Goal: Transaction & Acquisition: Purchase product/service

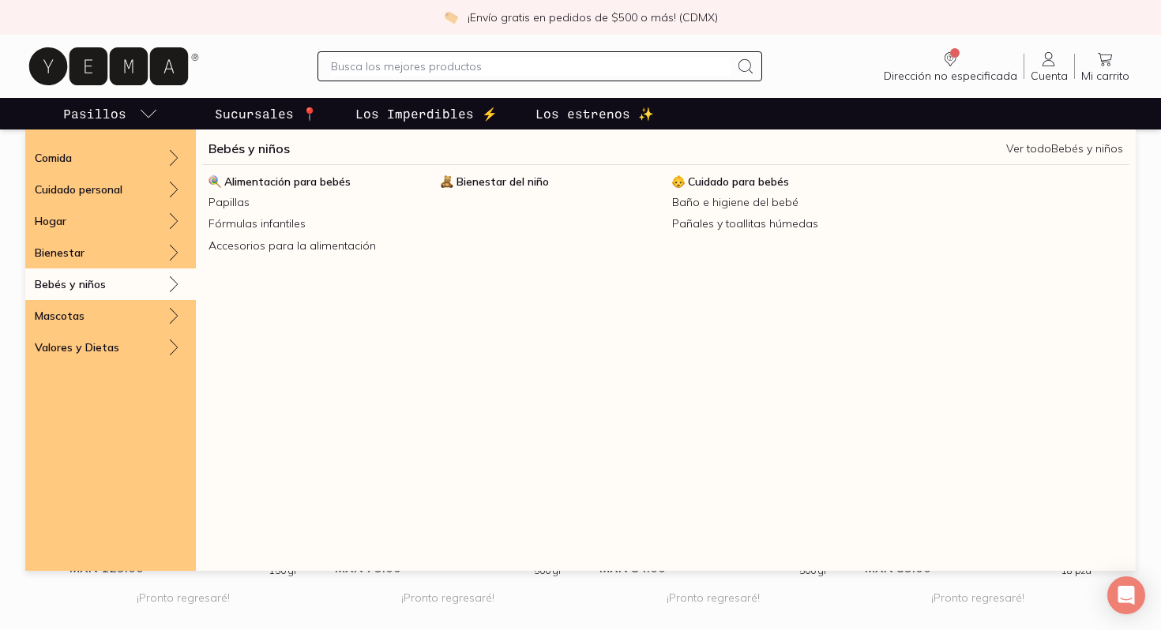
scroll to position [1091, 0]
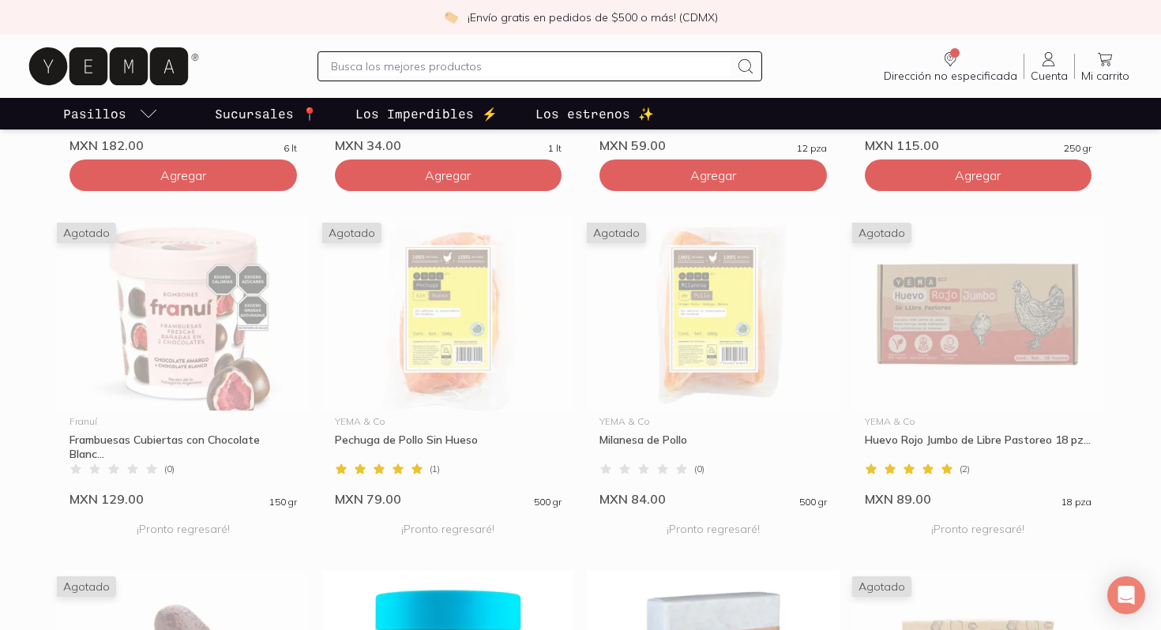
click at [134, 103] on link "Pasillos" at bounding box center [110, 114] width 101 height 32
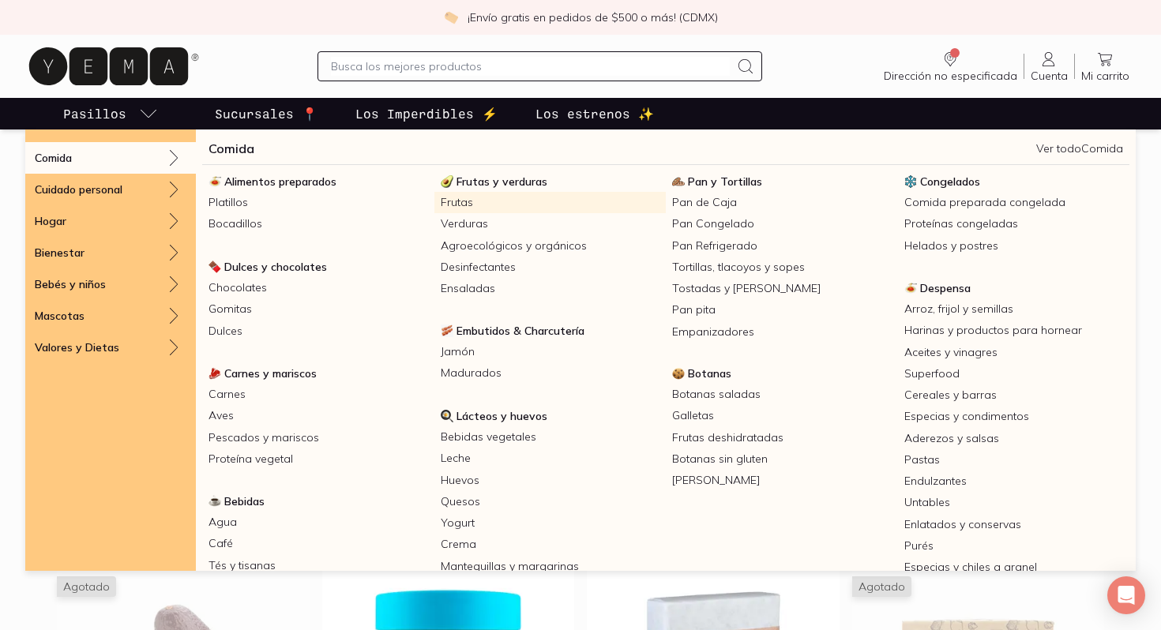
click at [466, 205] on link "Frutas" at bounding box center [550, 202] width 232 height 21
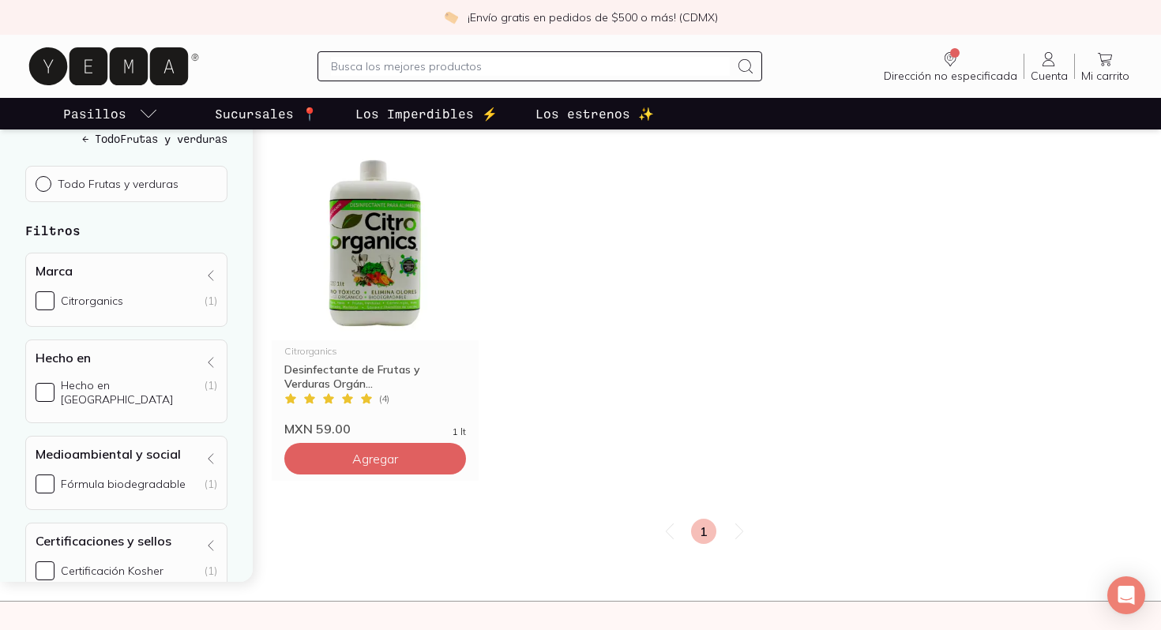
scroll to position [236, 0]
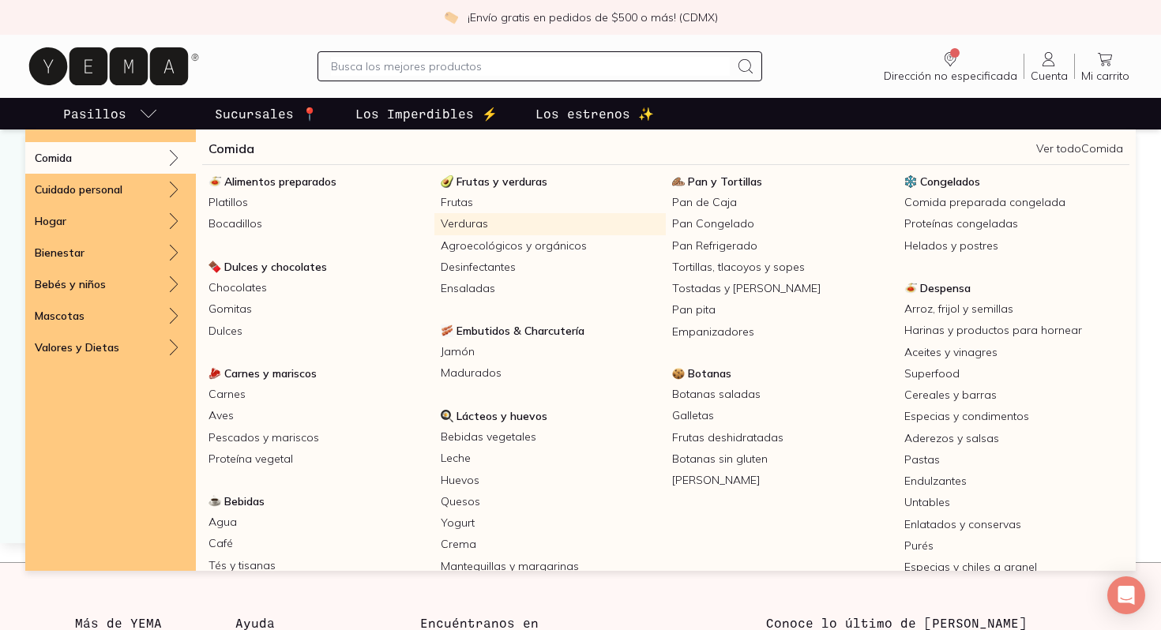
click at [465, 219] on link "Verduras" at bounding box center [550, 223] width 232 height 21
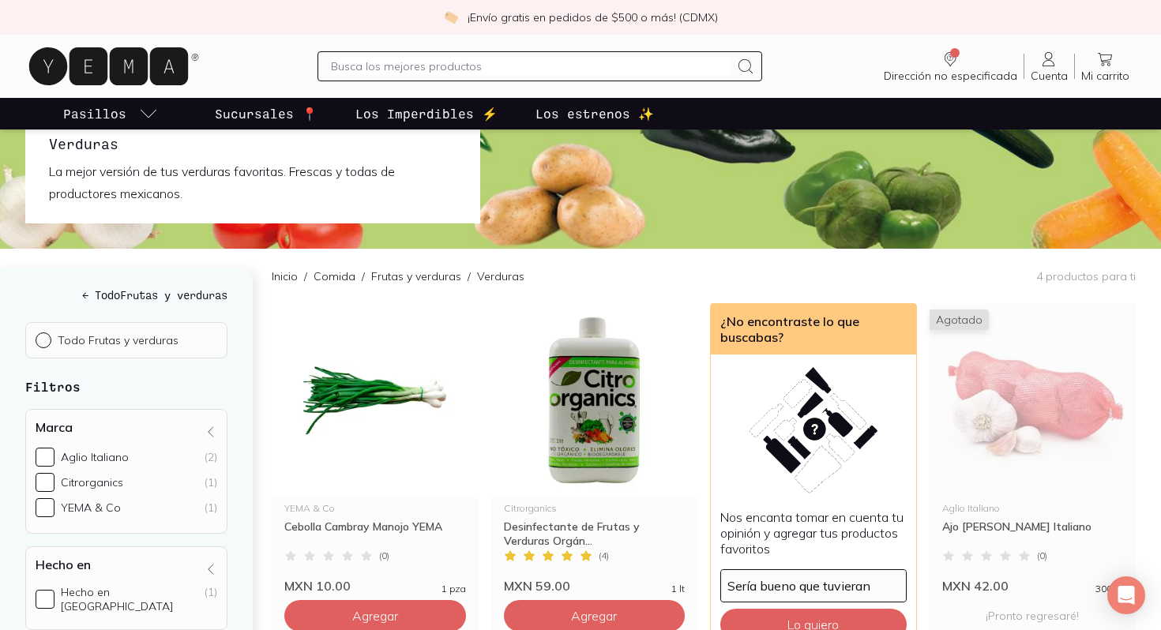
scroll to position [39, 0]
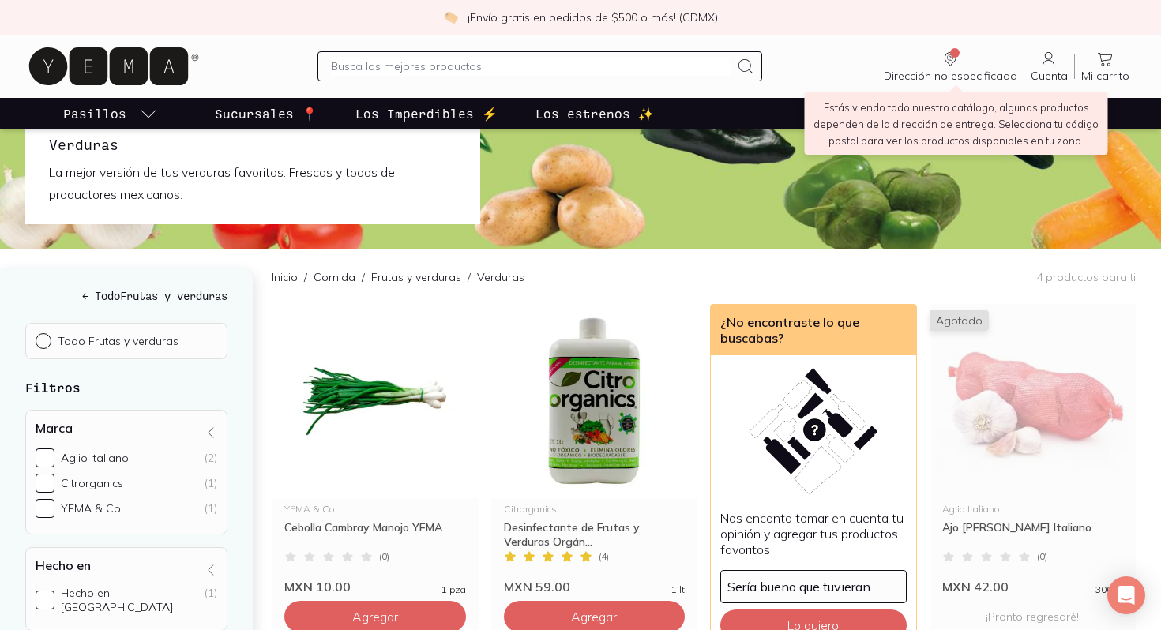
click at [948, 50] on icon "Dirección no especificada" at bounding box center [950, 59] width 19 height 19
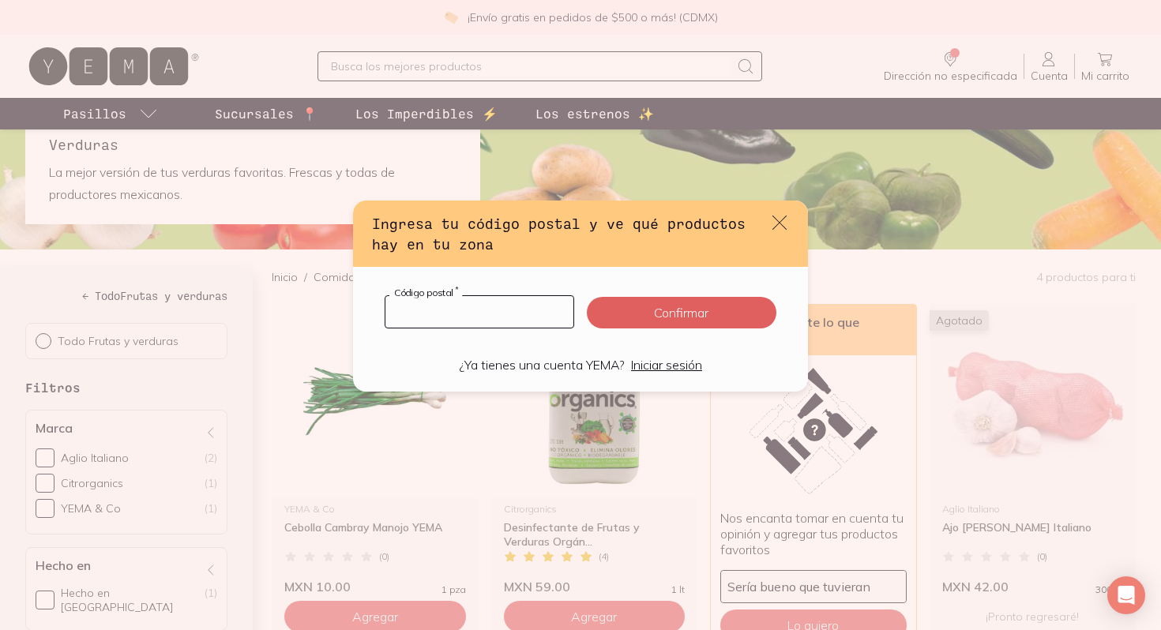
click at [452, 315] on input "default" at bounding box center [479, 312] width 188 height 32
type input "11800"
click at [640, 308] on button "Confirmar" at bounding box center [682, 313] width 190 height 32
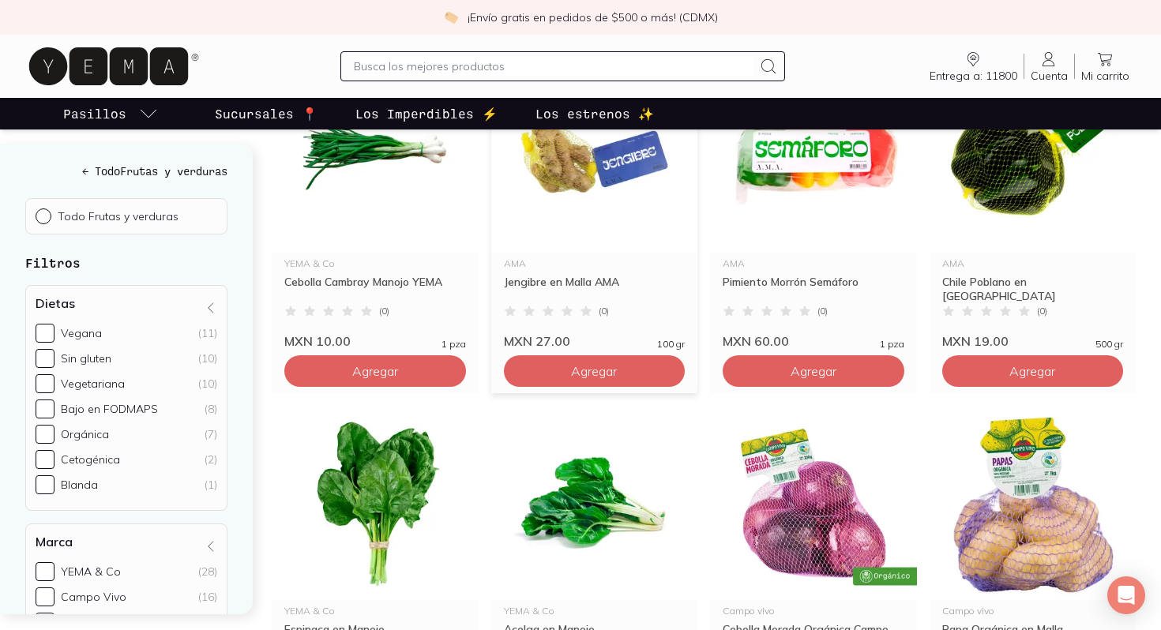
scroll to position [0, 0]
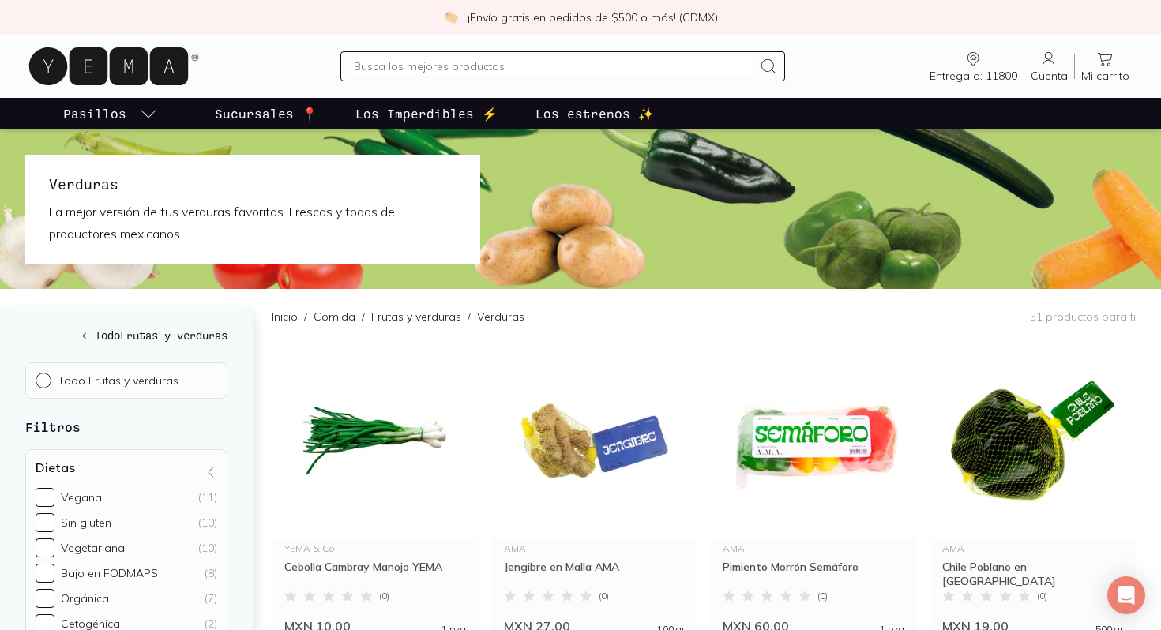
click at [1040, 41] on div "Entrega a: 11800 11800 Buscar Buscar Cuenta Cuenta Mi carrito Carrito" at bounding box center [580, 66] width 1110 height 51
click at [1052, 66] on icon at bounding box center [1048, 59] width 12 height 14
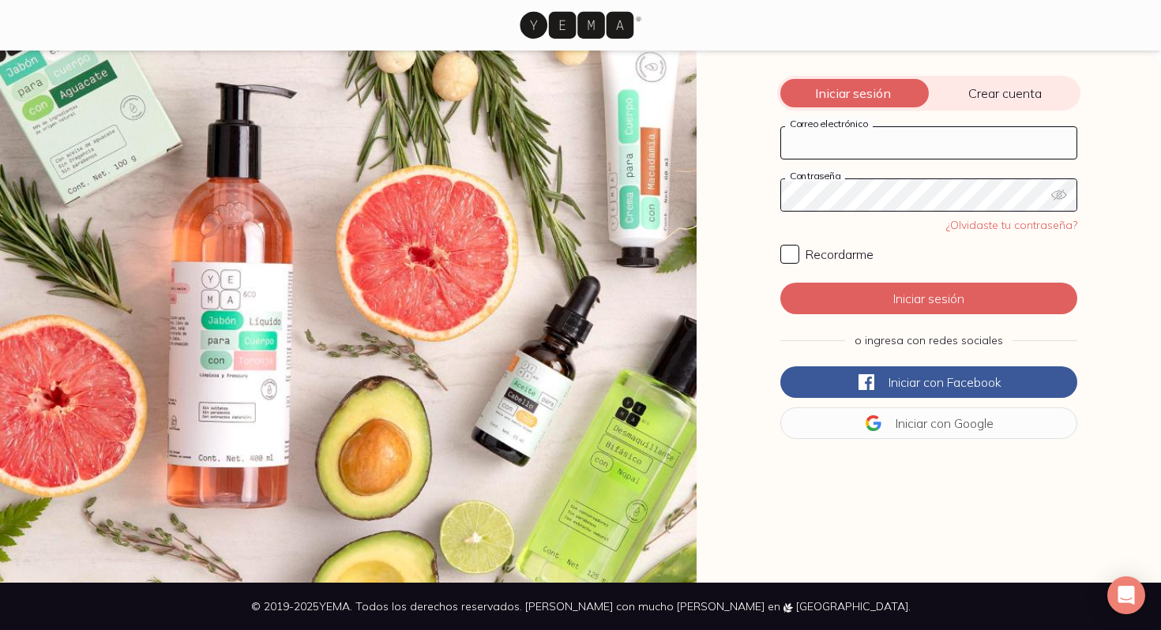
type input "JIMENARACE@GMAIL.COM"
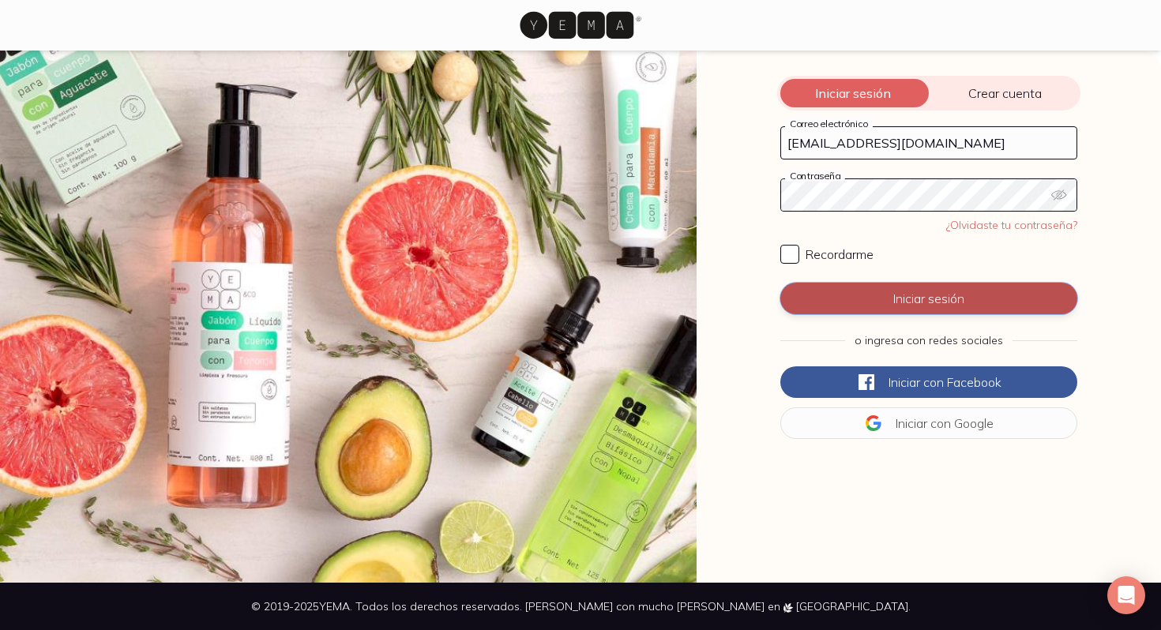
click at [892, 290] on button "Iniciar sesión" at bounding box center [928, 299] width 297 height 32
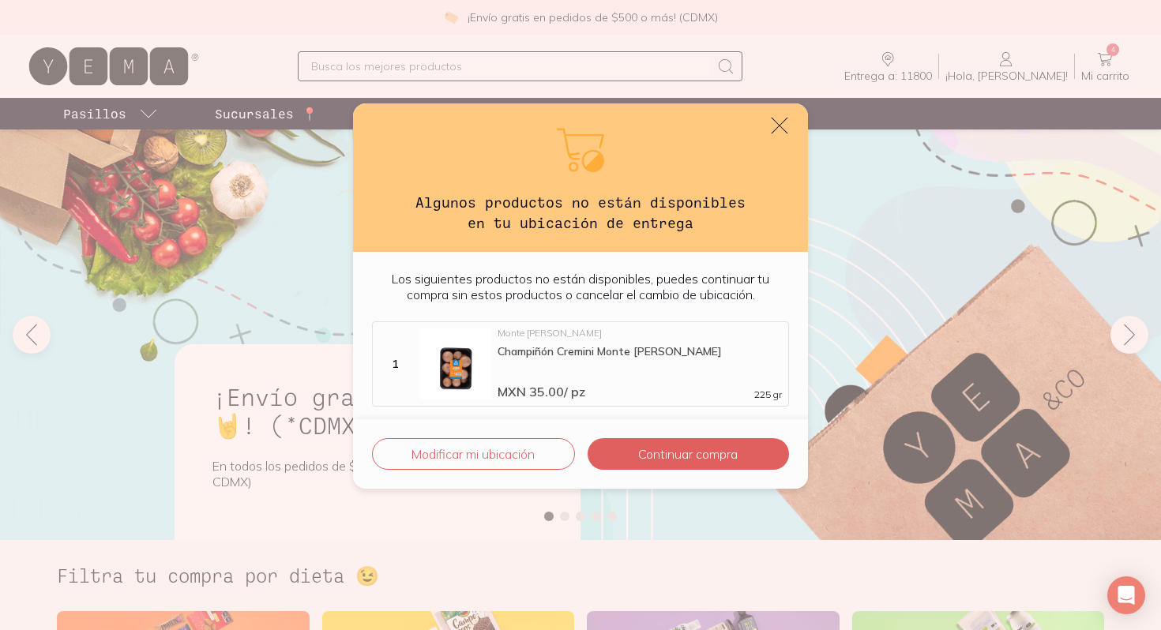
click at [779, 119] on icon "default" at bounding box center [779, 126] width 22 height 22
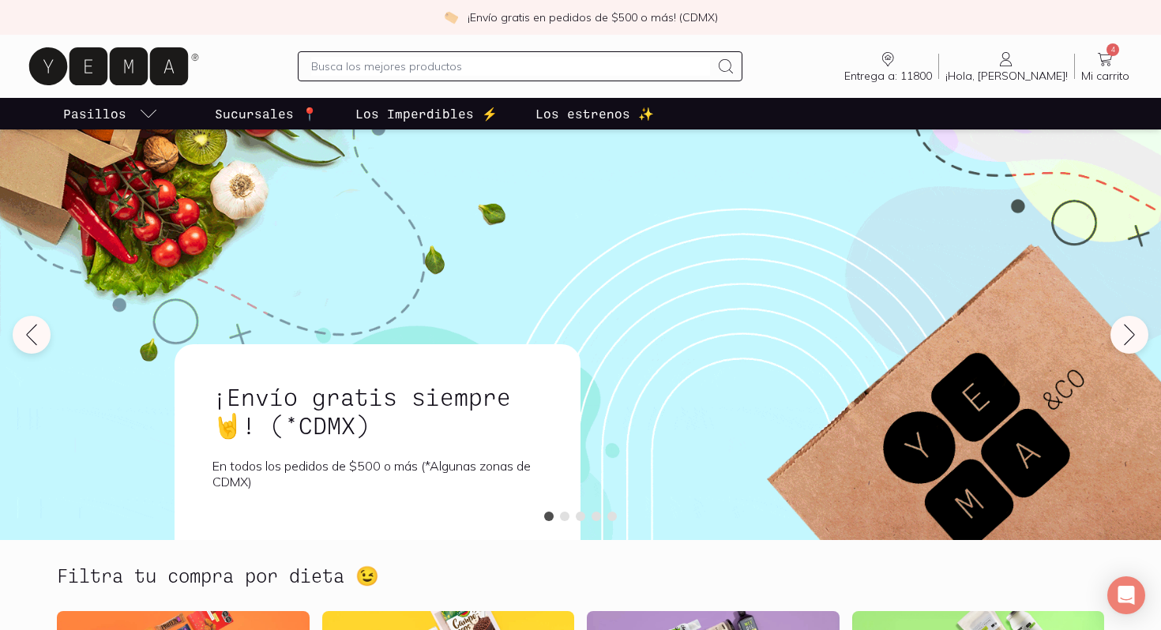
click at [1091, 49] on div "Entrega a: 11800 11800 Buscar Buscar ¡Hola, Jimena! Jimena 4 Mi carrito Carrito" at bounding box center [580, 66] width 1110 height 51
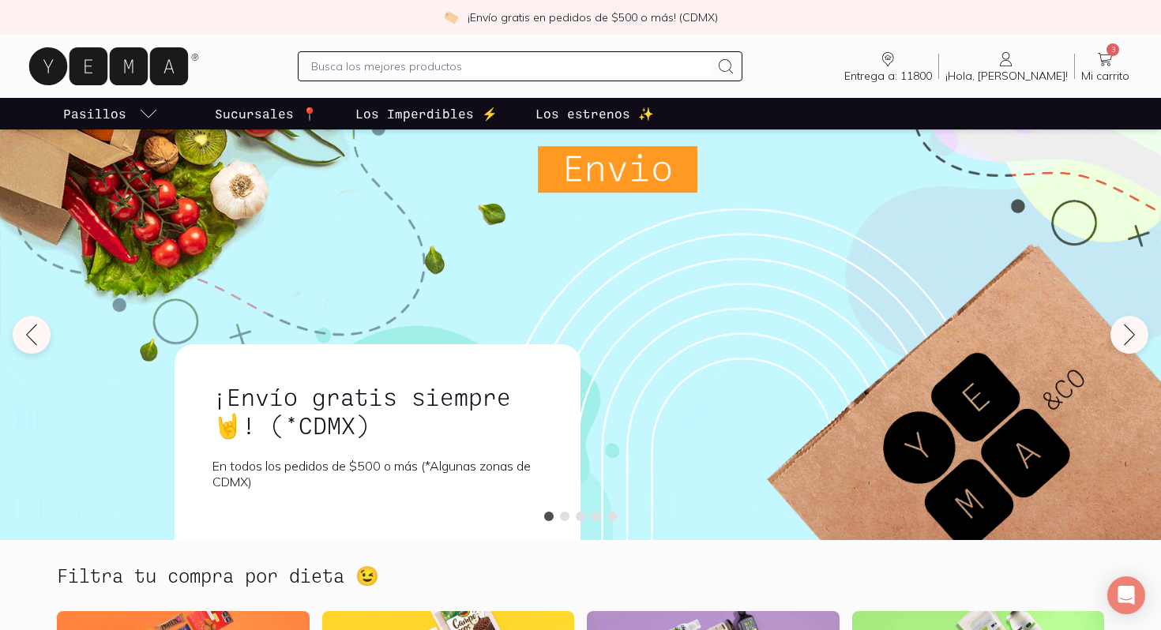
click at [1106, 57] on icon at bounding box center [1104, 59] width 19 height 19
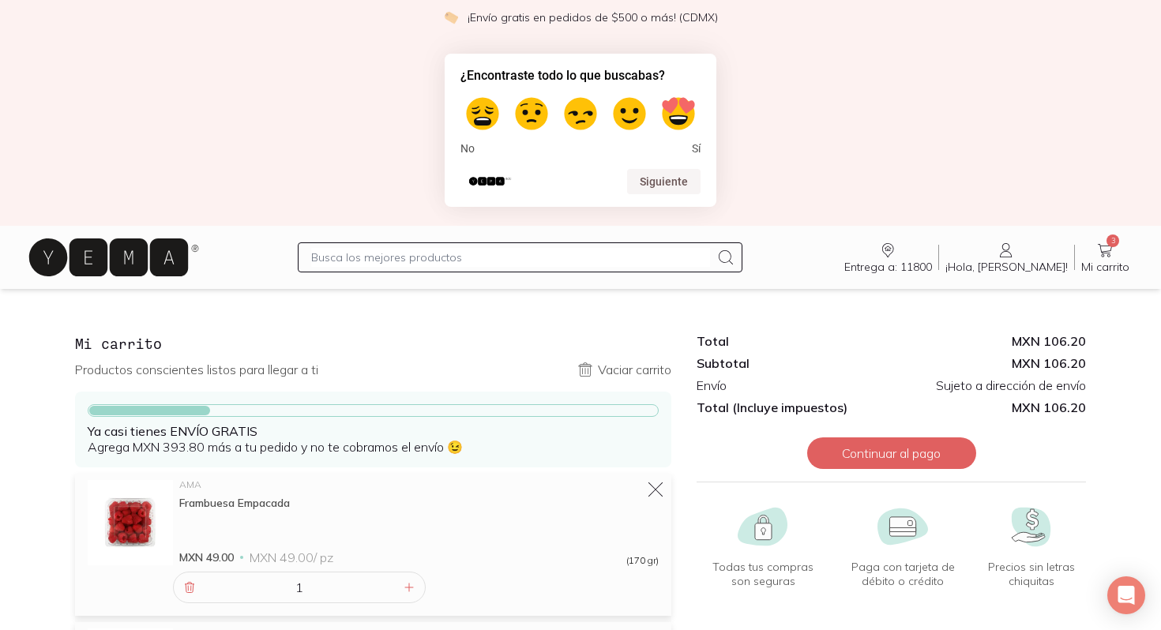
click at [150, 265] on icon at bounding box center [108, 257] width 159 height 38
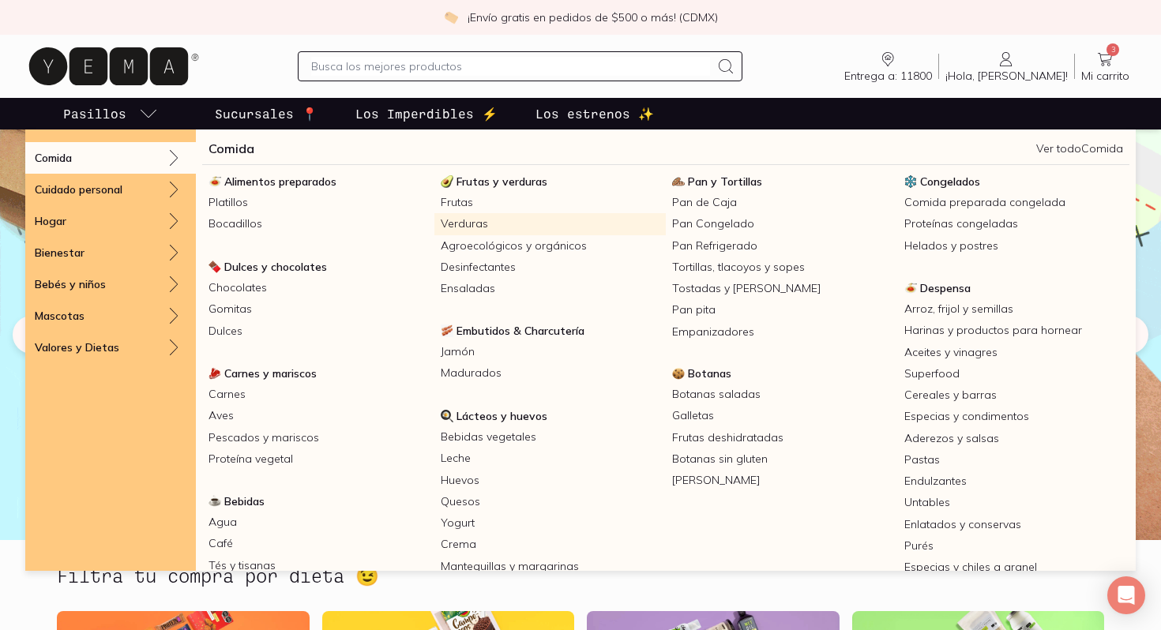
click at [483, 216] on link "Verduras" at bounding box center [550, 223] width 232 height 21
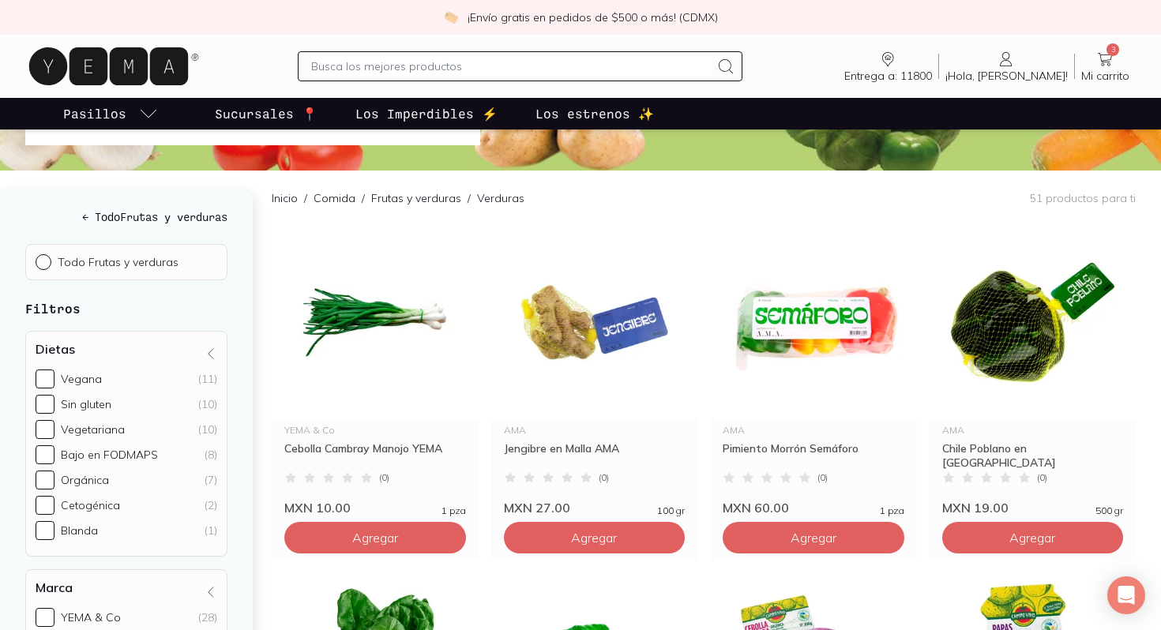
scroll to position [170, 0]
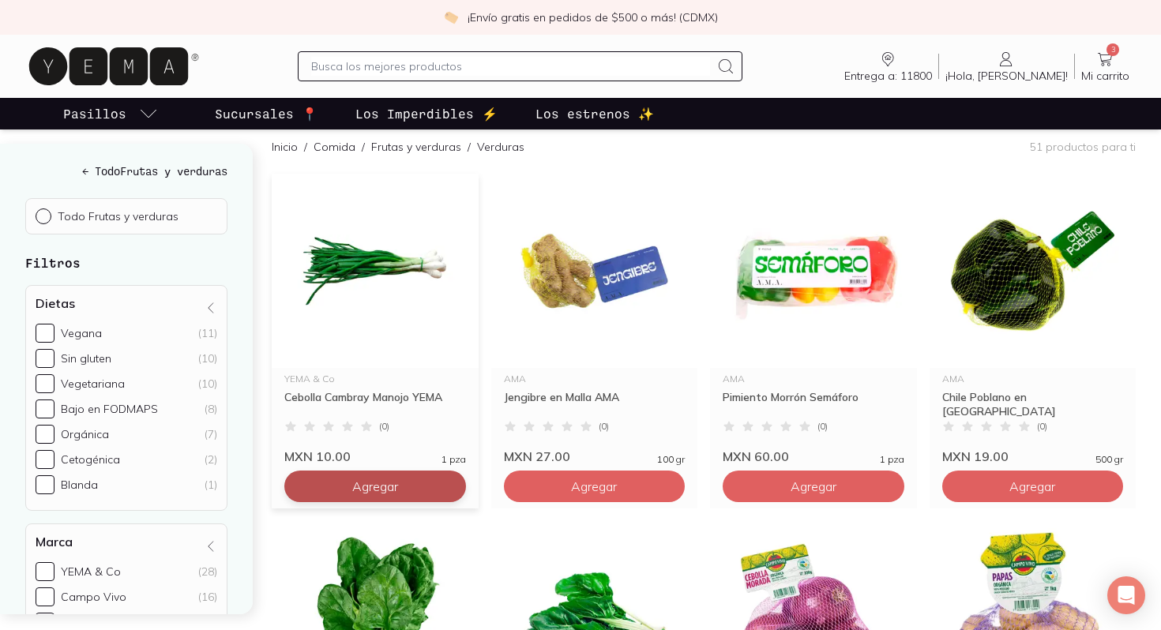
click at [385, 486] on span "Agregar" at bounding box center [375, 487] width 46 height 16
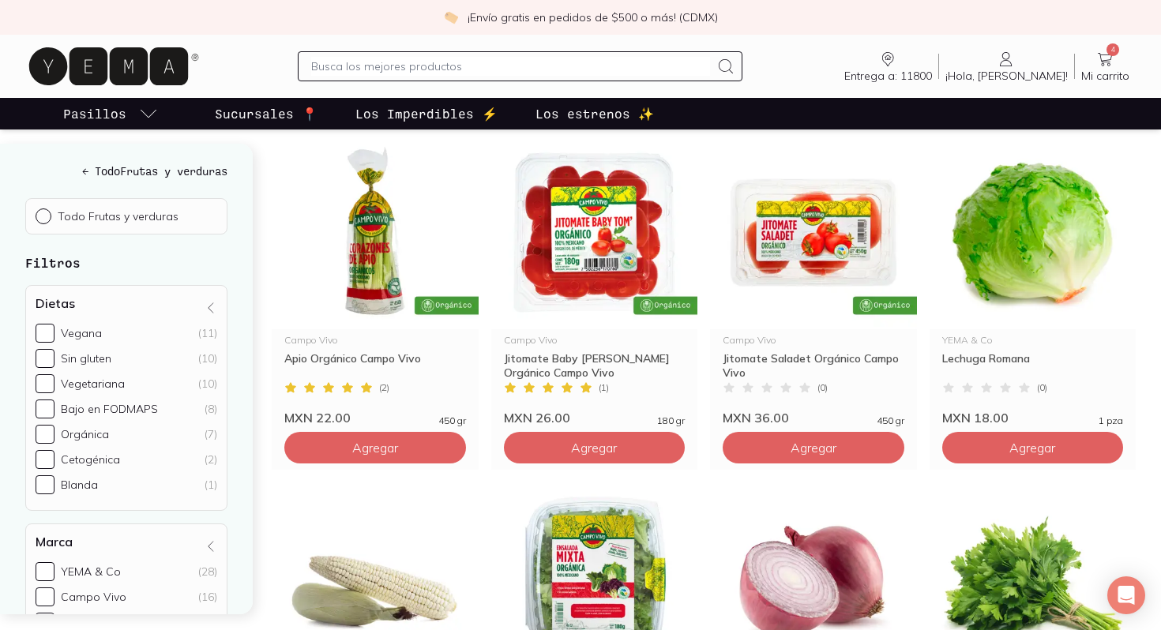
scroll to position [1947, 0]
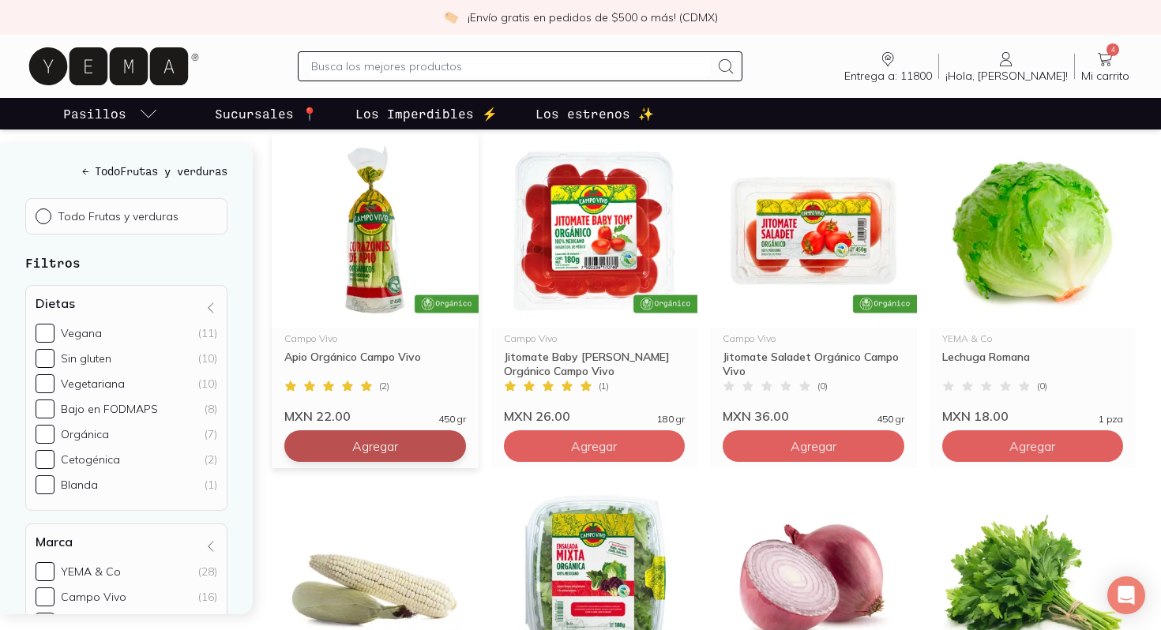
click at [392, 454] on button "Agregar" at bounding box center [375, 446] width 182 height 32
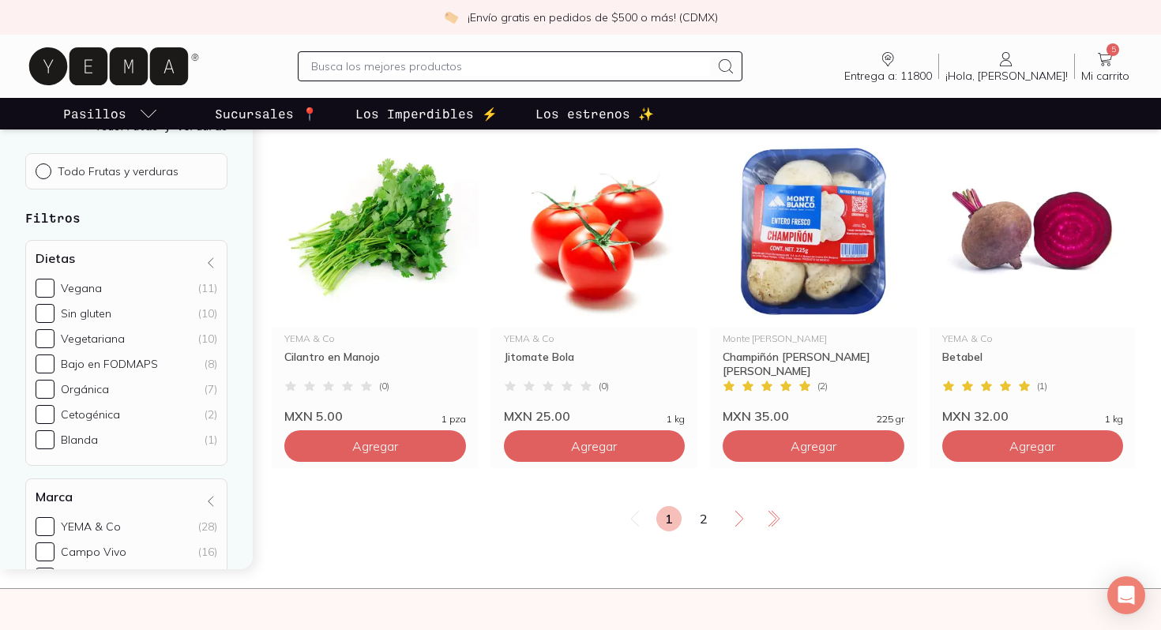
scroll to position [2648, 0]
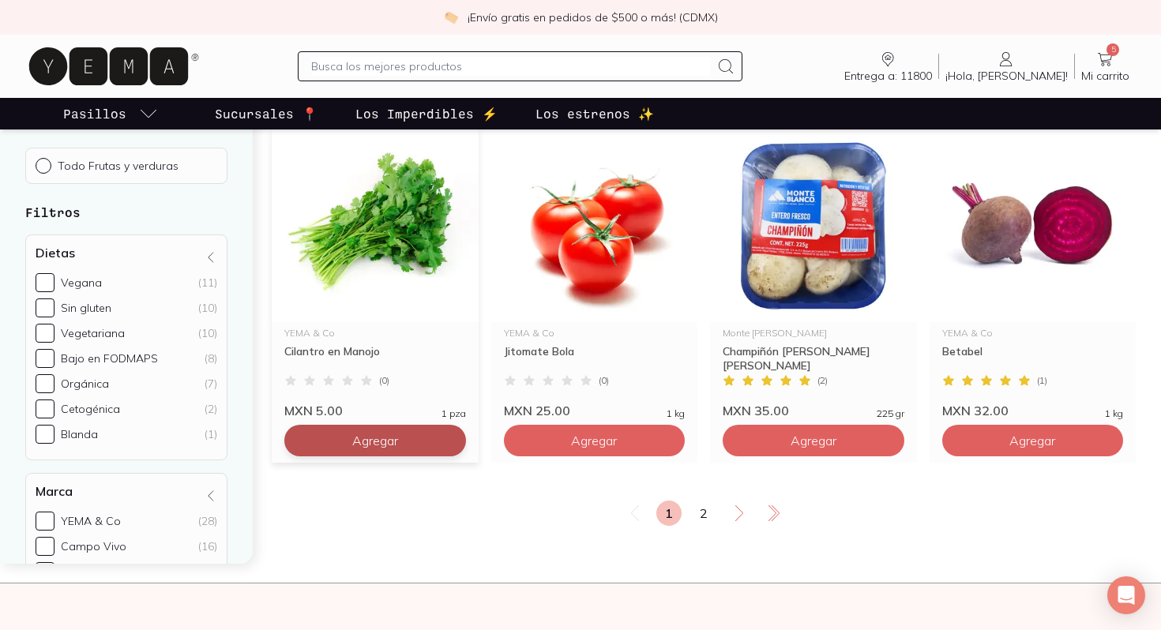
click at [382, 434] on span "Agregar" at bounding box center [375, 441] width 46 height 16
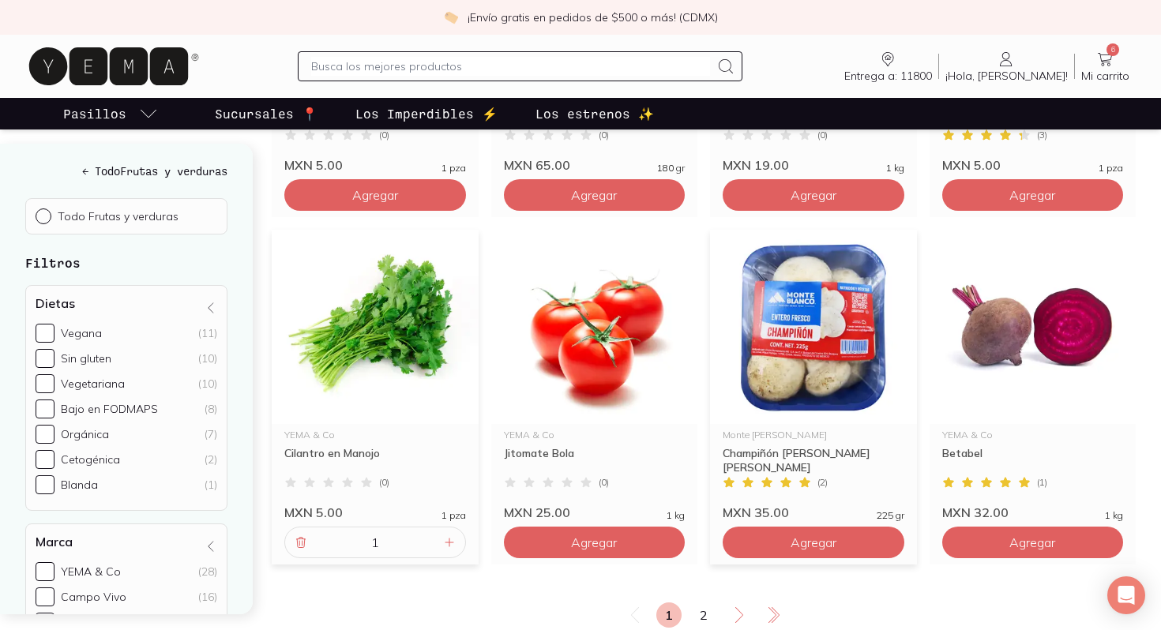
scroll to position [2558, 0]
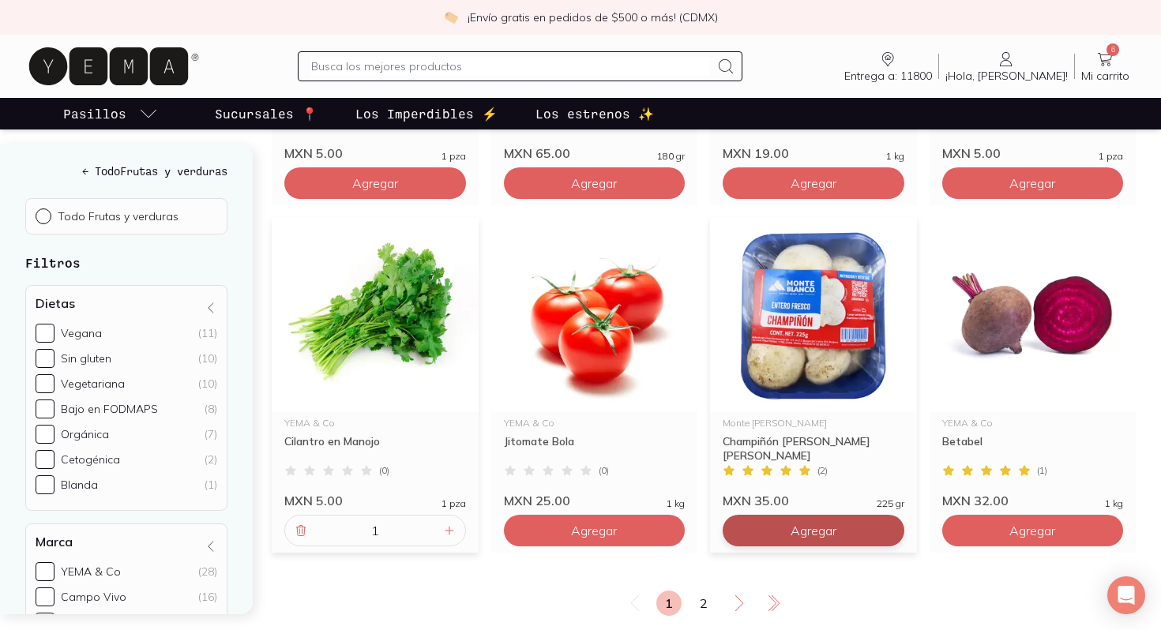
click at [813, 535] on span "Agregar" at bounding box center [813, 531] width 46 height 16
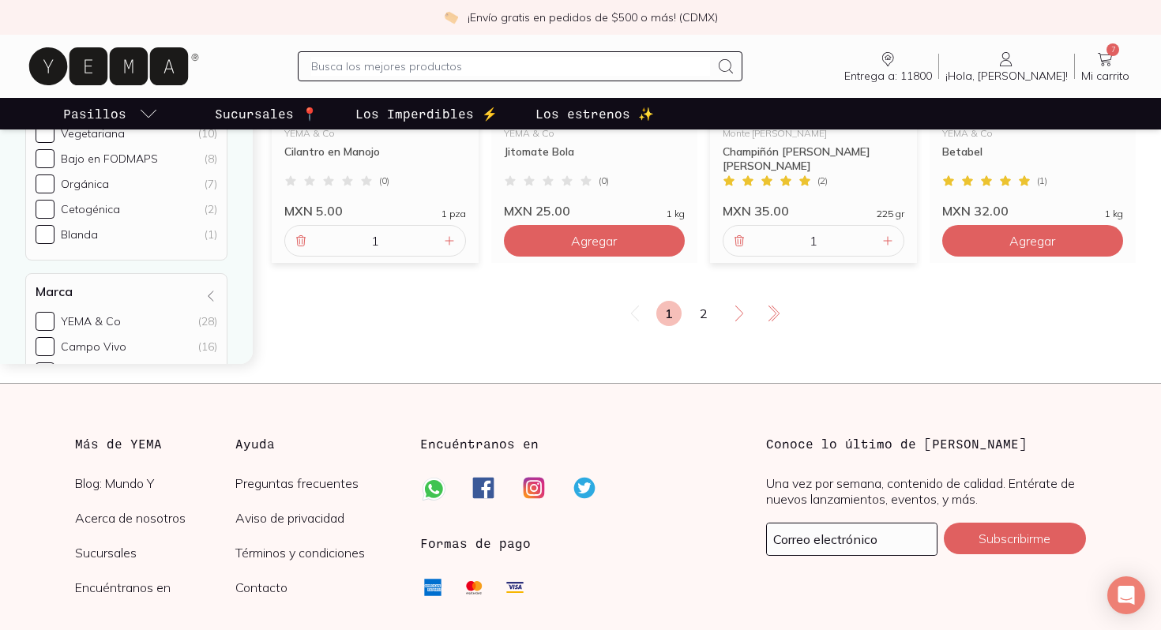
scroll to position [2885, 0]
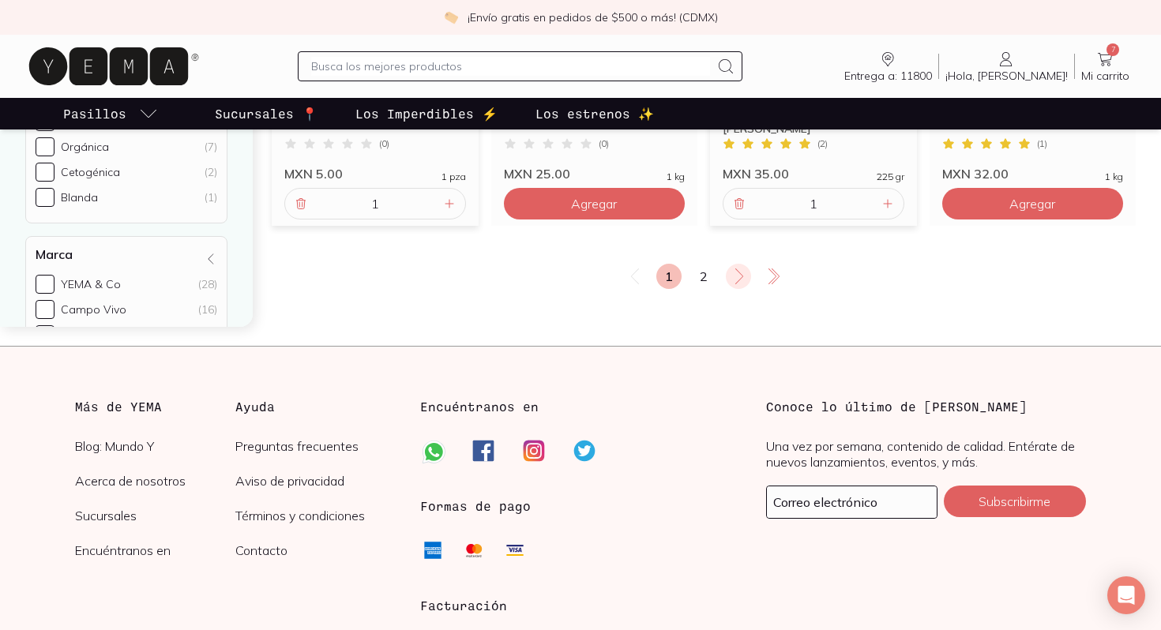
click at [745, 284] on icon at bounding box center [739, 276] width 19 height 19
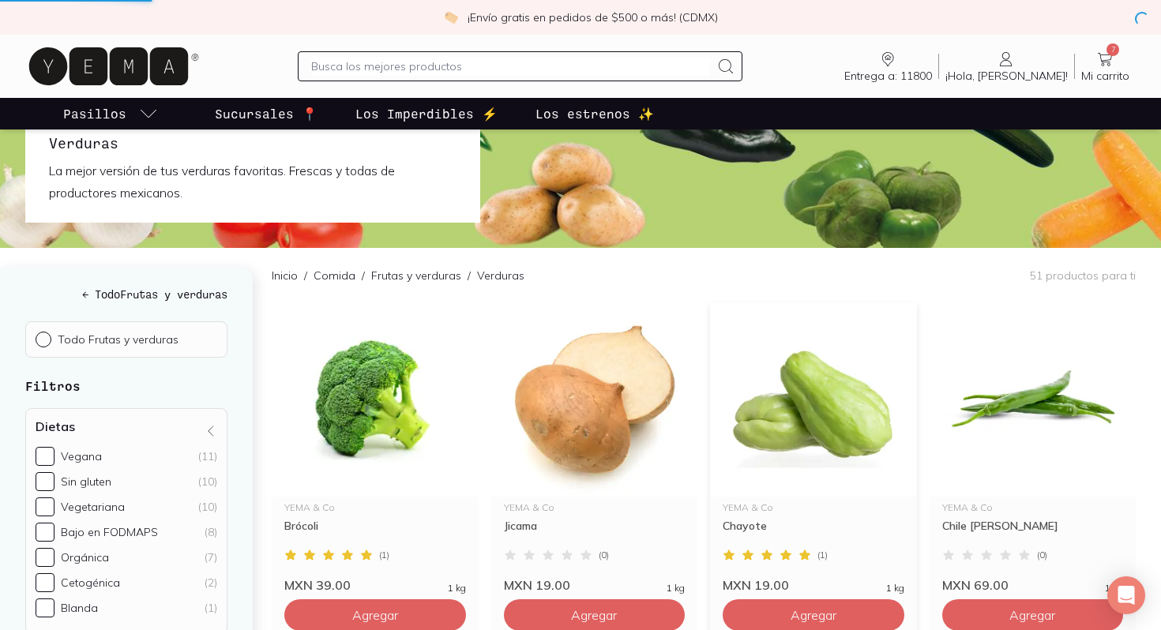
scroll to position [0, 0]
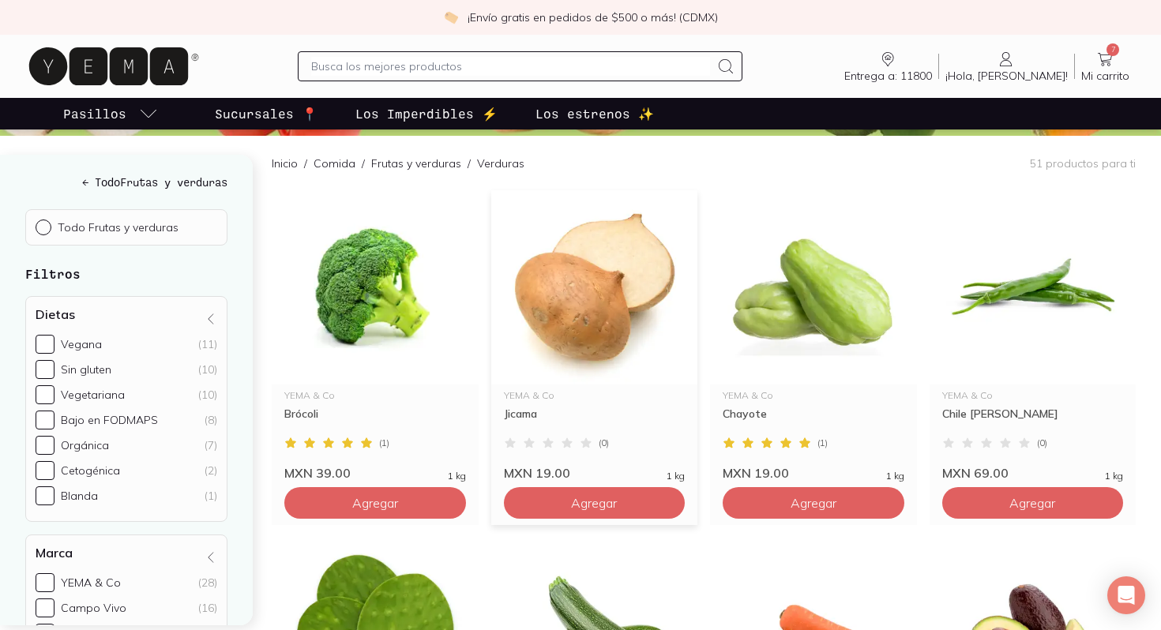
scroll to position [145, 0]
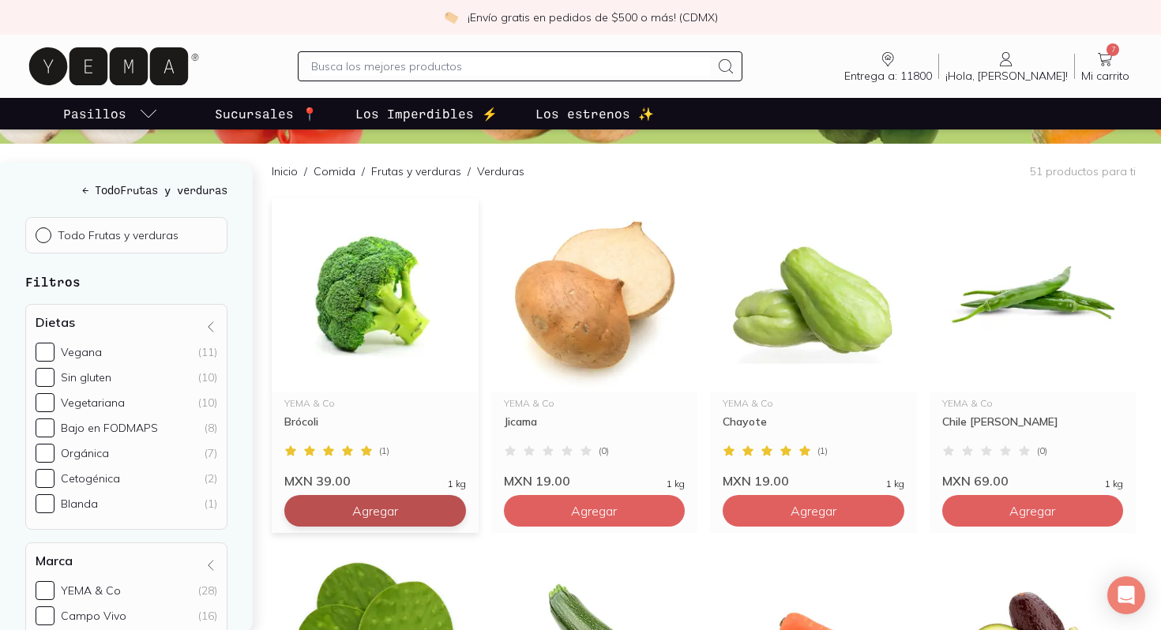
click at [382, 505] on span "Agregar" at bounding box center [375, 511] width 46 height 16
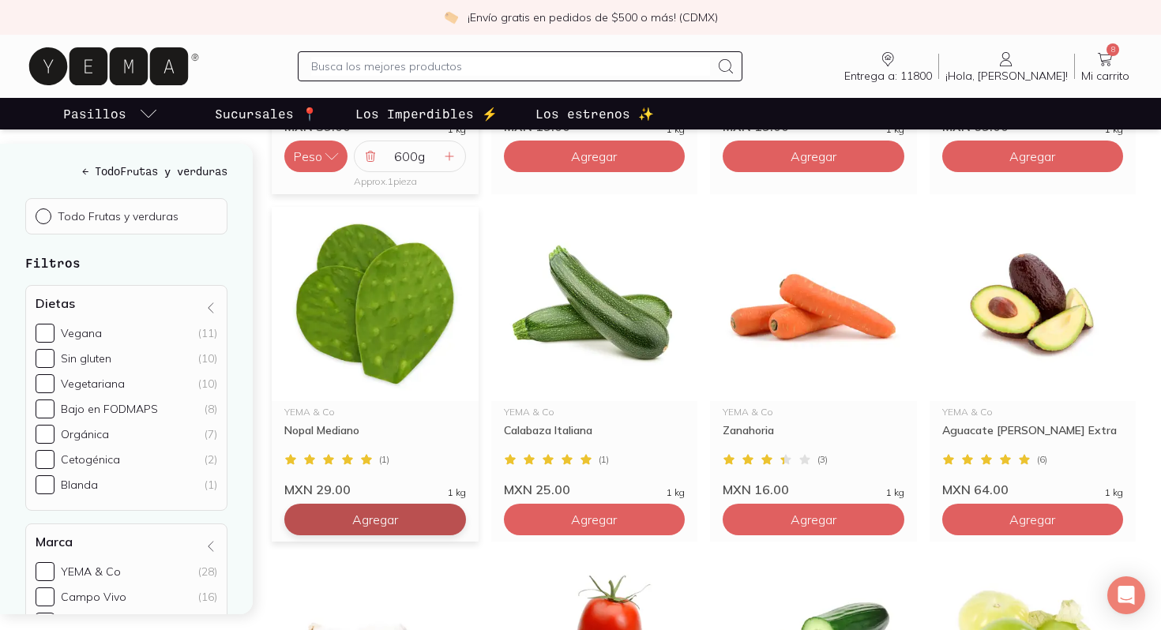
scroll to position [522, 0]
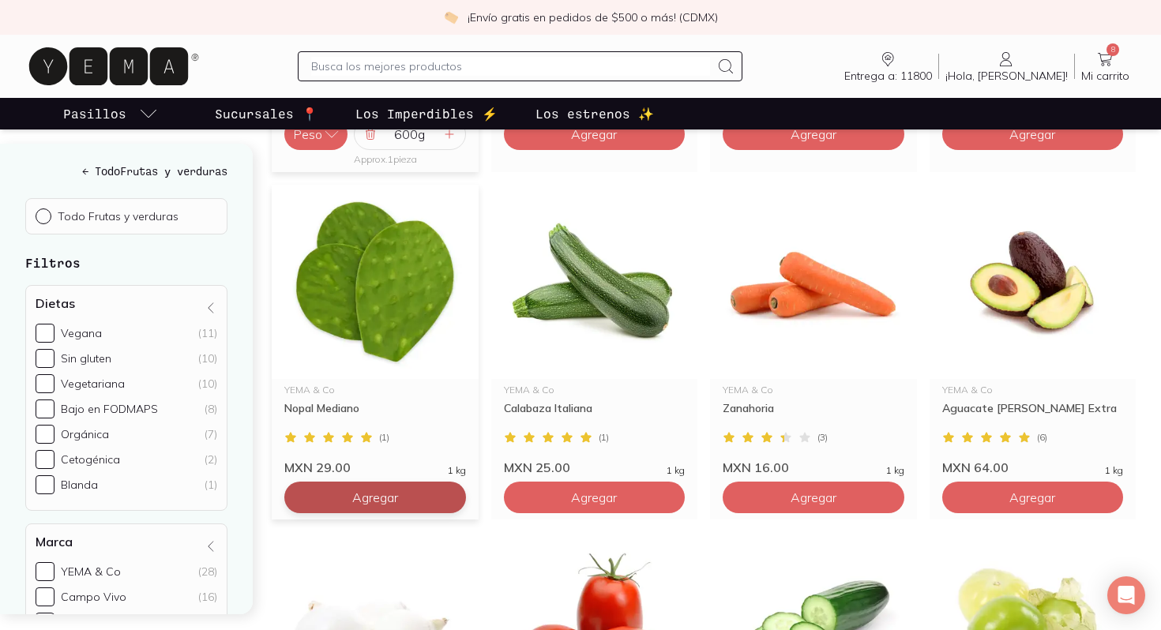
click at [353, 506] on button "Agregar" at bounding box center [375, 498] width 182 height 32
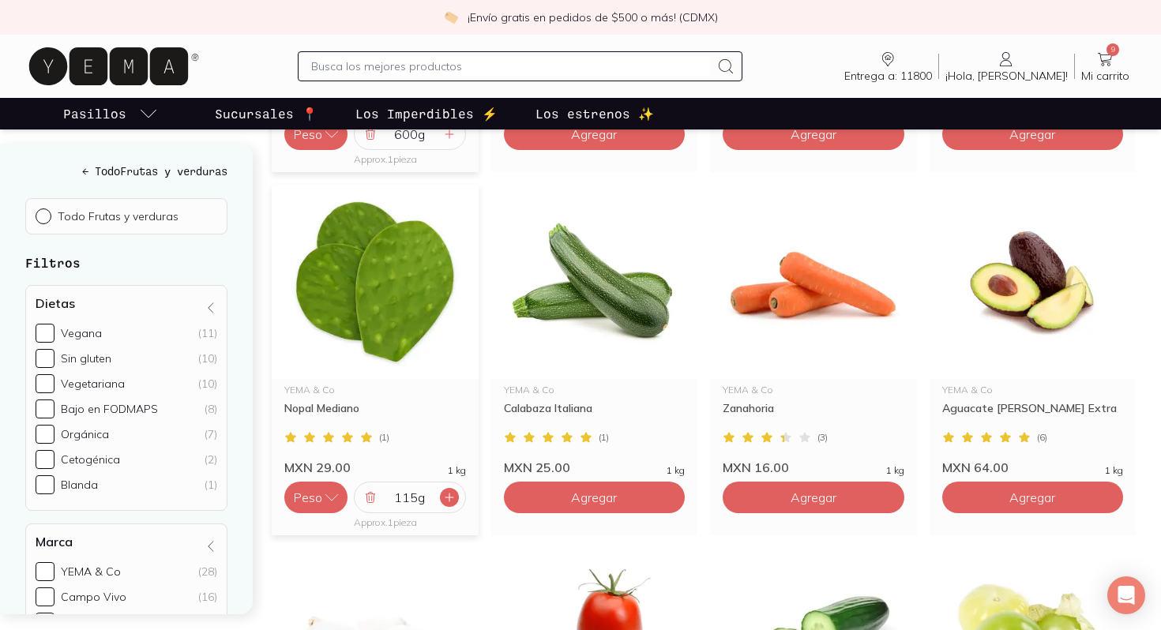
click at [457, 494] on div at bounding box center [449, 497] width 19 height 19
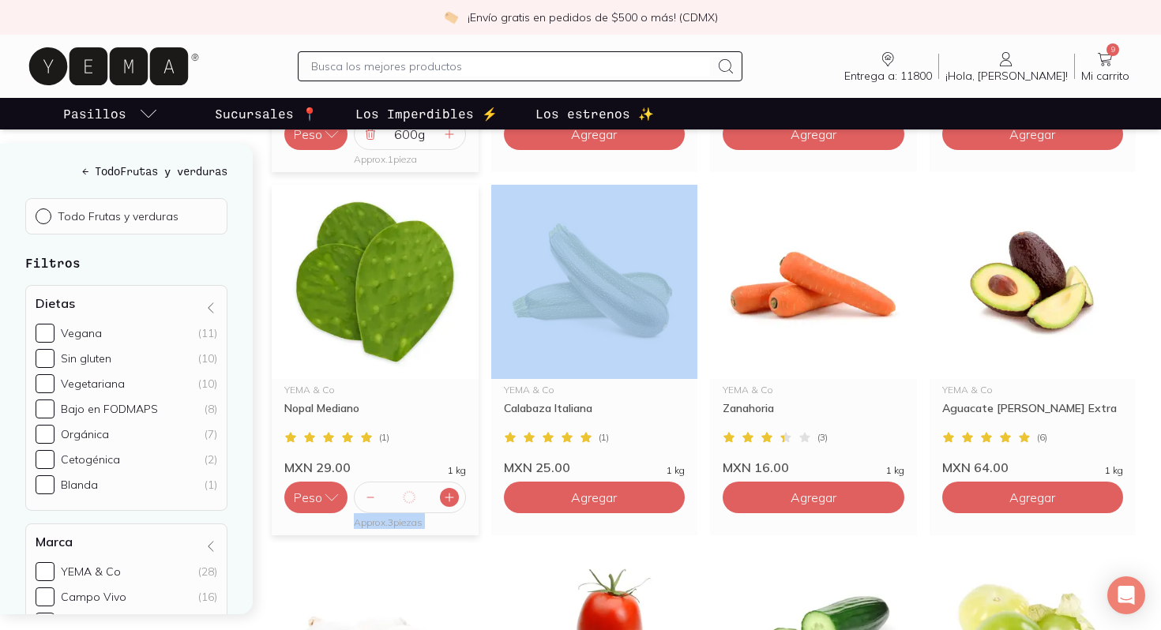
click at [457, 494] on div at bounding box center [449, 497] width 19 height 19
click at [1009, 503] on span "Agregar" at bounding box center [1032, 498] width 46 height 16
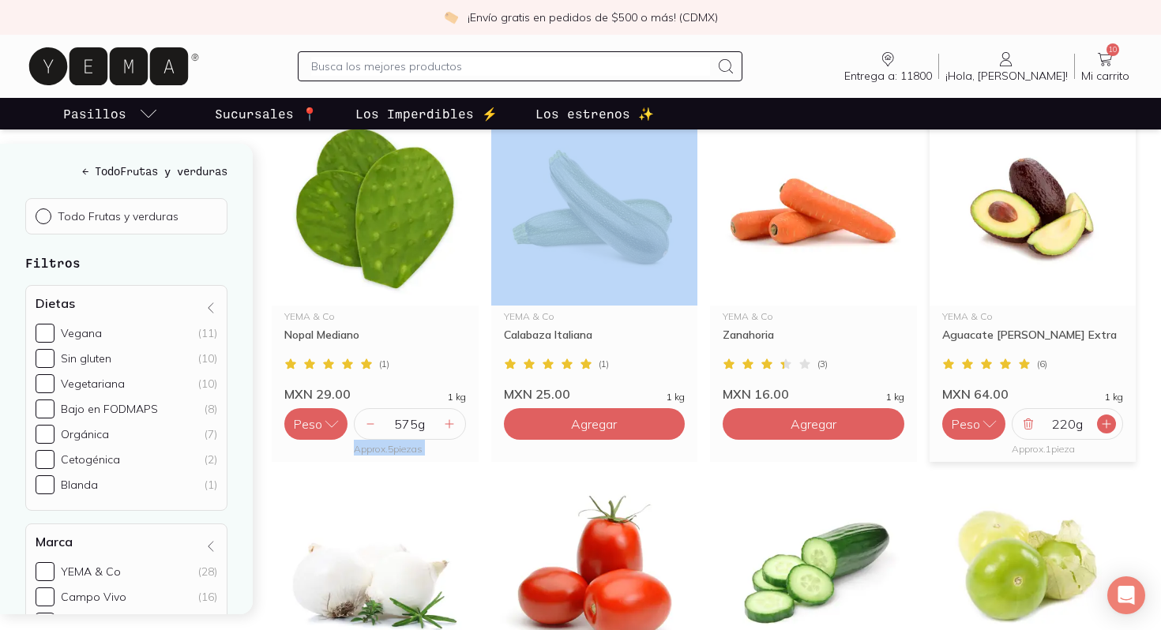
scroll to position [601, 0]
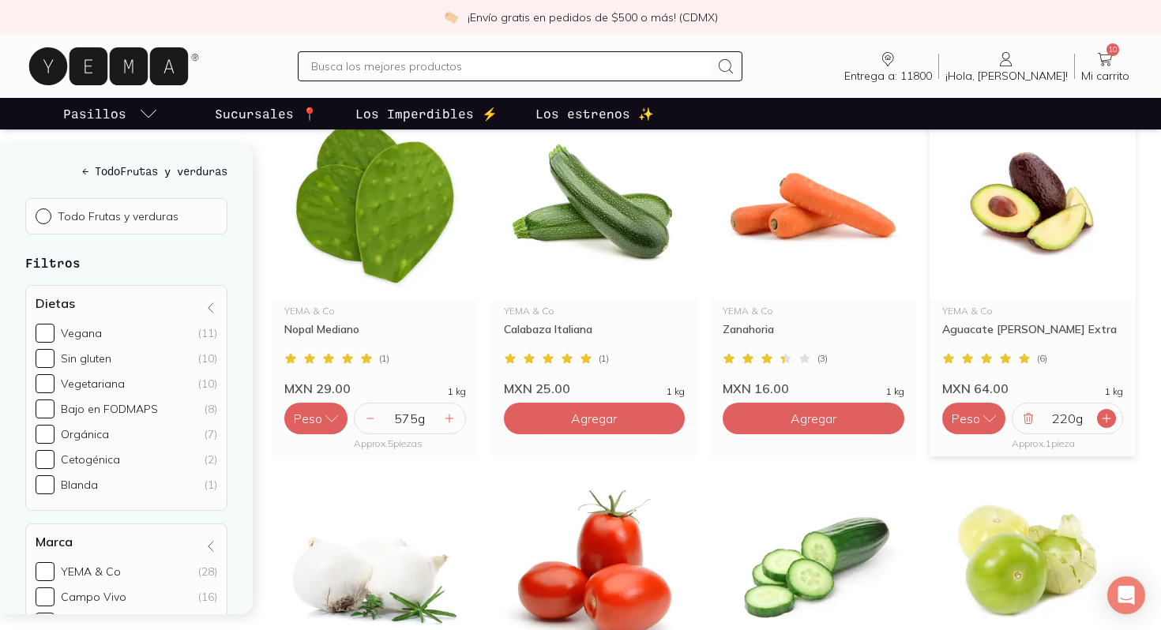
click at [1106, 415] on icon at bounding box center [1106, 418] width 13 height 13
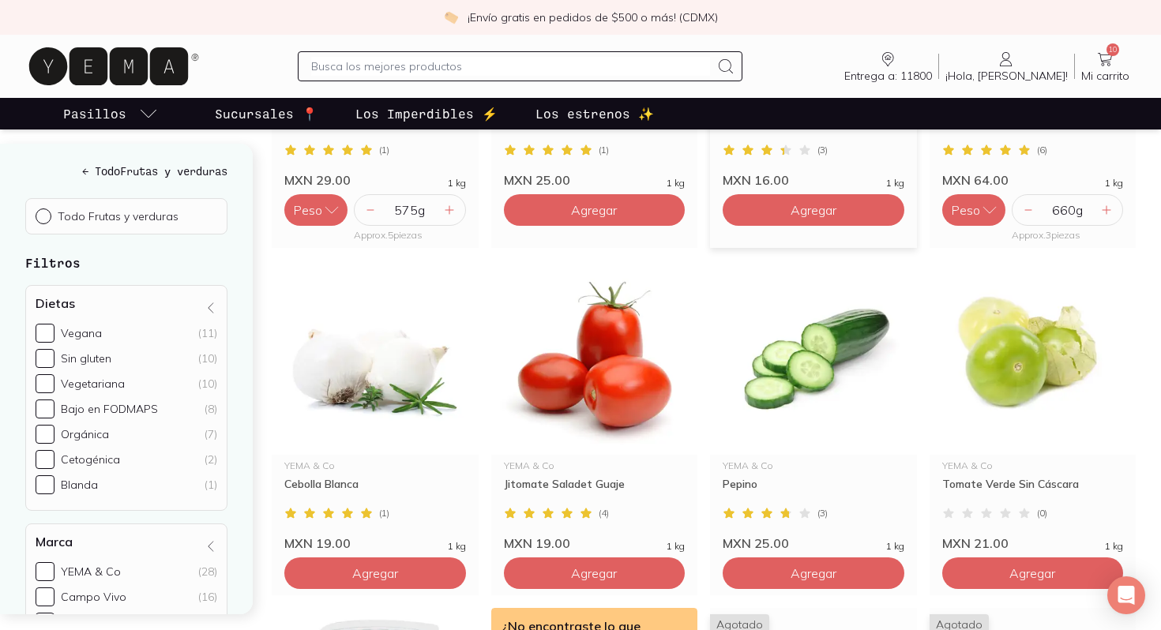
scroll to position [814, 0]
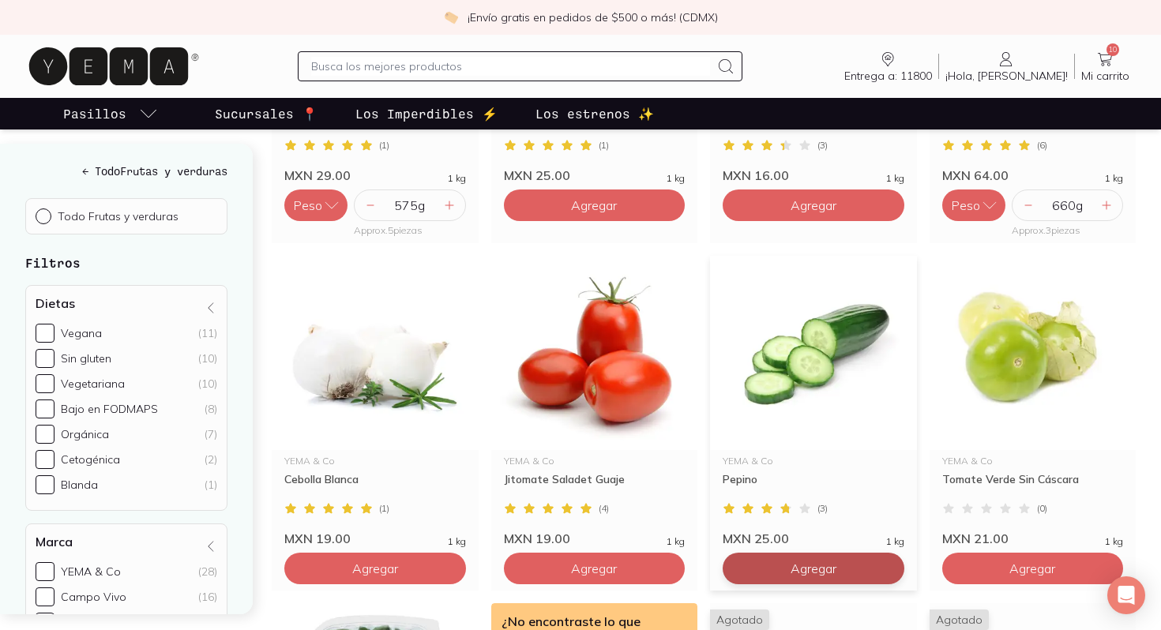
click at [799, 569] on span "Agregar" at bounding box center [813, 569] width 46 height 16
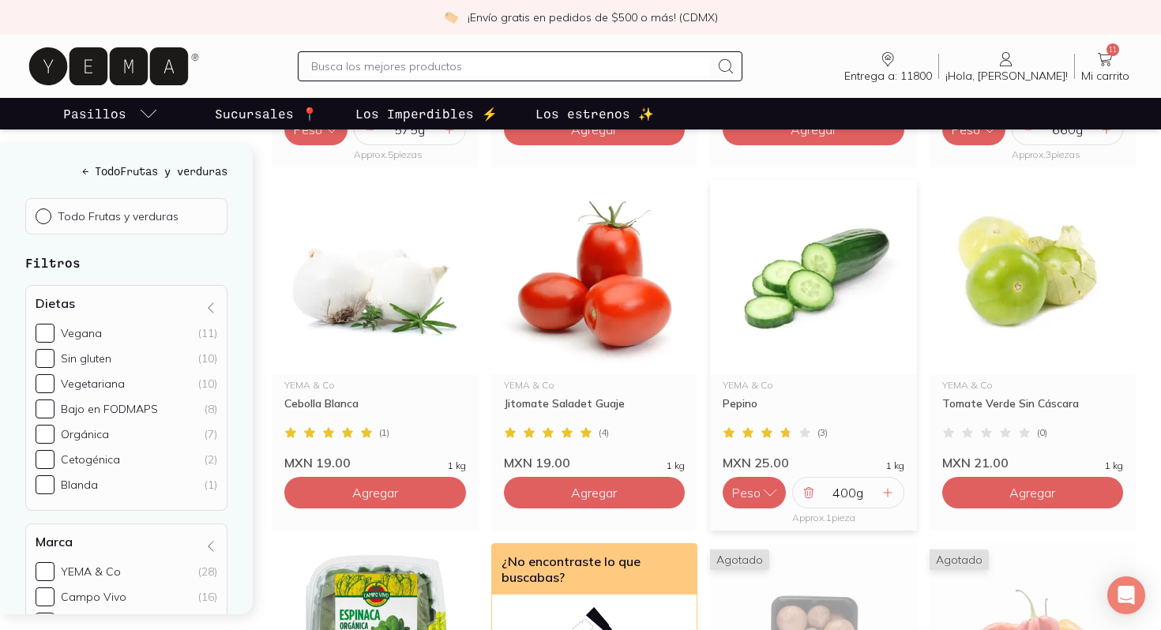
scroll to position [914, 0]
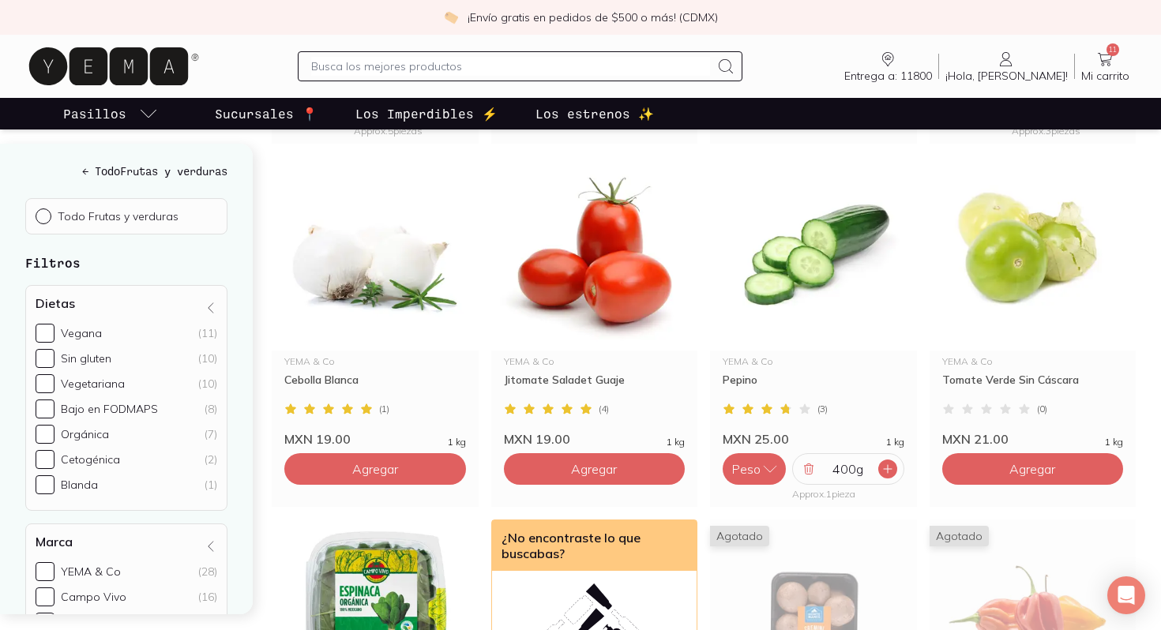
click at [884, 467] on icon at bounding box center [887, 469] width 13 height 13
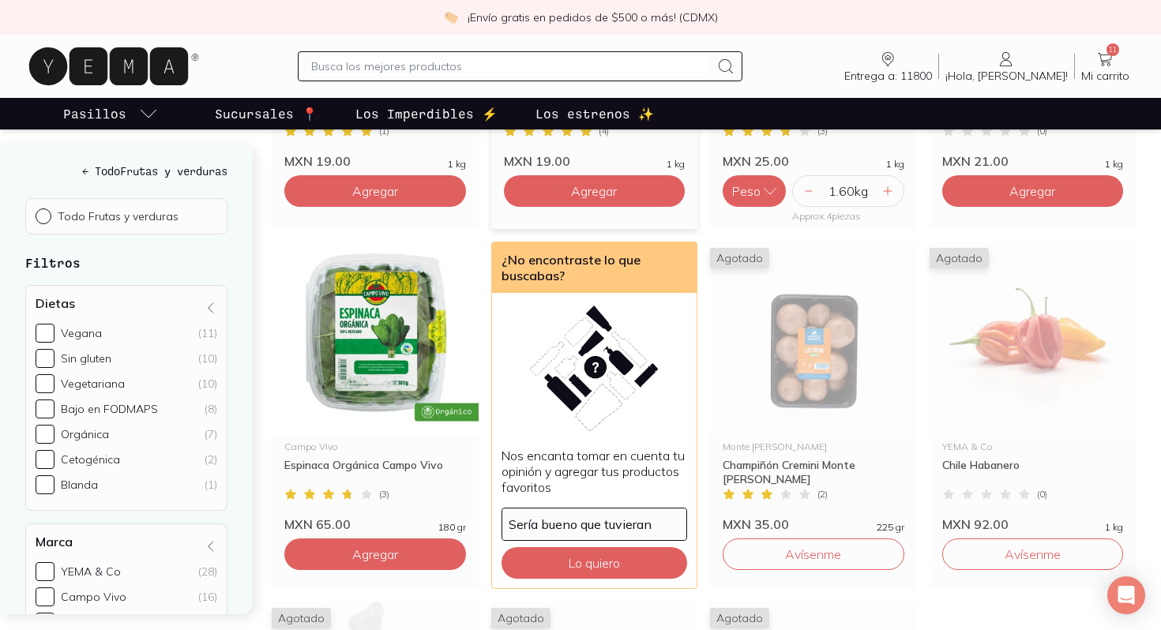
scroll to position [1201, 0]
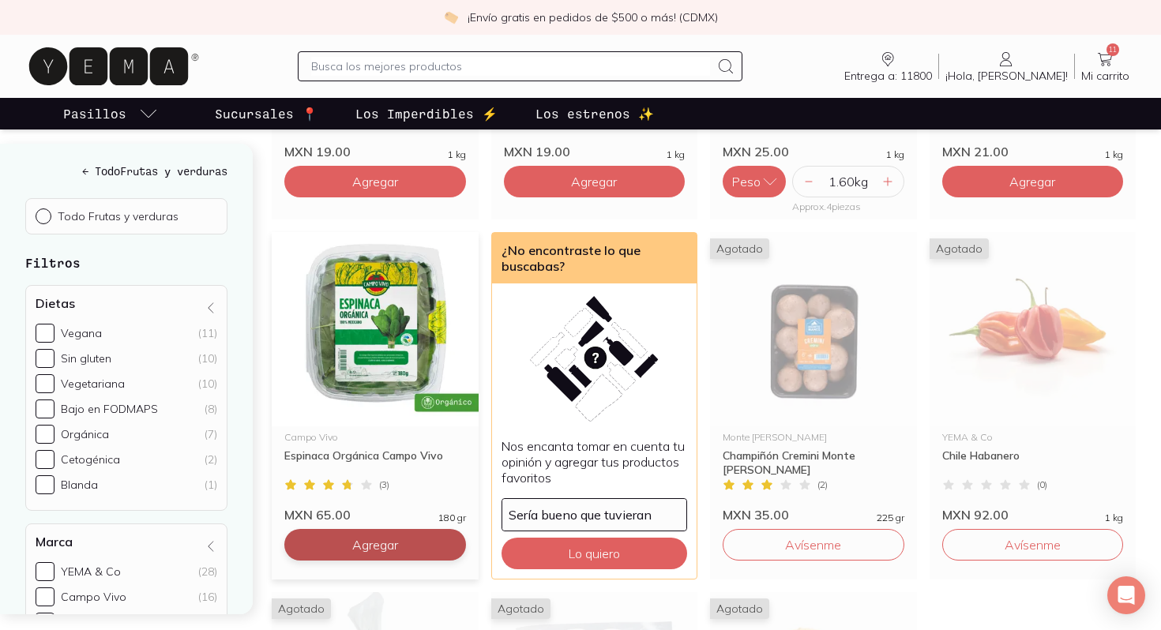
click at [362, 545] on span "Agregar" at bounding box center [375, 545] width 46 height 16
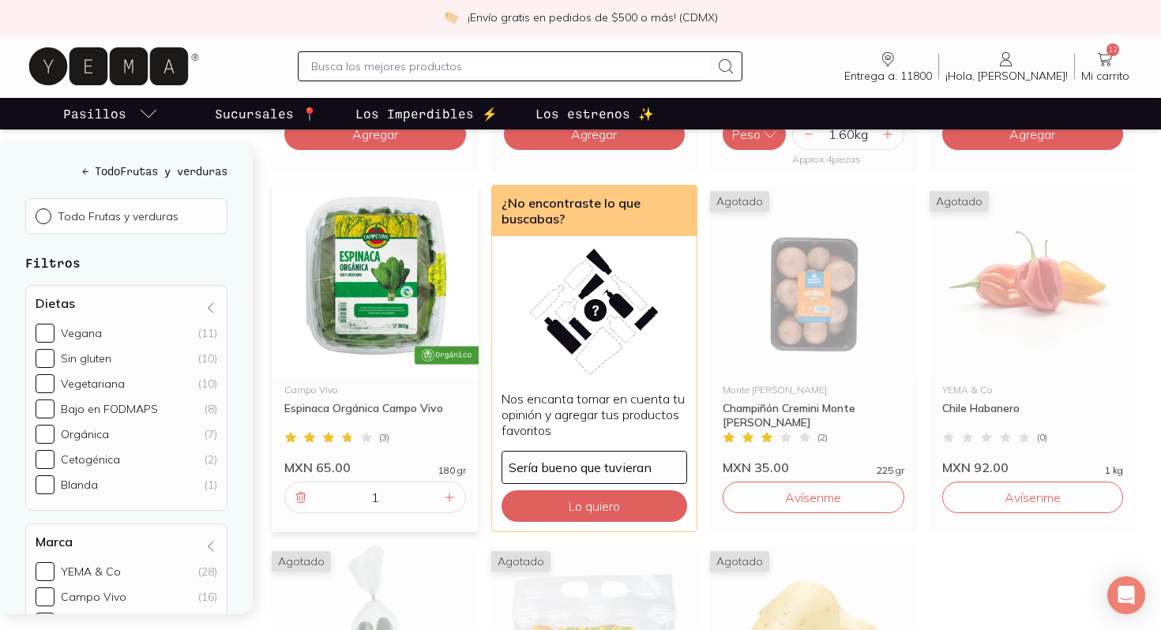
scroll to position [1246, 0]
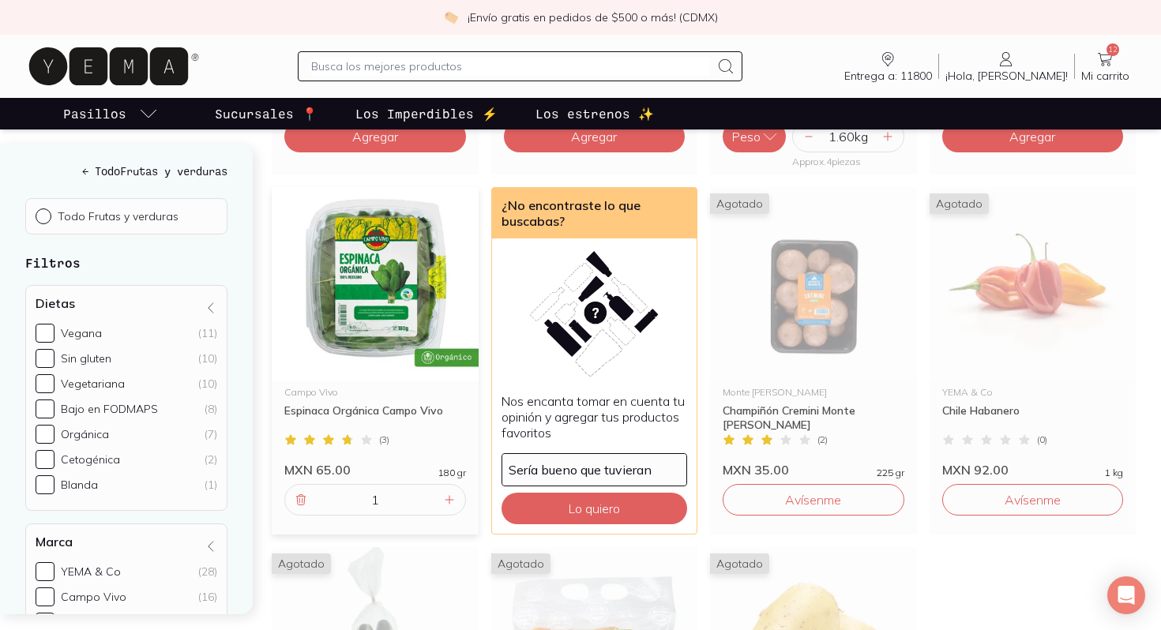
click at [400, 310] on img at bounding box center [375, 284] width 207 height 194
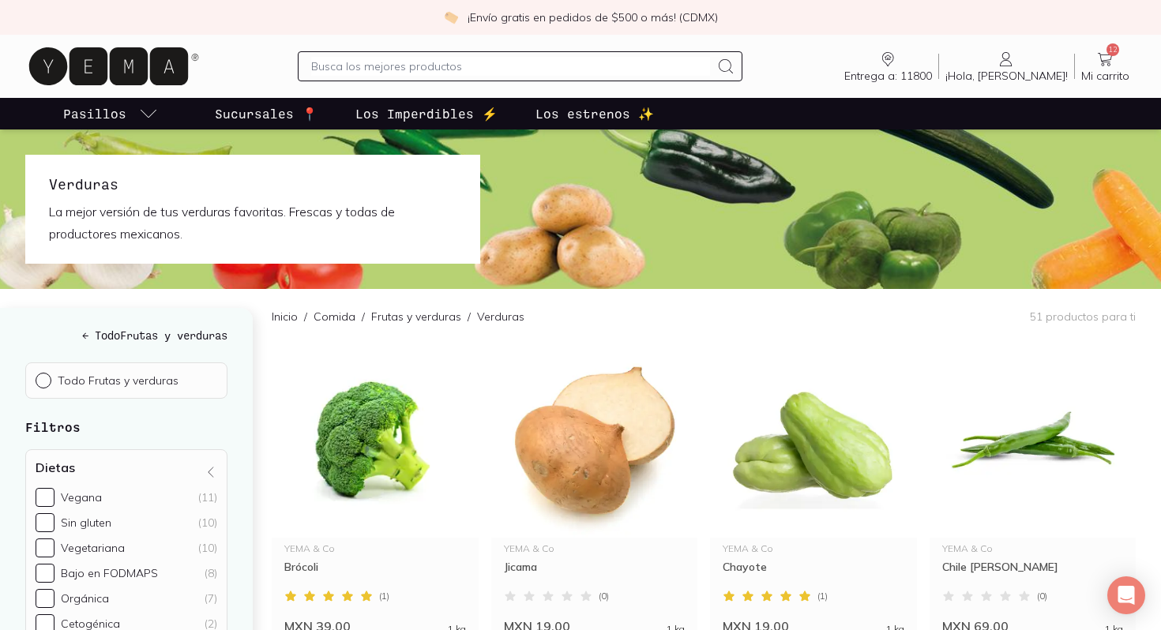
click at [1104, 69] on span "Mi carrito" at bounding box center [1105, 76] width 48 height 14
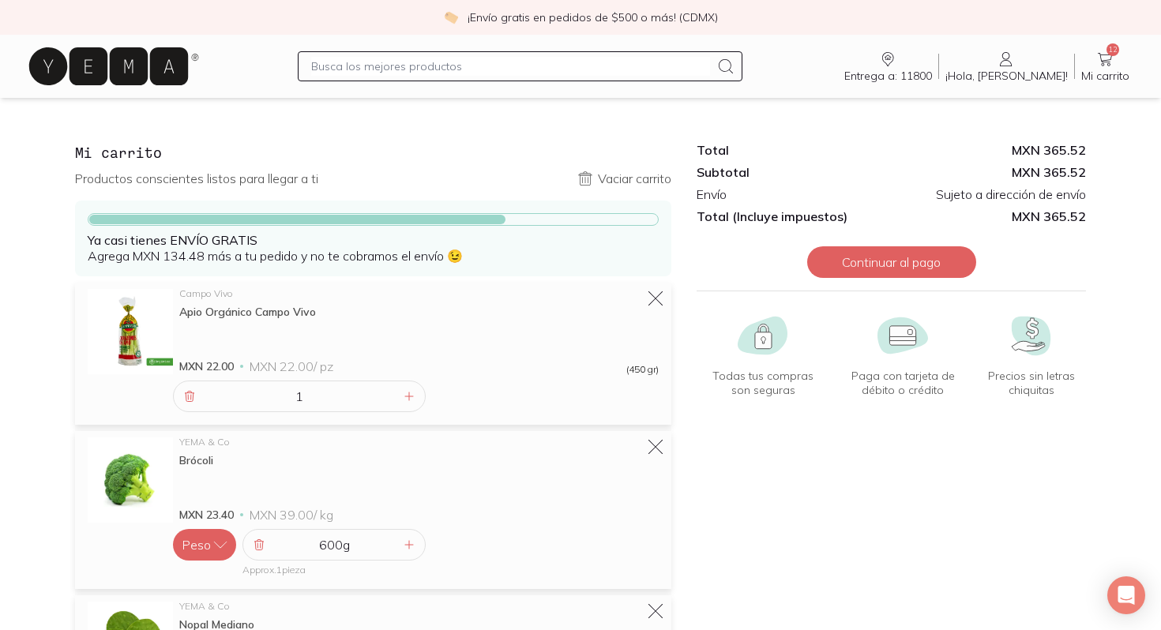
click at [81, 66] on icon at bounding box center [108, 66] width 159 height 38
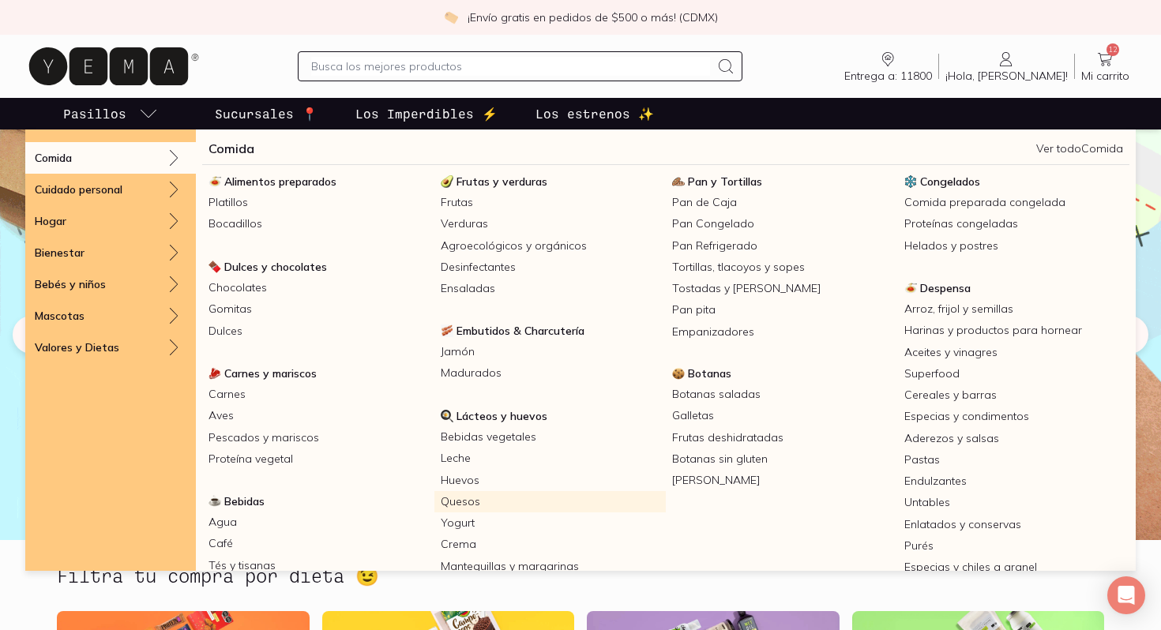
click at [469, 500] on link "Quesos" at bounding box center [550, 501] width 232 height 21
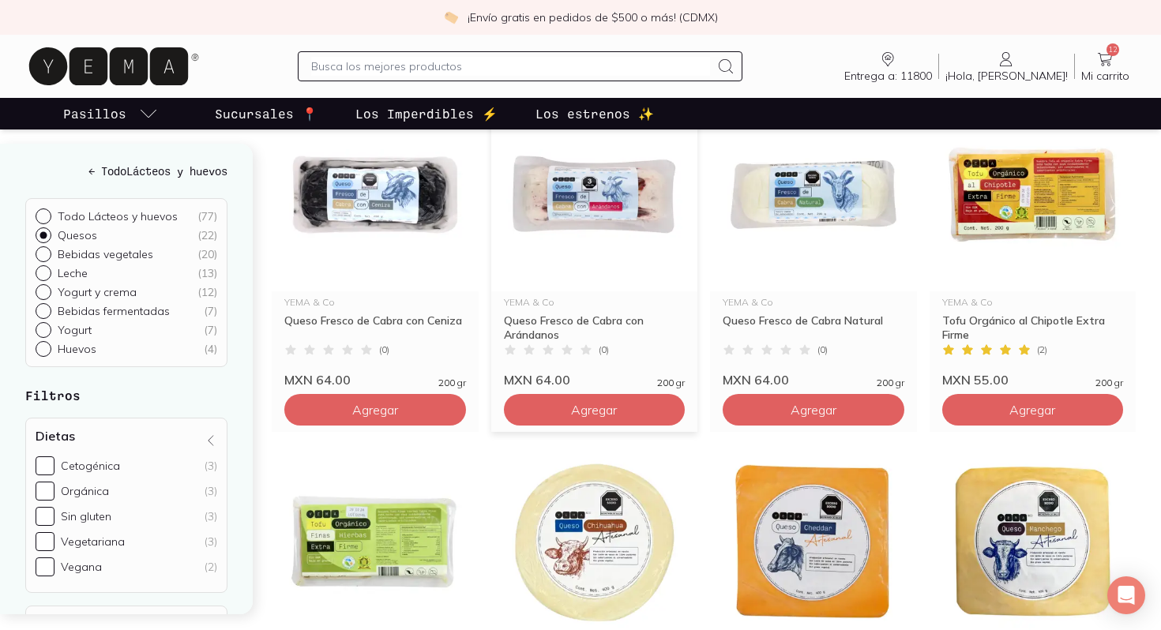
scroll to position [258, 0]
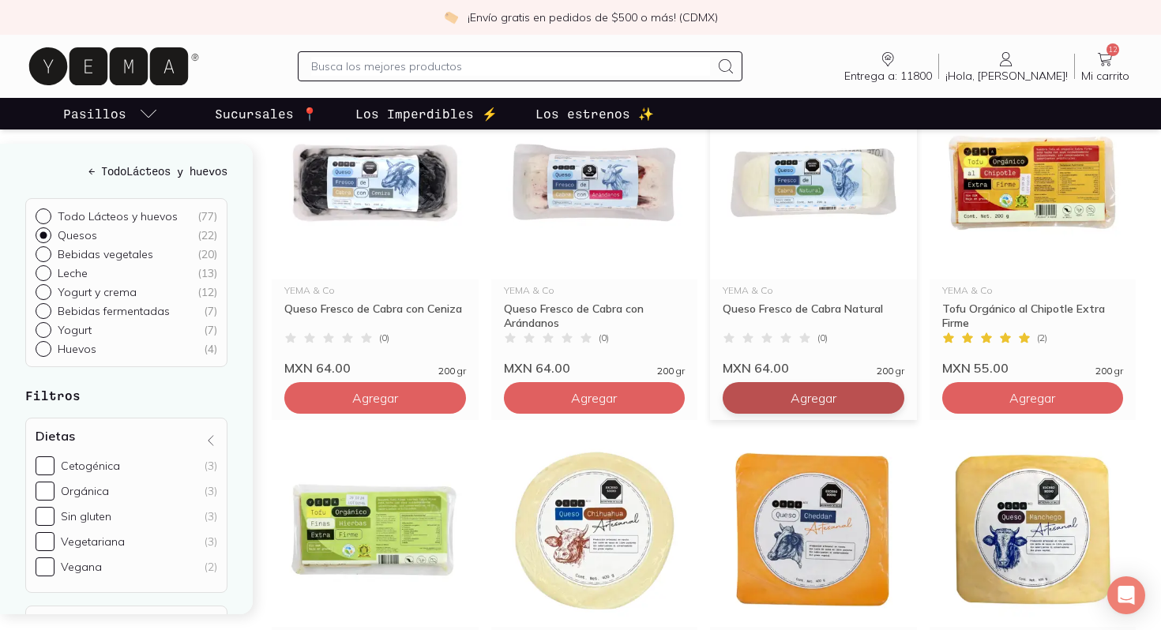
click at [802, 391] on span "Agregar" at bounding box center [813, 398] width 46 height 16
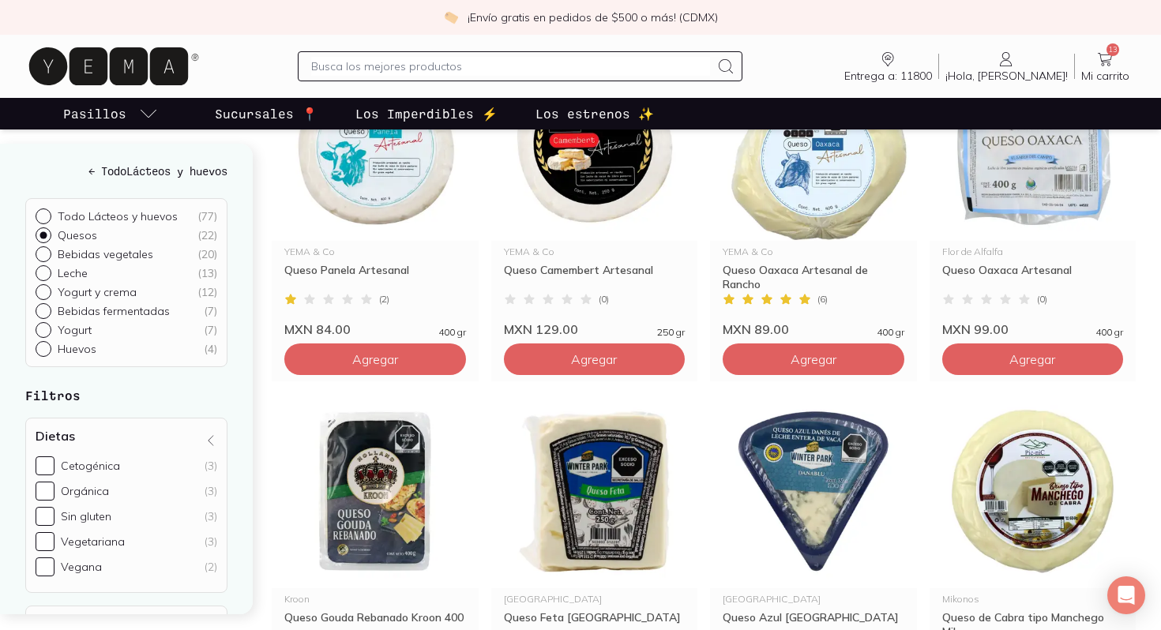
scroll to position [956, 0]
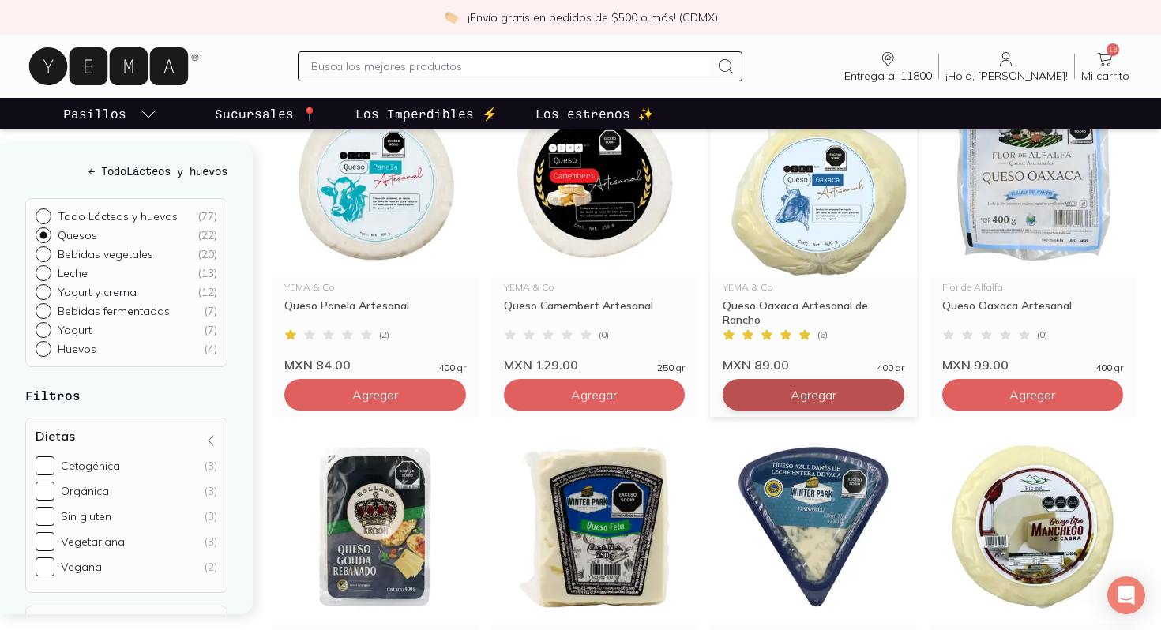
click at [790, 397] on span "Agregar" at bounding box center [813, 395] width 46 height 16
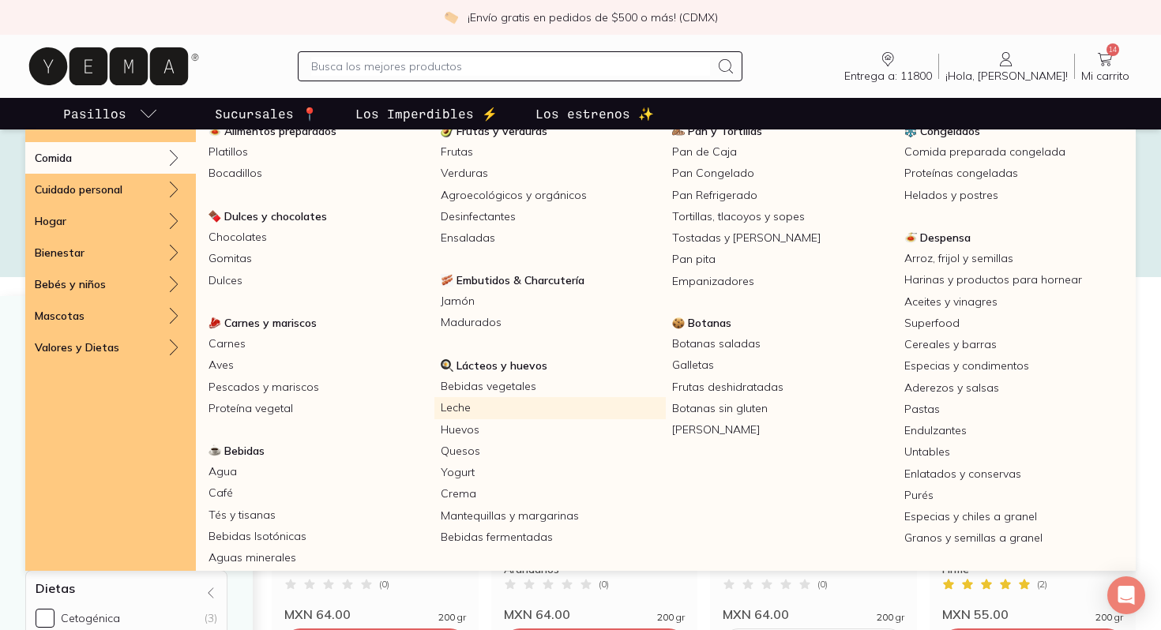
scroll to position [62, 0]
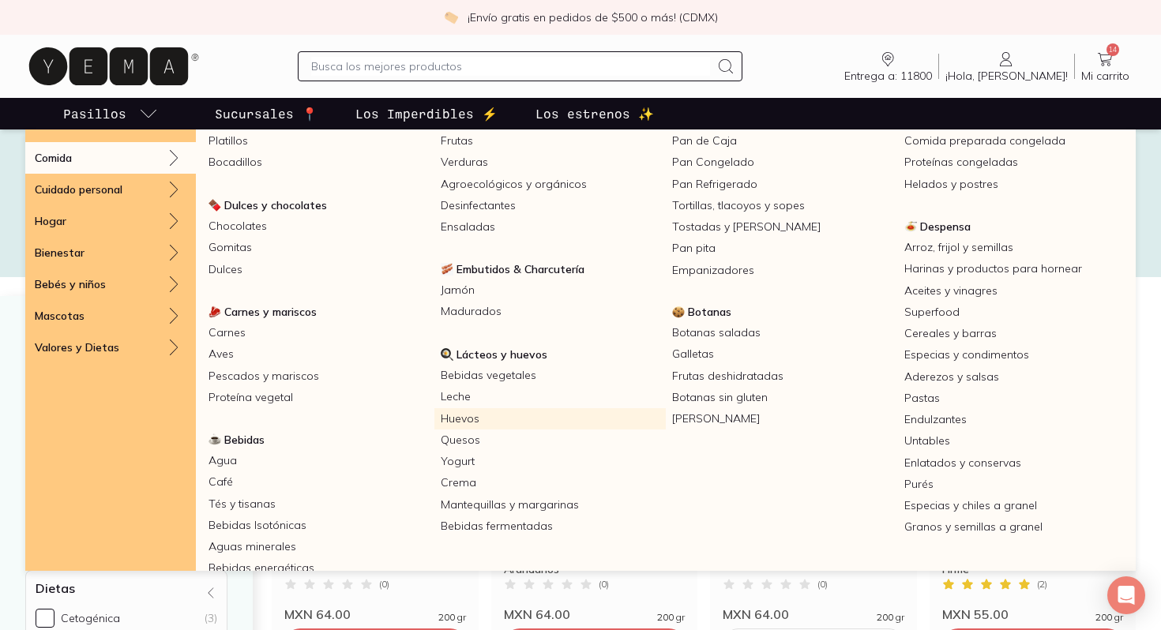
click at [479, 420] on link "Huevos" at bounding box center [550, 418] width 232 height 21
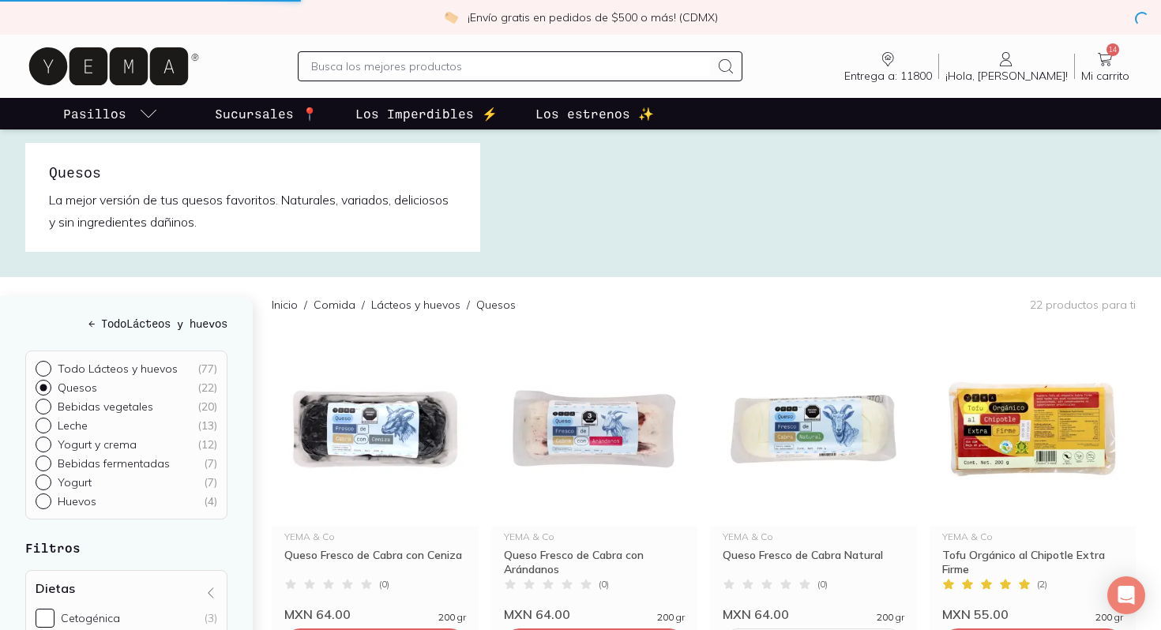
scroll to position [32, 0]
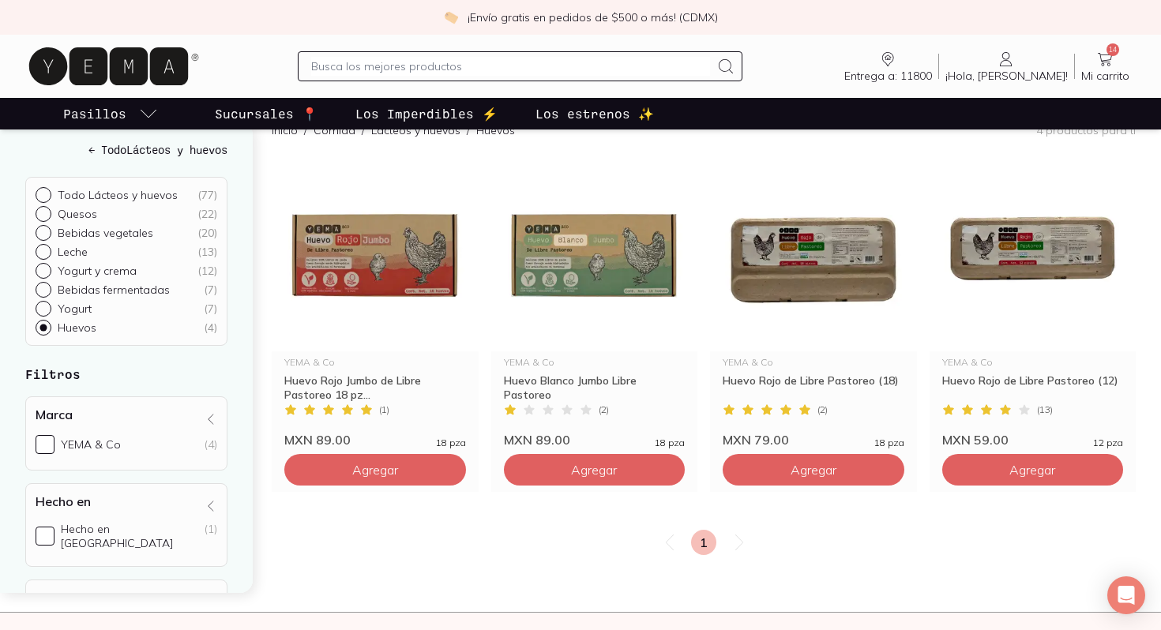
scroll to position [214, 0]
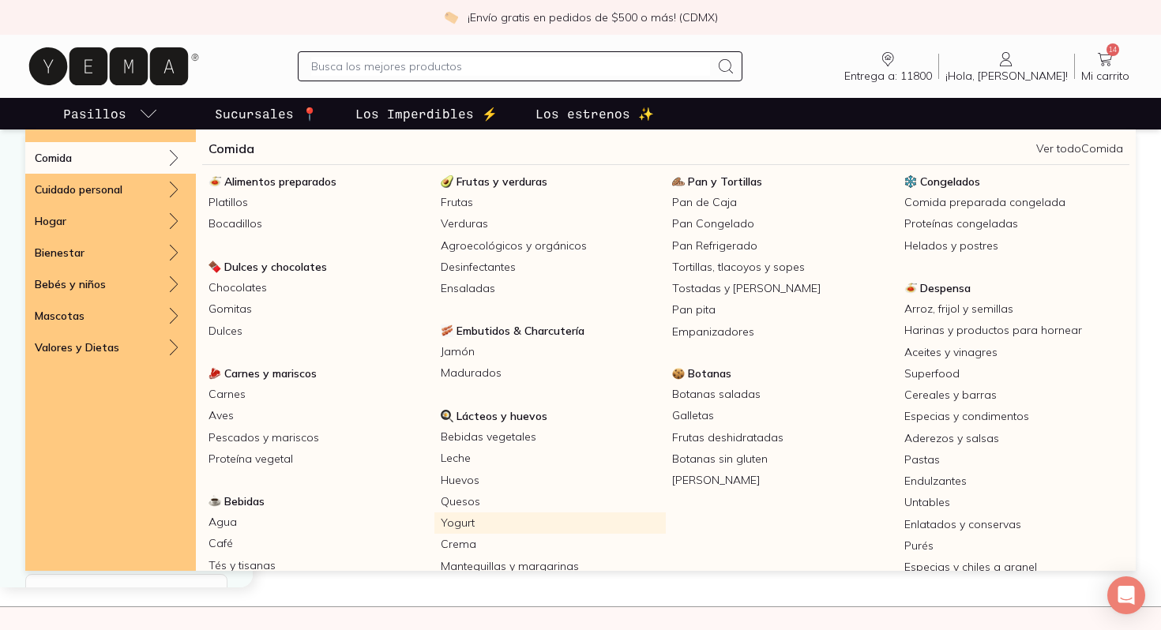
click at [479, 519] on link "Yogurt" at bounding box center [550, 523] width 232 height 21
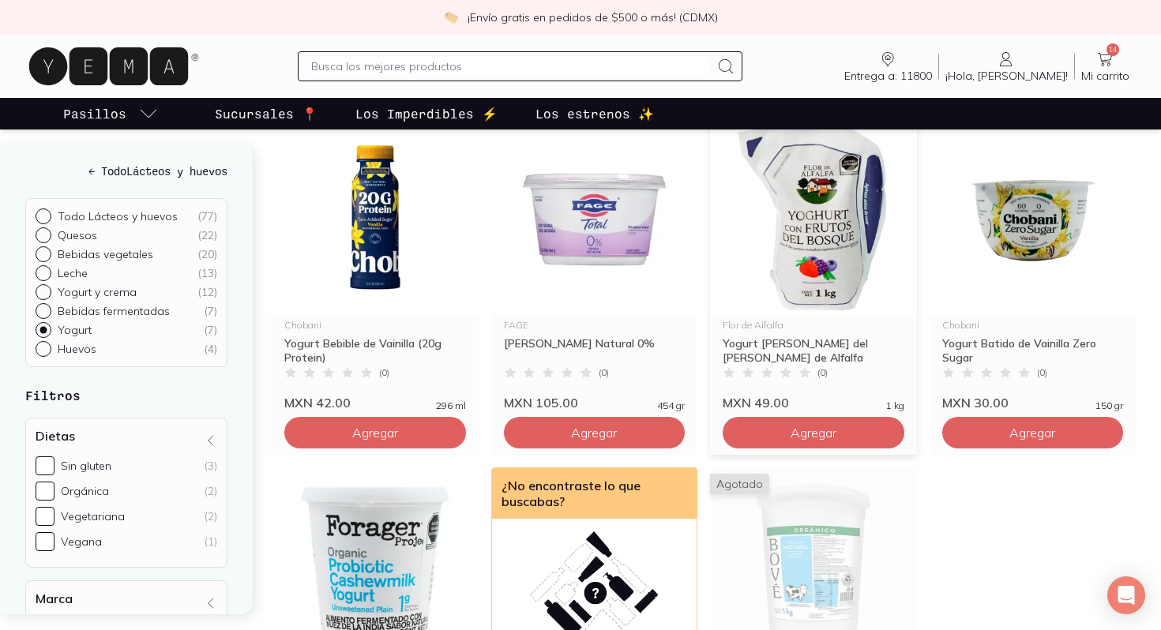
scroll to position [227, 0]
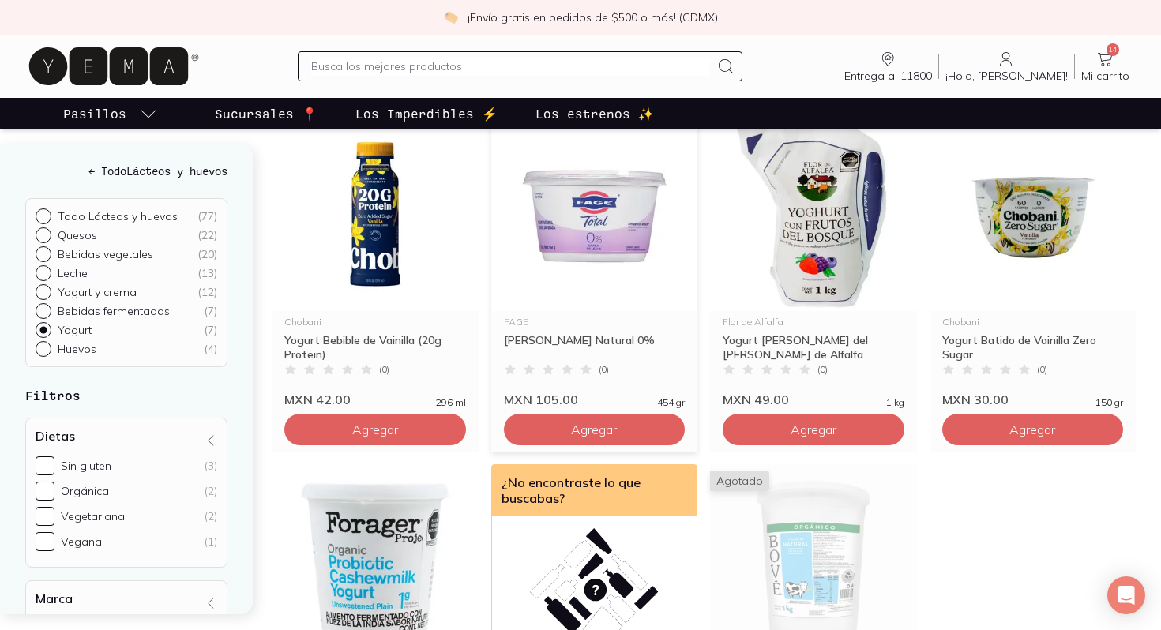
click at [618, 248] on img at bounding box center [594, 214] width 207 height 194
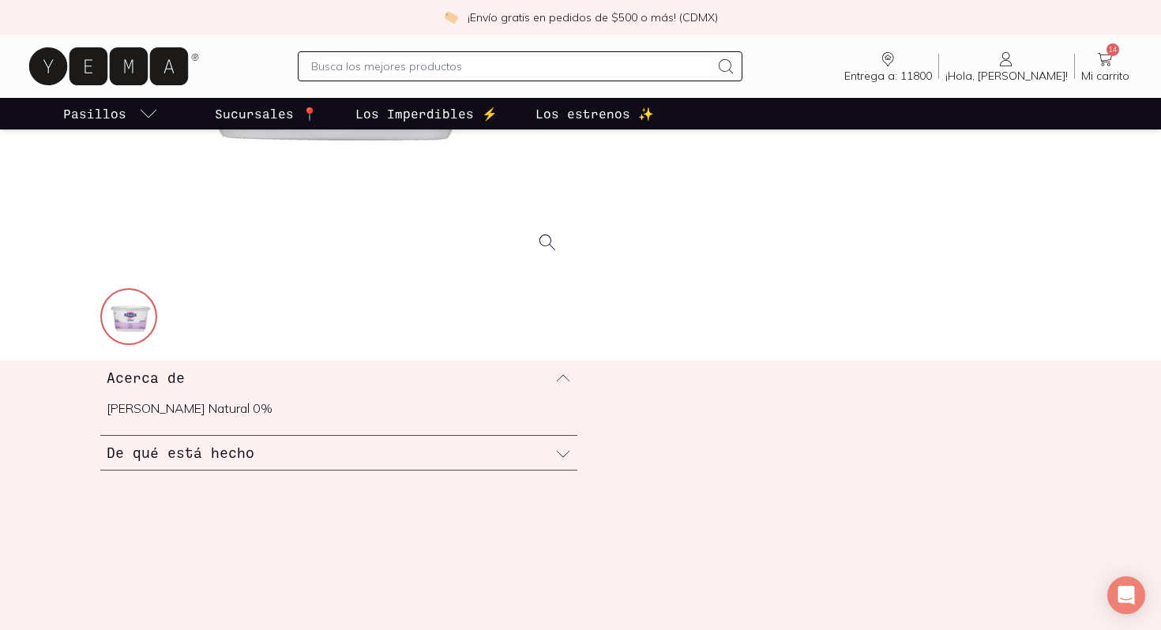
scroll to position [411, 0]
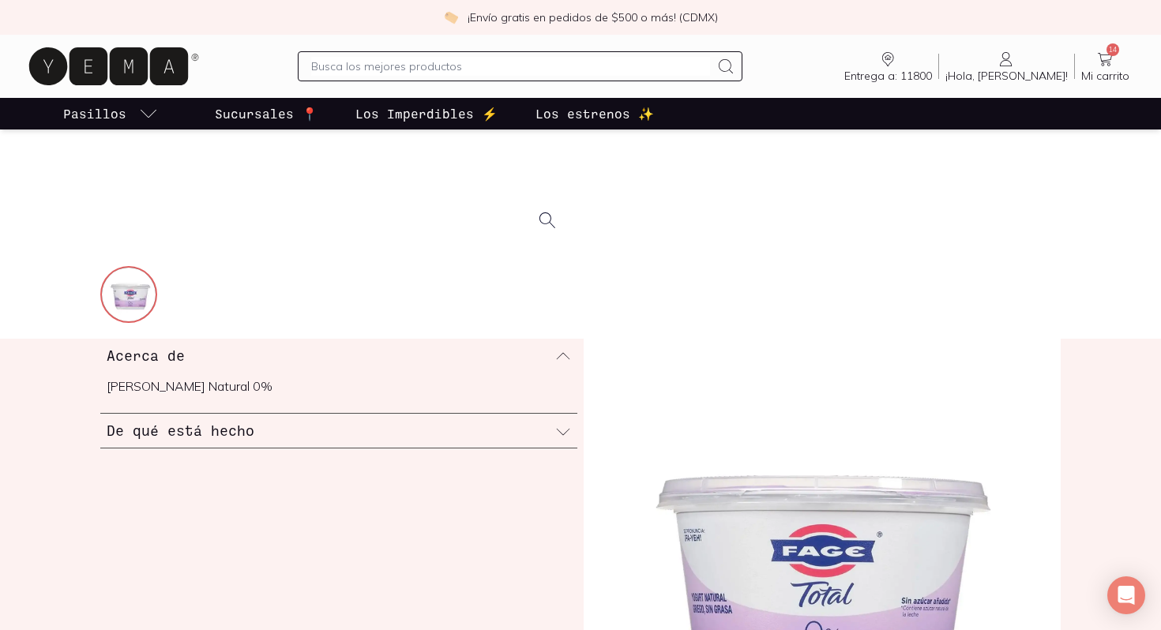
click at [561, 418] on div "De qué está hecho" at bounding box center [338, 431] width 477 height 34
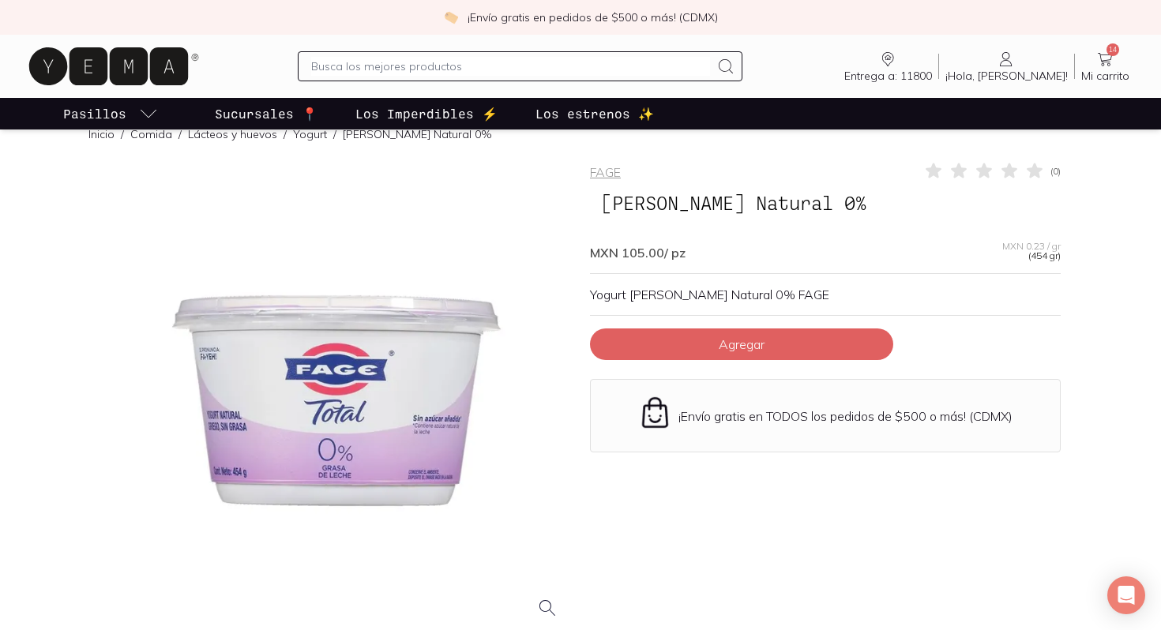
scroll to position [0, 0]
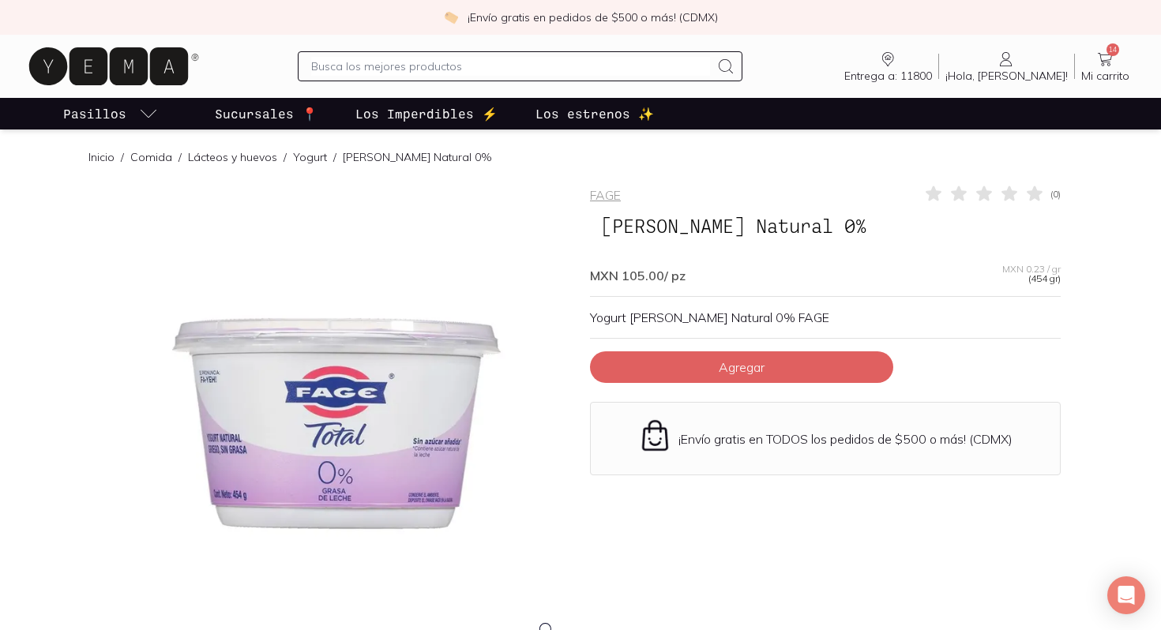
click at [112, 75] on icon at bounding box center [108, 66] width 159 height 38
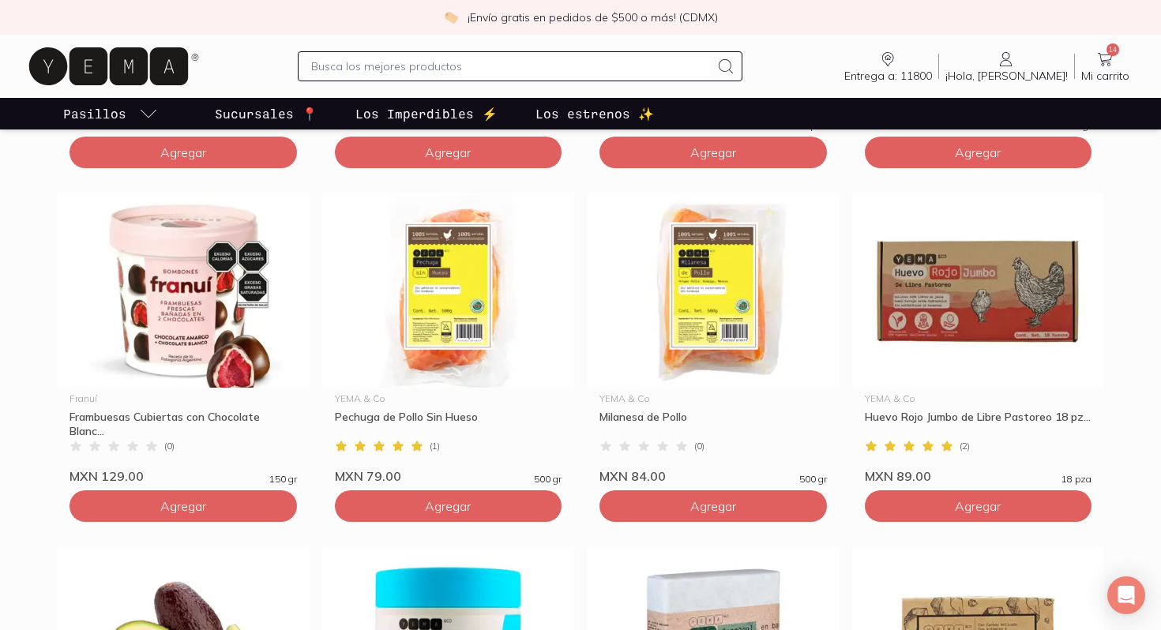
scroll to position [1128, 0]
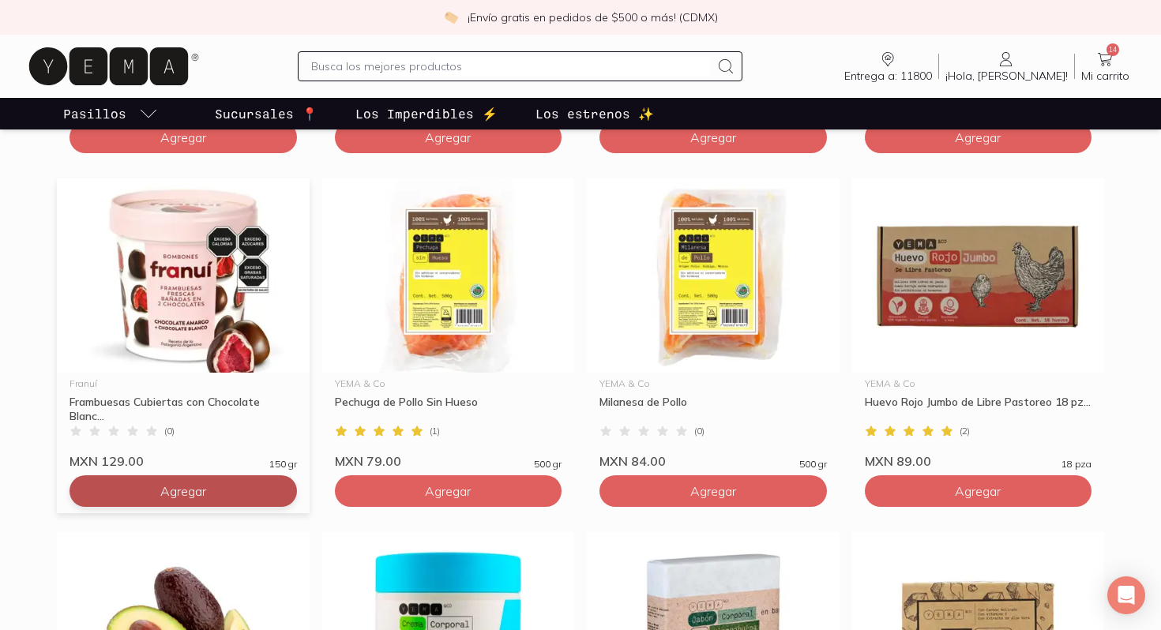
click at [188, 486] on span "Agregar" at bounding box center [183, 491] width 46 height 16
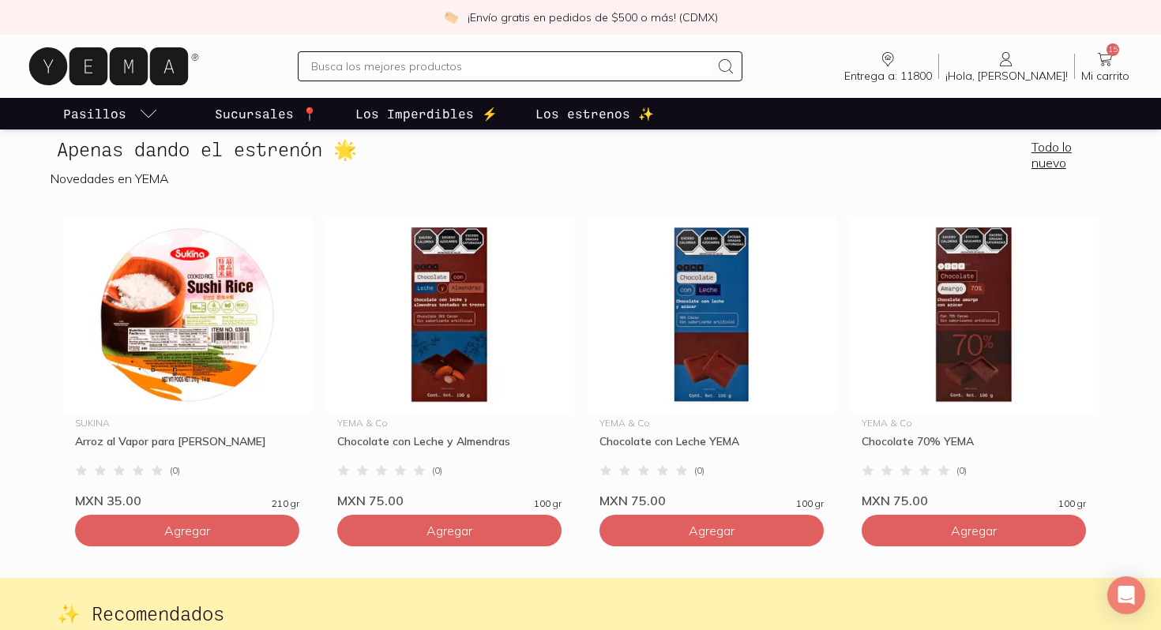
scroll to position [2247, 0]
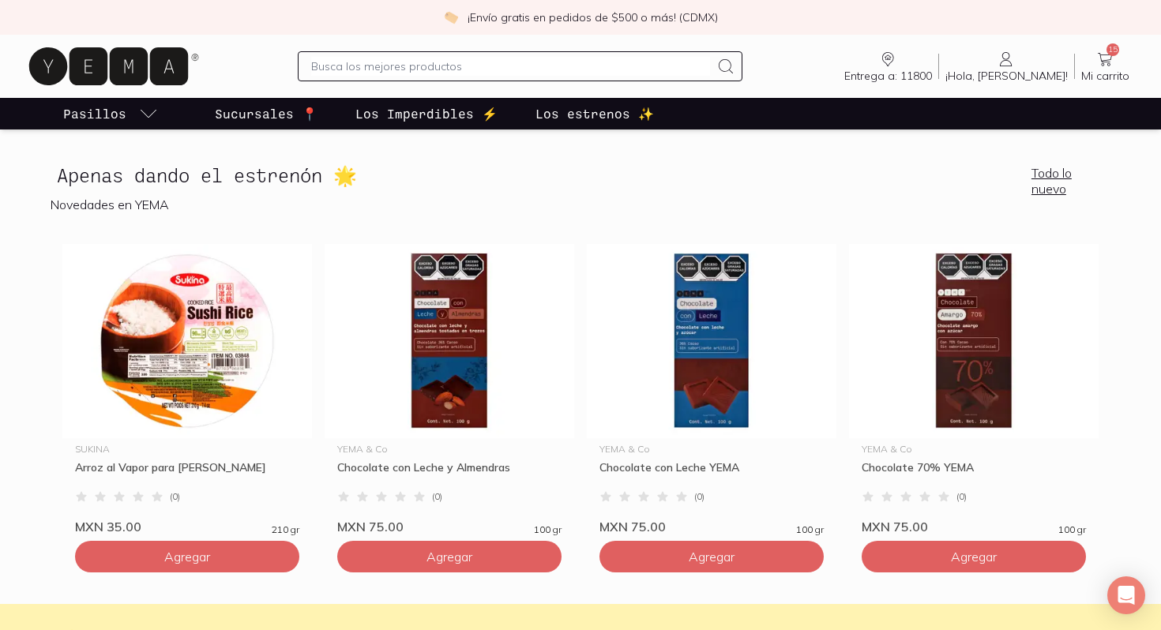
click at [1045, 185] on link "Todo lo nuevo" at bounding box center [1067, 181] width 73 height 32
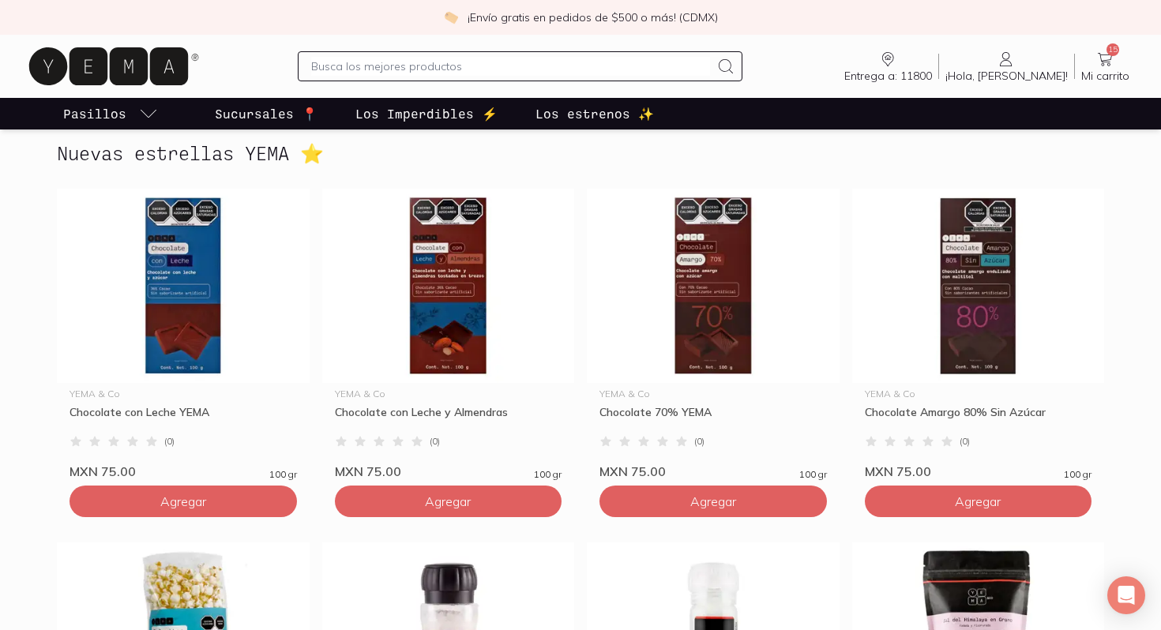
scroll to position [291, 0]
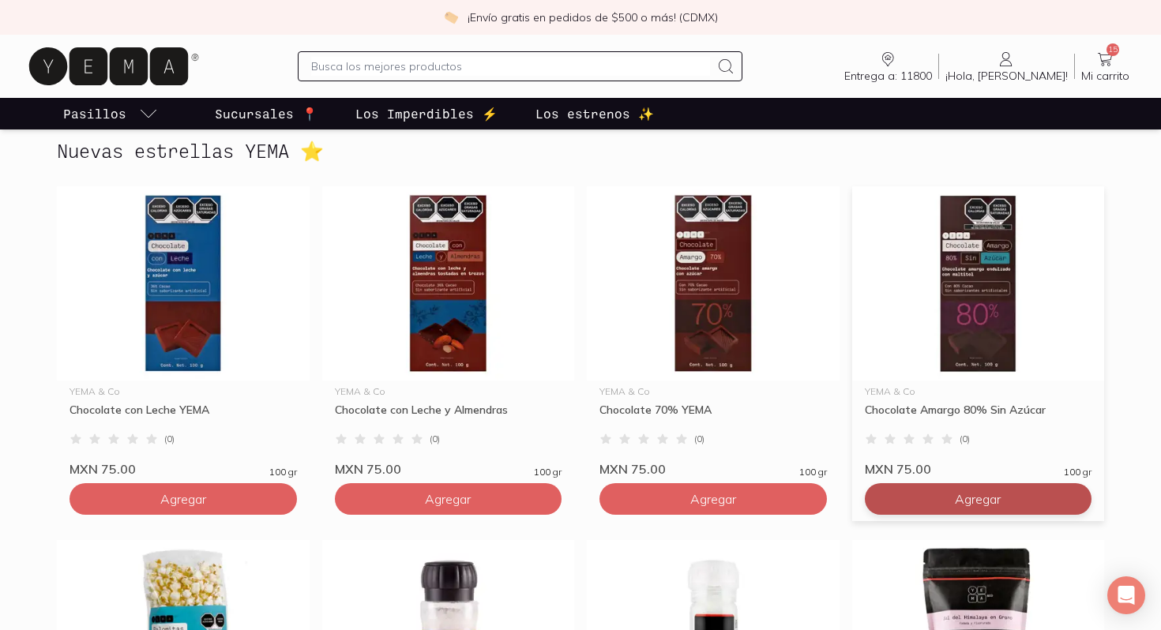
click at [987, 497] on span "Agregar" at bounding box center [978, 499] width 46 height 16
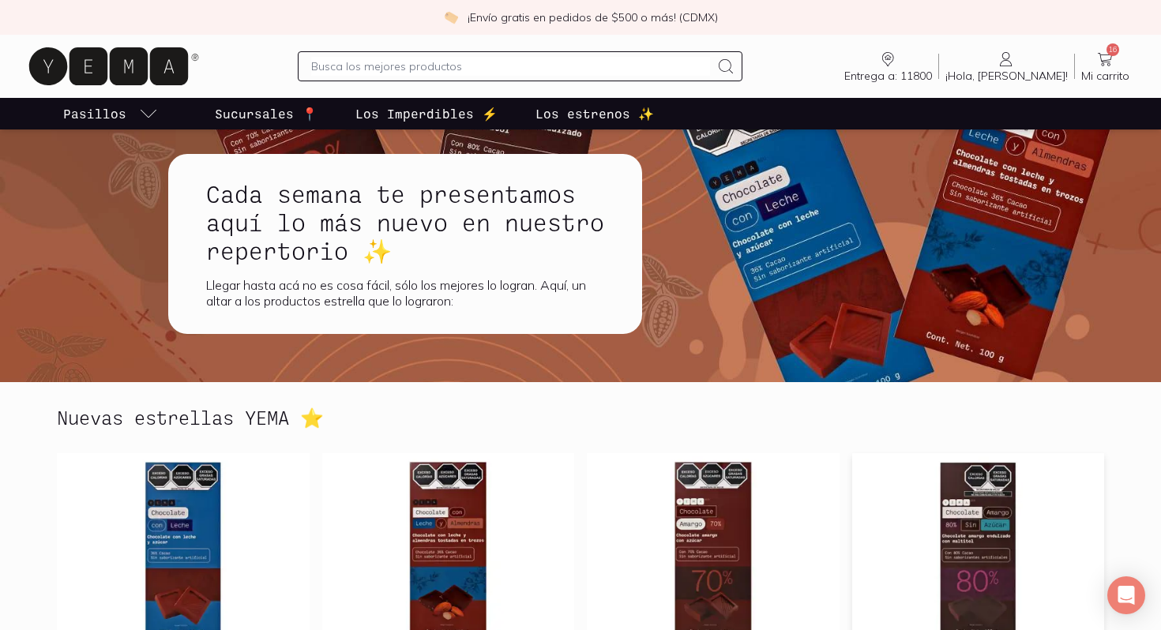
scroll to position [0, 0]
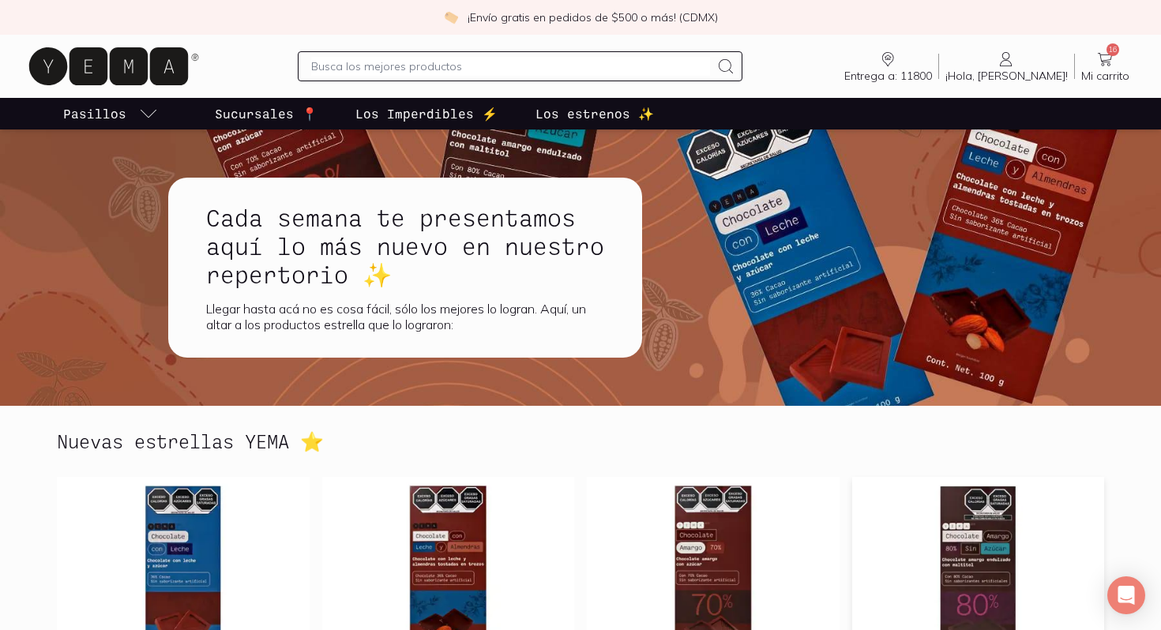
click at [420, 104] on p "Los Imperdibles ⚡️" at bounding box center [426, 113] width 142 height 19
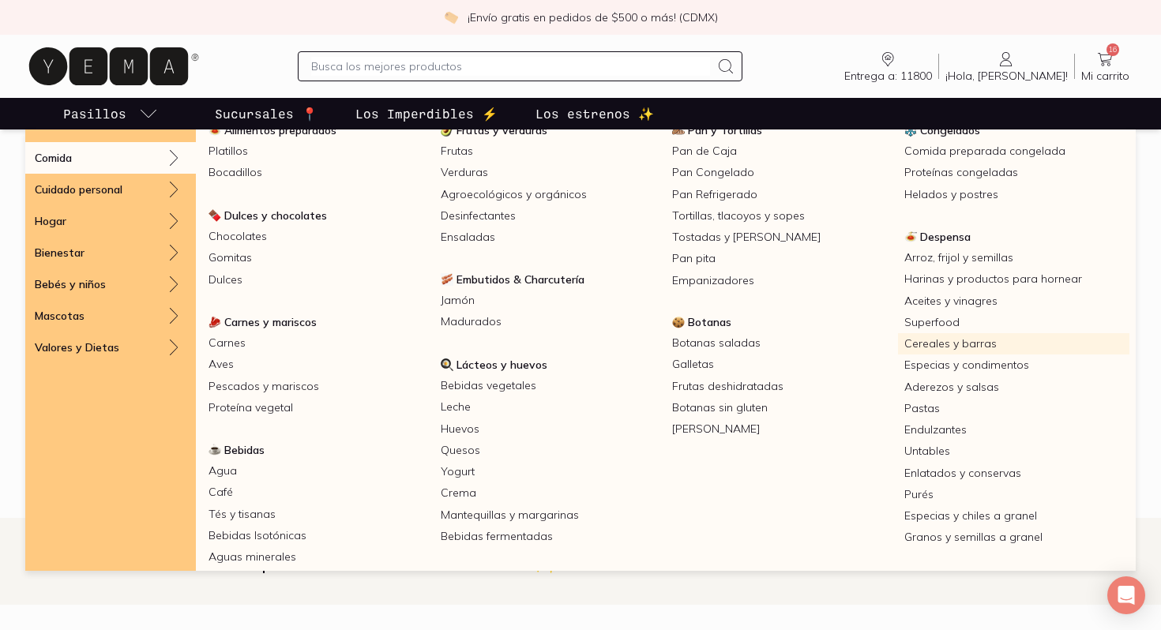
scroll to position [52, 0]
click at [978, 260] on link "Arroz, frijol y semillas" at bounding box center [1014, 256] width 232 height 21
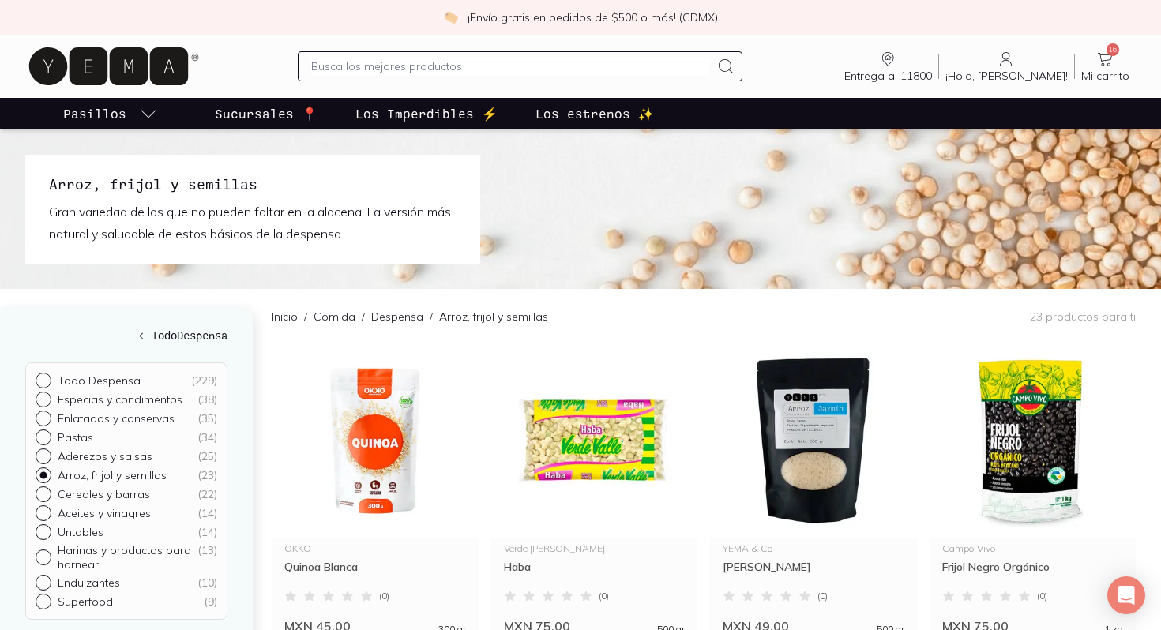
scroll to position [106, 0]
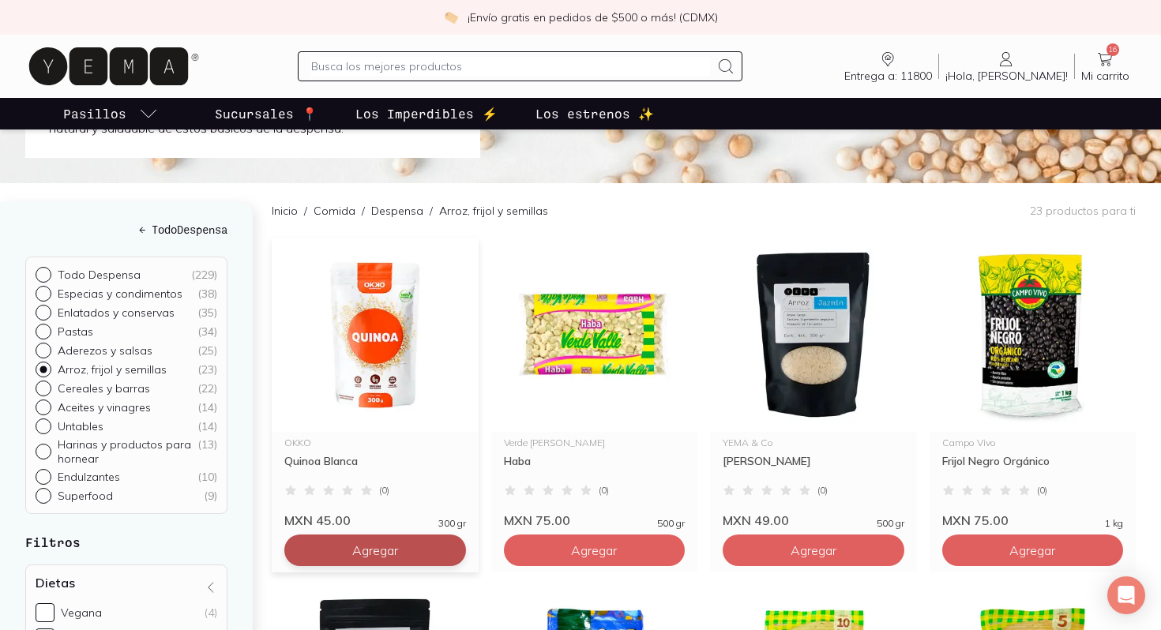
click at [369, 551] on span "Agregar" at bounding box center [375, 551] width 46 height 16
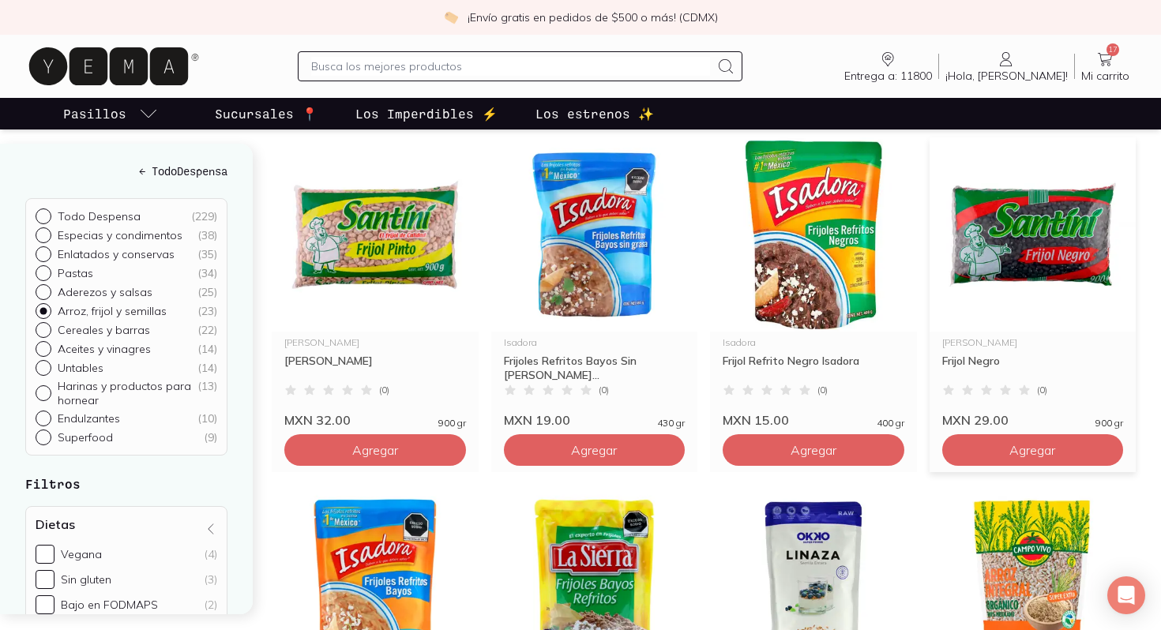
scroll to position [907, 0]
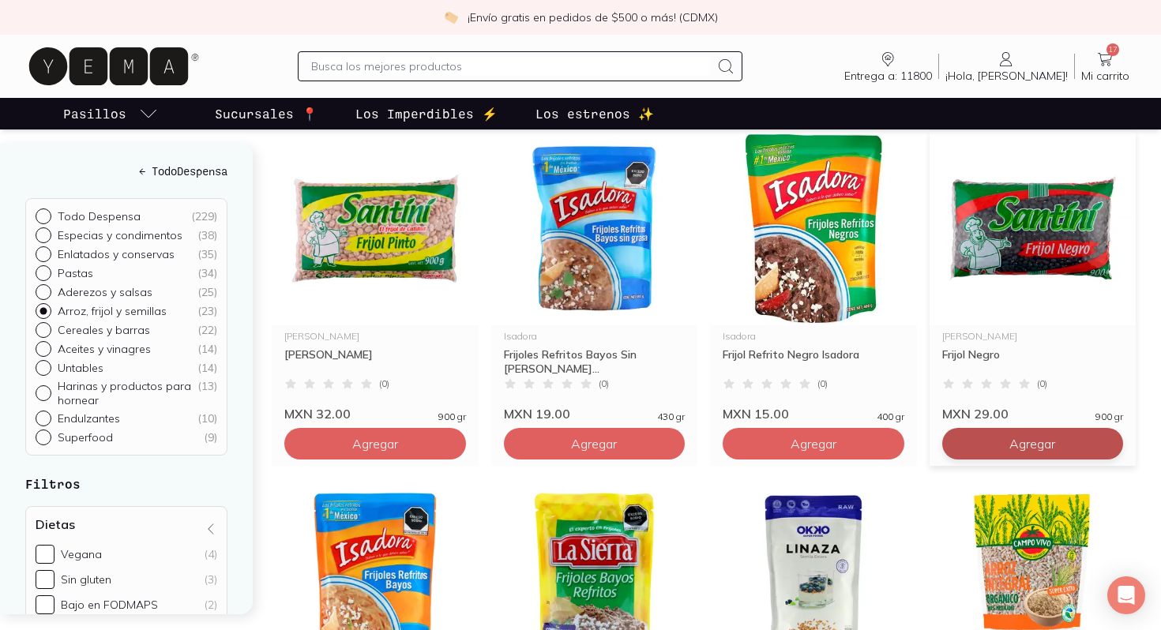
click at [1045, 442] on span "Agregar" at bounding box center [1032, 444] width 46 height 16
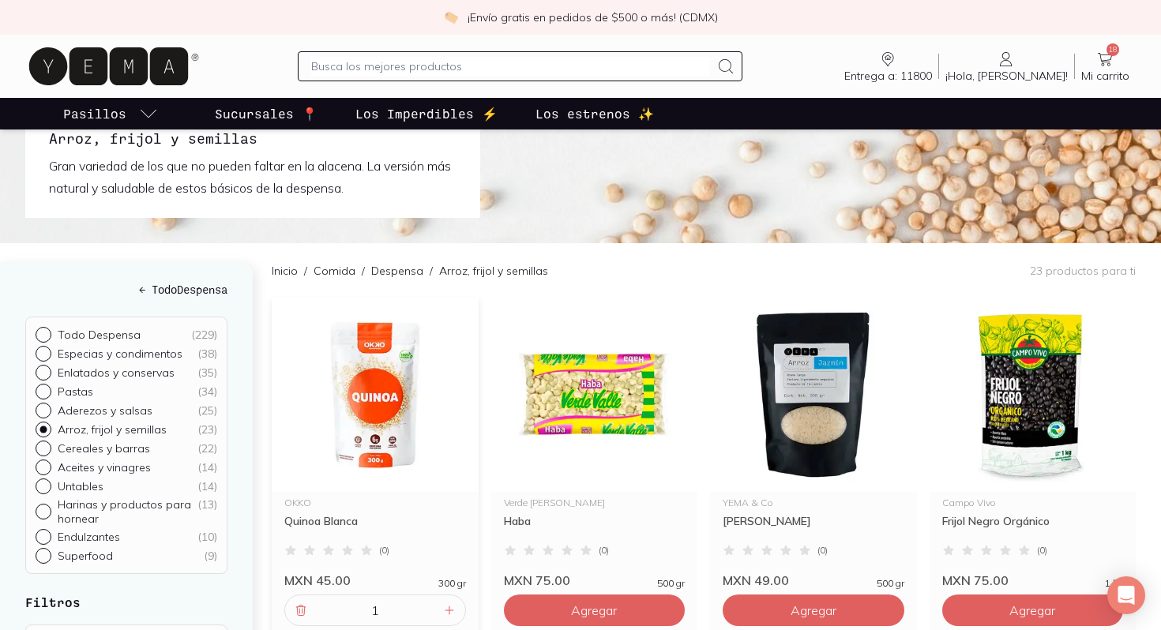
scroll to position [0, 0]
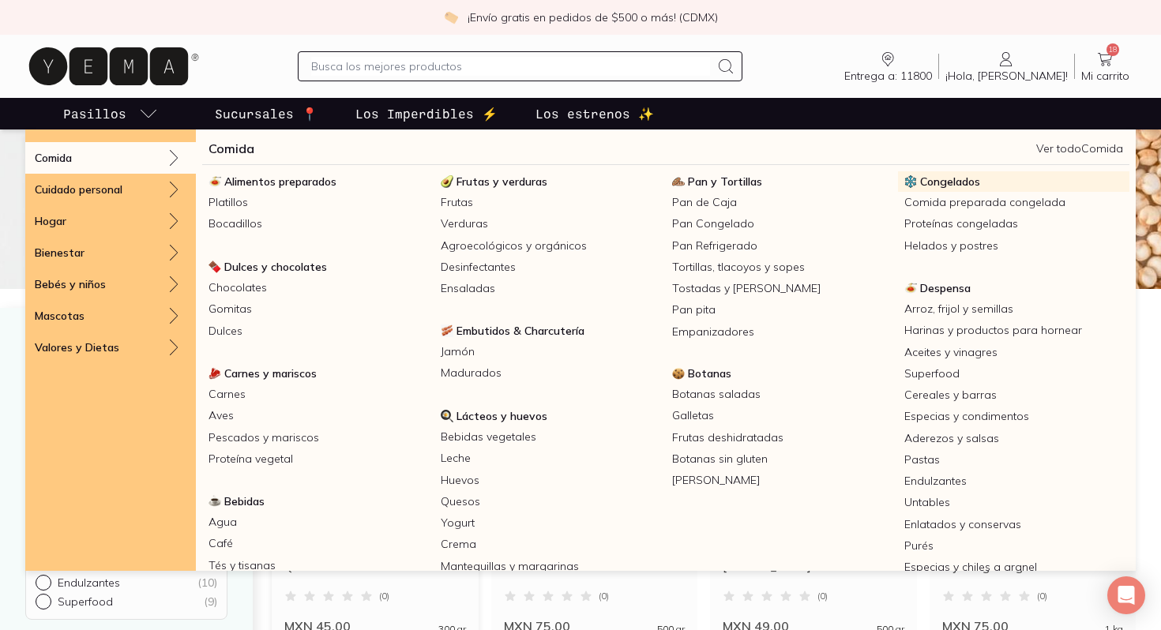
click at [937, 184] on span "Congelados" at bounding box center [950, 182] width 60 height 14
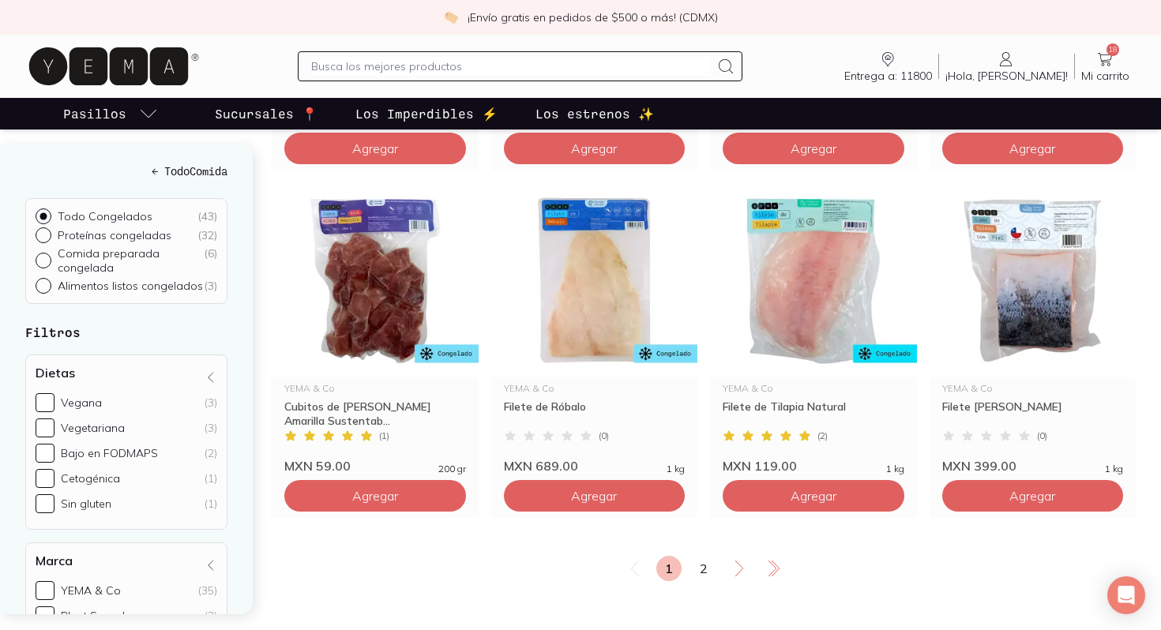
scroll to position [2613, 0]
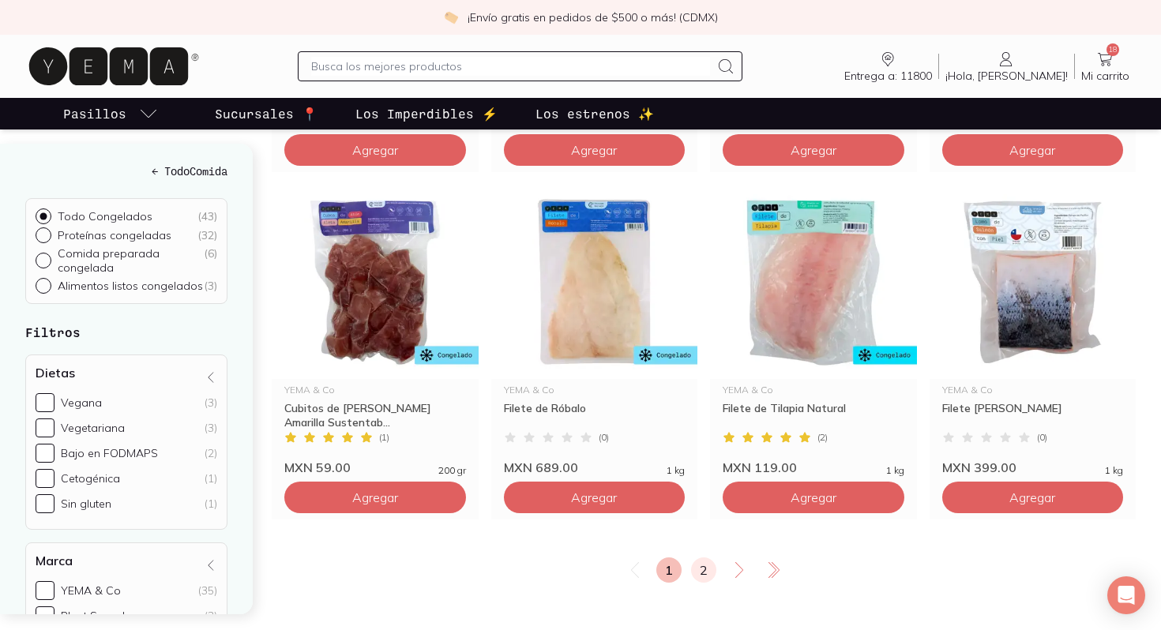
click at [697, 575] on link "2" at bounding box center [703, 570] width 25 height 25
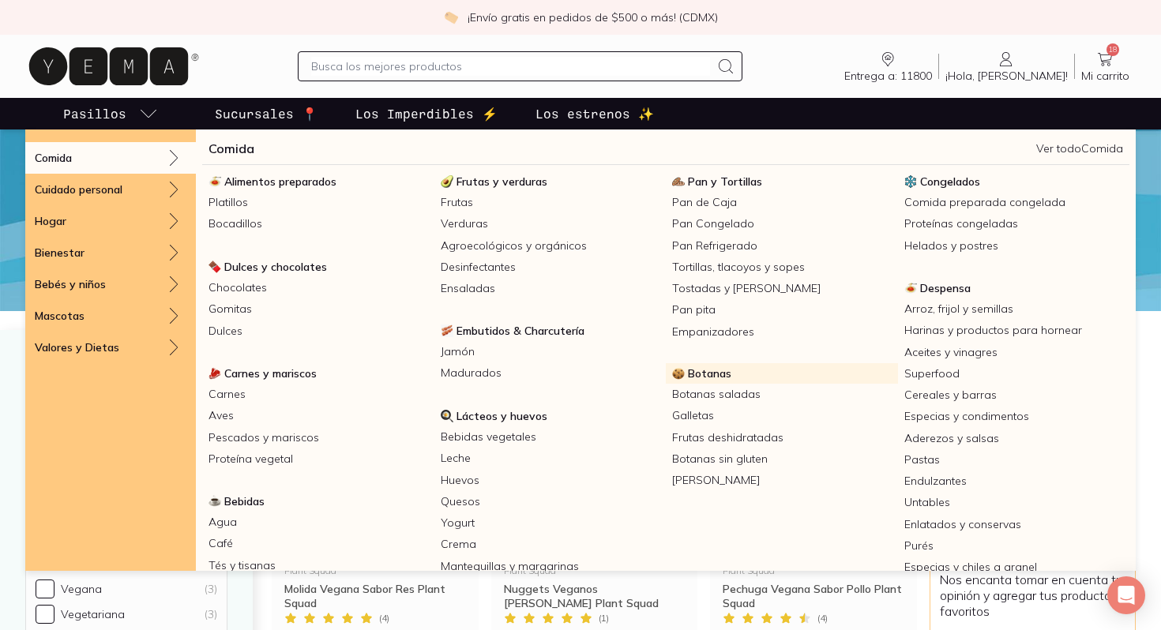
click at [721, 366] on link "Botanas" at bounding box center [782, 373] width 232 height 21
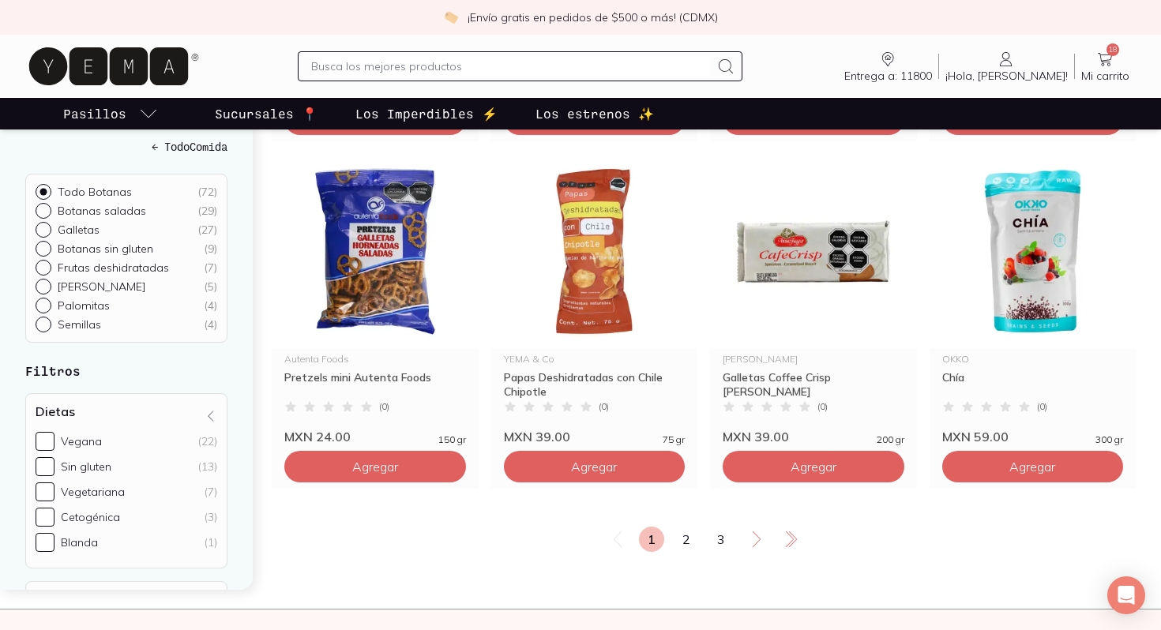
scroll to position [2623, 0]
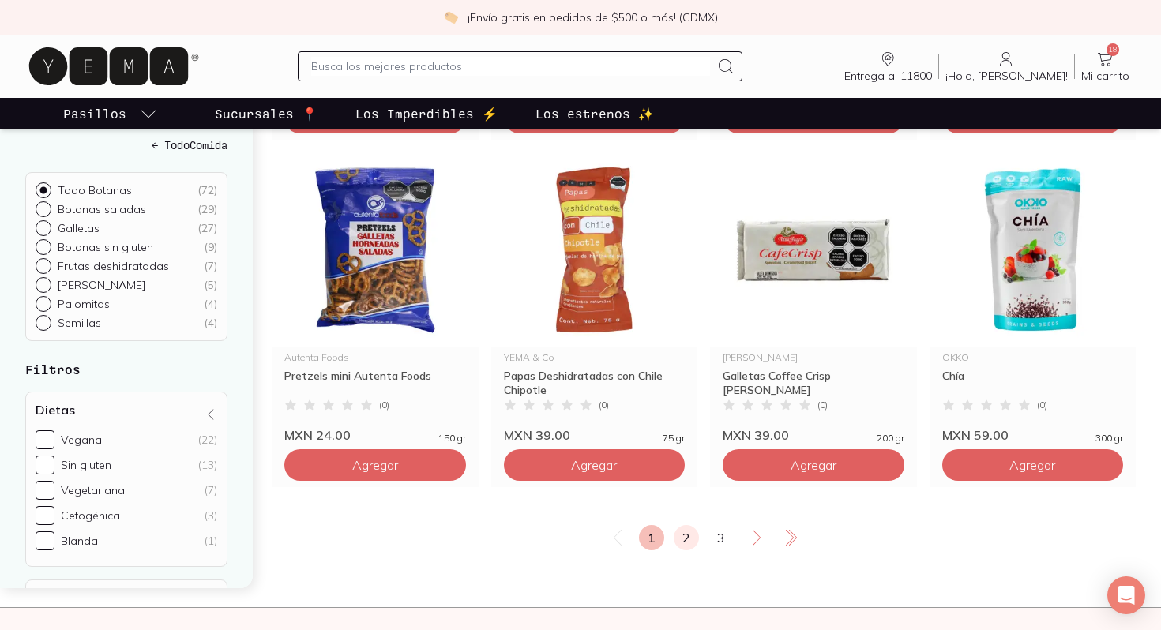
click at [681, 547] on link "2" at bounding box center [686, 537] width 25 height 25
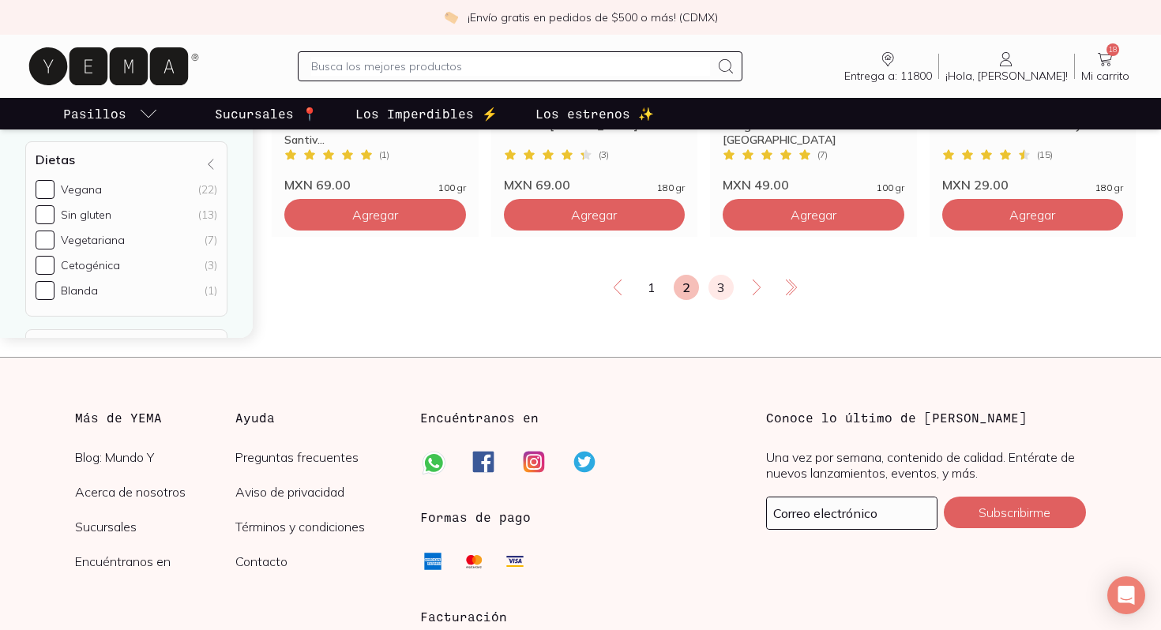
click at [718, 280] on link "3" at bounding box center [720, 287] width 25 height 25
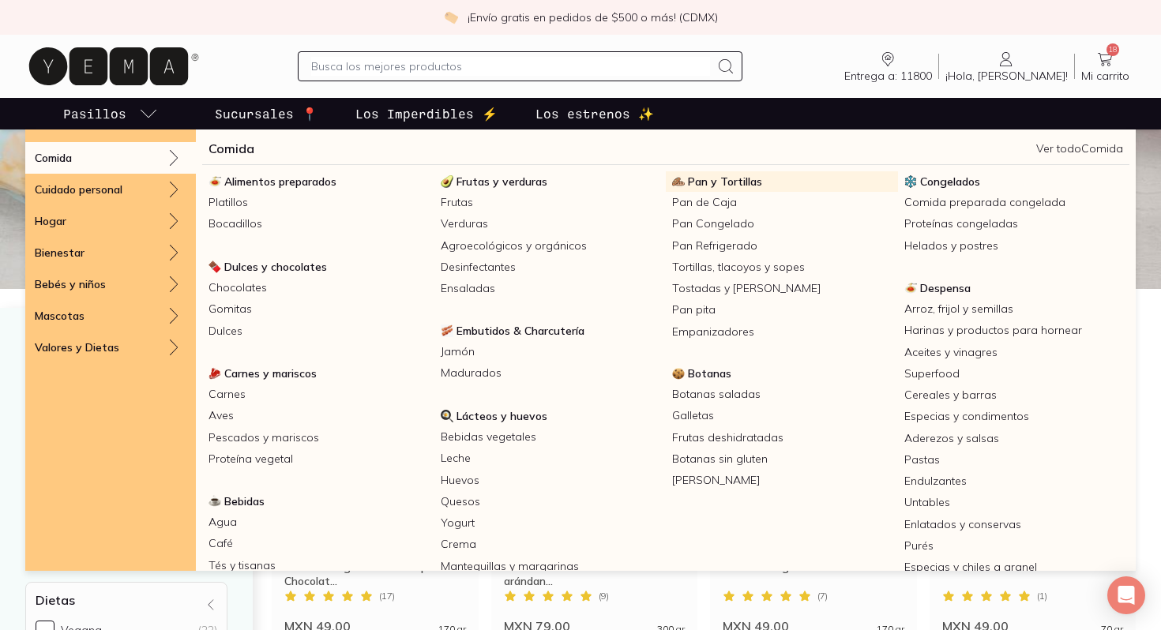
click at [734, 179] on span "Pan y Tortillas" at bounding box center [725, 182] width 74 height 14
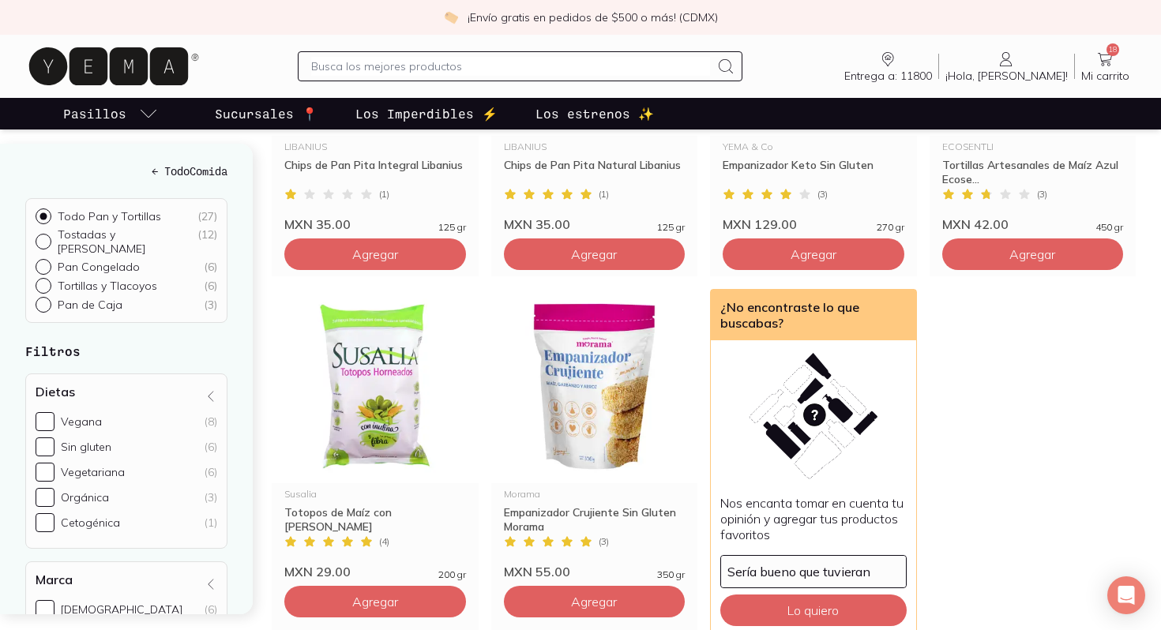
scroll to position [2187, 0]
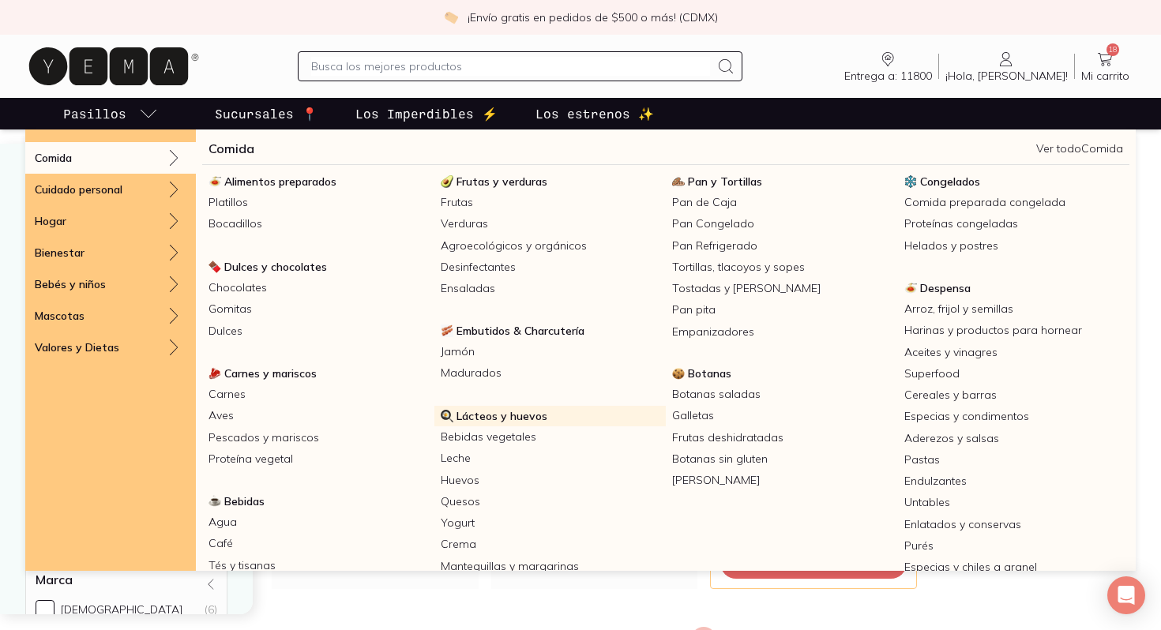
click at [501, 415] on span "Lácteos y huevos" at bounding box center [501, 416] width 91 height 14
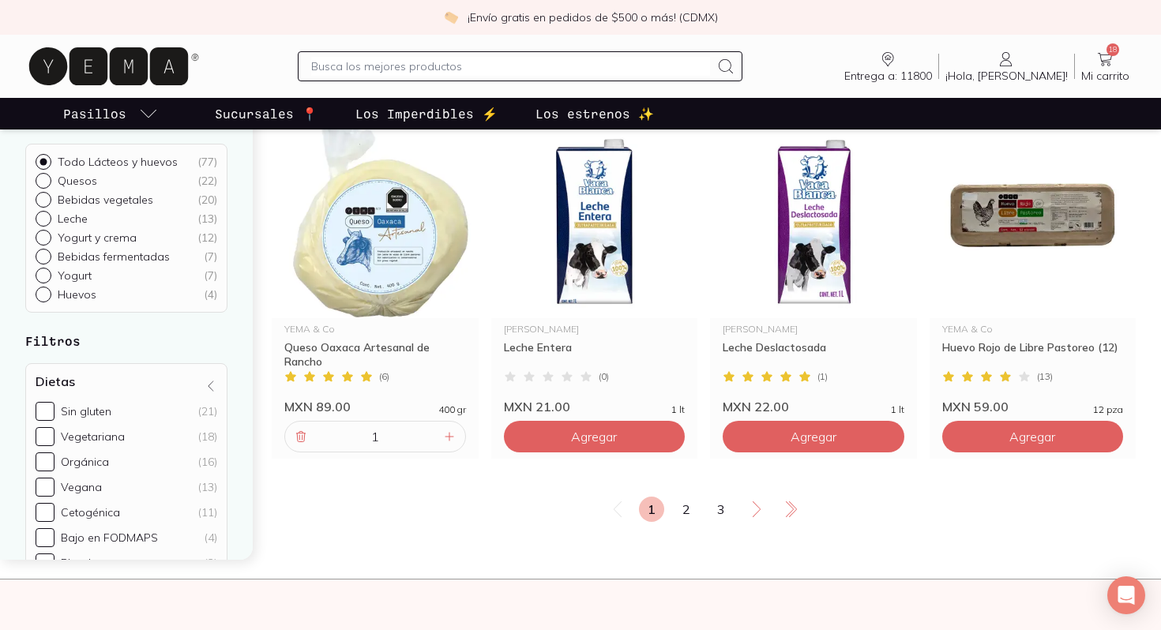
scroll to position [2676, 0]
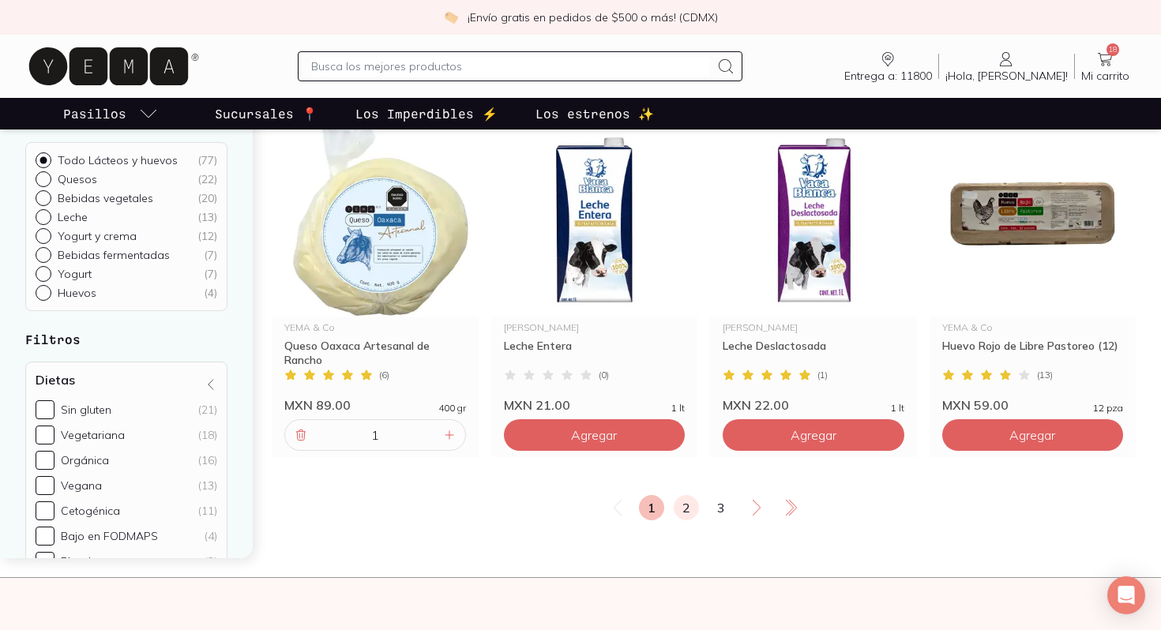
click at [676, 495] on link "2" at bounding box center [686, 507] width 25 height 25
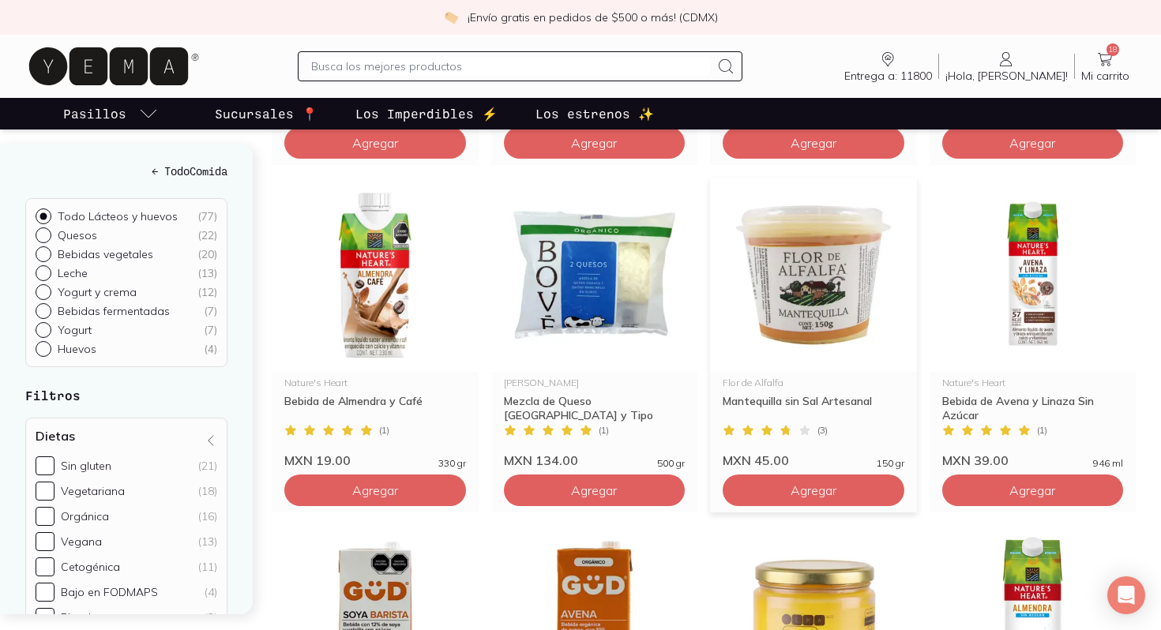
scroll to position [1925, 0]
click at [798, 475] on button "Agregar" at bounding box center [814, 491] width 182 height 32
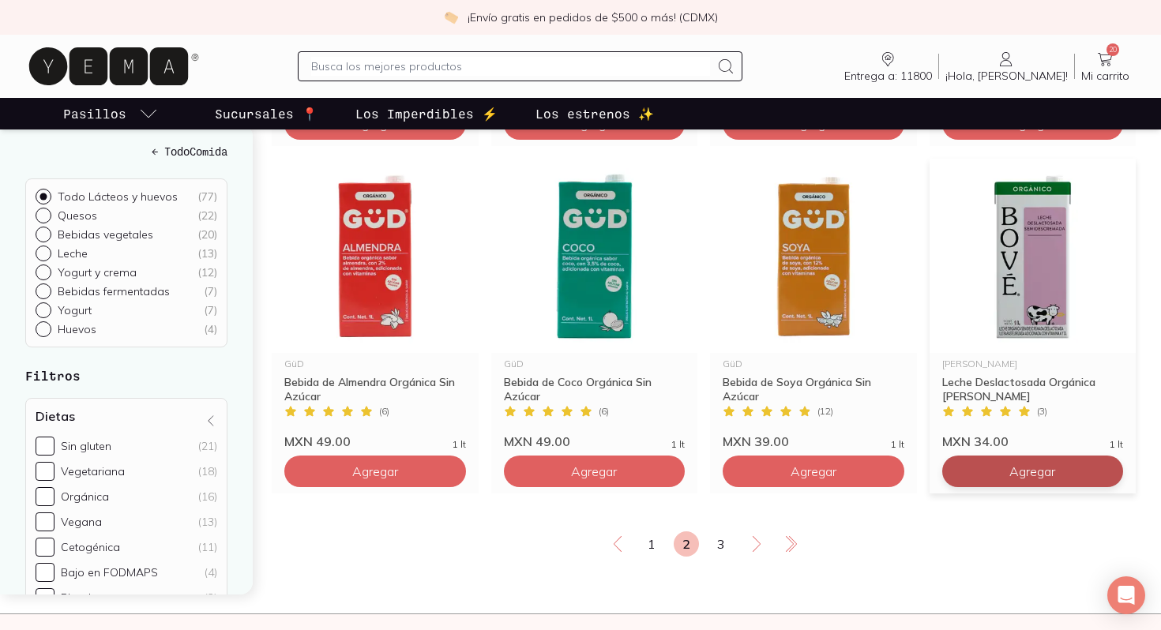
scroll to position [2651, 0]
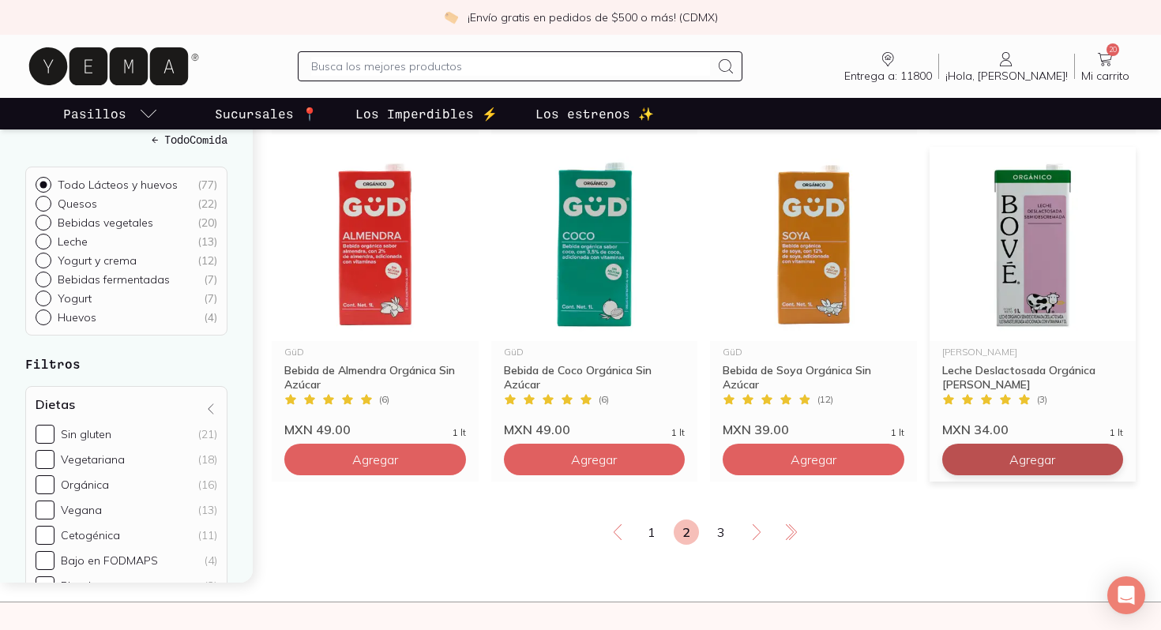
click at [993, 444] on button "Agregar" at bounding box center [1033, 460] width 182 height 32
click at [726, 520] on link "3" at bounding box center [720, 532] width 25 height 25
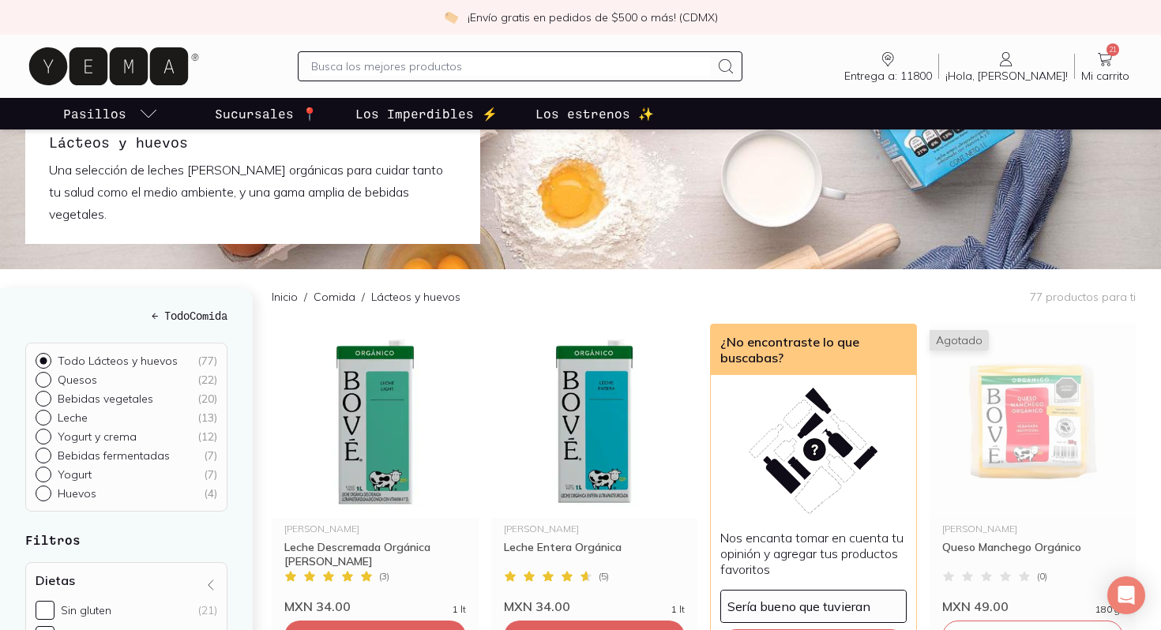
scroll to position [82, 0]
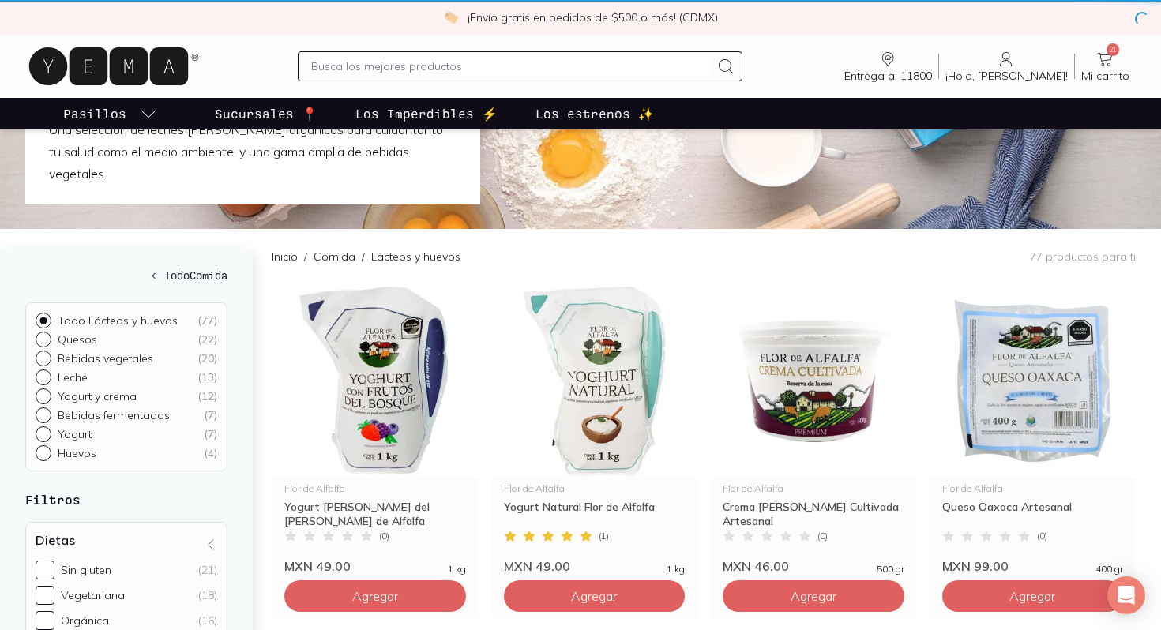
scroll to position [2651, 0]
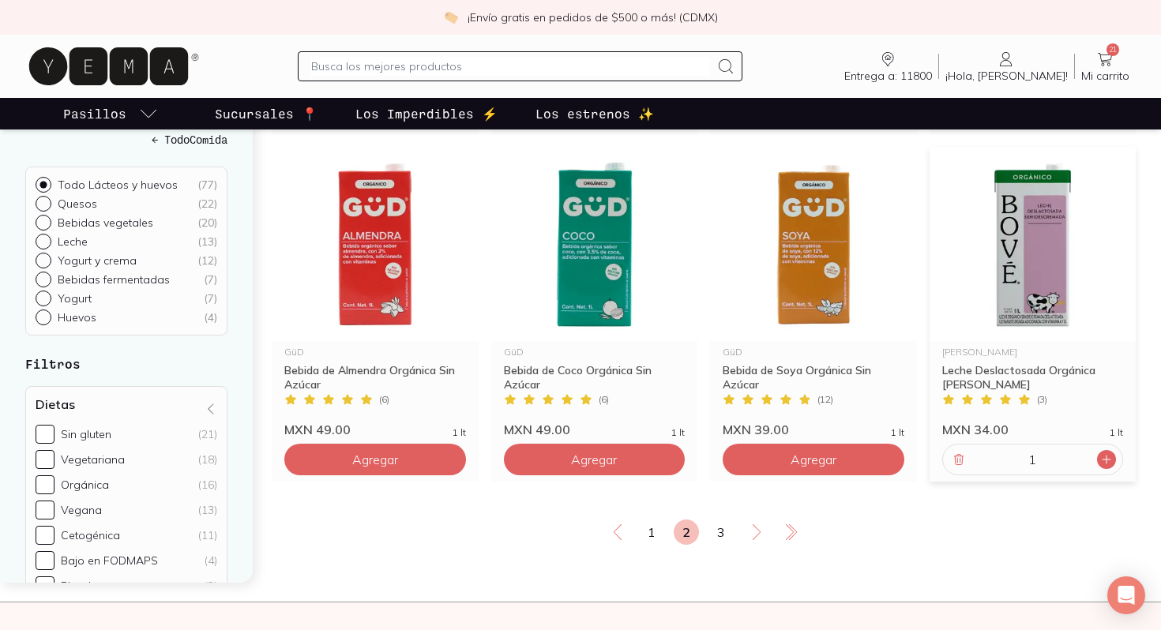
click at [1110, 456] on icon at bounding box center [1106, 460] width 8 height 8
type input "2"
click at [724, 520] on link "3" at bounding box center [720, 532] width 25 height 25
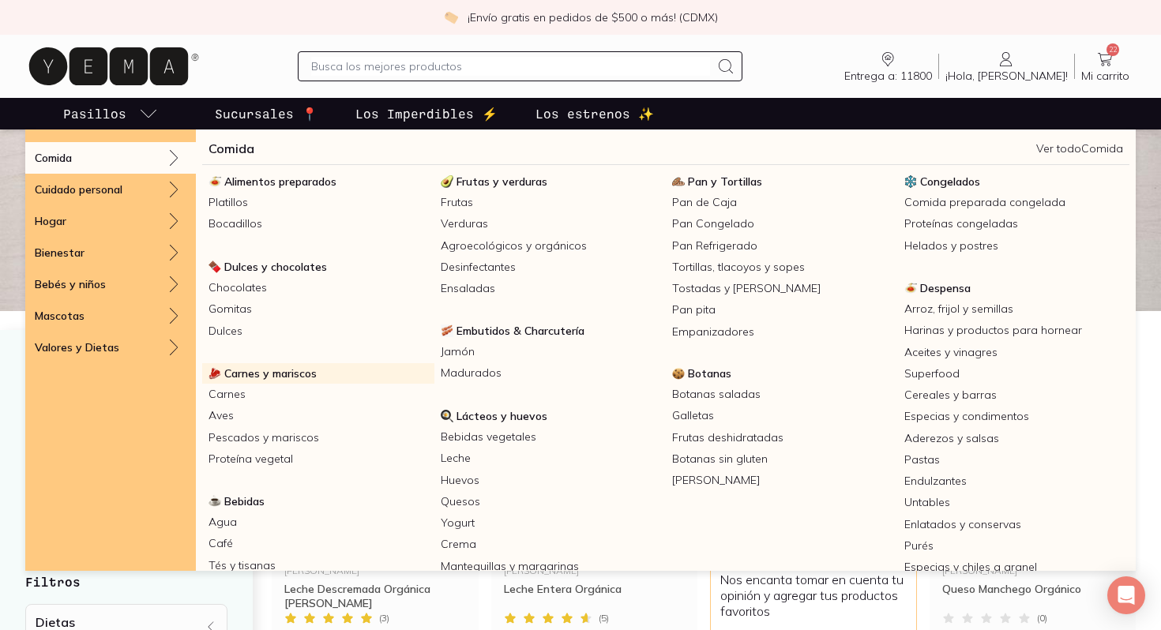
click at [272, 375] on span "Carnes y mariscos" at bounding box center [270, 373] width 92 height 14
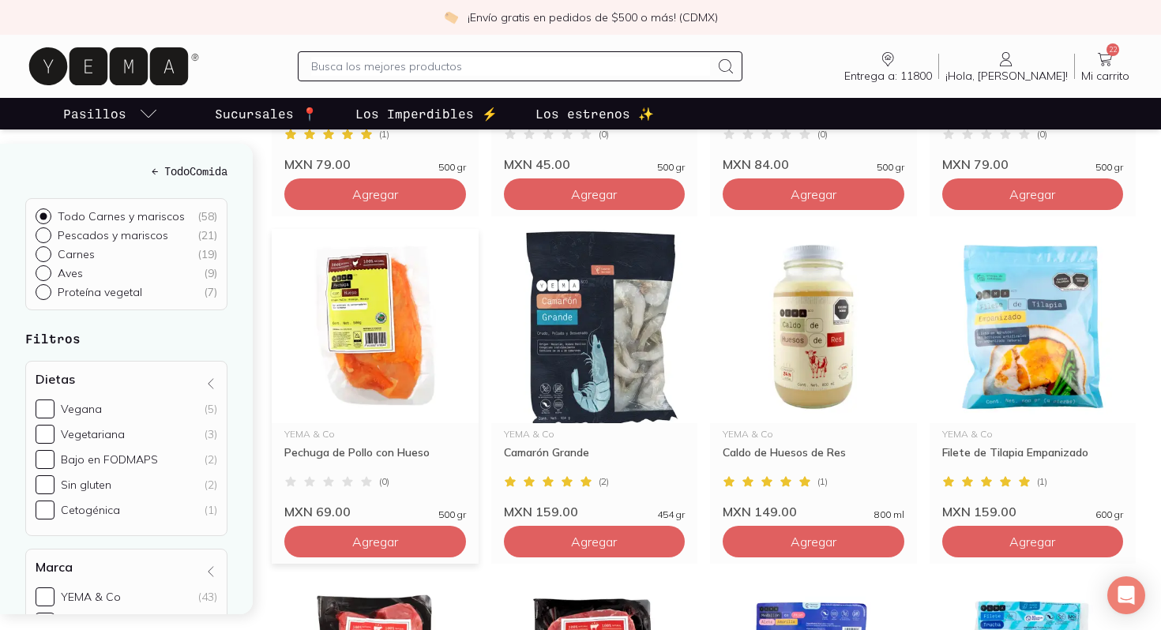
scroll to position [1156, 0]
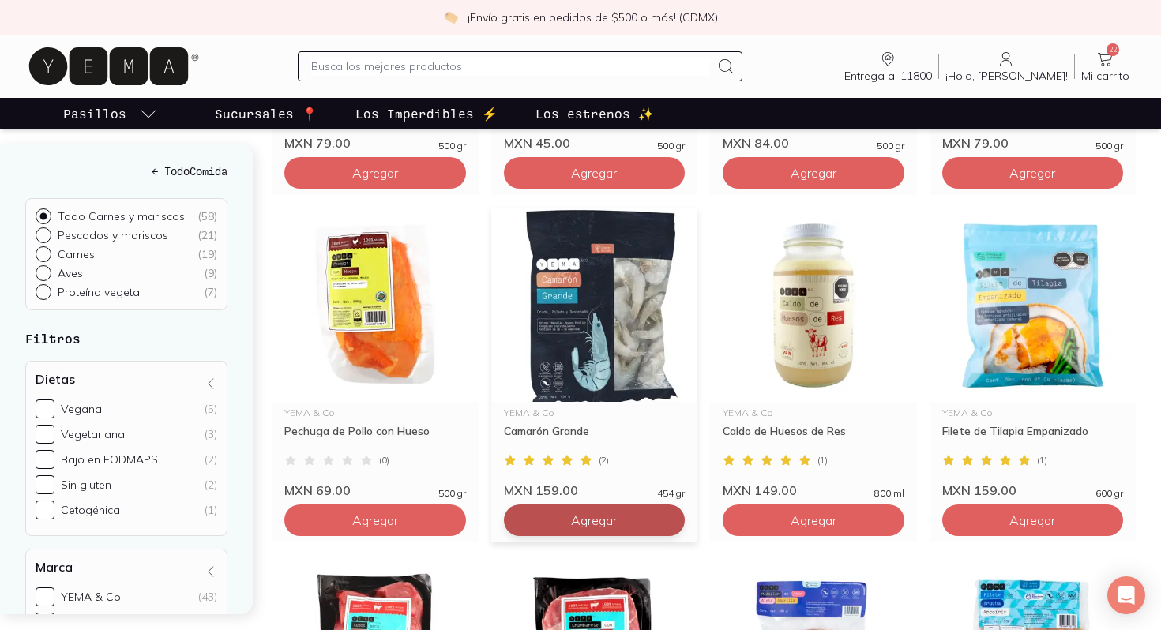
click at [567, 511] on button "Agregar" at bounding box center [595, 521] width 182 height 32
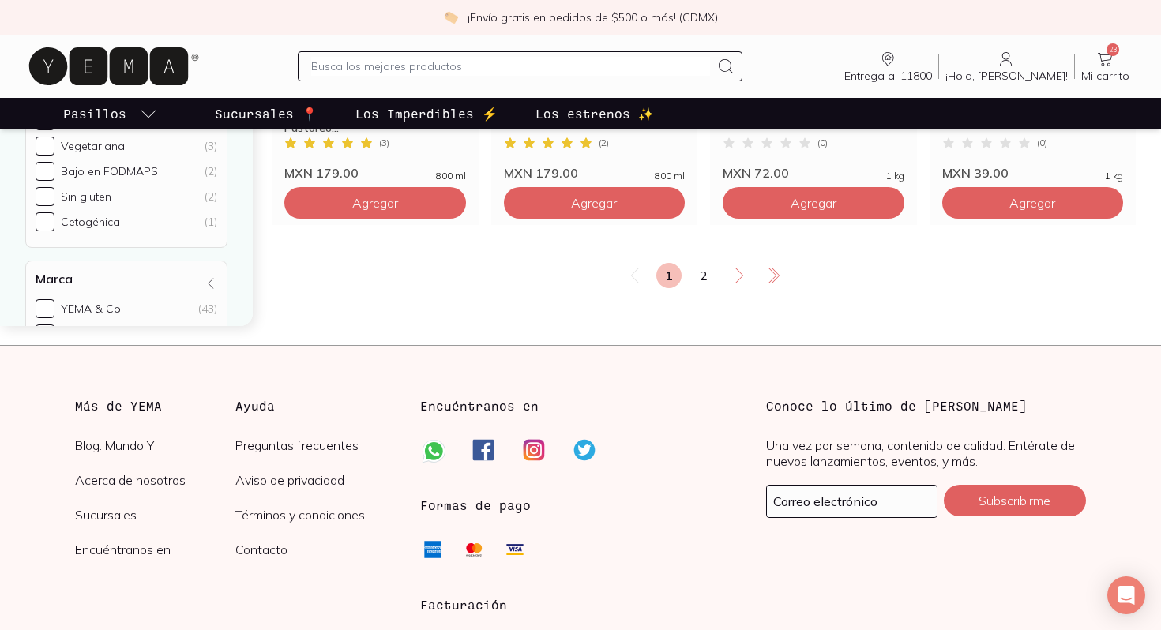
scroll to position [2871, 0]
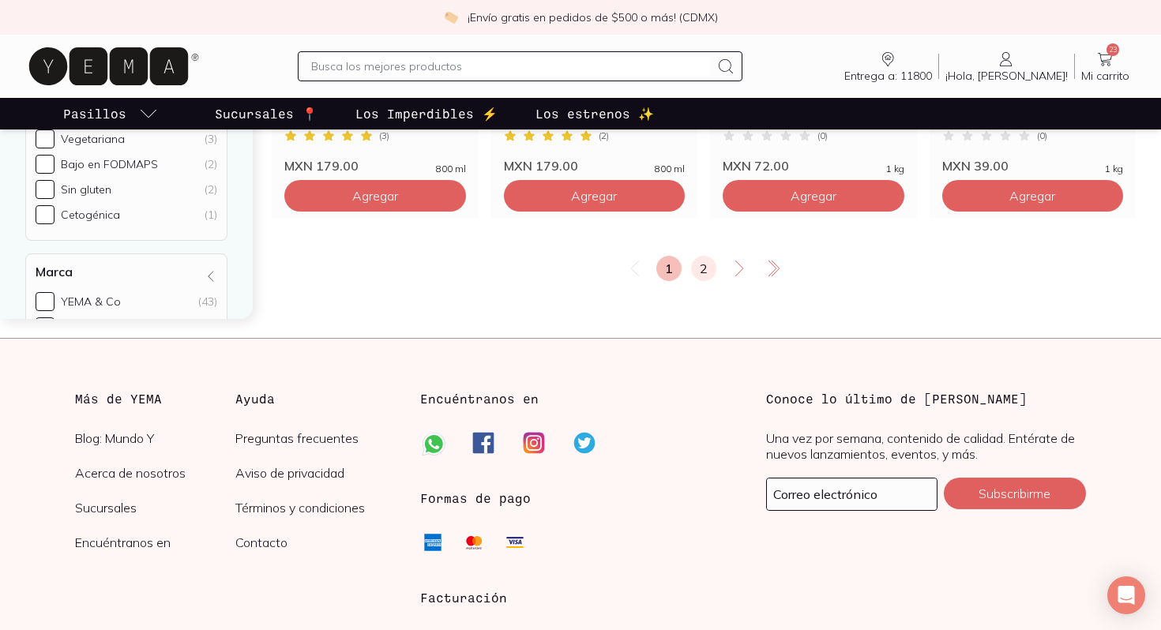
click at [704, 265] on link "2" at bounding box center [703, 268] width 25 height 25
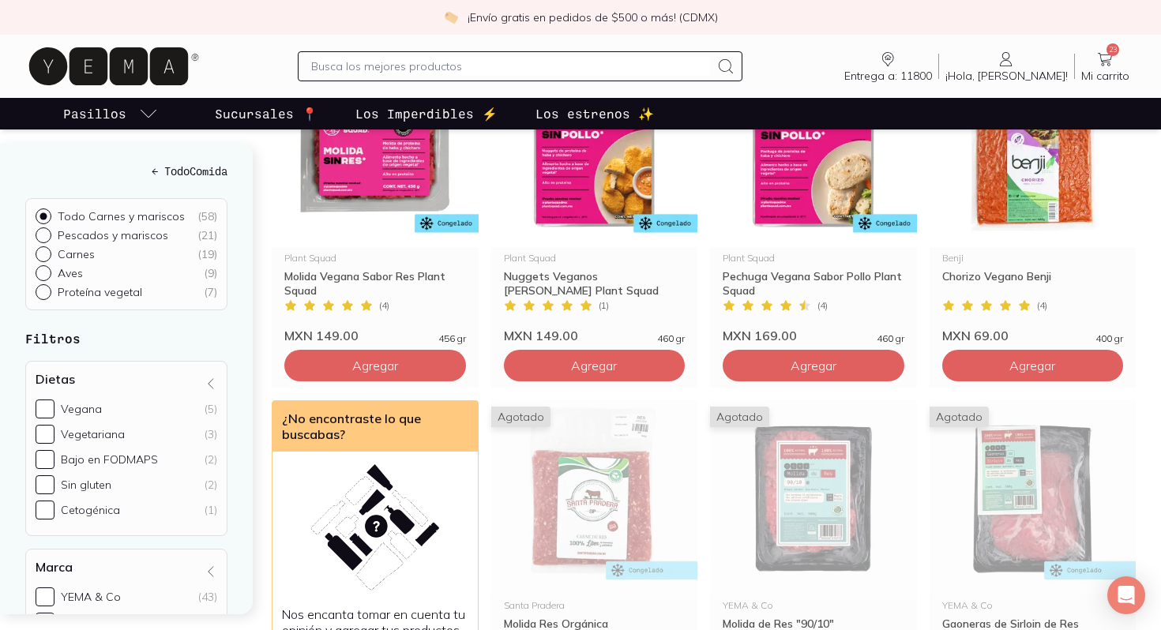
scroll to position [1220, 0]
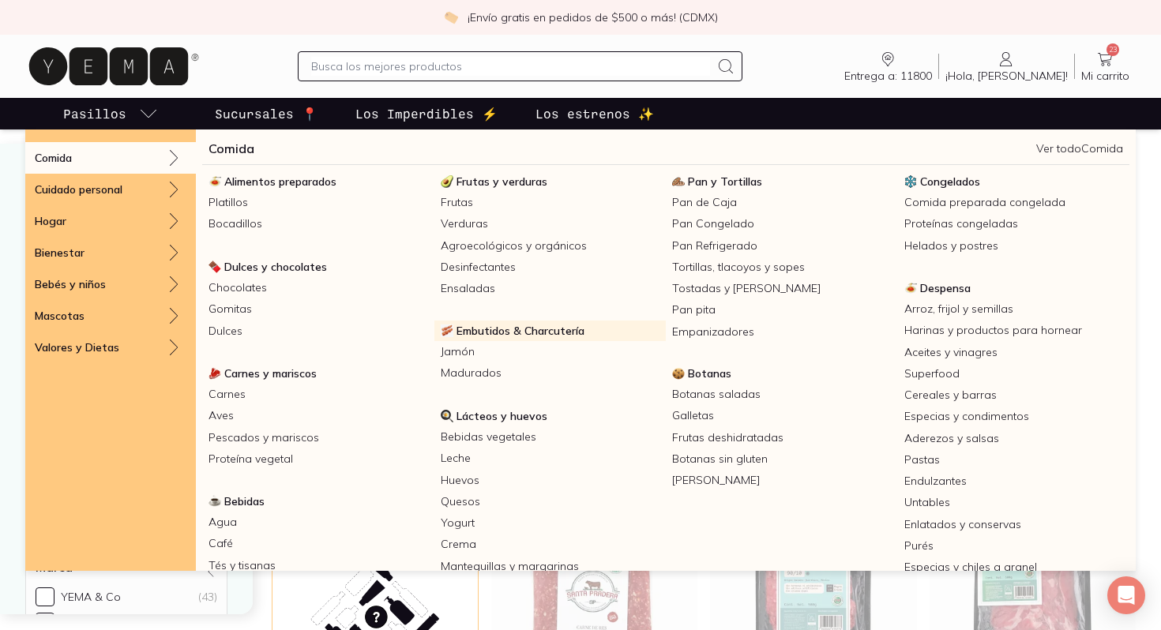
click at [505, 332] on span "Embutidos & Charcutería" at bounding box center [520, 331] width 128 height 14
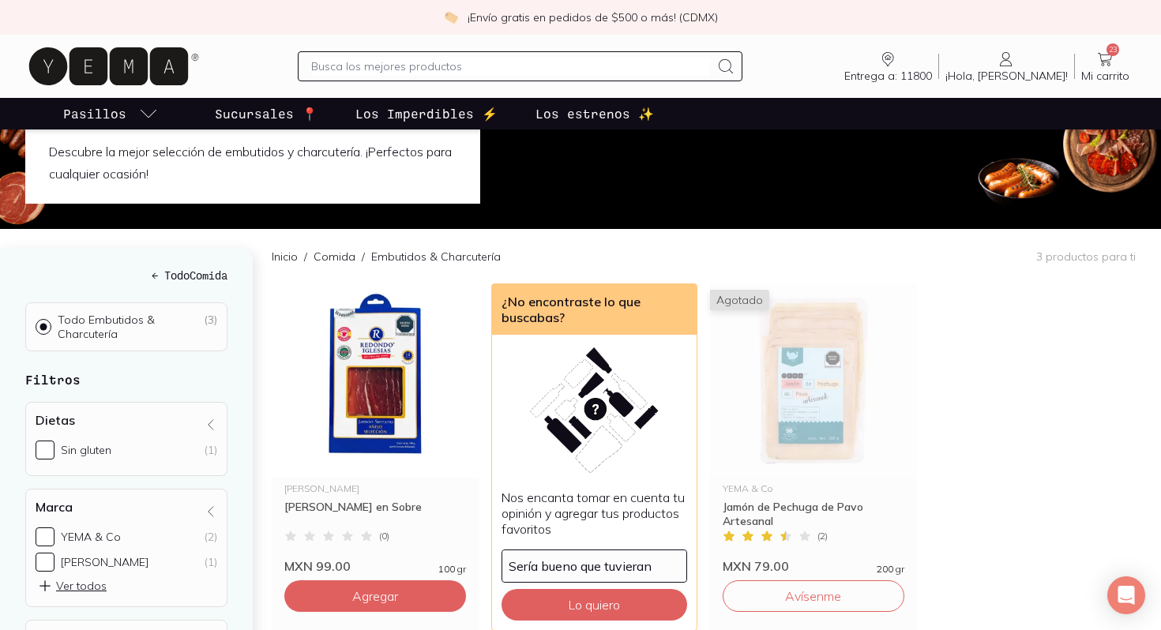
scroll to position [61, 0]
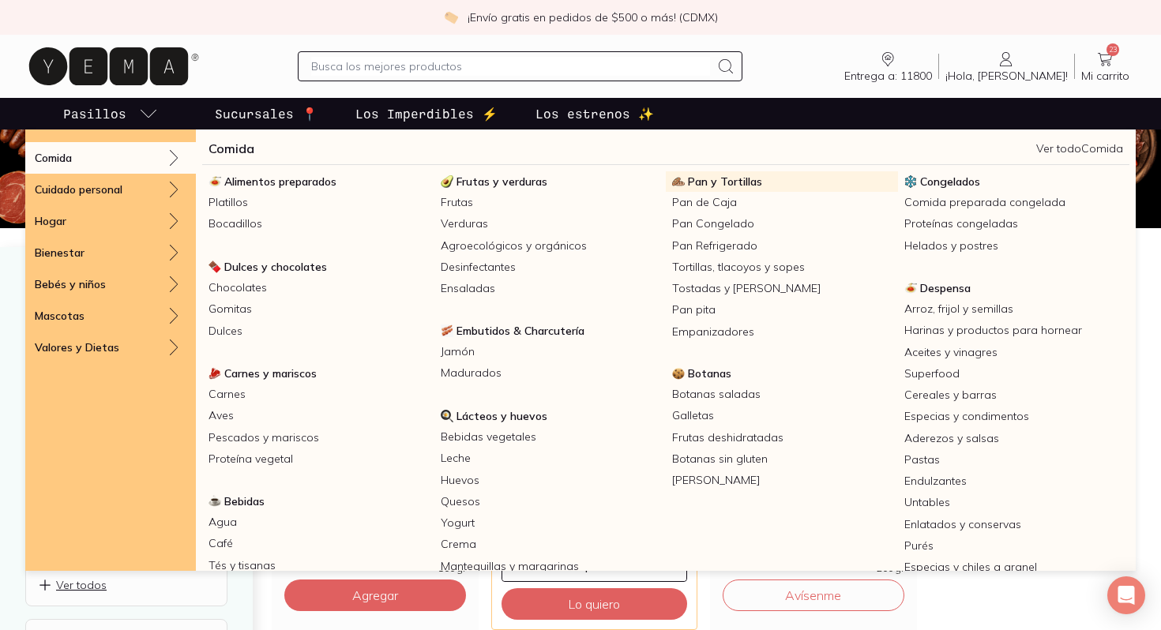
click at [733, 186] on span "Pan y Tortillas" at bounding box center [725, 182] width 74 height 14
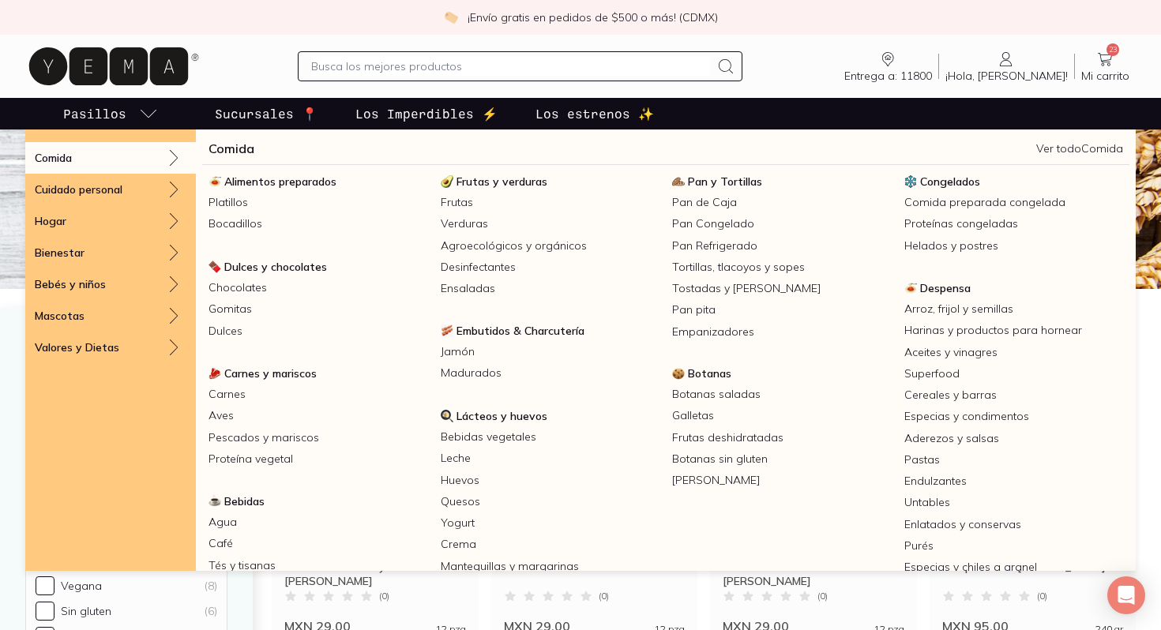
click at [87, 114] on p "Pasillos" at bounding box center [94, 113] width 63 height 19
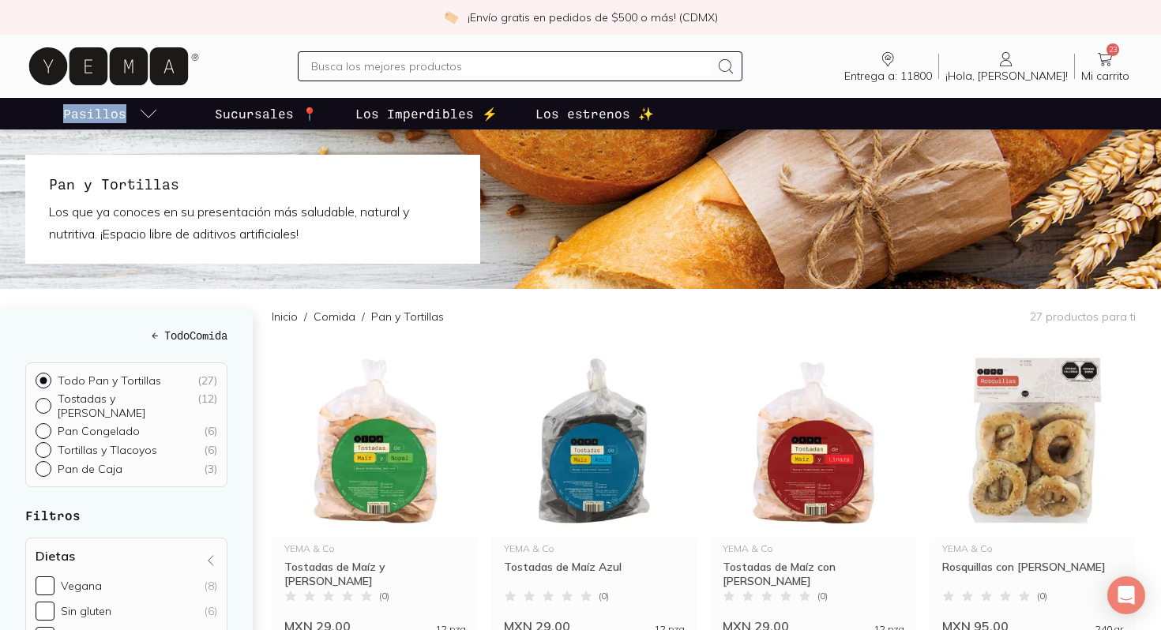
click at [87, 114] on p "Pasillos" at bounding box center [94, 113] width 63 height 19
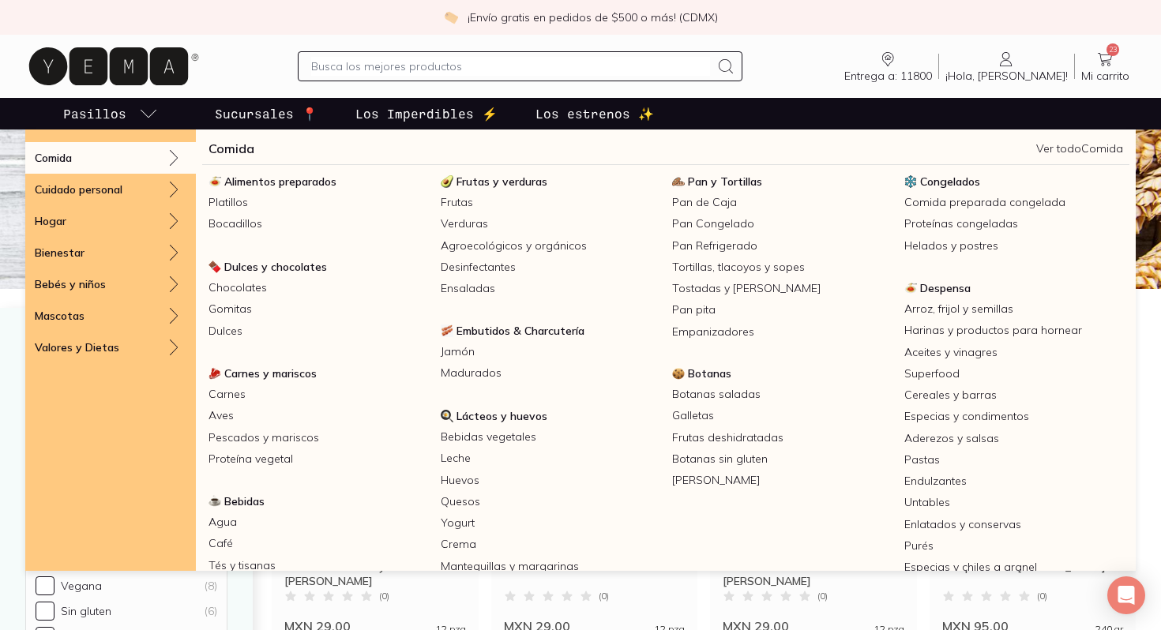
click at [148, 111] on icon "pasillo-todos-link" at bounding box center [148, 113] width 19 height 19
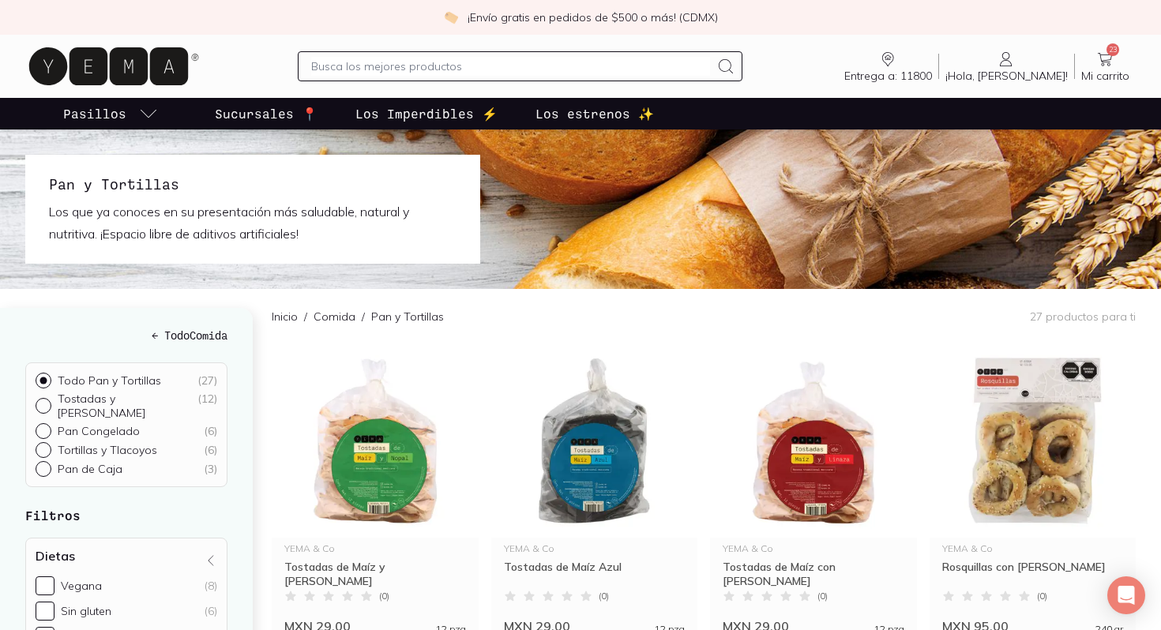
click at [148, 111] on icon "pasillo-todos-link" at bounding box center [148, 113] width 19 height 19
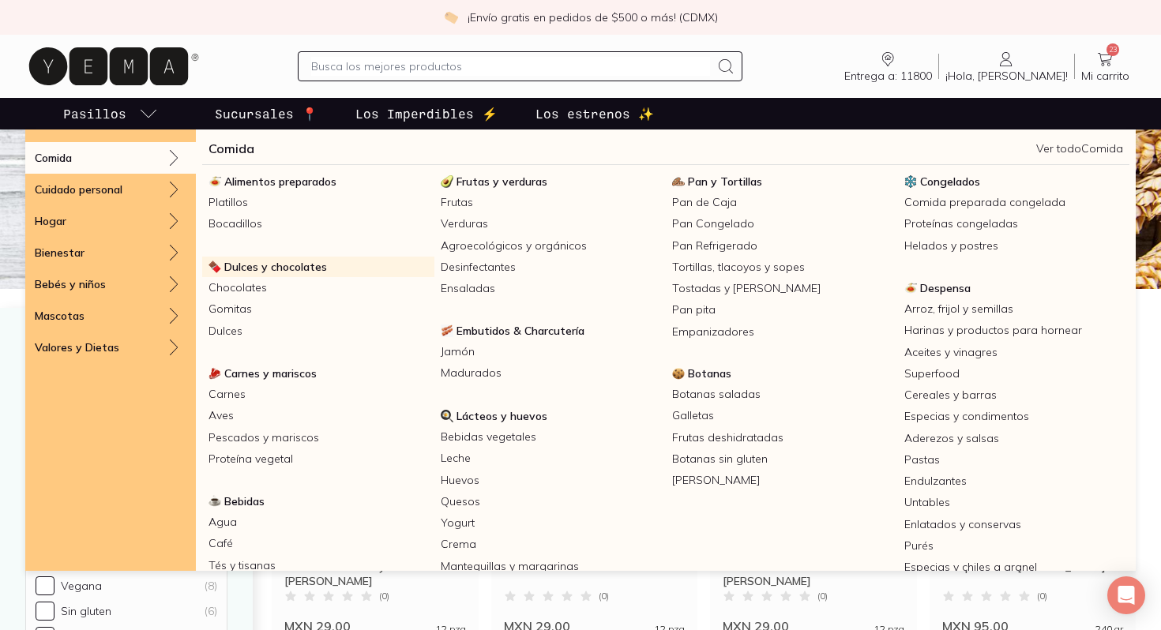
click at [282, 265] on span "Dulces y chocolates" at bounding box center [275, 267] width 103 height 14
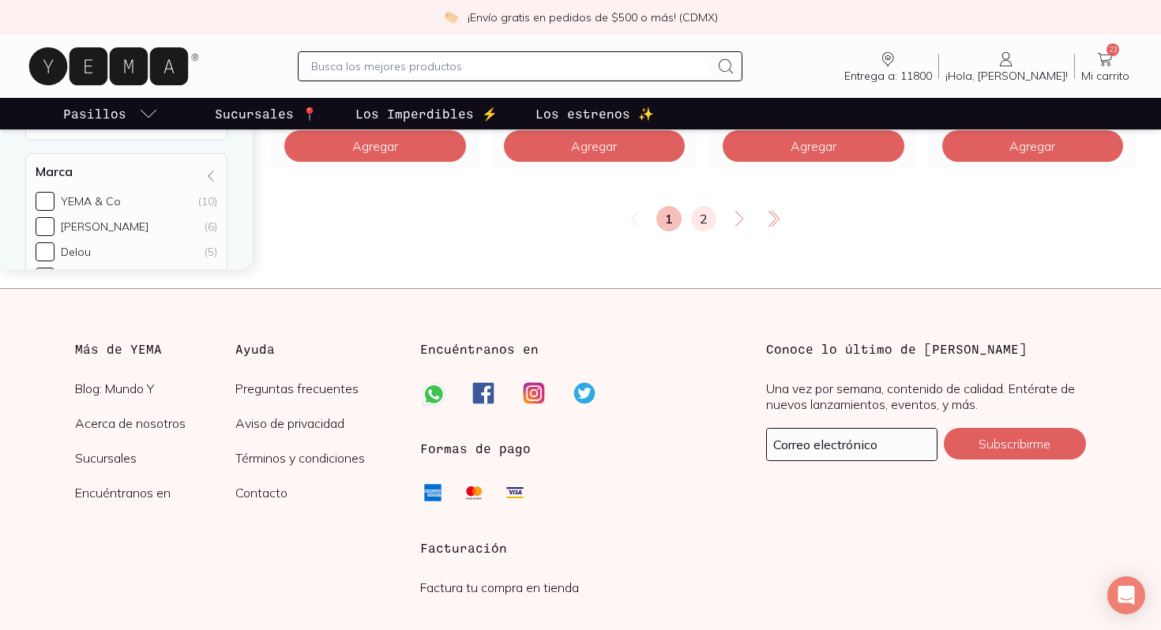
click at [711, 213] on link "2" at bounding box center [703, 218] width 25 height 25
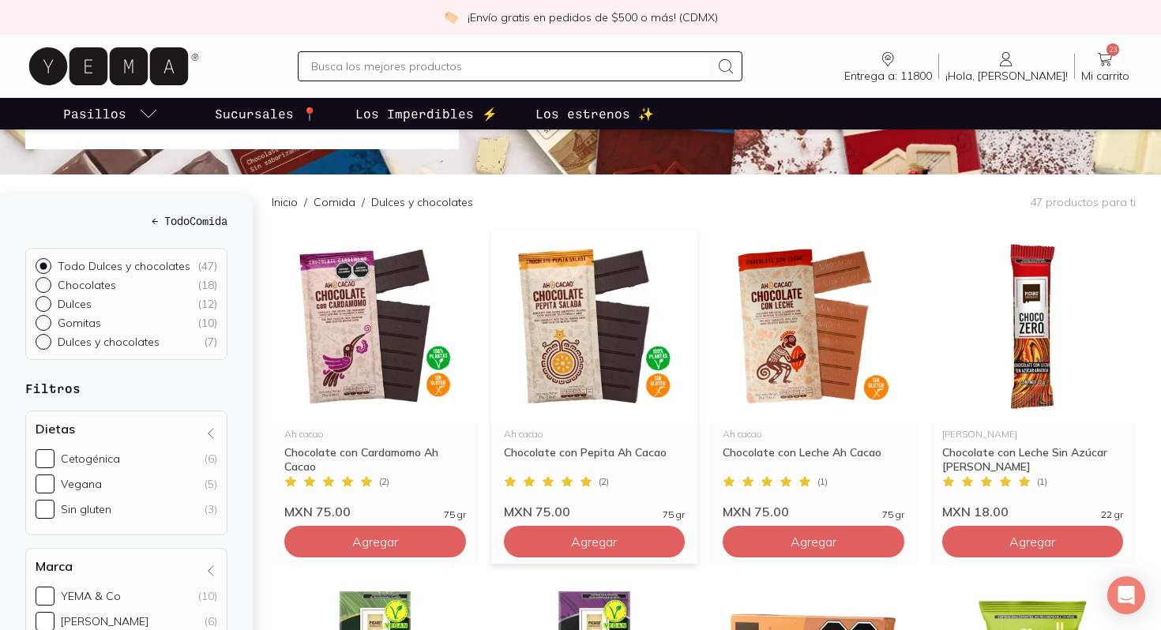
scroll to position [103, 0]
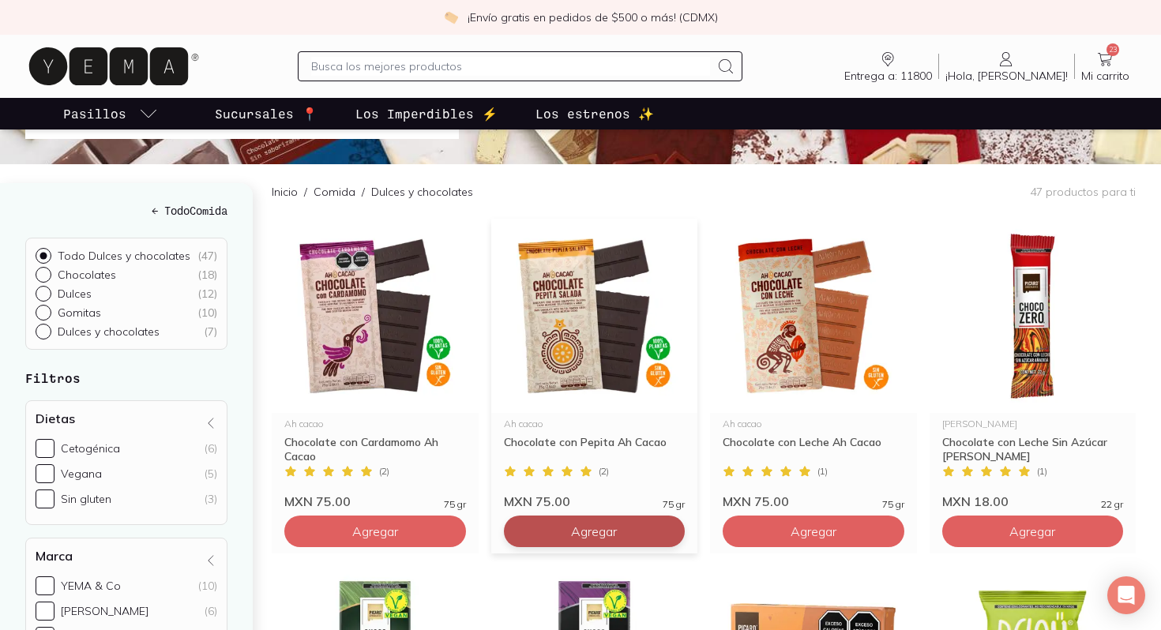
click at [571, 534] on span "Agregar" at bounding box center [594, 532] width 46 height 16
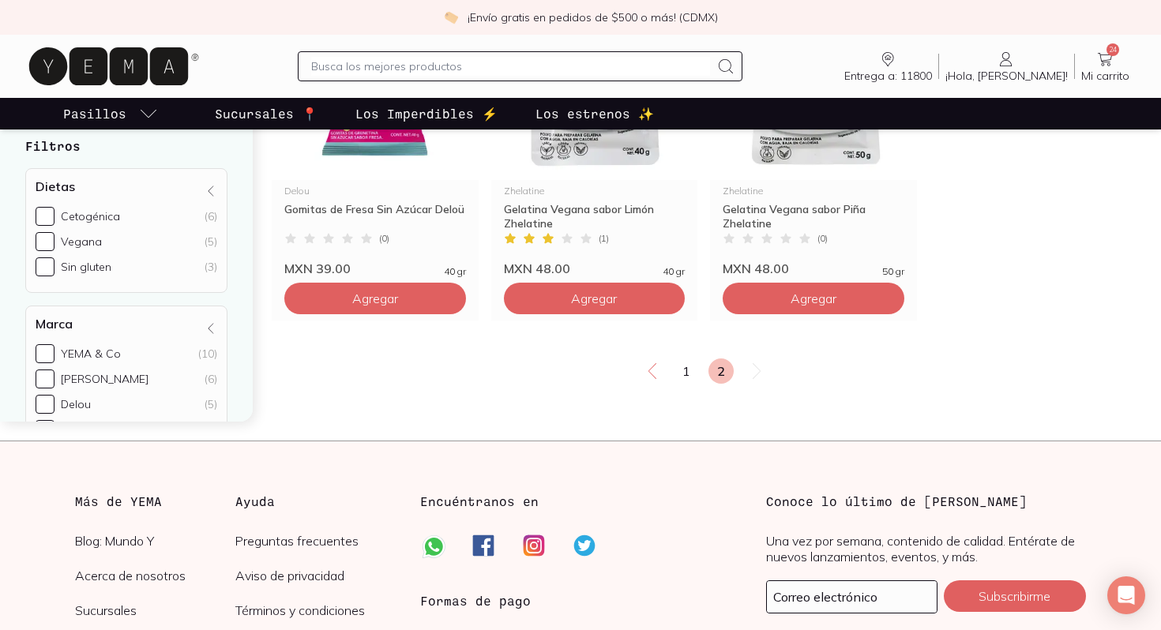
scroll to position [1397, 0]
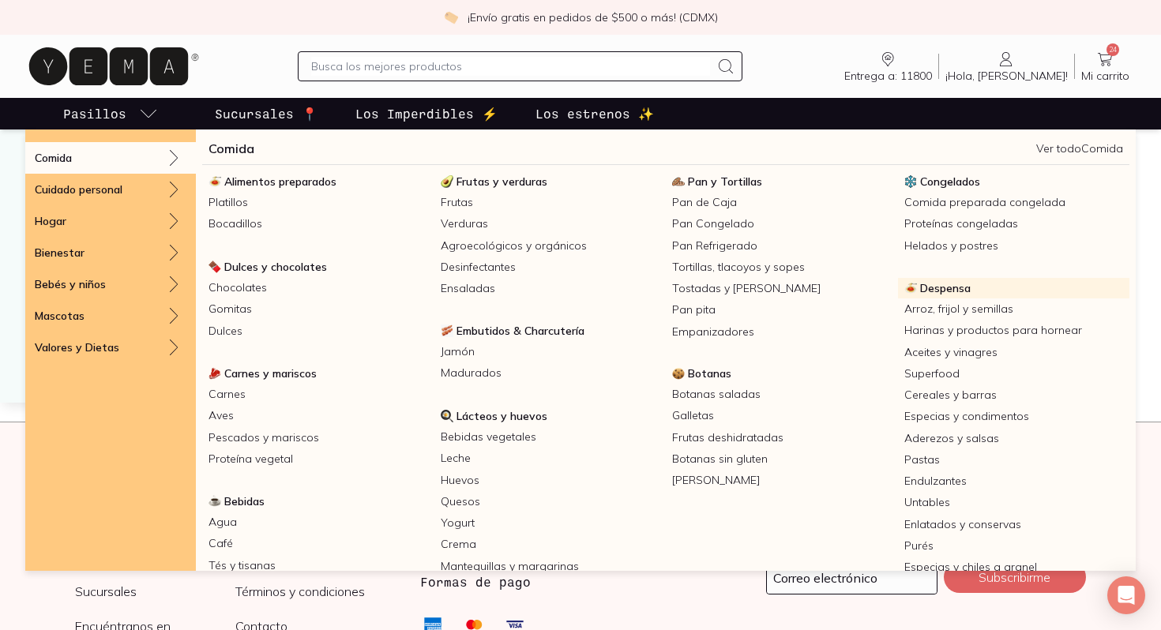
click at [953, 281] on span "Despensa" at bounding box center [945, 288] width 51 height 14
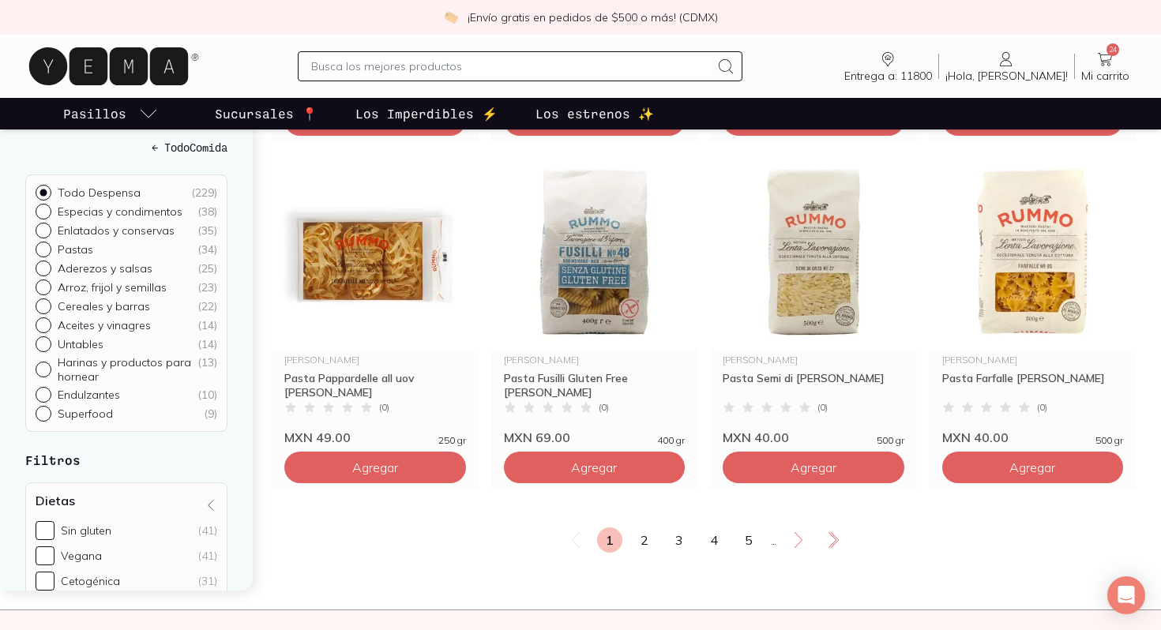
scroll to position [2625, 0]
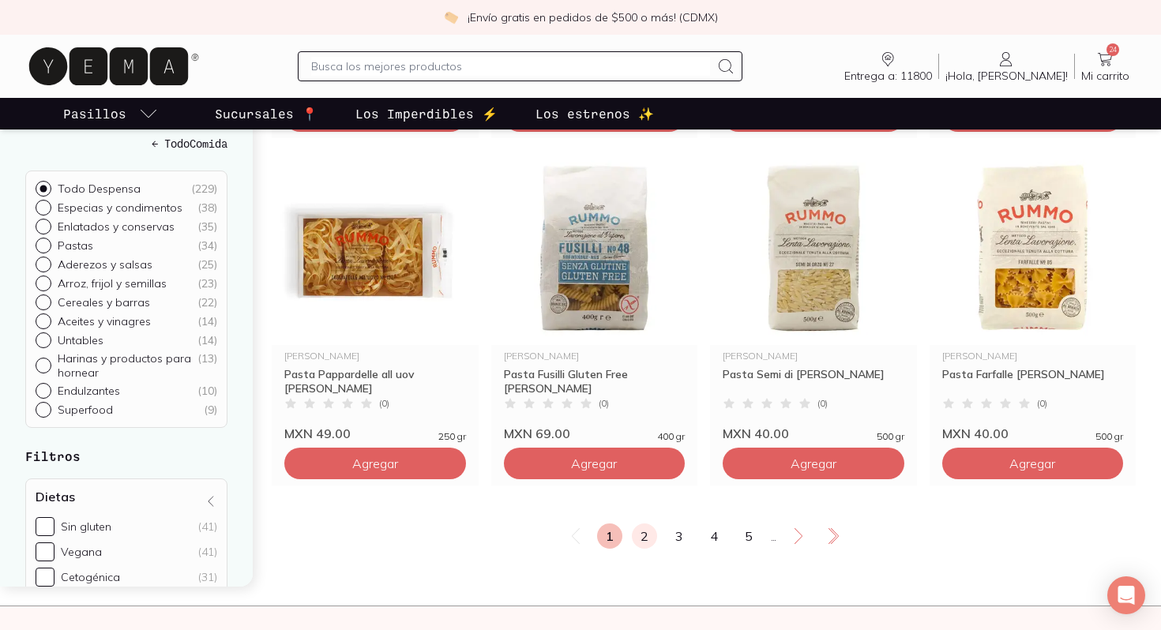
click at [646, 549] on link "2" at bounding box center [644, 536] width 25 height 25
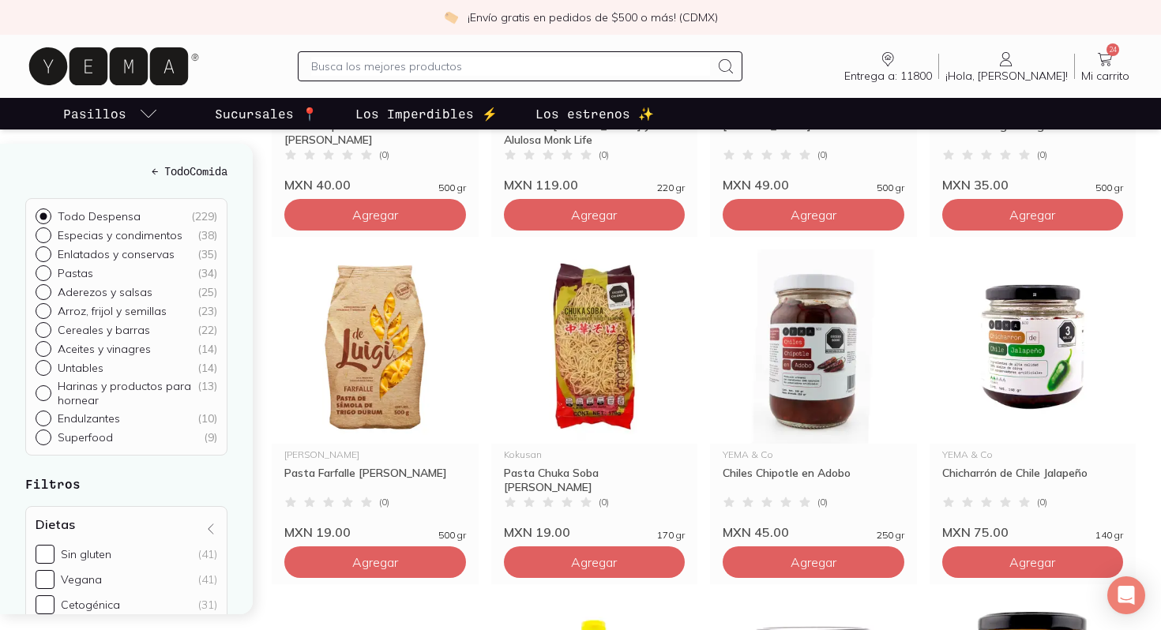
scroll to position [449, 0]
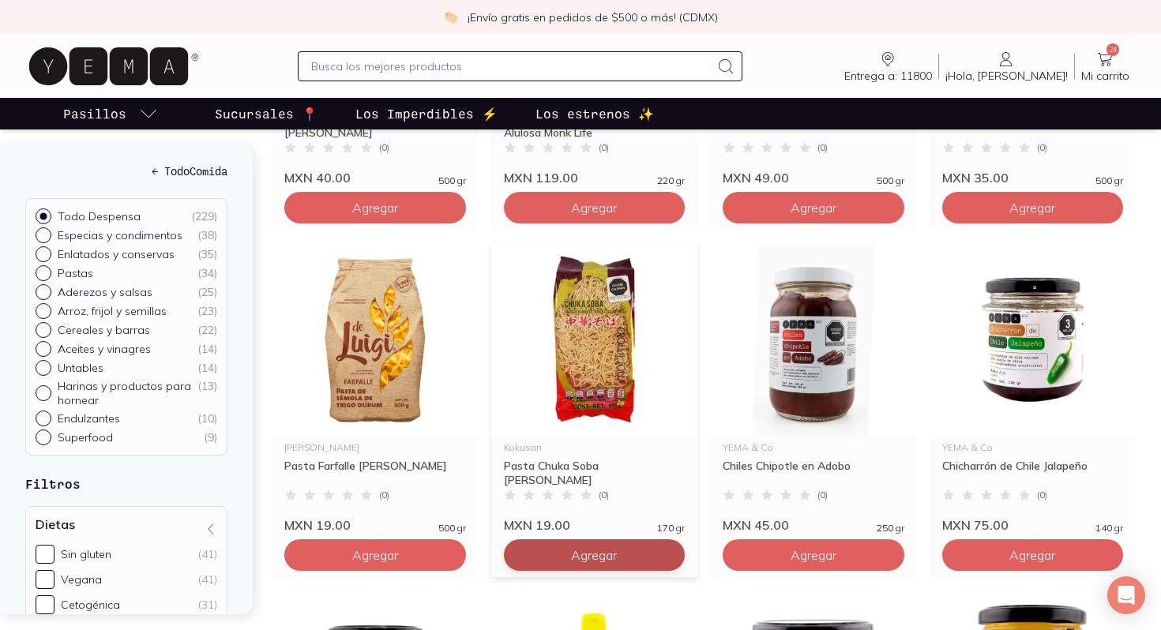
click at [614, 563] on span "Agregar" at bounding box center [594, 555] width 46 height 16
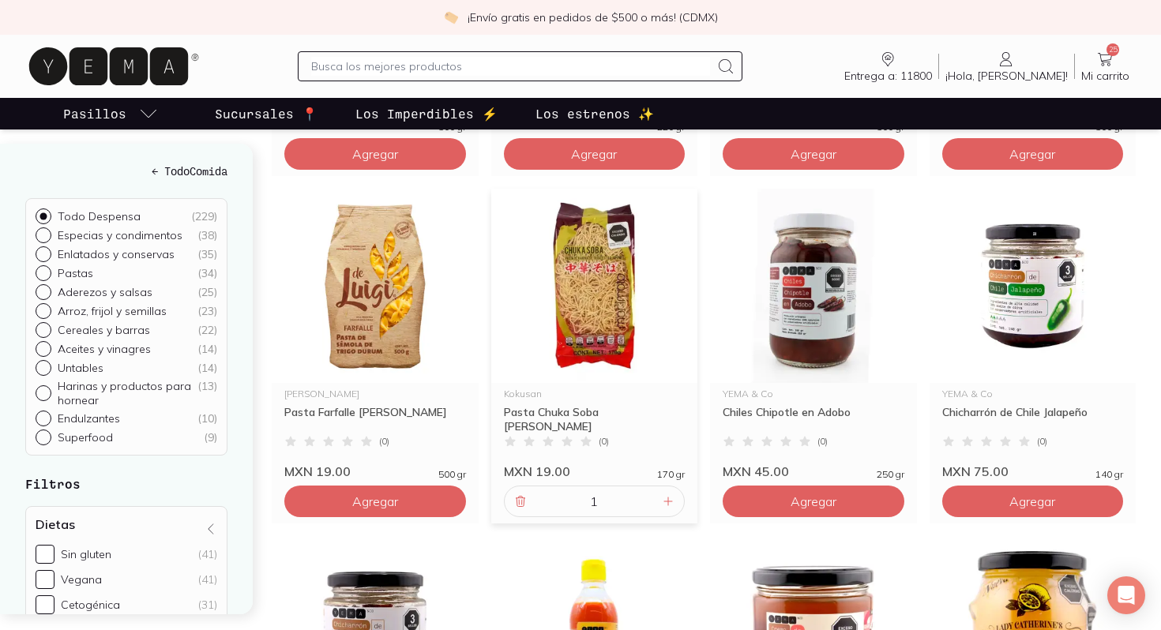
scroll to position [505, 0]
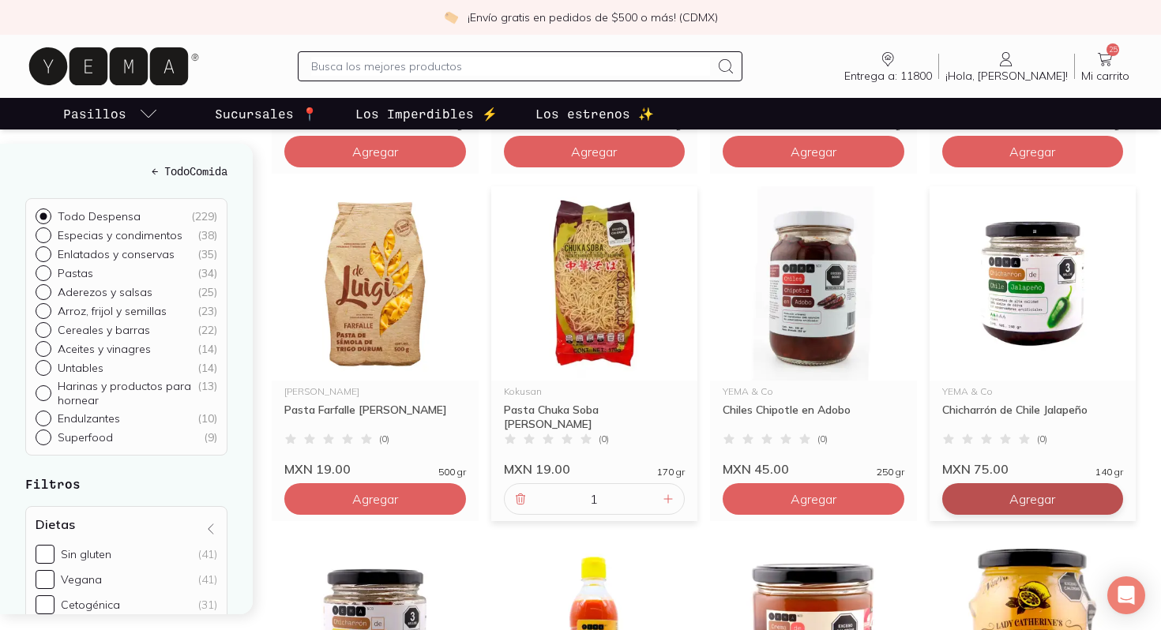
click at [993, 515] on button "Agregar" at bounding box center [1033, 499] width 182 height 32
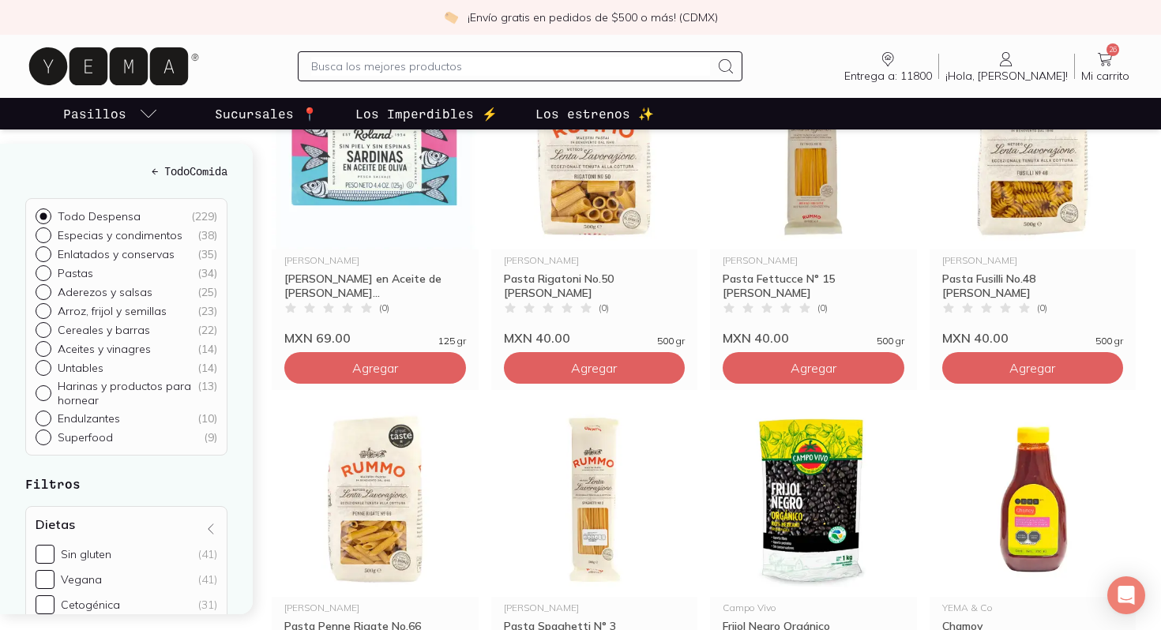
scroll to position [2309, 0]
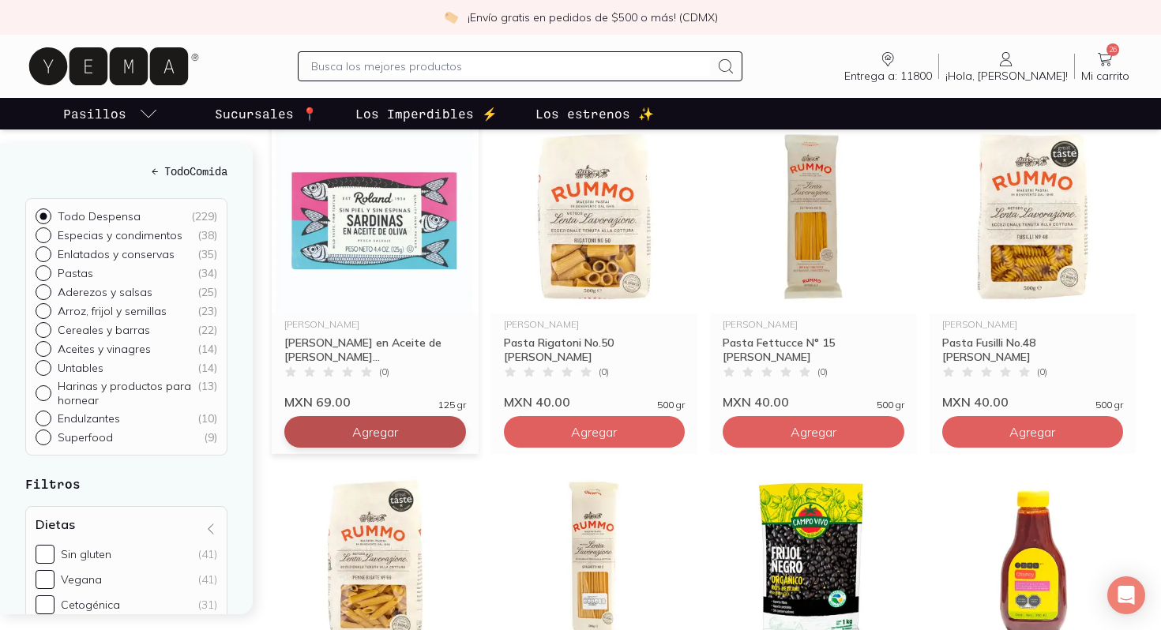
click at [377, 440] on span "Agregar" at bounding box center [375, 432] width 46 height 16
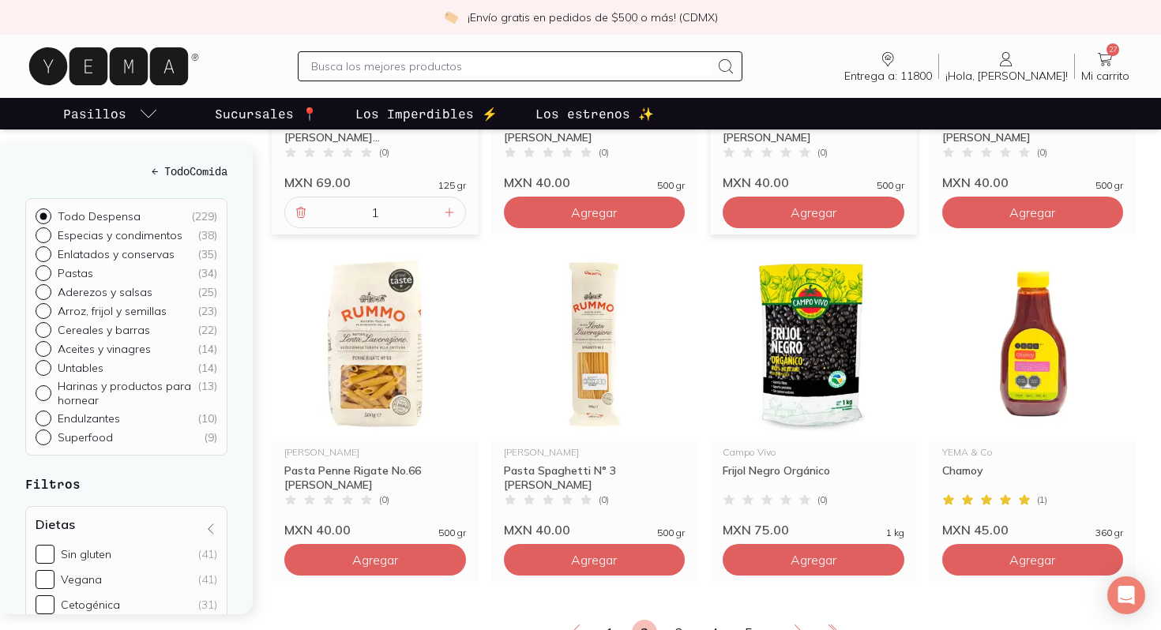
scroll to position [2537, 0]
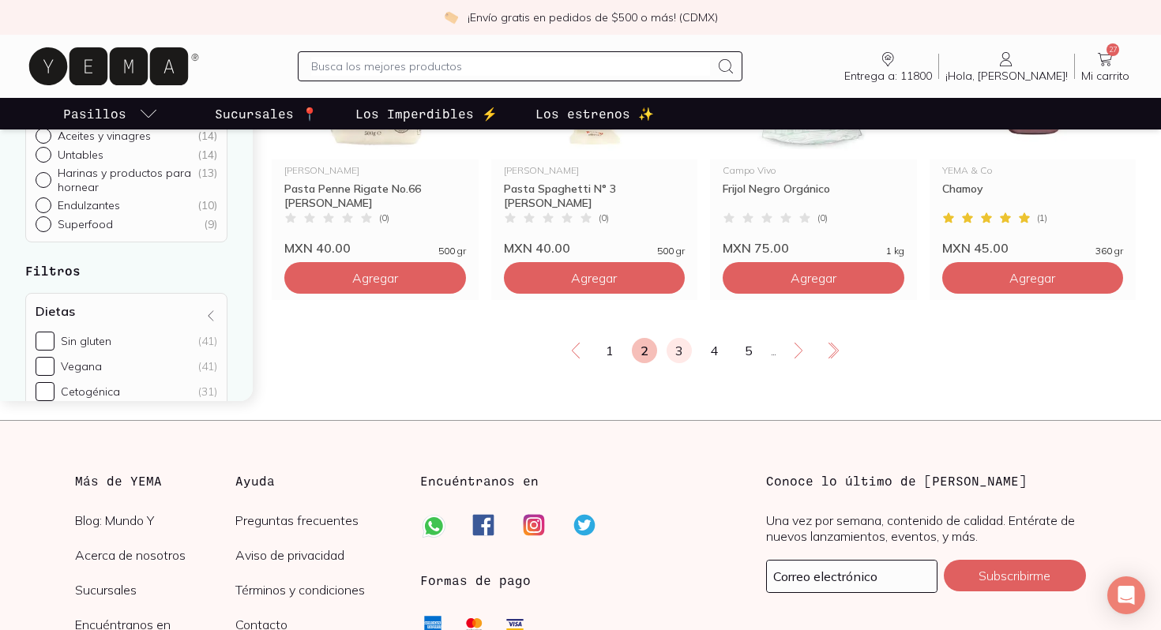
click at [678, 362] on link "3" at bounding box center [679, 350] width 25 height 25
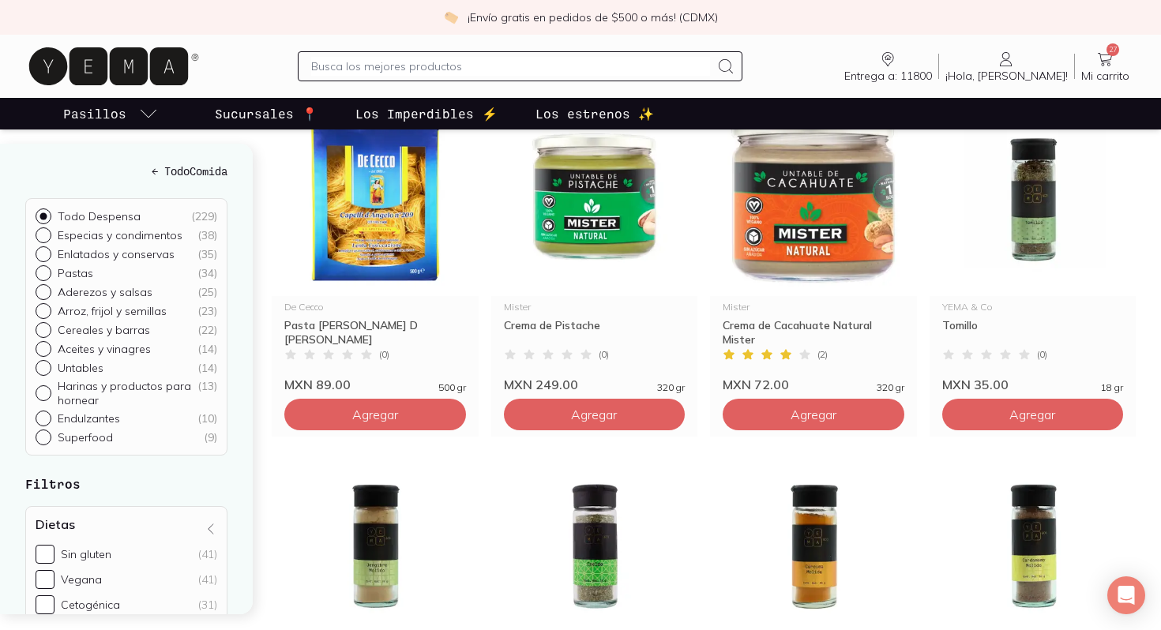
scroll to position [940, 0]
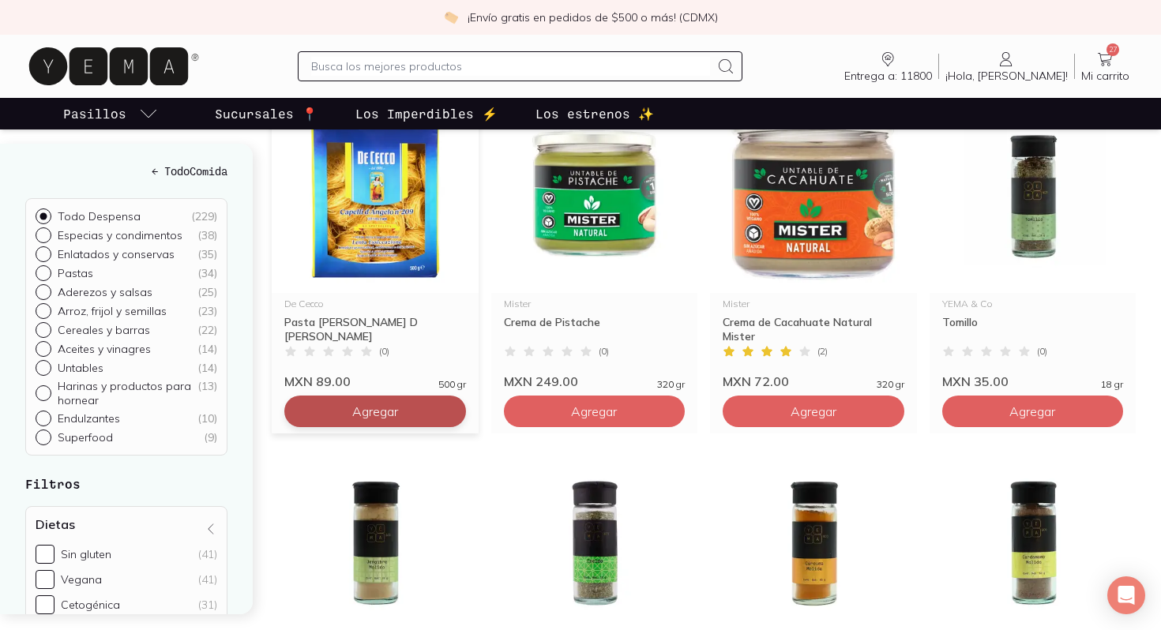
click at [386, 427] on button "Agregar" at bounding box center [375, 412] width 182 height 32
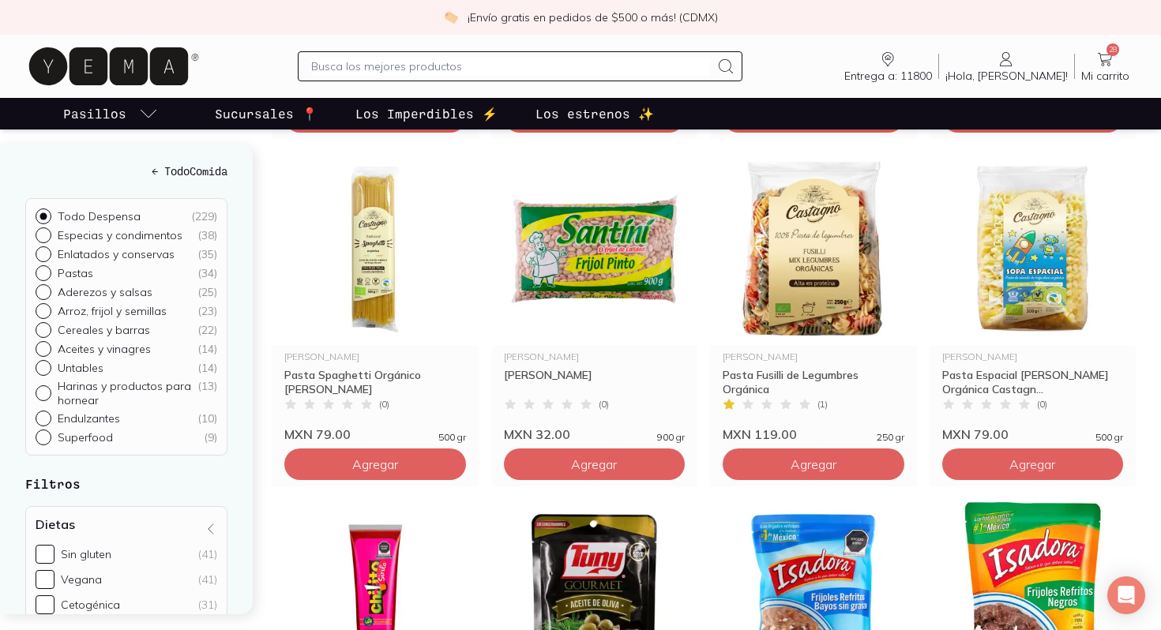
scroll to position [1933, 0]
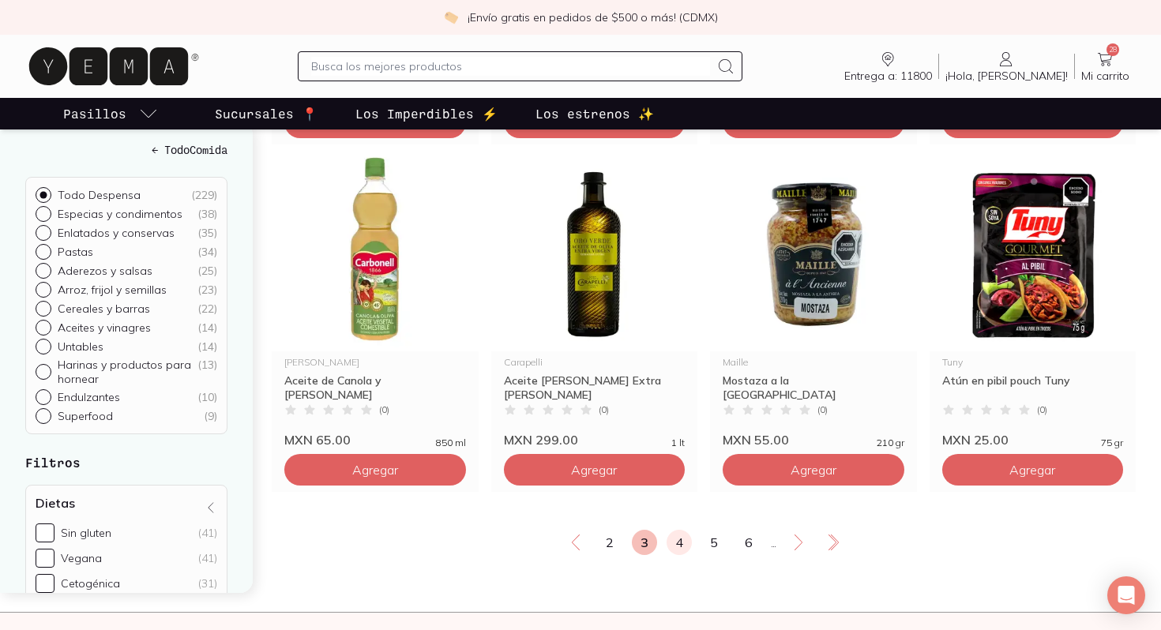
click at [681, 555] on link "4" at bounding box center [679, 542] width 25 height 25
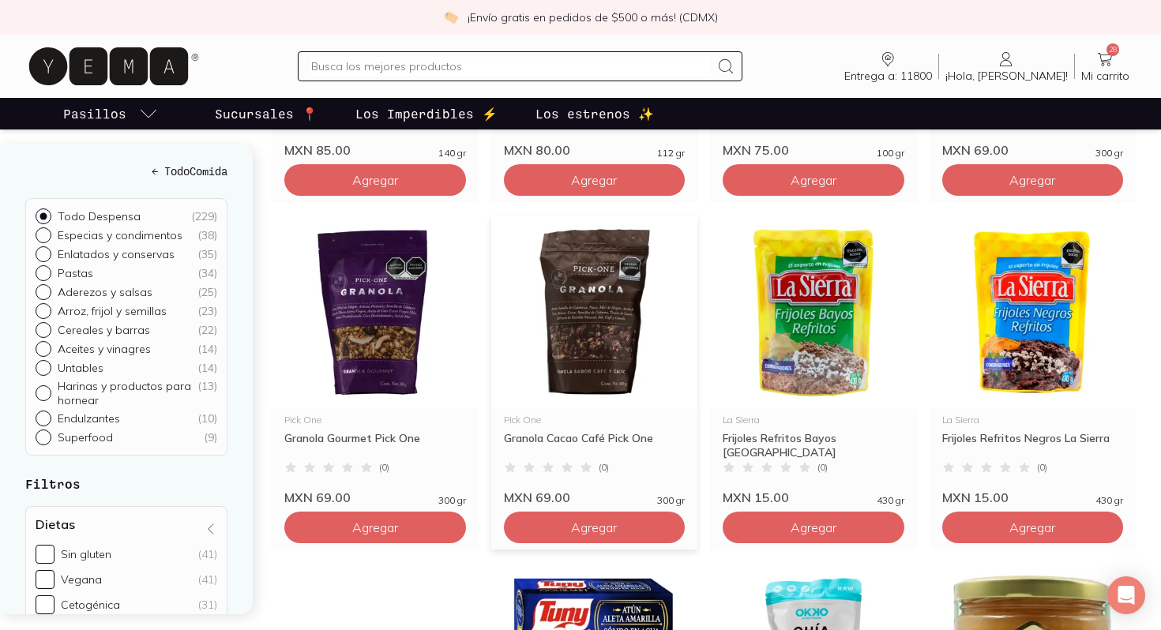
scroll to position [2229, 0]
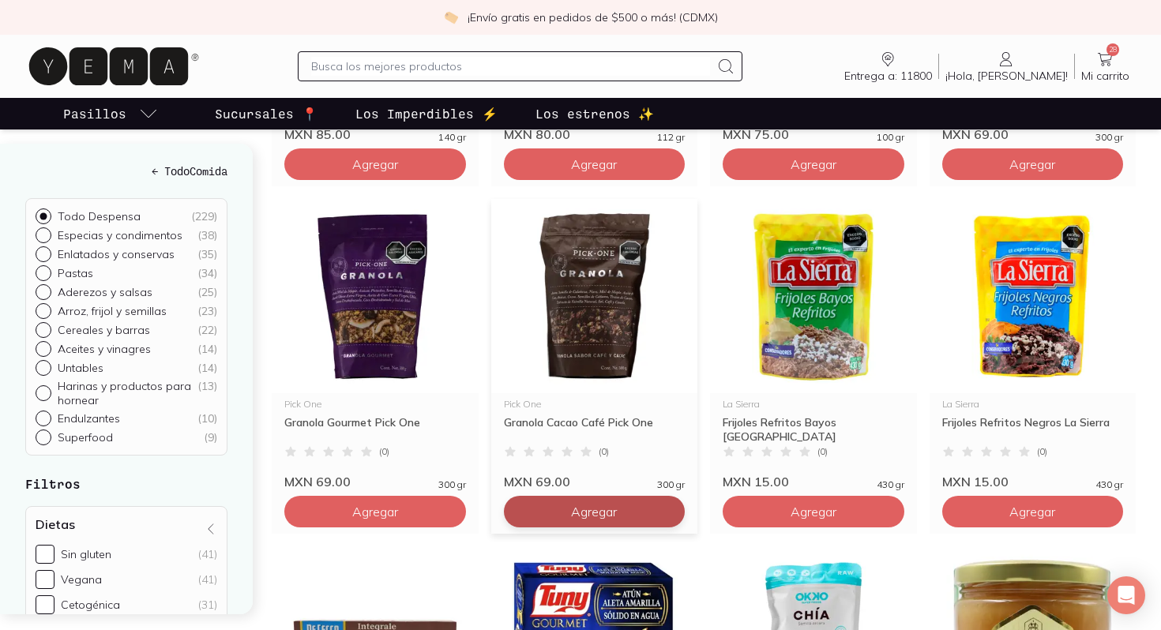
click at [594, 520] on span "Agregar" at bounding box center [594, 512] width 46 height 16
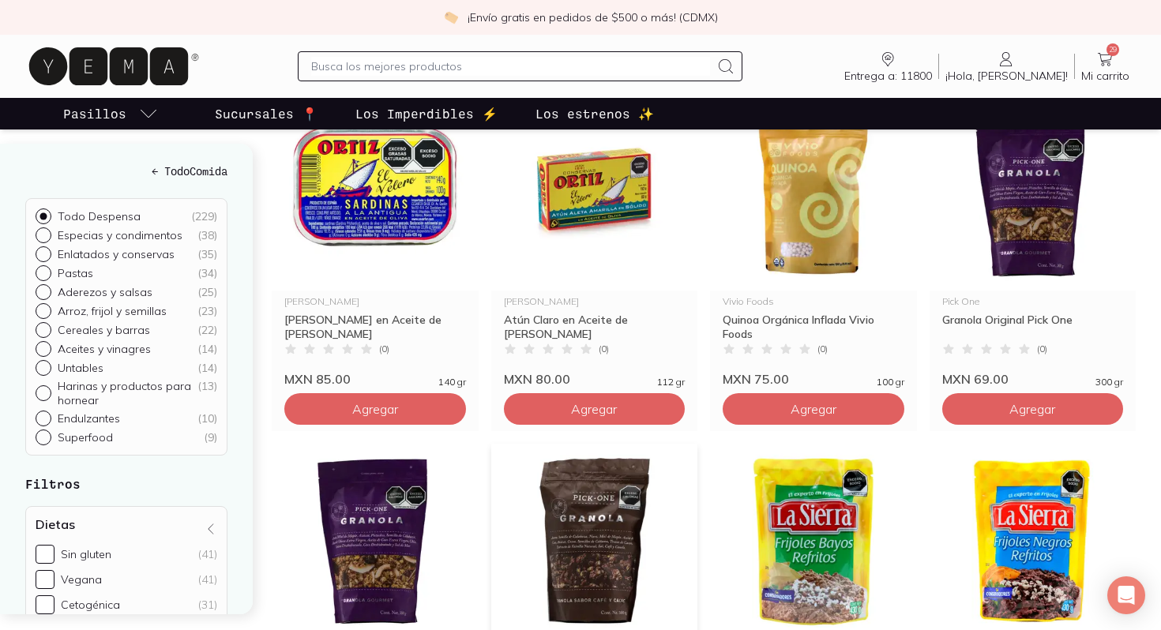
scroll to position [2013, 0]
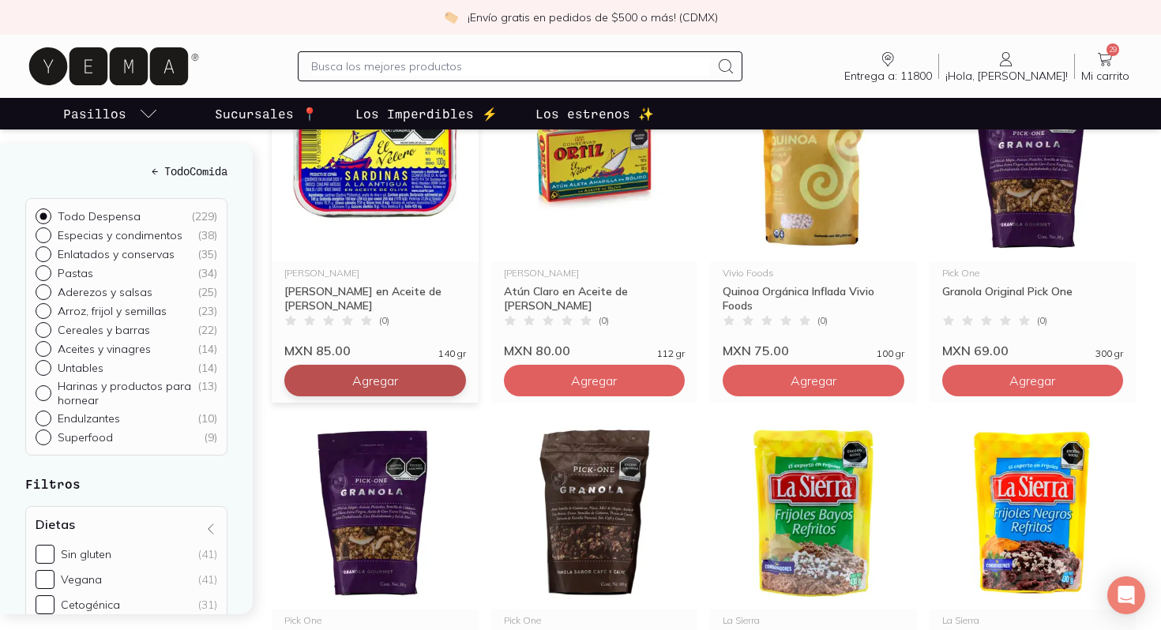
click at [370, 396] on button "Agregar" at bounding box center [375, 381] width 182 height 32
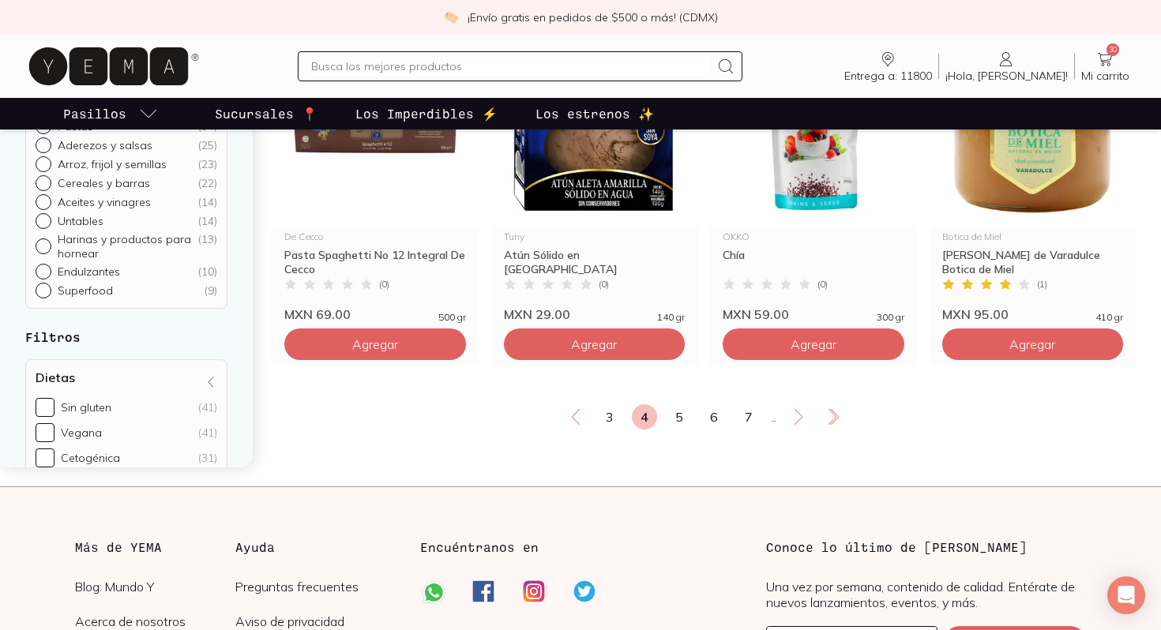
scroll to position [2745, 0]
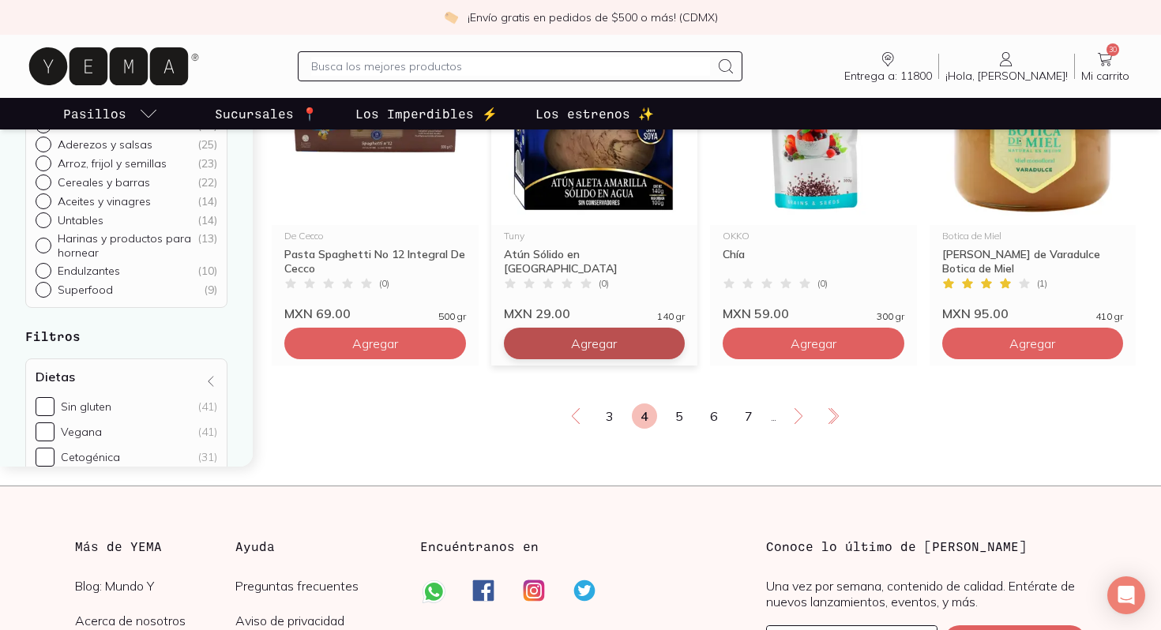
click at [599, 351] on span "Agregar" at bounding box center [594, 344] width 46 height 16
click at [658, 359] on input "1" at bounding box center [595, 344] width 130 height 30
click at [670, 350] on icon at bounding box center [668, 343] width 13 height 13
type input "2"
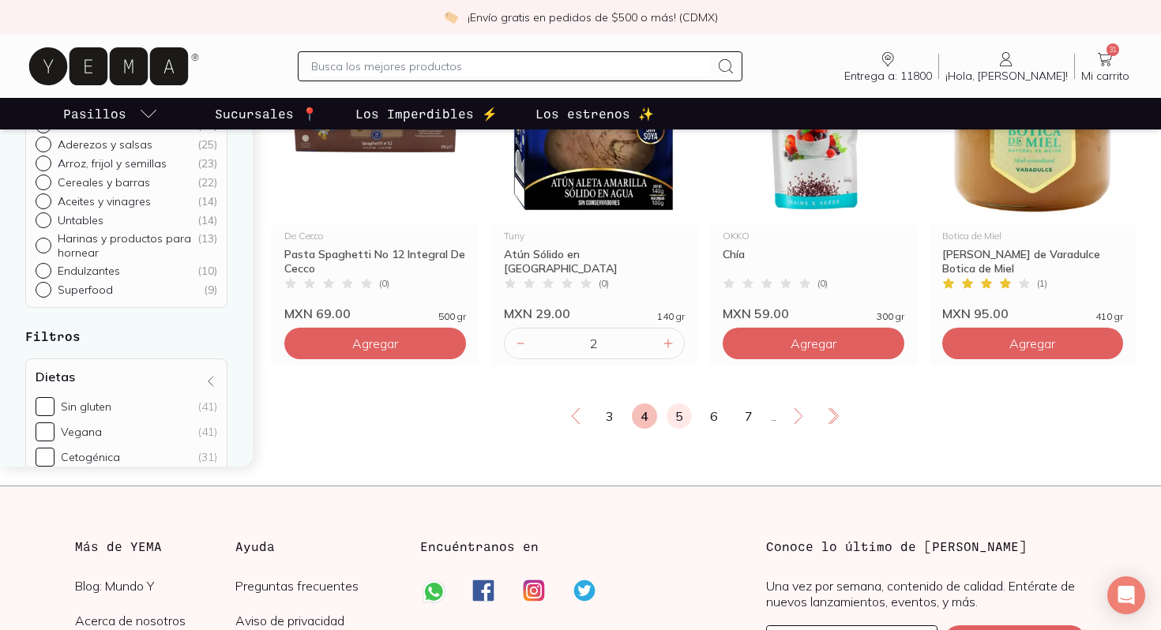
click at [678, 429] on link "5" at bounding box center [679, 416] width 25 height 25
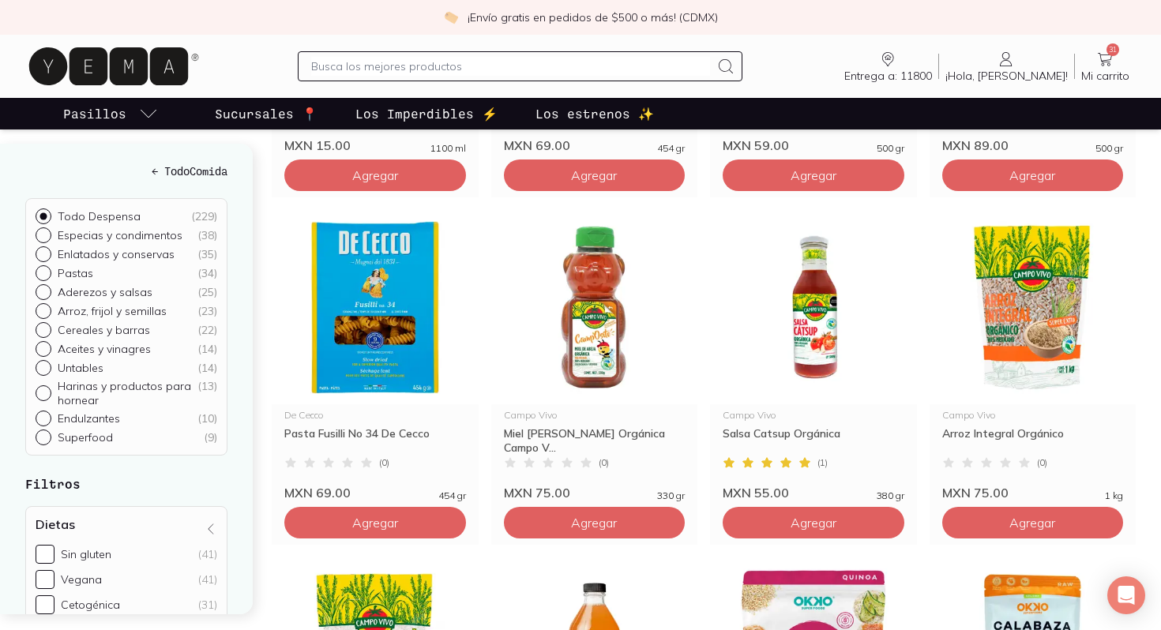
scroll to position [1867, 0]
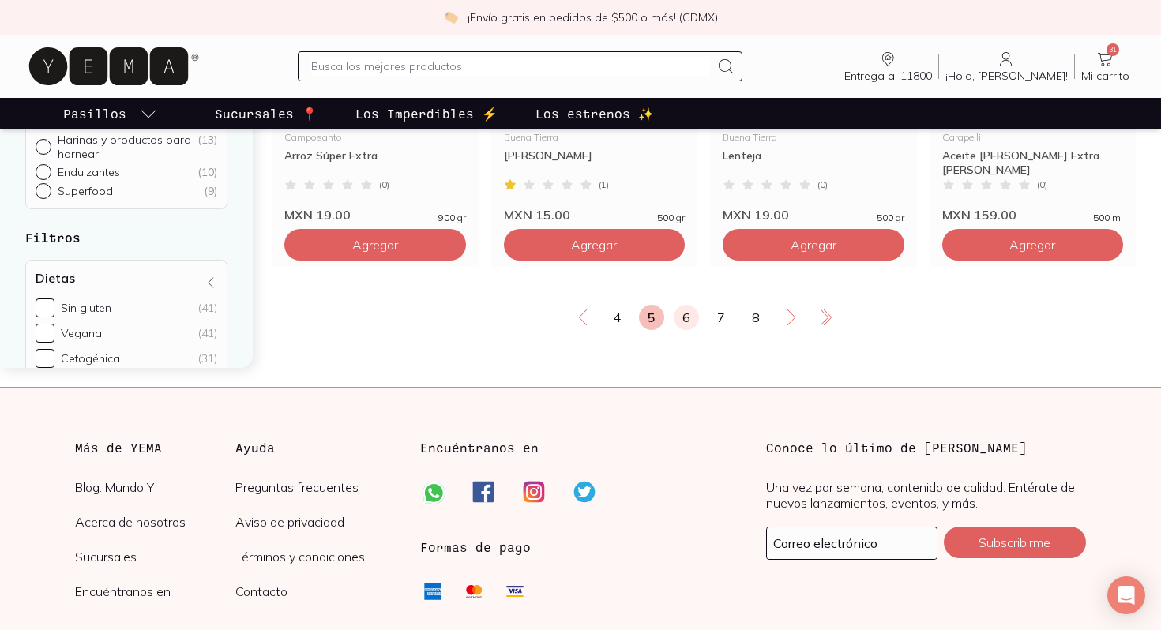
click at [692, 329] on link "6" at bounding box center [686, 317] width 25 height 25
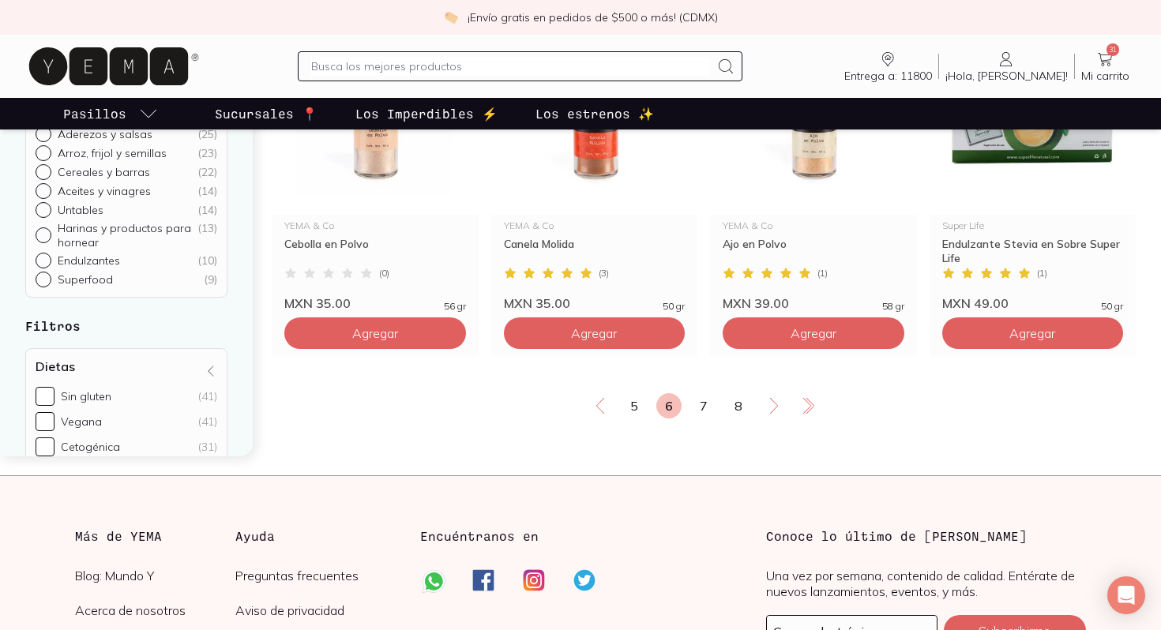
scroll to position [2761, 0]
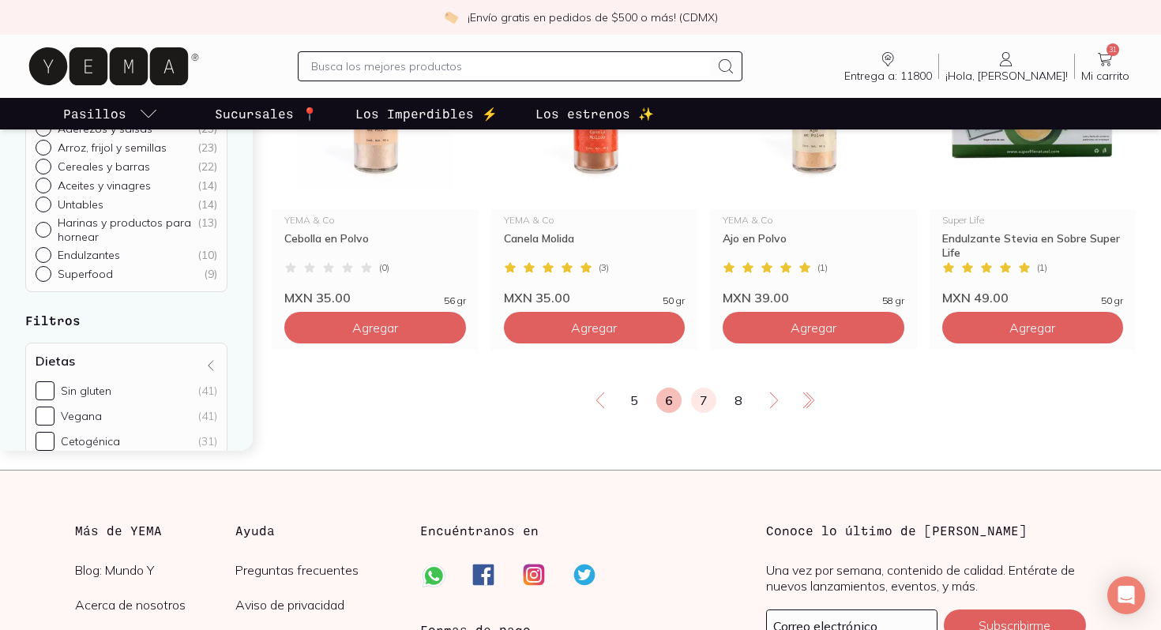
click at [706, 413] on link "7" at bounding box center [703, 400] width 25 height 25
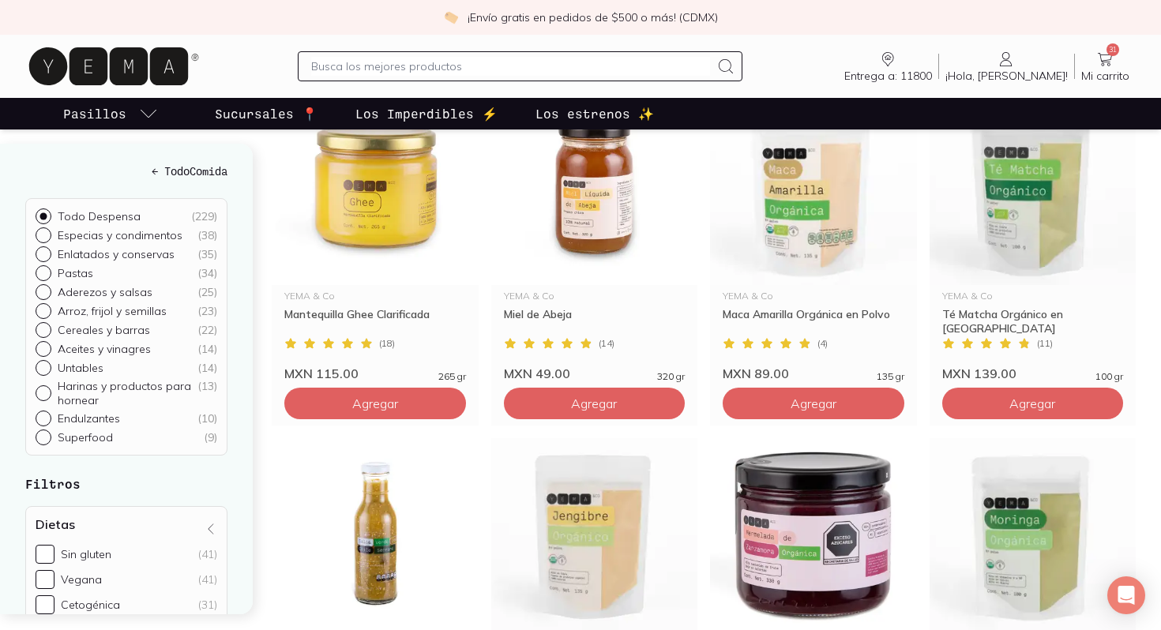
scroll to position [1640, 0]
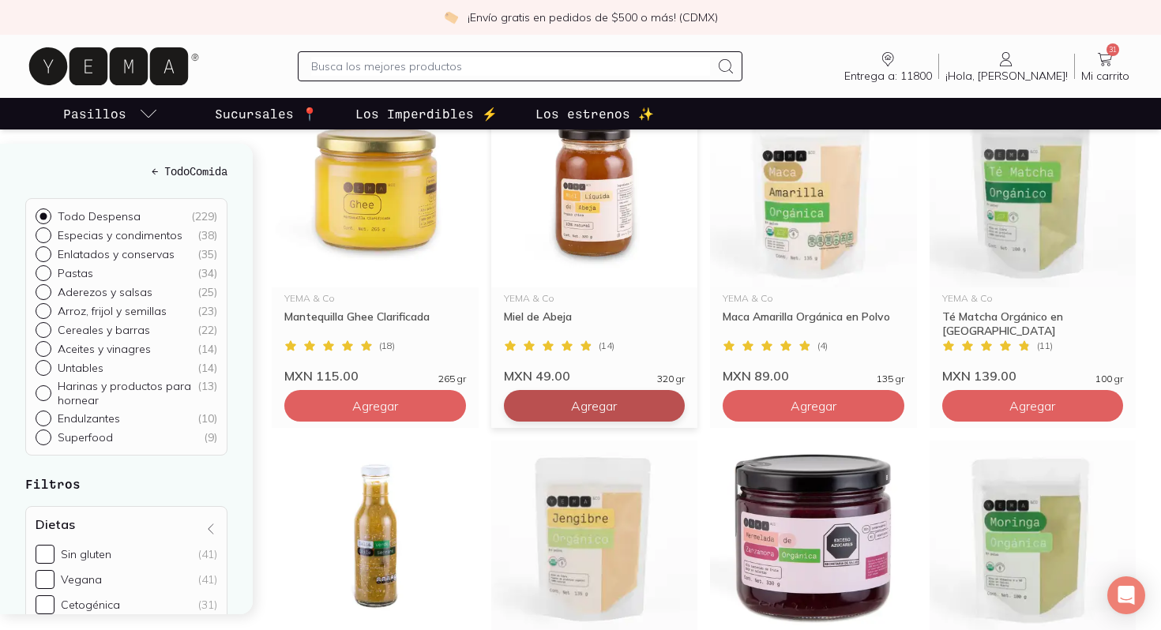
click at [625, 422] on button "Agregar" at bounding box center [595, 406] width 182 height 32
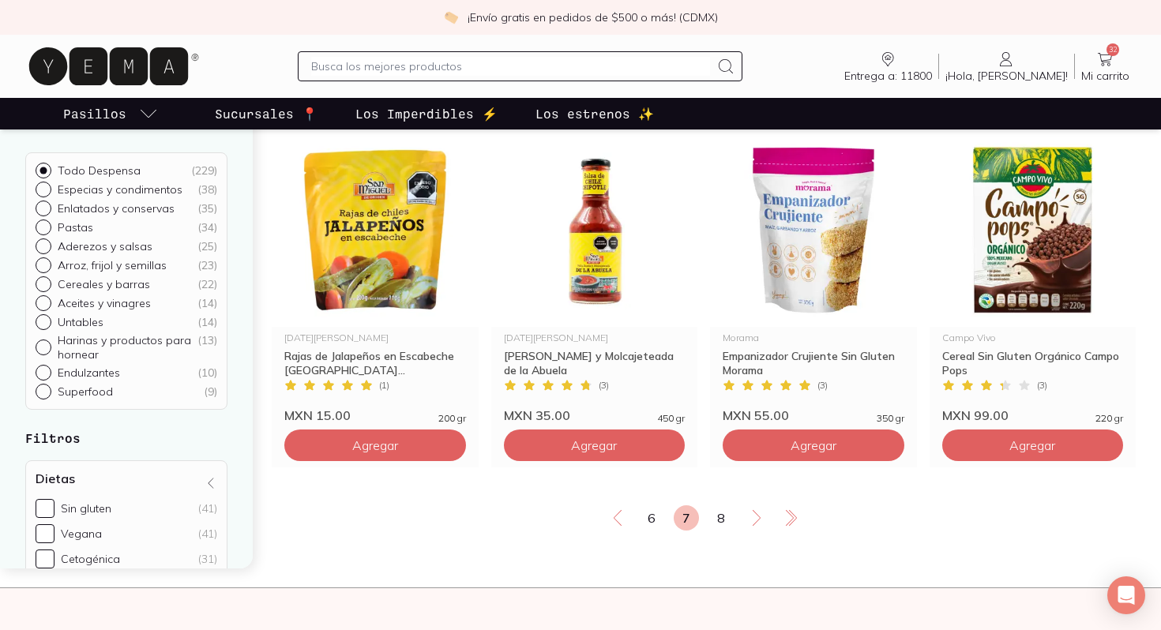
scroll to position [2644, 0]
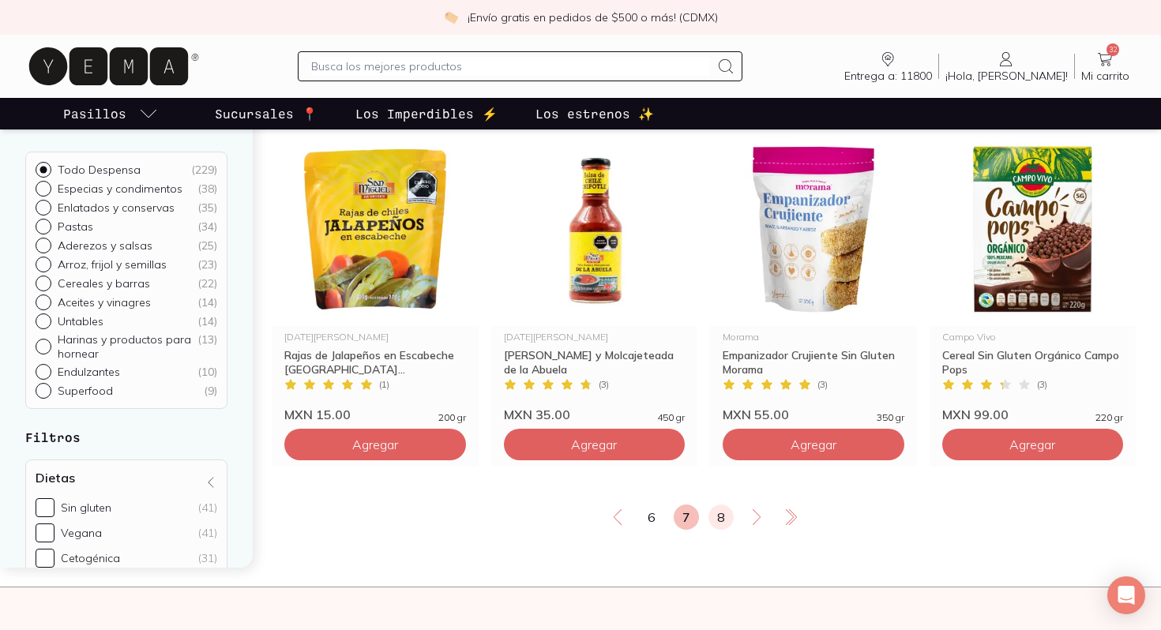
click at [723, 530] on link "8" at bounding box center [720, 517] width 25 height 25
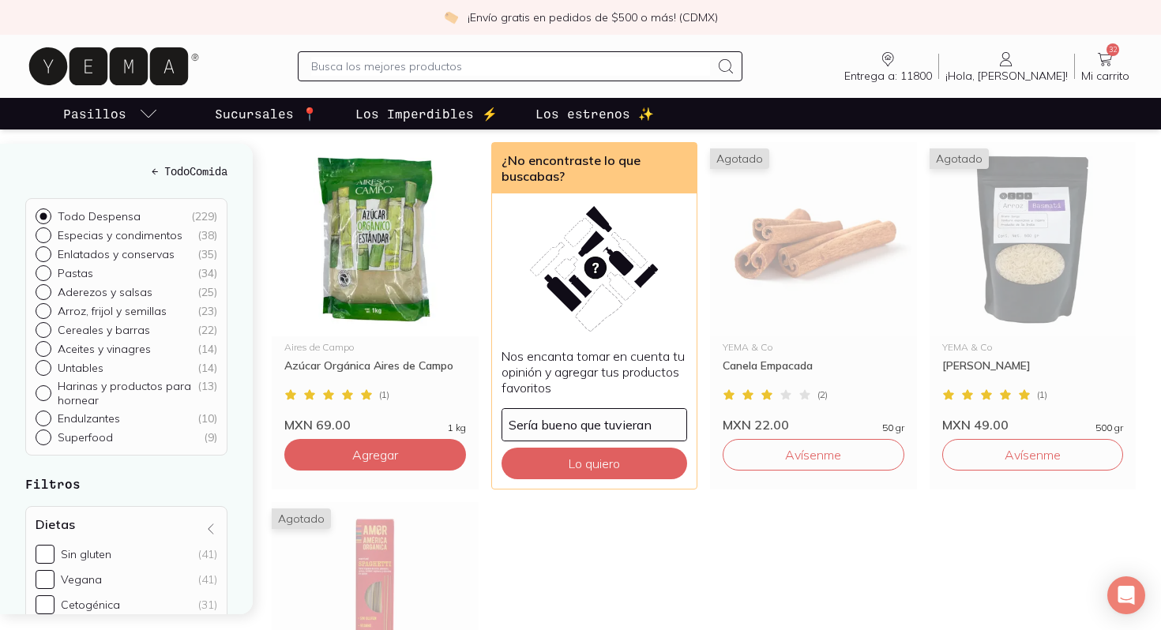
scroll to position [222, 0]
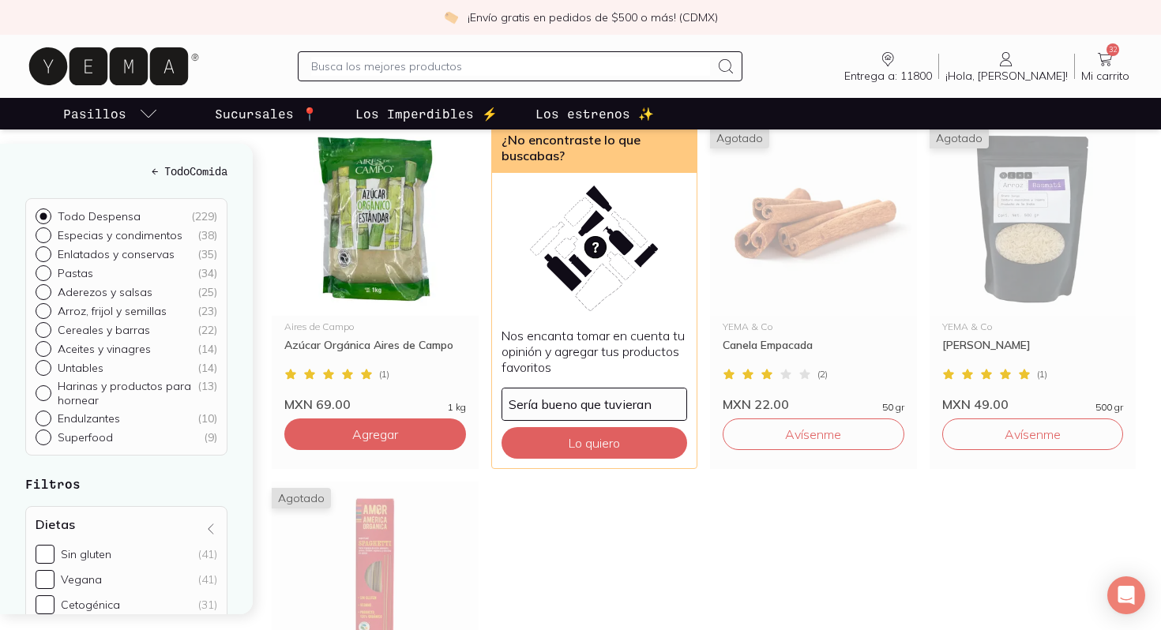
click at [494, 67] on input "text" at bounding box center [510, 66] width 398 height 19
type input "agua de coco"
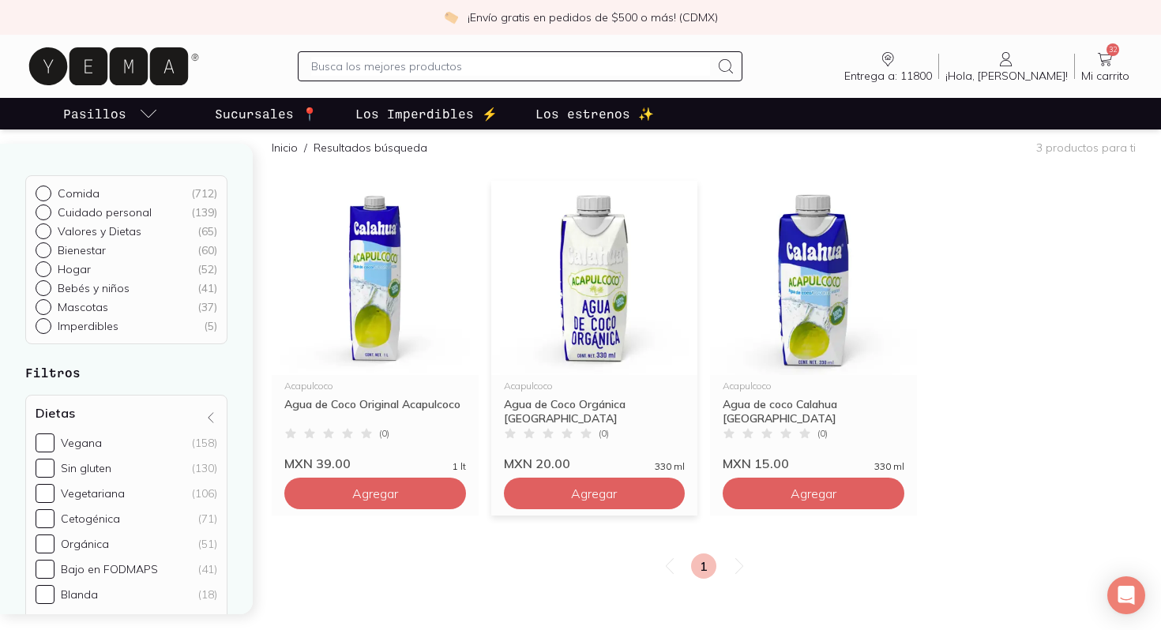
scroll to position [155, 0]
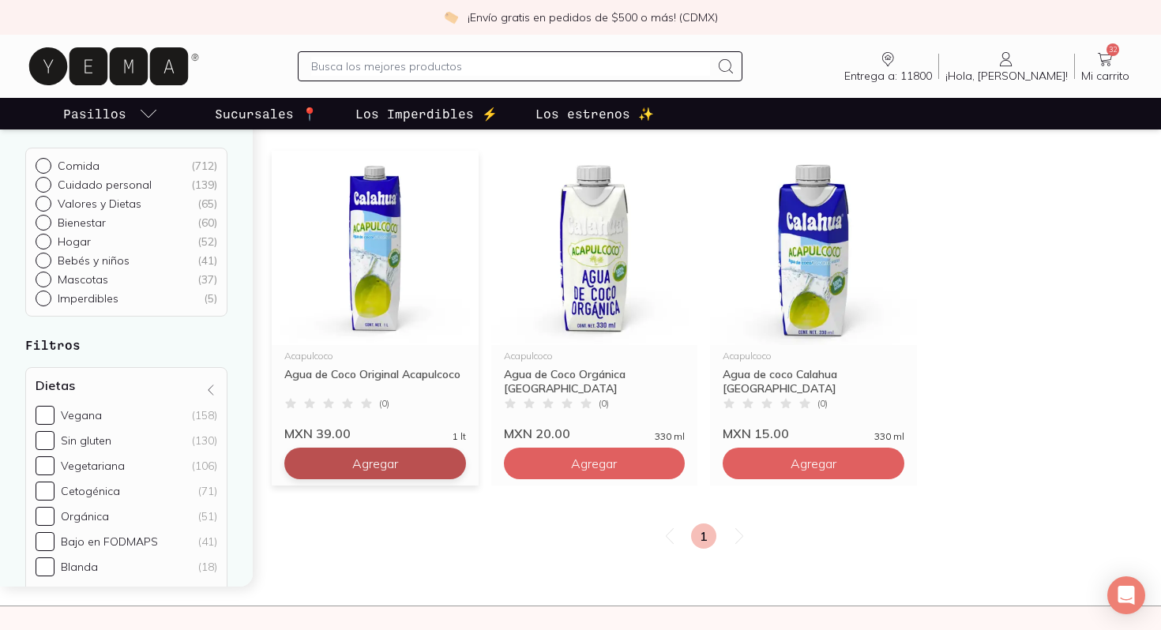
click at [444, 455] on button "Agregar" at bounding box center [375, 464] width 182 height 32
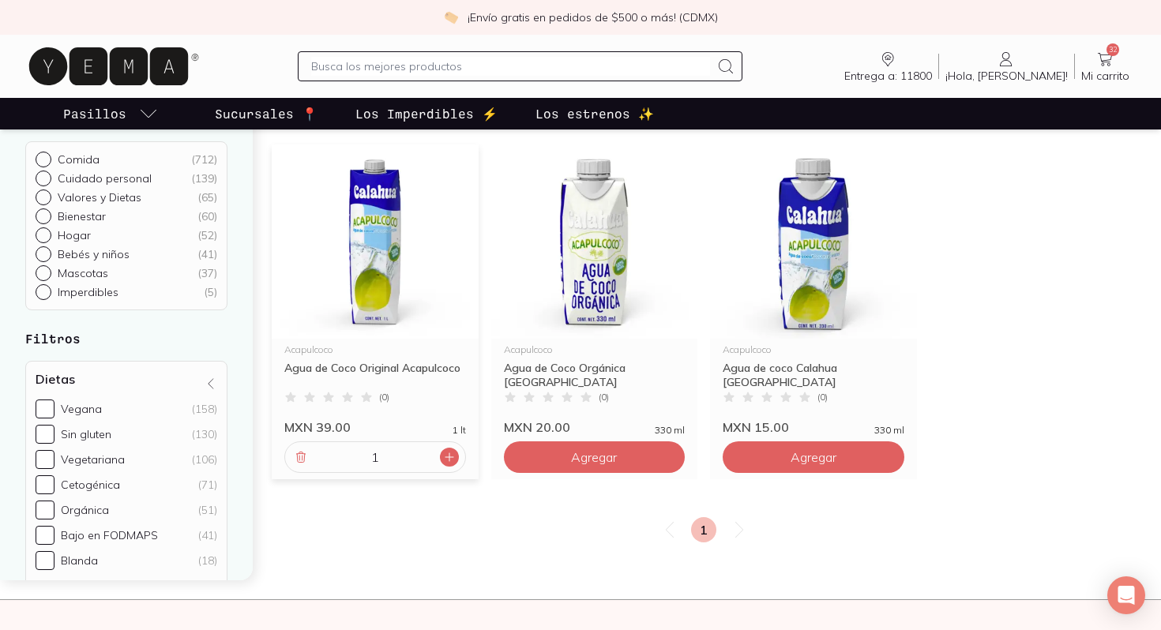
click at [453, 460] on icon at bounding box center [449, 457] width 13 height 13
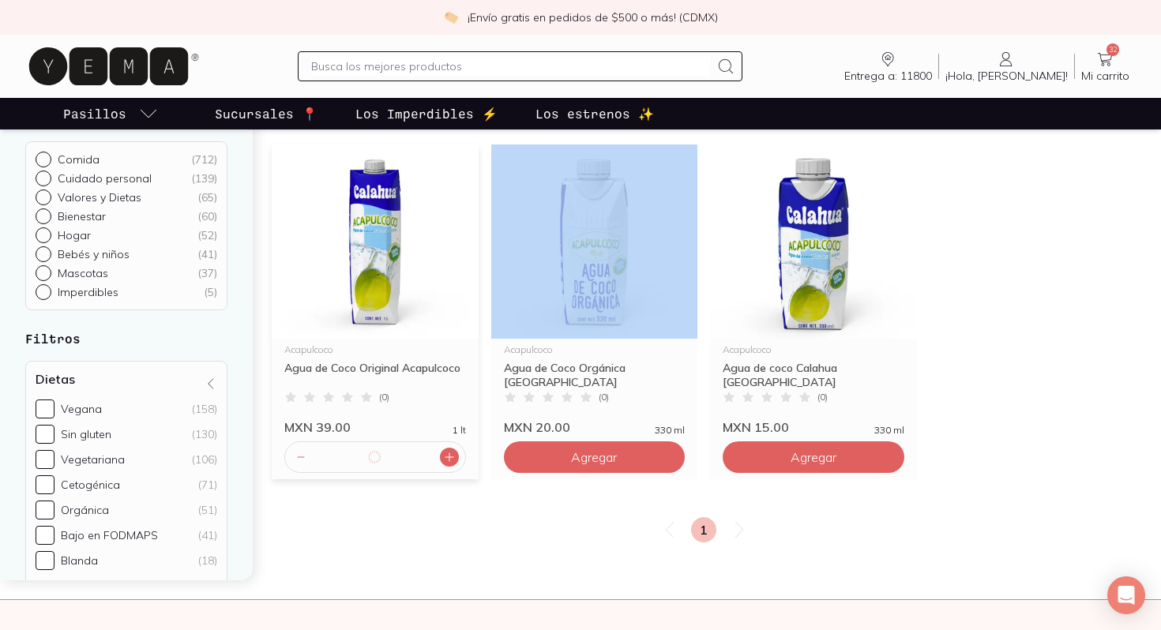
click at [453, 460] on icon at bounding box center [449, 457] width 13 height 13
type input "4"
click at [1104, 57] on icon at bounding box center [1104, 59] width 19 height 19
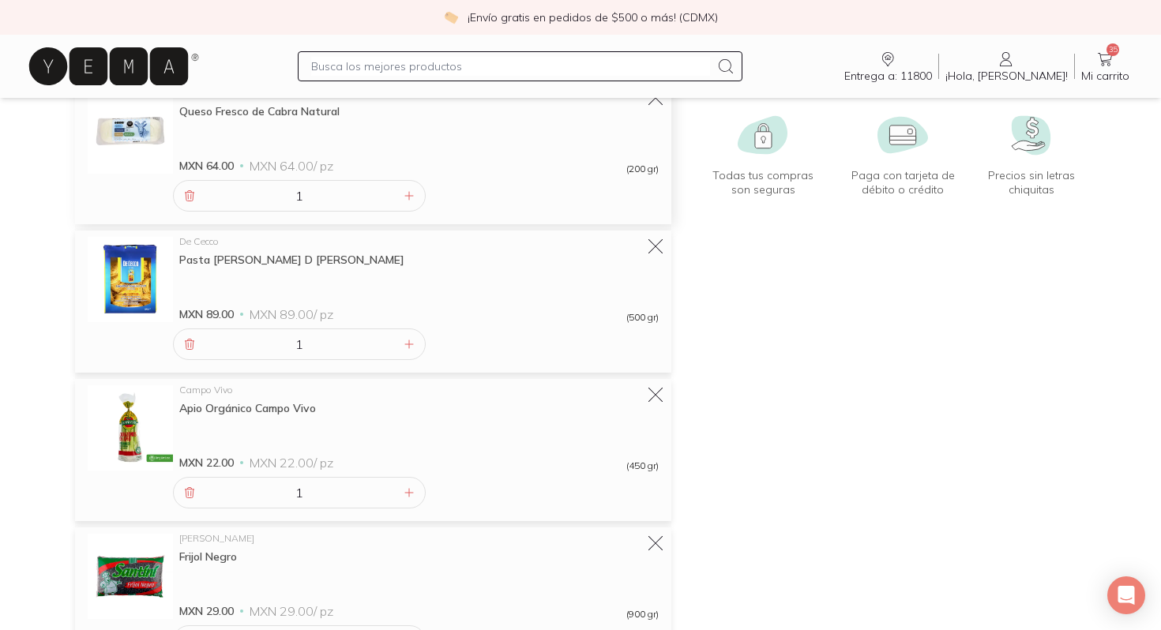
scroll to position [216, 0]
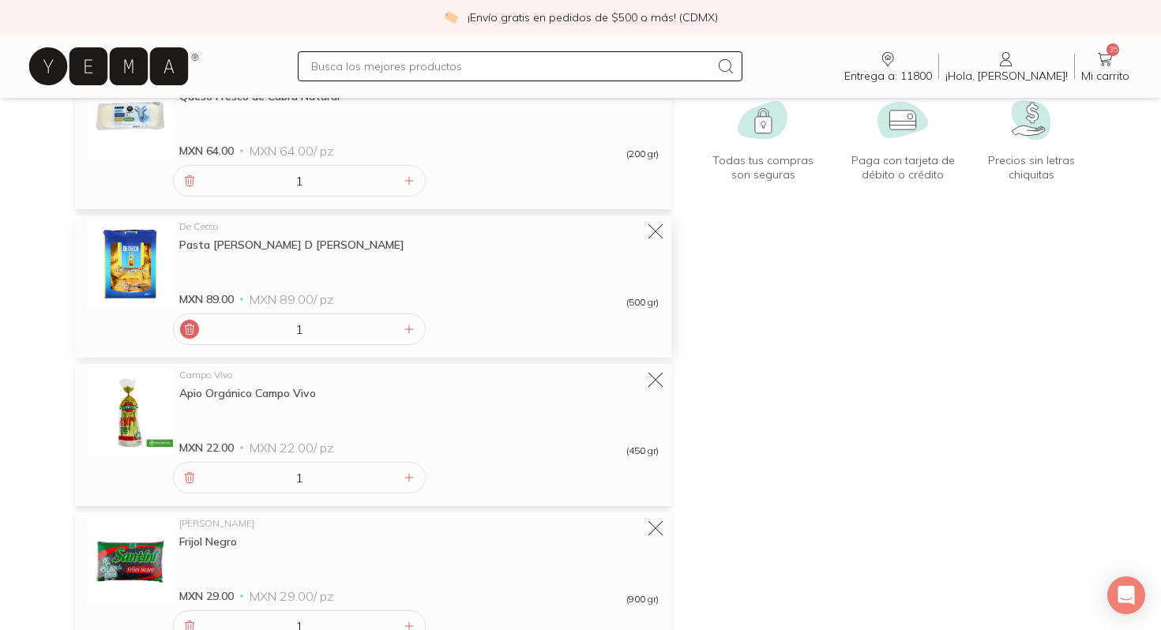
click at [197, 329] on div at bounding box center [189, 329] width 19 height 19
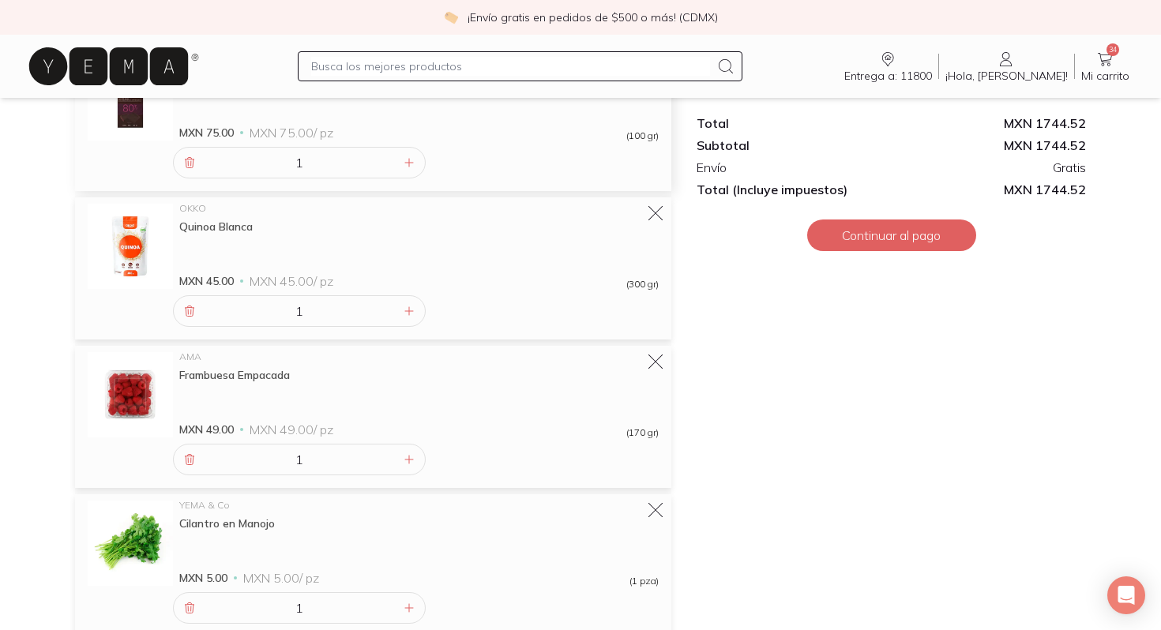
scroll to position [1568, 0]
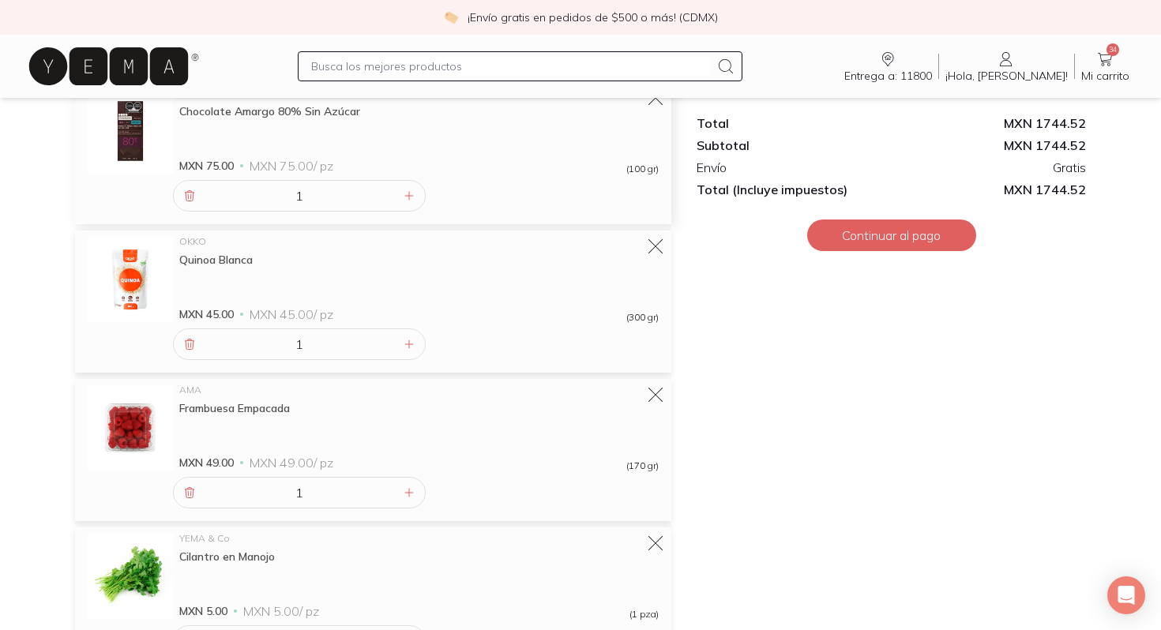
click at [199, 201] on input "1" at bounding box center [299, 196] width 201 height 30
click at [193, 193] on icon at bounding box center [190, 196] width 9 height 10
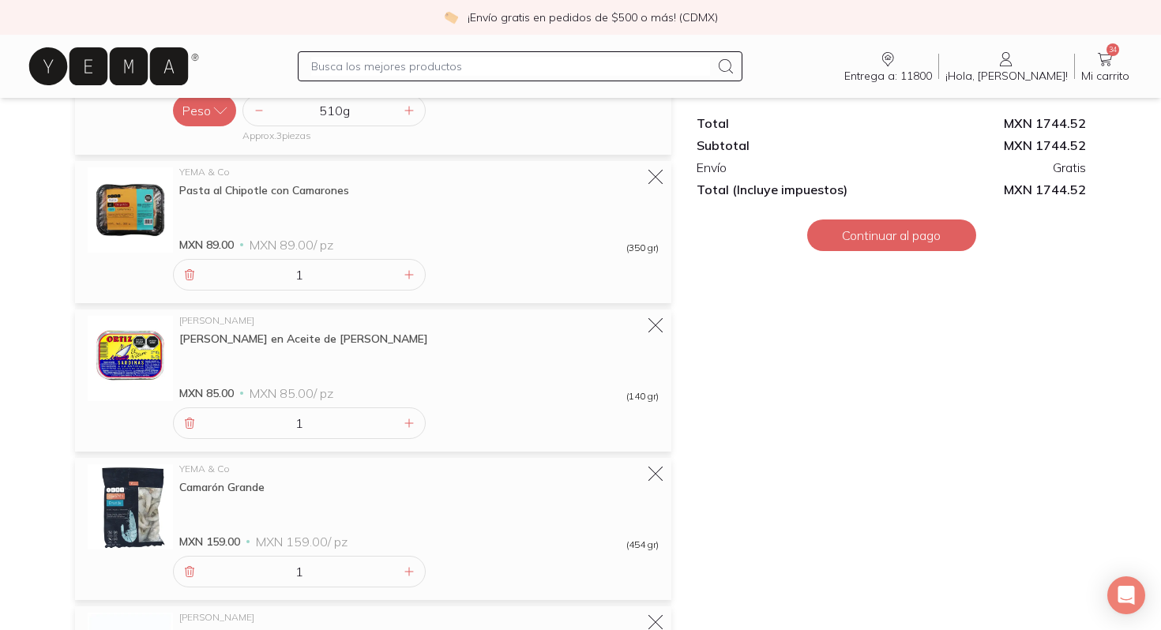
scroll to position [2409, 0]
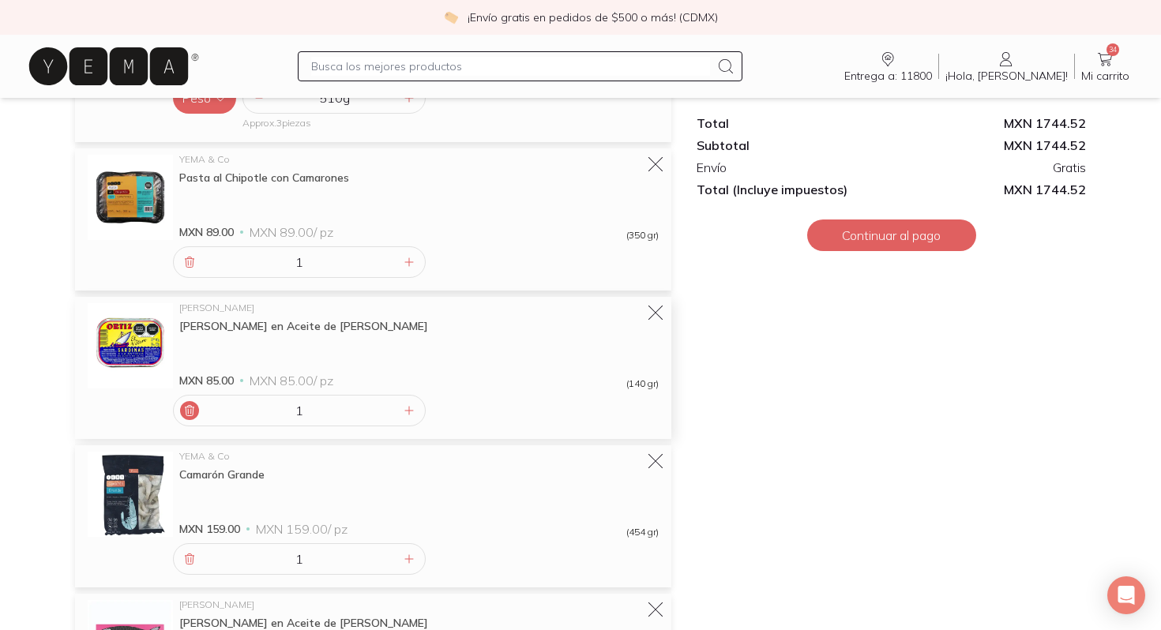
click at [186, 414] on icon at bounding box center [190, 411] width 9 height 10
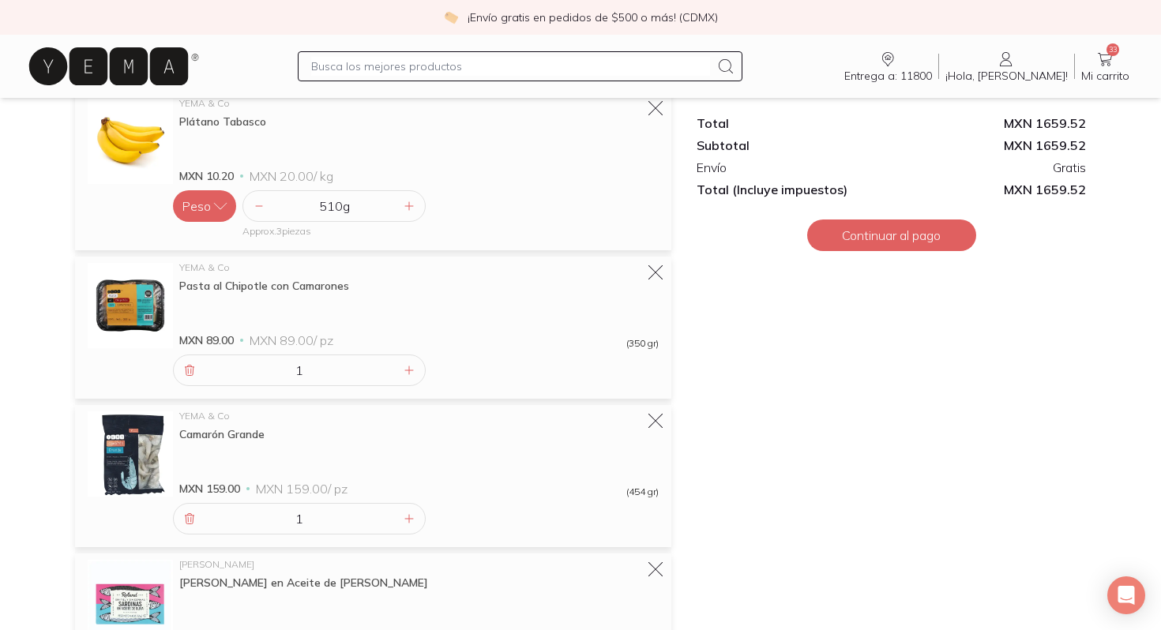
scroll to position [2298, 0]
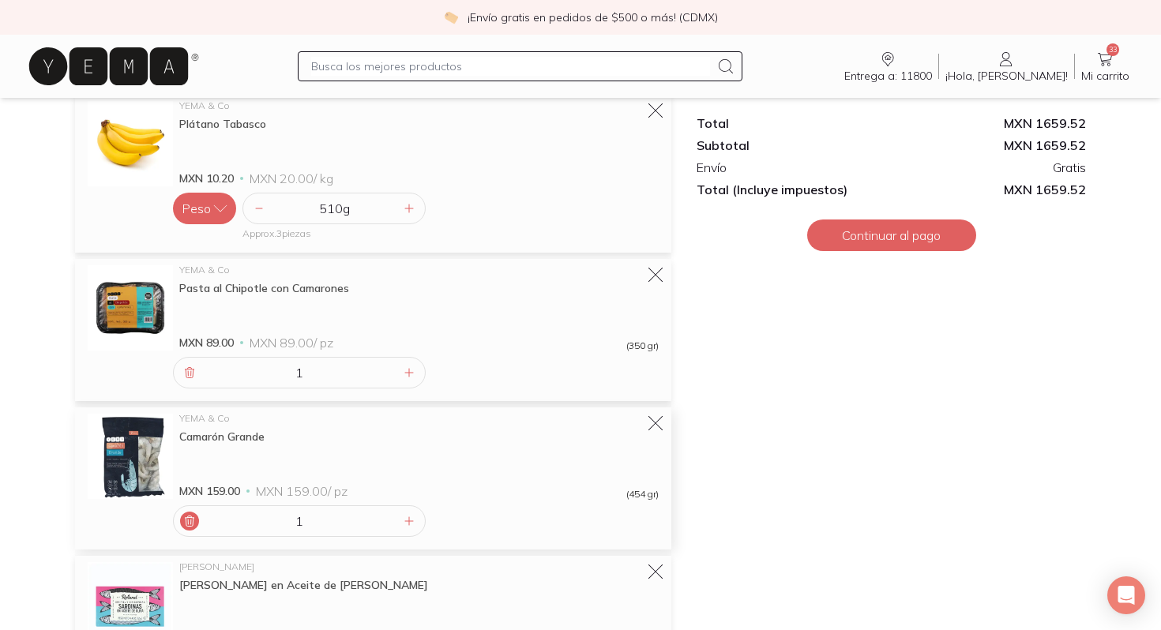
click at [188, 513] on div at bounding box center [189, 521] width 19 height 19
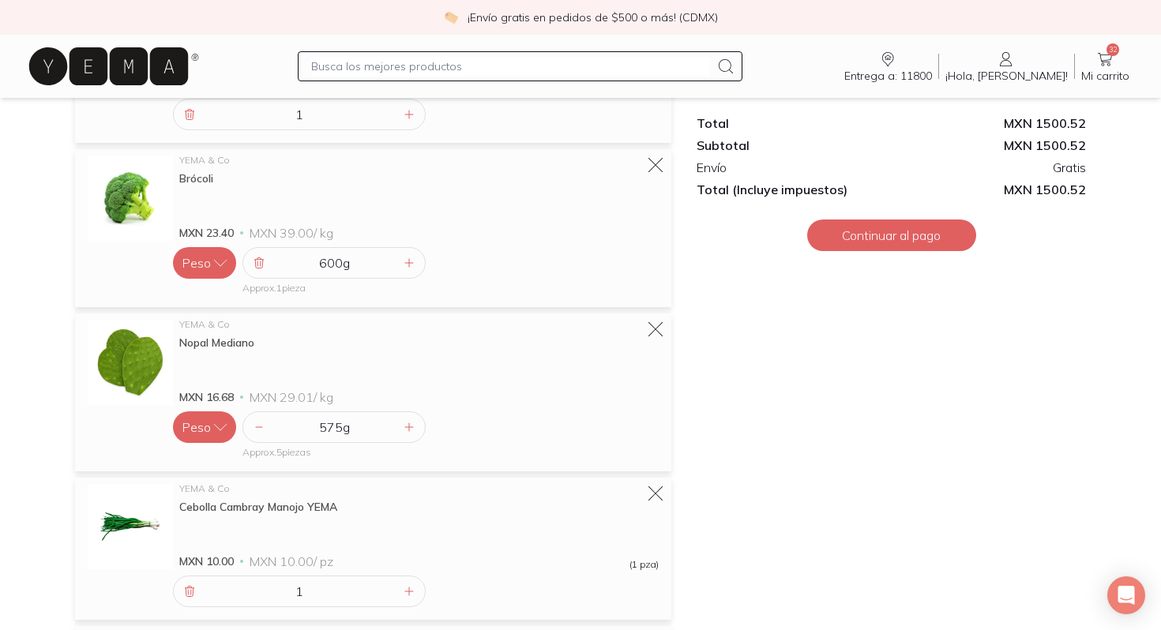
scroll to position [870, 0]
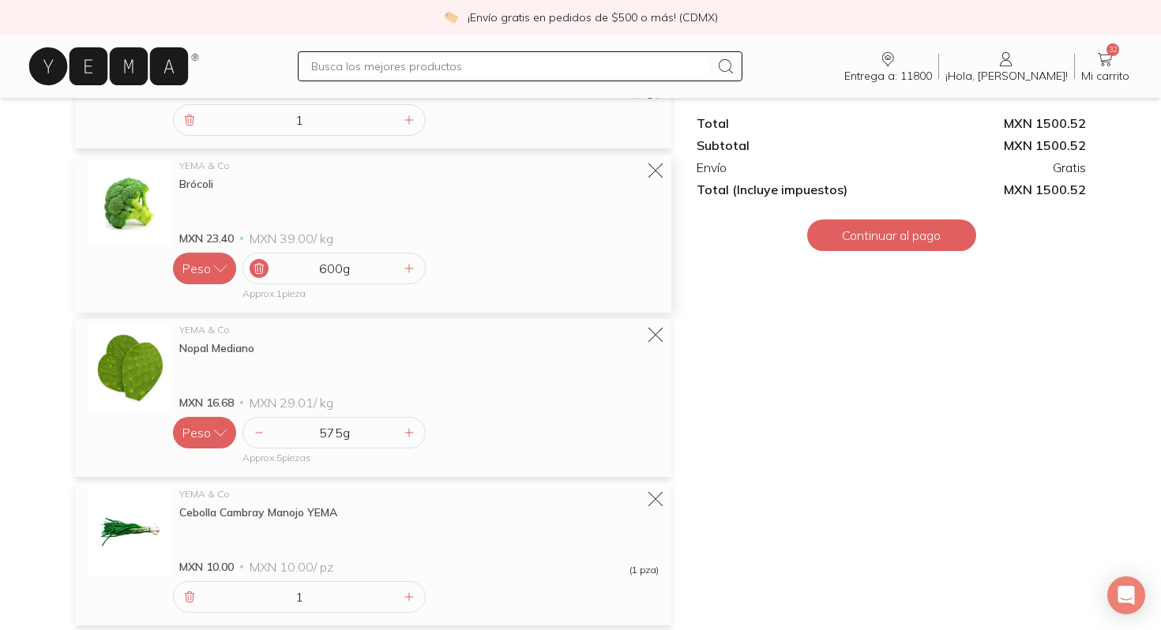
click at [264, 265] on icon at bounding box center [259, 268] width 13 height 13
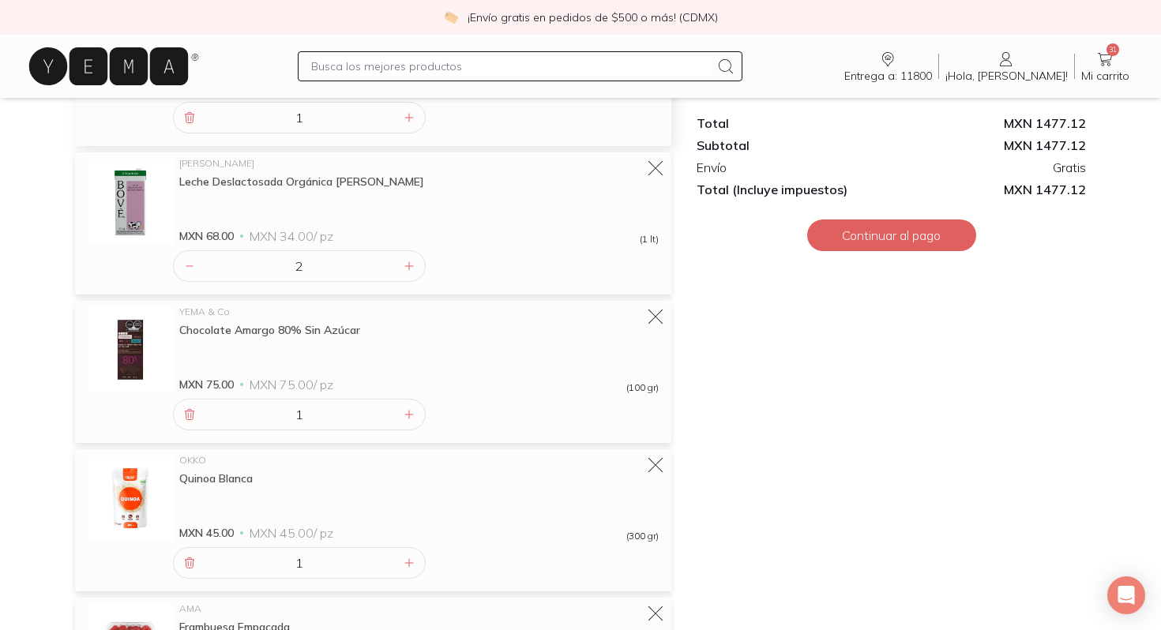
scroll to position [1184, 0]
click at [188, 411] on icon at bounding box center [190, 416] width 9 height 10
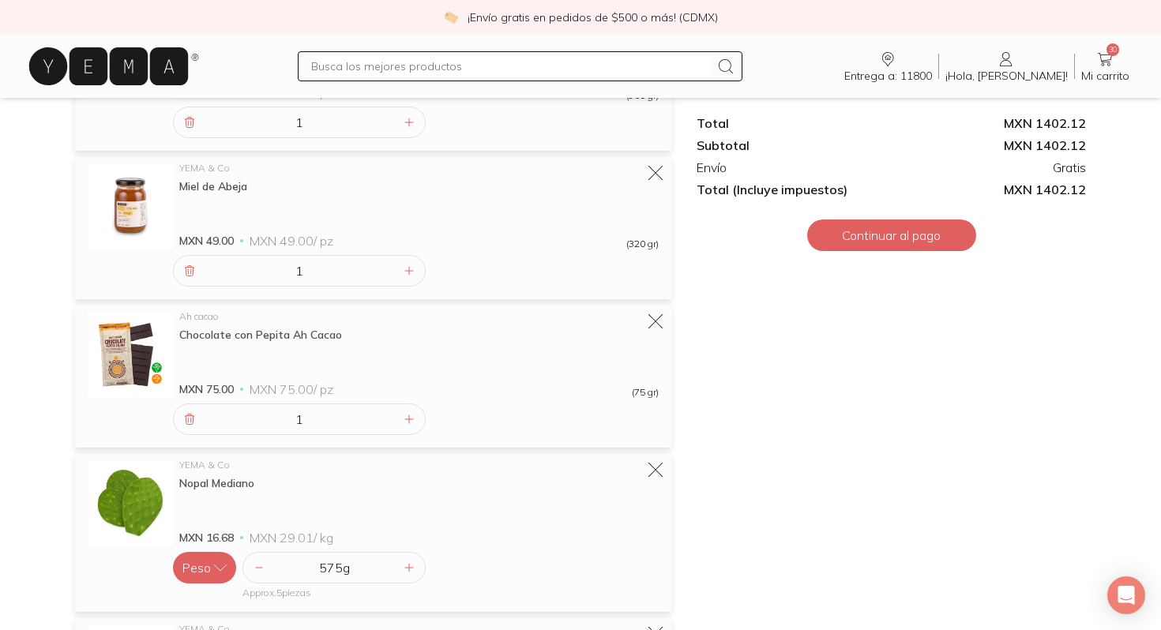
scroll to position [584, 0]
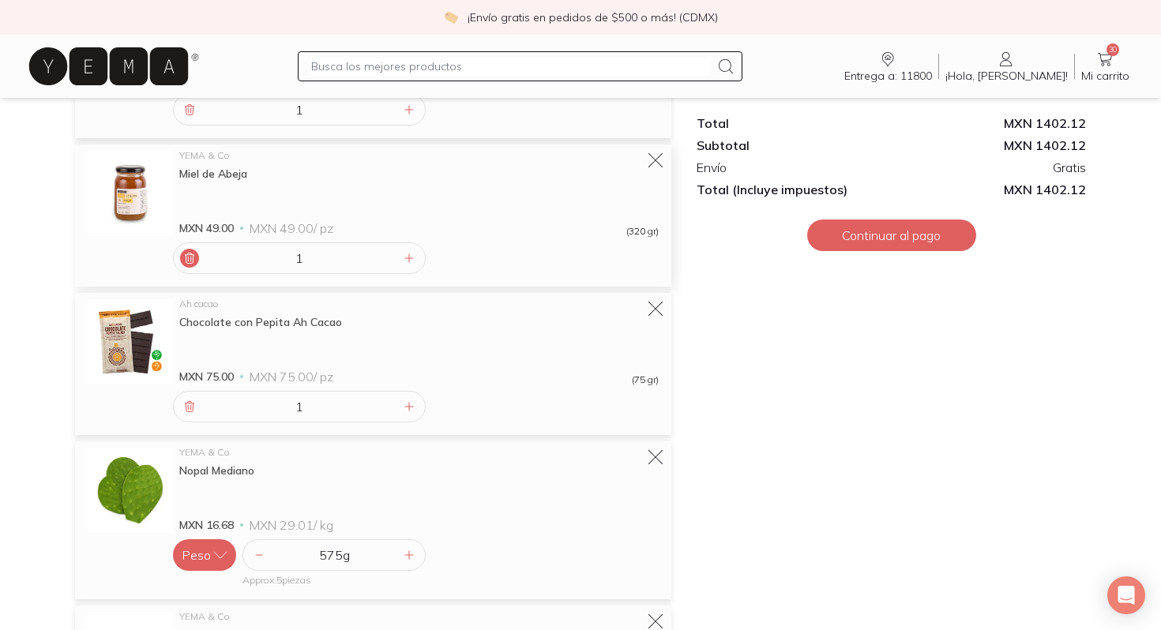
click at [190, 262] on icon at bounding box center [189, 258] width 13 height 13
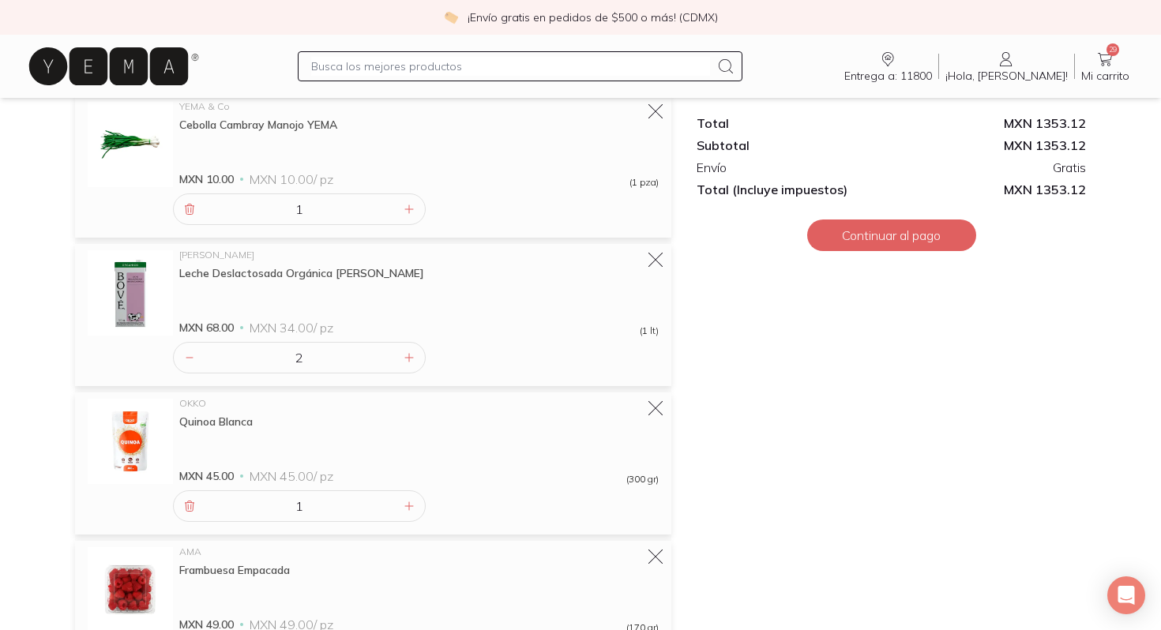
scroll to position [961, 0]
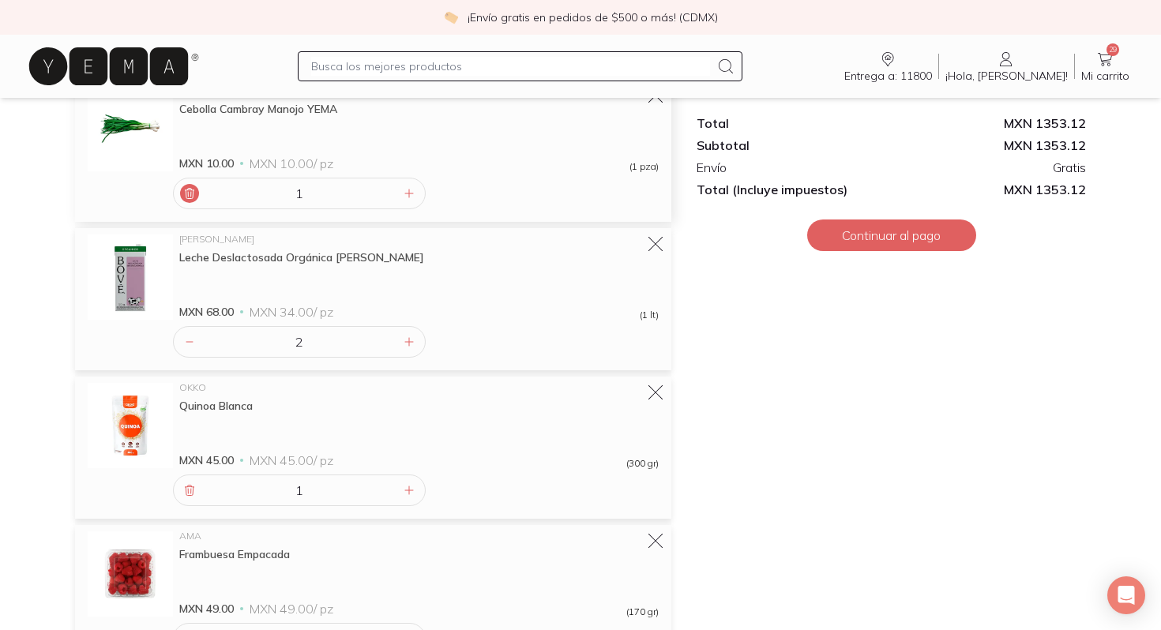
click at [188, 190] on icon at bounding box center [189, 193] width 13 height 13
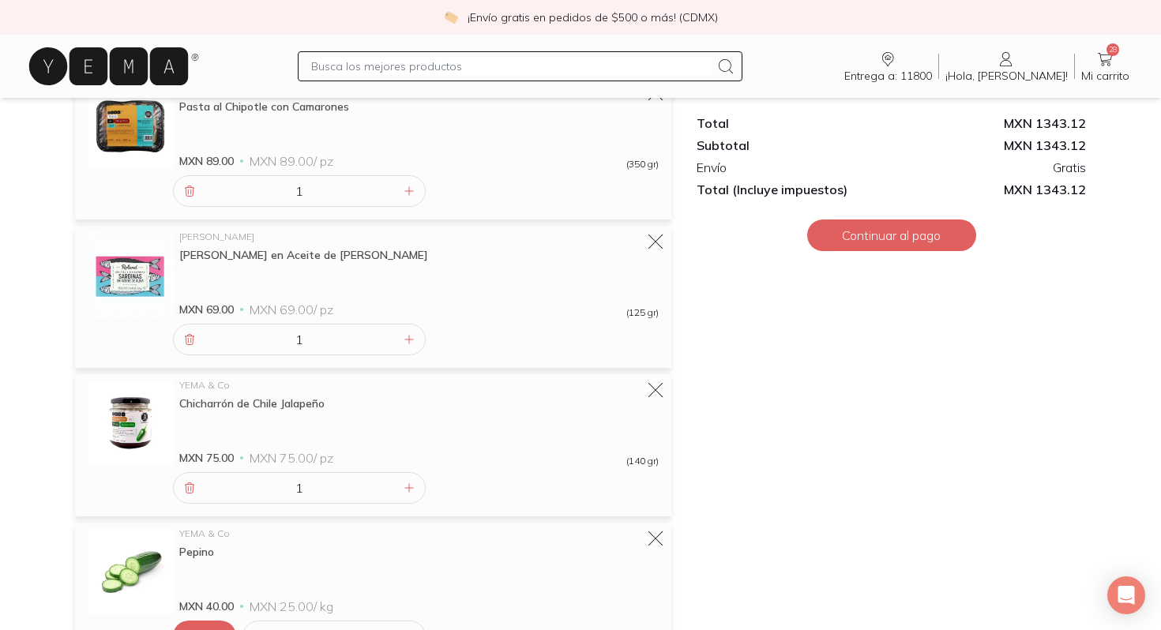
scroll to position [1875, 0]
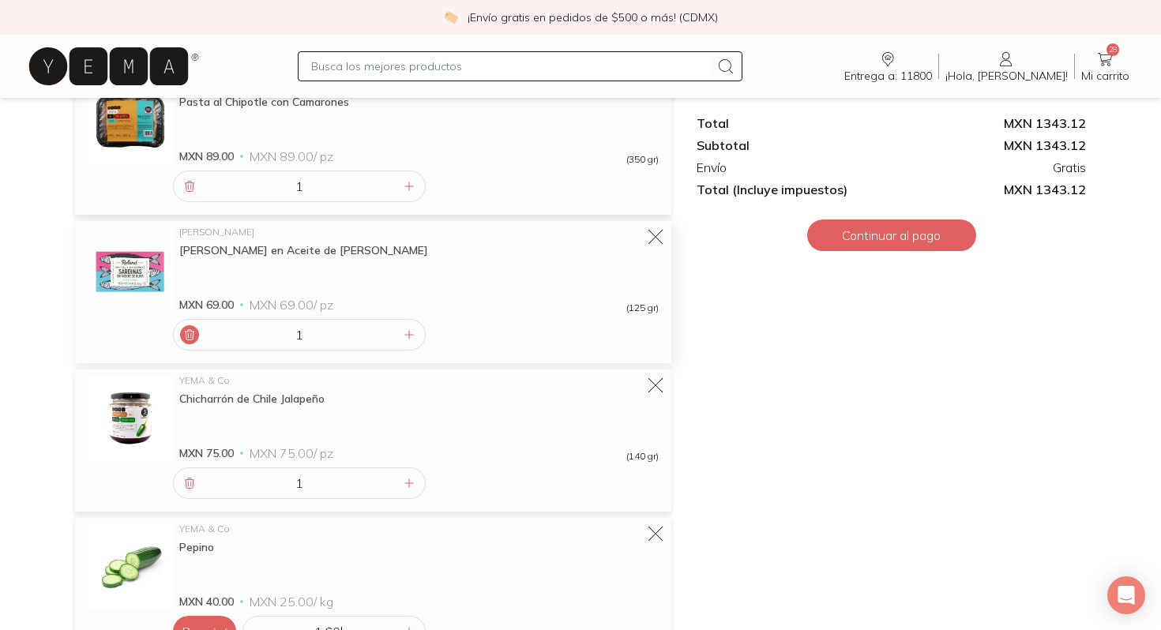
click at [186, 342] on div at bounding box center [189, 334] width 19 height 19
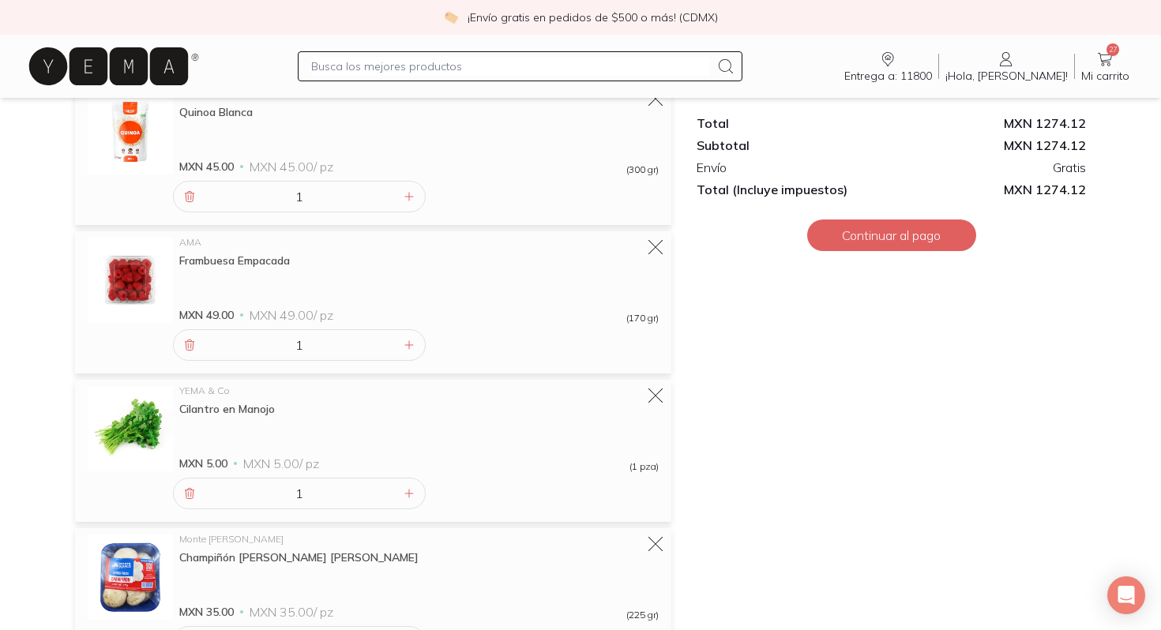
scroll to position [506, 0]
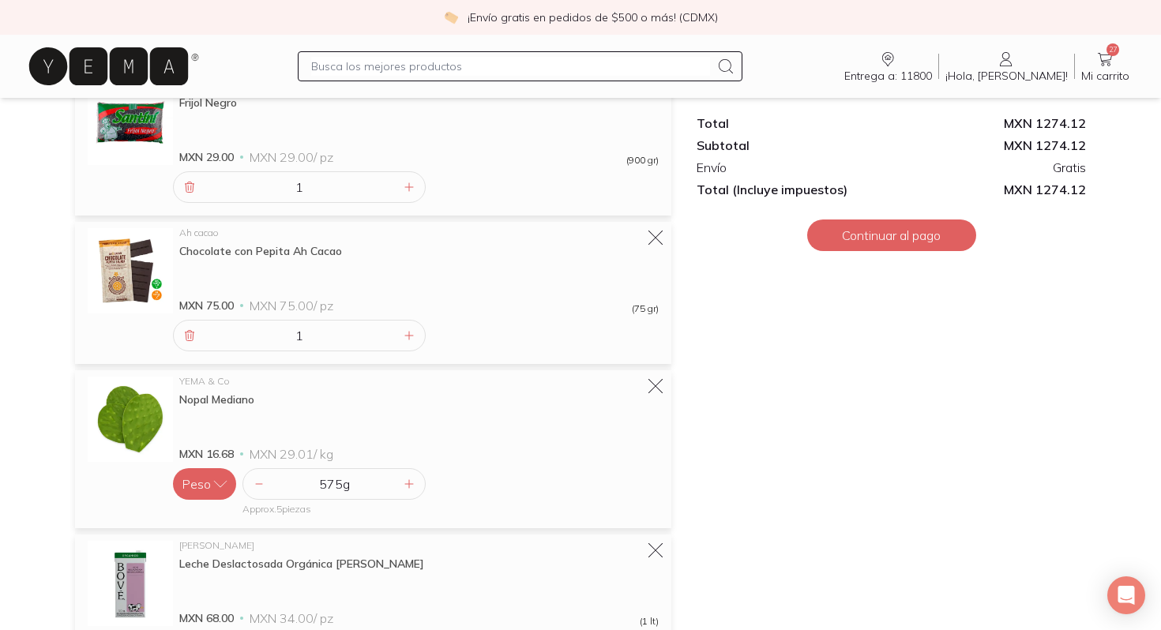
click at [481, 59] on input "text" at bounding box center [510, 66] width 398 height 19
type input "zanahoria"
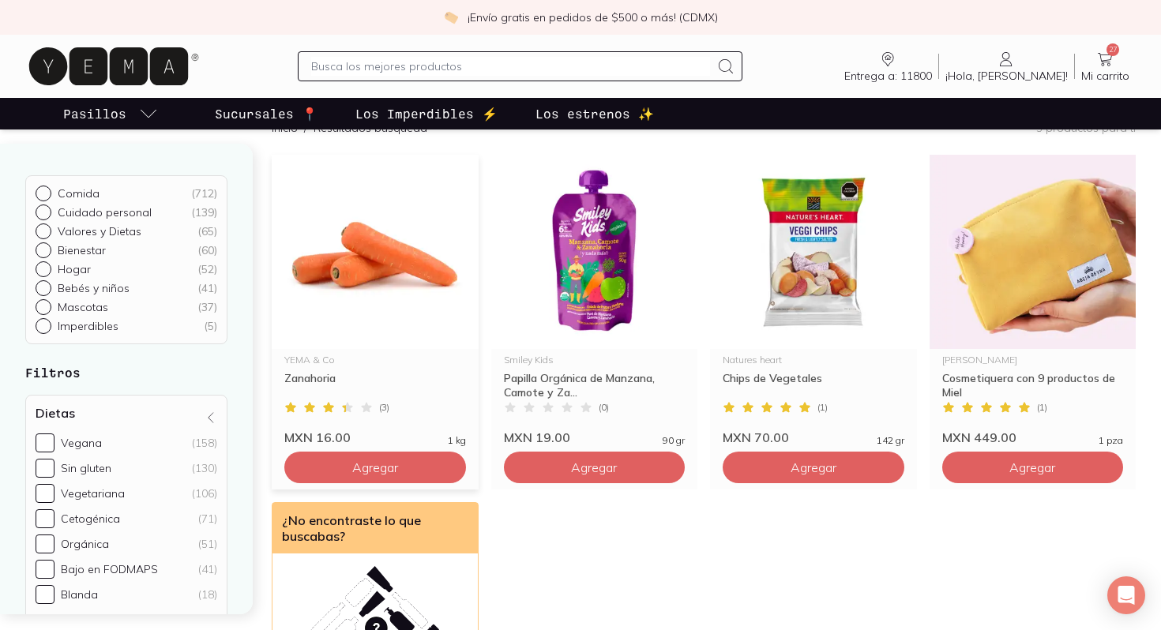
scroll to position [182, 0]
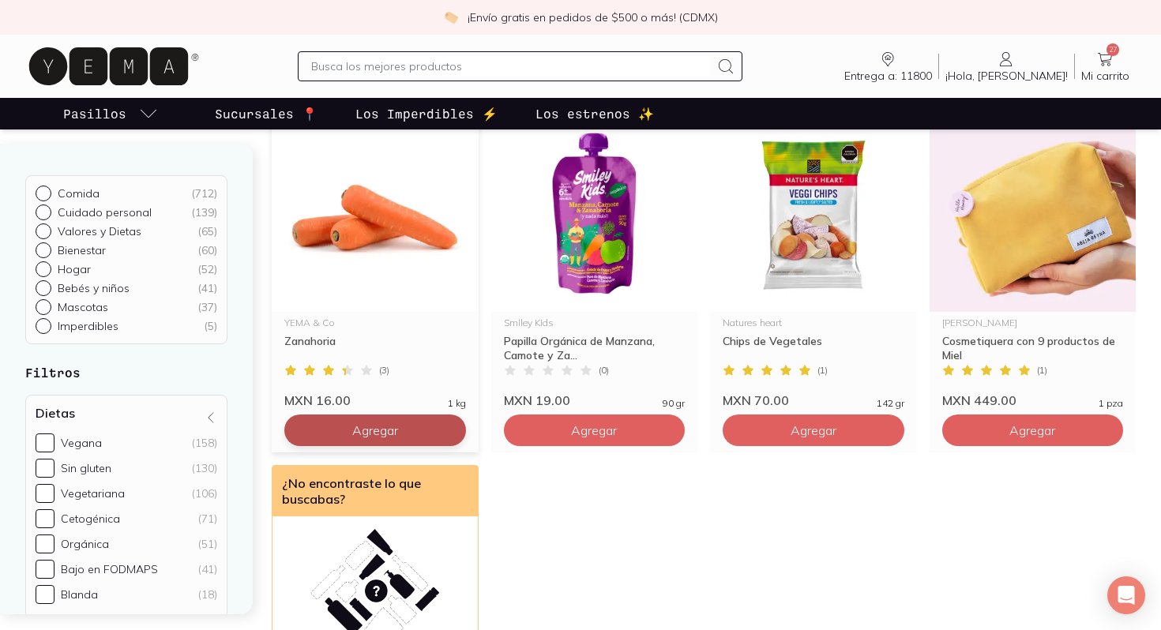
click at [400, 430] on button "Agregar" at bounding box center [375, 431] width 182 height 32
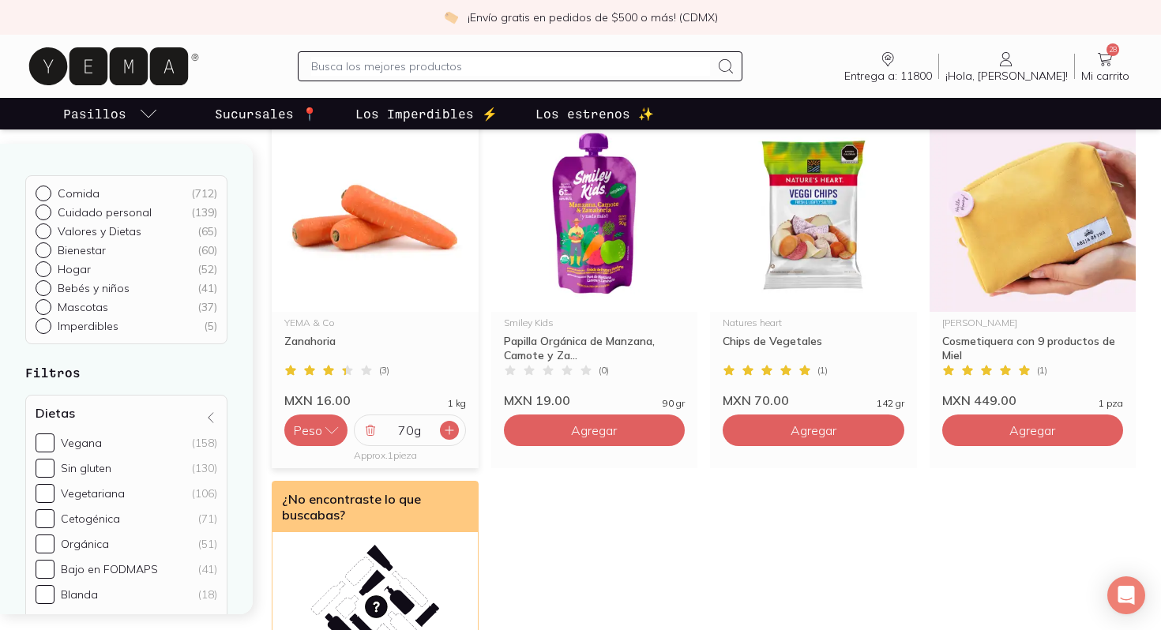
click at [443, 428] on icon at bounding box center [449, 430] width 13 height 13
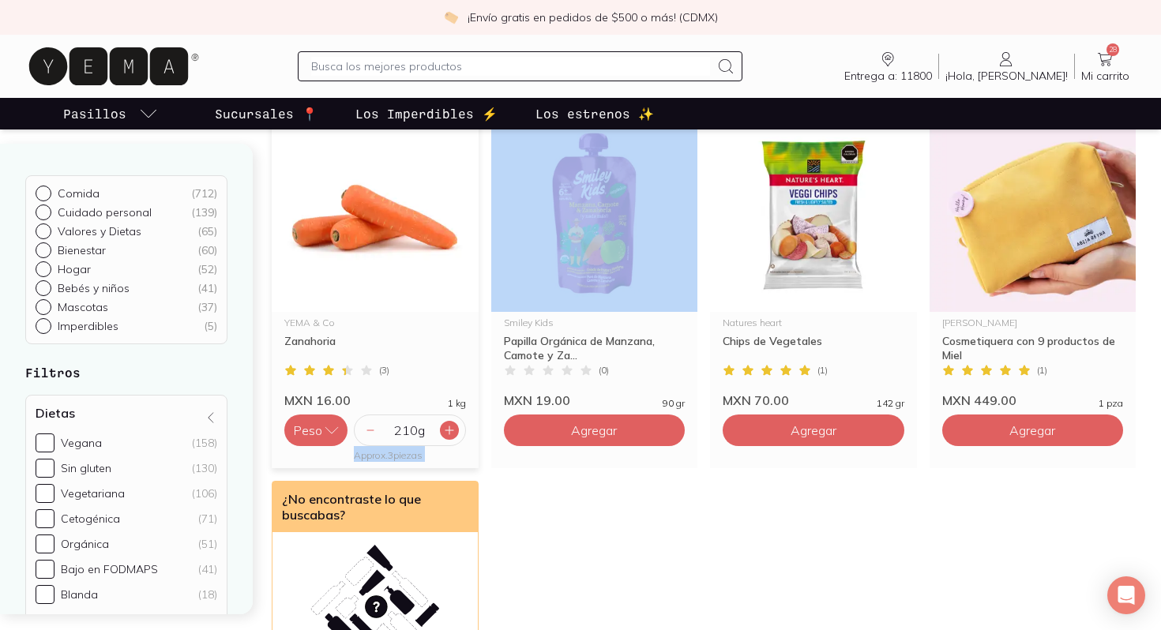
click at [443, 428] on icon at bounding box center [449, 430] width 13 height 13
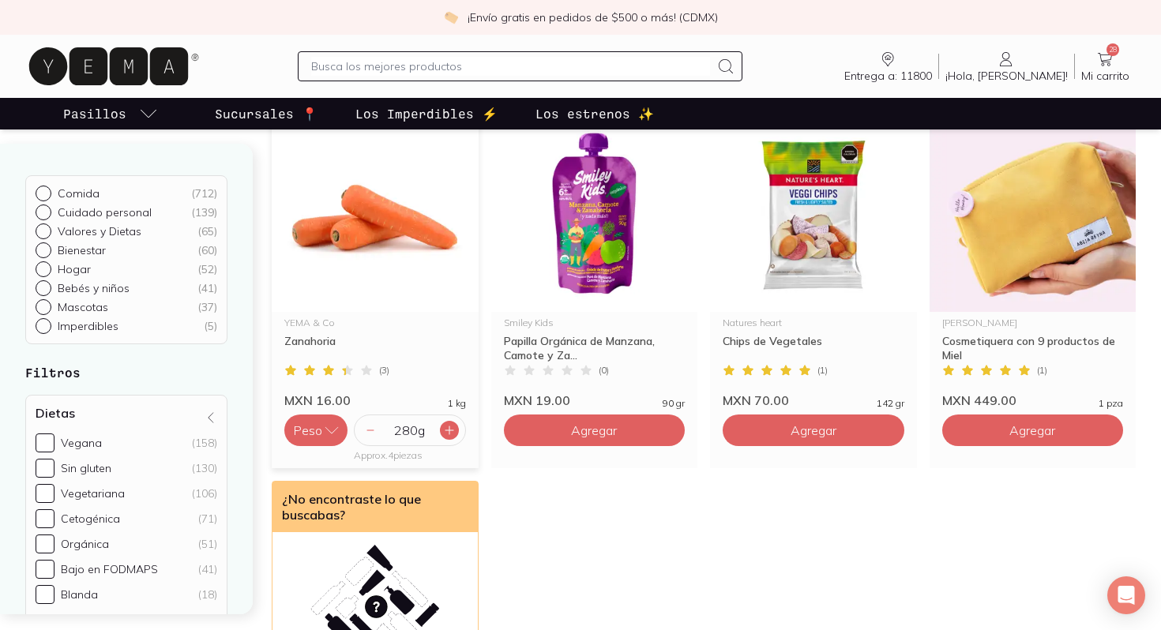
click at [443, 428] on icon at bounding box center [449, 430] width 13 height 13
click at [1003, 302] on img at bounding box center [1032, 215] width 207 height 194
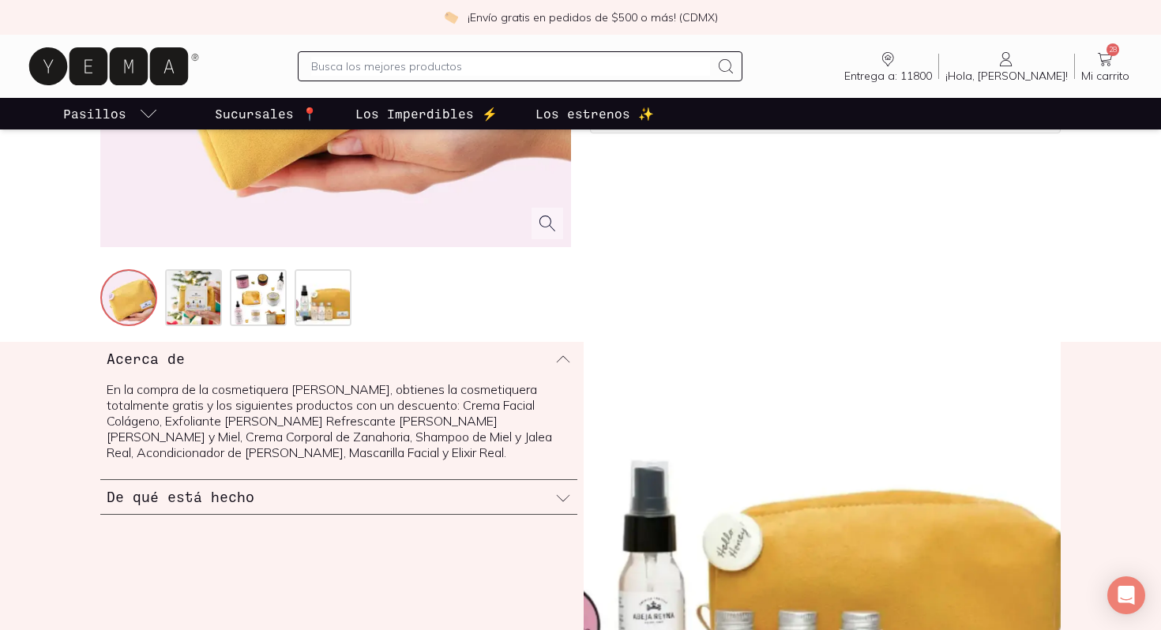
scroll to position [417, 0]
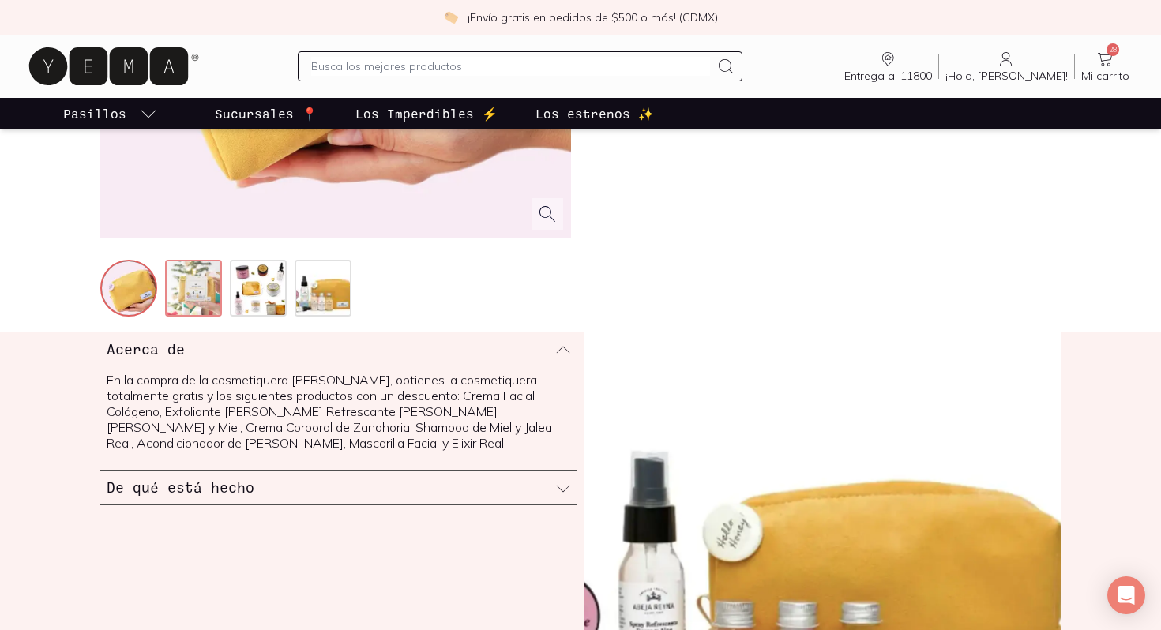
click at [197, 302] on img at bounding box center [195, 289] width 57 height 57
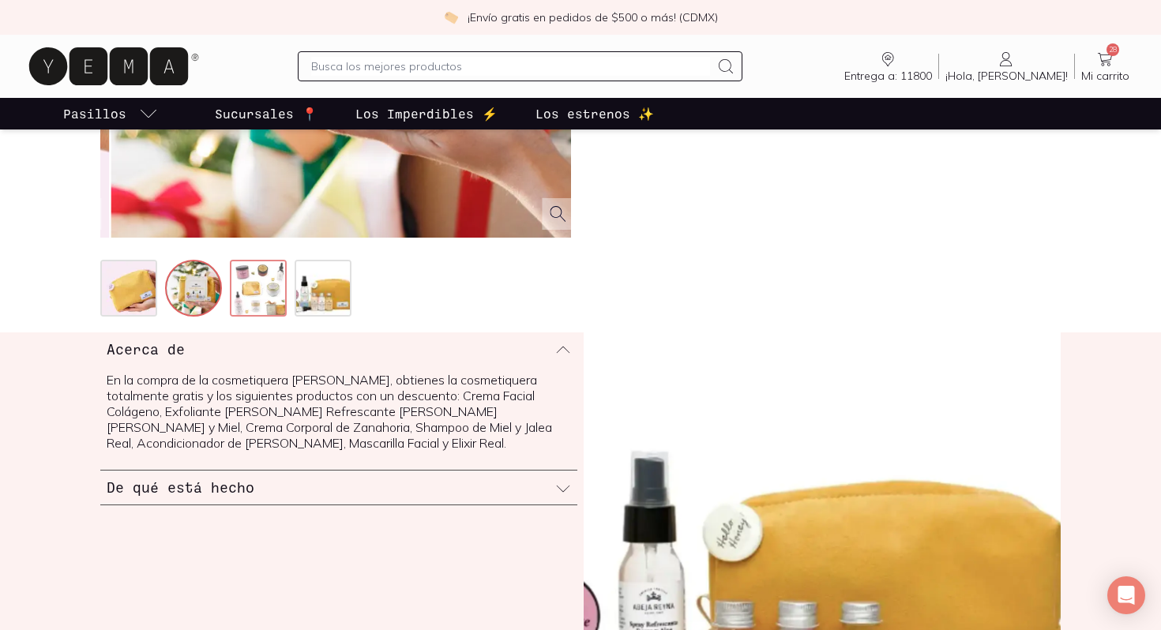
click at [239, 302] on img at bounding box center [259, 289] width 57 height 57
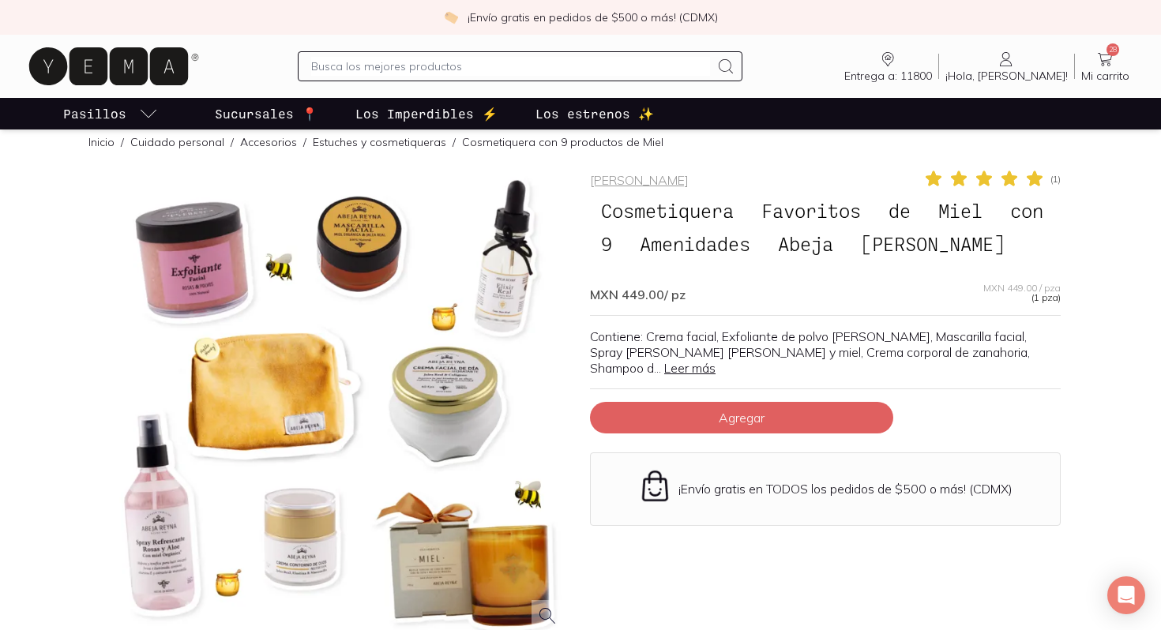
scroll to position [0, 0]
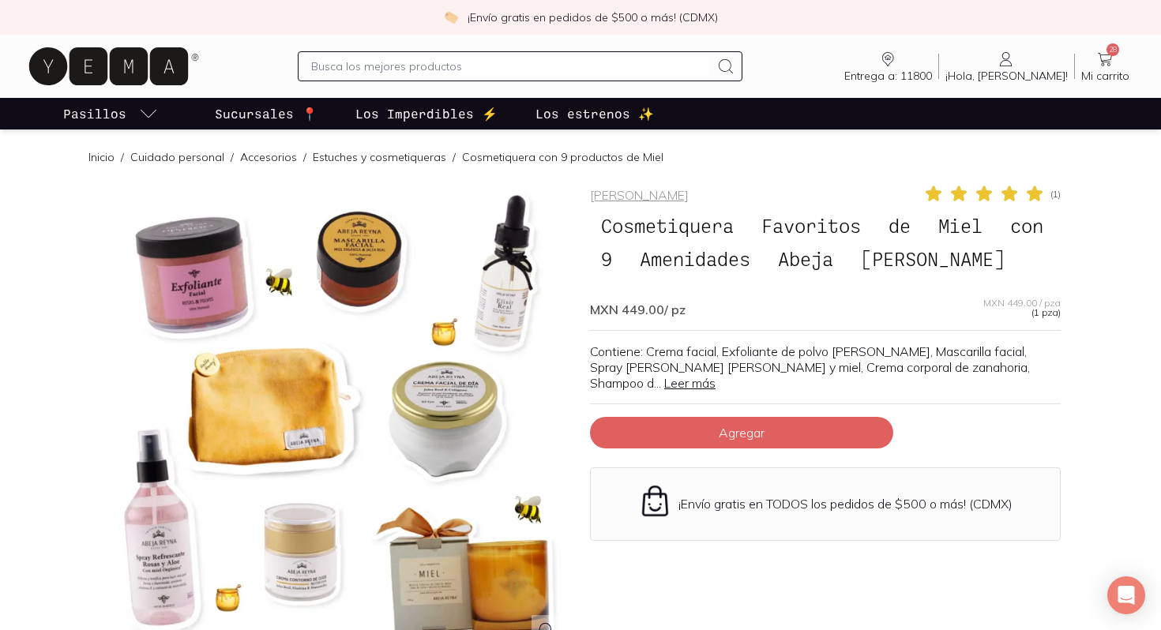
click at [359, 64] on input "text" at bounding box center [510, 66] width 398 height 19
type input "calabaza"
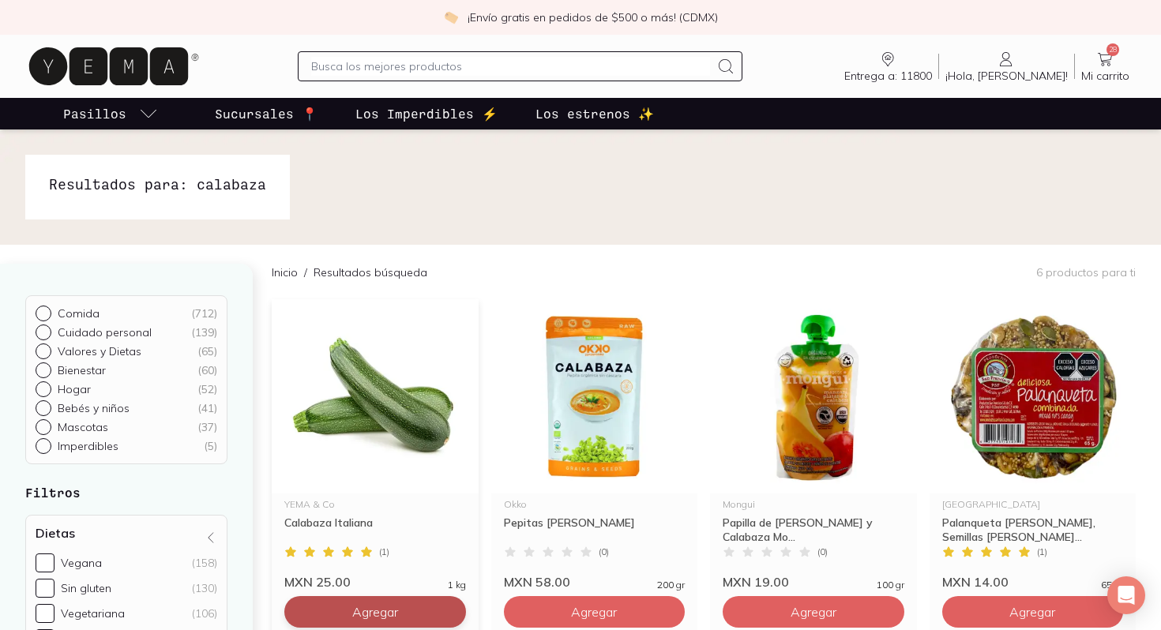
click at [392, 620] on button "Agregar" at bounding box center [375, 612] width 182 height 32
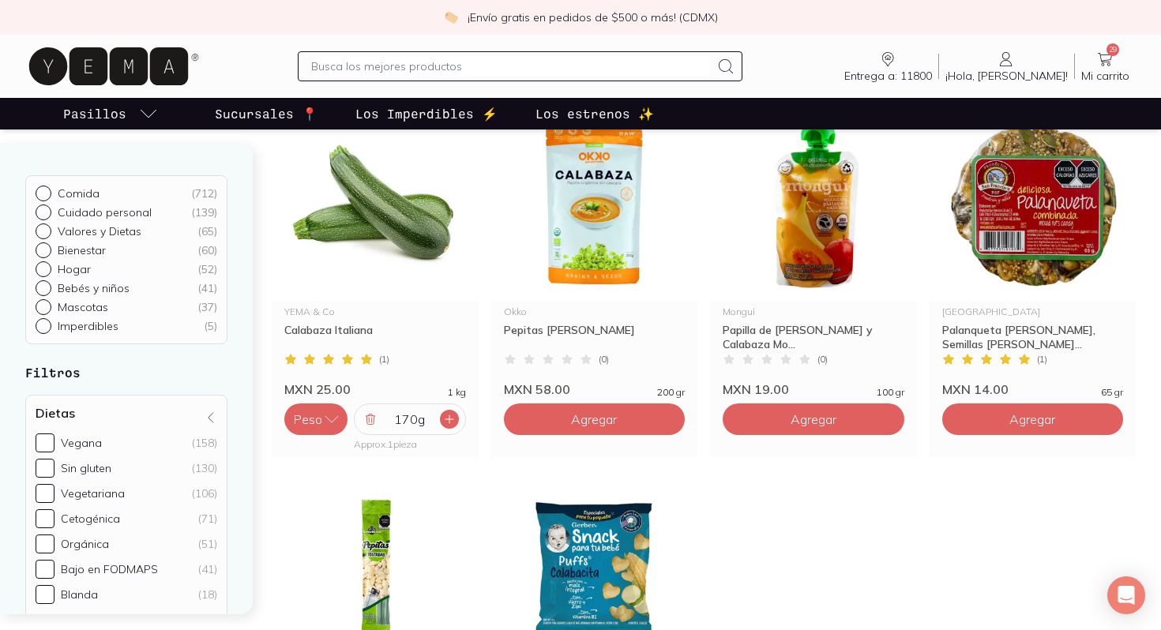
click at [449, 420] on icon at bounding box center [449, 419] width 8 height 8
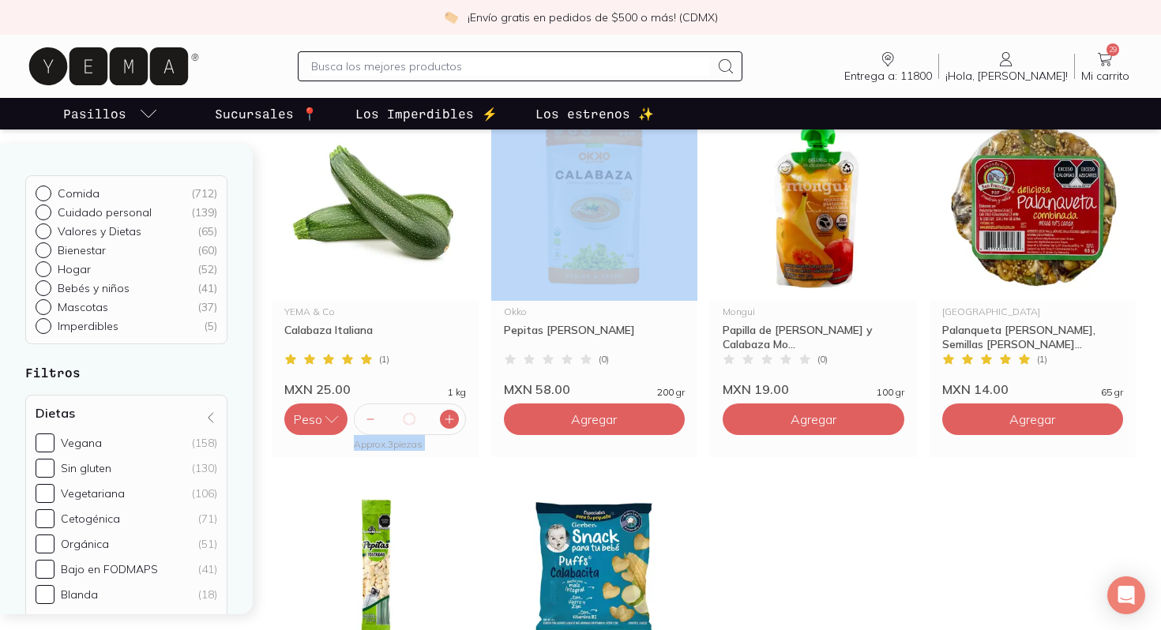
click at [449, 420] on icon at bounding box center [449, 419] width 8 height 8
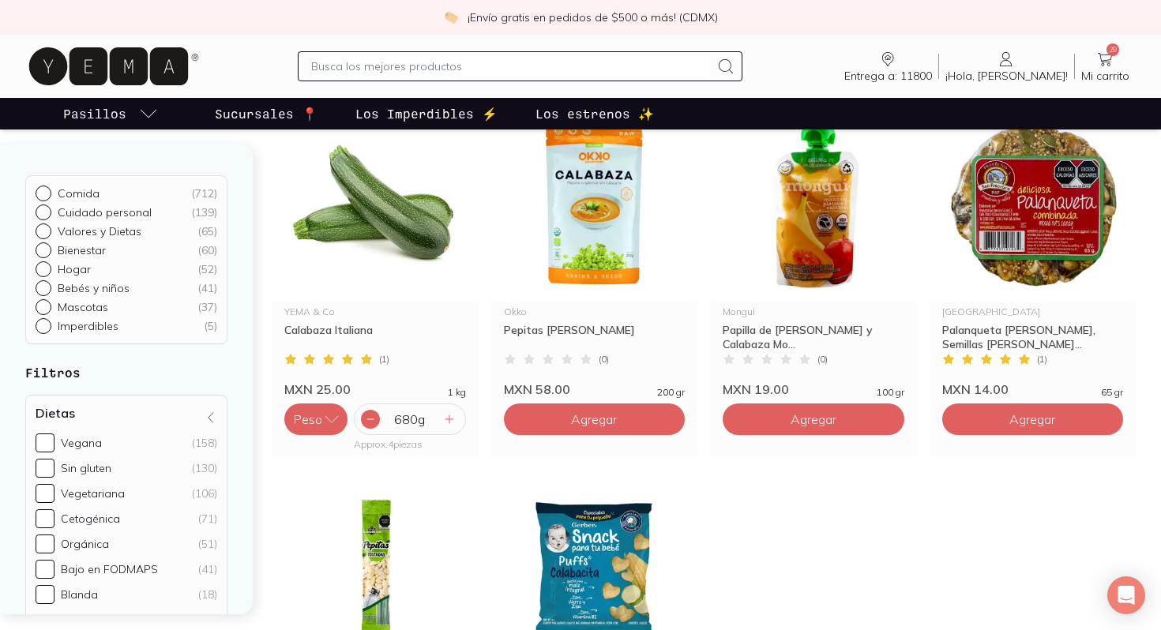
click at [379, 418] on div at bounding box center [370, 419] width 19 height 19
click at [460, 58] on input "text" at bounding box center [510, 66] width 398 height 19
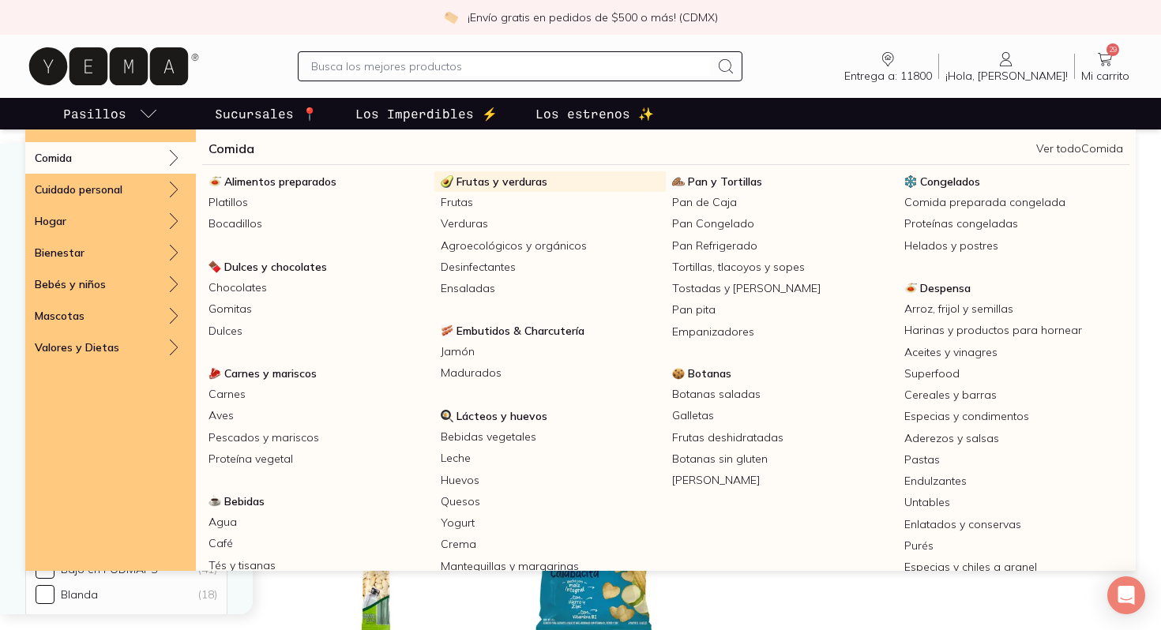
click at [490, 172] on link "Frutas y verduras" at bounding box center [550, 181] width 232 height 21
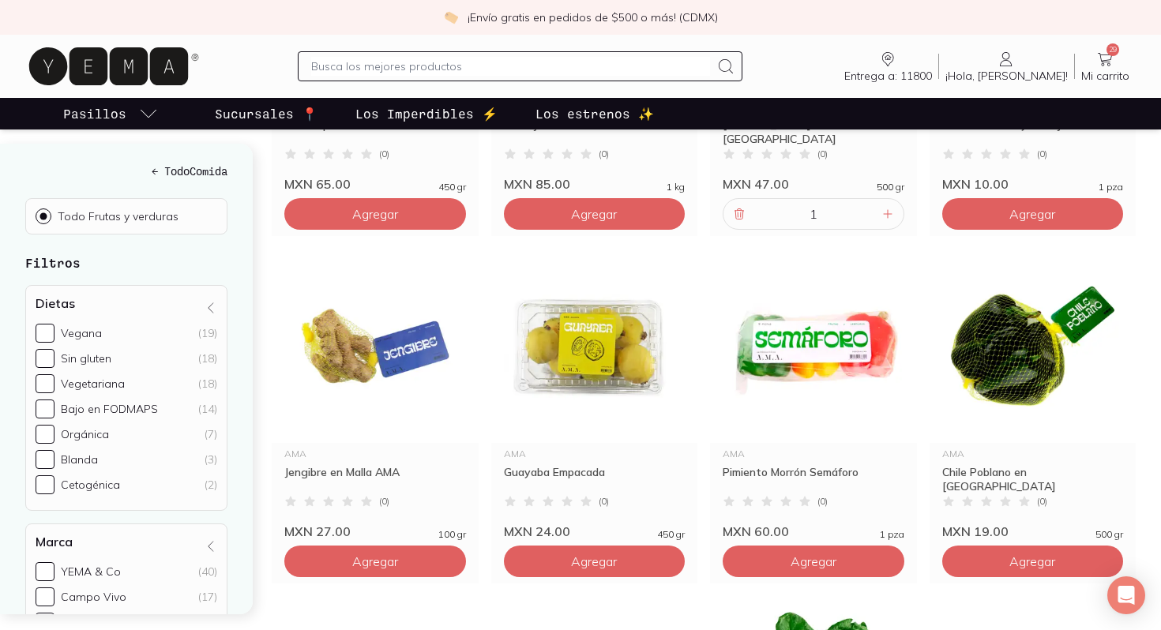
scroll to position [509, 0]
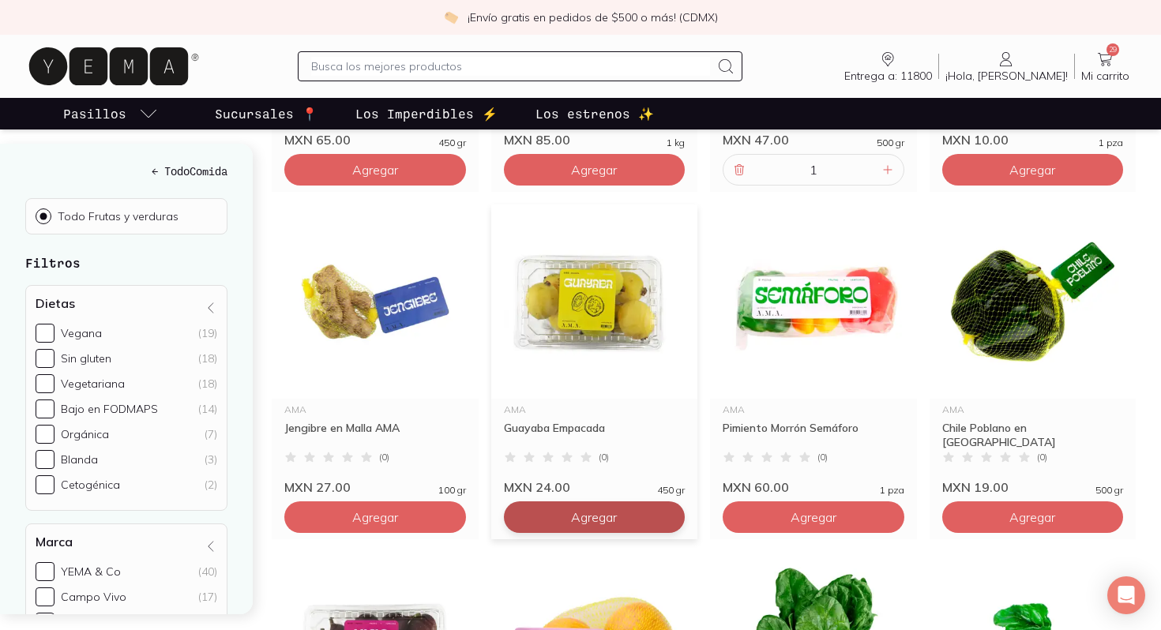
click at [591, 501] on button "Agregar" at bounding box center [595, 517] width 182 height 32
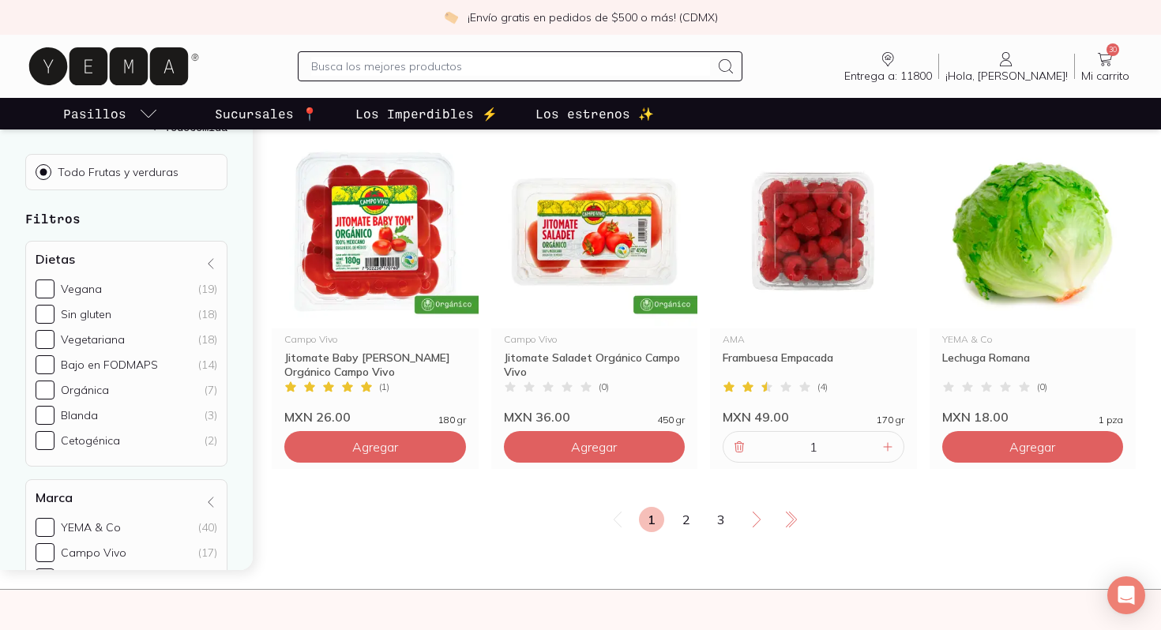
scroll to position [2668, 0]
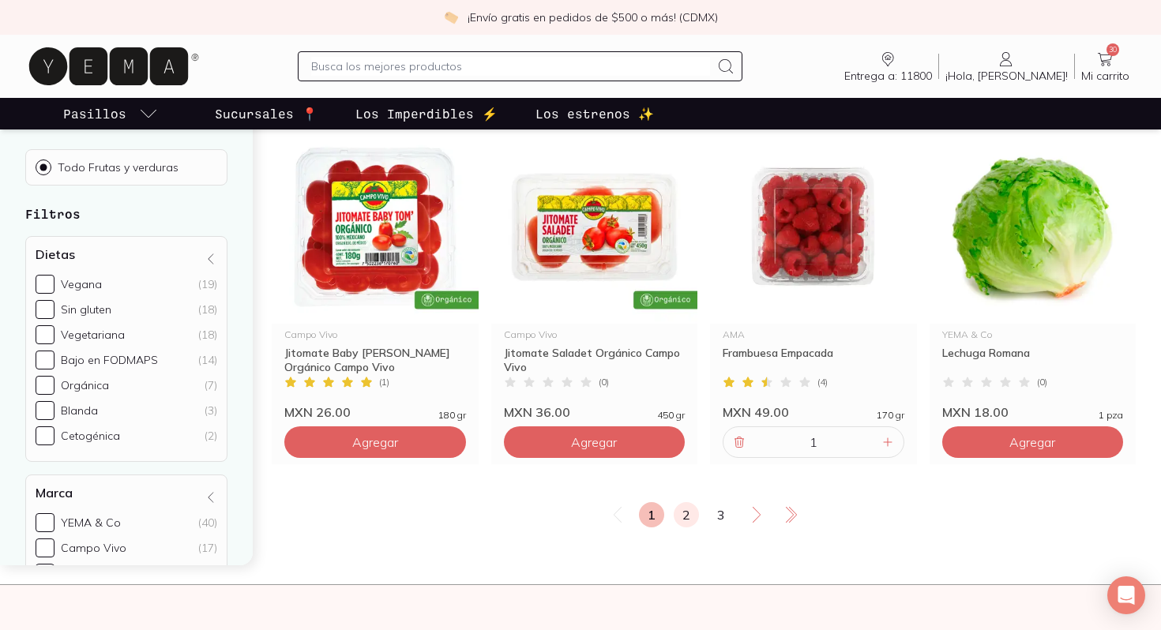
click at [690, 502] on link "2" at bounding box center [686, 514] width 25 height 25
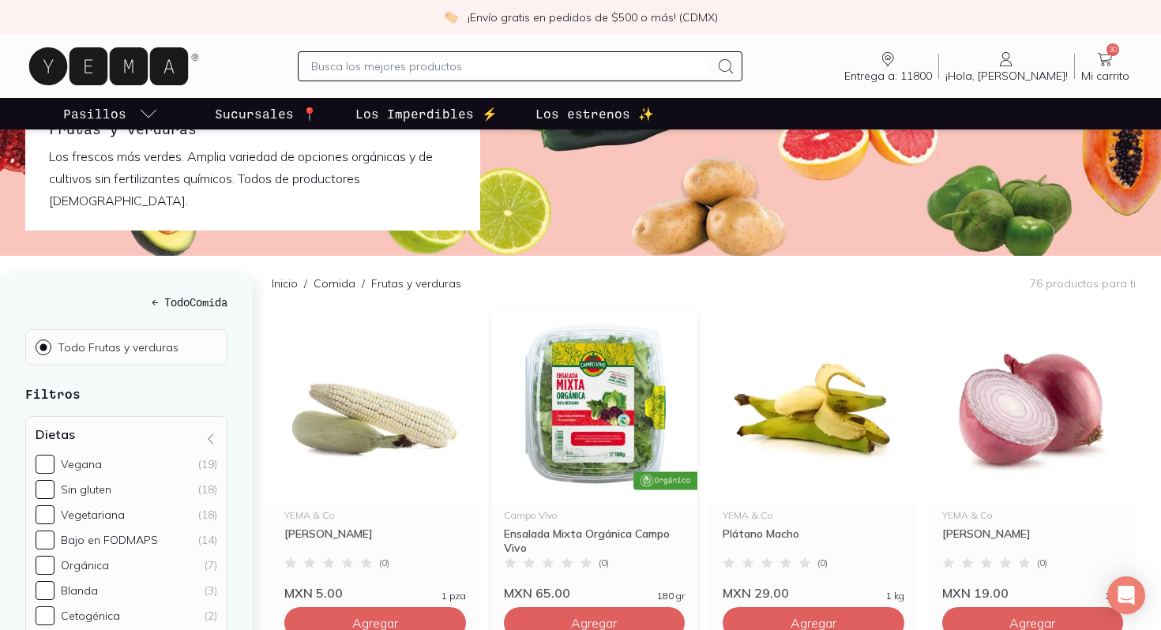
scroll to position [96, 0]
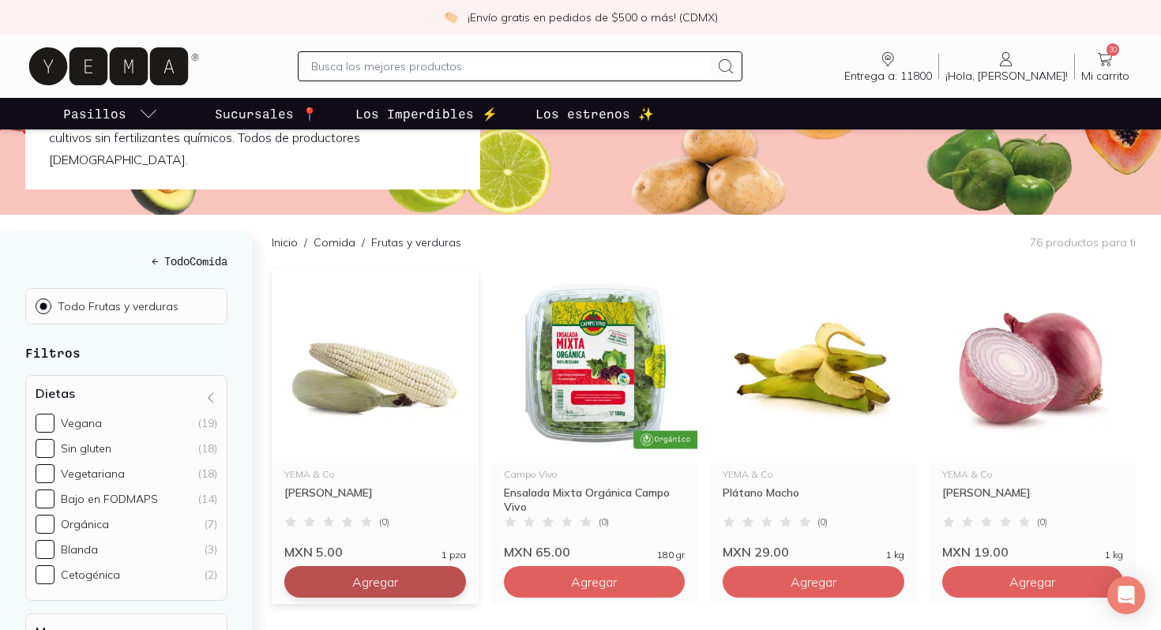
click at [398, 574] on span "Agregar" at bounding box center [375, 582] width 46 height 16
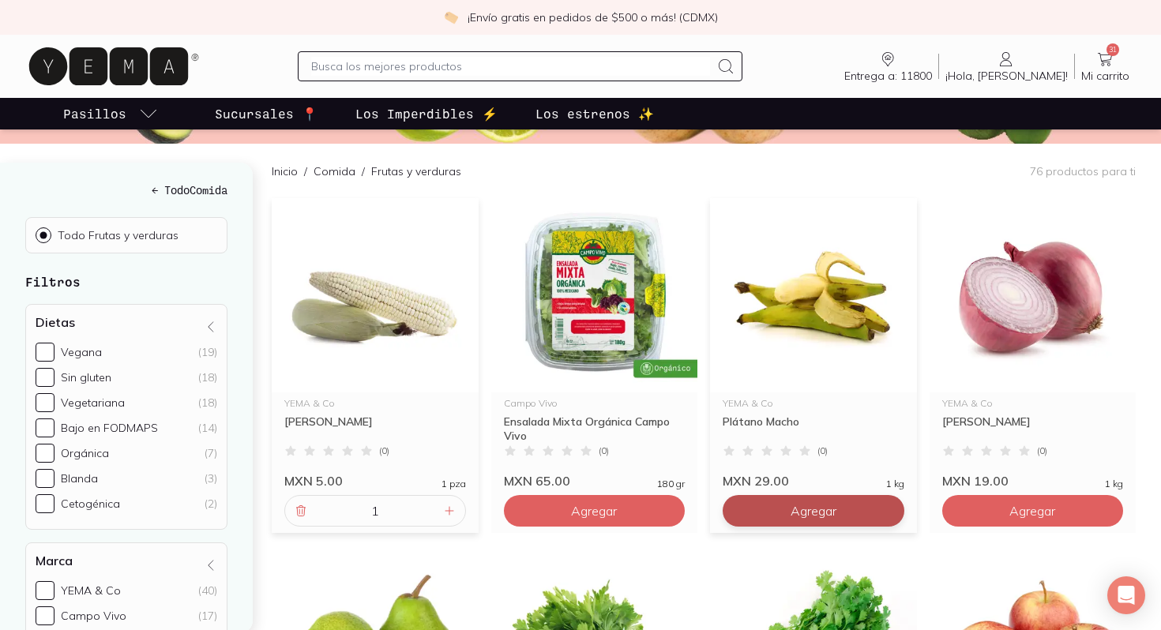
click at [824, 503] on span "Agregar" at bounding box center [813, 511] width 46 height 16
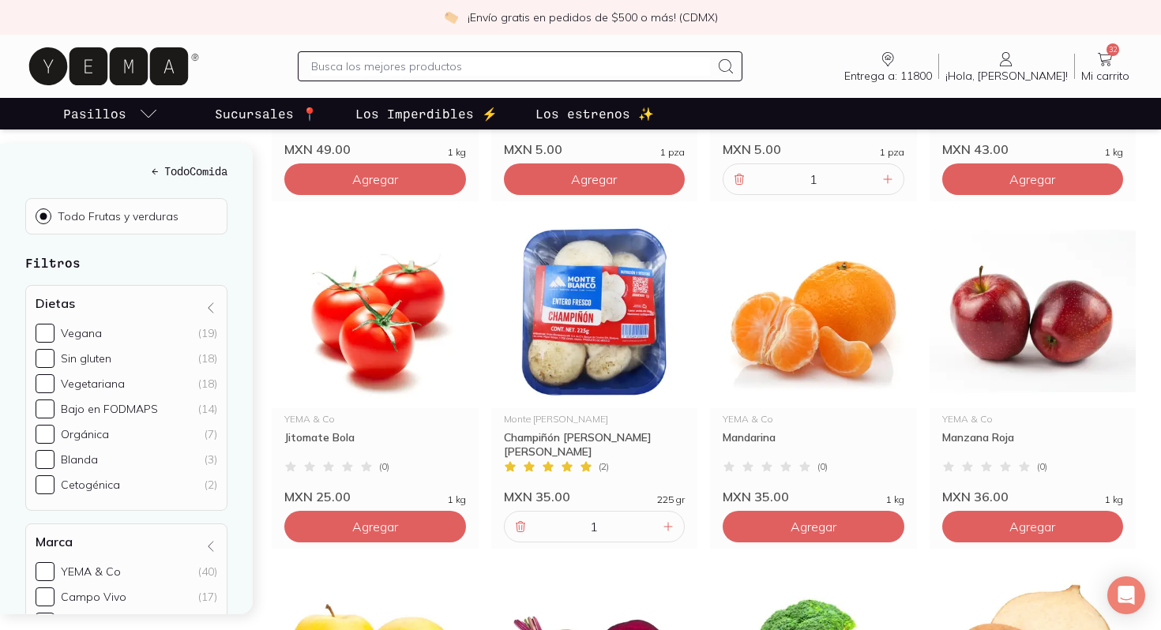
scroll to position [880, 0]
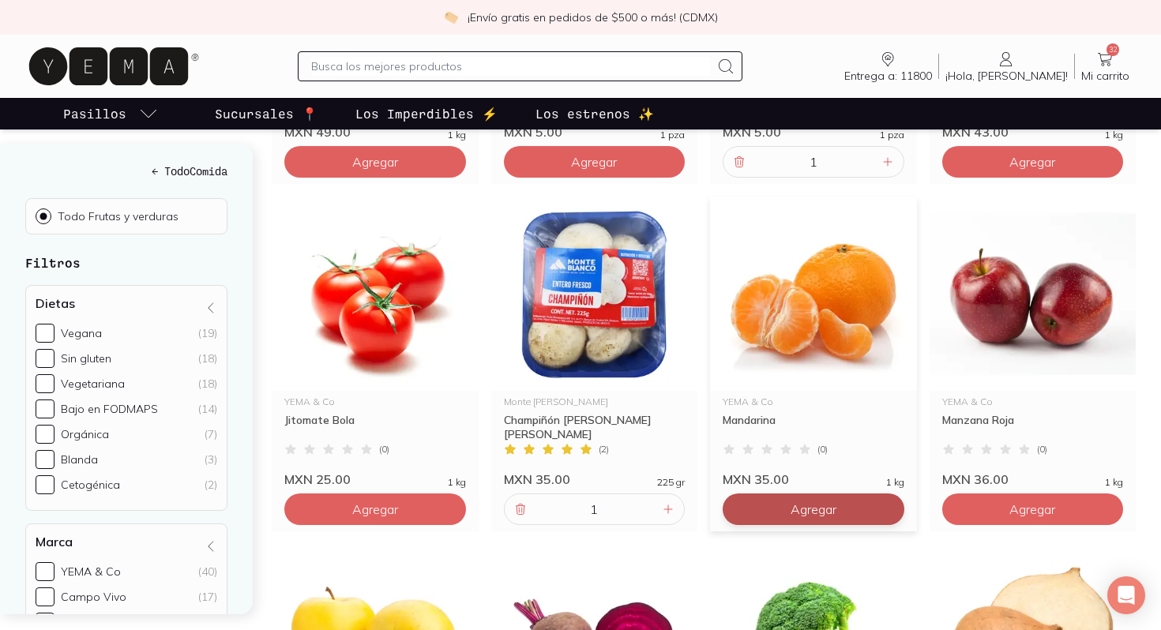
click at [811, 501] on span "Agregar" at bounding box center [813, 509] width 46 height 16
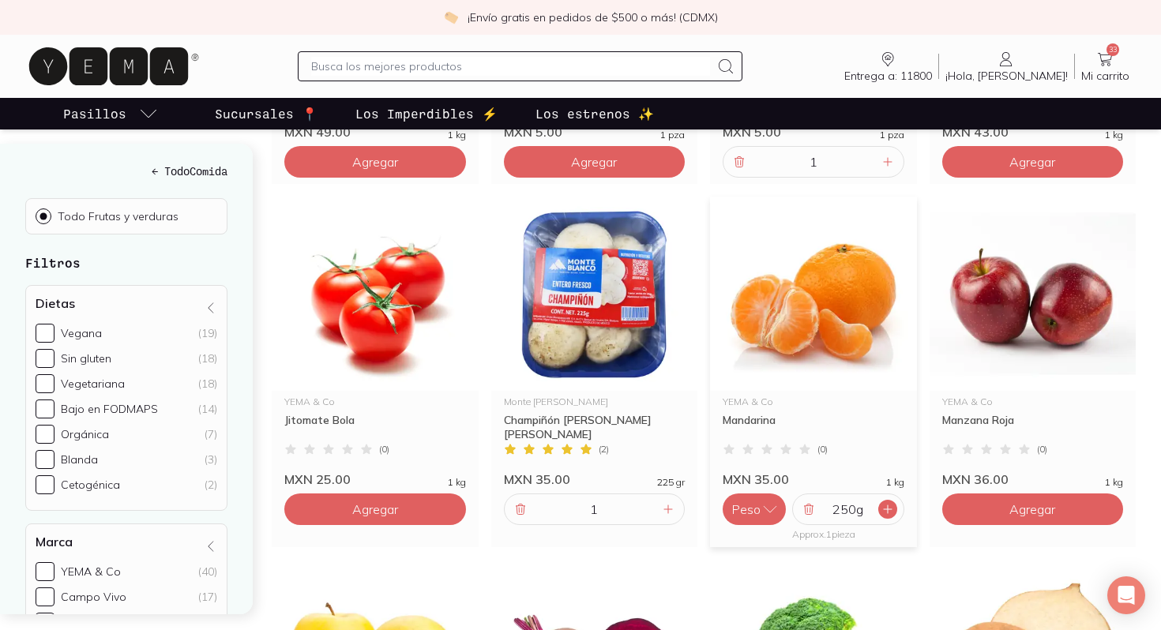
click at [888, 505] on icon at bounding box center [888, 509] width 8 height 8
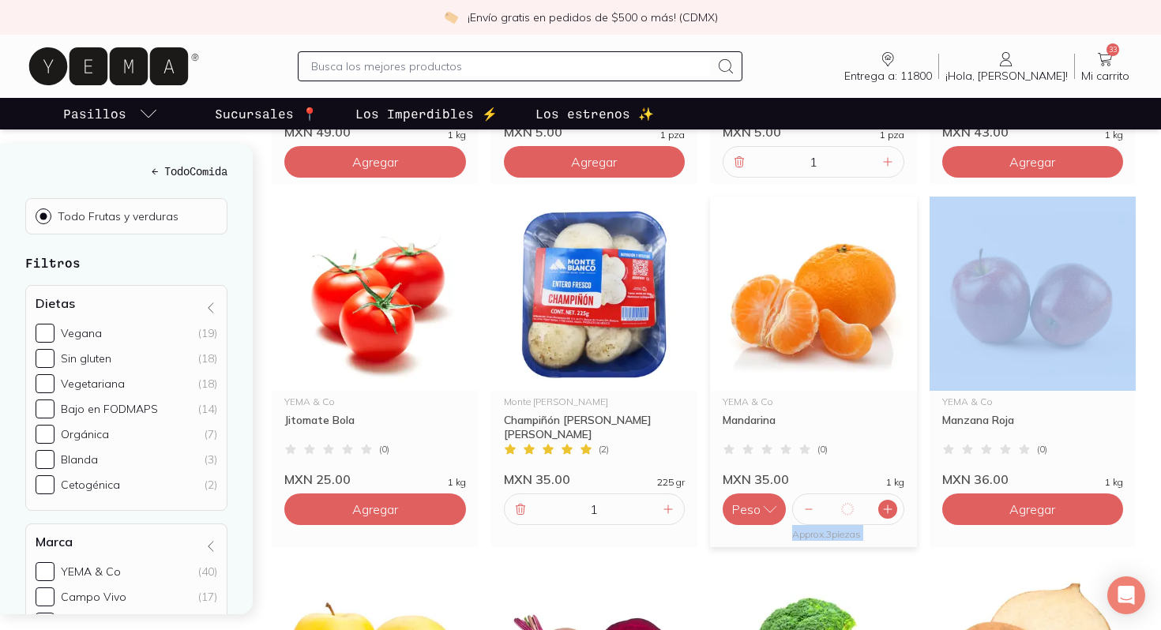
click at [888, 505] on icon at bounding box center [888, 509] width 8 height 8
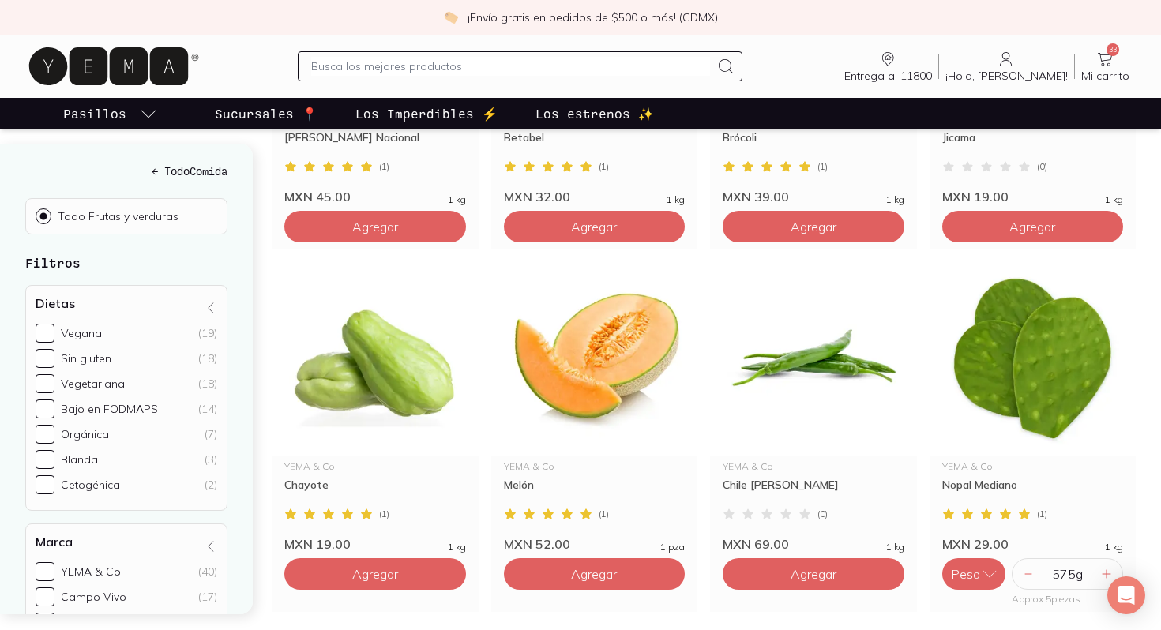
scroll to position [1551, 0]
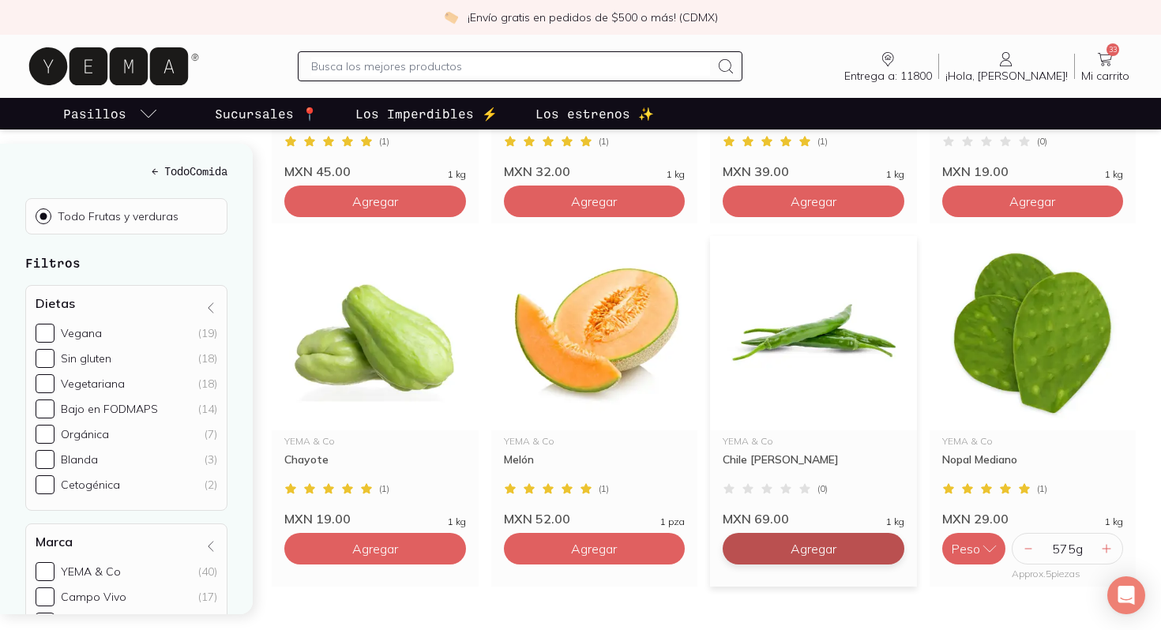
click at [828, 533] on button "Agregar" at bounding box center [814, 549] width 182 height 32
click at [880, 539] on div at bounding box center [887, 548] width 19 height 19
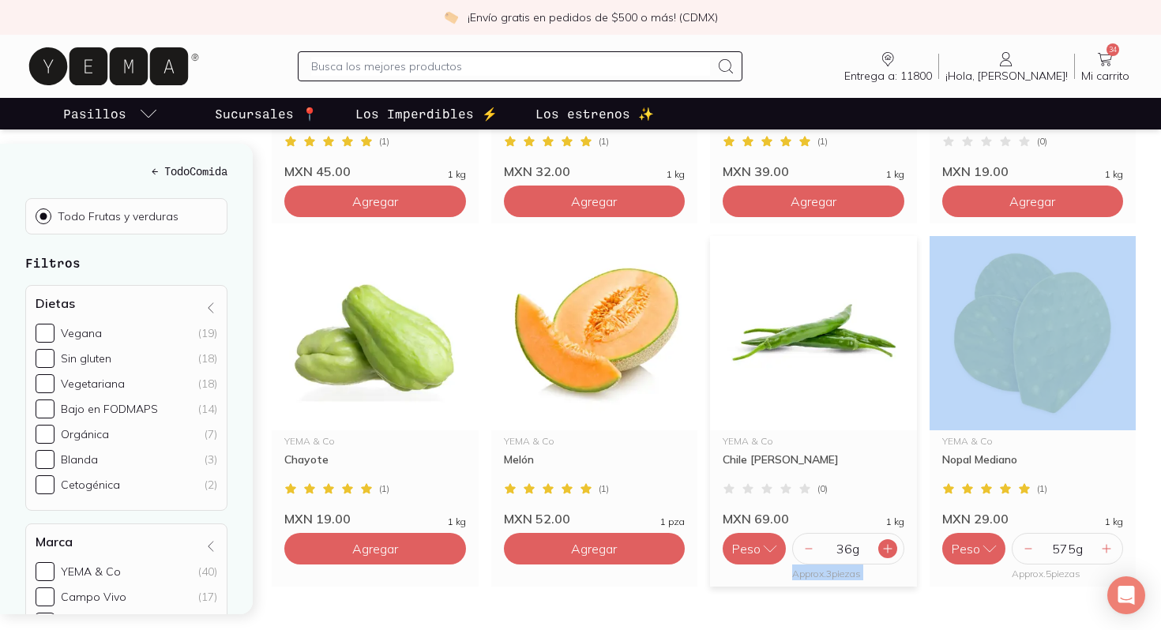
click at [880, 539] on div at bounding box center [887, 548] width 19 height 19
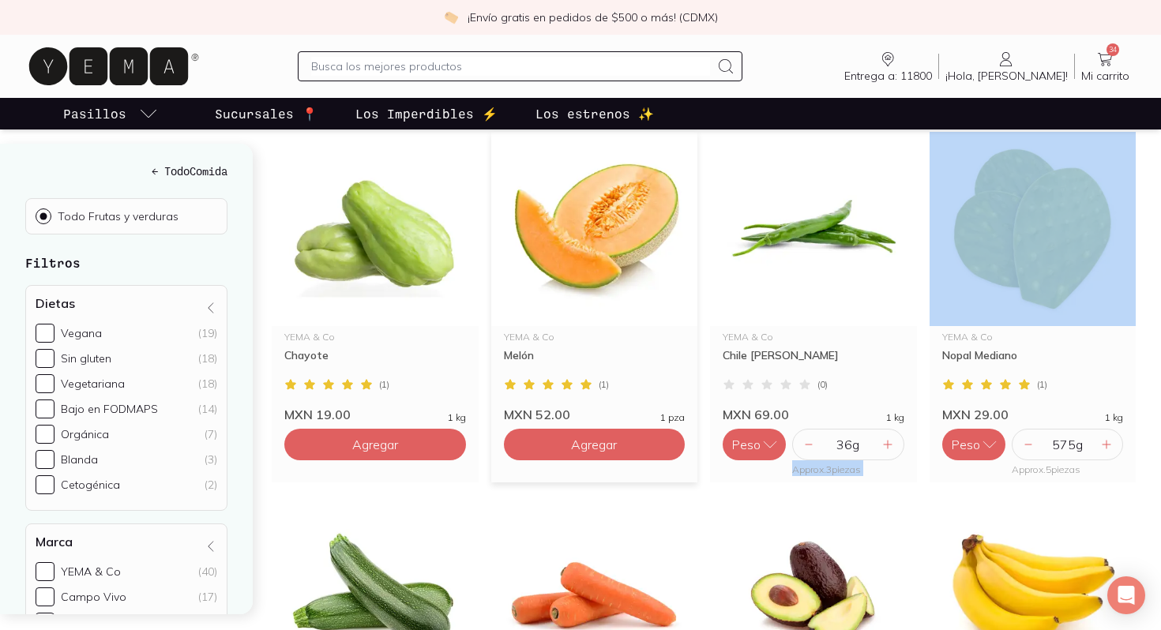
scroll to position [1656, 0]
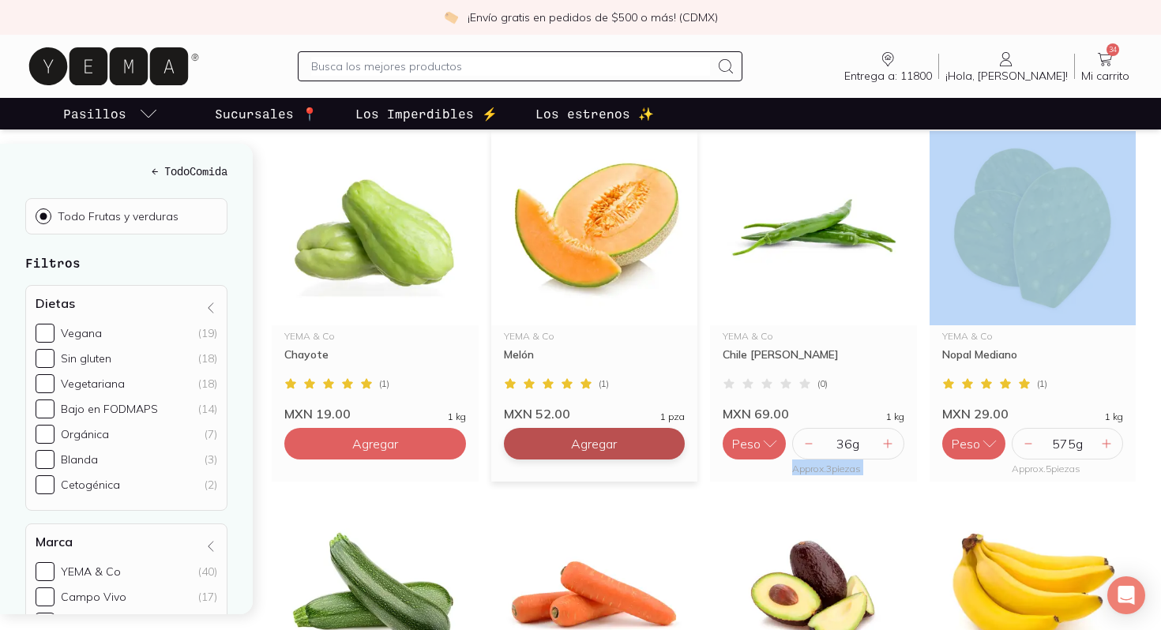
click at [625, 428] on button "Agregar" at bounding box center [595, 444] width 182 height 32
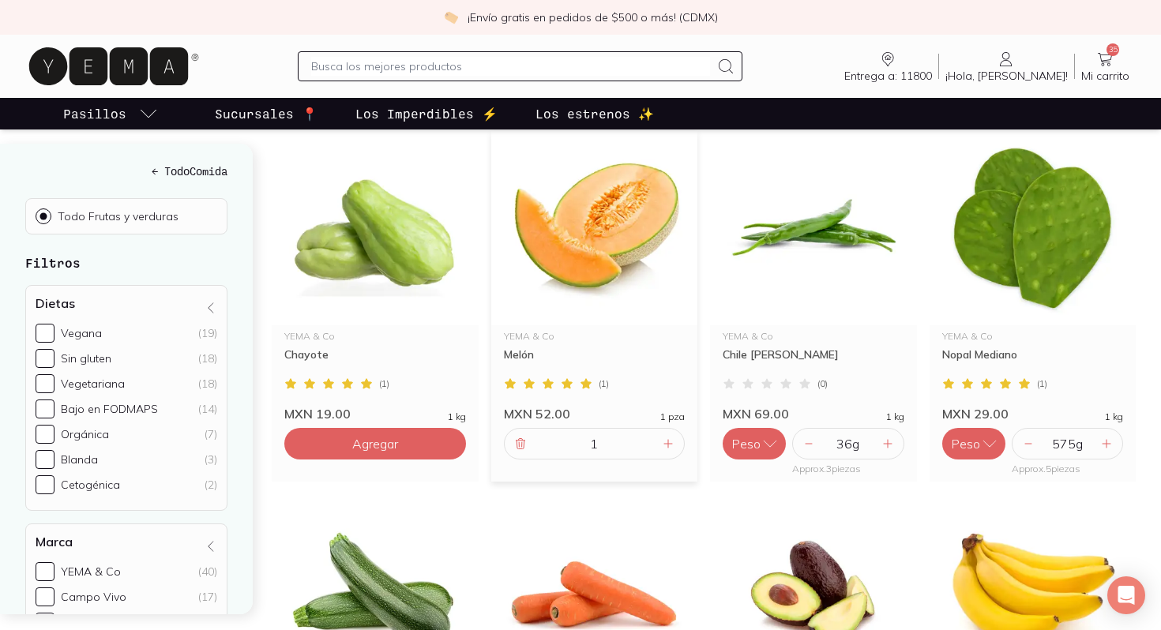
click at [530, 429] on input "1" at bounding box center [595, 444] width 130 height 30
click at [522, 437] on icon at bounding box center [520, 443] width 13 height 13
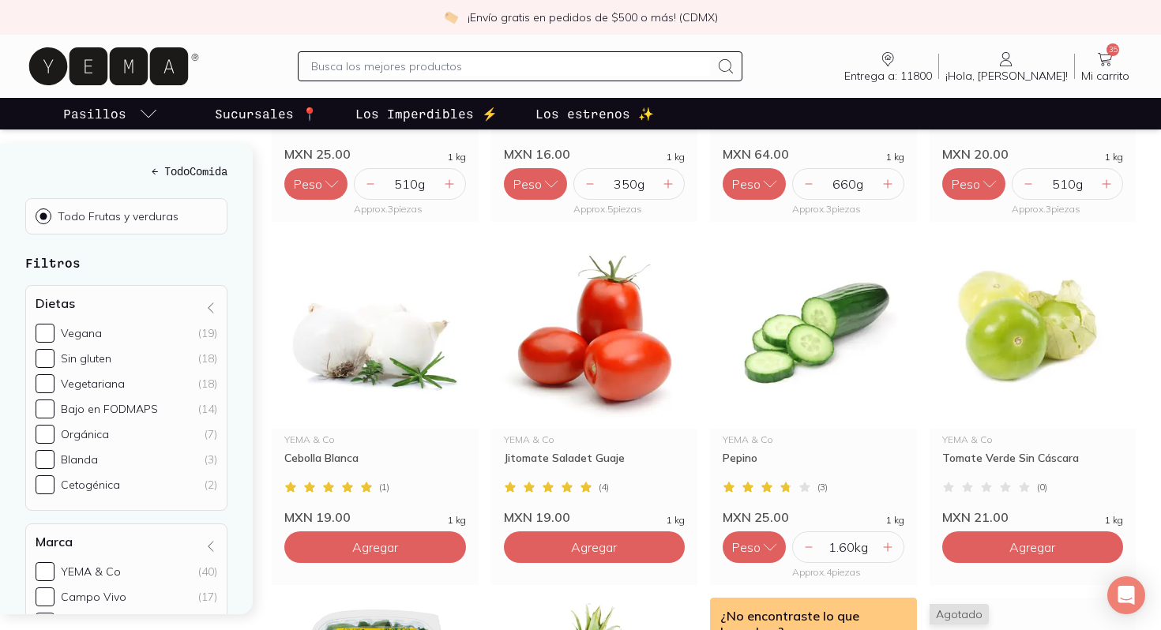
scroll to position [2337, 0]
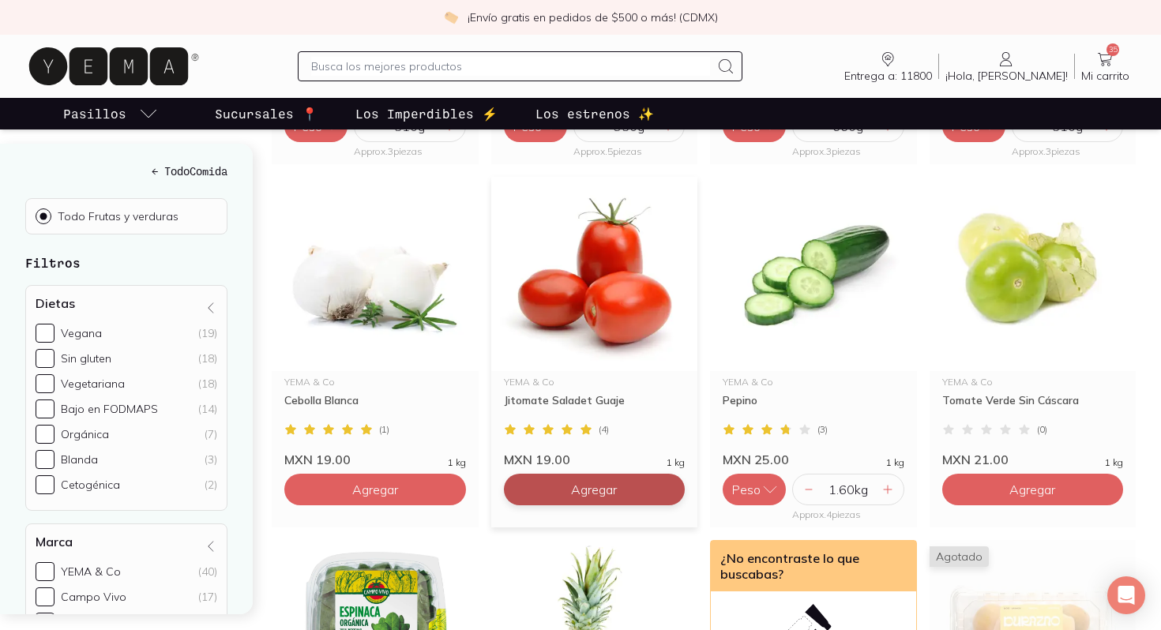
click at [560, 477] on button "Agregar" at bounding box center [595, 490] width 182 height 32
click at [678, 474] on div "135 g" at bounding box center [629, 490] width 112 height 32
click at [666, 483] on icon at bounding box center [668, 489] width 13 height 13
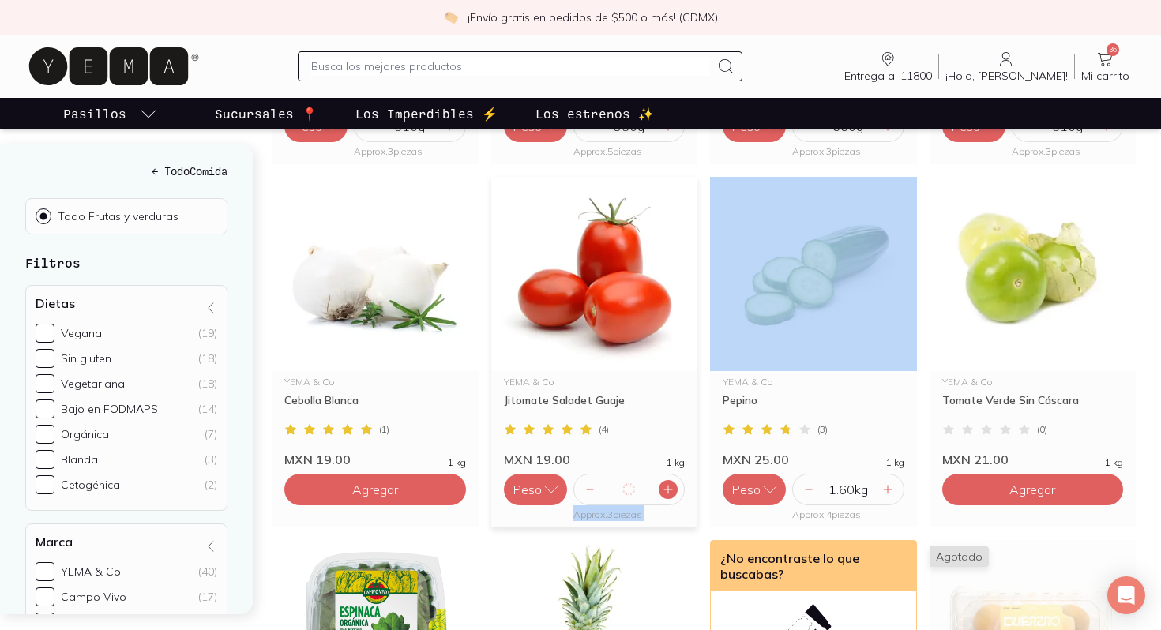
click at [666, 483] on icon at bounding box center [668, 489] width 13 height 13
click at [978, 474] on button "Agregar" at bounding box center [1033, 490] width 182 height 32
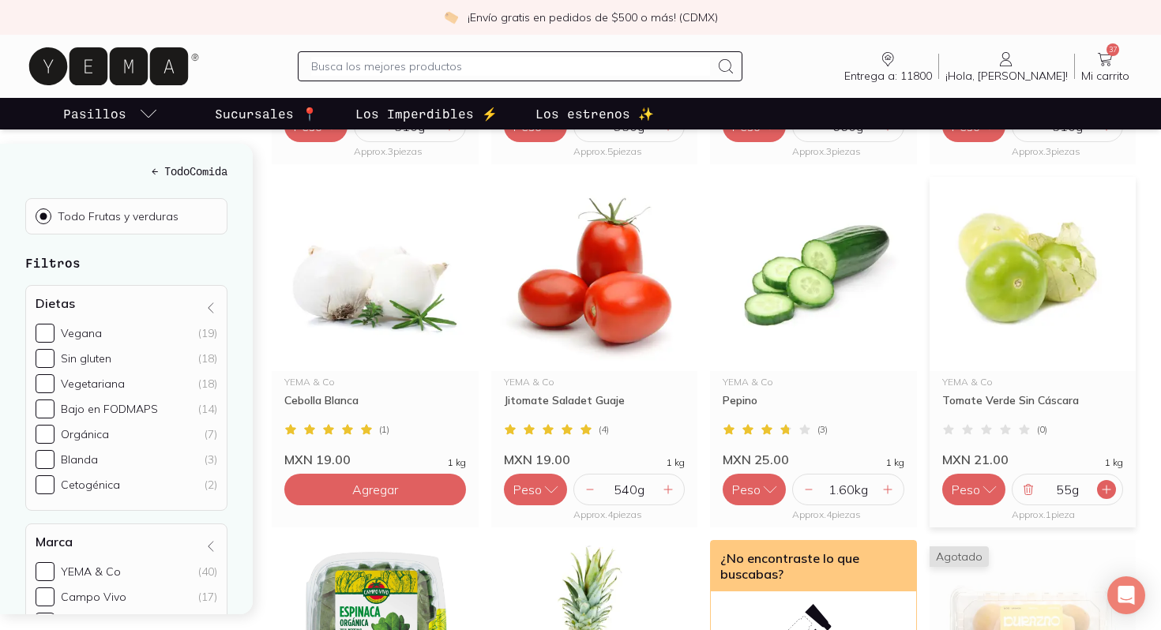
click at [1104, 483] on icon at bounding box center [1106, 489] width 13 height 13
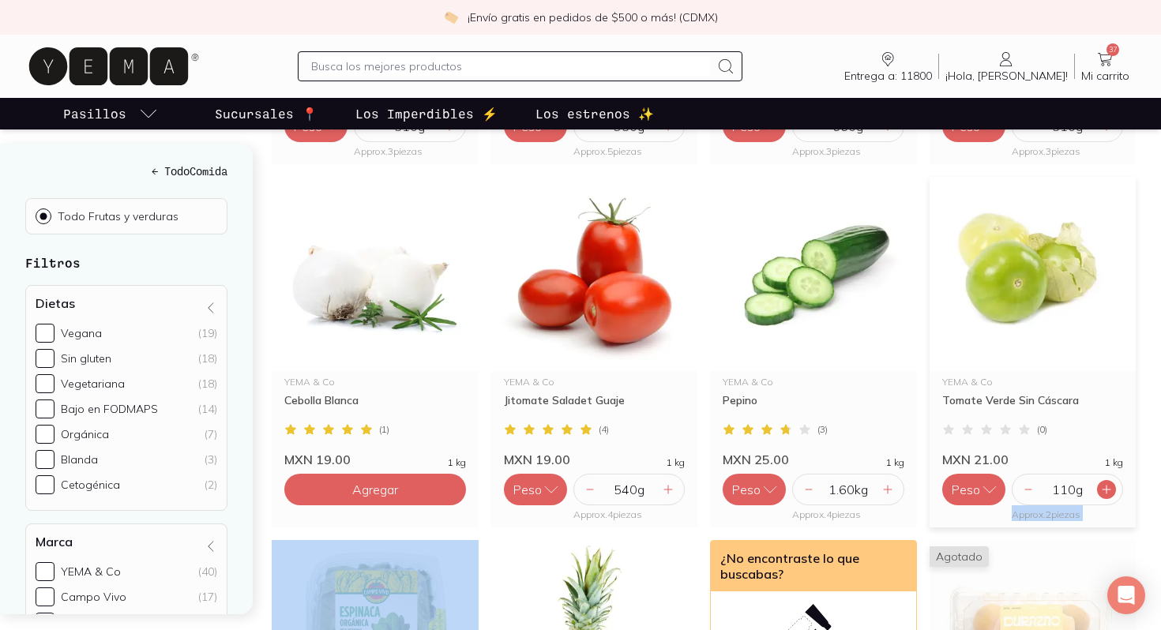
click at [1104, 483] on icon at bounding box center [1106, 489] width 13 height 13
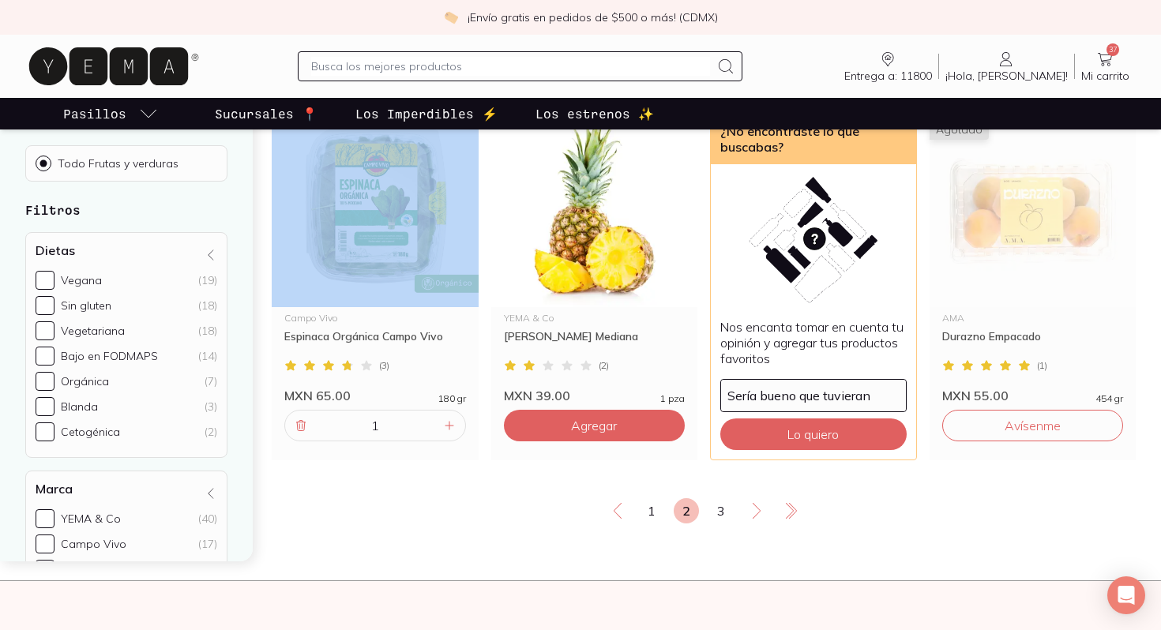
scroll to position [2756, 0]
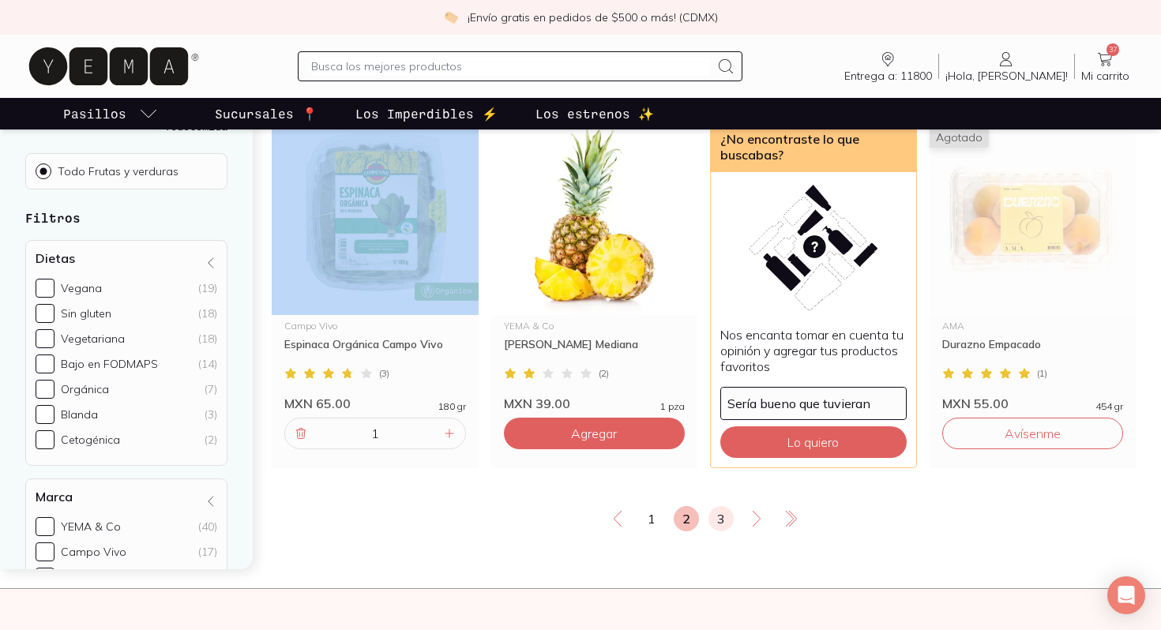
click at [718, 506] on link "3" at bounding box center [720, 518] width 25 height 25
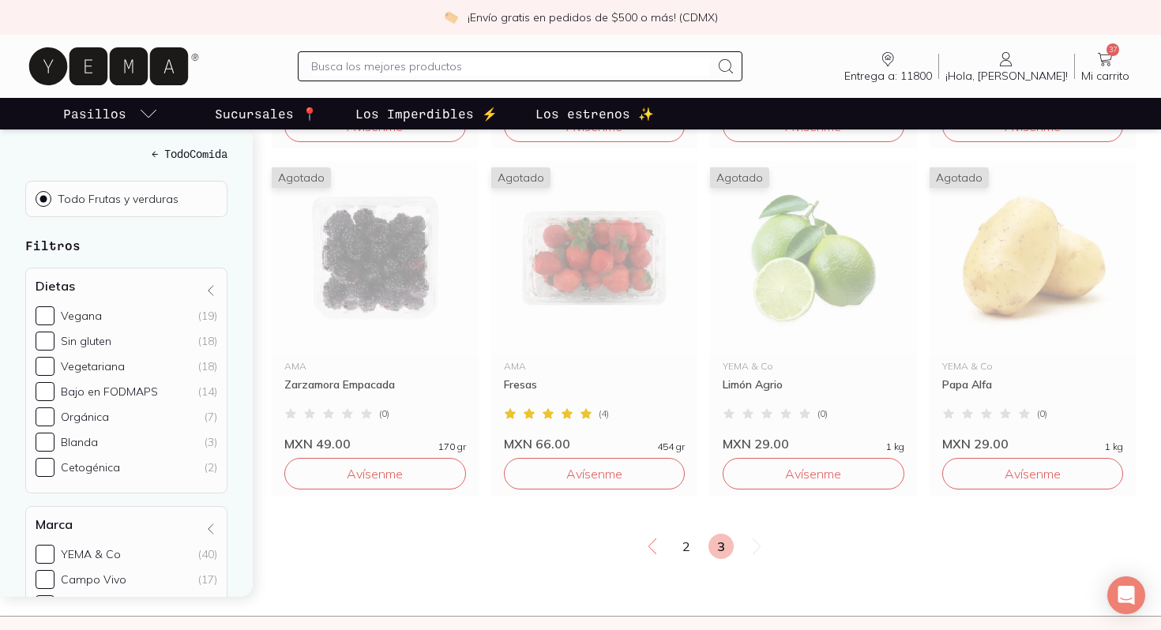
scroll to position [919, 0]
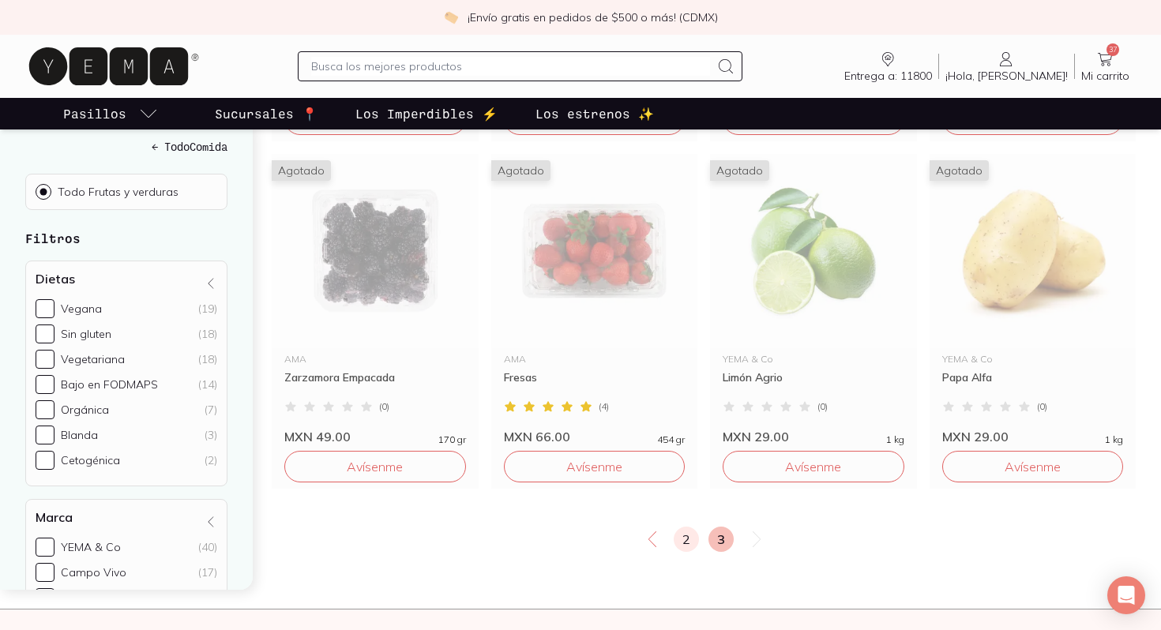
click at [692, 527] on link "2" at bounding box center [686, 539] width 25 height 25
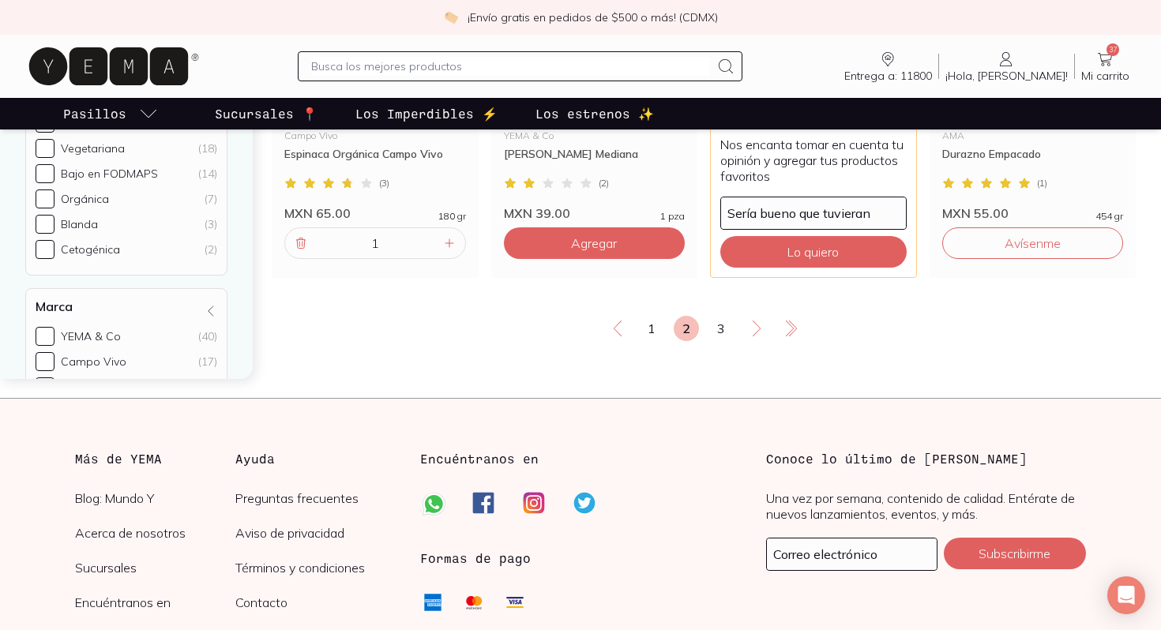
scroll to position [3130, 0]
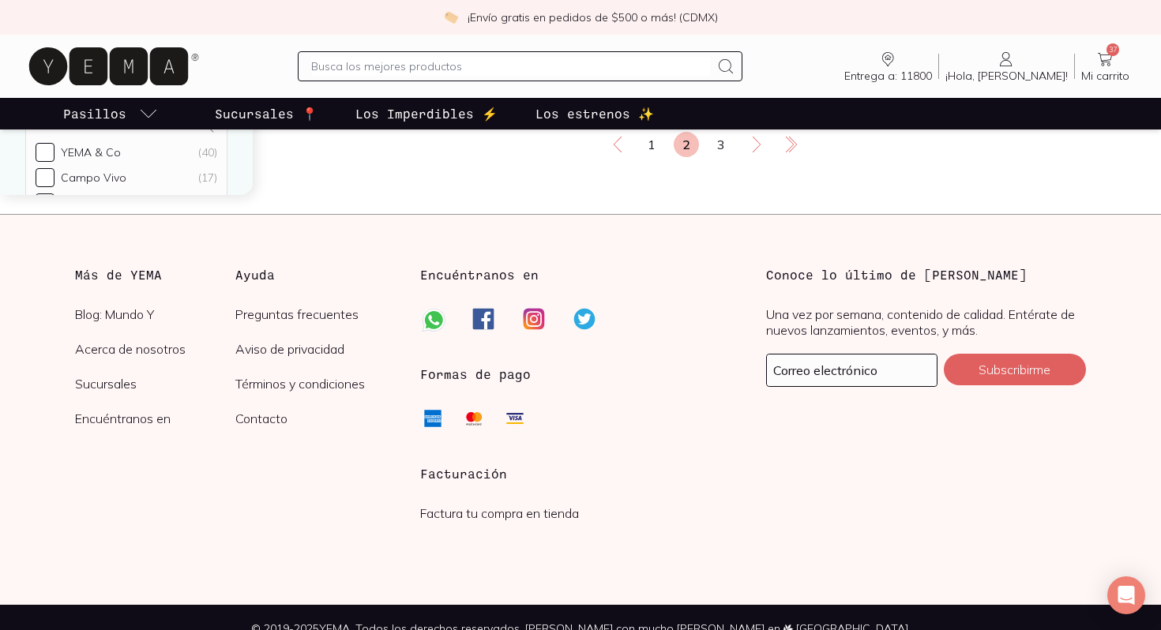
click at [1097, 62] on icon at bounding box center [1104, 59] width 19 height 19
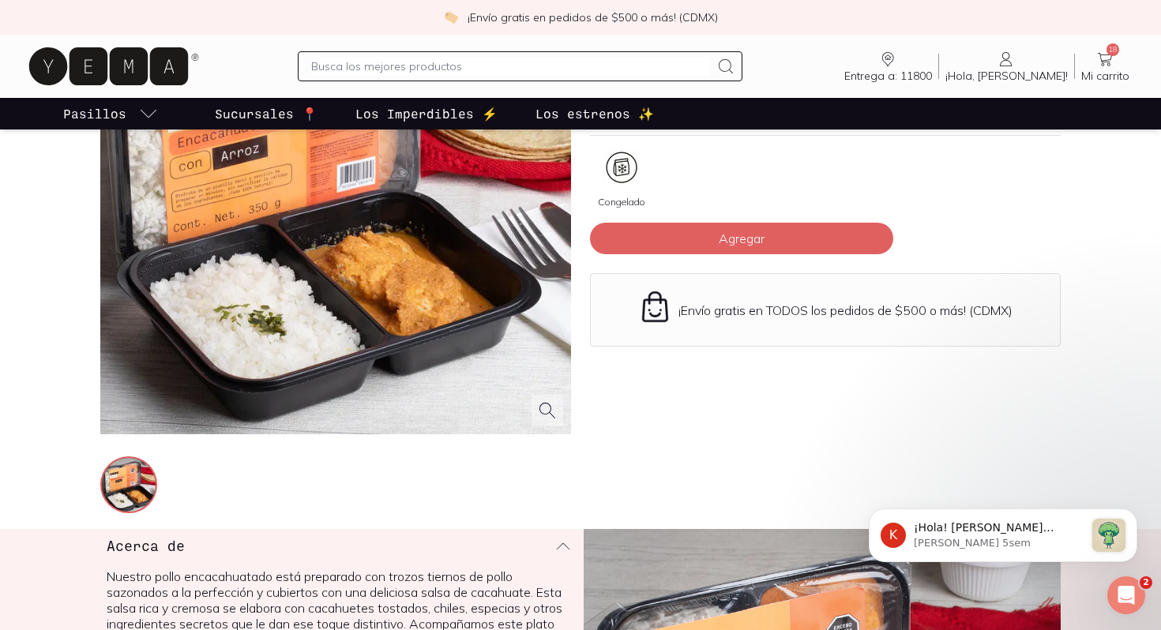
scroll to position [220, 0]
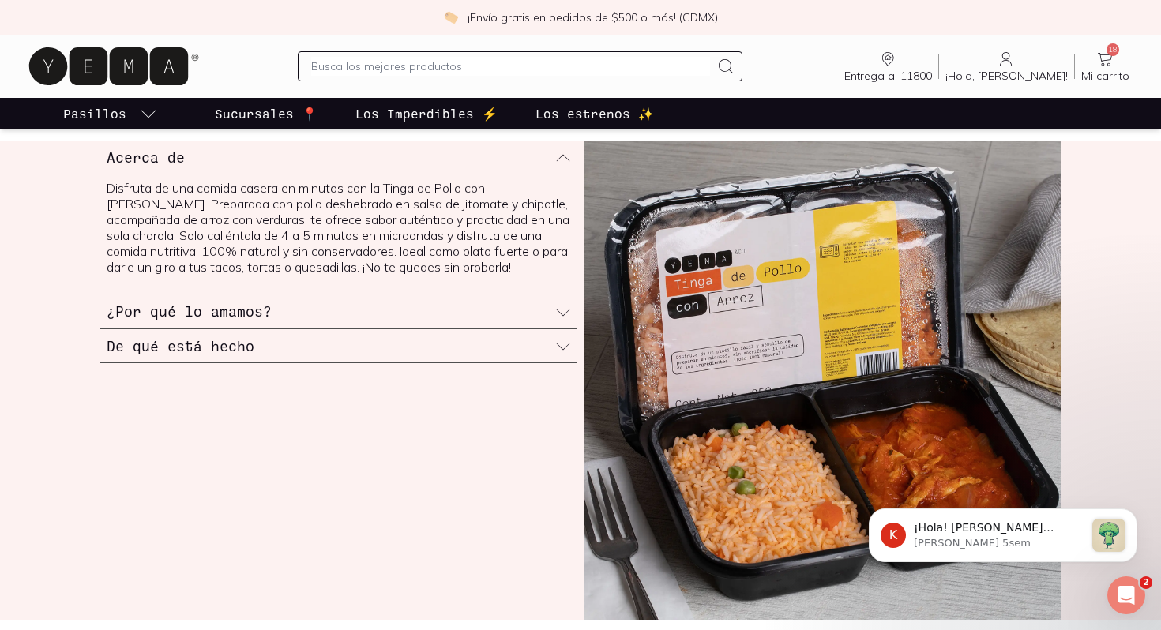
scroll to position [679, 0]
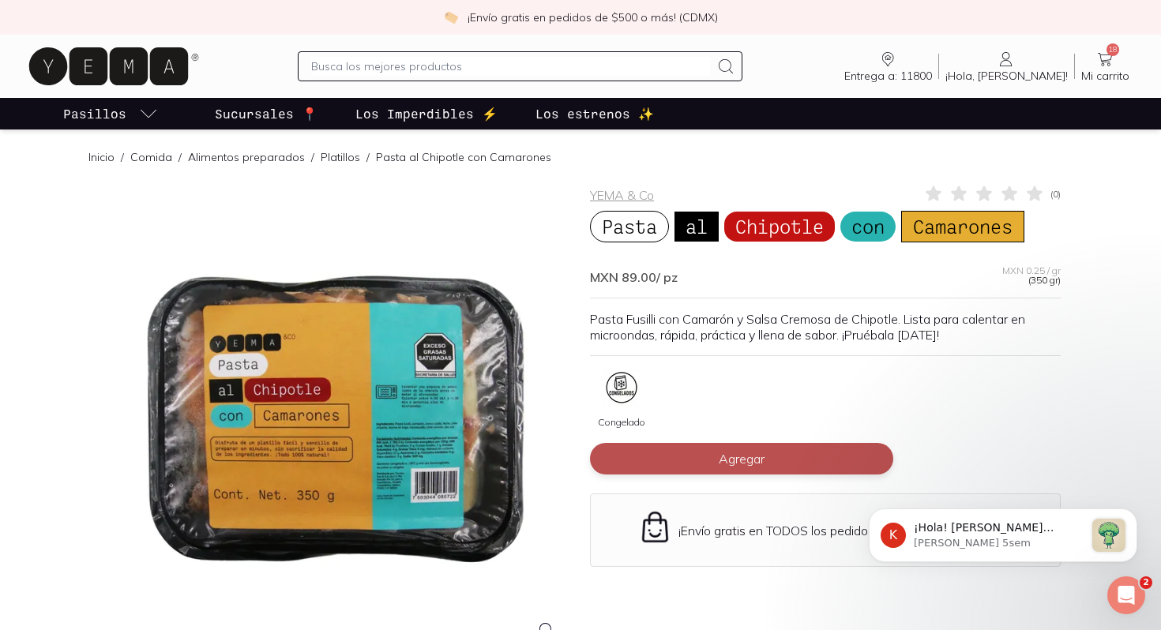
click at [688, 463] on button "Agregar" at bounding box center [741, 459] width 303 height 32
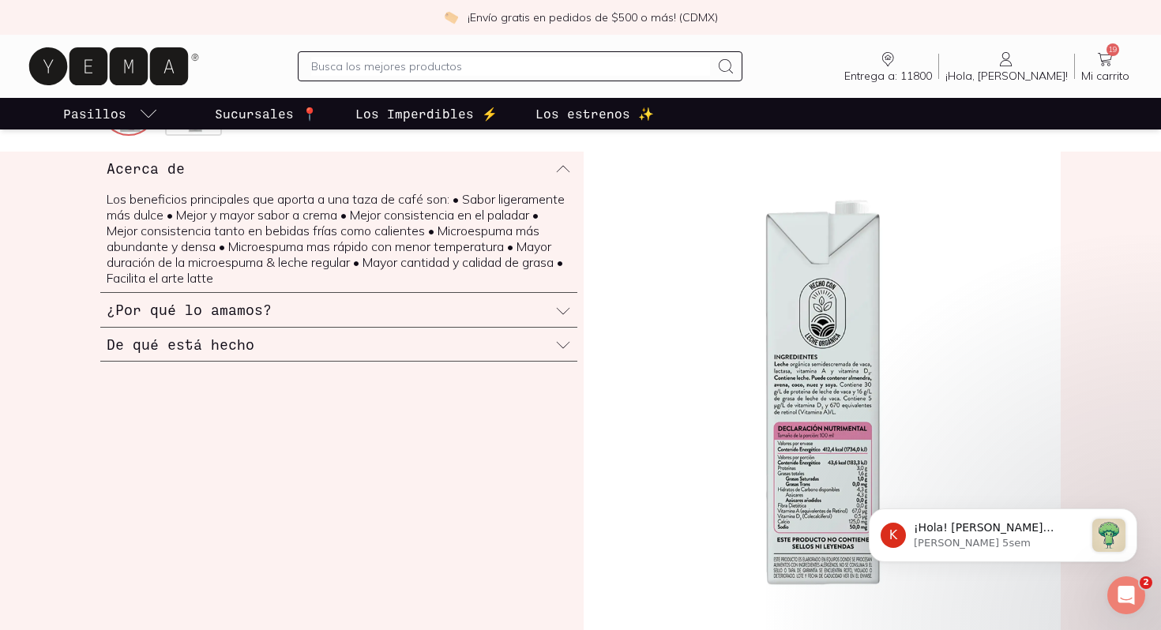
scroll to position [605, 0]
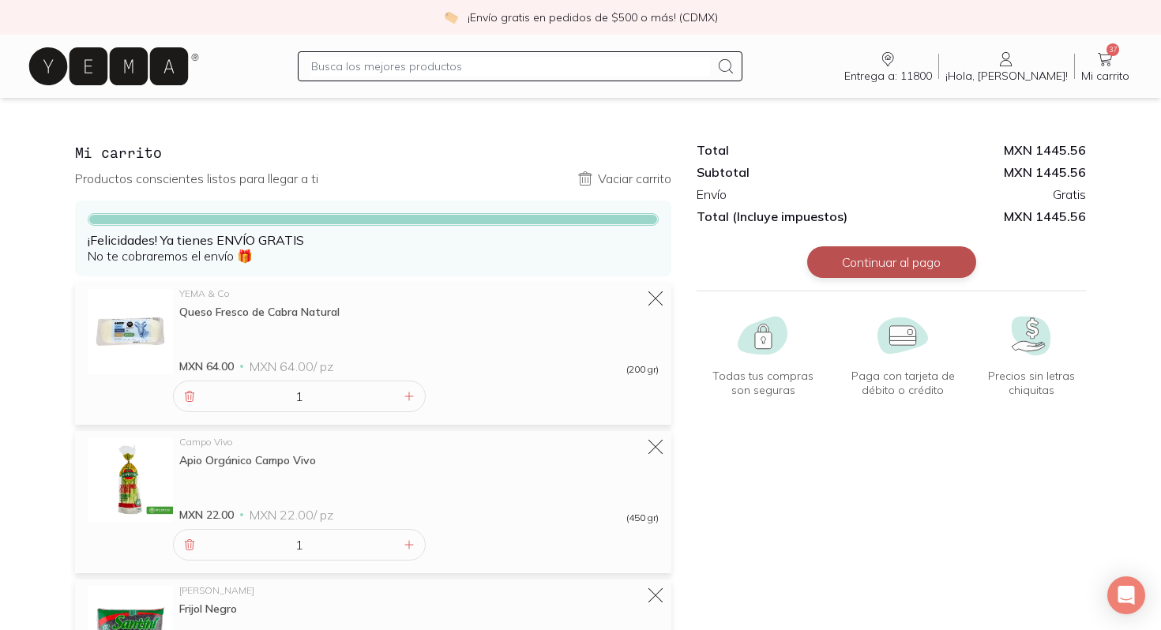
click at [886, 261] on button "Continuar al pago" at bounding box center [891, 262] width 169 height 32
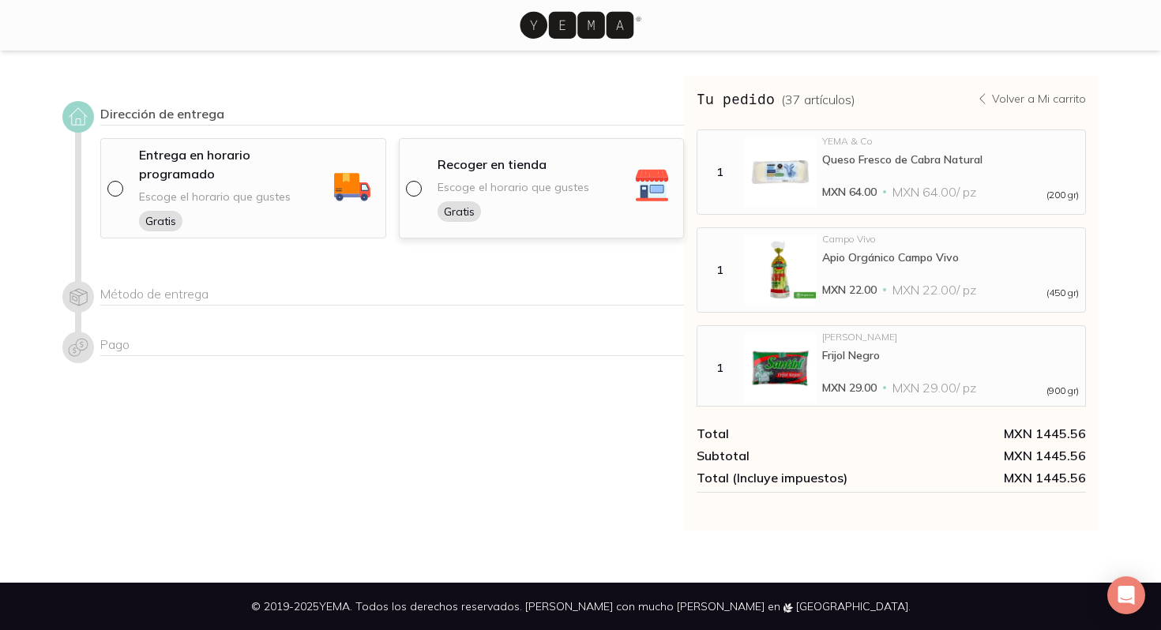
click at [456, 187] on div "Escoge el horario que gustes Gratis" at bounding box center [513, 201] width 152 height 42
select select "204"
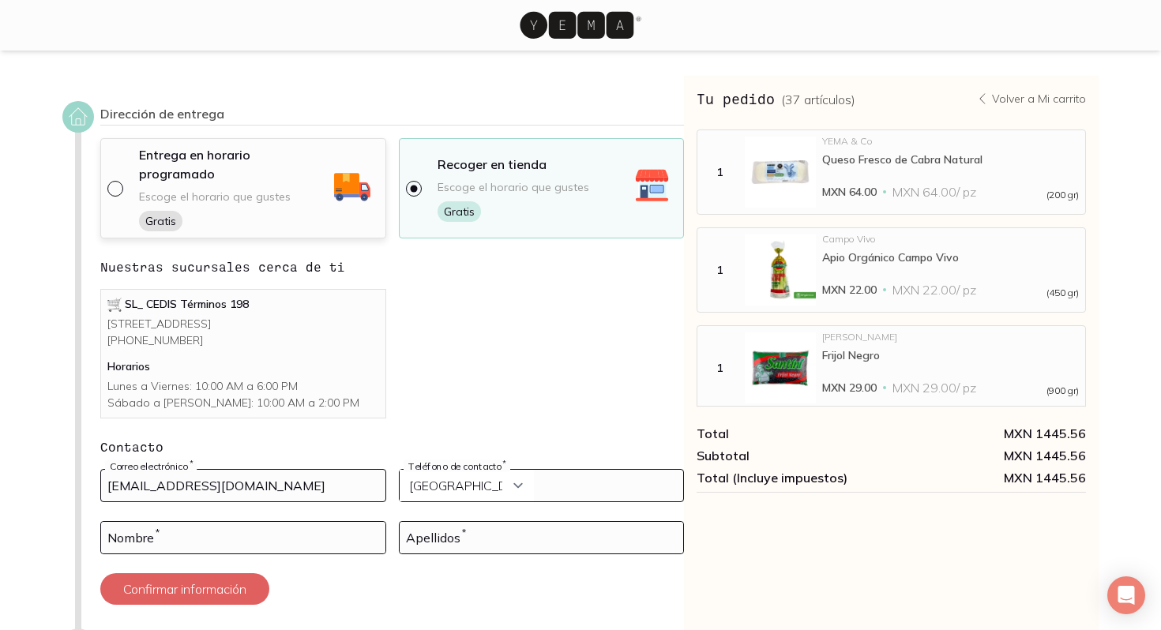
click at [132, 179] on div "Entrega en horario programado Escoge el horario que gustes Gratis" at bounding box center [255, 188] width 250 height 86
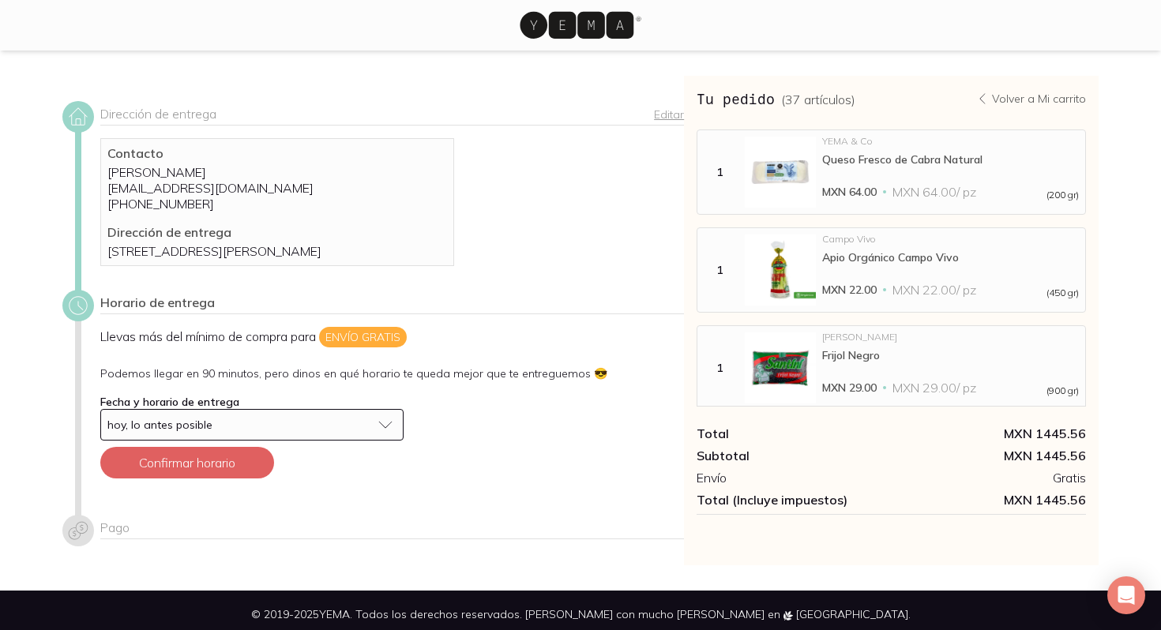
click at [301, 432] on div "hoy, lo antes posible" at bounding box center [239, 425] width 264 height 14
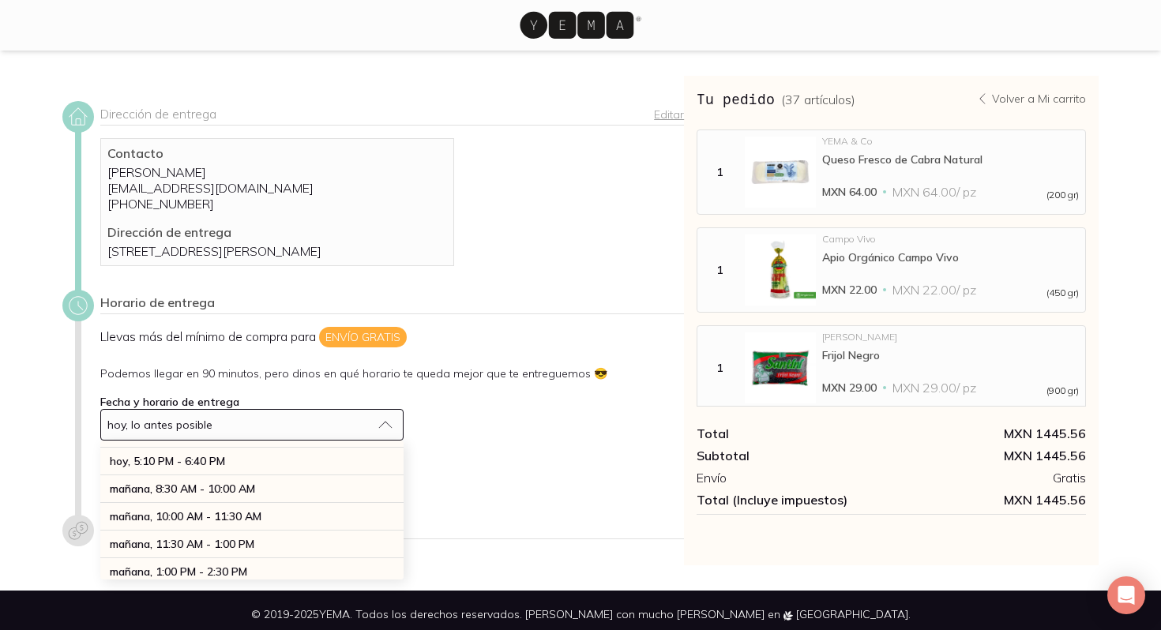
scroll to position [73, 0]
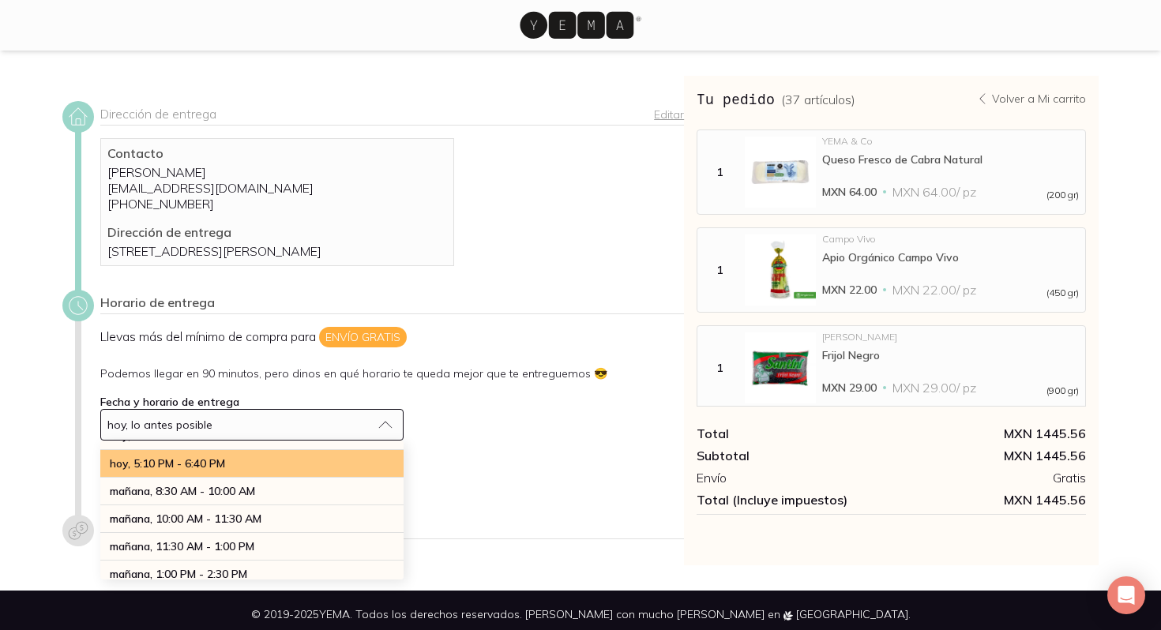
click at [275, 478] on div "hoy, 5:10 PM - 6:40 PM" at bounding box center [251, 464] width 303 height 28
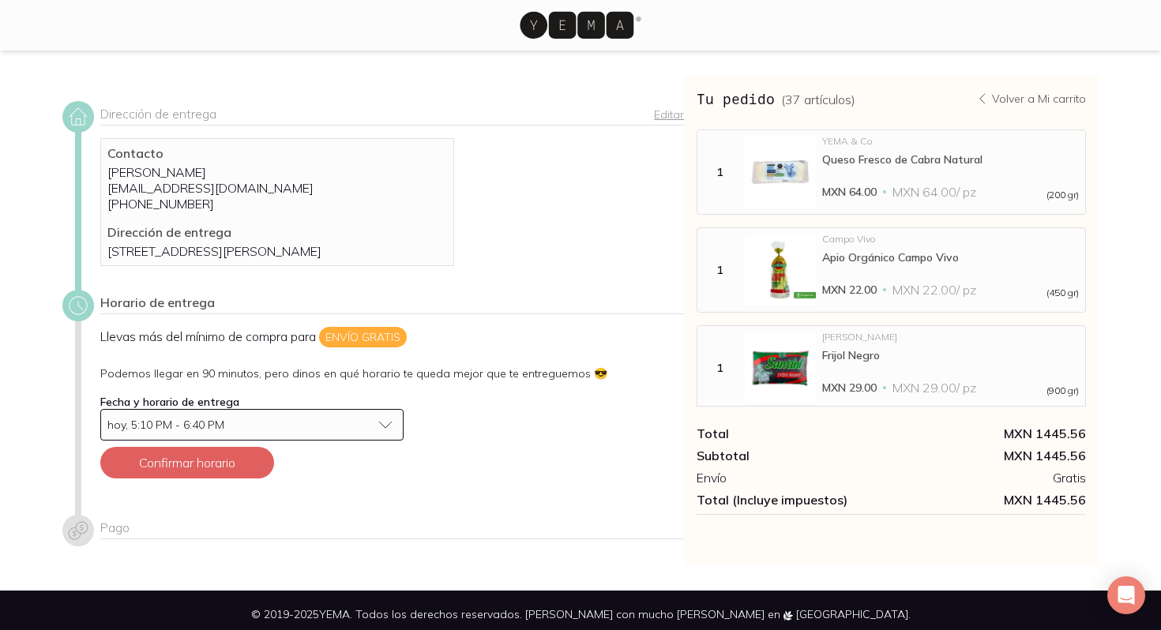
click at [333, 430] on div "hoy, 5:10 PM - 6:40 PM" at bounding box center [239, 424] width 264 height 11
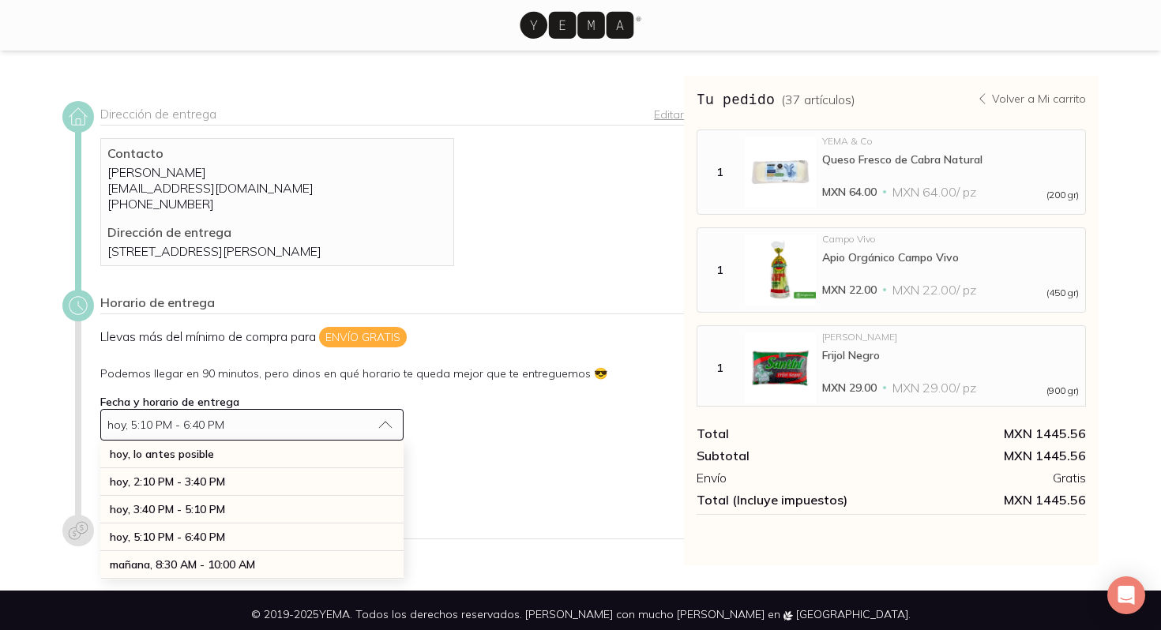
click at [548, 246] on div "Contacto Jimena Ramos JIMENARACE@GMAIL.COM +52 55 4059 3782 Dirección de entreg…" at bounding box center [392, 202] width 584 height 128
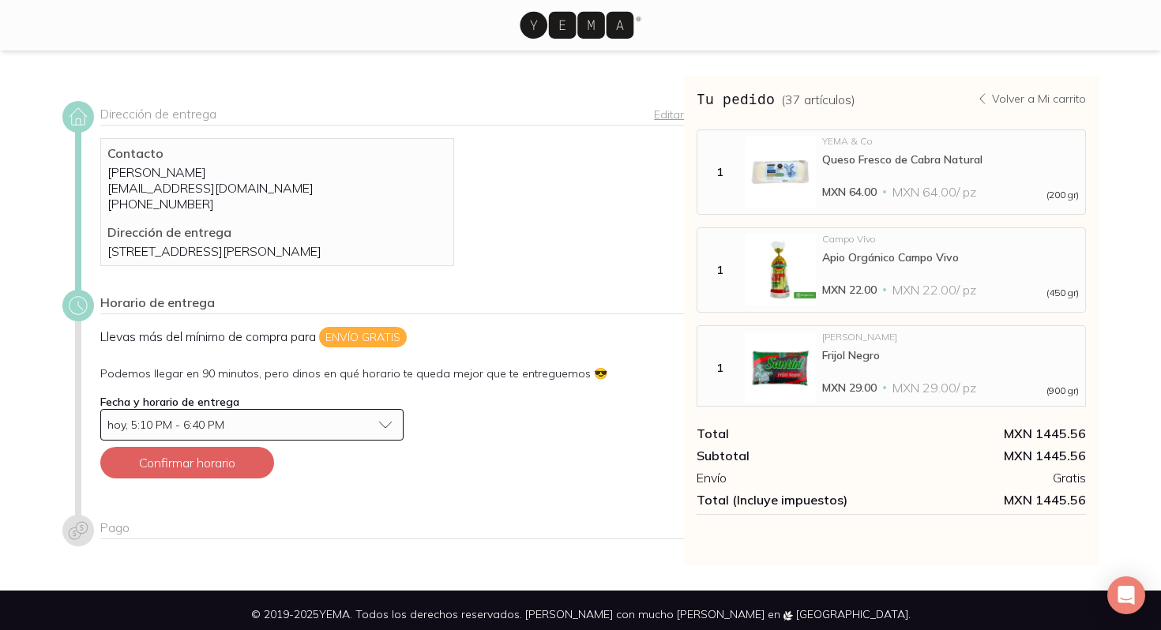
click at [321, 431] on button "hoy, 5:10 PM - 6:40 PM" at bounding box center [251, 425] width 303 height 32
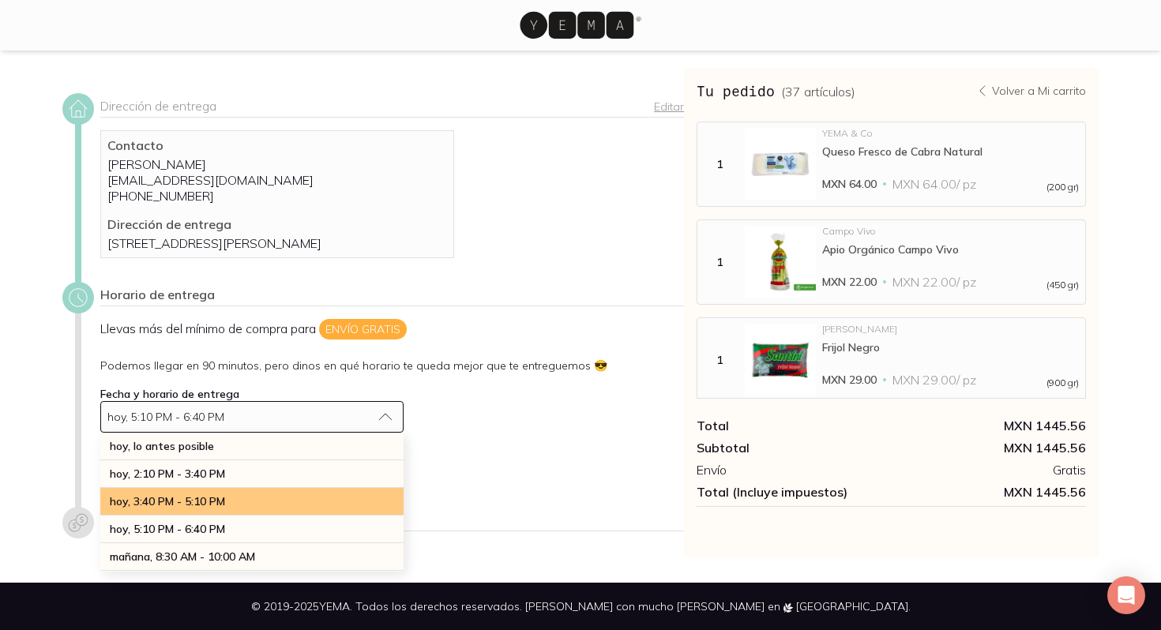
scroll to position [13, 0]
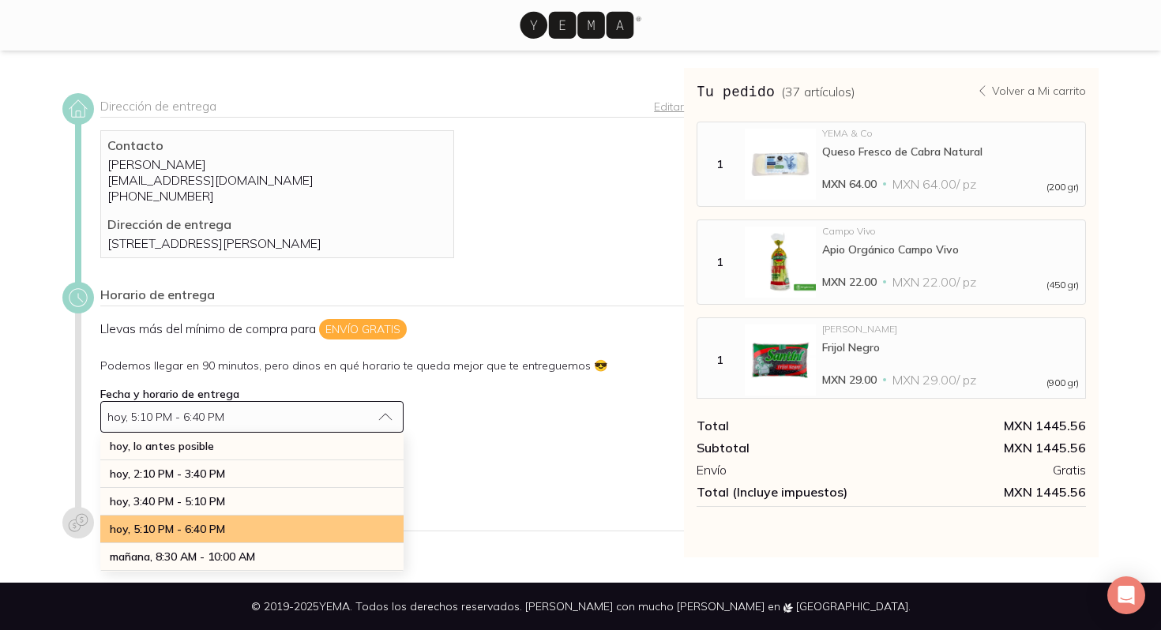
click at [269, 534] on div "hoy, 5:10 PM - 6:40 PM" at bounding box center [251, 530] width 303 height 28
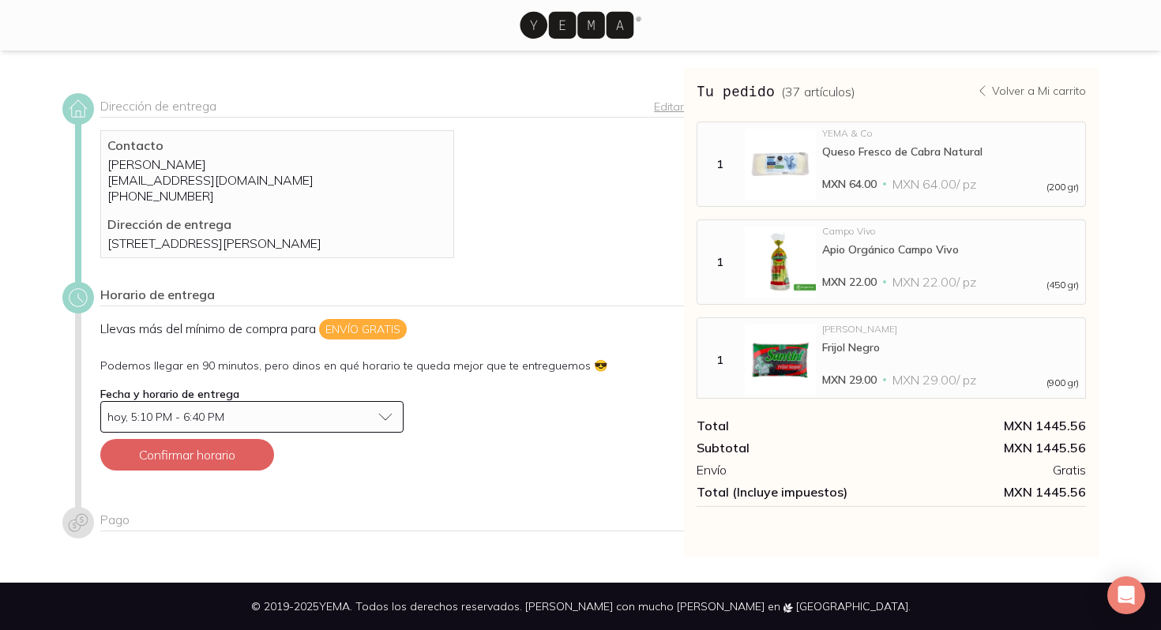
click at [282, 421] on div "hoy, 5:10 PM - 6:40 PM" at bounding box center [239, 416] width 264 height 11
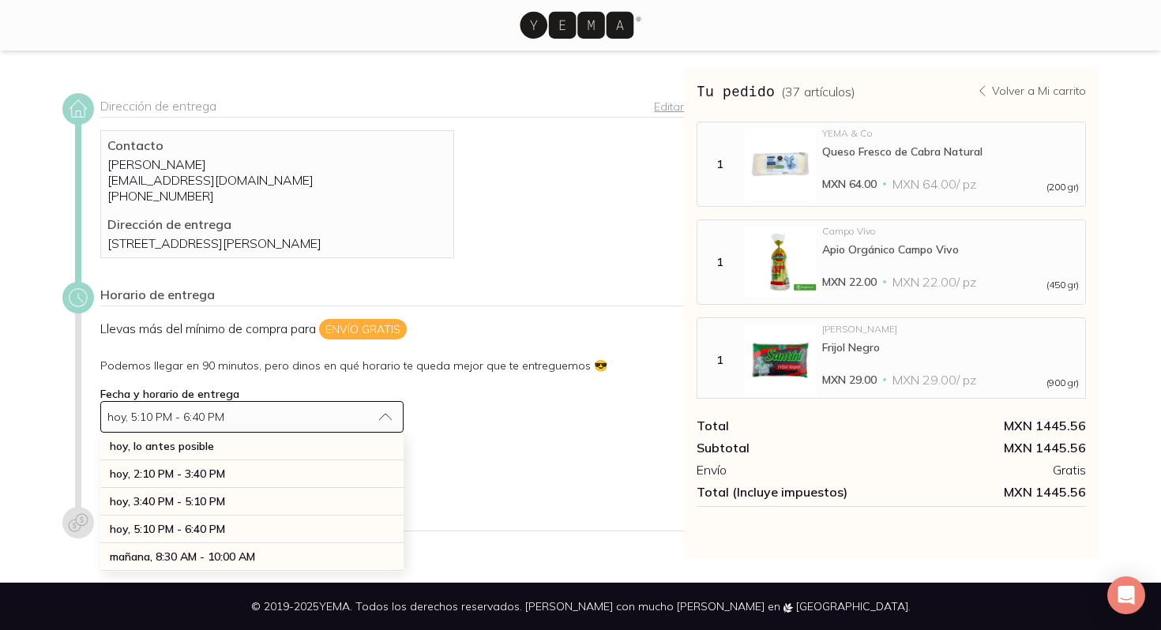
click at [440, 471] on div "Llevas más del mínimo de compra para Envío gratis Podemos llegar en 90 minutos,…" at bounding box center [392, 401] width 584 height 164
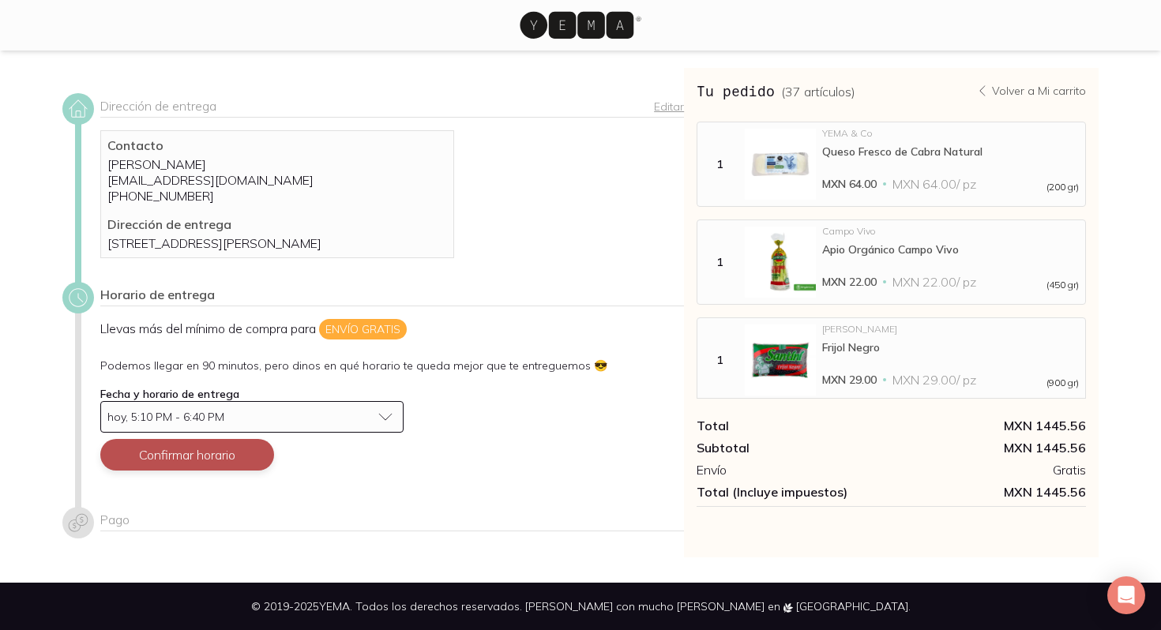
click at [182, 464] on button "Confirmar horario" at bounding box center [187, 455] width 174 height 32
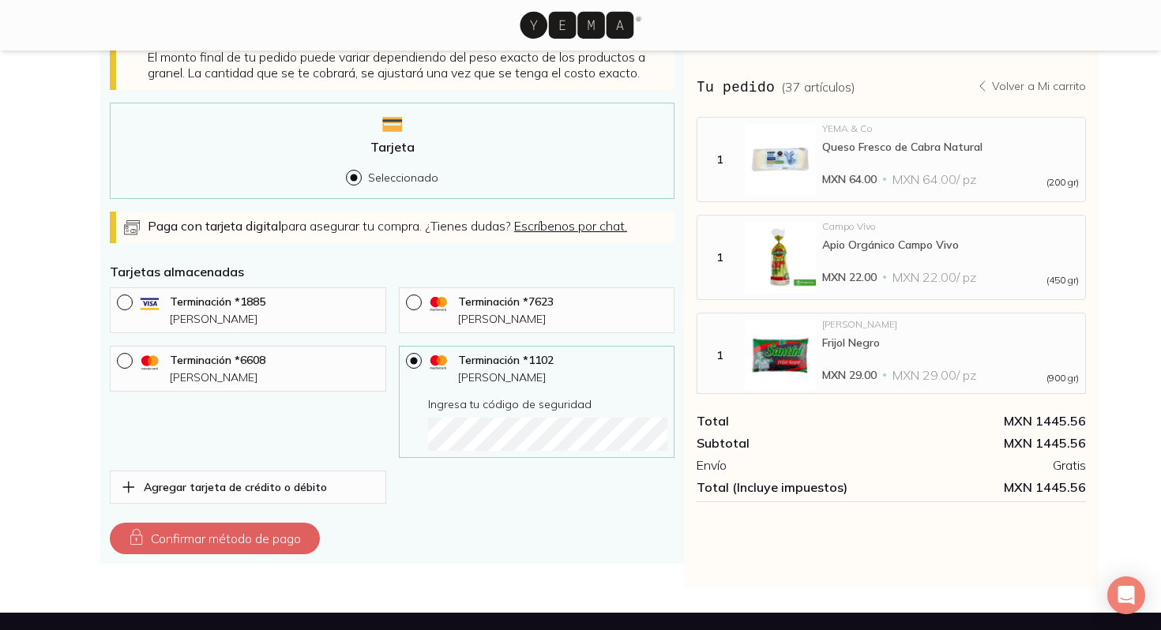
scroll to position [552, 0]
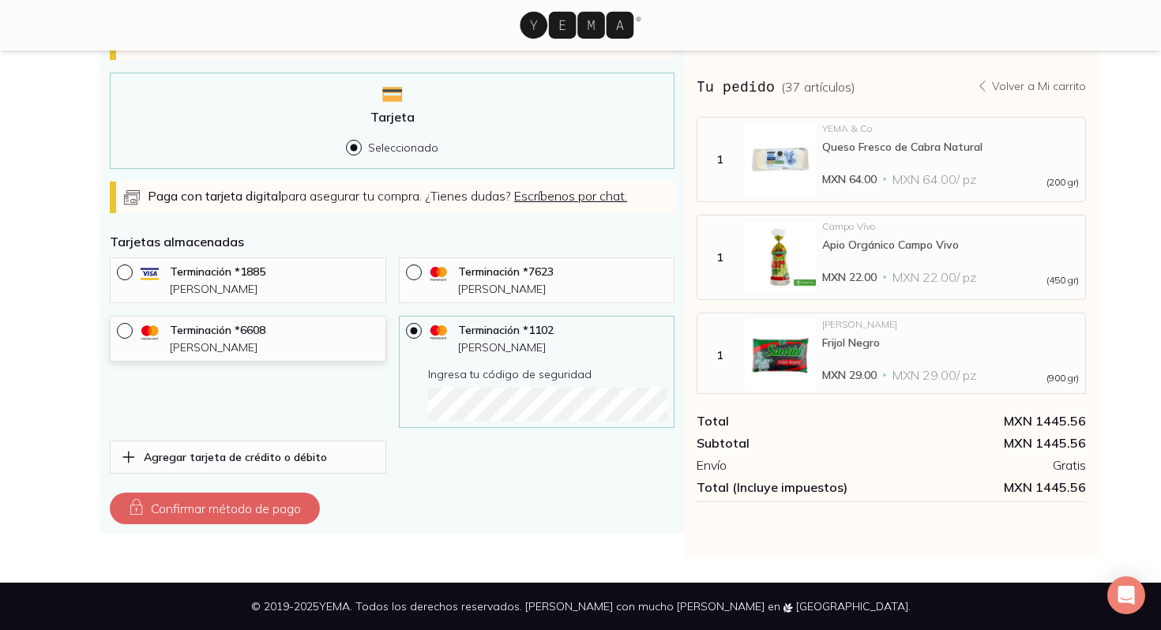
click at [227, 338] on div "Terminación * 6608" at bounding box center [274, 331] width 209 height 17
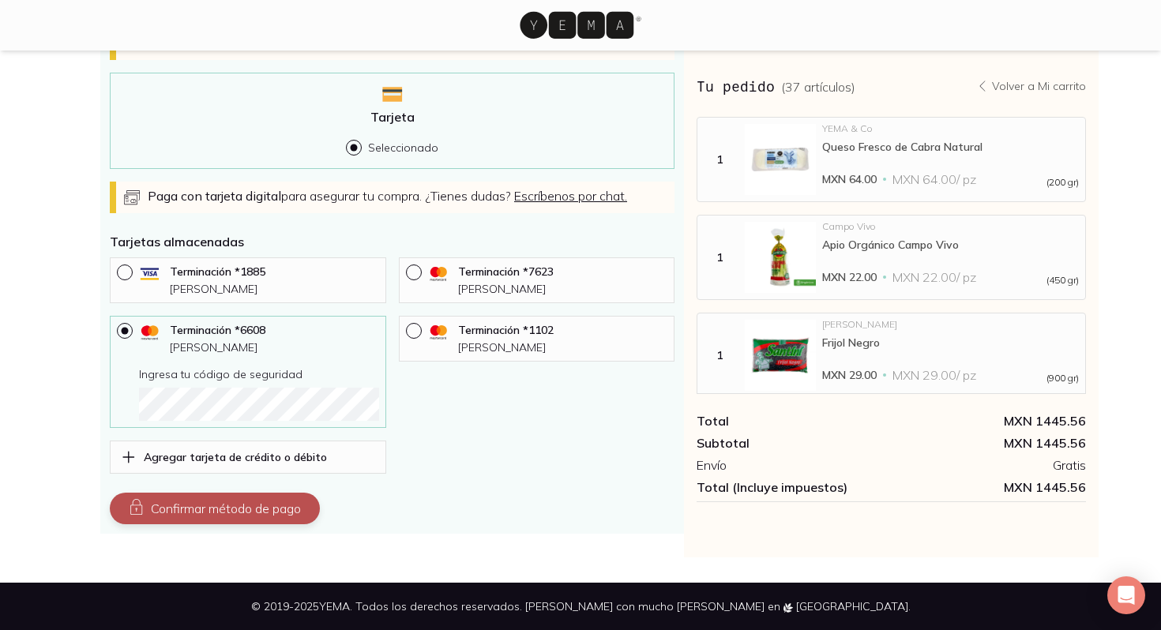
click at [224, 501] on button "Confirmar método de pago" at bounding box center [215, 509] width 210 height 32
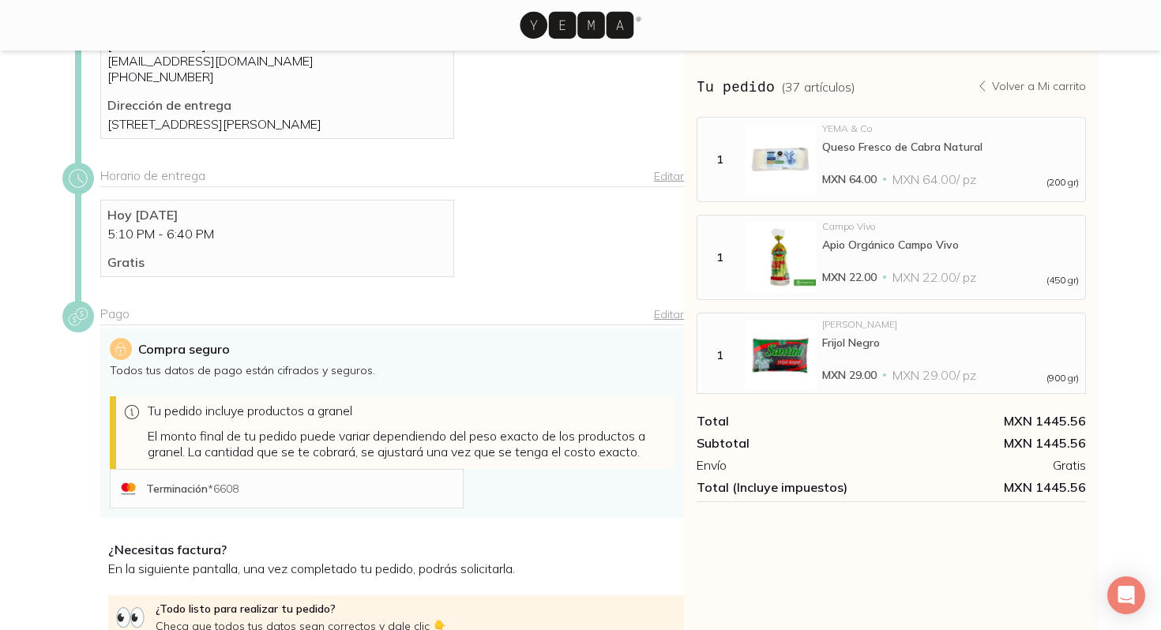
scroll to position [301, 0]
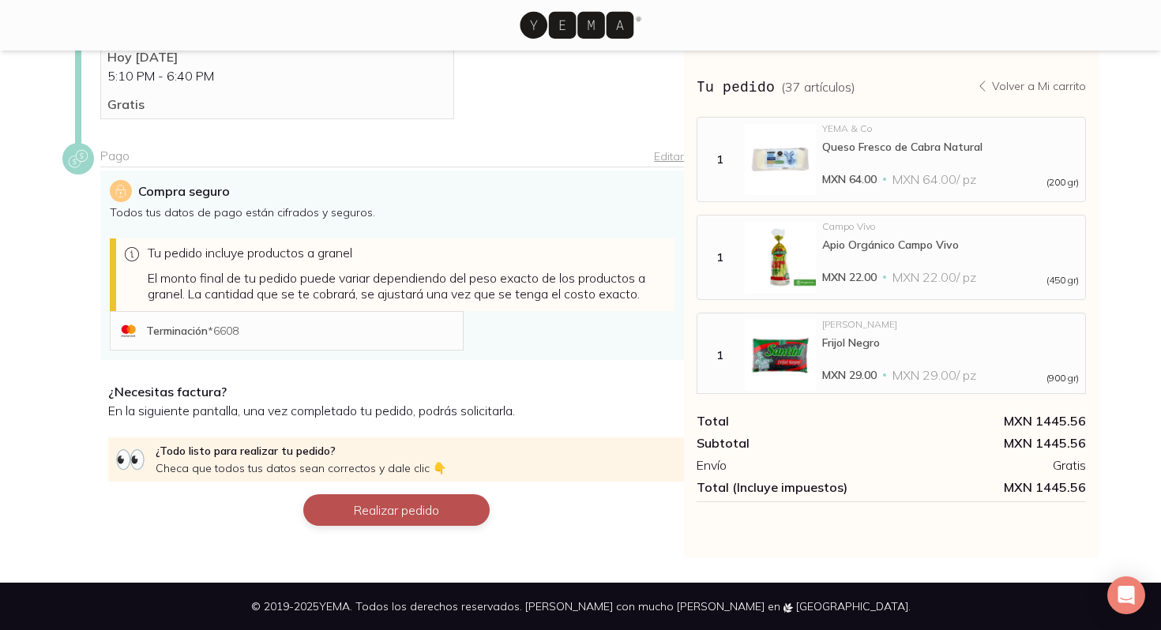
click at [381, 507] on button "Realizar pedido" at bounding box center [396, 510] width 186 height 32
click at [398, 513] on button "Realizar pedido" at bounding box center [396, 510] width 186 height 32
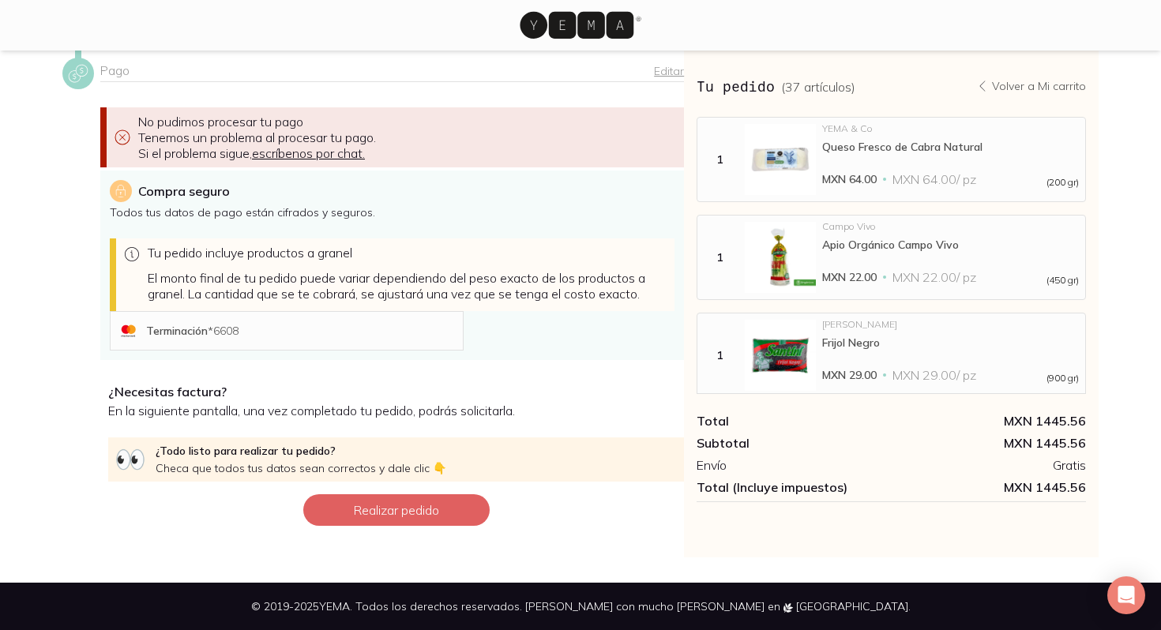
scroll to position [386, 0]
click at [264, 295] on p "El monto final de tu pedido puede variar dependiendo del peso exacto de los pro…" at bounding box center [408, 286] width 520 height 32
click at [248, 328] on div "Terminación * 6608" at bounding box center [301, 331] width 310 height 14
click at [252, 268] on div "Tu pedido incluye productos a granel El monto final de tu pedido puede variar d…" at bounding box center [392, 274] width 565 height 73
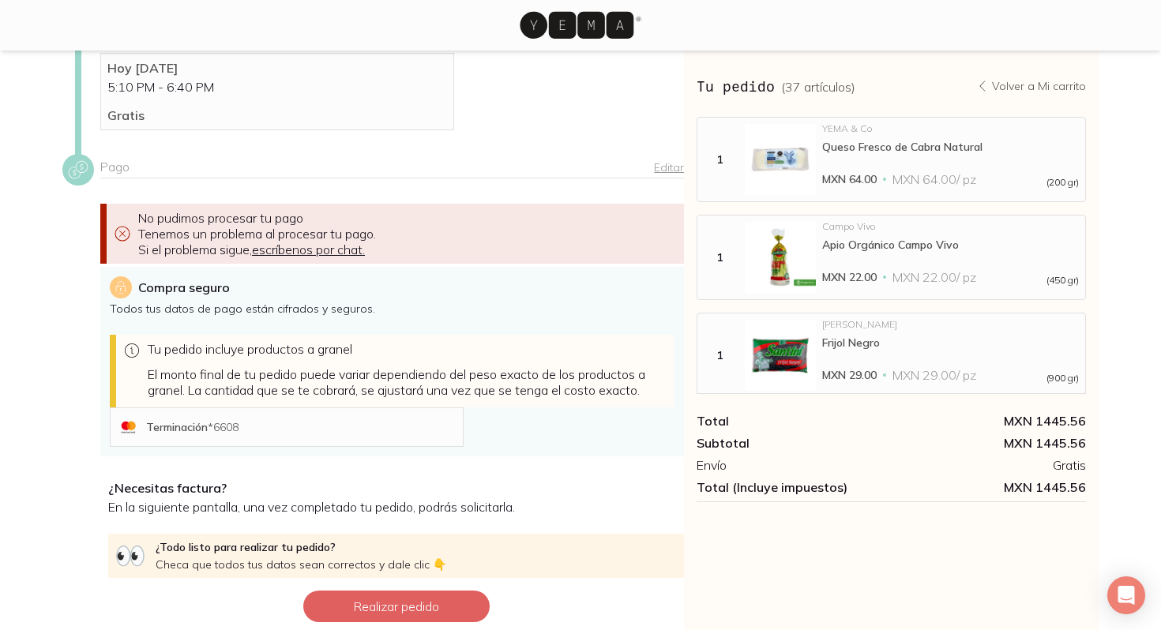
scroll to position [167, 0]
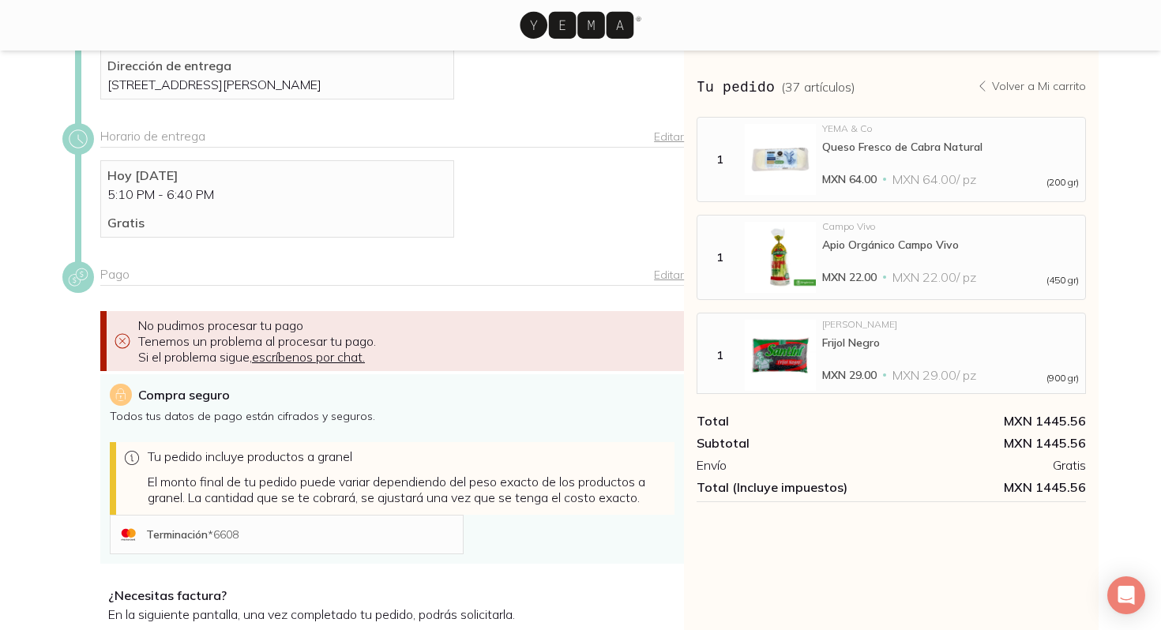
click at [229, 515] on div "Tu pedido incluye productos a granel El monto final de tu pedido puede variar d…" at bounding box center [392, 478] width 565 height 73
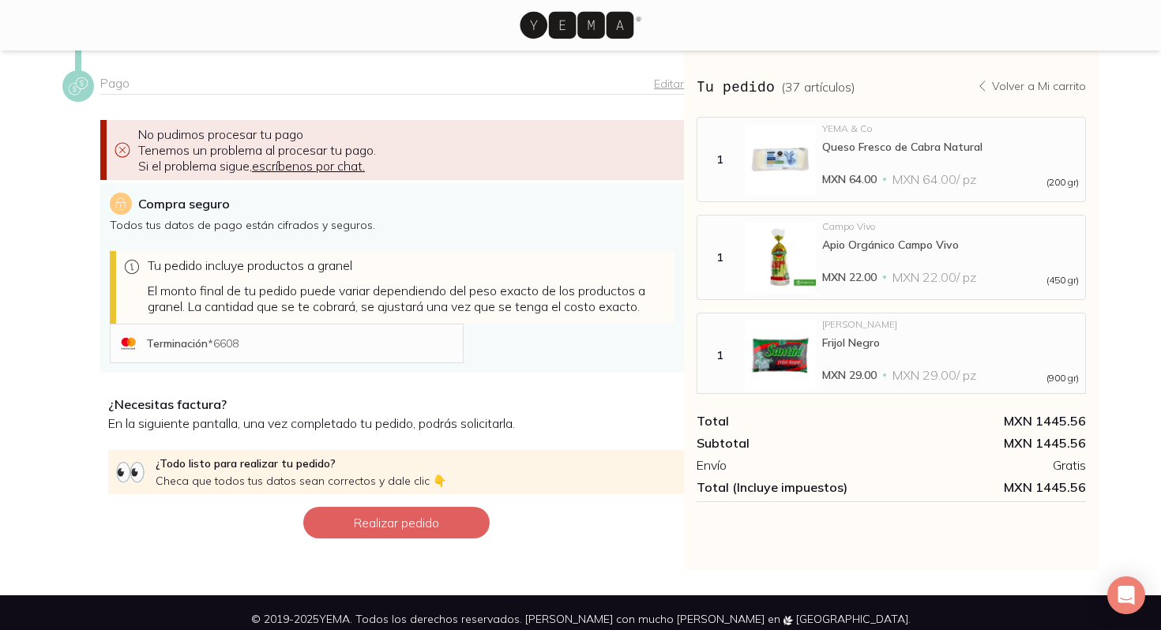
scroll to position [386, 0]
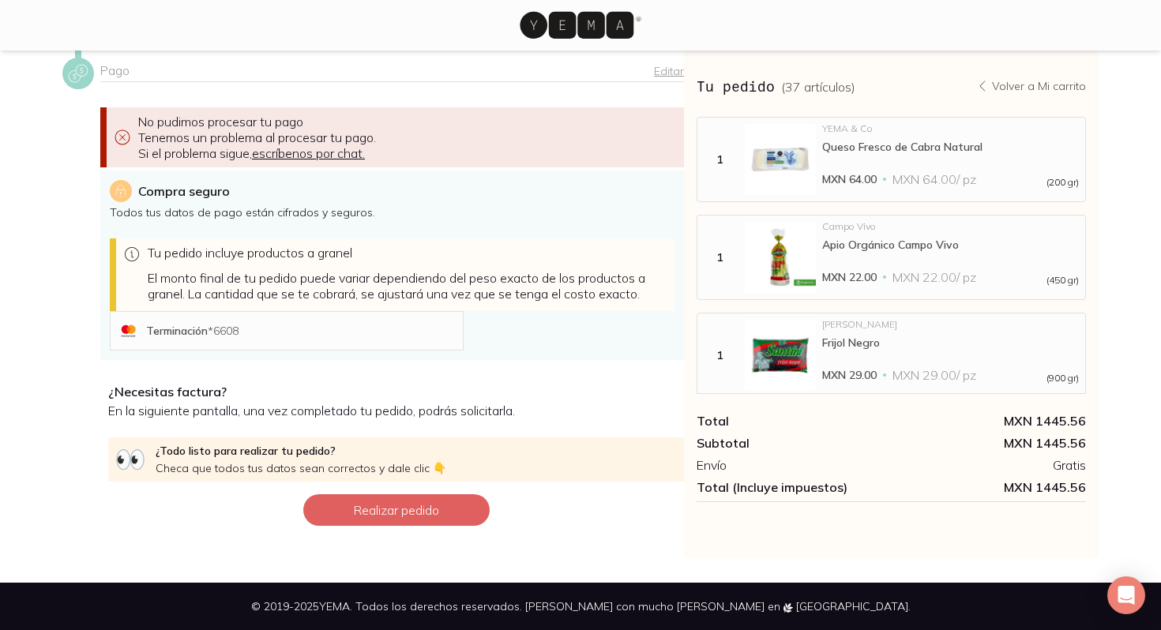
click at [257, 327] on div "Terminación * 6608" at bounding box center [301, 331] width 310 height 14
click at [223, 315] on div "Terminación * 6608" at bounding box center [287, 330] width 354 height 39
click at [228, 149] on span "Tenemos un problema al procesar tu pago. Si el problema sigue, escríbenos por c…" at bounding box center [257, 146] width 238 height 32
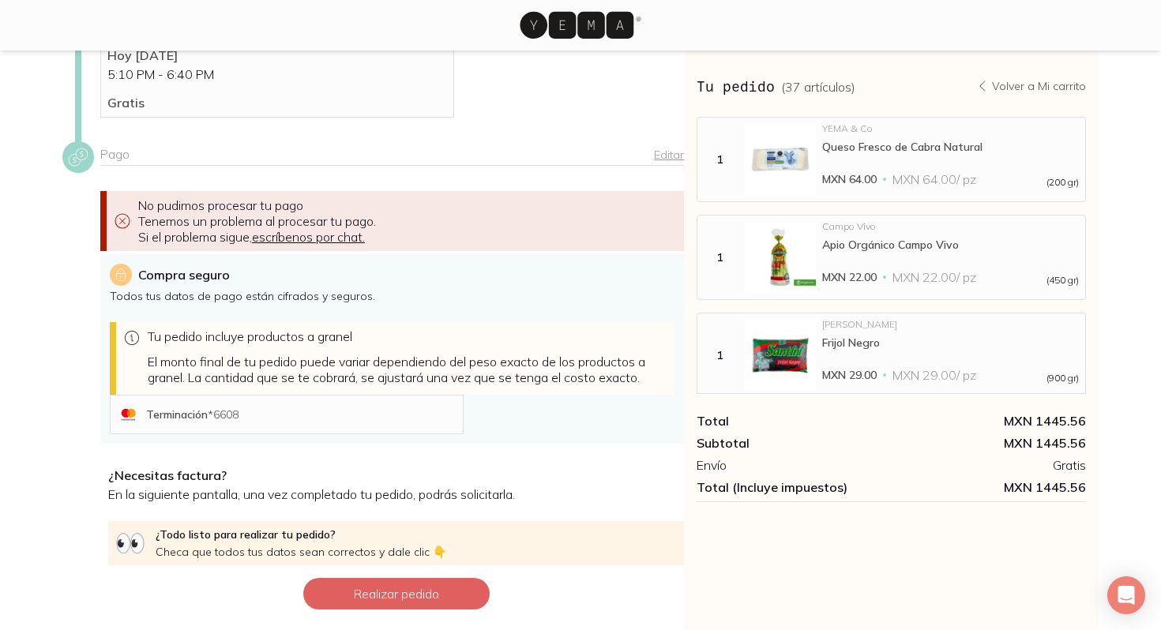
scroll to position [279, 0]
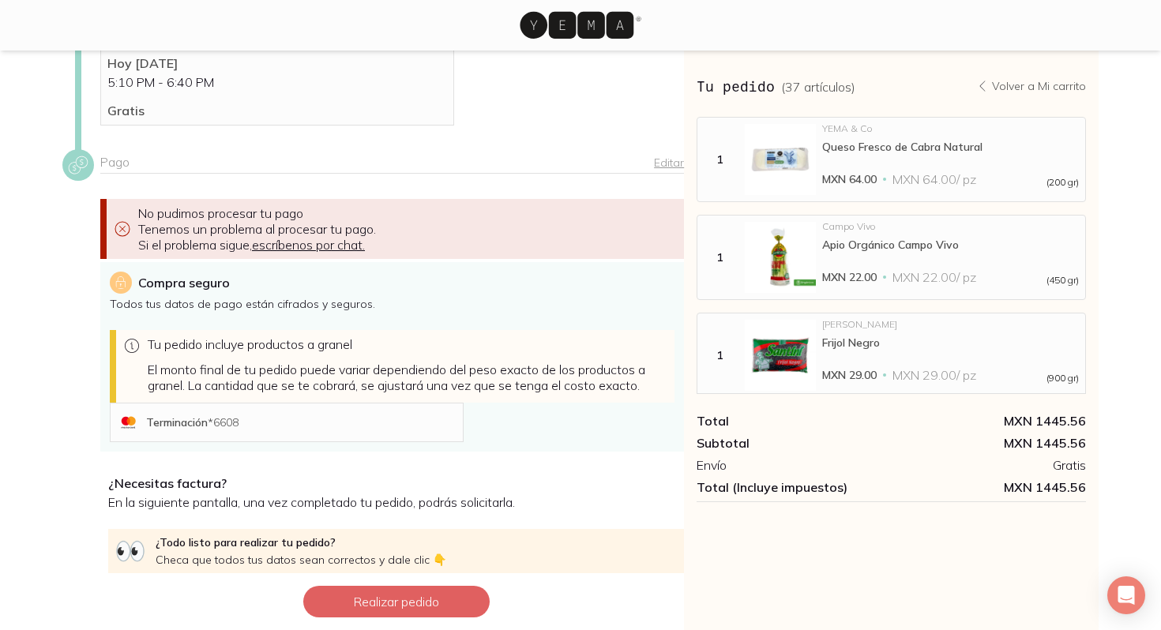
click at [663, 170] on link "Editar" at bounding box center [669, 163] width 30 height 14
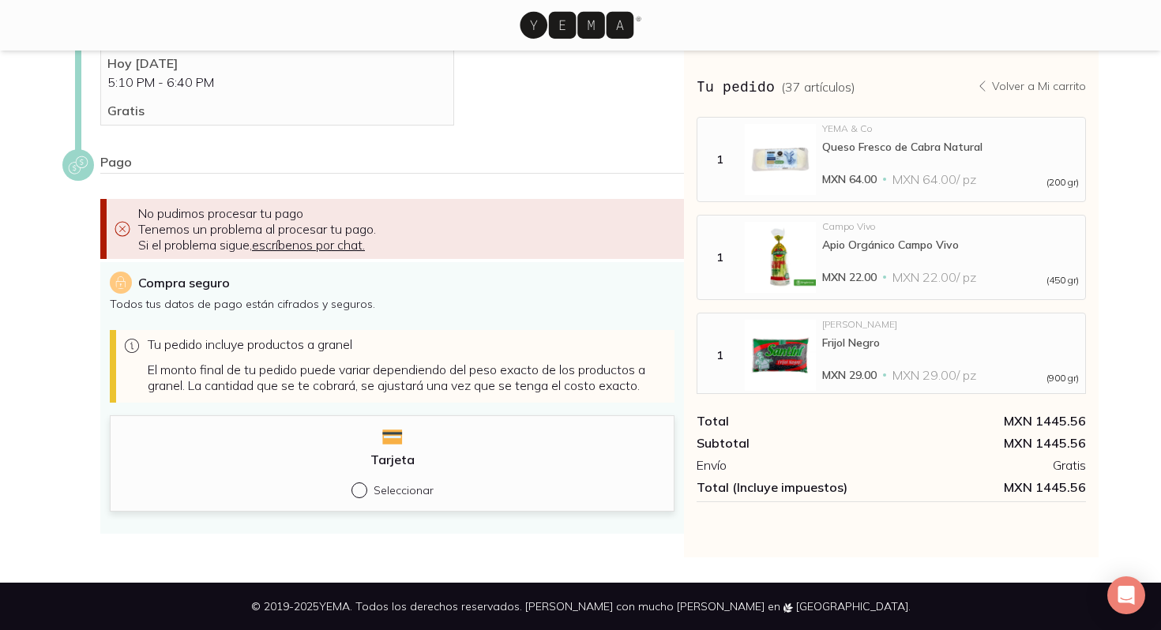
click at [359, 495] on input "Seleccionar" at bounding box center [357, 489] width 13 height 13
radio input "true"
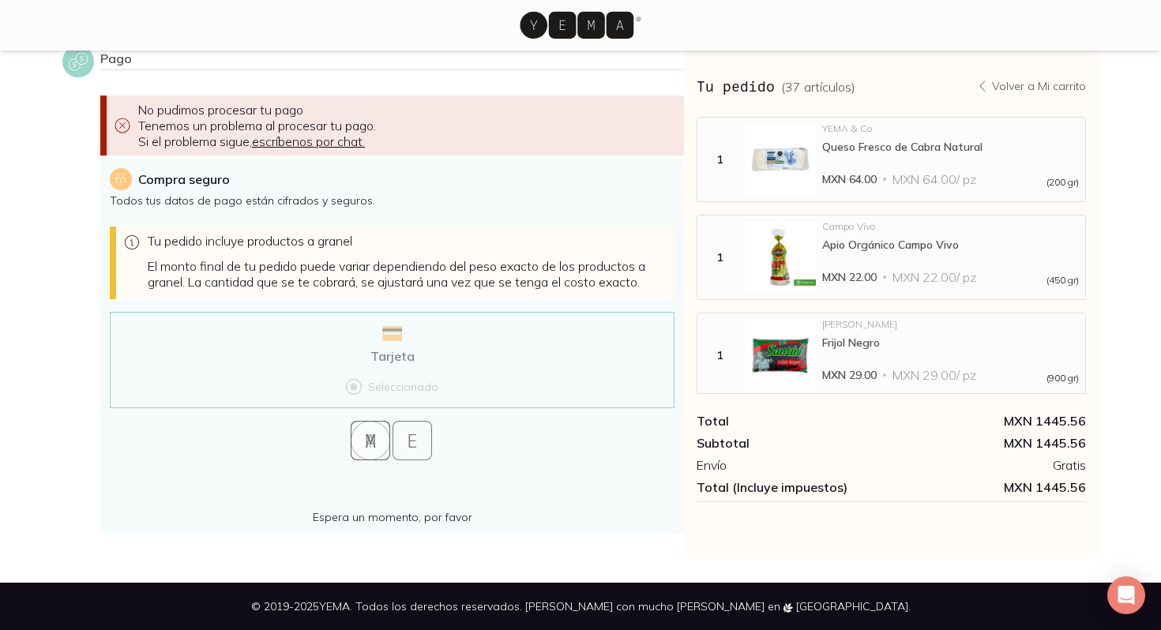
scroll to position [419, 0]
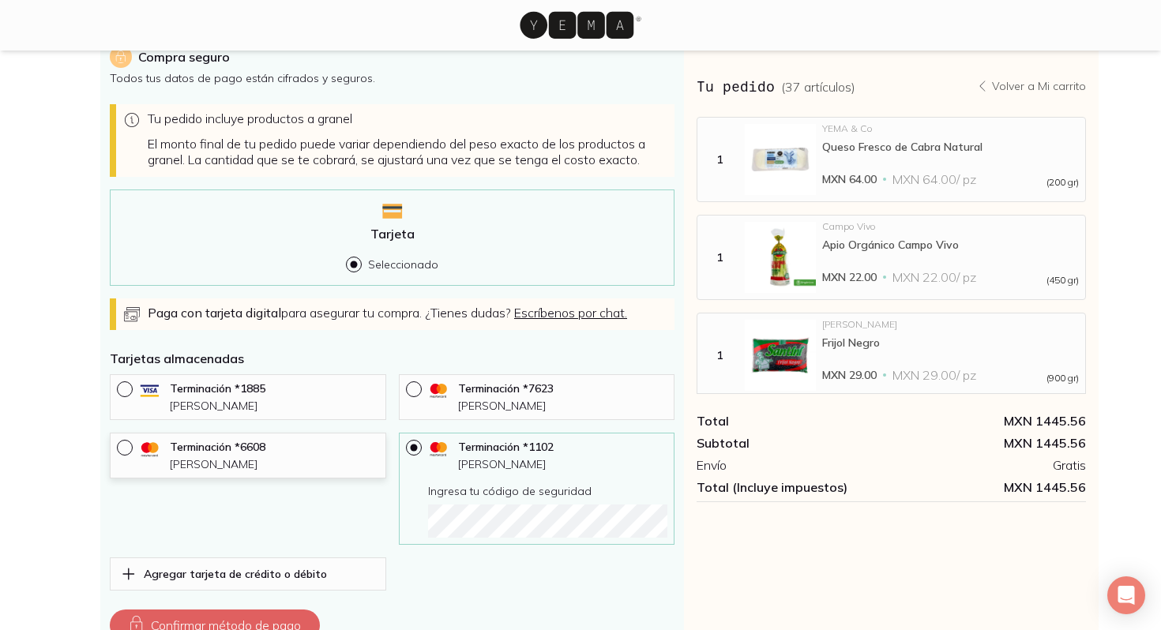
click at [297, 454] on p "Terminación * 6608" at bounding box center [274, 447] width 209 height 14
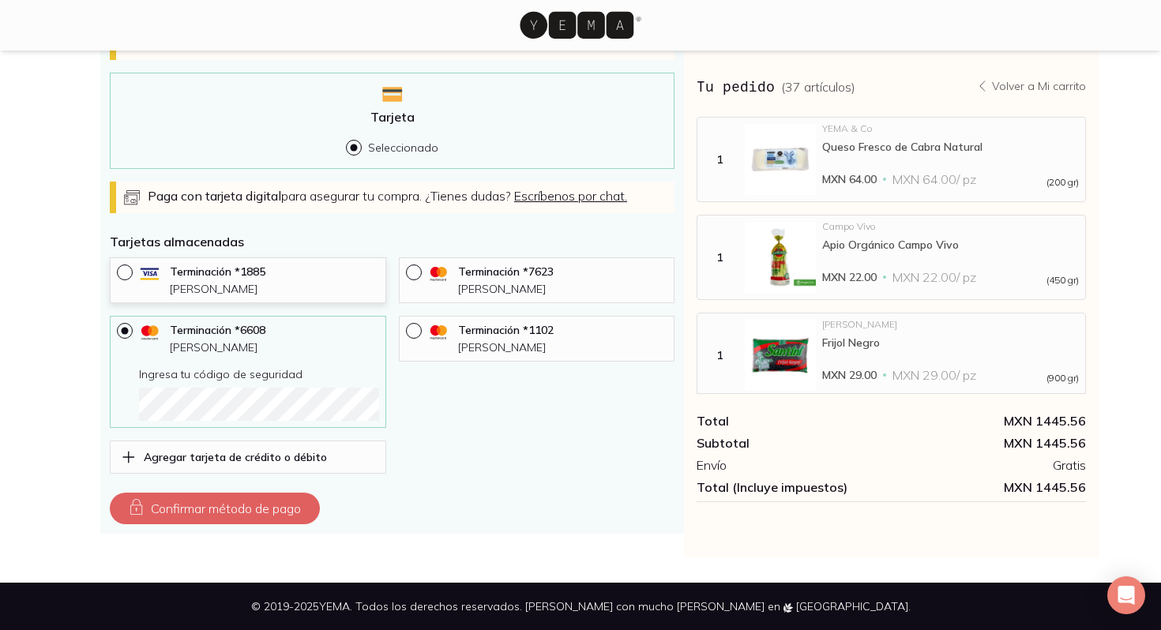
scroll to position [552, 0]
click at [280, 496] on button "Confirmar método de pago" at bounding box center [215, 509] width 210 height 32
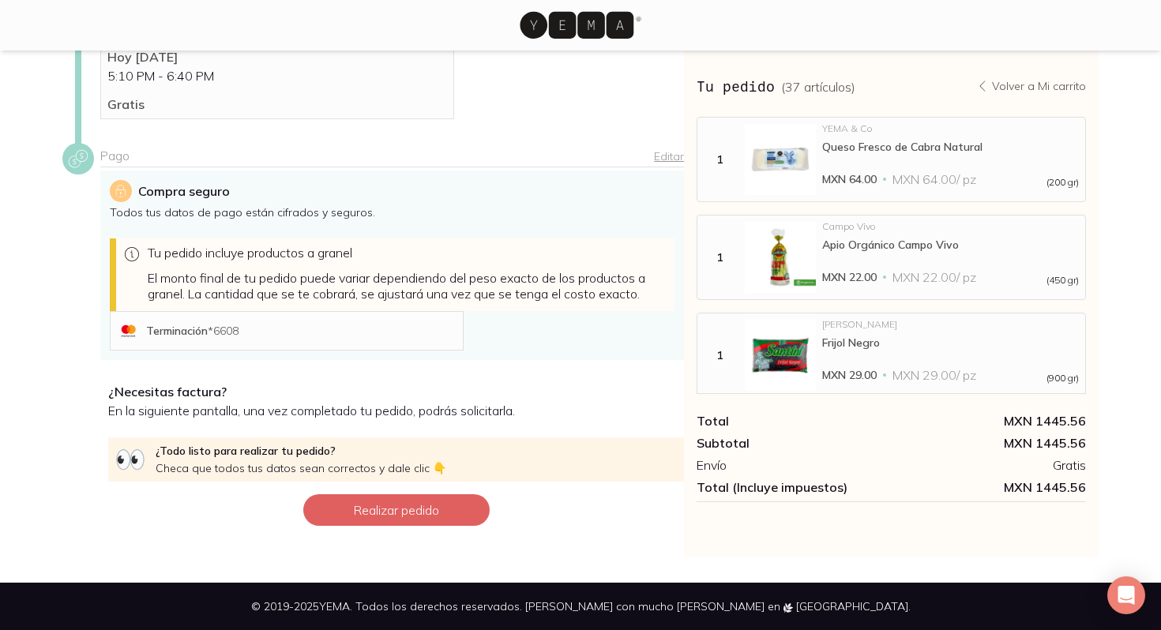
scroll to position [301, 0]
click at [375, 511] on button "Realizar pedido" at bounding box center [396, 510] width 186 height 32
click at [377, 510] on button "Realizar pedido" at bounding box center [396, 510] width 186 height 32
click at [407, 519] on button "Realizar pedido" at bounding box center [396, 510] width 186 height 32
click at [409, 511] on button "Realizar pedido" at bounding box center [396, 510] width 186 height 32
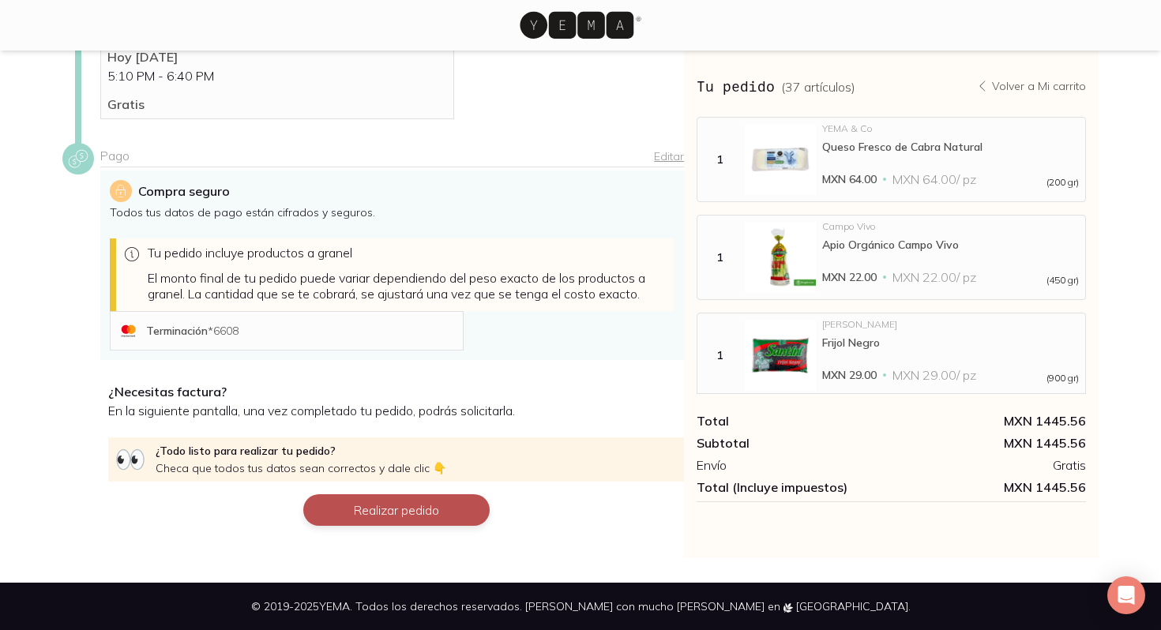
click at [409, 511] on button "Realizar pedido" at bounding box center [396, 510] width 186 height 32
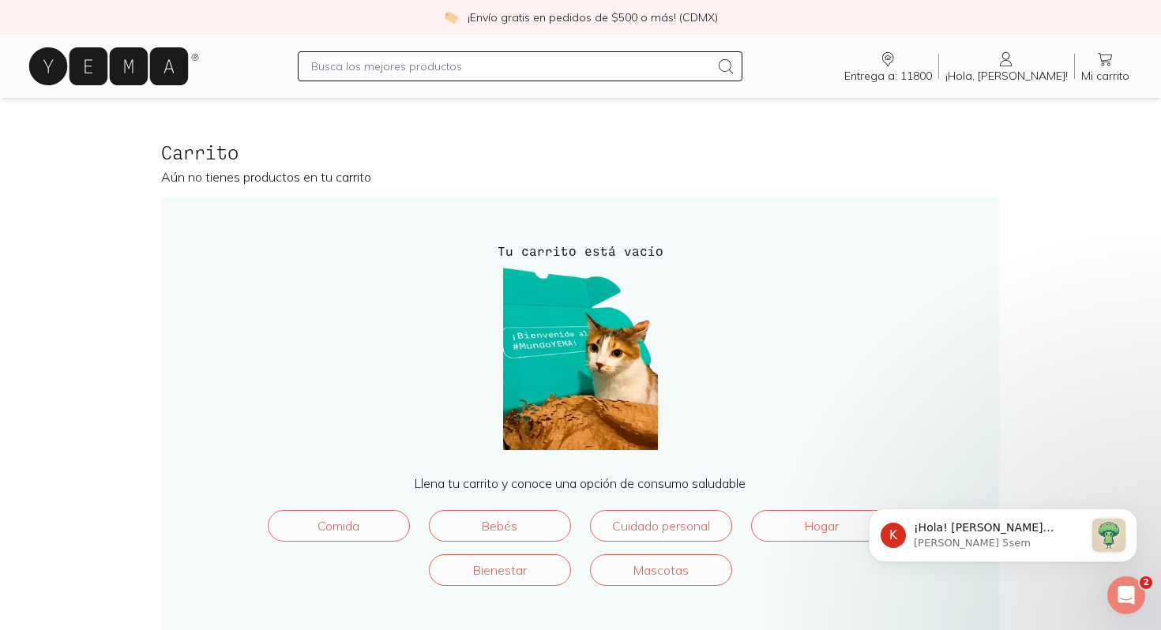
click at [1117, 58] on link "Mi carrito Carrito" at bounding box center [1105, 66] width 61 height 33
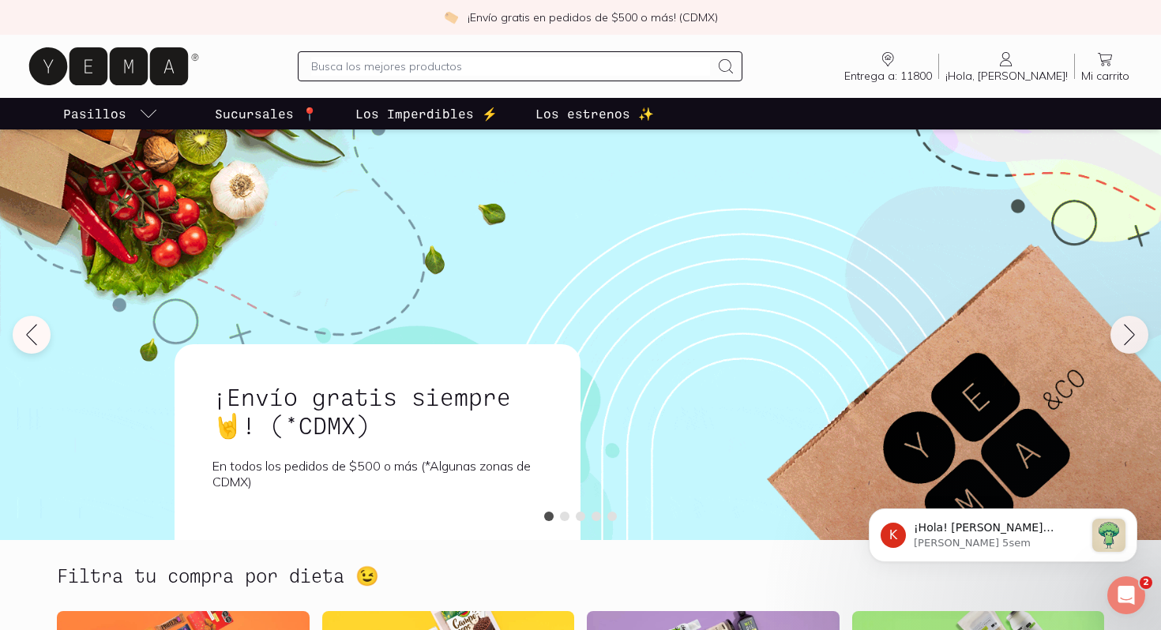
click at [1097, 69] on span "Mi carrito" at bounding box center [1105, 76] width 48 height 14
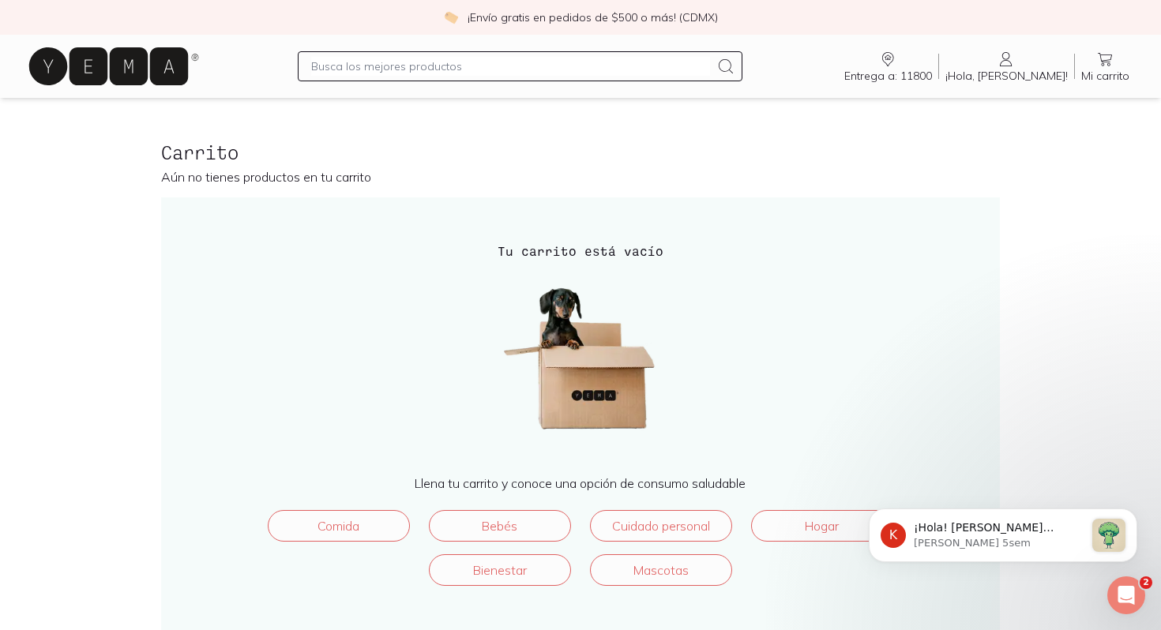
scroll to position [44, 0]
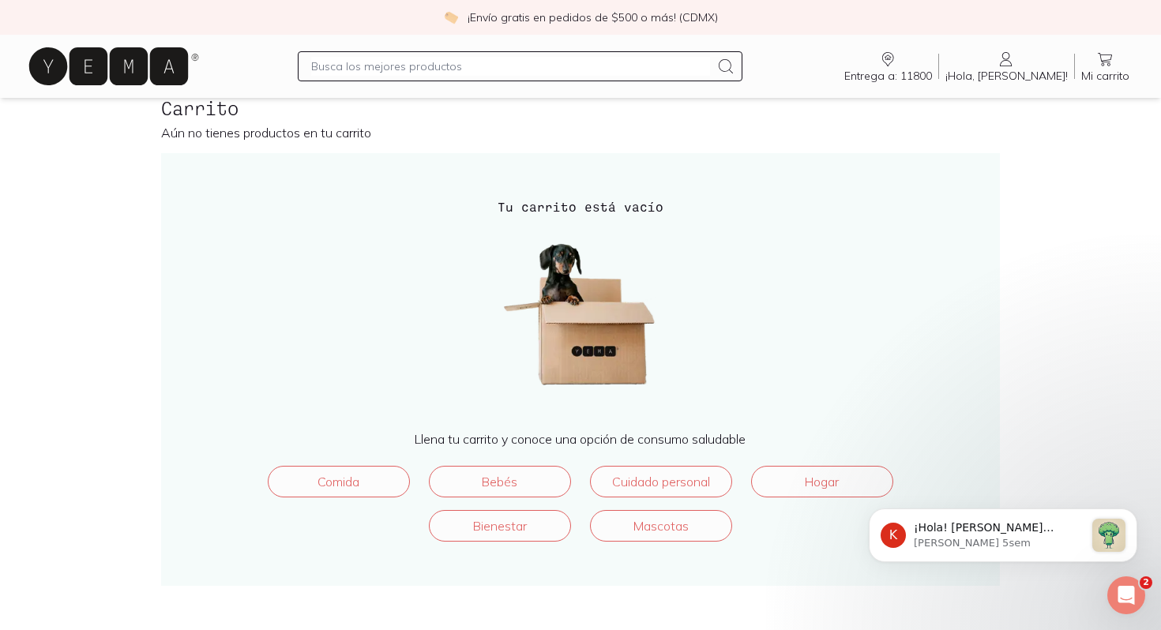
click at [1016, 64] on icon at bounding box center [1006, 59] width 19 height 19
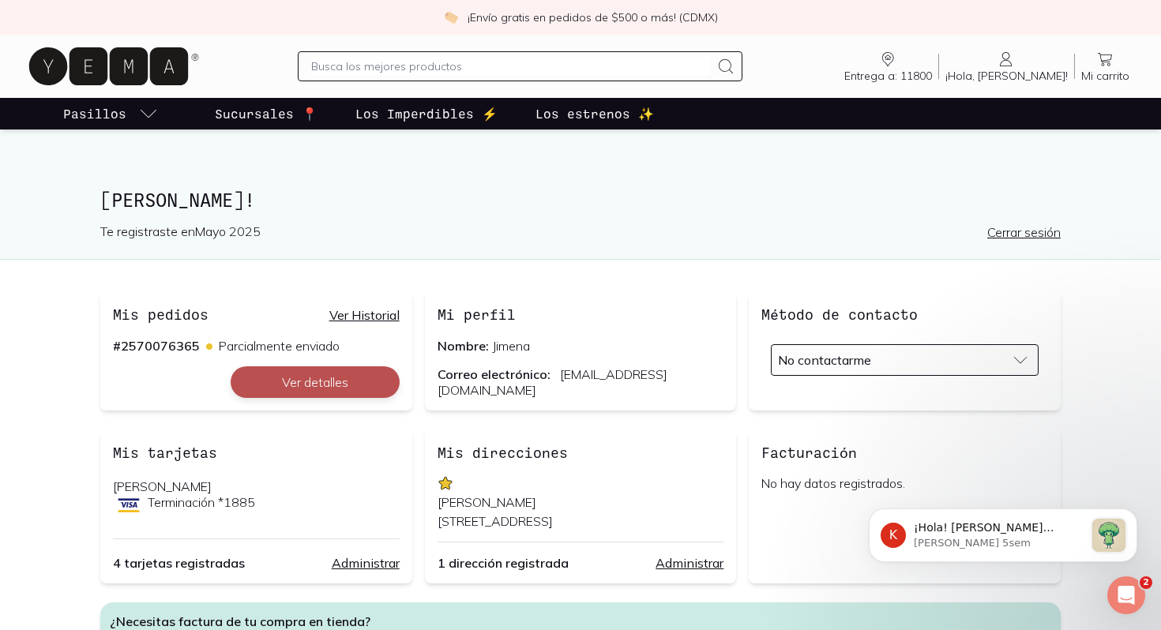
click at [342, 387] on button "Ver detalles" at bounding box center [315, 382] width 169 height 32
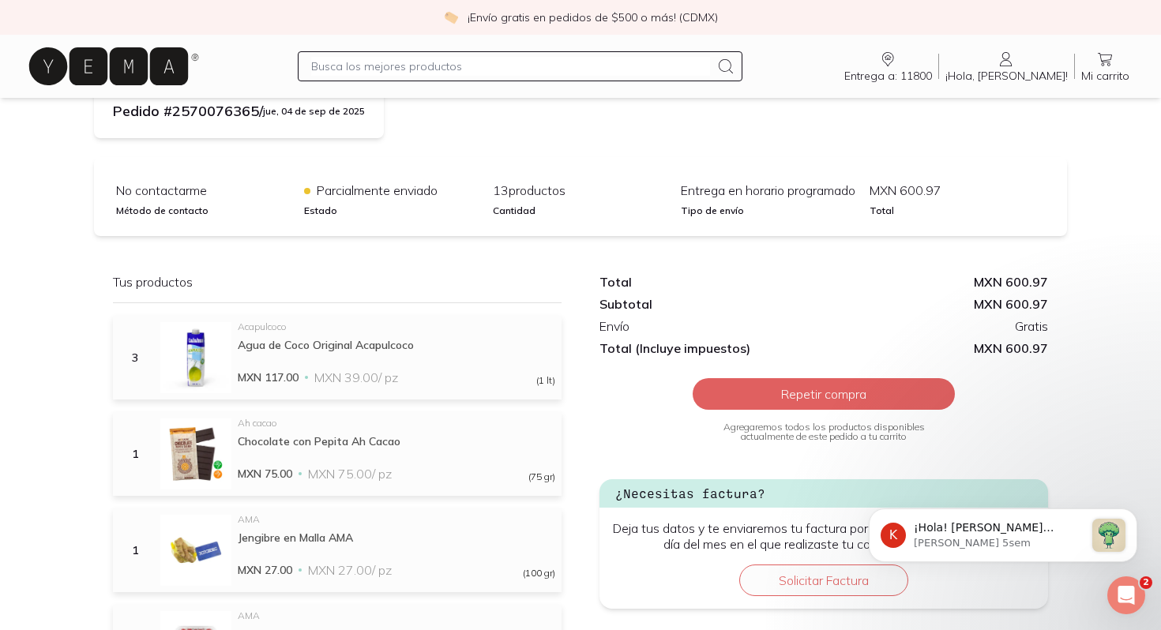
scroll to position [173, 0]
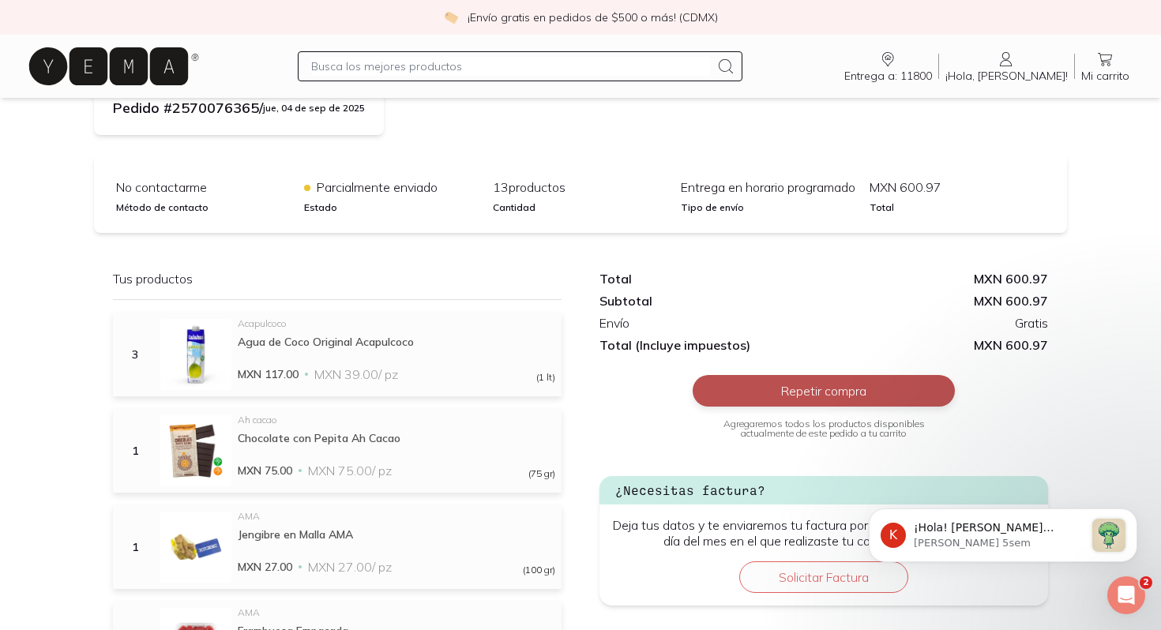
click at [760, 396] on button "Repetir compra" at bounding box center [824, 391] width 262 height 32
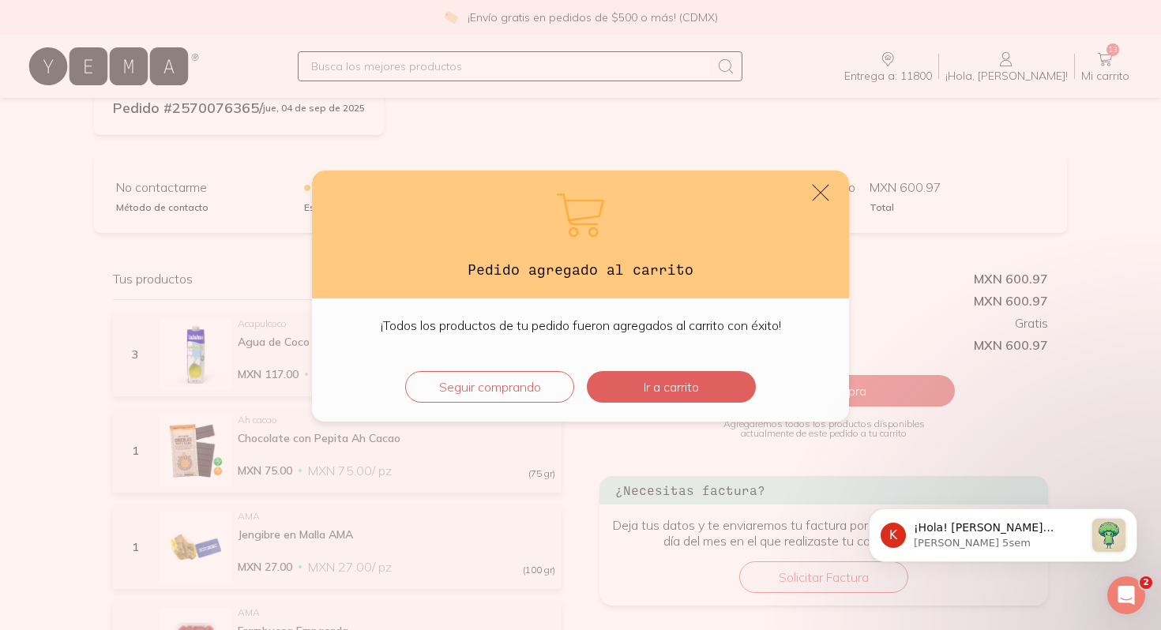
click at [824, 196] on icon "default" at bounding box center [820, 193] width 22 height 22
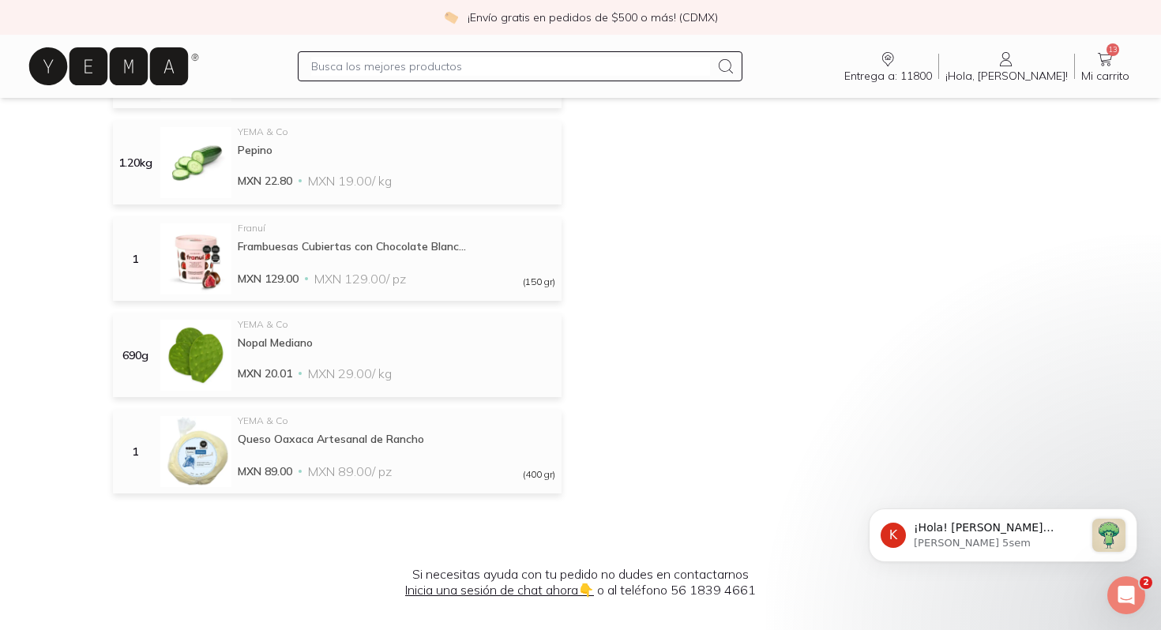
scroll to position [1035, 0]
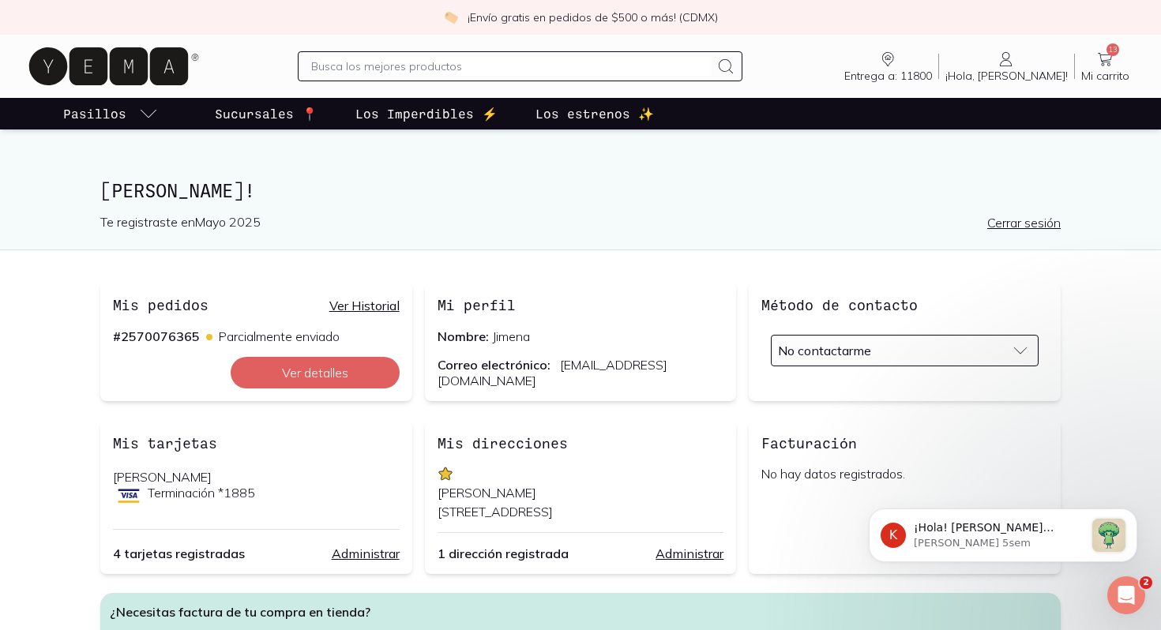
scroll to position [7, 0]
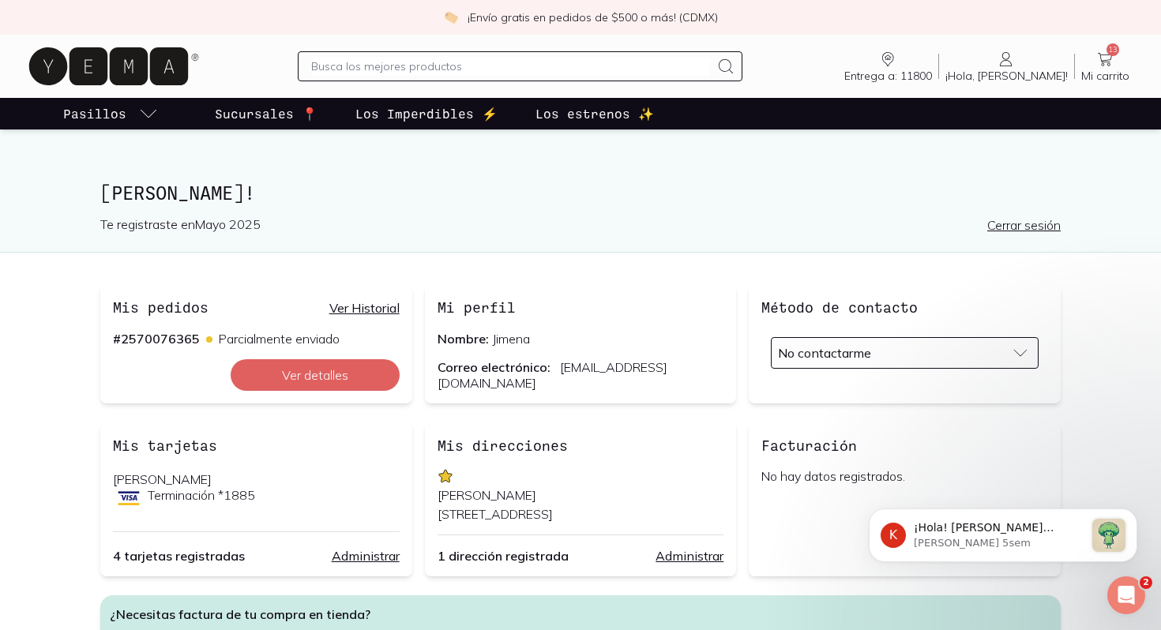
click at [363, 299] on div "Mis pedidos Ver Historial" at bounding box center [256, 307] width 287 height 21
click at [361, 308] on link "Ver Historial" at bounding box center [364, 308] width 70 height 16
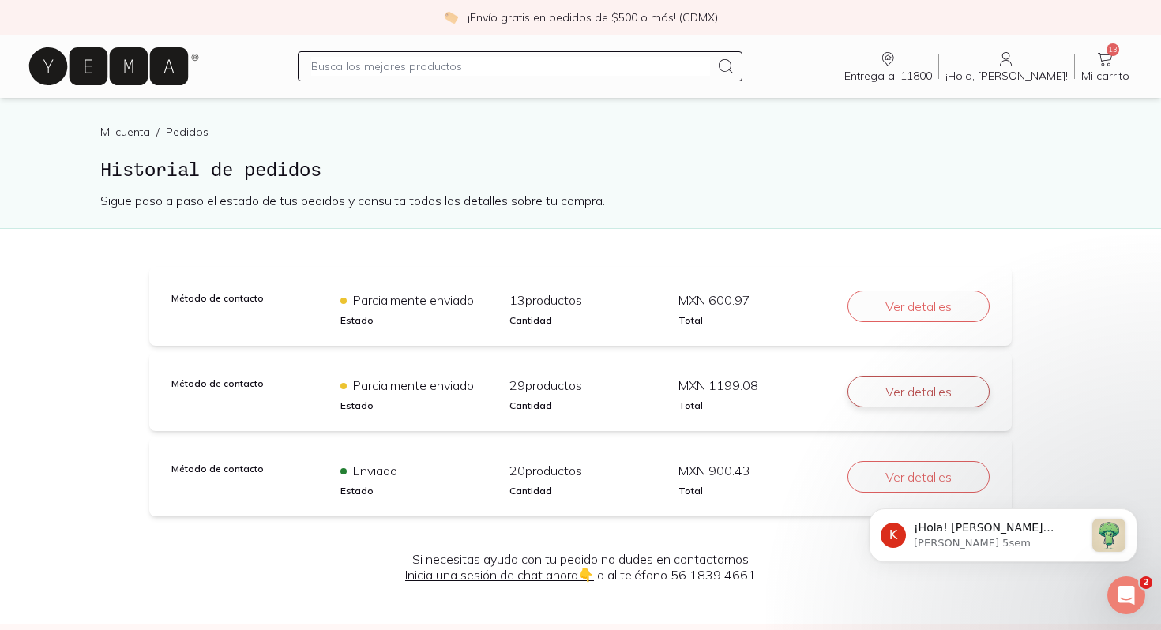
click at [882, 381] on button "Ver detalles" at bounding box center [918, 392] width 142 height 32
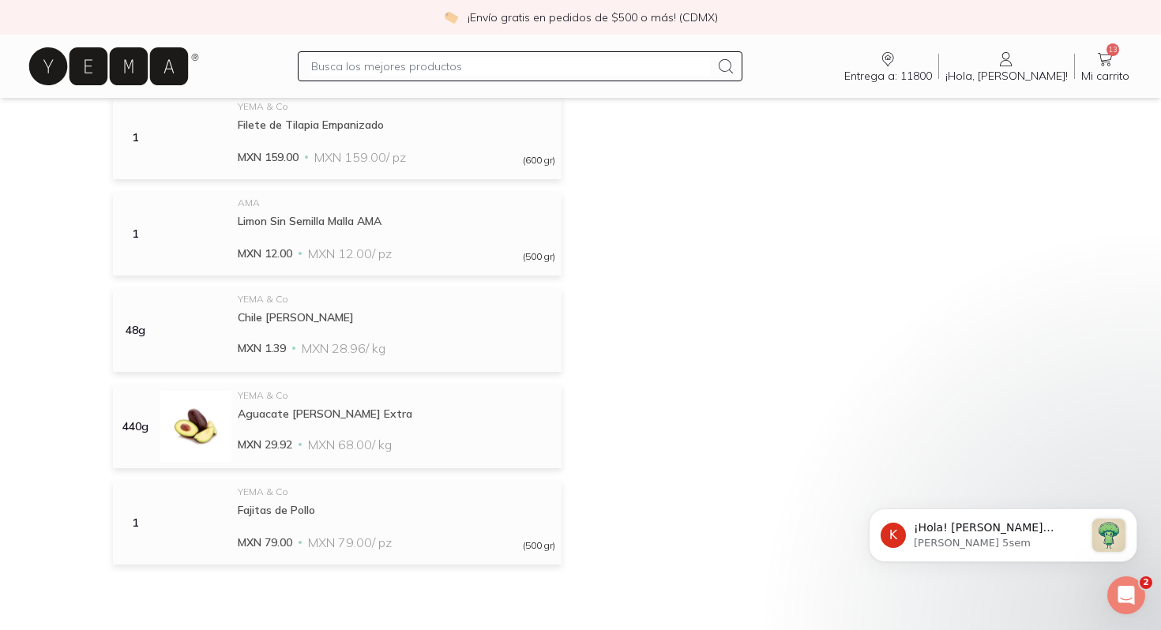
scroll to position [2699, 0]
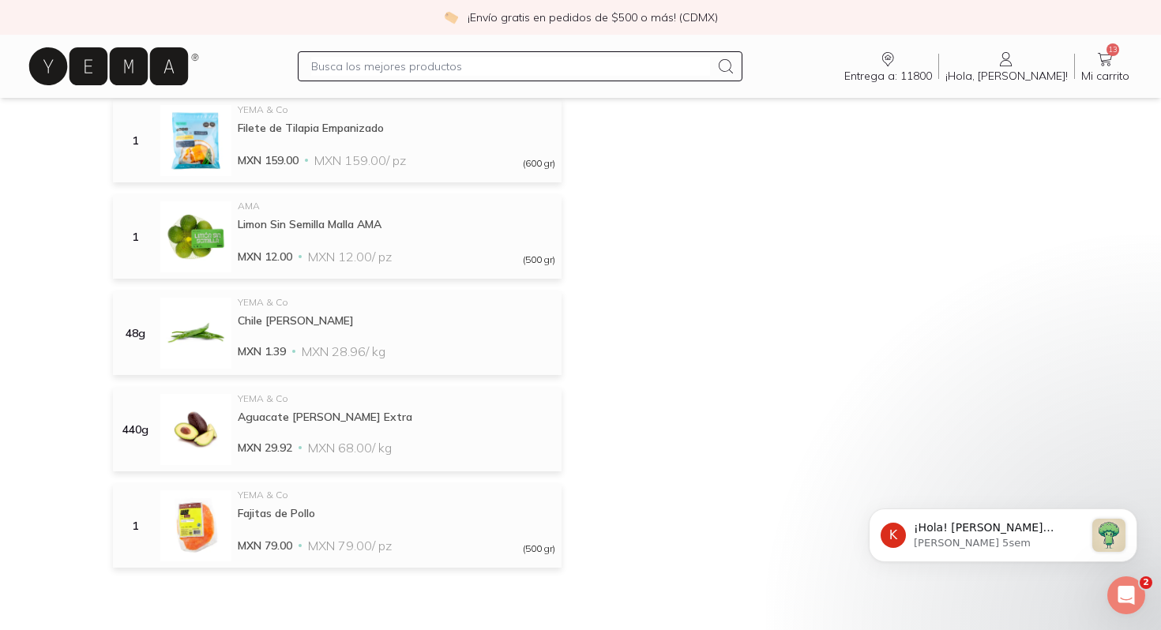
click at [1109, 70] on span "Mi carrito" at bounding box center [1105, 76] width 48 height 14
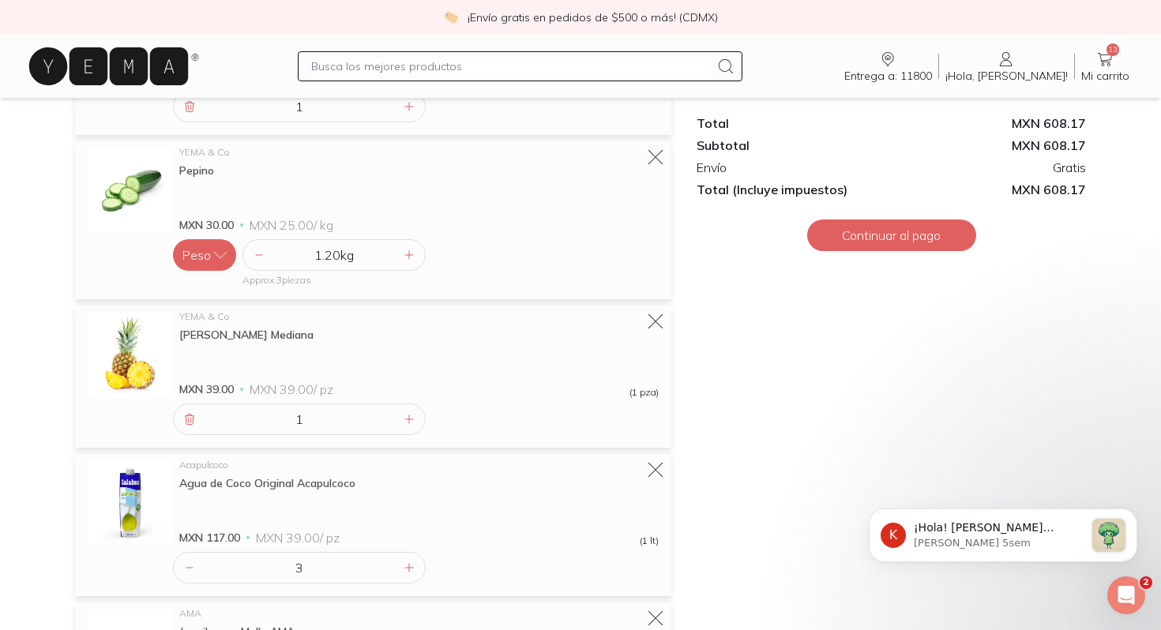
scroll to position [889, 0]
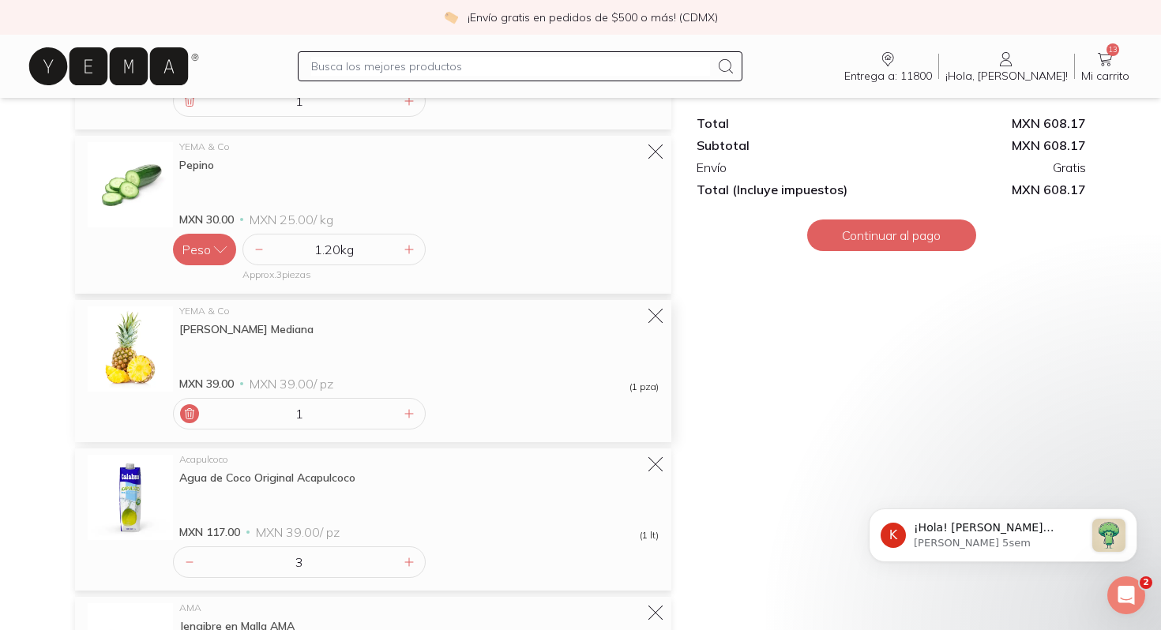
click at [195, 412] on icon at bounding box center [189, 413] width 13 height 13
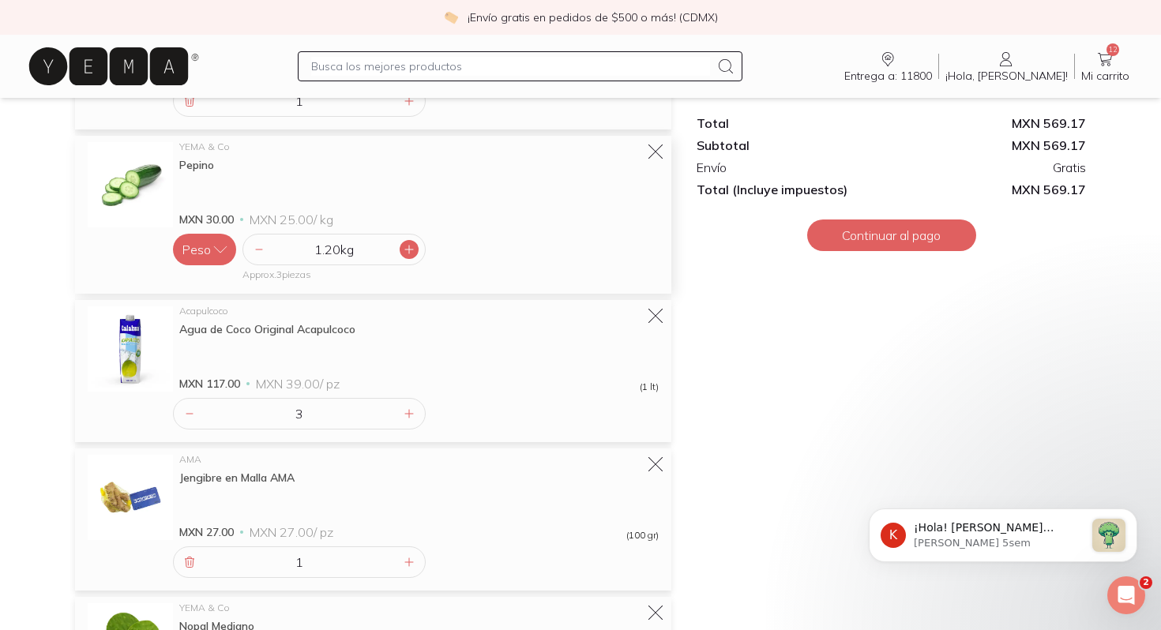
click at [405, 254] on icon at bounding box center [409, 249] width 13 height 13
click at [403, 414] on icon at bounding box center [409, 413] width 13 height 13
type input "4"
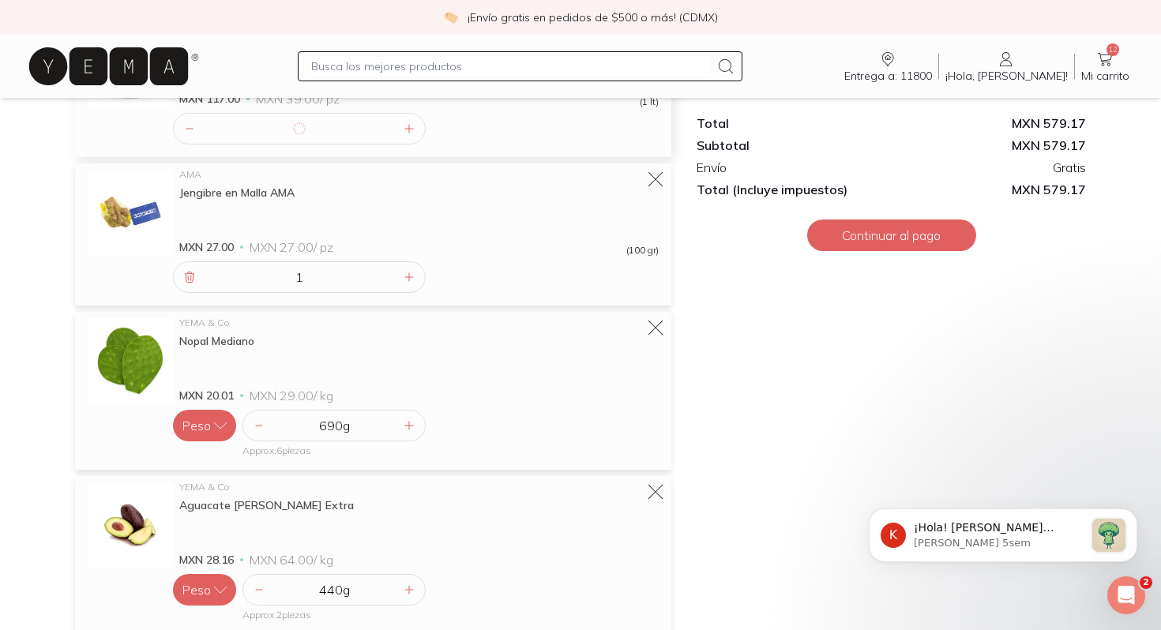
scroll to position [1180, 0]
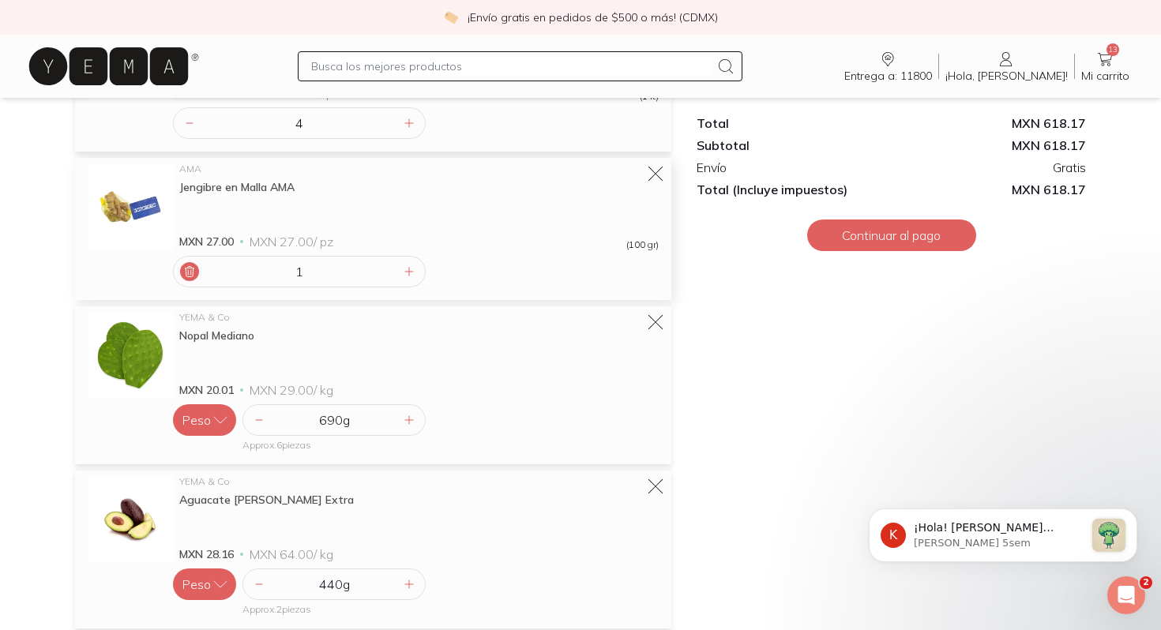
click at [190, 268] on icon at bounding box center [190, 272] width 9 height 10
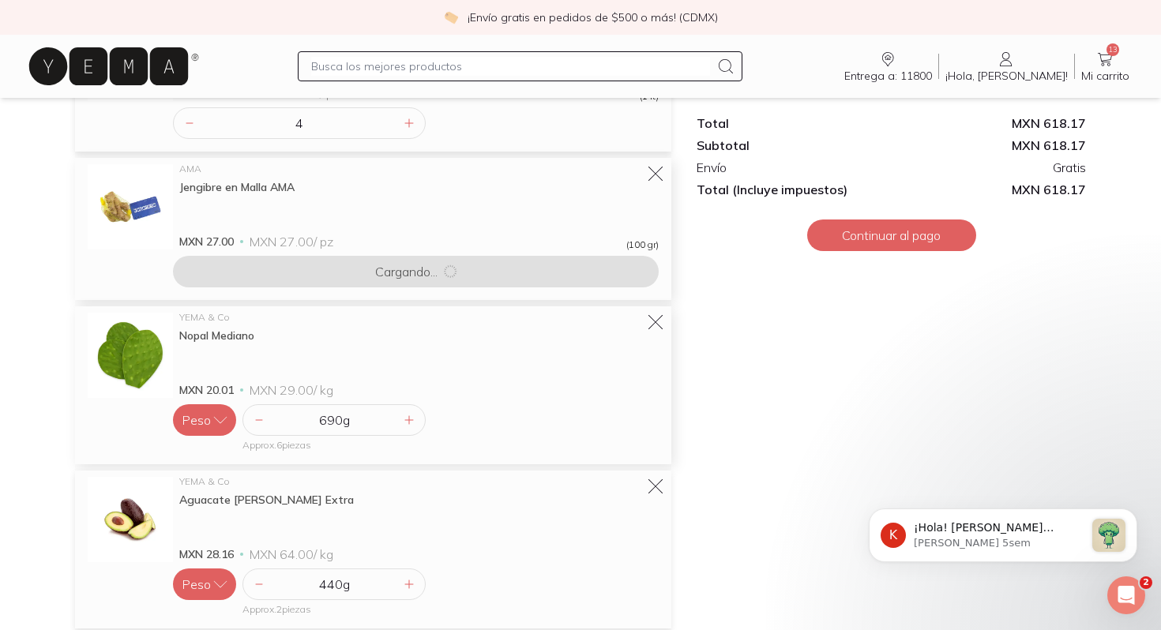
scroll to position [1134, 0]
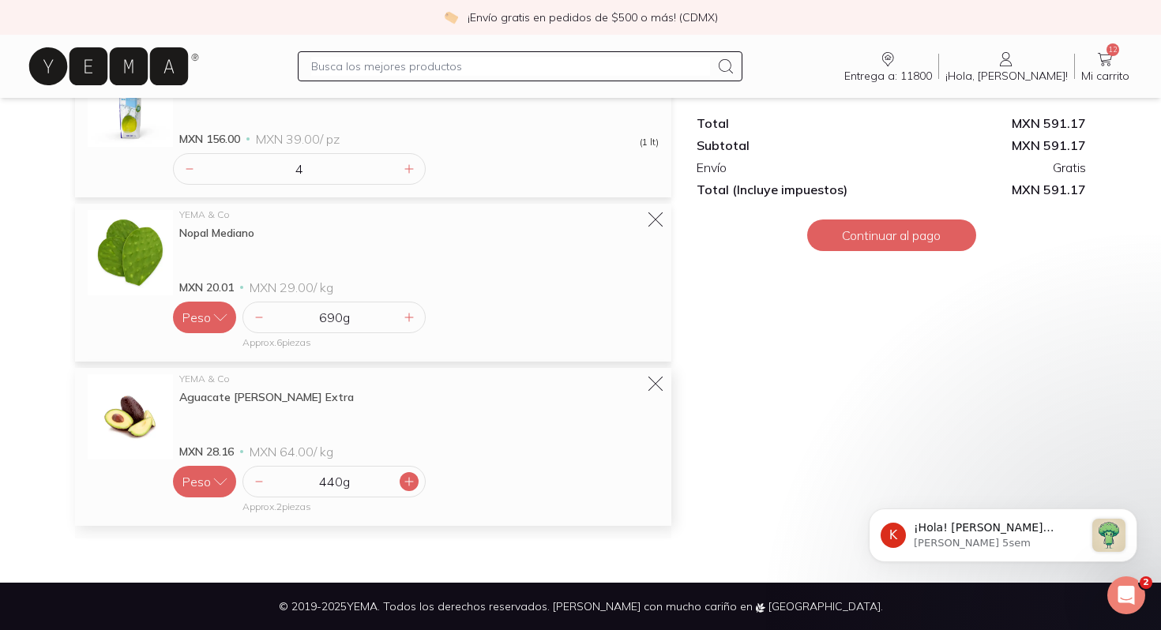
click at [404, 476] on icon at bounding box center [409, 481] width 13 height 13
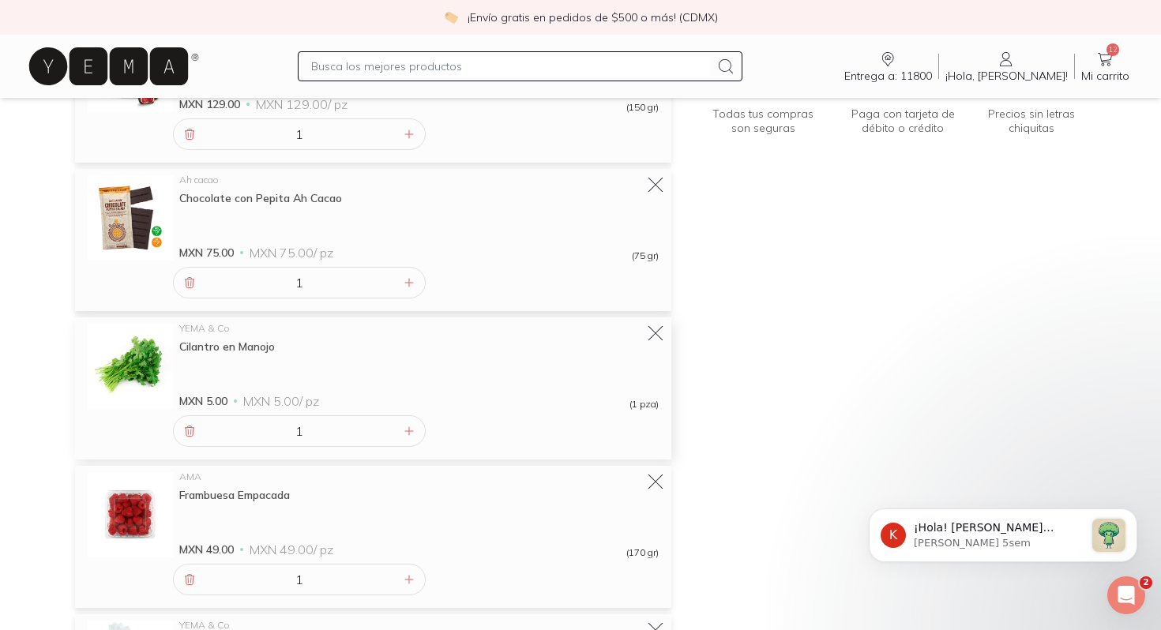
scroll to position [0, 0]
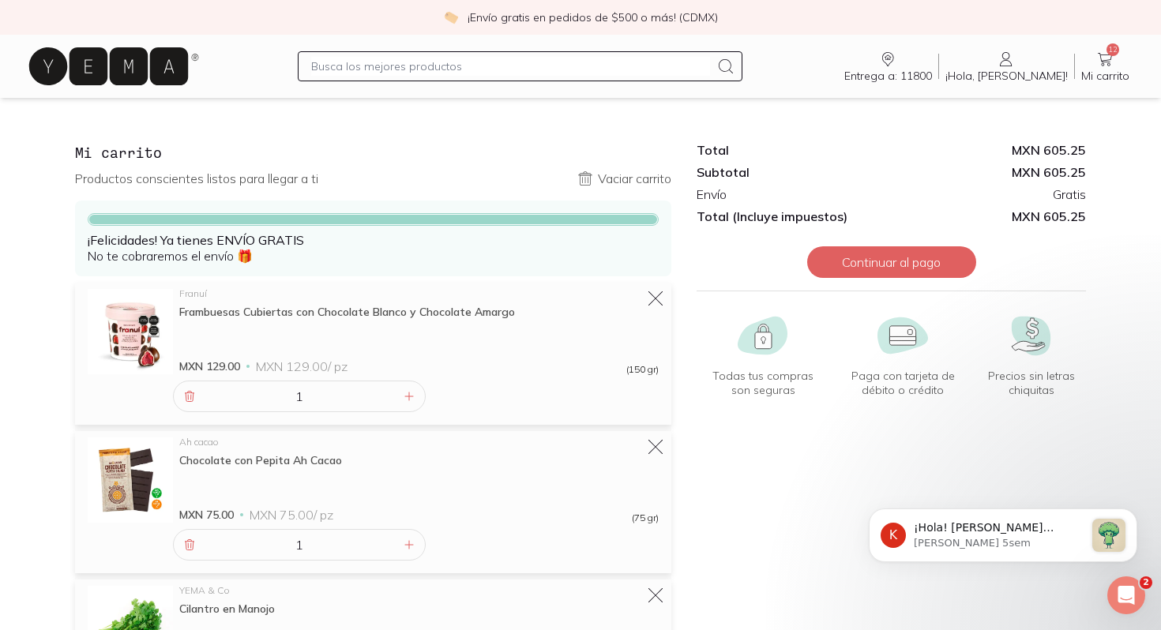
click at [173, 72] on icon at bounding box center [108, 66] width 130 height 13
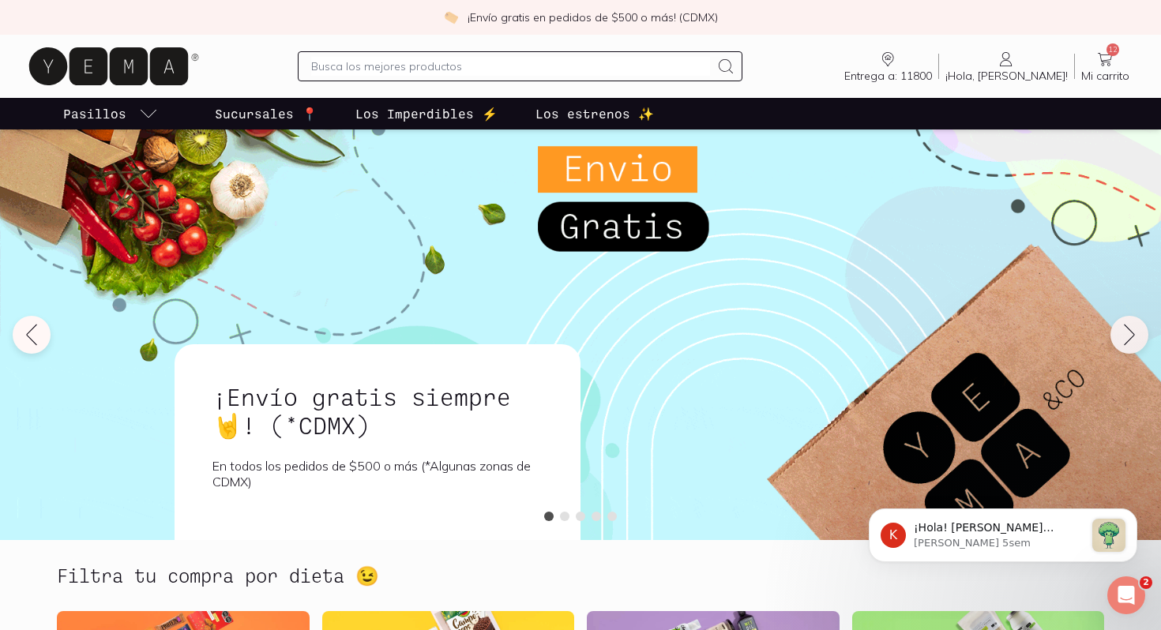
click at [1107, 75] on span "Mi carrito" at bounding box center [1105, 76] width 48 height 14
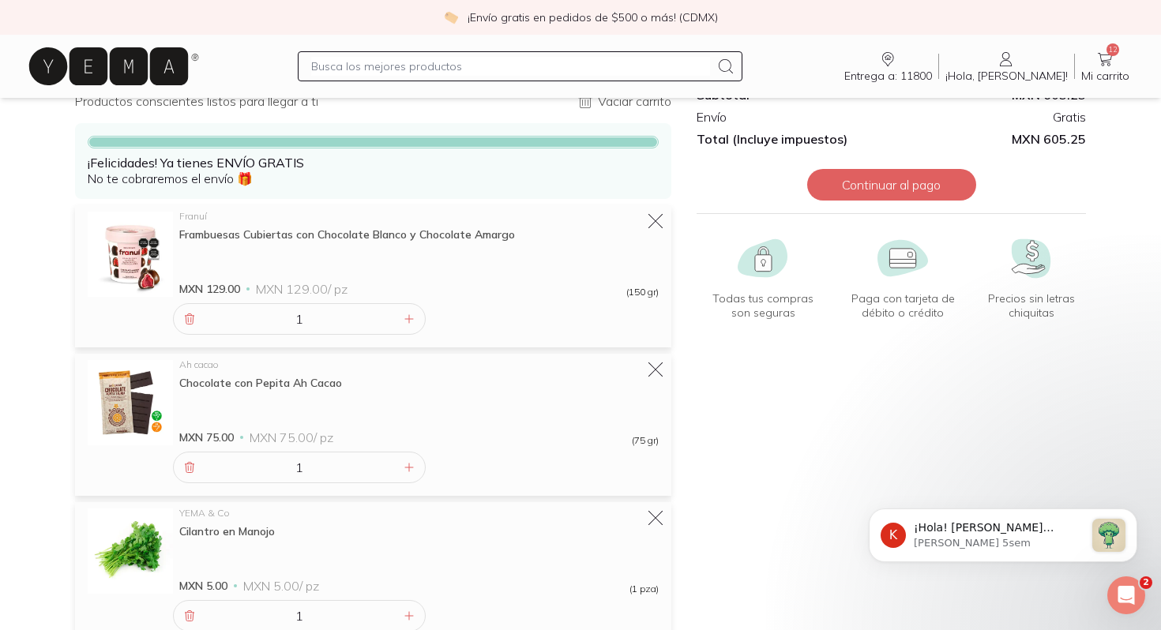
scroll to position [80, 0]
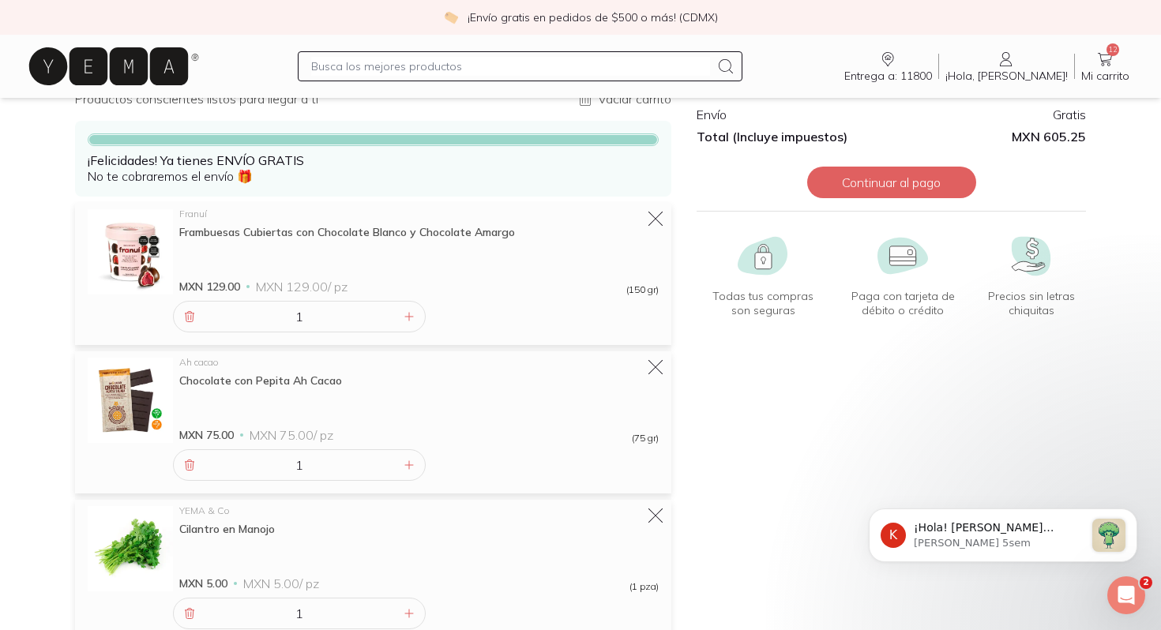
click at [100, 82] on icon at bounding box center [108, 66] width 159 height 38
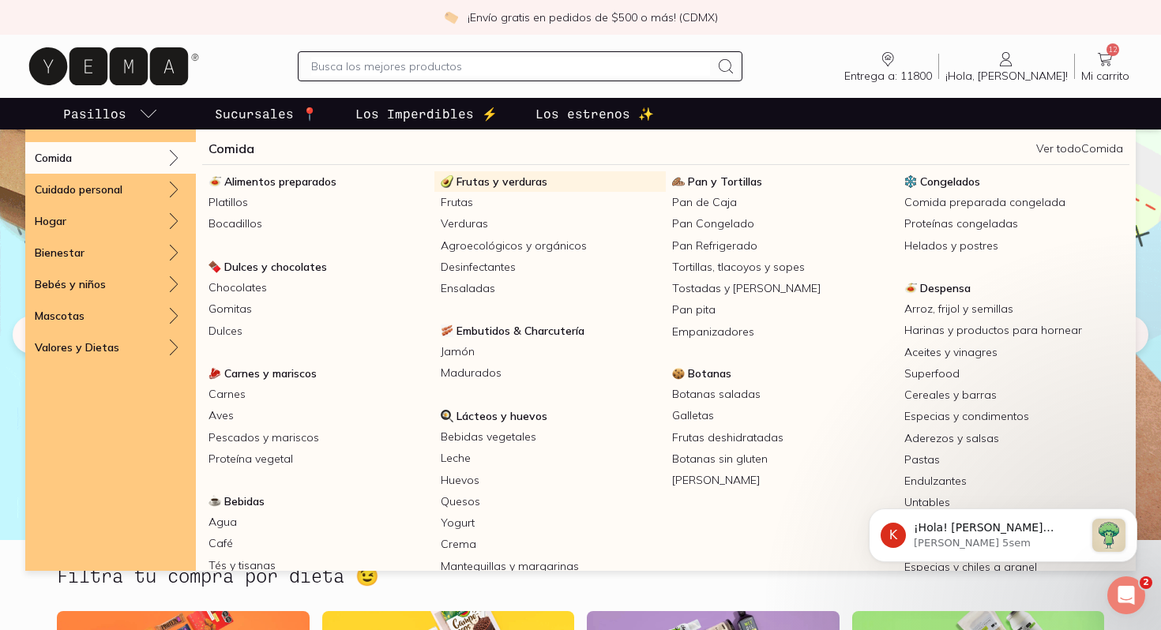
click at [503, 182] on span "Frutas y verduras" at bounding box center [501, 182] width 91 height 14
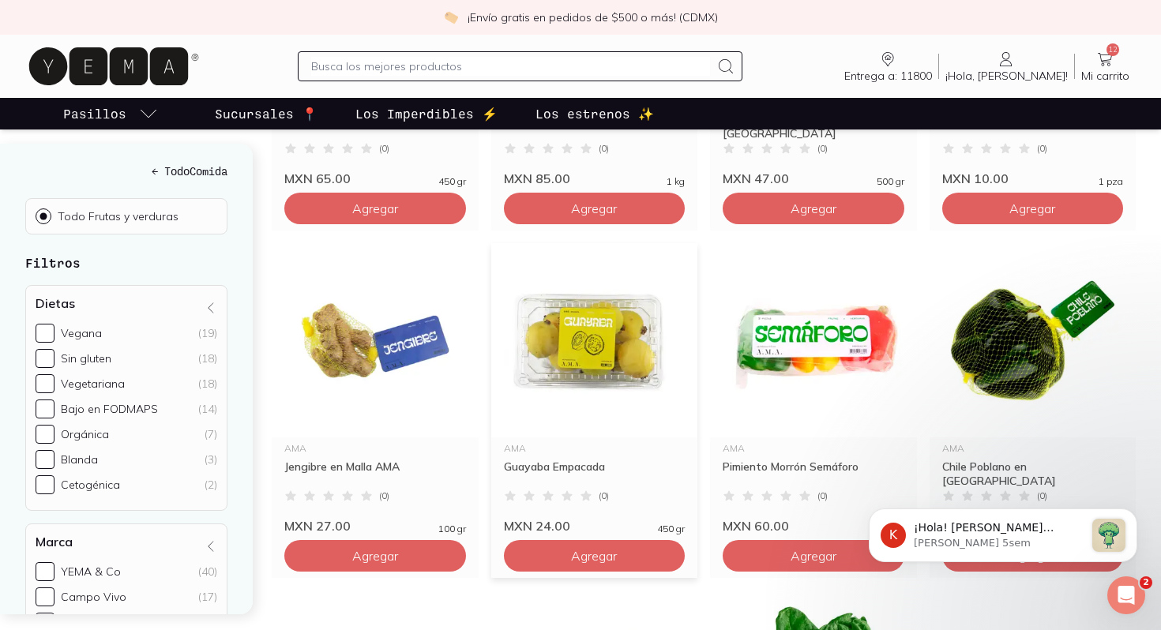
scroll to position [471, 0]
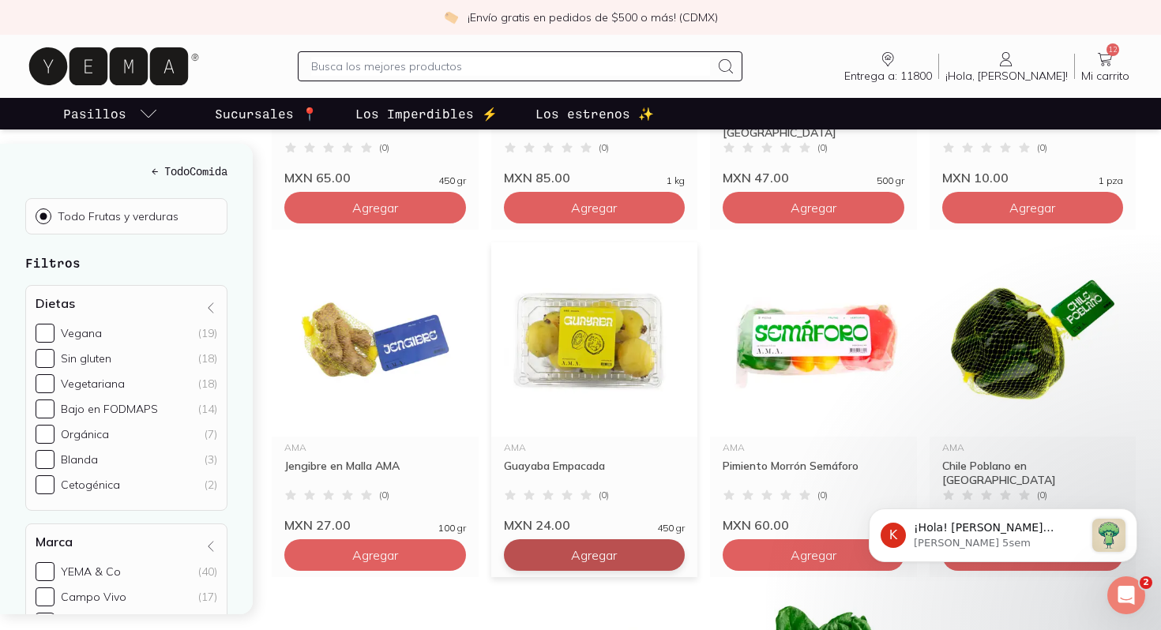
click at [558, 539] on button "Agregar" at bounding box center [595, 555] width 182 height 32
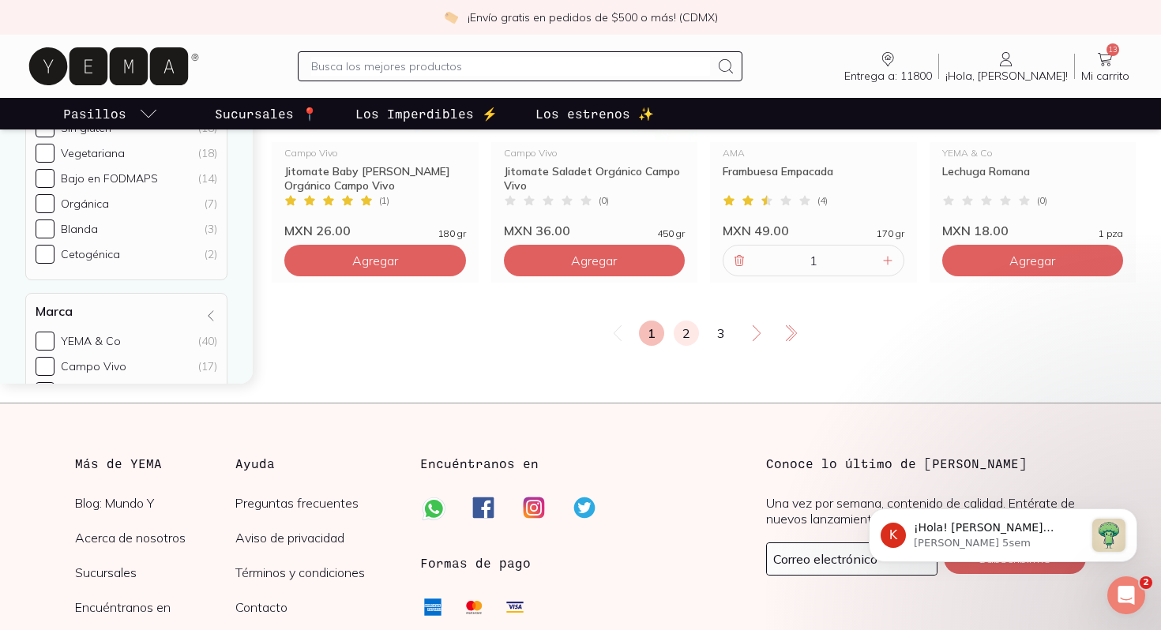
click at [685, 321] on link "2" at bounding box center [686, 333] width 25 height 25
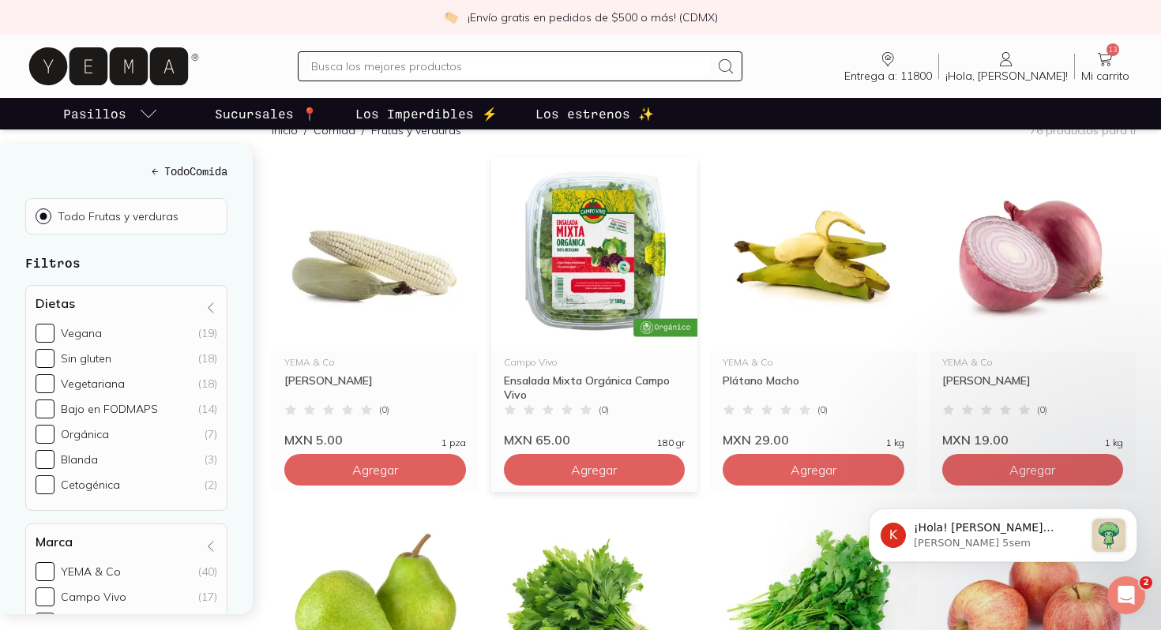
scroll to position [212, 0]
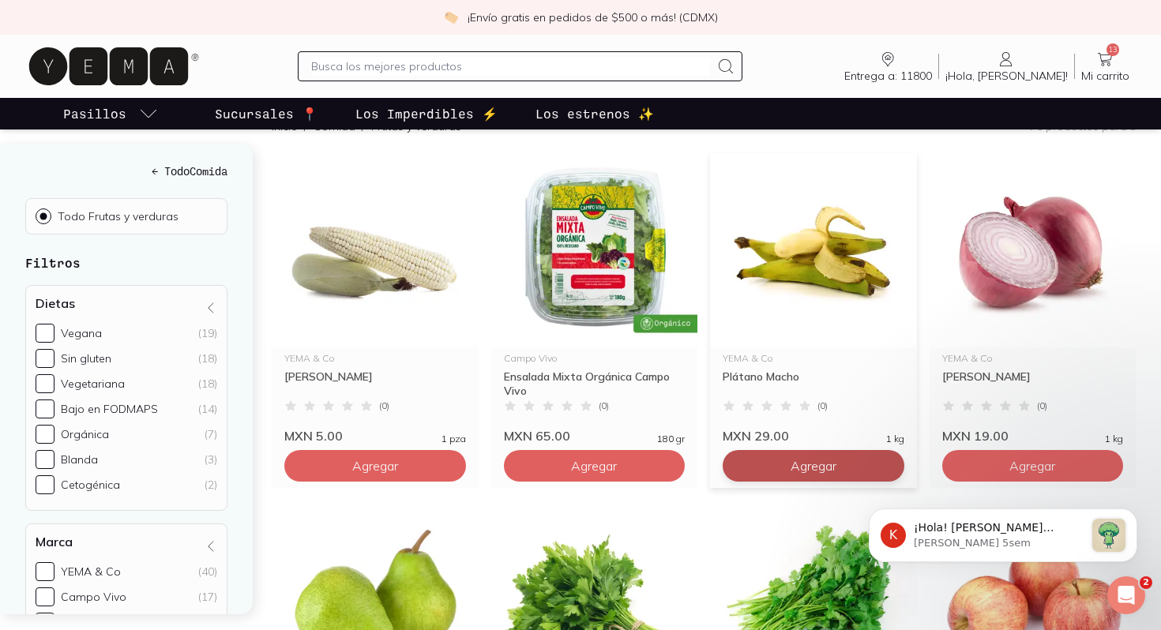
click at [798, 458] on span "Agregar" at bounding box center [813, 466] width 46 height 16
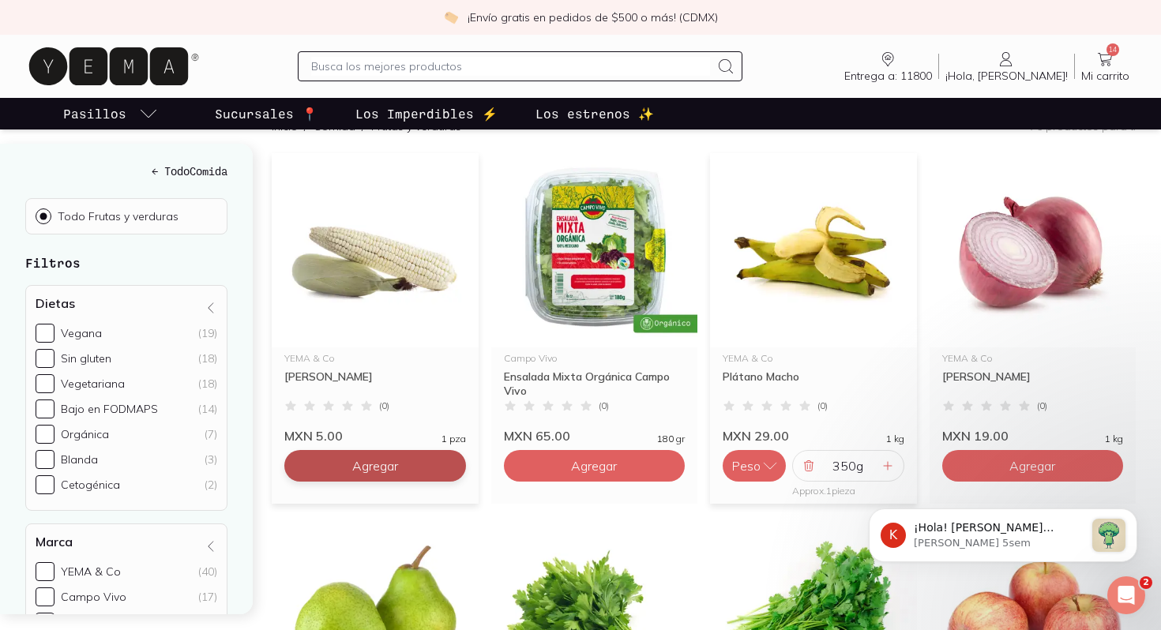
click at [333, 450] on button "Agregar" at bounding box center [375, 466] width 182 height 32
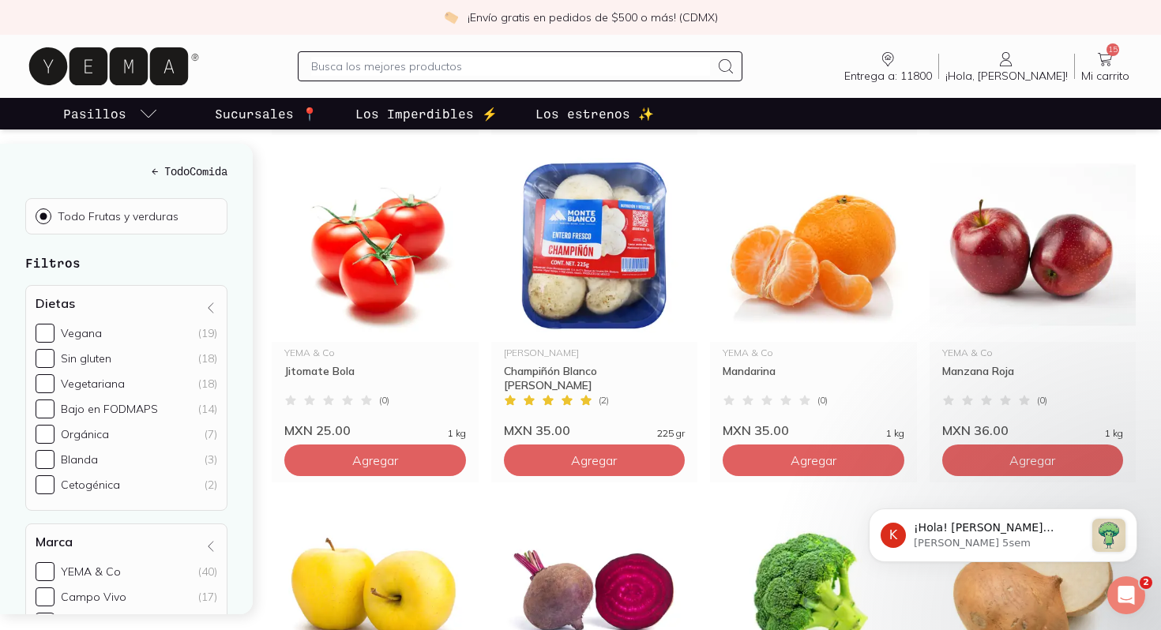
scroll to position [941, 0]
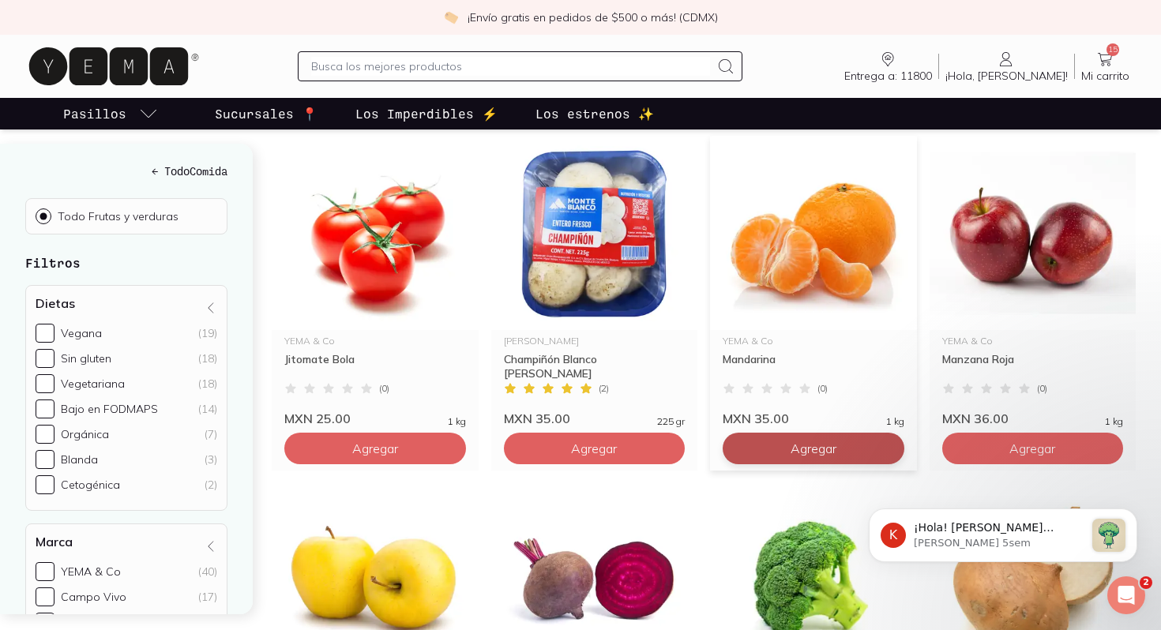
click at [790, 433] on button "Agregar" at bounding box center [814, 449] width 182 height 32
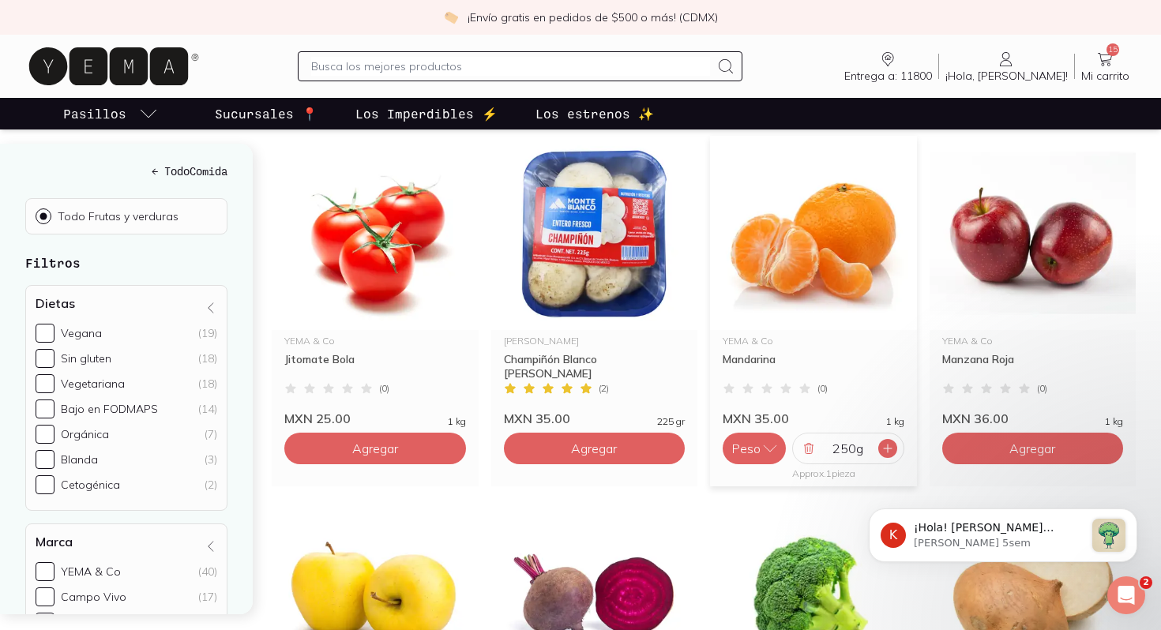
click at [890, 442] on icon at bounding box center [887, 448] width 13 height 13
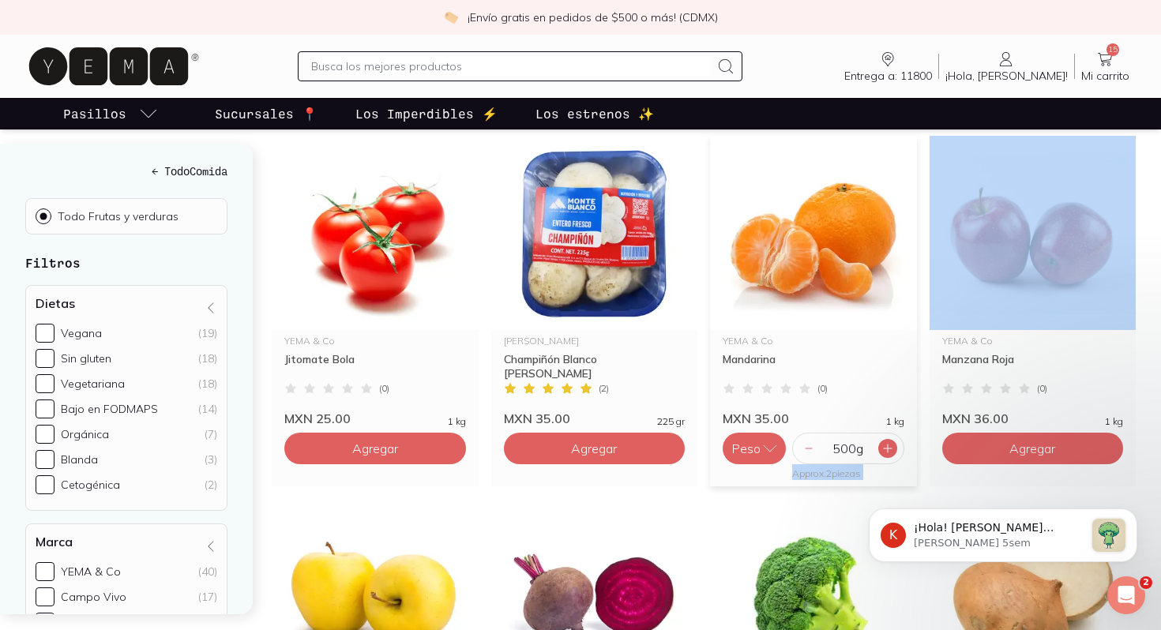
click at [890, 442] on icon at bounding box center [887, 448] width 13 height 13
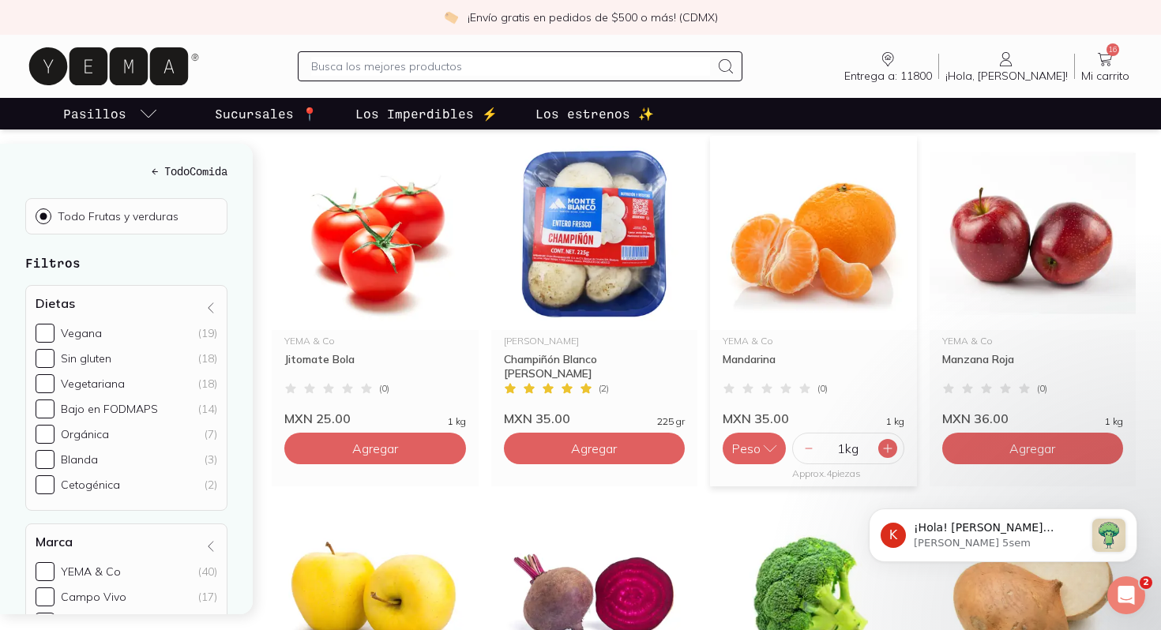
click at [890, 442] on icon at bounding box center [887, 448] width 13 height 13
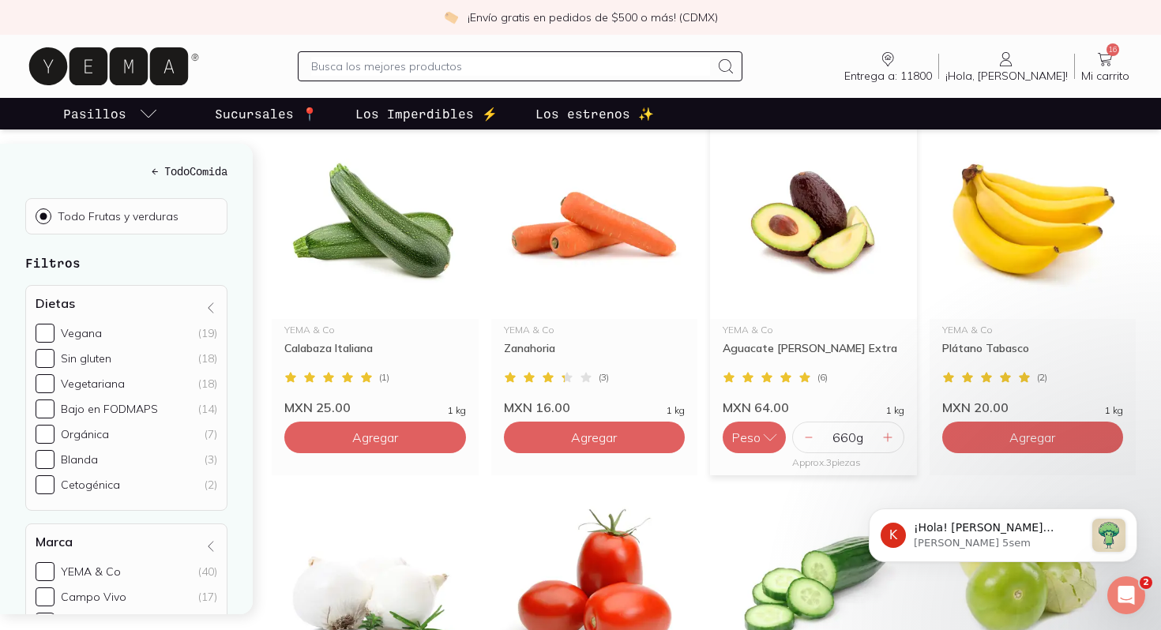
scroll to position [2049, 0]
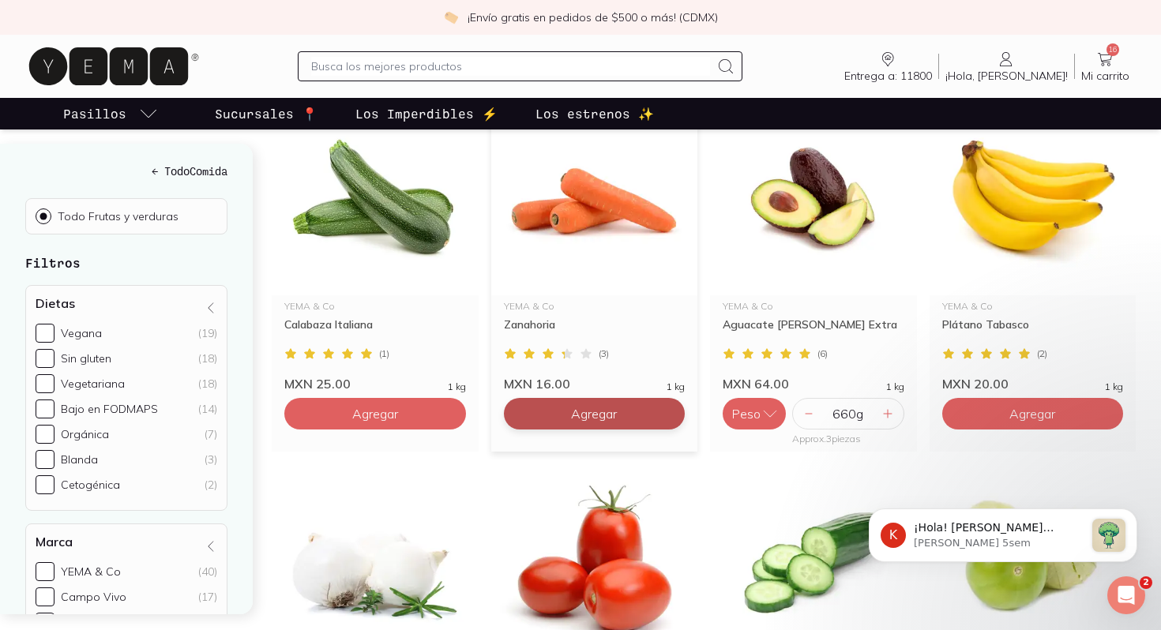
click at [614, 406] on span "Agregar" at bounding box center [594, 414] width 46 height 16
click at [677, 404] on div at bounding box center [668, 413] width 19 height 19
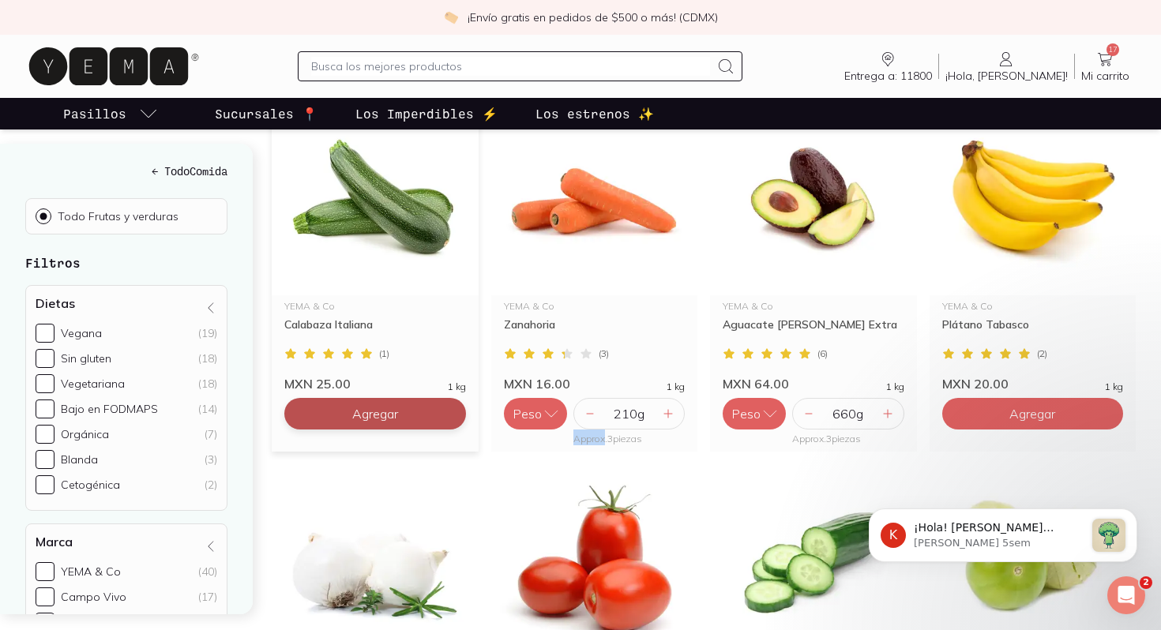
click at [411, 398] on button "Agregar" at bounding box center [375, 414] width 182 height 32
click at [451, 407] on icon at bounding box center [449, 413] width 13 height 13
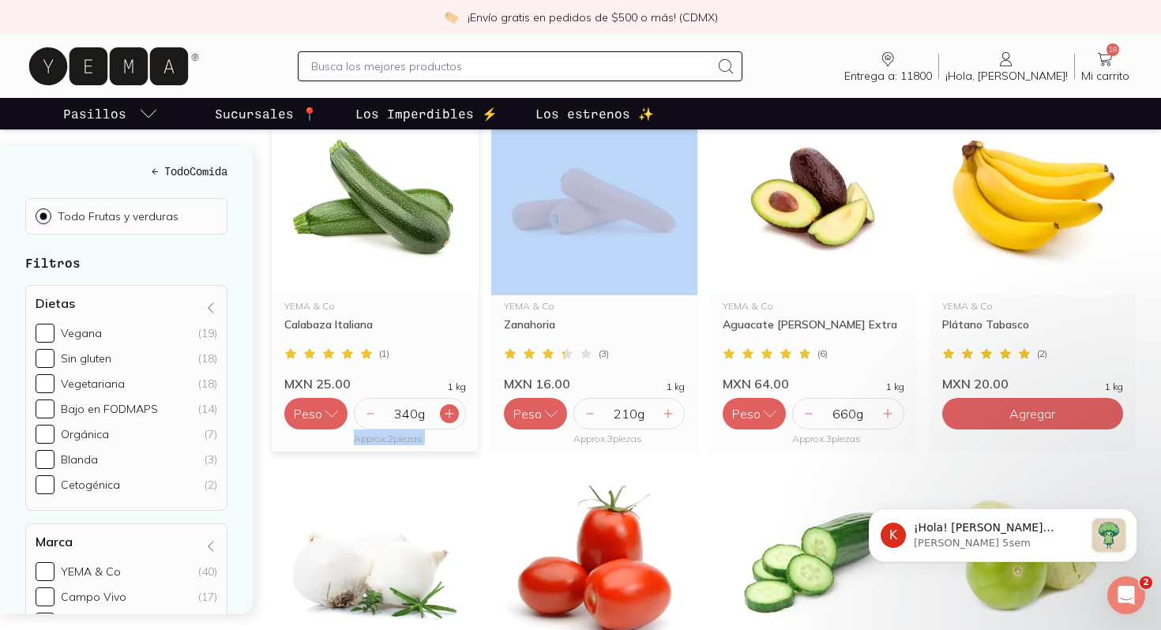
click at [451, 407] on icon at bounding box center [449, 413] width 13 height 13
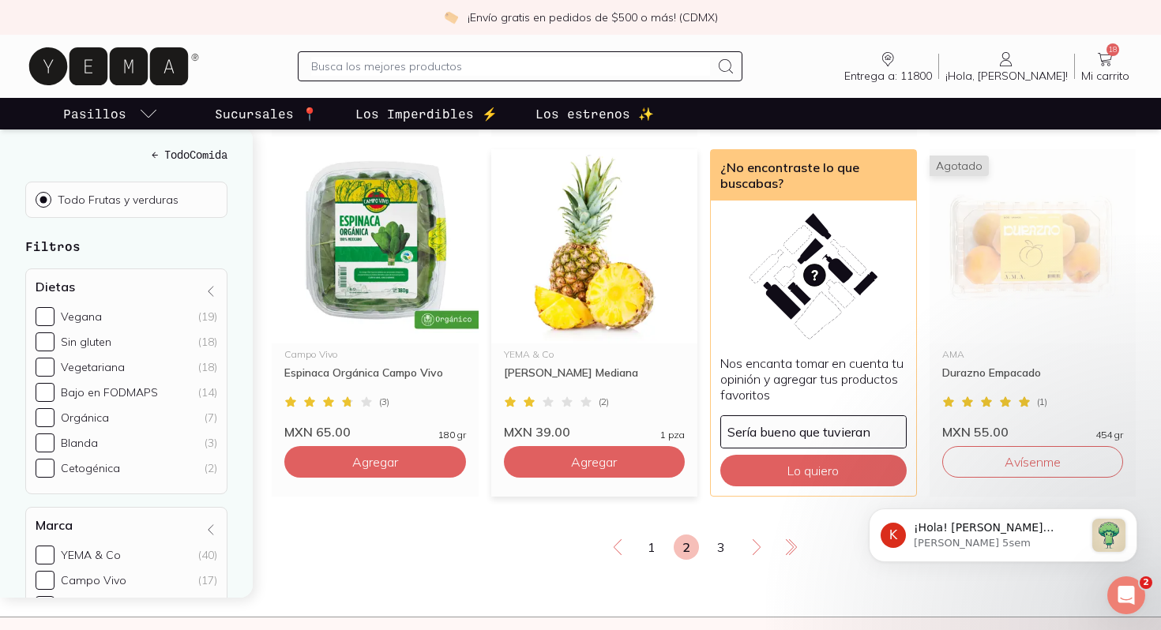
scroll to position [2729, 0]
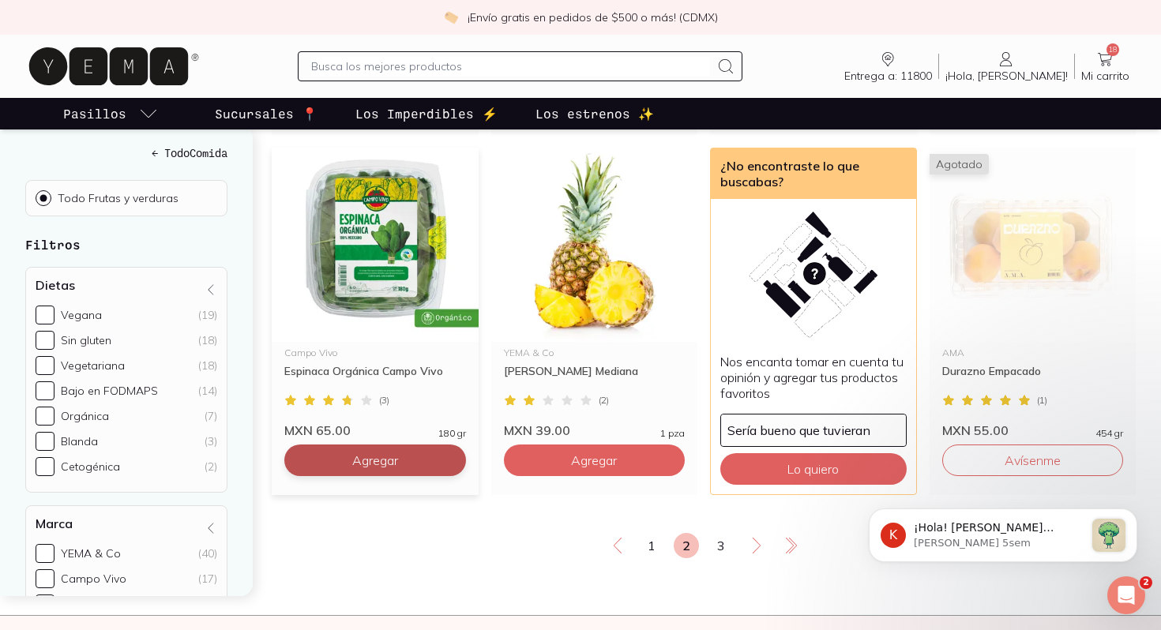
click at [384, 452] on span "Agregar" at bounding box center [375, 460] width 46 height 16
click at [1116, 54] on span "19" at bounding box center [1112, 49] width 13 height 13
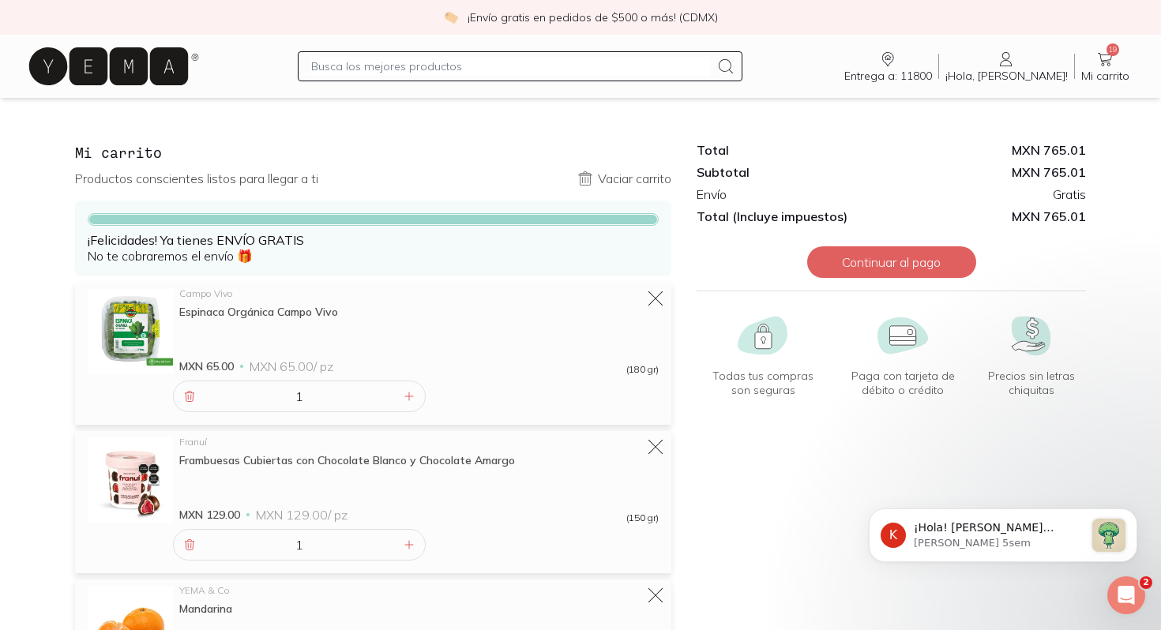
click at [128, 68] on icon at bounding box center [108, 66] width 130 height 13
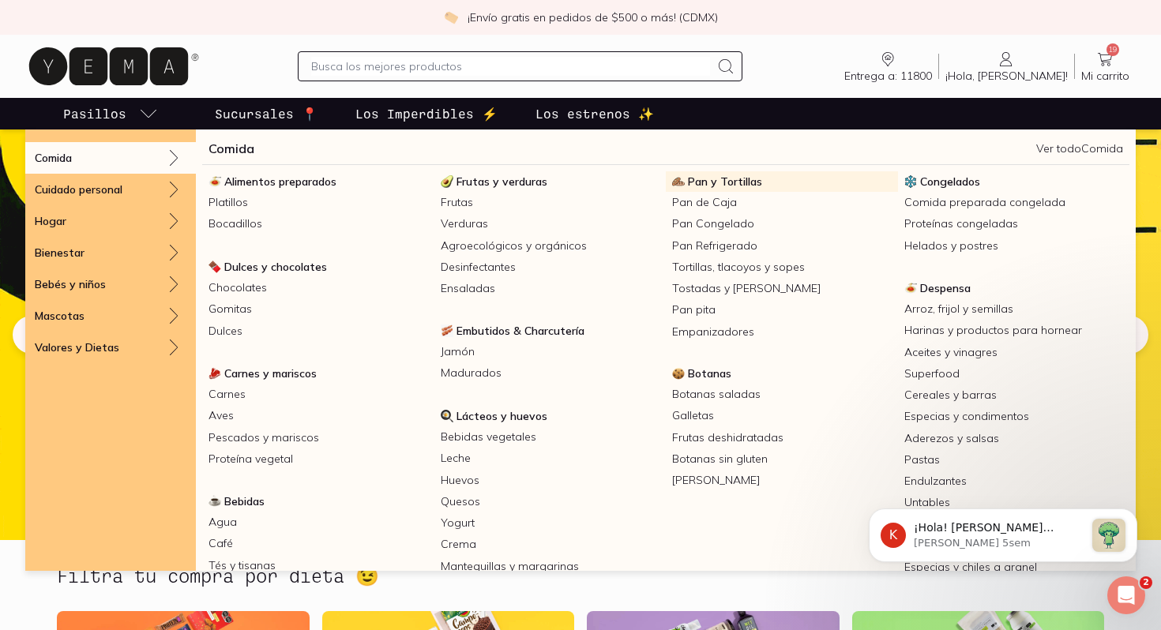
click at [719, 182] on span "Pan y Tortillas" at bounding box center [725, 182] width 74 height 14
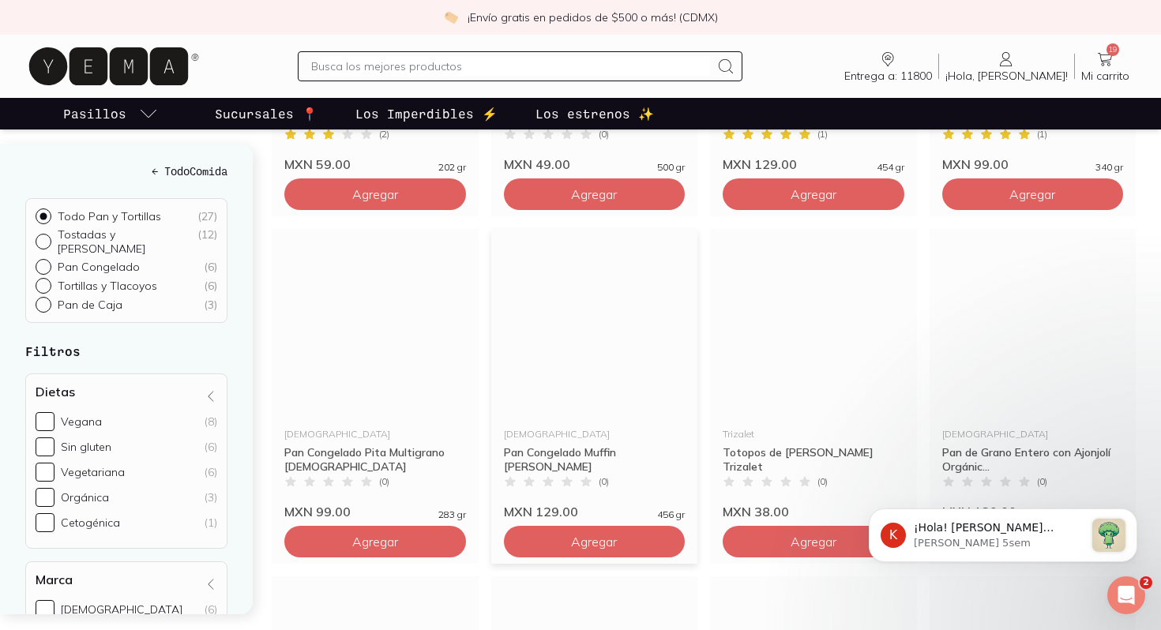
scroll to position [1192, 0]
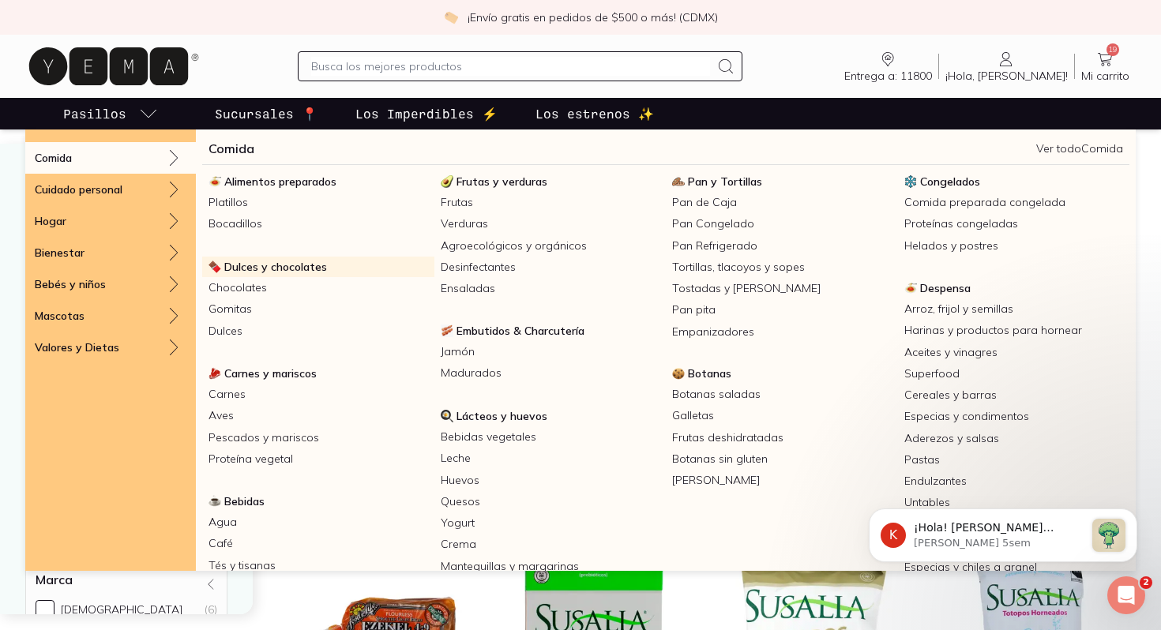
click at [288, 264] on span "Dulces y chocolates" at bounding box center [275, 267] width 103 height 14
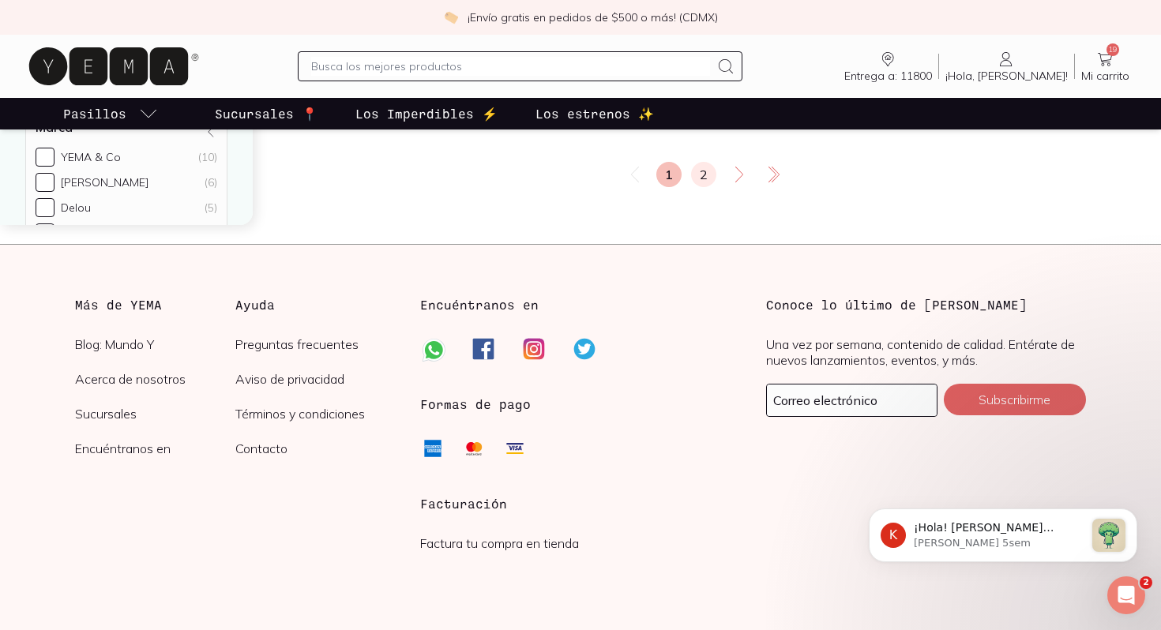
click at [712, 182] on link "2" at bounding box center [703, 174] width 25 height 25
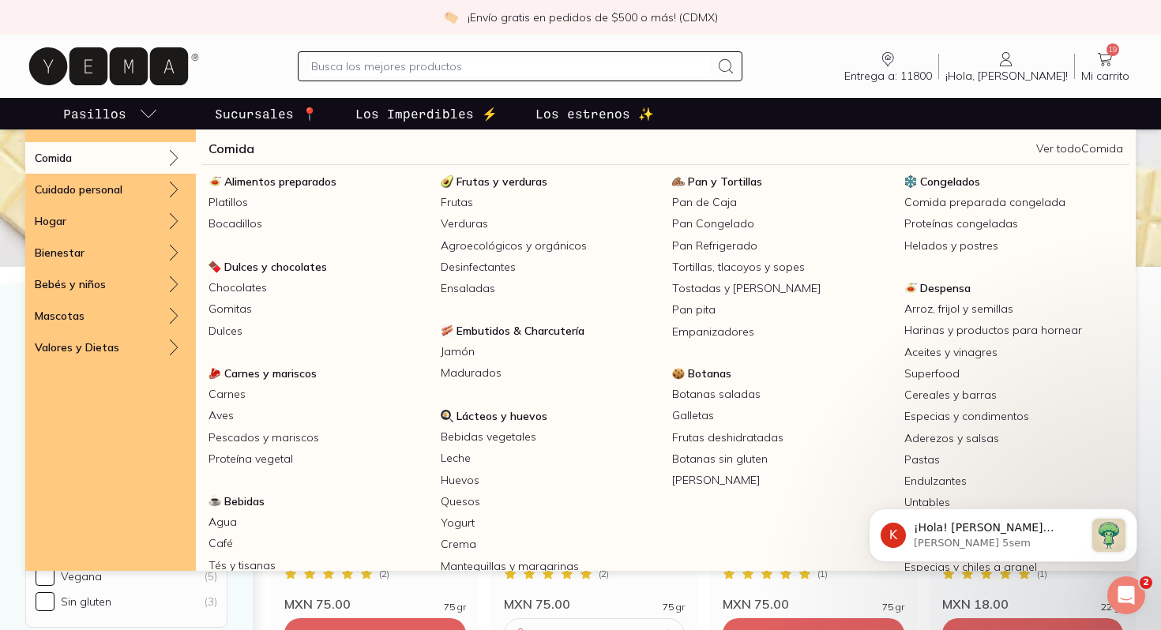
click at [100, 115] on p "Pasillos" at bounding box center [94, 113] width 63 height 19
click at [956, 188] on span "Congelados" at bounding box center [950, 182] width 60 height 14
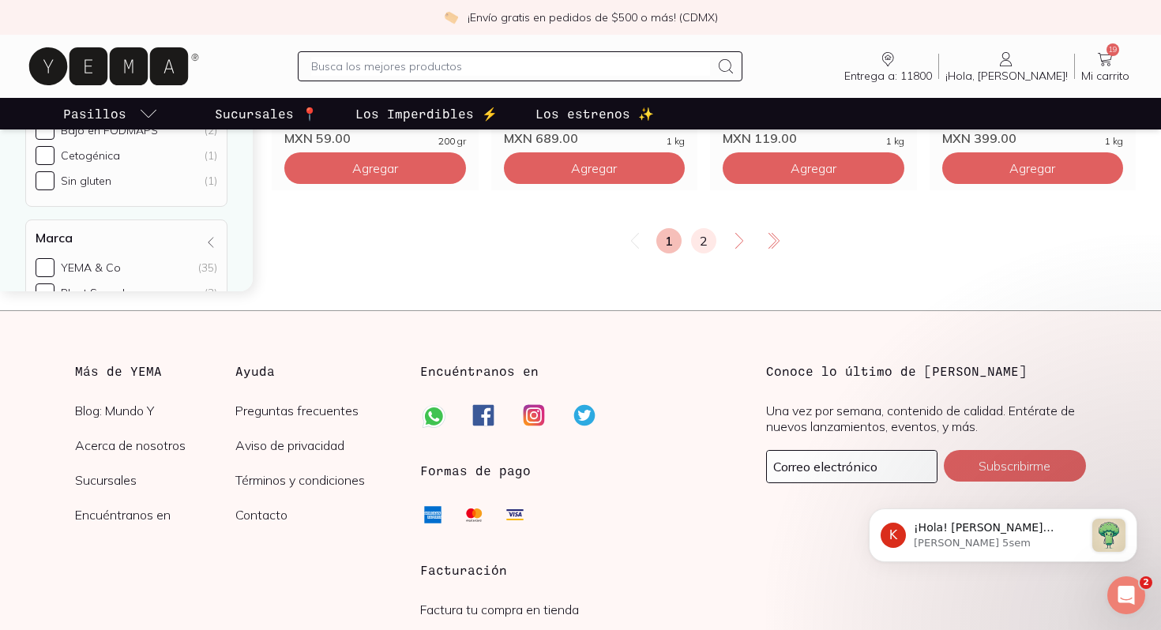
click at [702, 244] on link "2" at bounding box center [703, 240] width 25 height 25
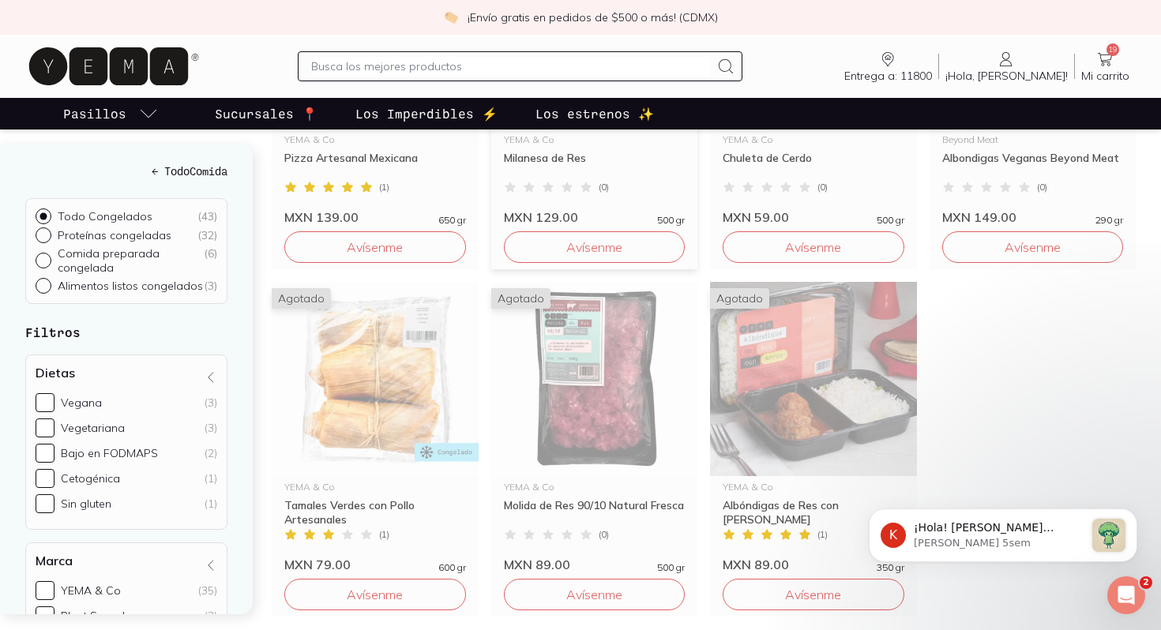
scroll to position [792, 0]
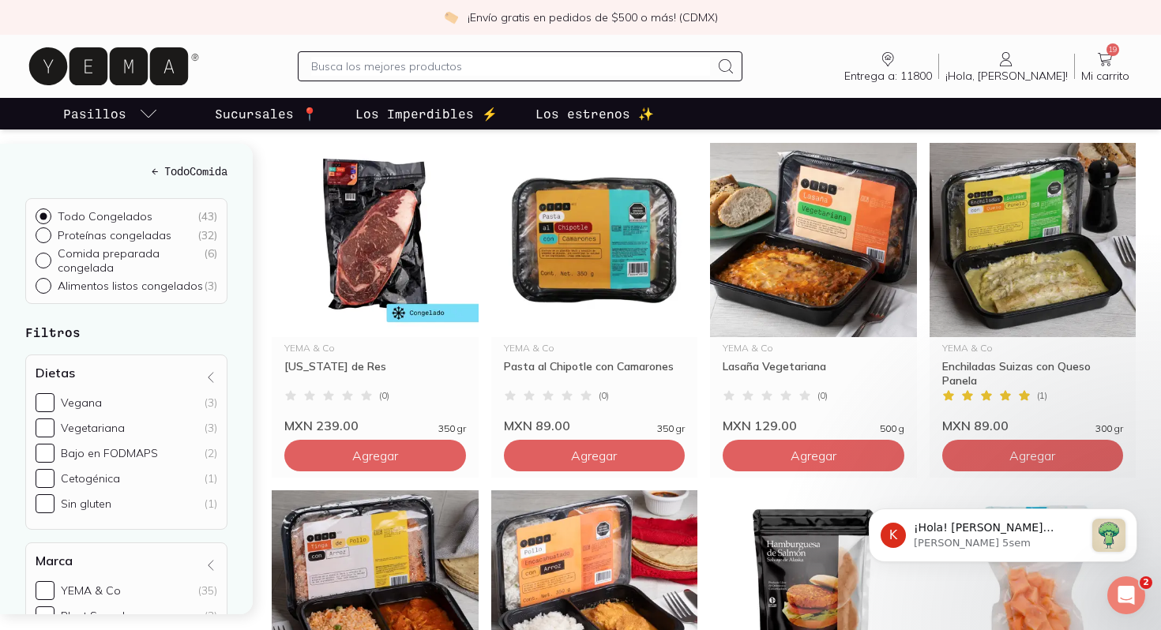
scroll to position [1959, 0]
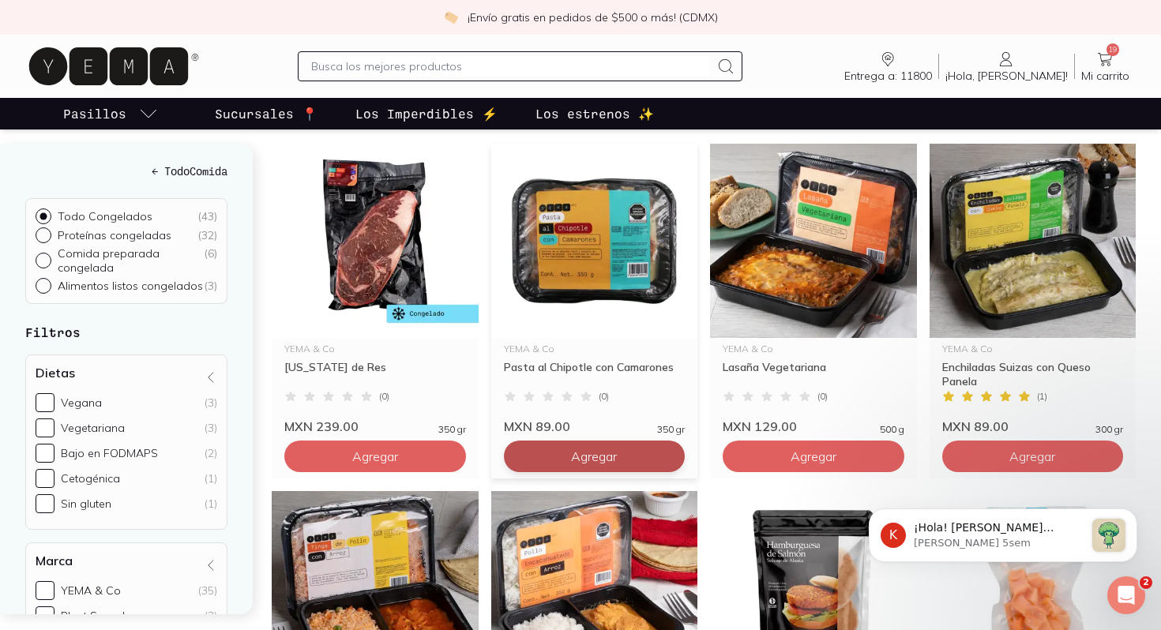
click at [618, 461] on button "Agregar" at bounding box center [595, 457] width 182 height 32
click at [535, 77] on div at bounding box center [520, 66] width 444 height 30
click at [521, 73] on input "text" at bounding box center [510, 66] width 398 height 19
type input "granola"
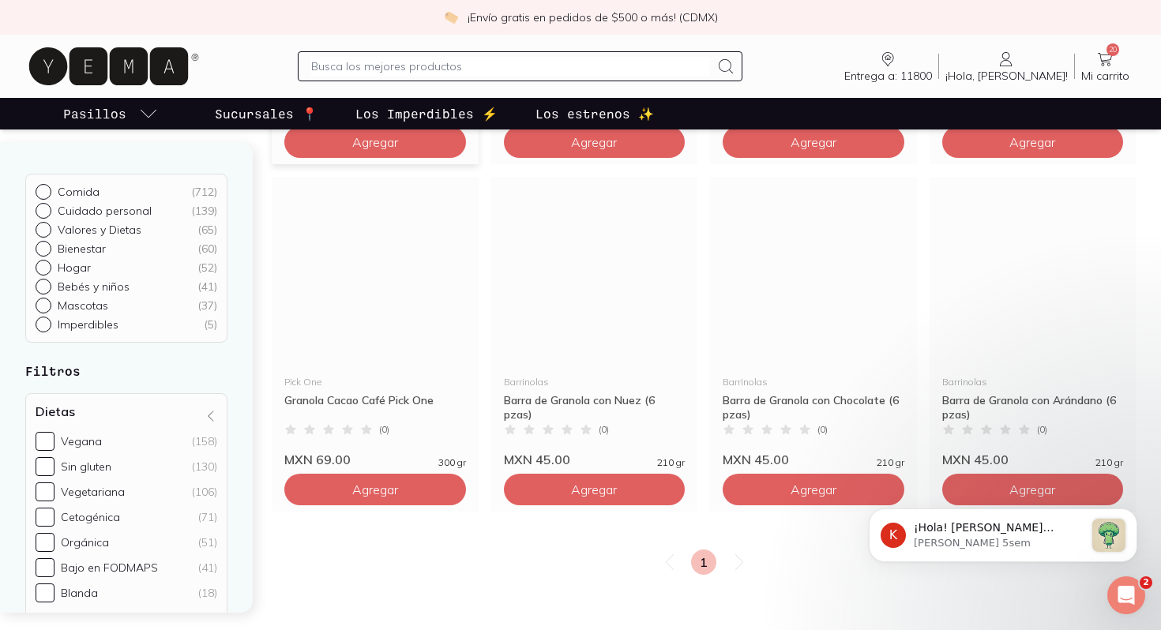
scroll to position [478, 0]
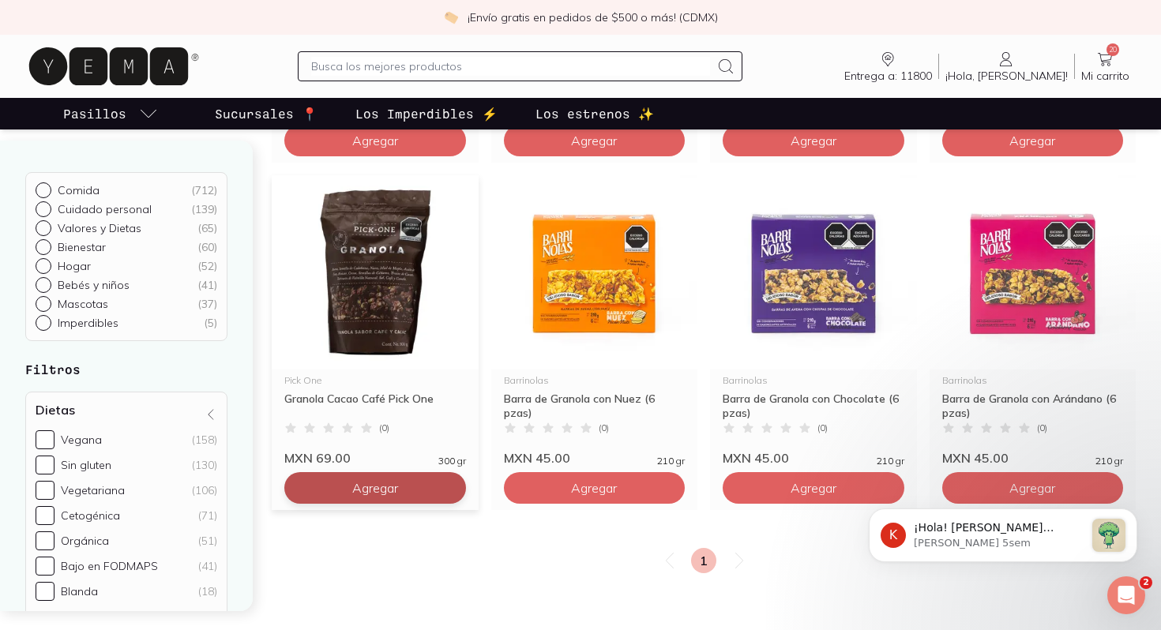
click at [354, 493] on span "Agregar" at bounding box center [375, 488] width 46 height 16
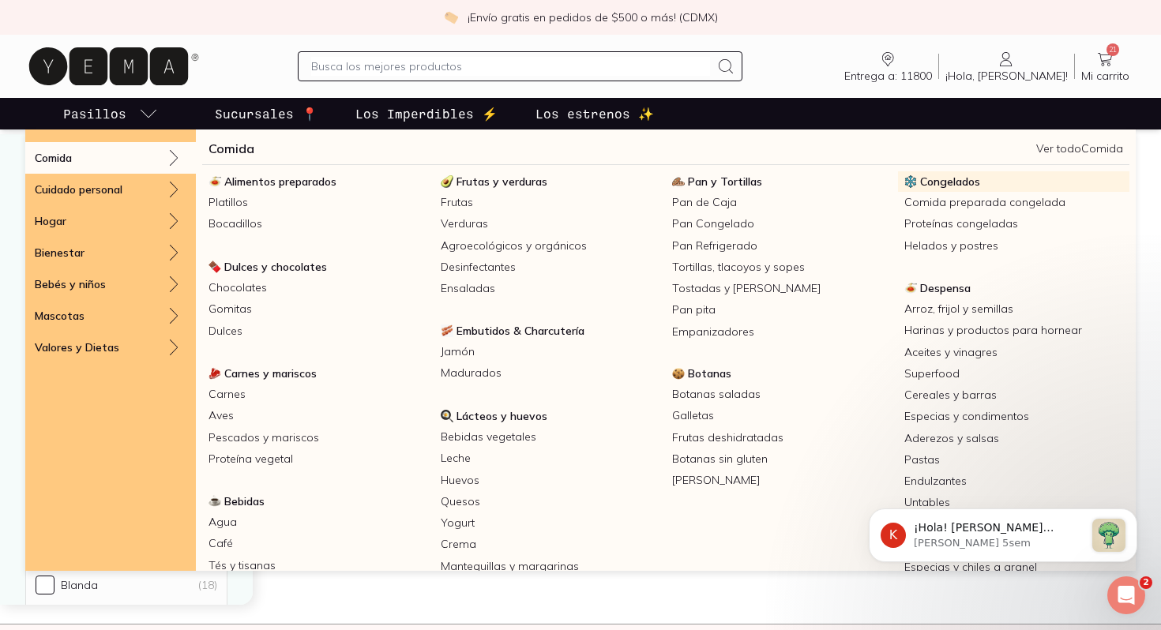
click at [957, 179] on span "Congelados" at bounding box center [950, 182] width 60 height 14
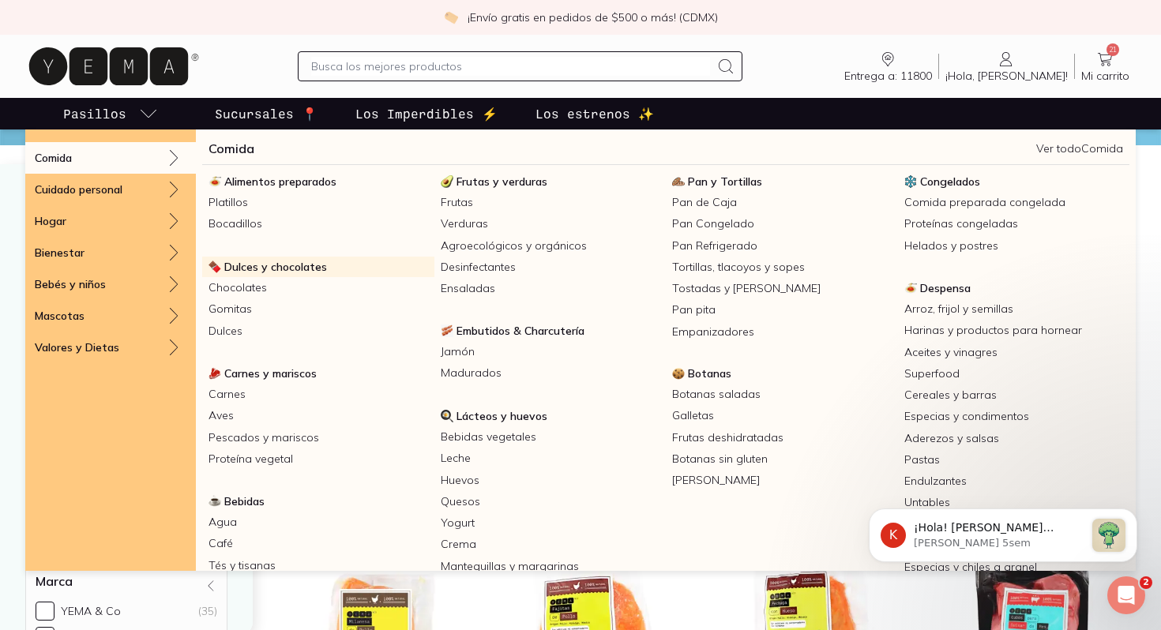
scroll to position [160, 0]
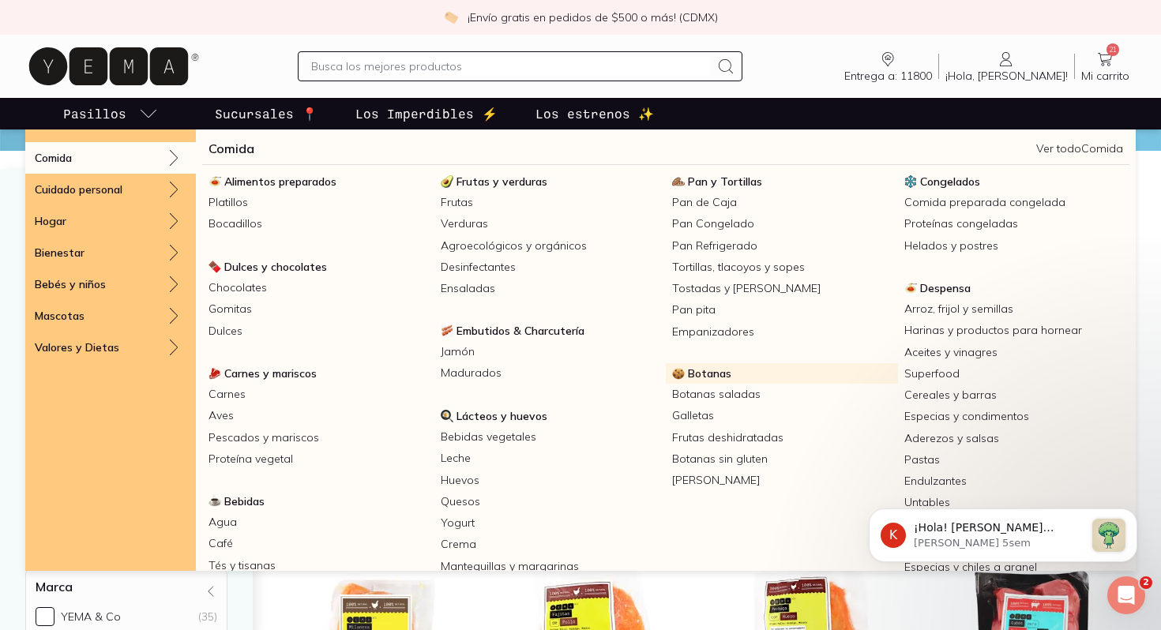
click at [712, 373] on span "Botanas" at bounding box center [709, 373] width 43 height 14
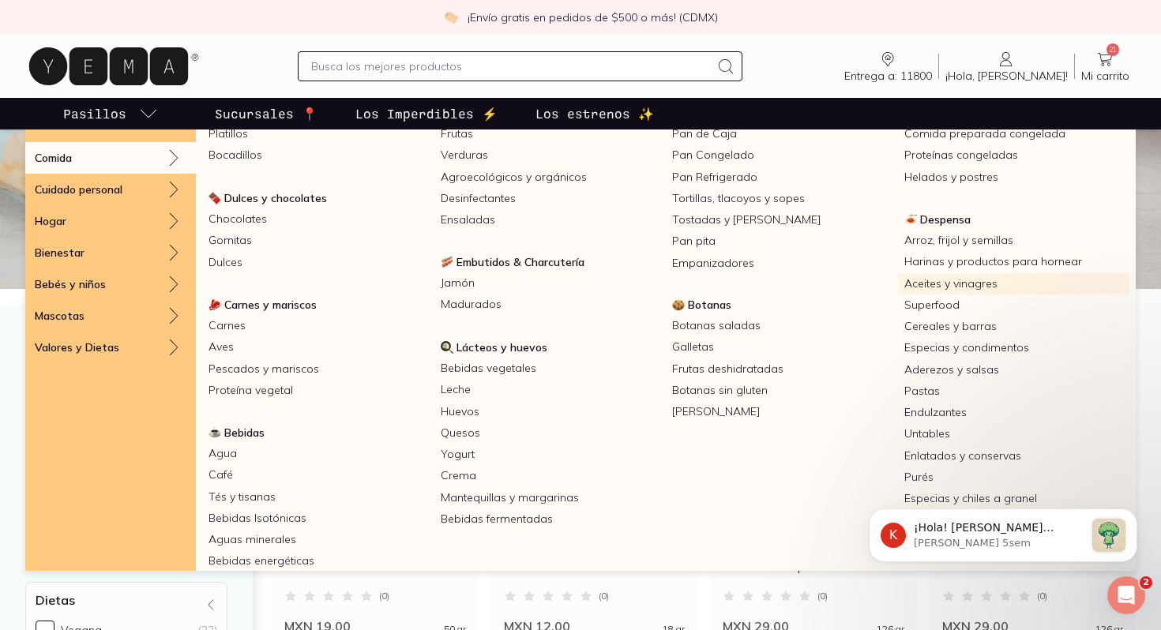
scroll to position [102, 0]
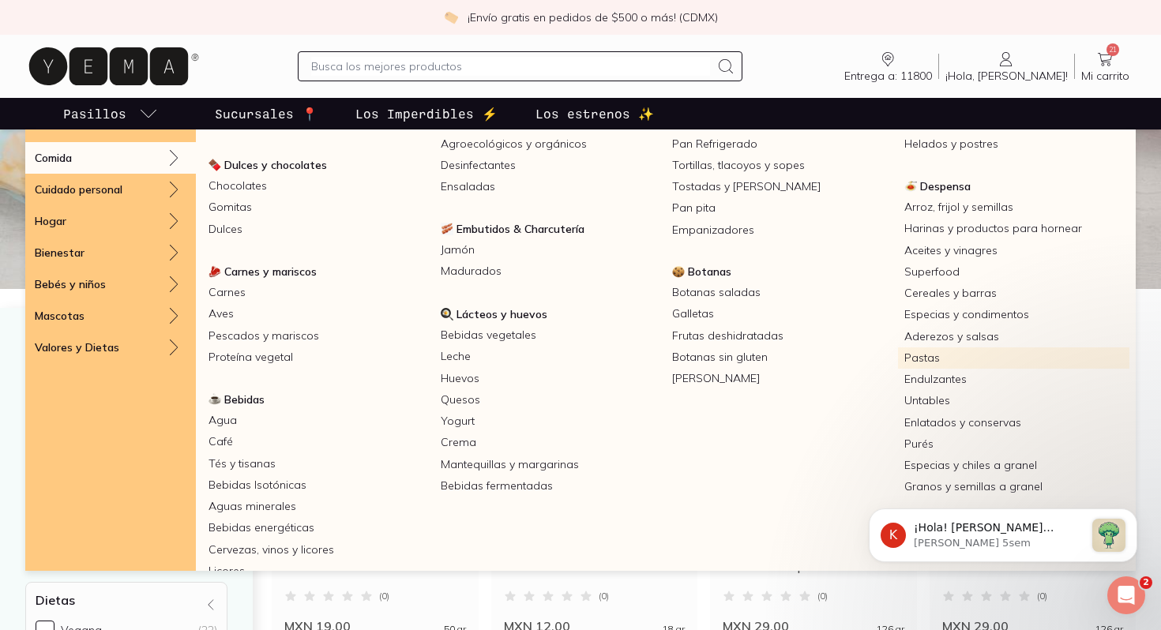
click at [952, 357] on link "Pastas" at bounding box center [1014, 357] width 232 height 21
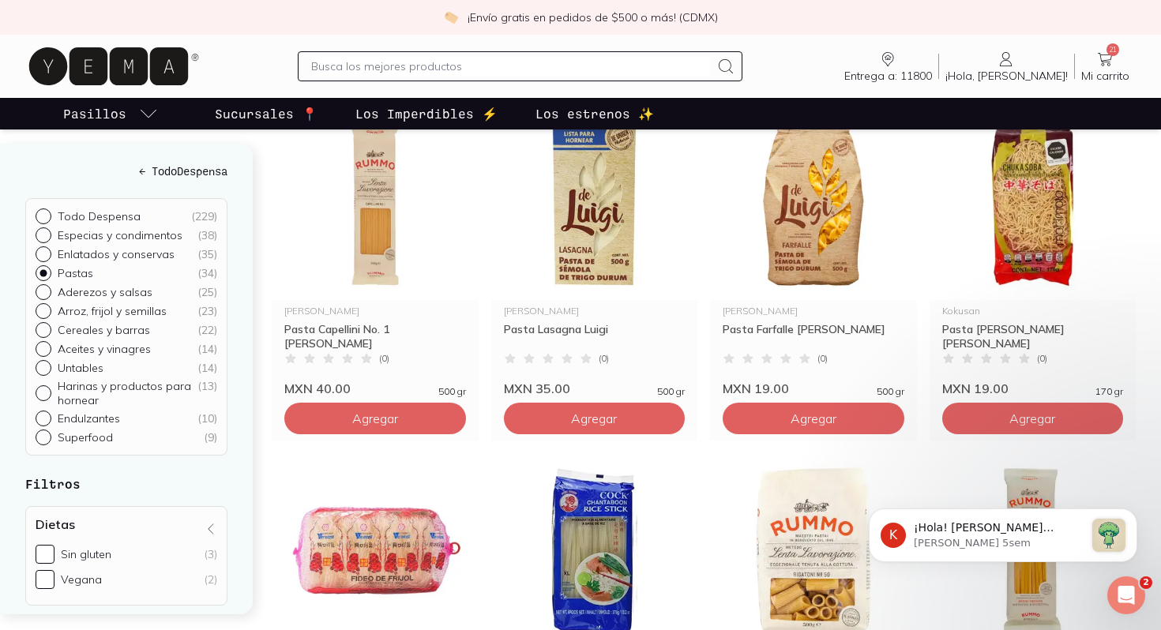
scroll to position [619, 0]
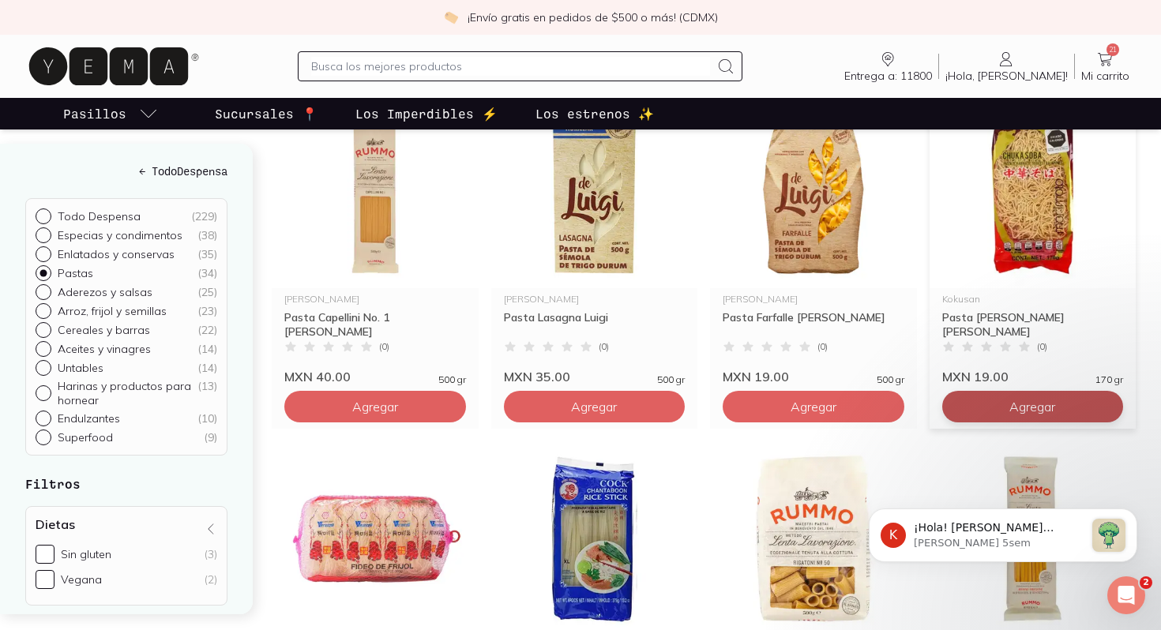
click at [1020, 399] on span "Agregar" at bounding box center [1032, 407] width 46 height 16
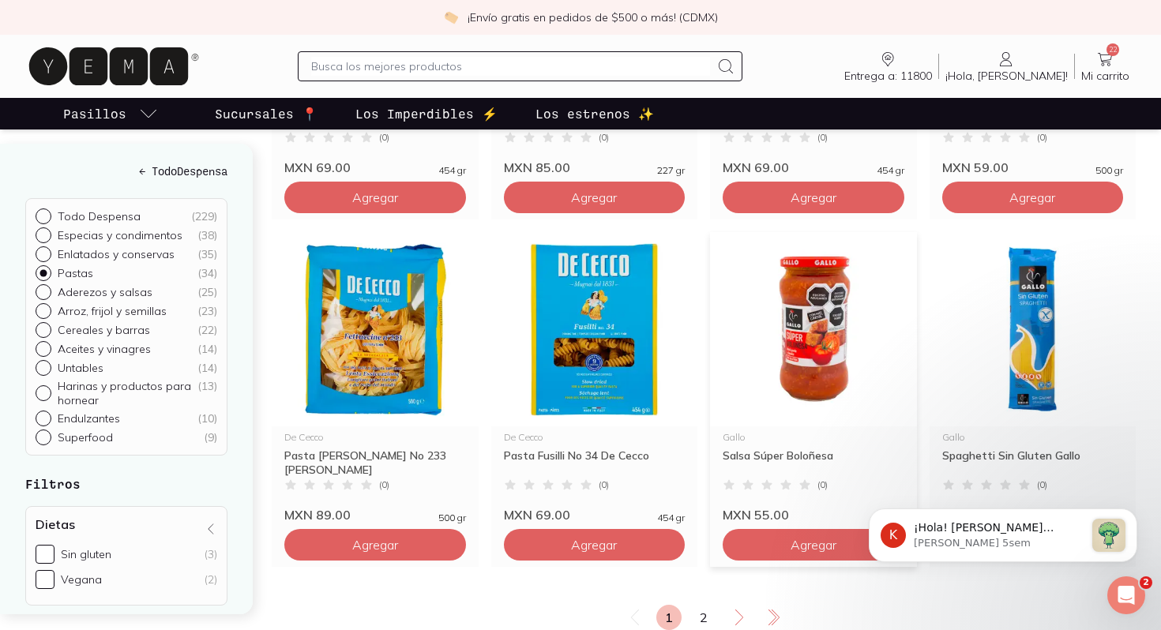
scroll to position [2576, 0]
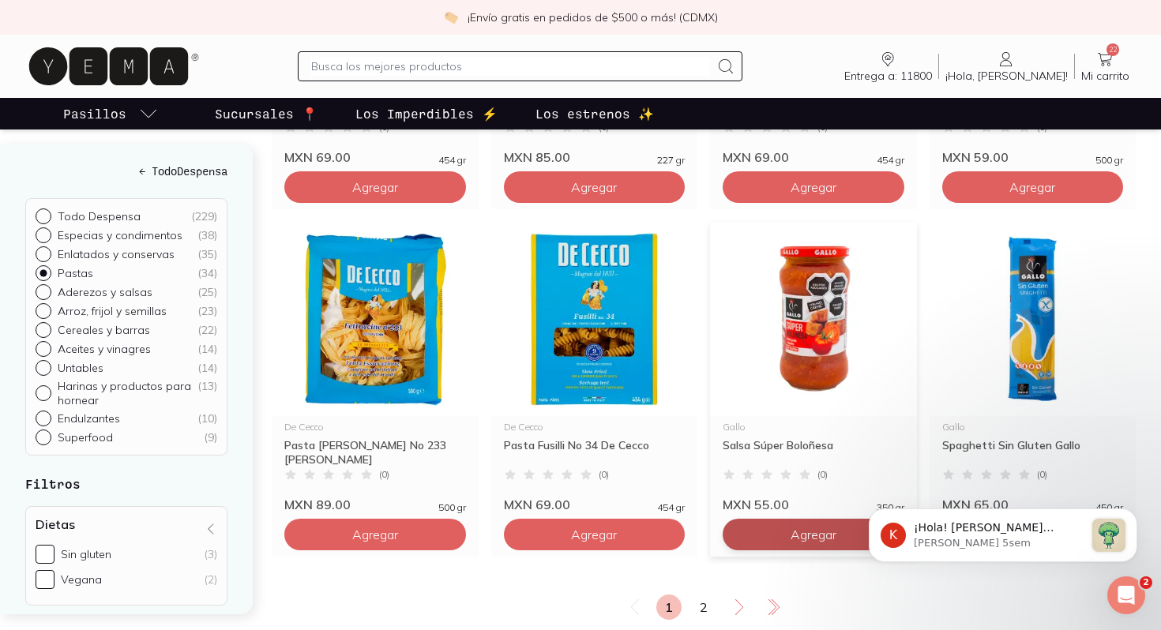
click at [779, 519] on button "Agregar" at bounding box center [814, 535] width 182 height 32
click at [701, 595] on link "2" at bounding box center [703, 607] width 25 height 25
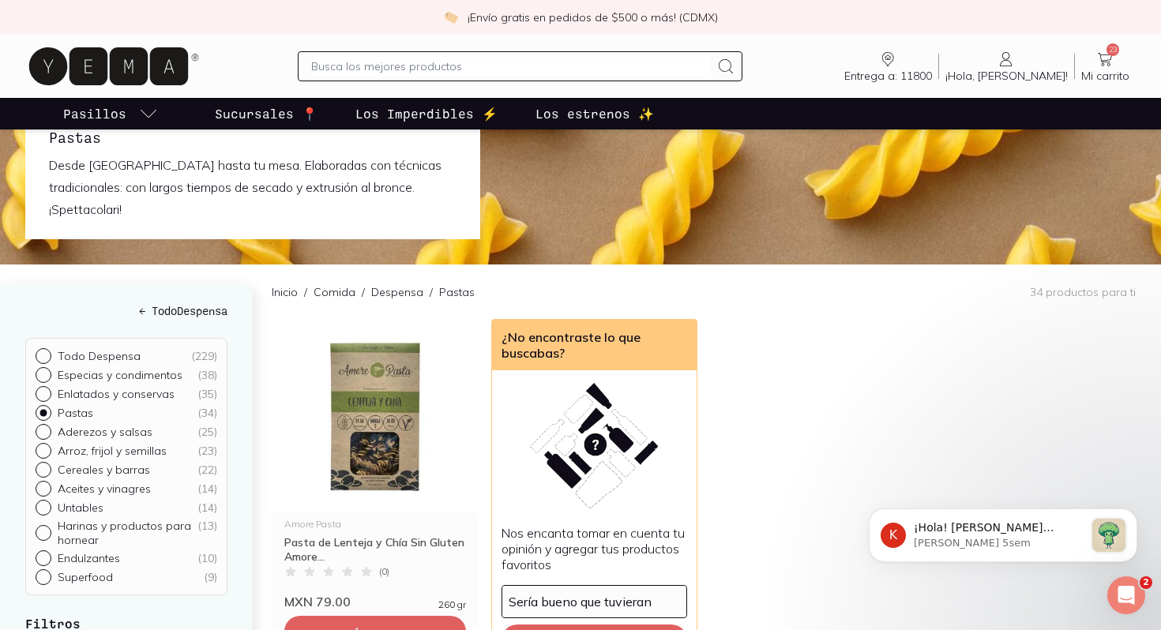
scroll to position [65, 0]
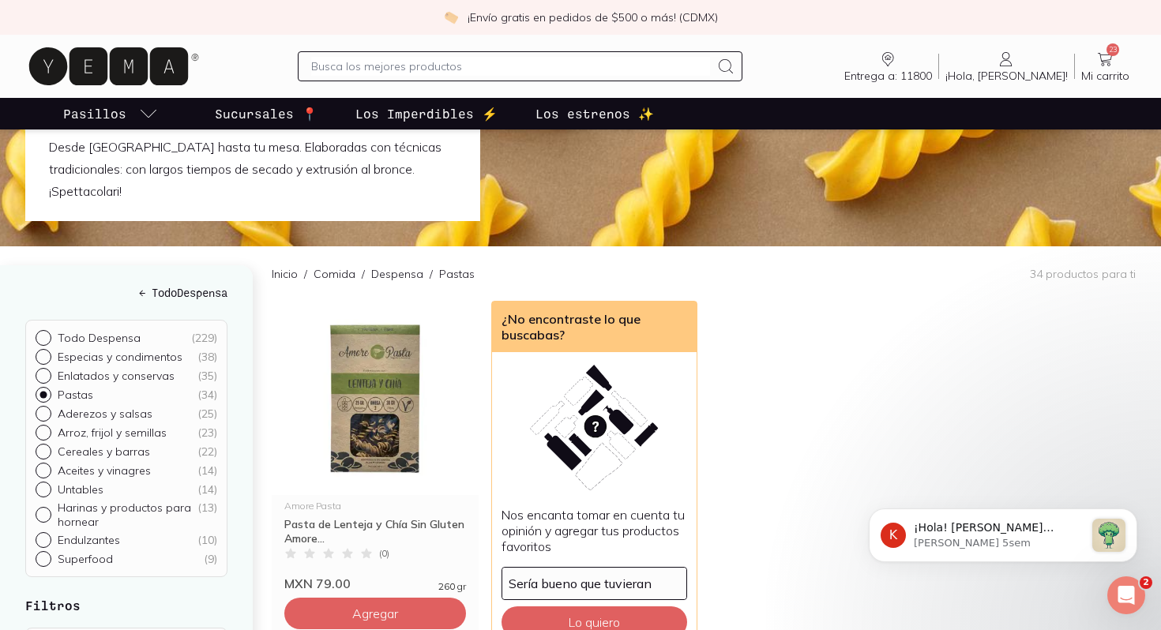
click at [1110, 64] on icon at bounding box center [1104, 59] width 19 height 19
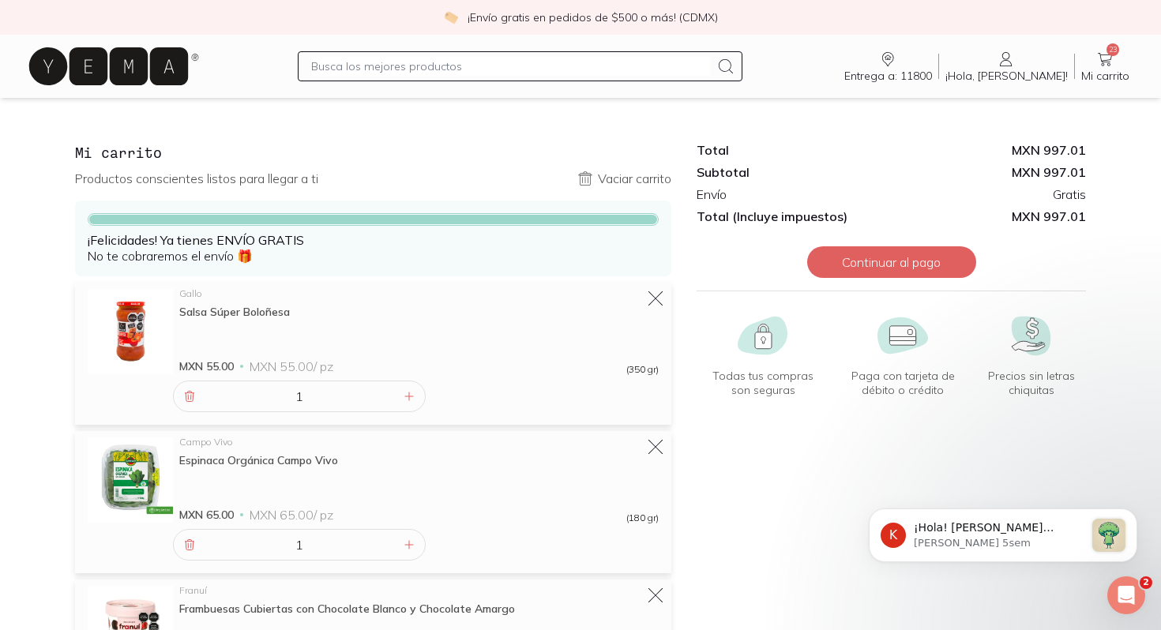
click at [106, 69] on icon at bounding box center [108, 66] width 159 height 38
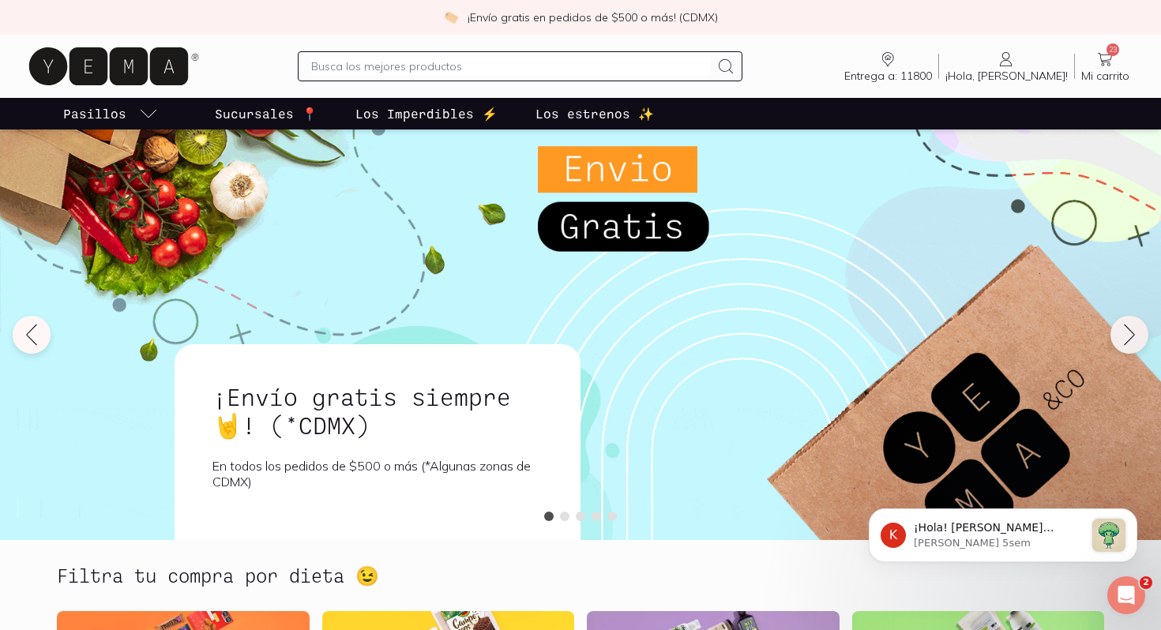
click at [464, 71] on input "text" at bounding box center [510, 66] width 398 height 19
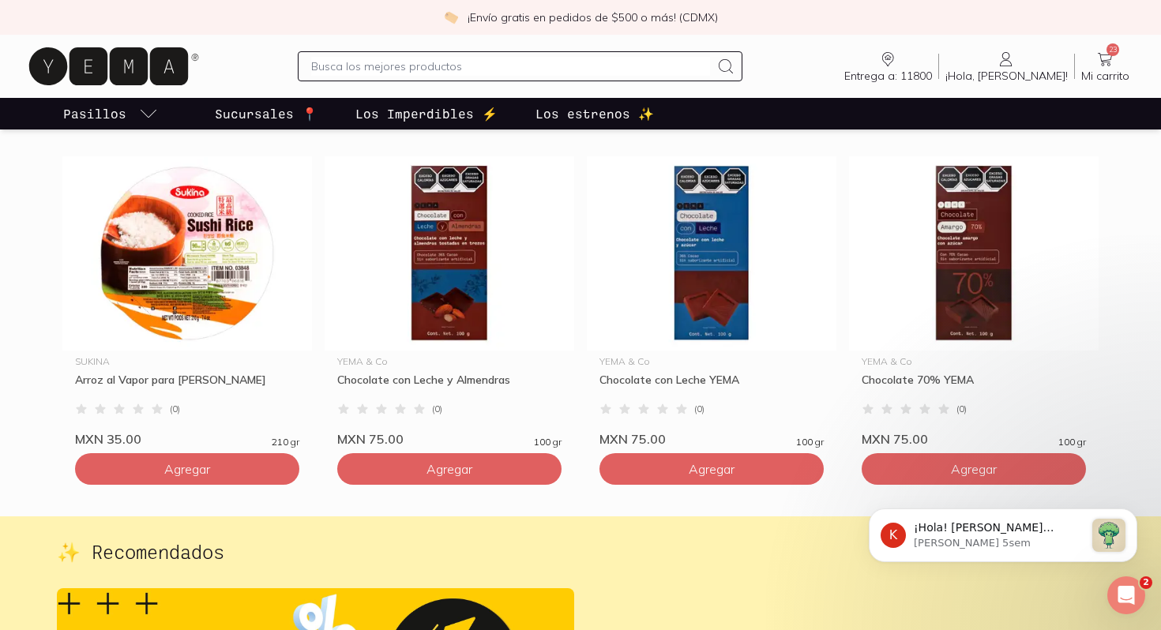
scroll to position [2327, 0]
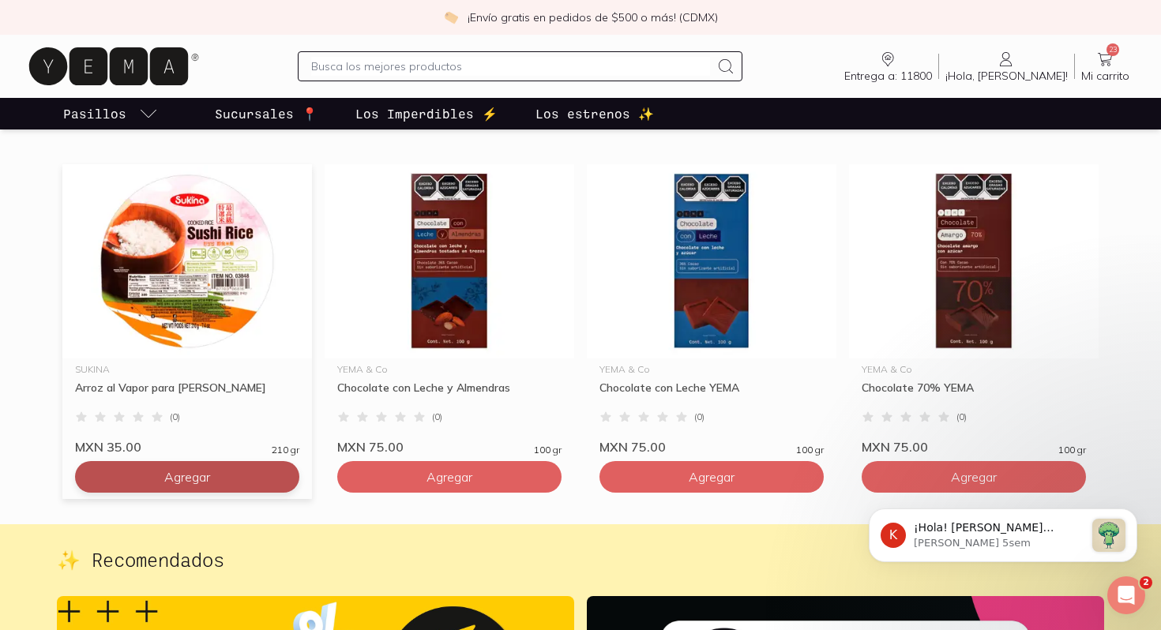
click at [250, 483] on button "Agregar" at bounding box center [187, 477] width 224 height 32
click at [97, 474] on icon at bounding box center [91, 477] width 13 height 13
click at [471, 75] on input "text" at bounding box center [510, 66] width 398 height 19
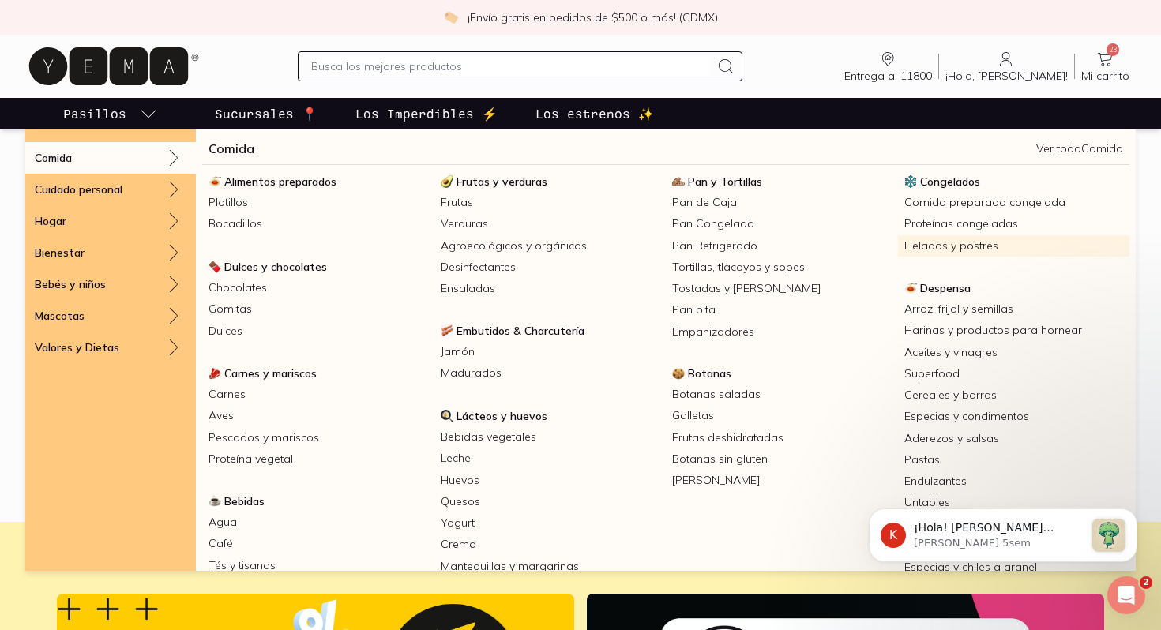
scroll to position [2323, 0]
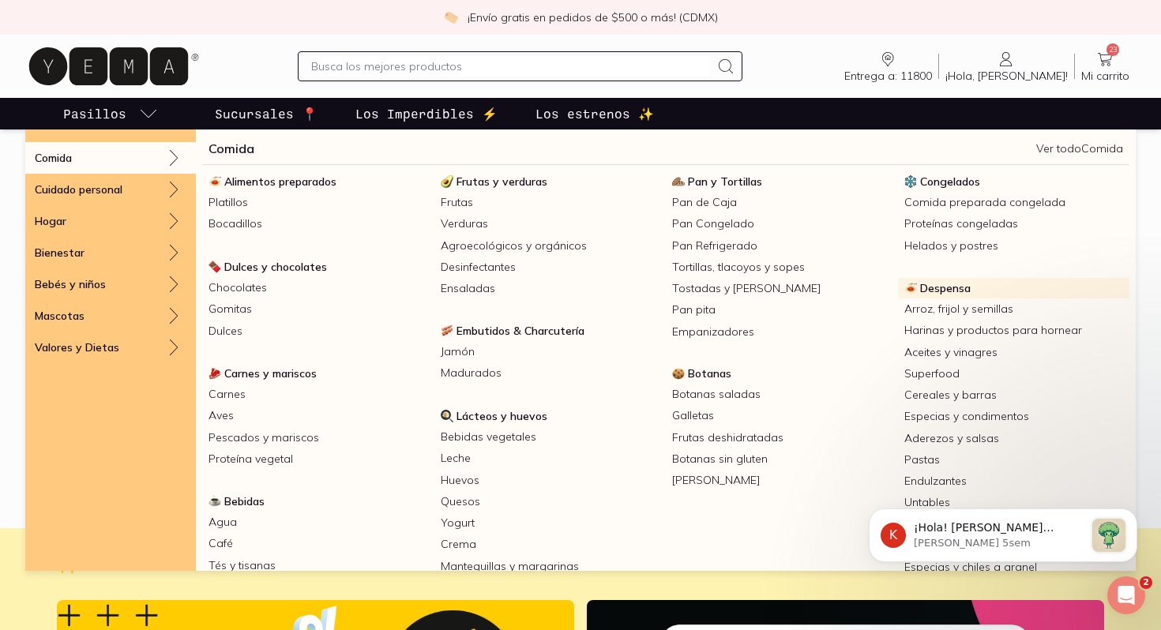
click at [937, 290] on span "Despensa" at bounding box center [945, 288] width 51 height 14
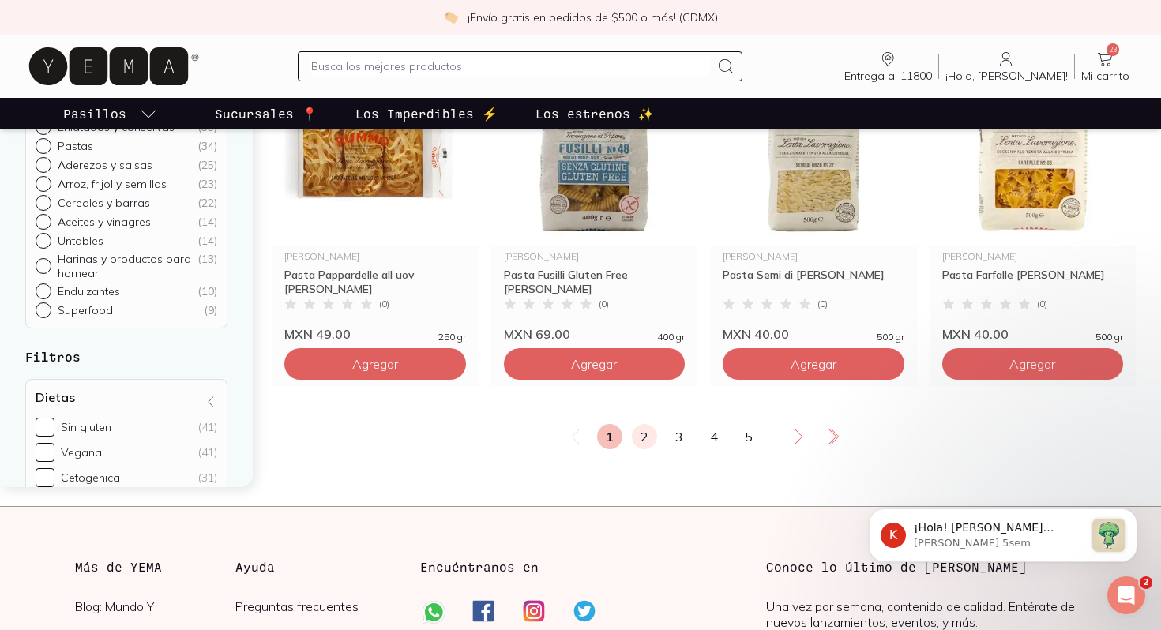
click at [639, 449] on link "2" at bounding box center [644, 436] width 25 height 25
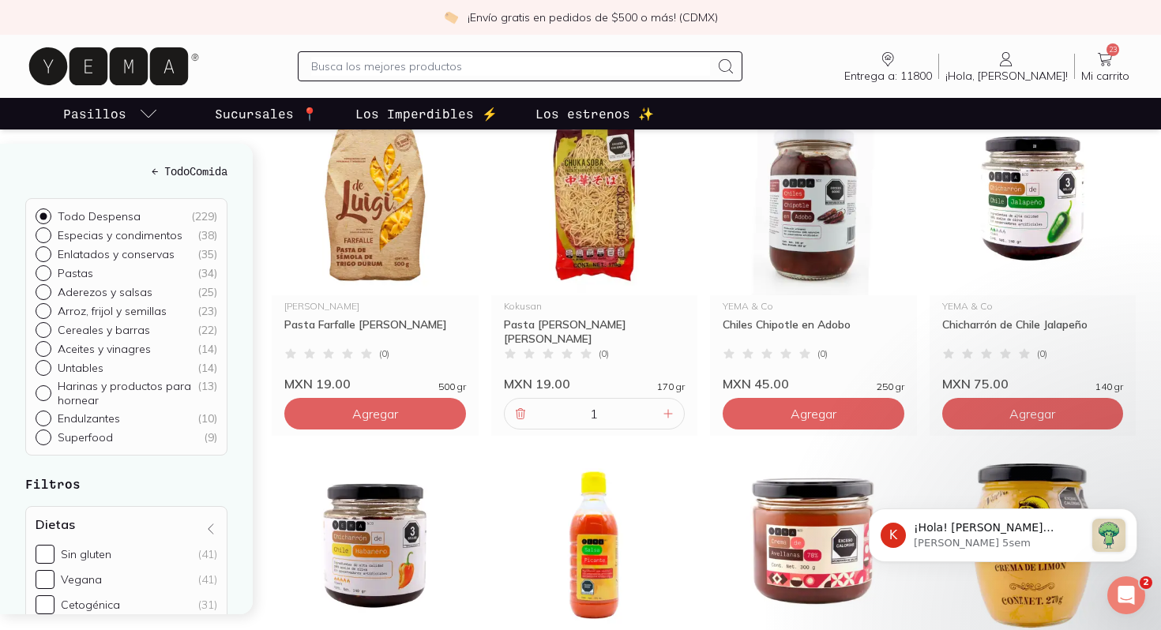
scroll to position [614, 0]
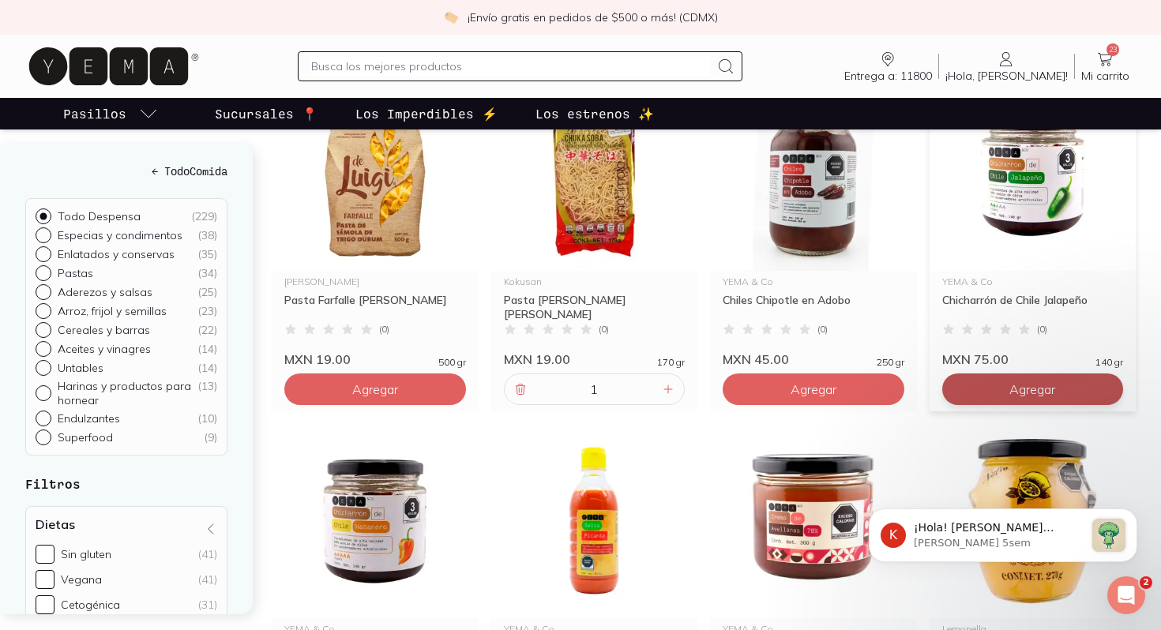
click at [1016, 397] on span "Agregar" at bounding box center [1032, 389] width 46 height 16
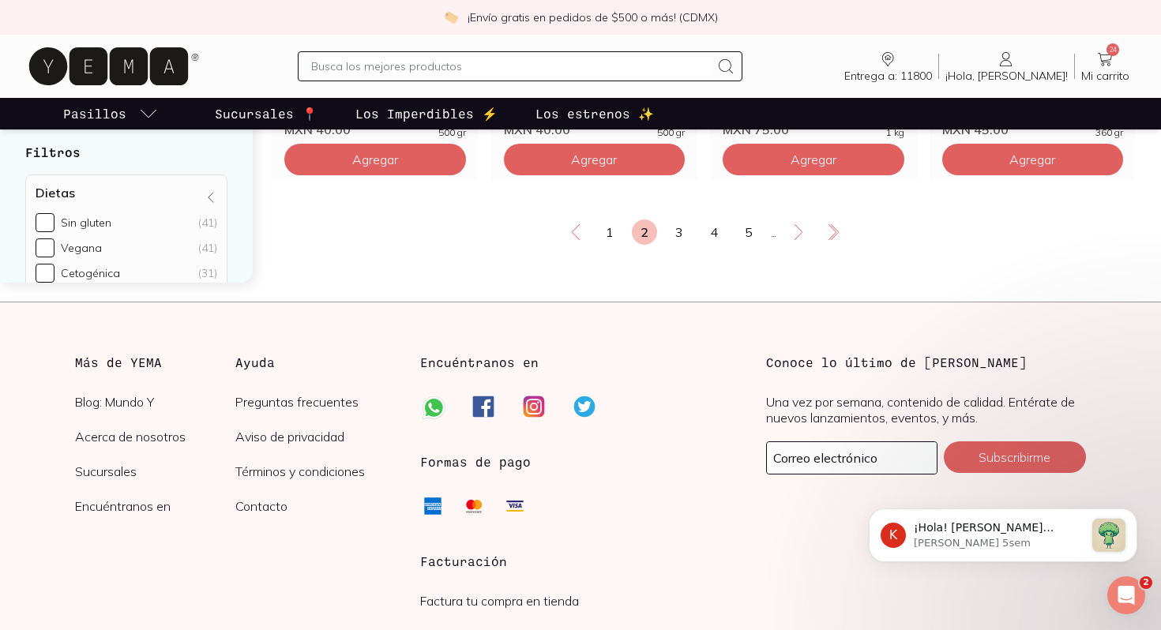
scroll to position [2938, 0]
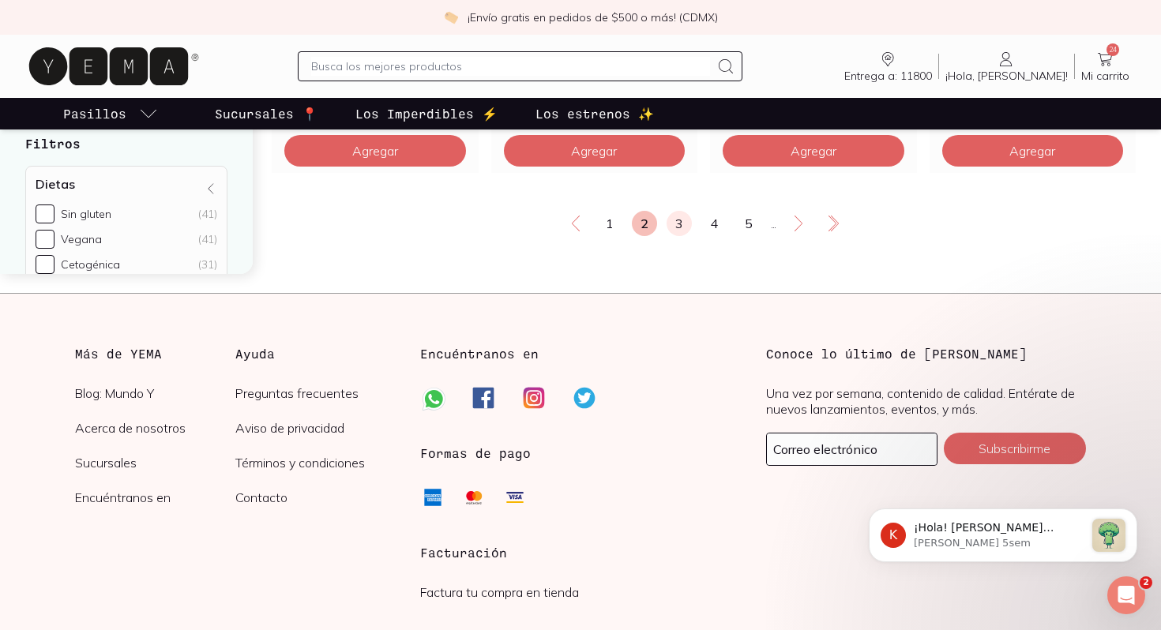
click at [686, 236] on link "3" at bounding box center [679, 223] width 25 height 25
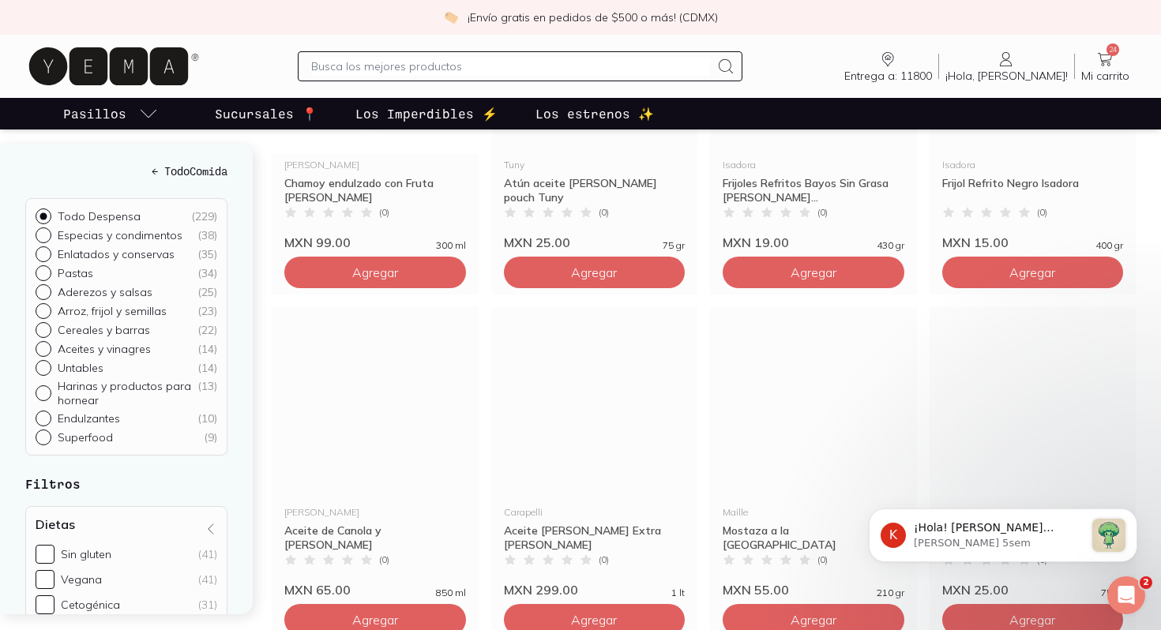
scroll to position [2584, 0]
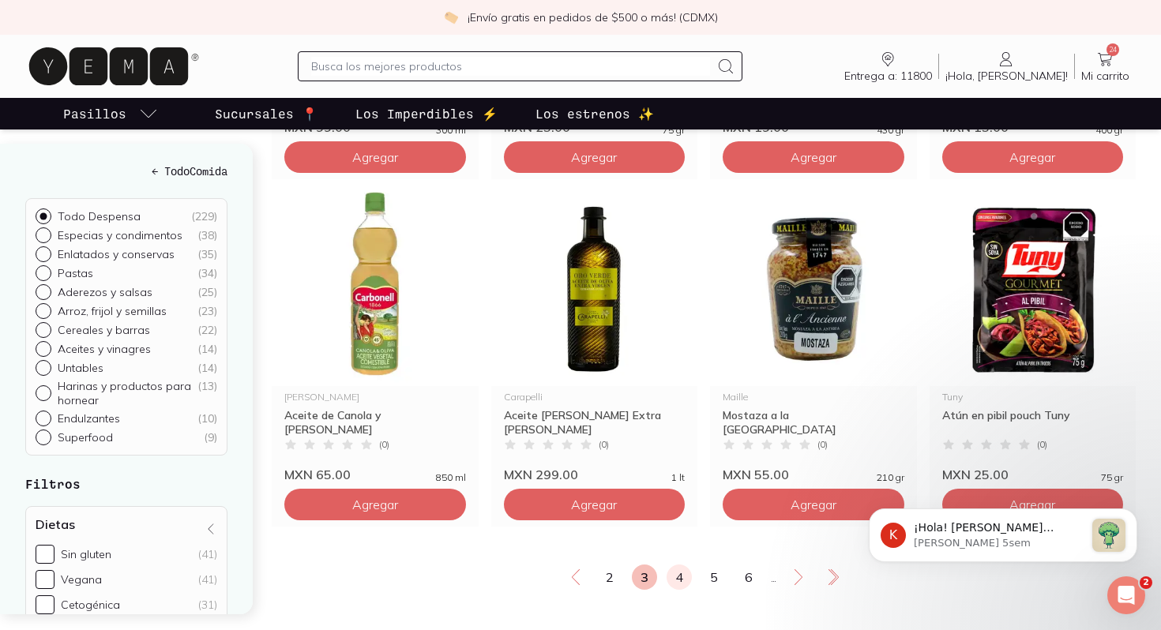
click at [688, 590] on link "4" at bounding box center [679, 577] width 25 height 25
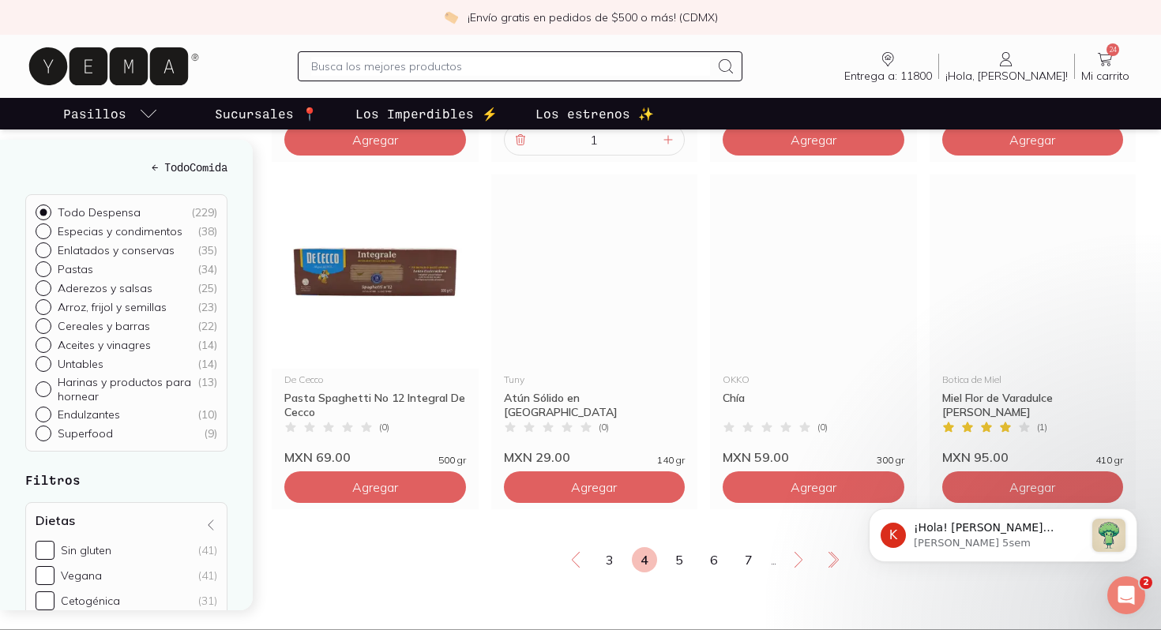
scroll to position [2603, 0]
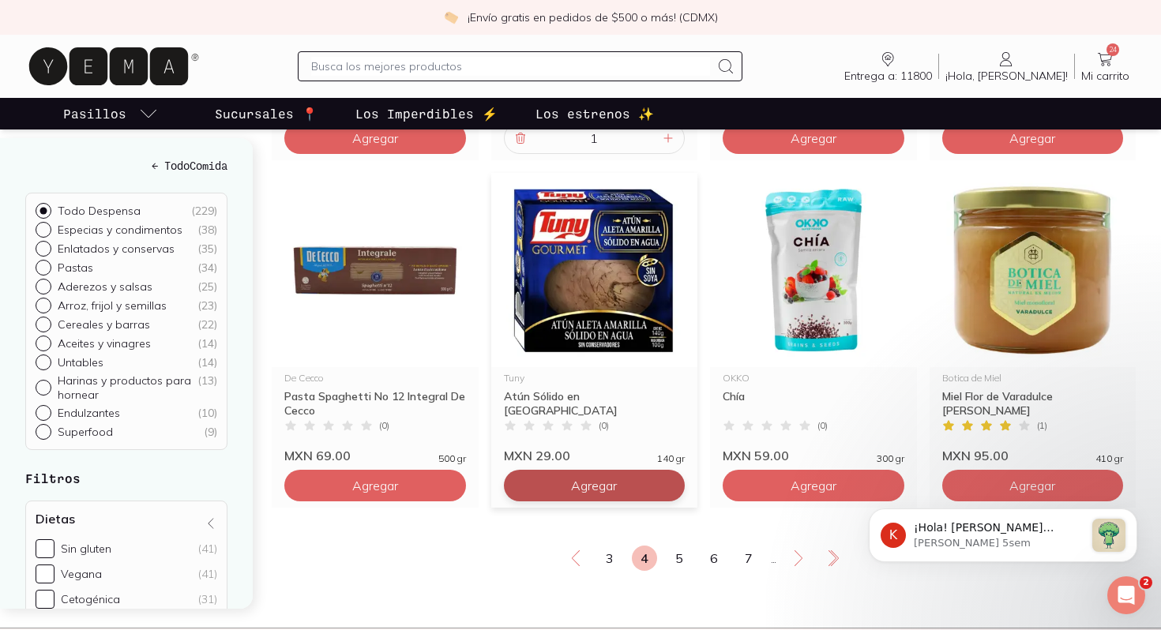
click at [625, 501] on button "Agregar" at bounding box center [595, 486] width 182 height 32
click at [665, 492] on icon at bounding box center [668, 485] width 13 height 13
type input "2"
click at [681, 571] on link "5" at bounding box center [679, 558] width 25 height 25
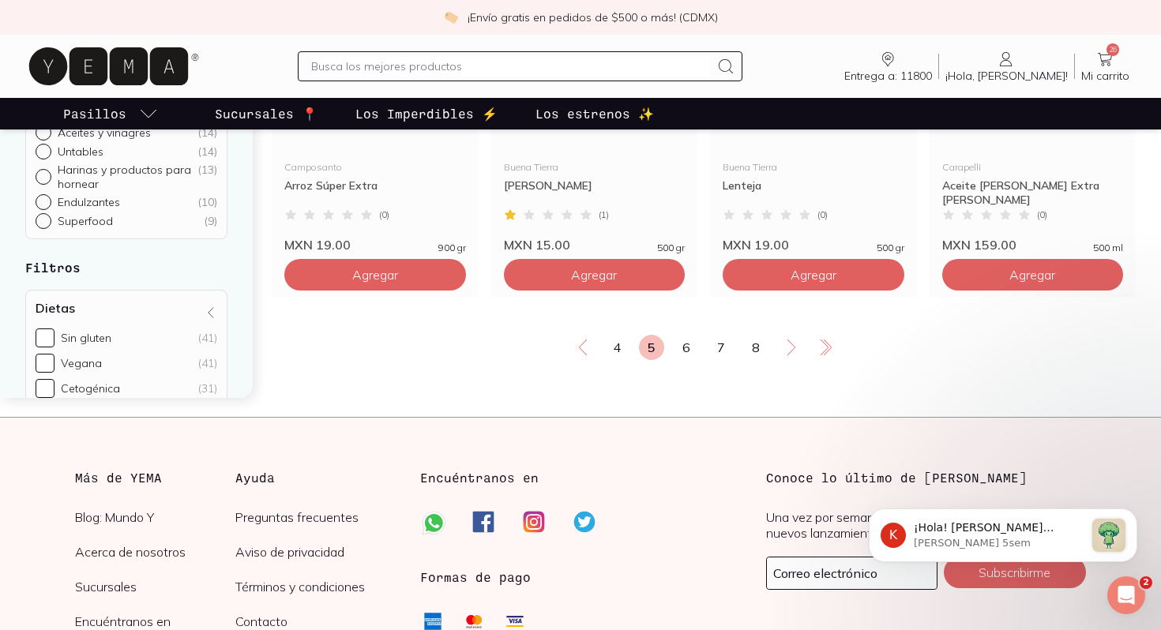
scroll to position [2837, 0]
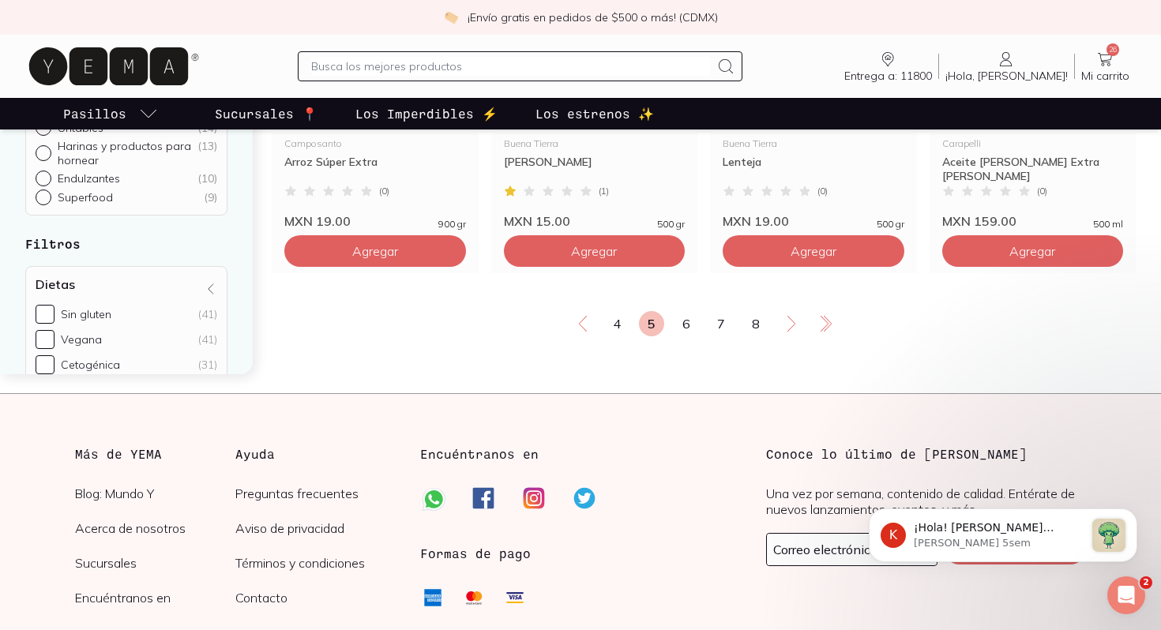
click at [569, 64] on input "text" at bounding box center [510, 66] width 398 height 19
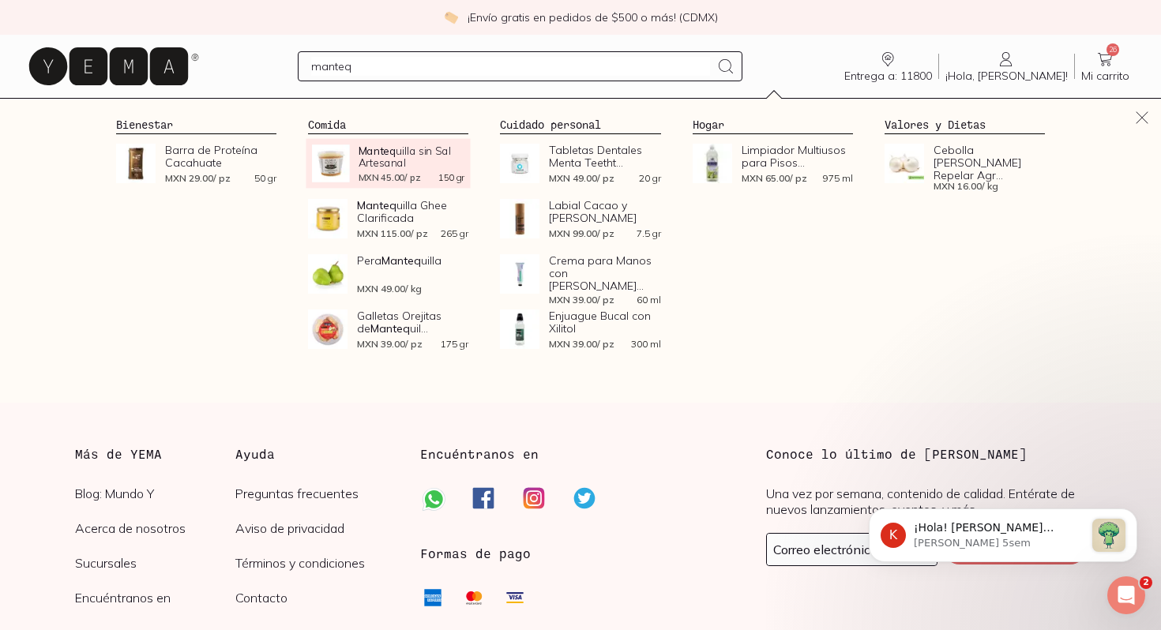
type input "manteq"
click at [385, 163] on span "Manteq uilla sin Sal Artesanal" at bounding box center [412, 157] width 106 height 24
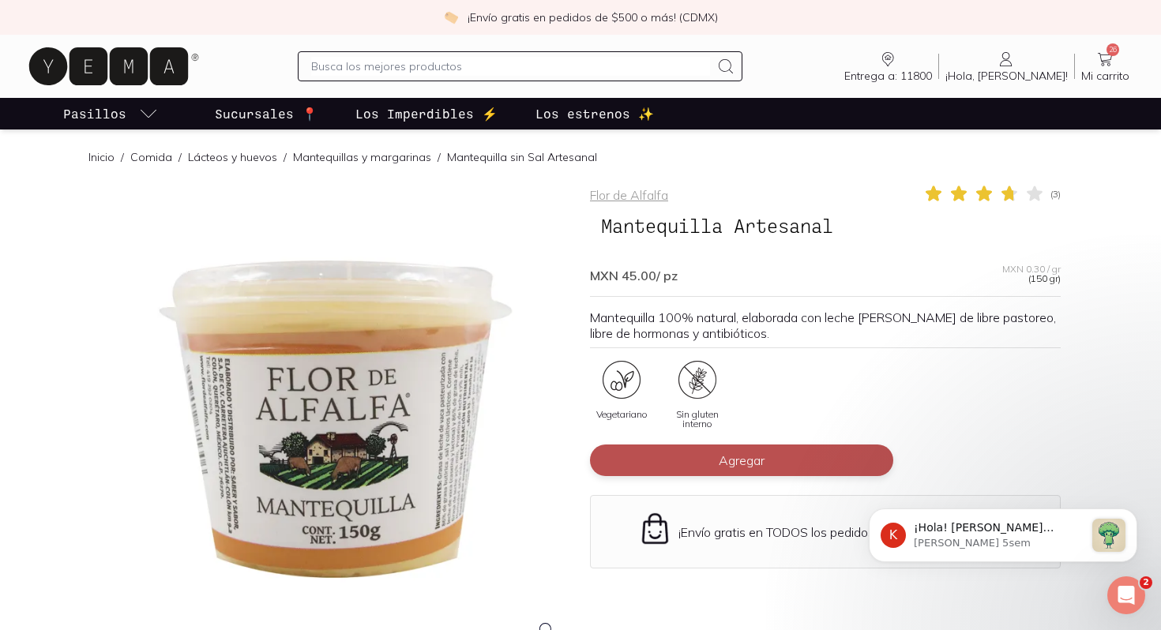
click at [726, 466] on span "Agregar" at bounding box center [742, 460] width 46 height 16
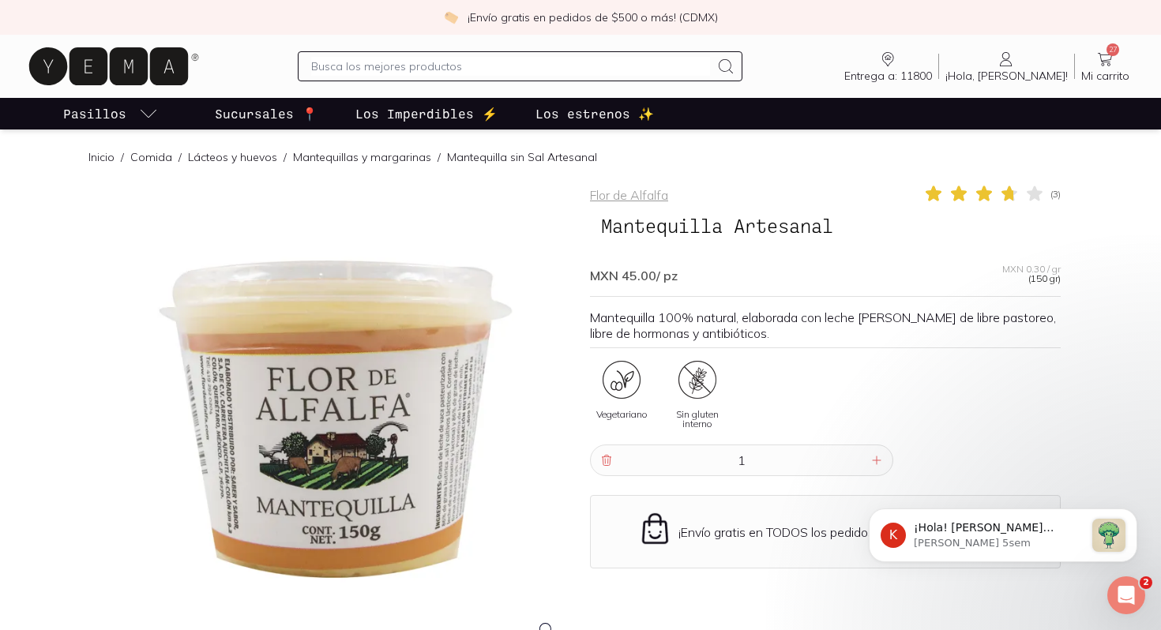
click at [1111, 66] on icon at bounding box center [1104, 59] width 19 height 19
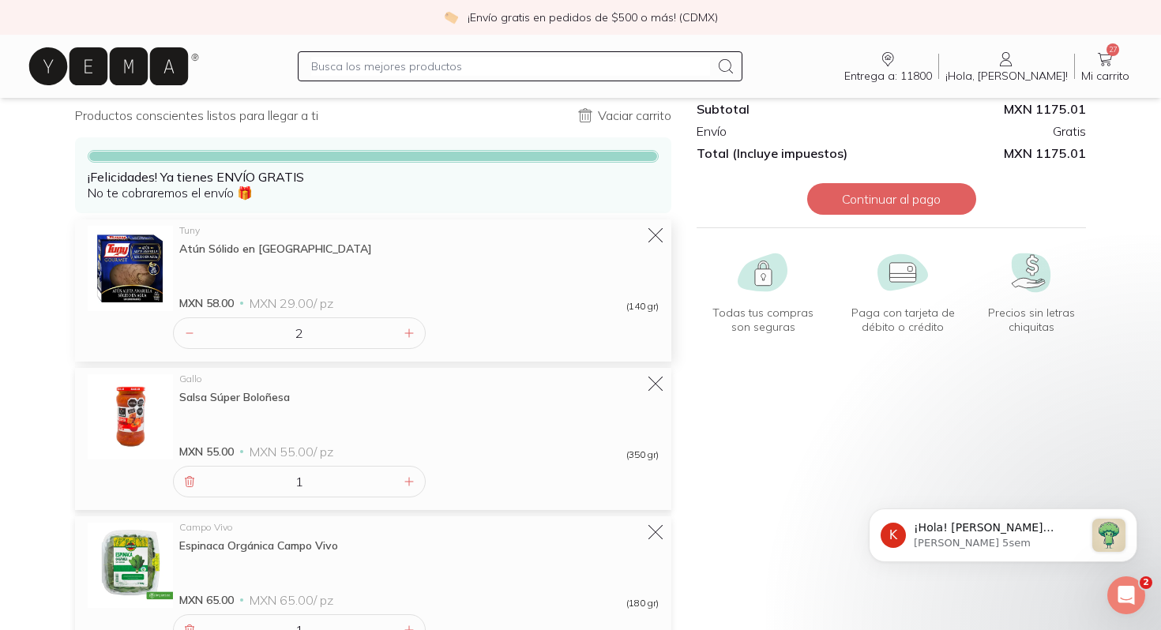
scroll to position [66, 0]
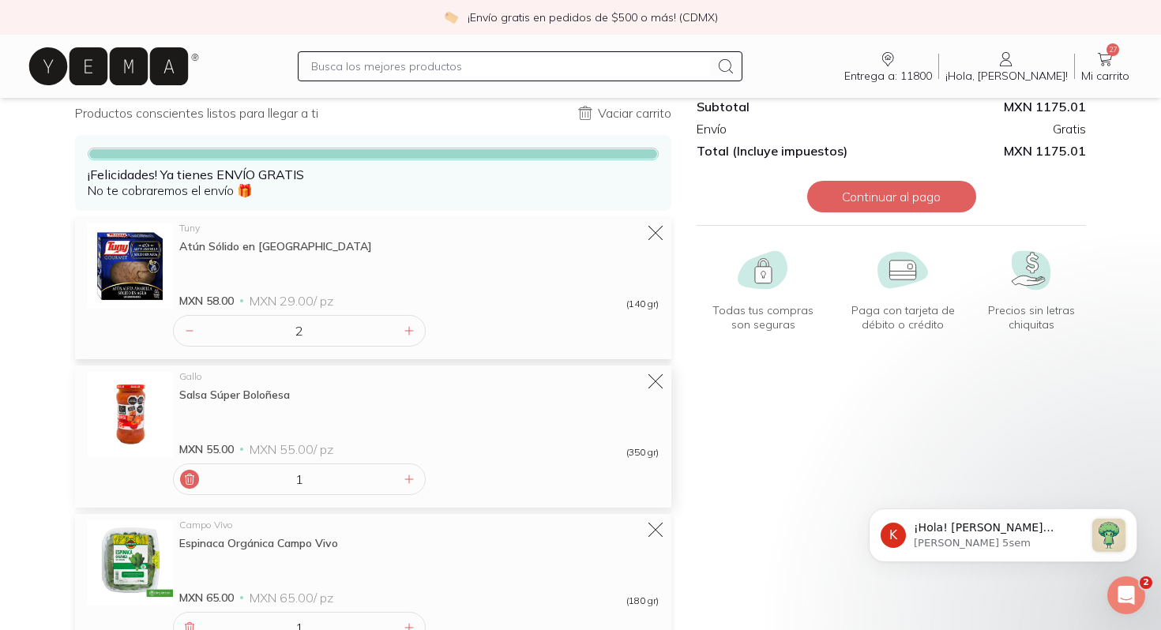
click at [182, 479] on div at bounding box center [189, 479] width 19 height 19
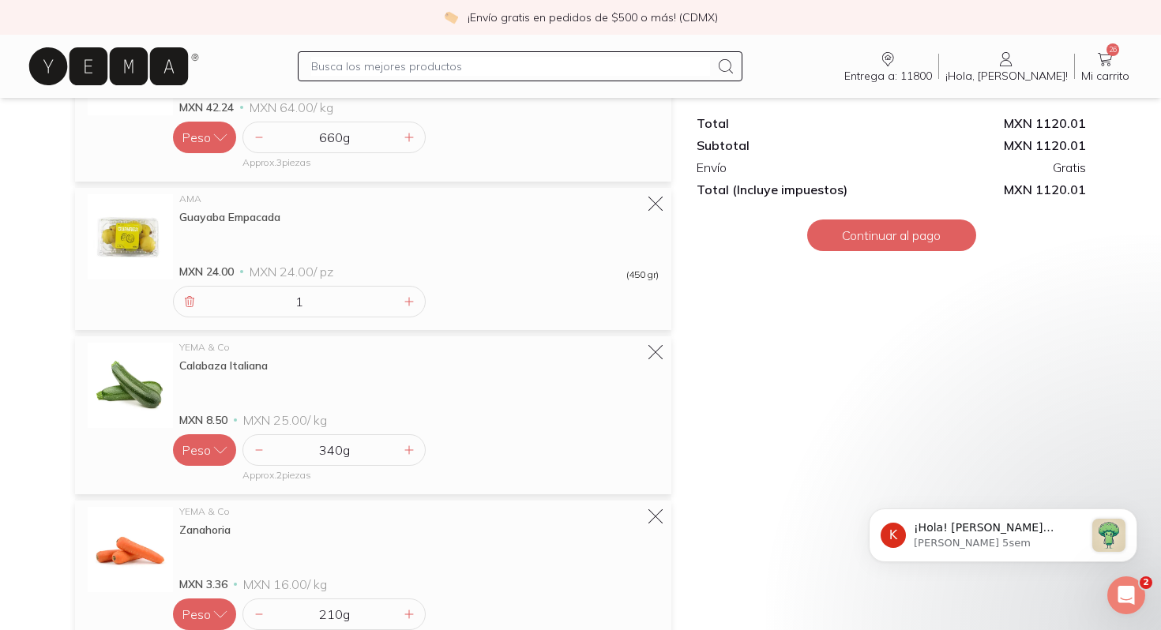
scroll to position [3127, 0]
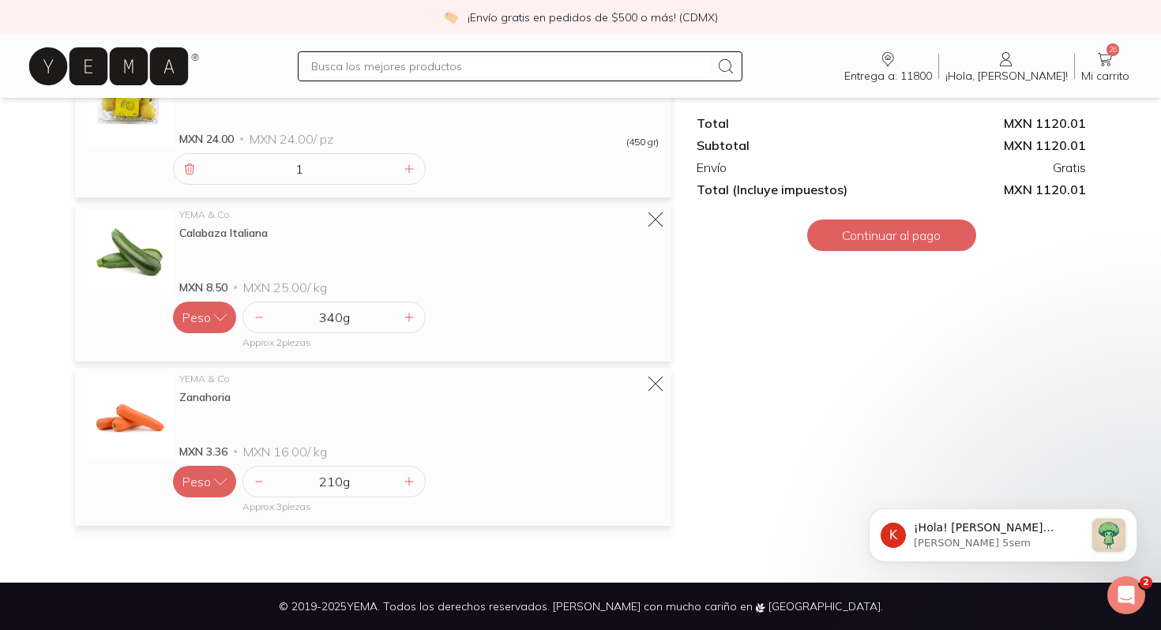
click at [141, 73] on icon at bounding box center [108, 66] width 159 height 38
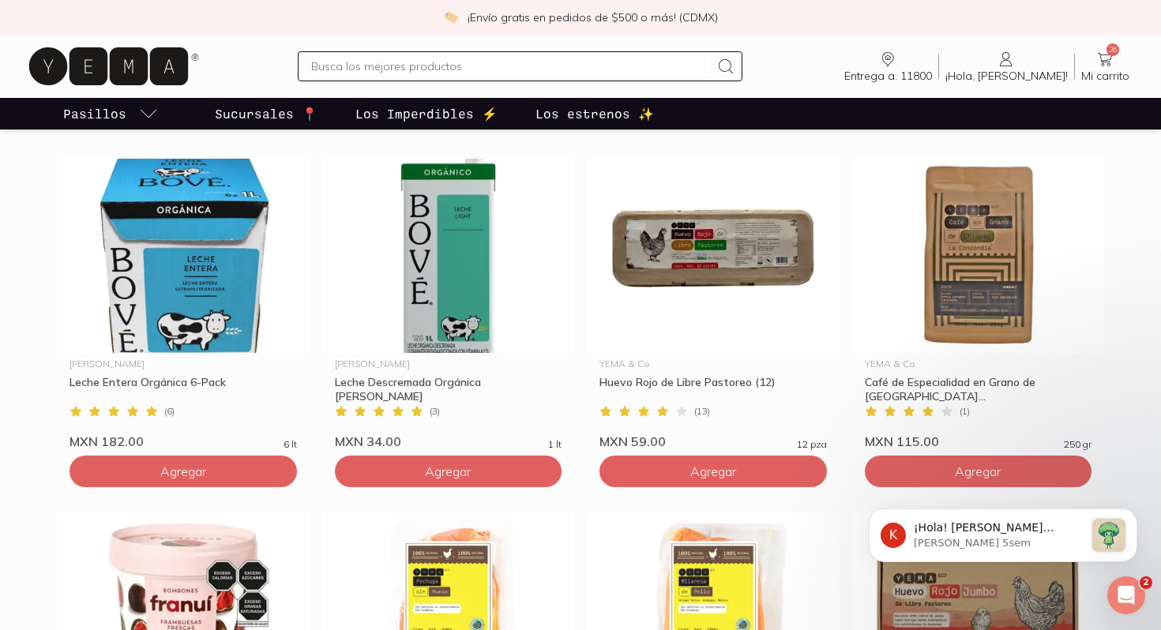
scroll to position [791, 0]
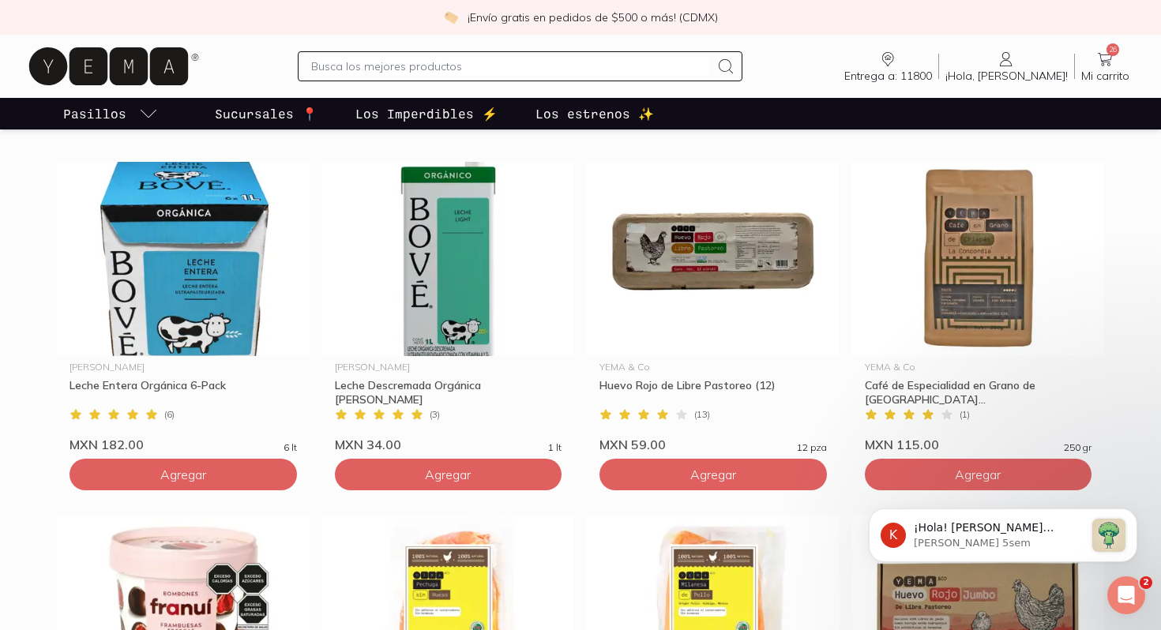
click at [1088, 81] on span "Mi carrito" at bounding box center [1105, 76] width 48 height 14
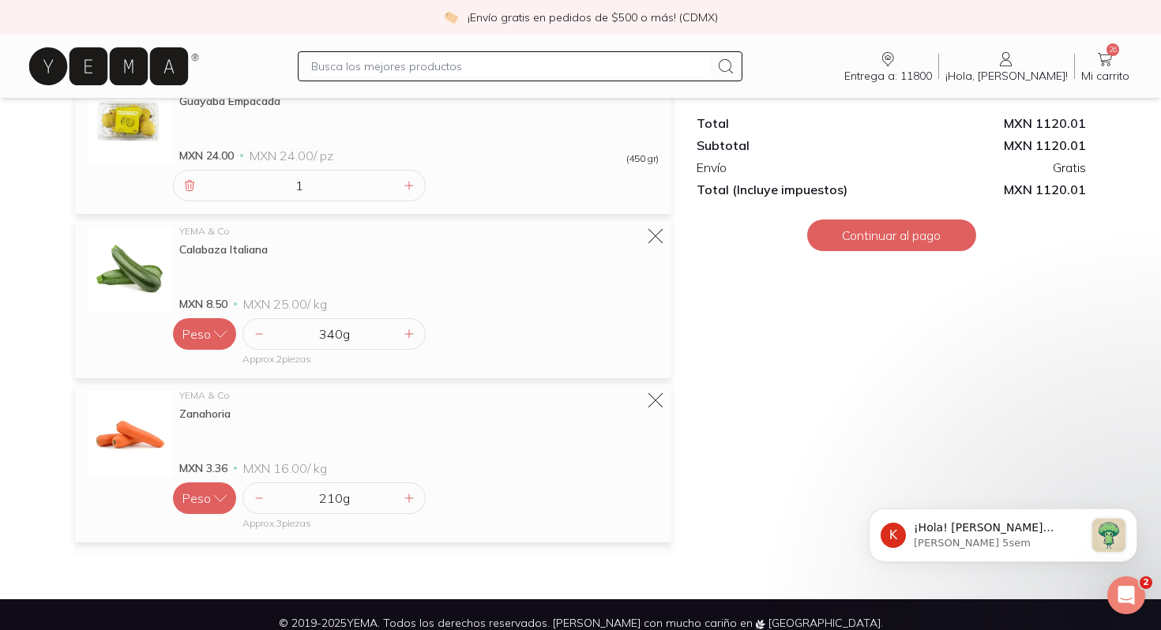
scroll to position [3127, 0]
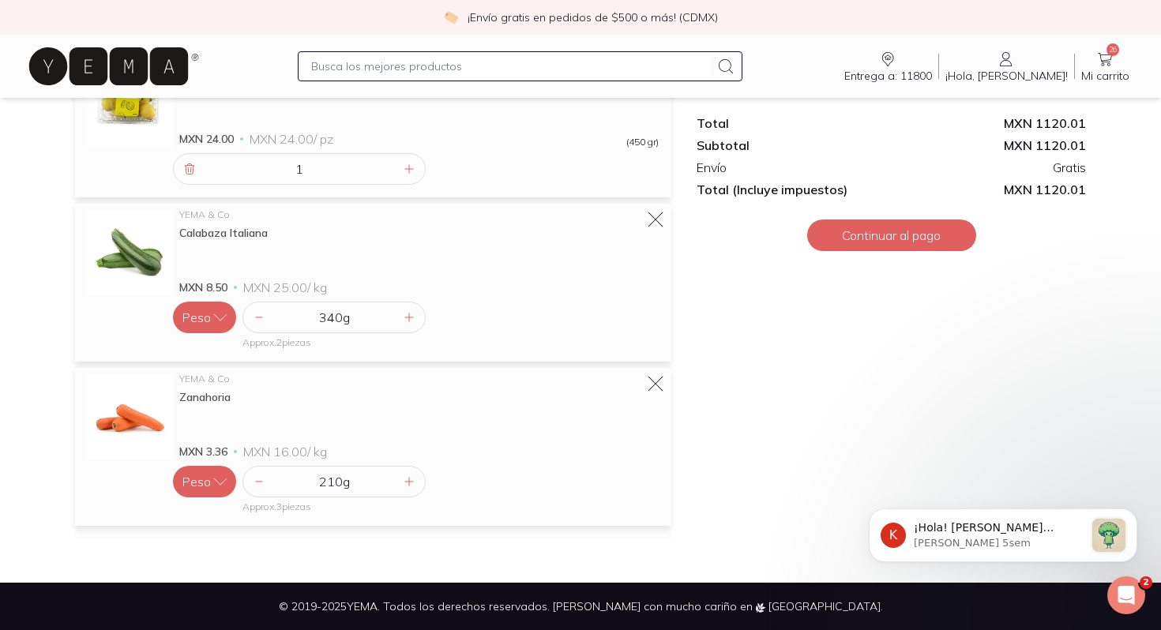
click at [518, 57] on input "text" at bounding box center [510, 66] width 398 height 19
type input "leche"
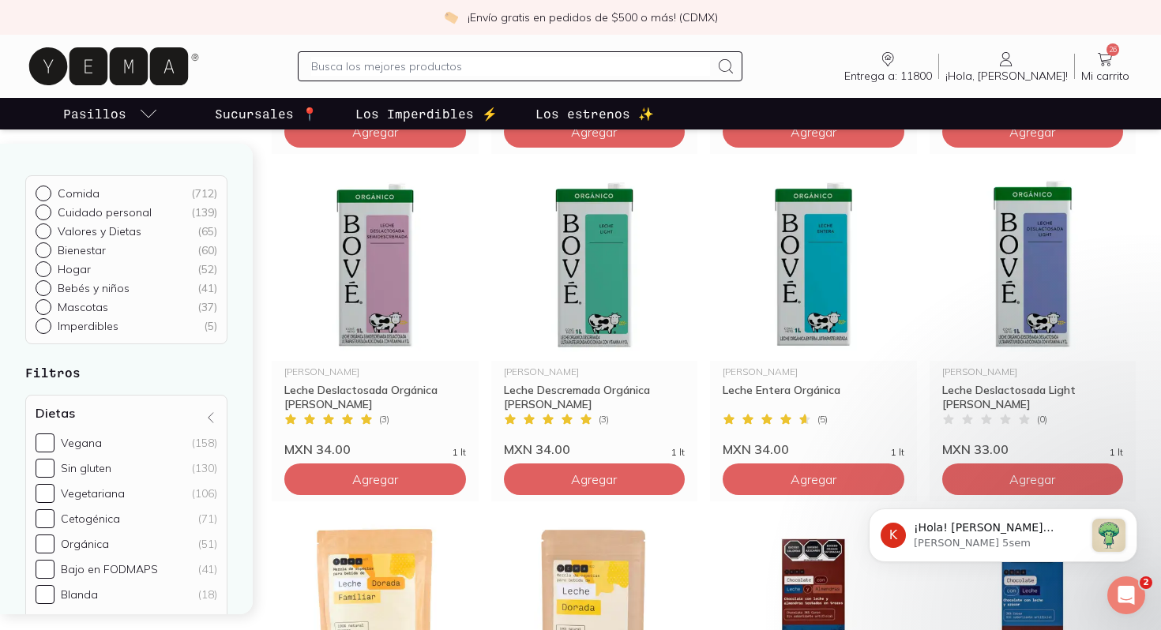
scroll to position [837, 0]
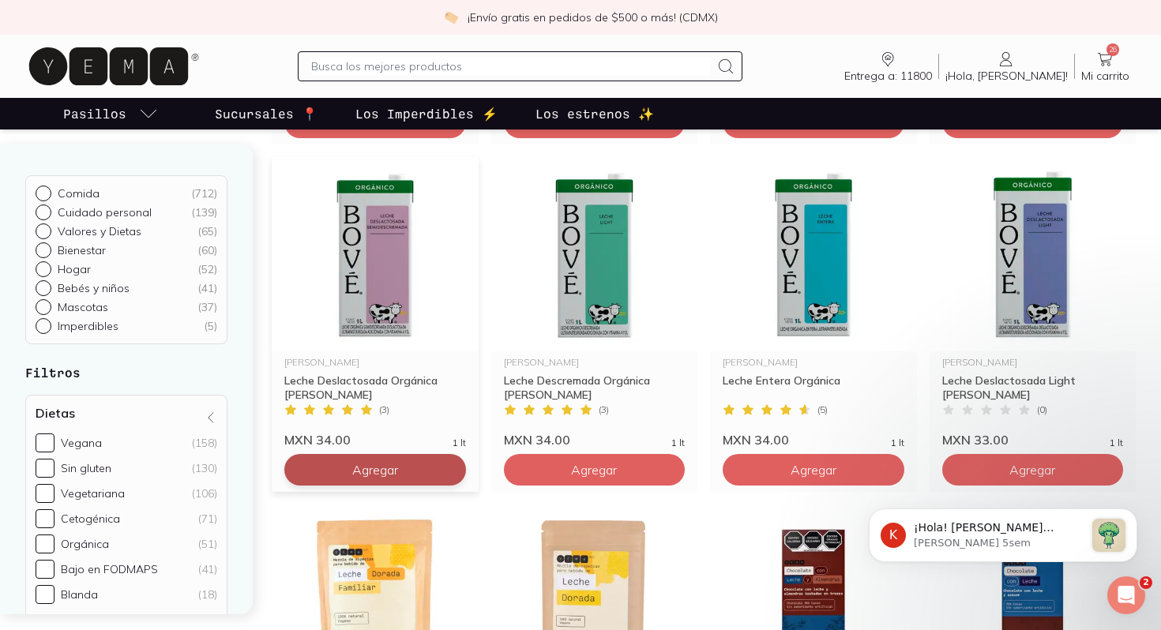
click at [409, 470] on button "Agregar" at bounding box center [375, 470] width 182 height 32
click at [445, 474] on icon at bounding box center [449, 470] width 13 height 13
type input "2"
click at [122, 66] on icon at bounding box center [108, 66] width 159 height 38
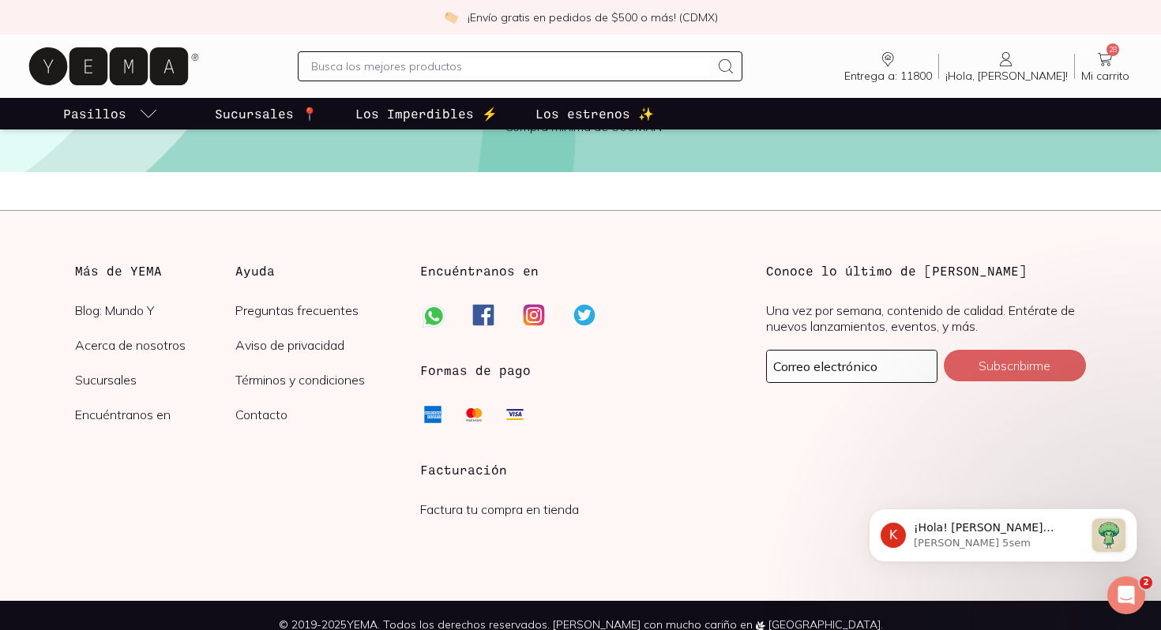
scroll to position [3880, 0]
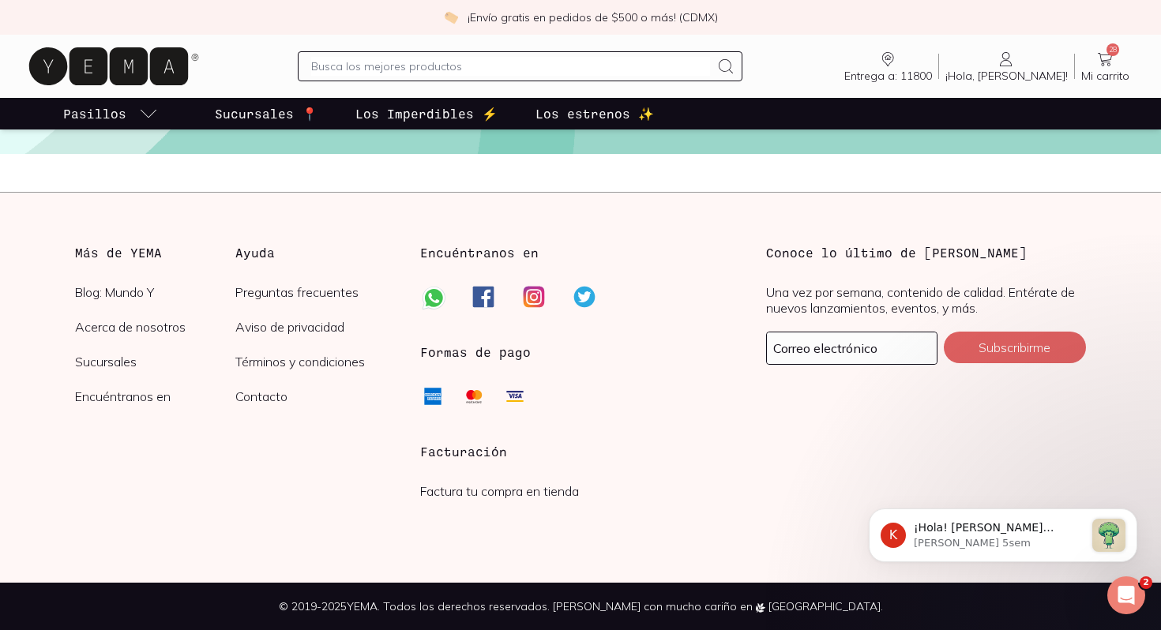
click at [546, 103] on link "Los estrenos ✨" at bounding box center [594, 114] width 125 height 32
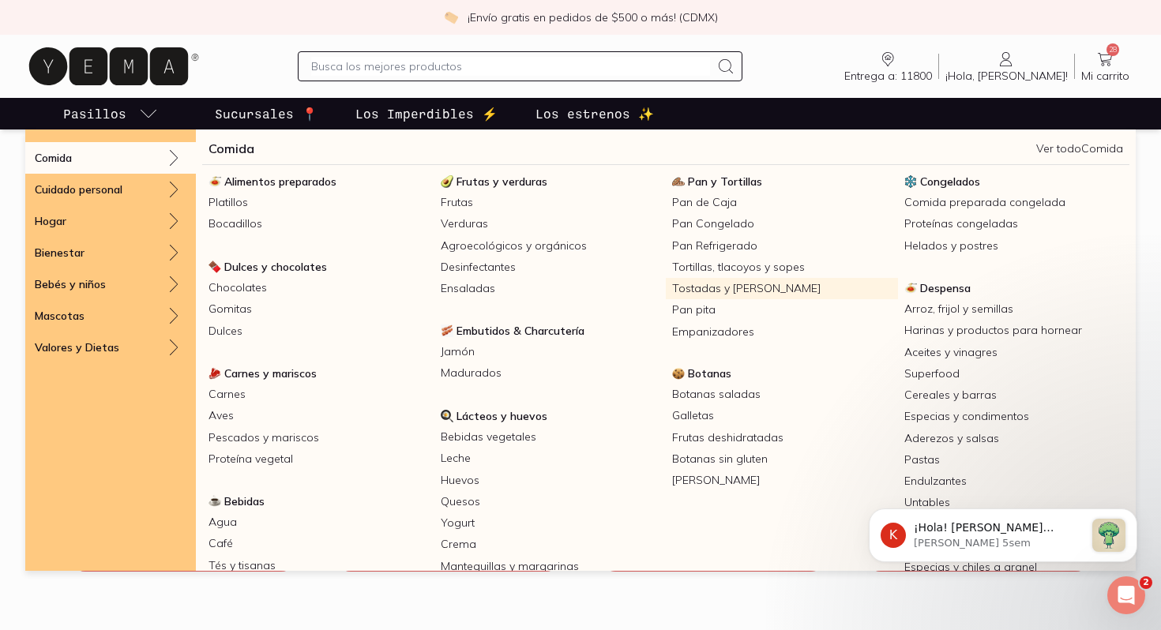
click at [718, 295] on link "Tostadas y [PERSON_NAME]" at bounding box center [782, 288] width 232 height 21
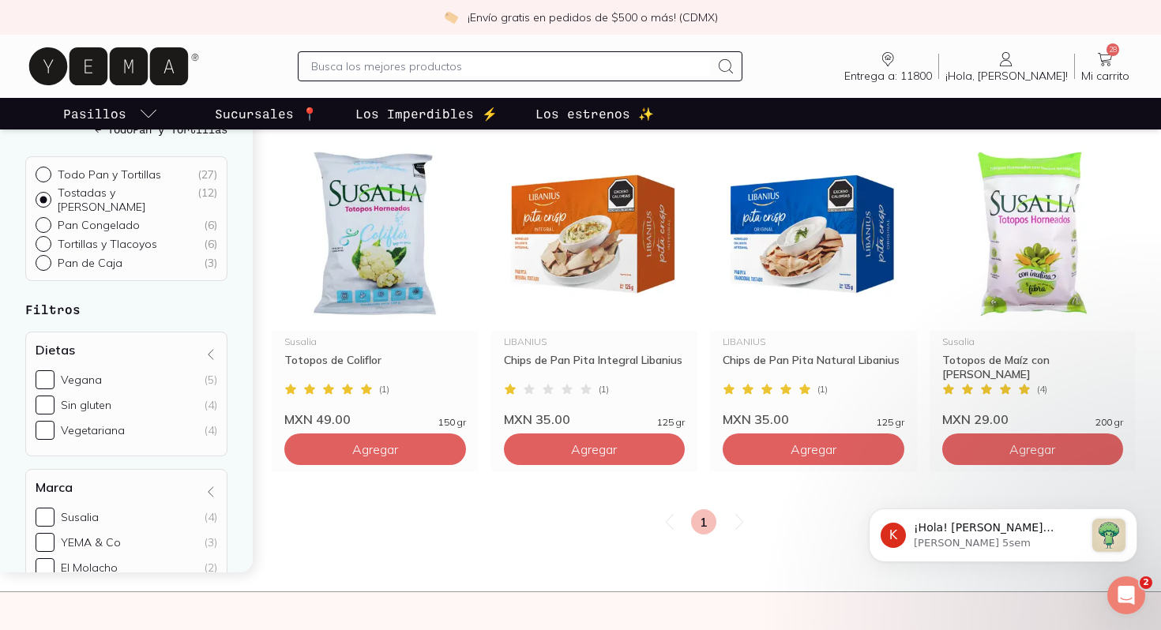
scroll to position [856, 0]
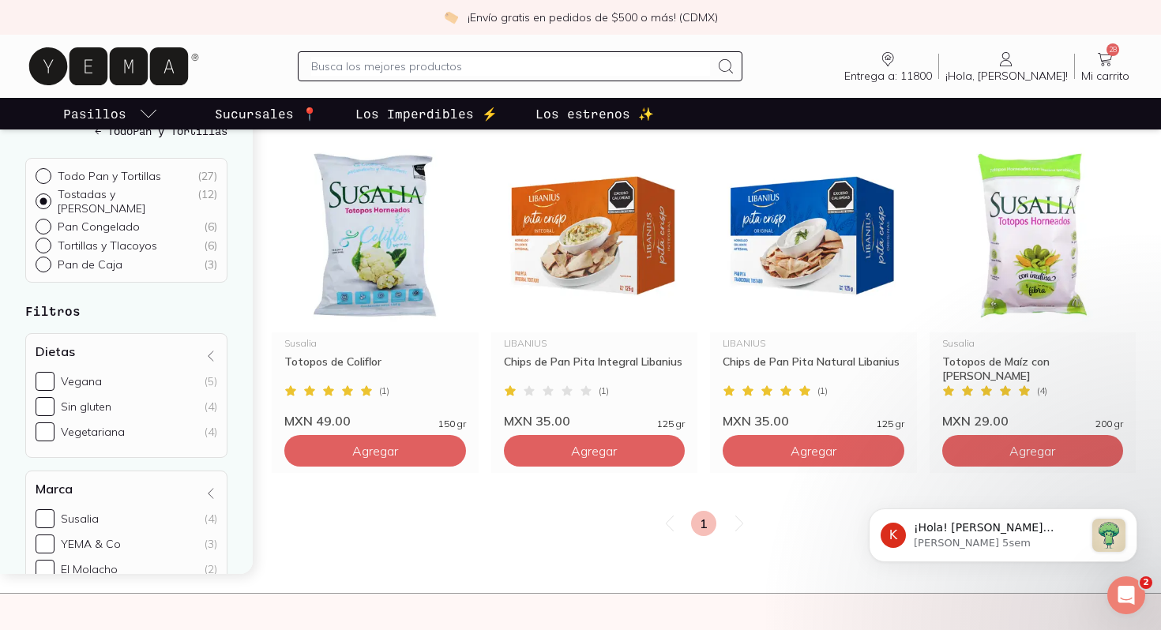
click at [423, 62] on input "text" at bounding box center [510, 66] width 398 height 19
type input "hummus"
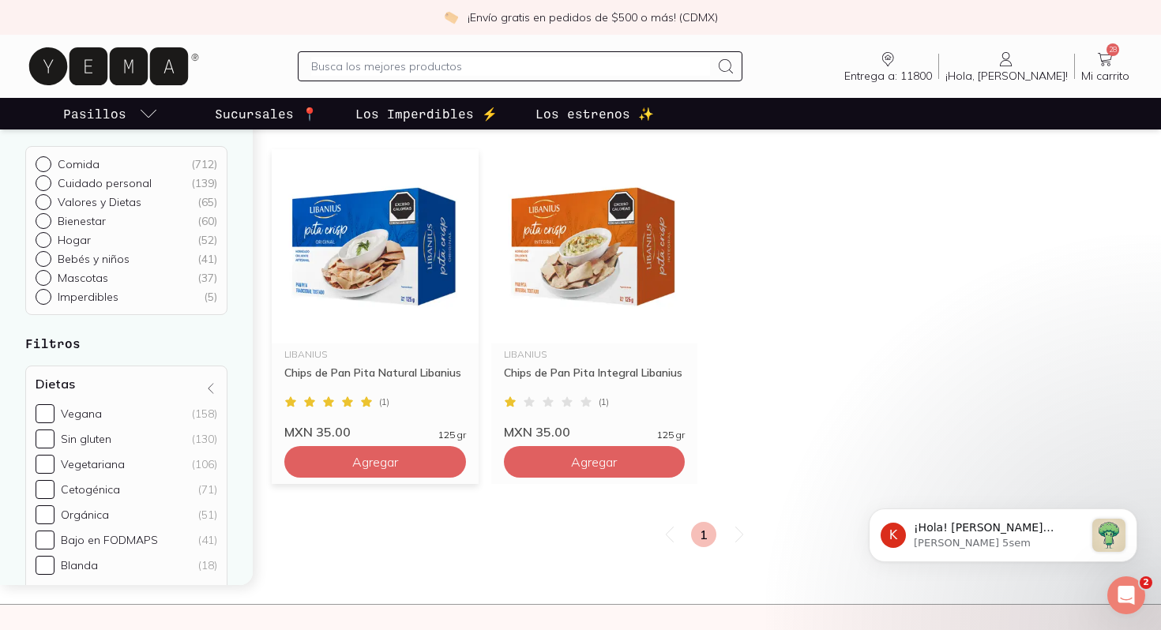
scroll to position [204, 0]
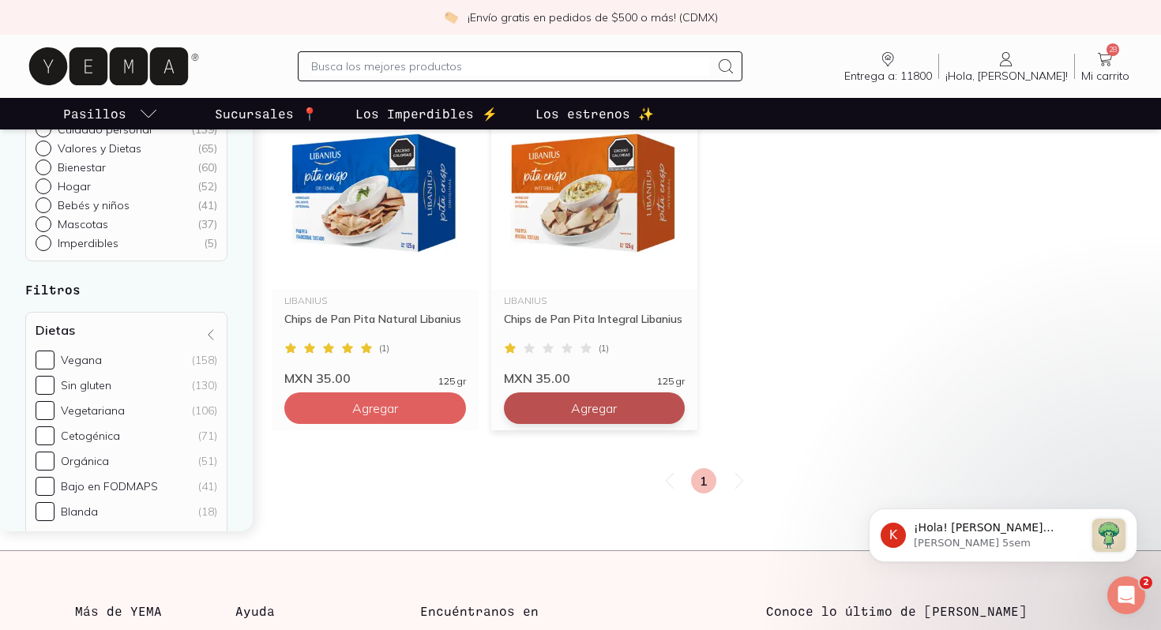
click at [529, 411] on button "Agregar" at bounding box center [595, 408] width 182 height 32
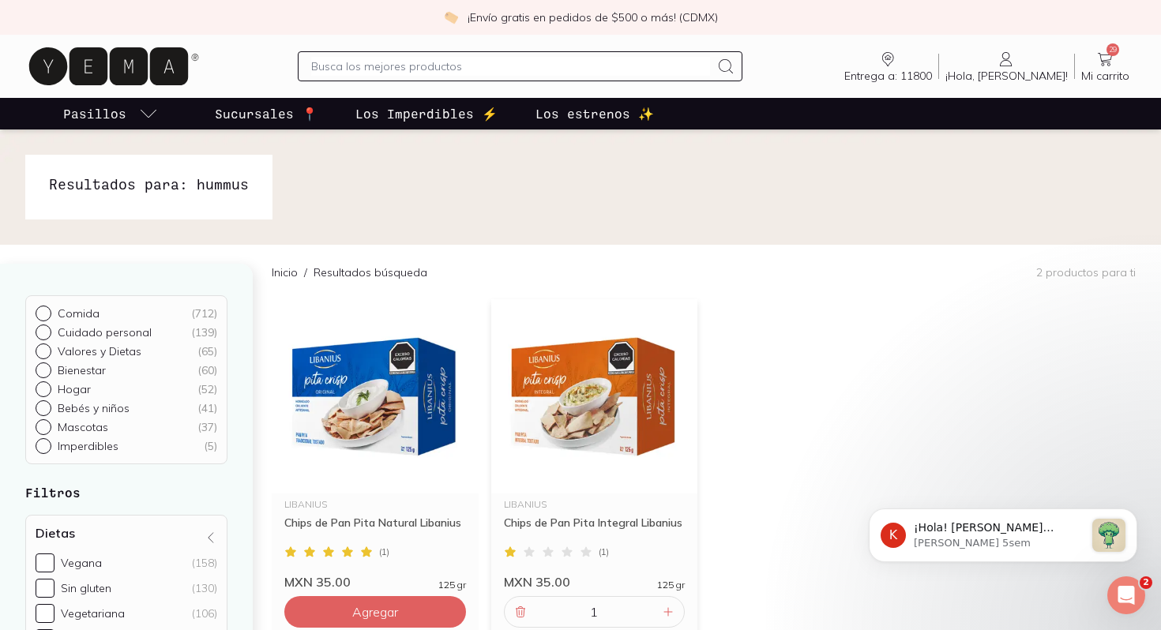
click at [118, 70] on icon at bounding box center [108, 66] width 159 height 38
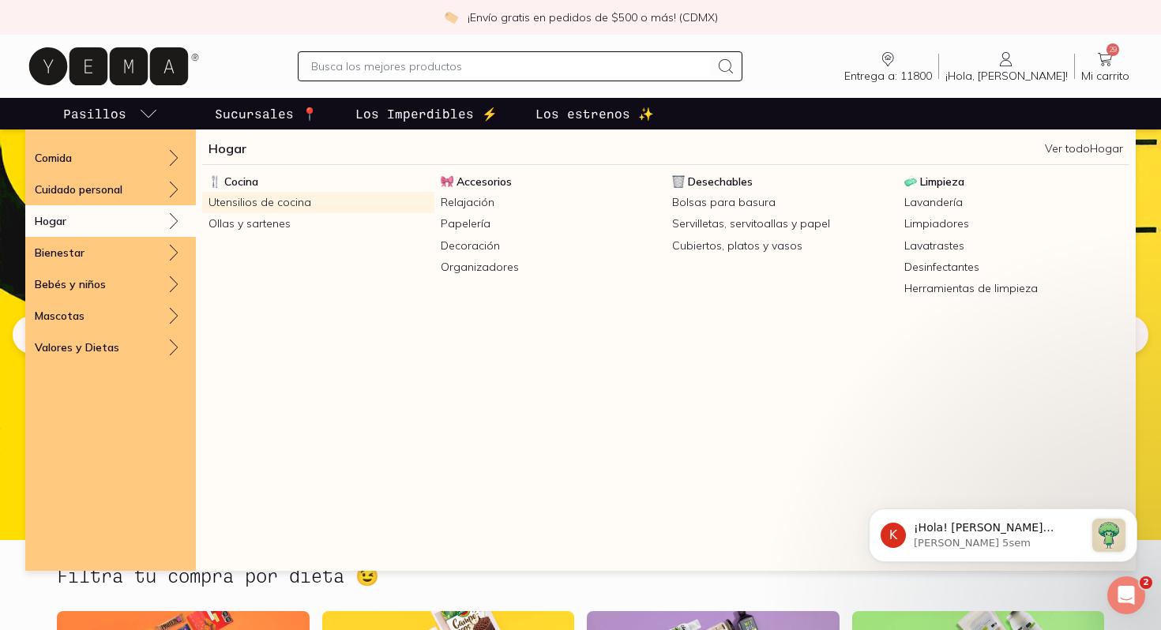
click at [242, 196] on link "Utensilios de cocina" at bounding box center [318, 202] width 232 height 21
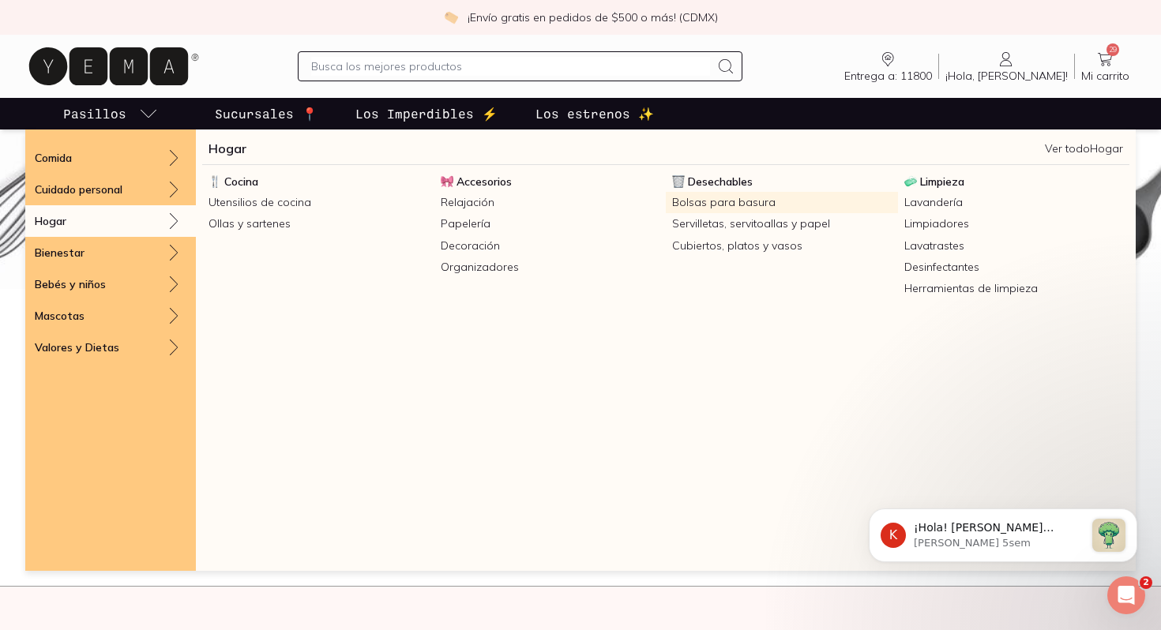
click at [745, 198] on link "Bolsas para basura" at bounding box center [782, 202] width 232 height 21
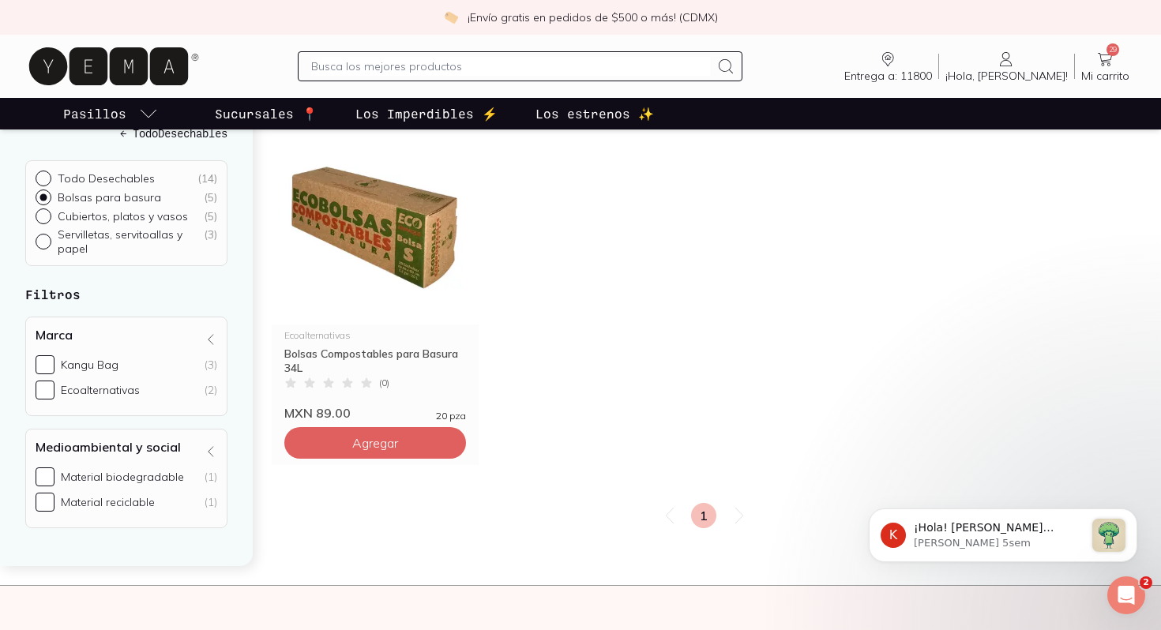
scroll to position [592, 0]
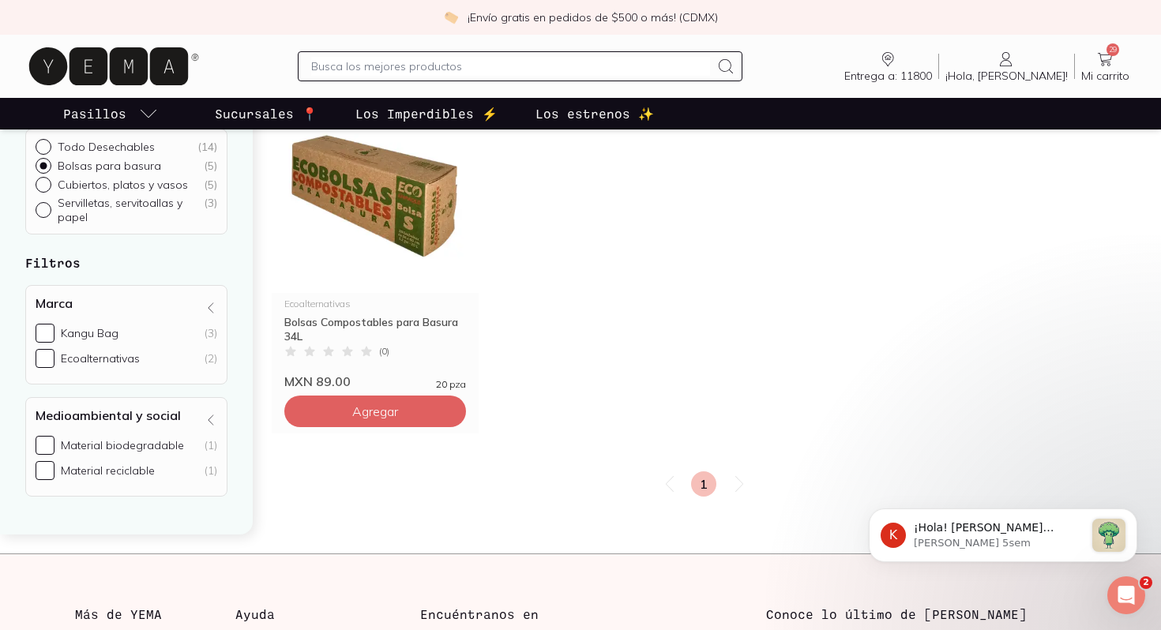
click at [1104, 55] on icon at bounding box center [1104, 59] width 19 height 19
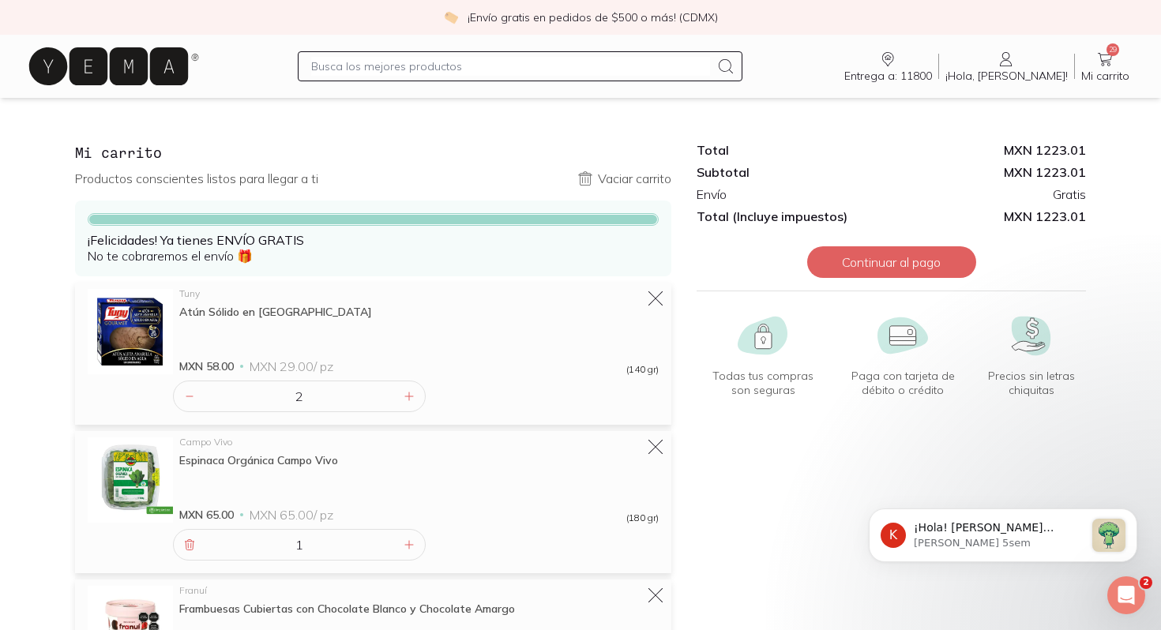
click at [485, 63] on input "text" at bounding box center [510, 66] width 398 height 19
type input "frijoles"
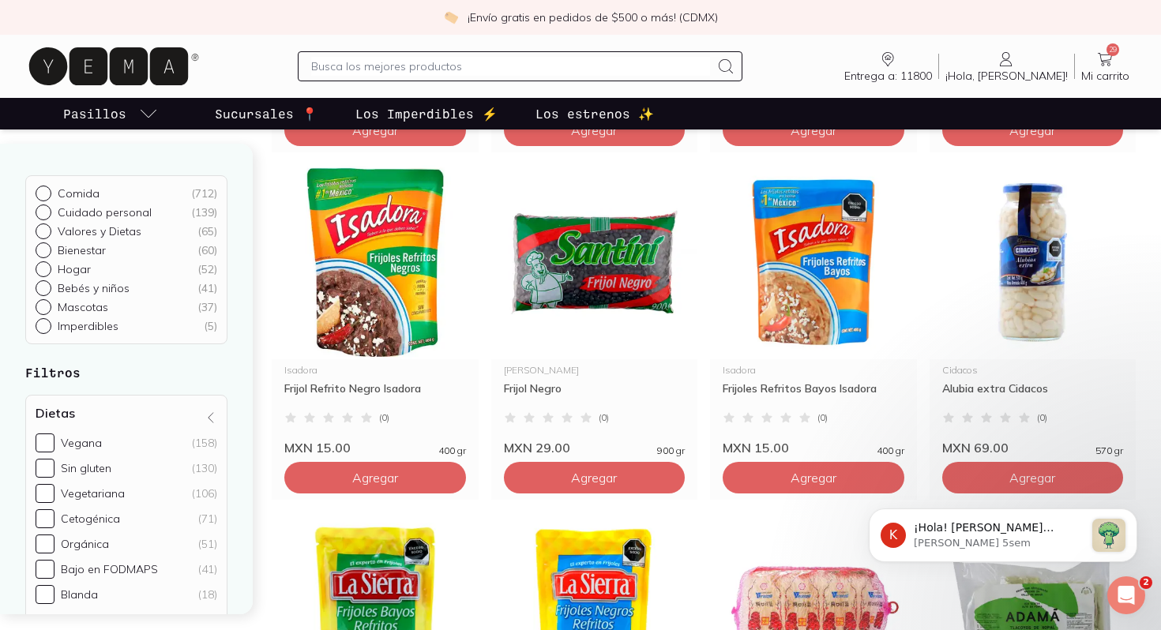
scroll to position [484, 0]
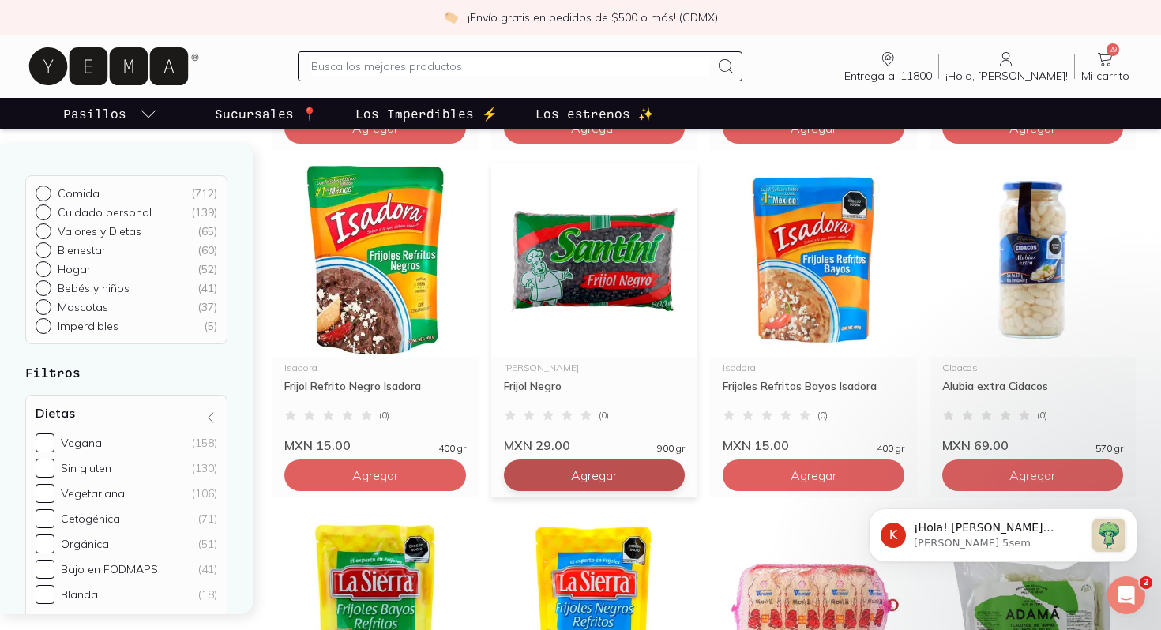
click at [561, 478] on button "Agregar" at bounding box center [595, 476] width 182 height 32
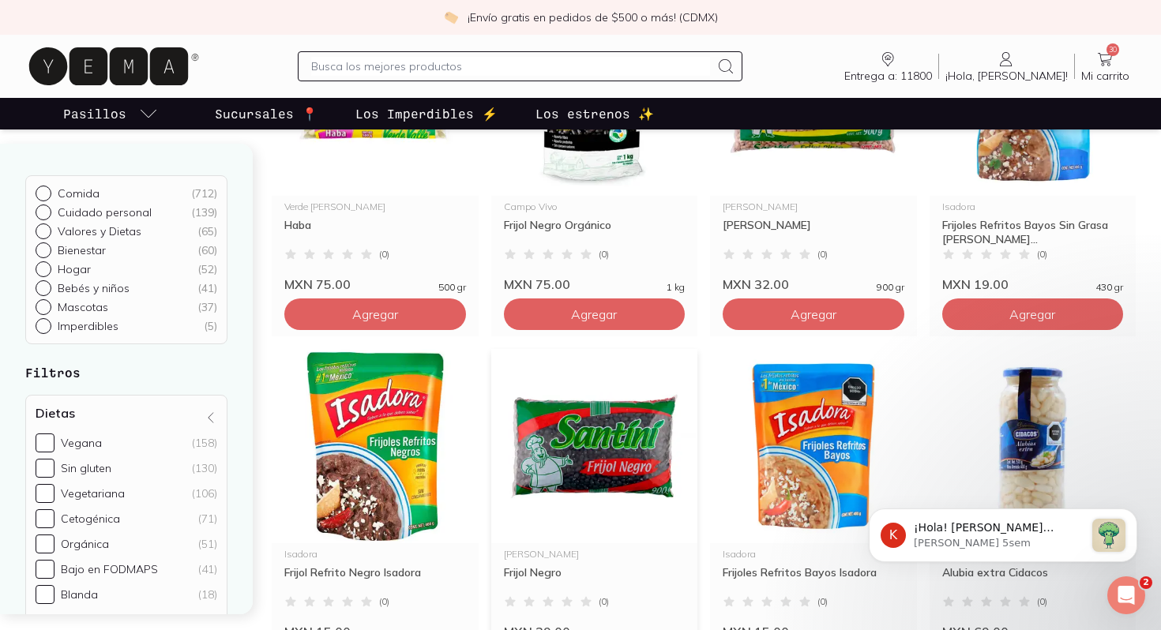
scroll to position [0, 0]
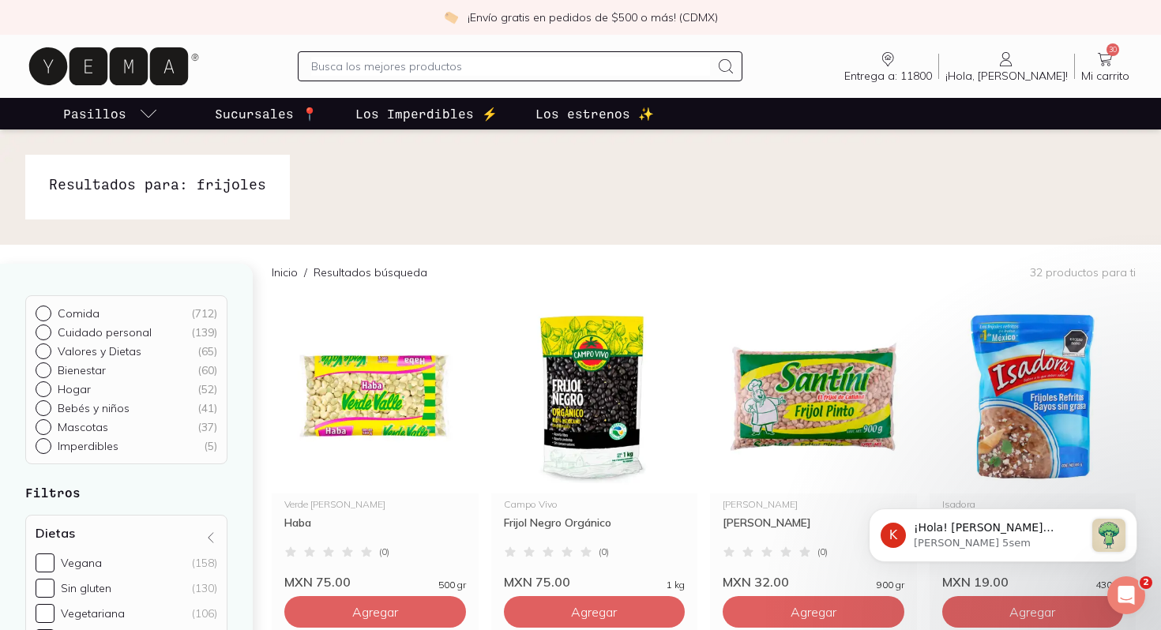
click at [475, 64] on input "text" at bounding box center [510, 66] width 398 height 19
type input "arroz [PERSON_NAME]"
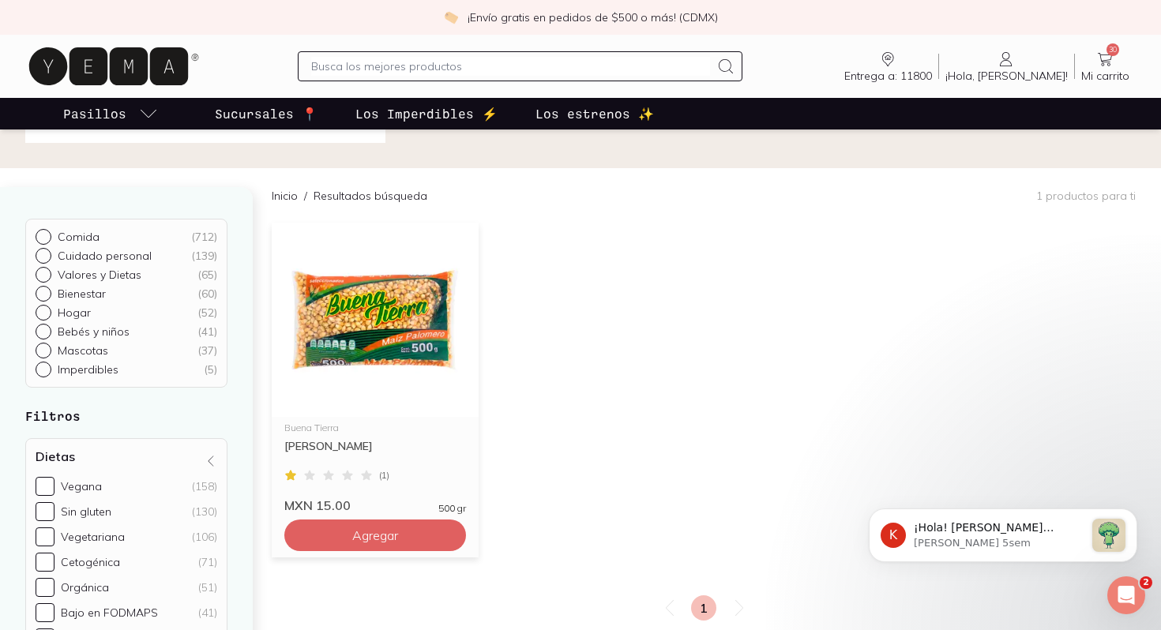
scroll to position [84, 0]
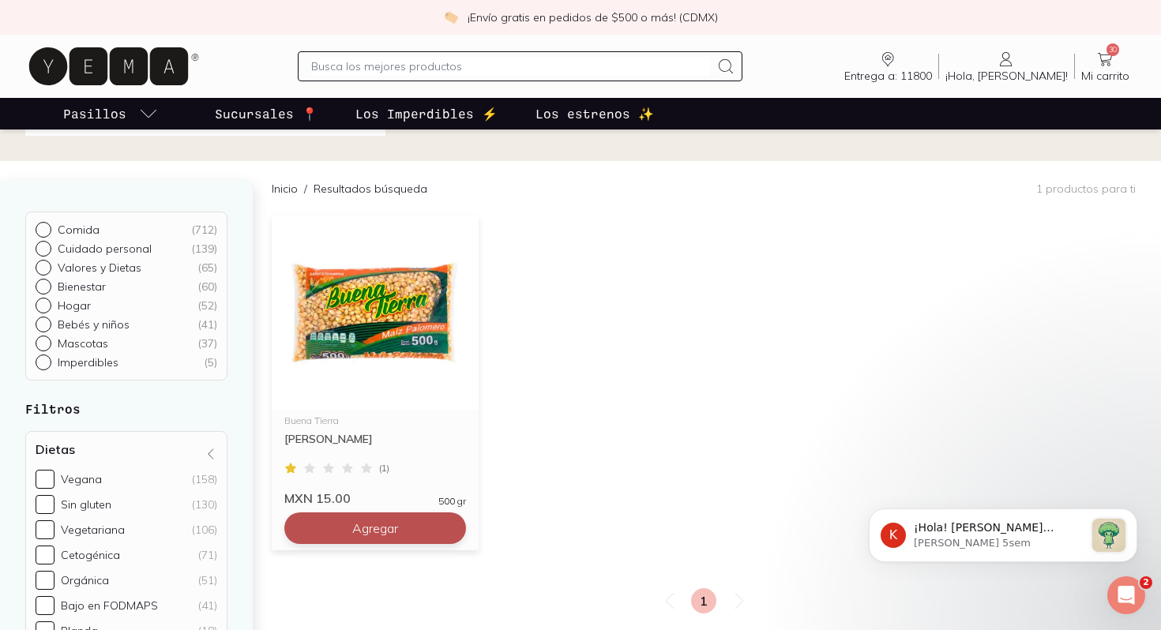
click at [347, 522] on button "Agregar" at bounding box center [375, 529] width 182 height 32
click at [1124, 50] on link "31 Mi carrito Carrito" at bounding box center [1105, 66] width 61 height 33
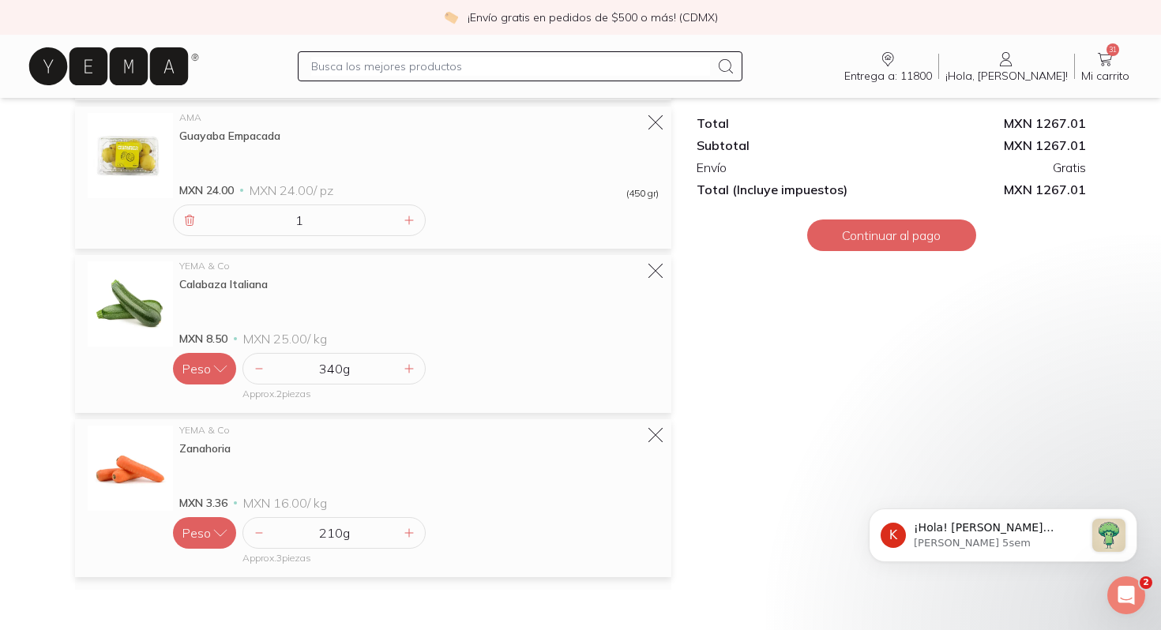
scroll to position [3721, 0]
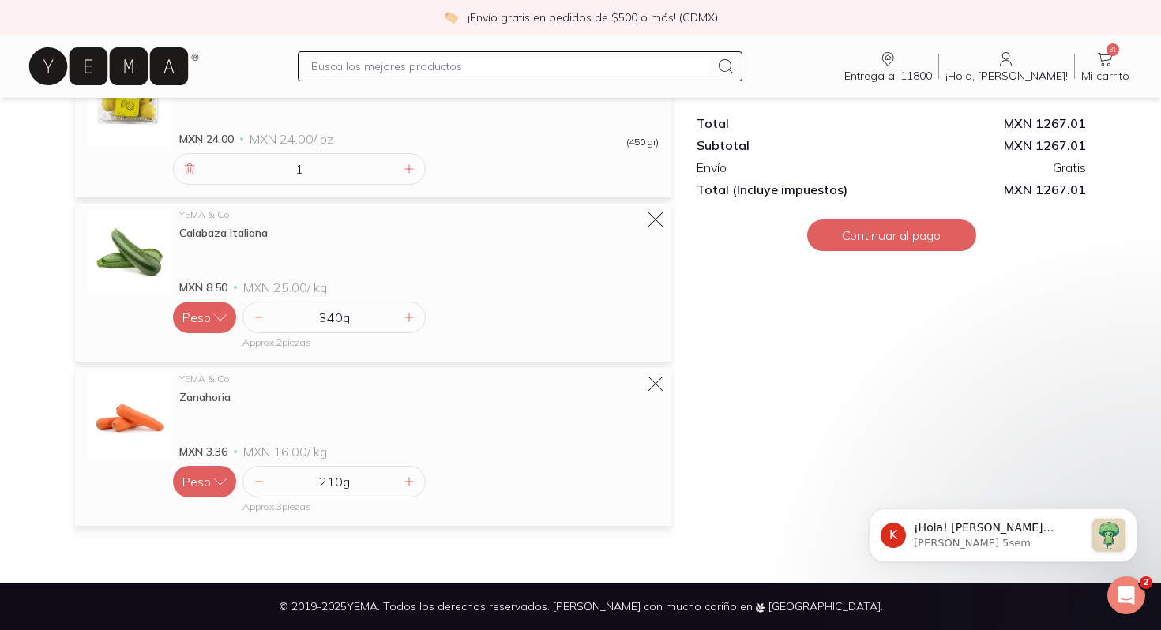
click at [471, 54] on div at bounding box center [520, 66] width 444 height 30
click at [464, 68] on input "text" at bounding box center [510, 66] width 398 height 19
type input "lemon peper"
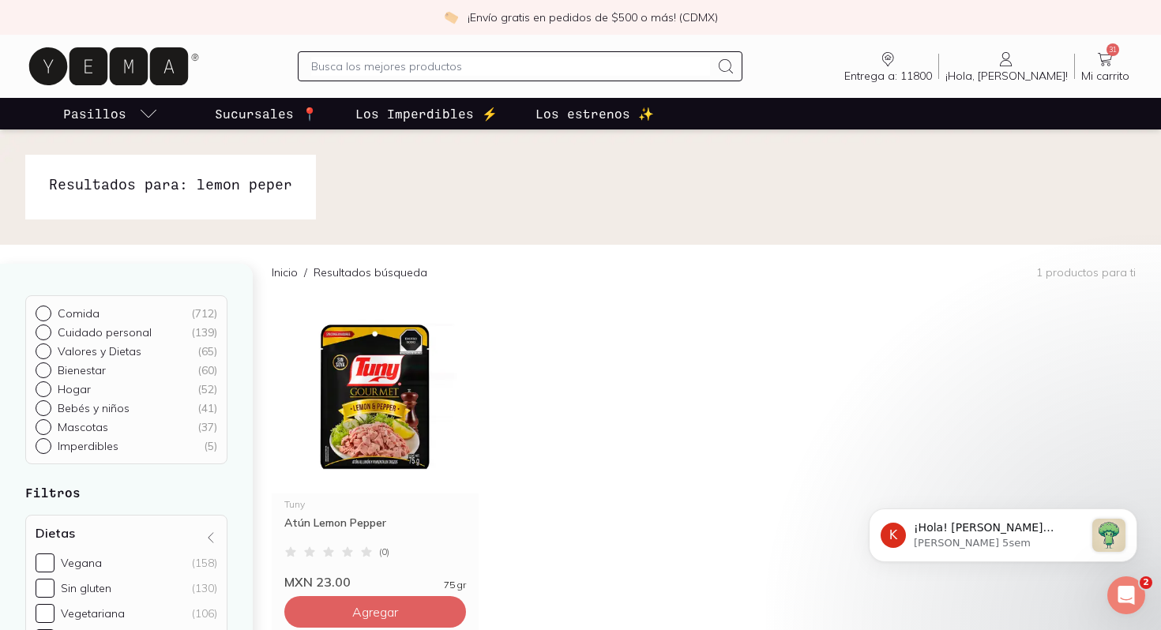
click at [1111, 56] on icon at bounding box center [1104, 59] width 19 height 19
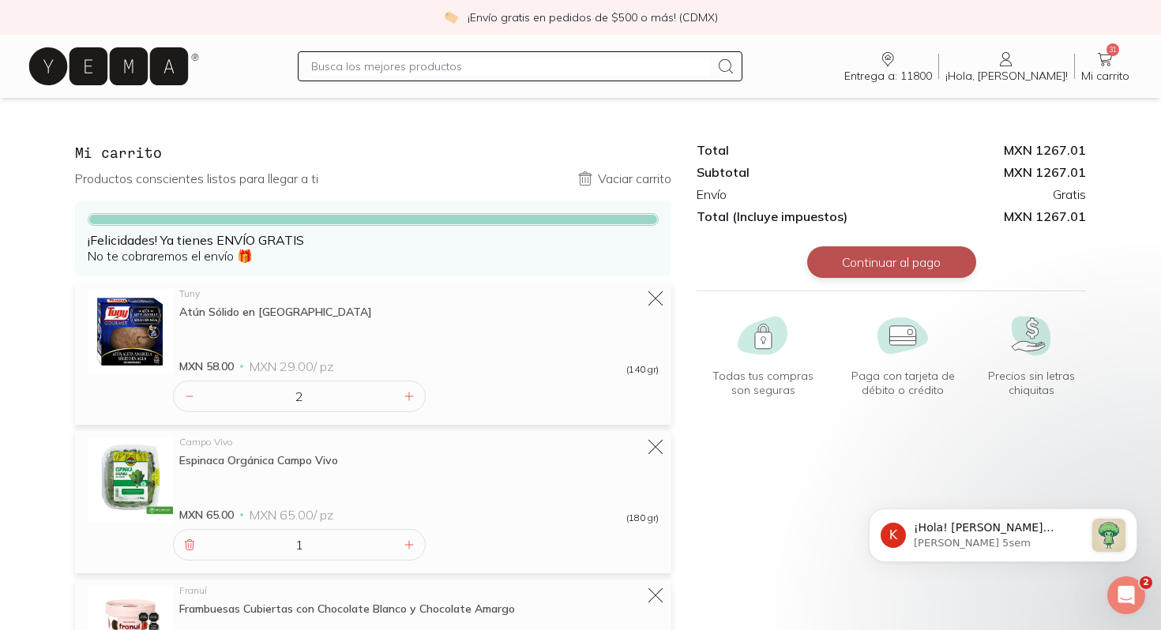
click at [880, 253] on button "Continuar al pago" at bounding box center [891, 262] width 169 height 32
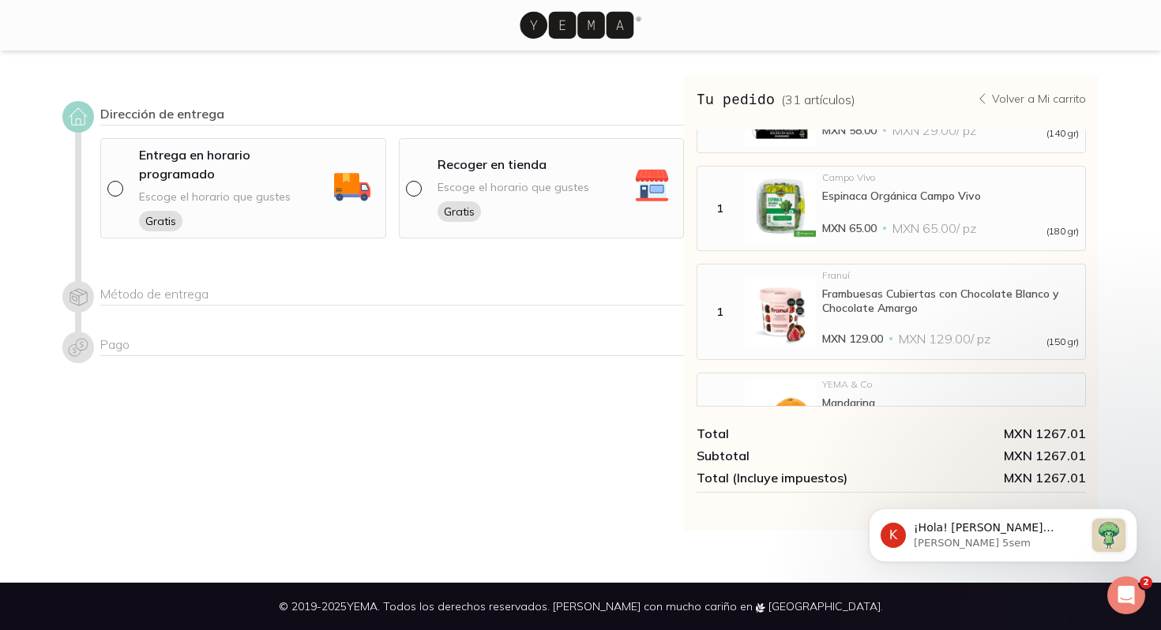
scroll to position [87, 0]
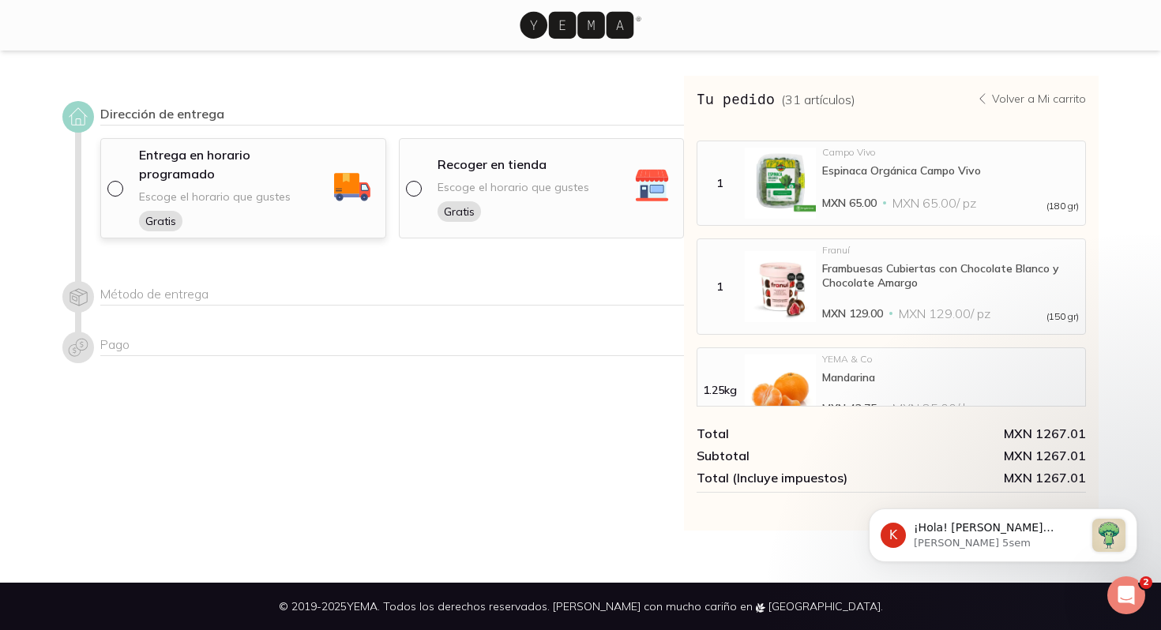
click at [216, 162] on p "Entrega en horario programado" at bounding box center [234, 164] width 190 height 38
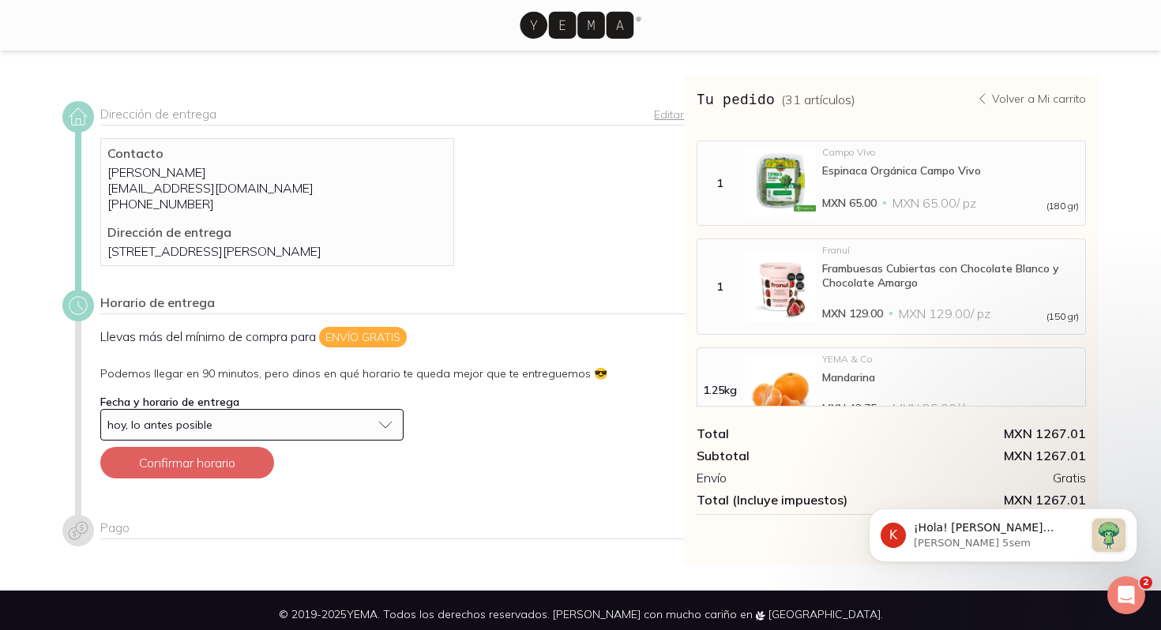
scroll to position [24, 0]
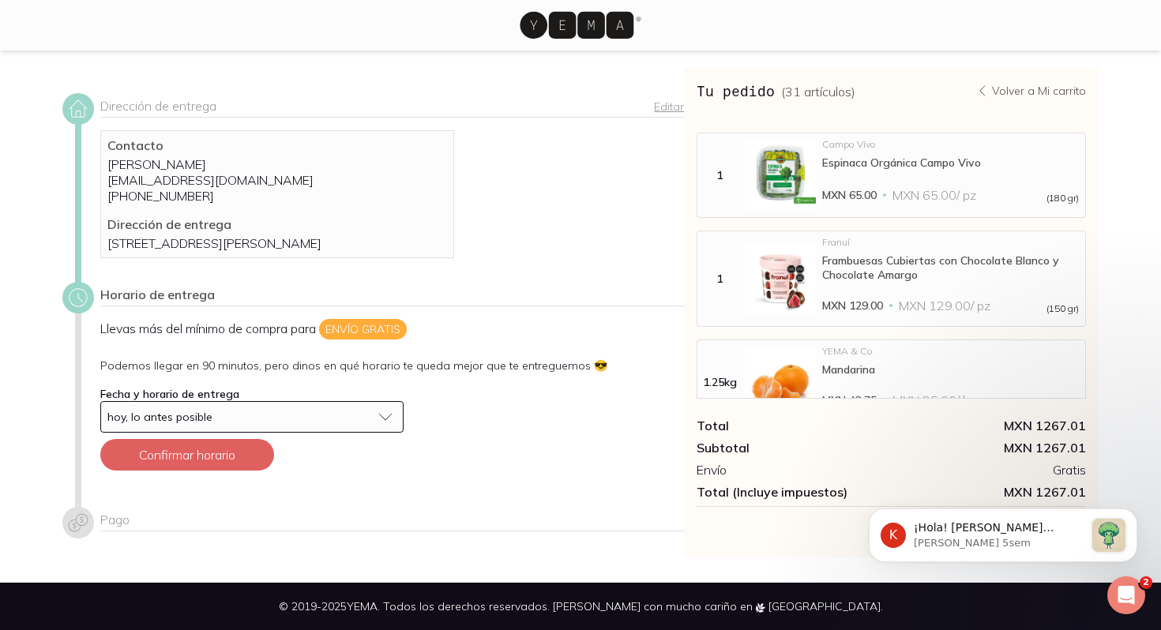
click at [280, 412] on div "hoy, lo antes posible" at bounding box center [239, 417] width 264 height 14
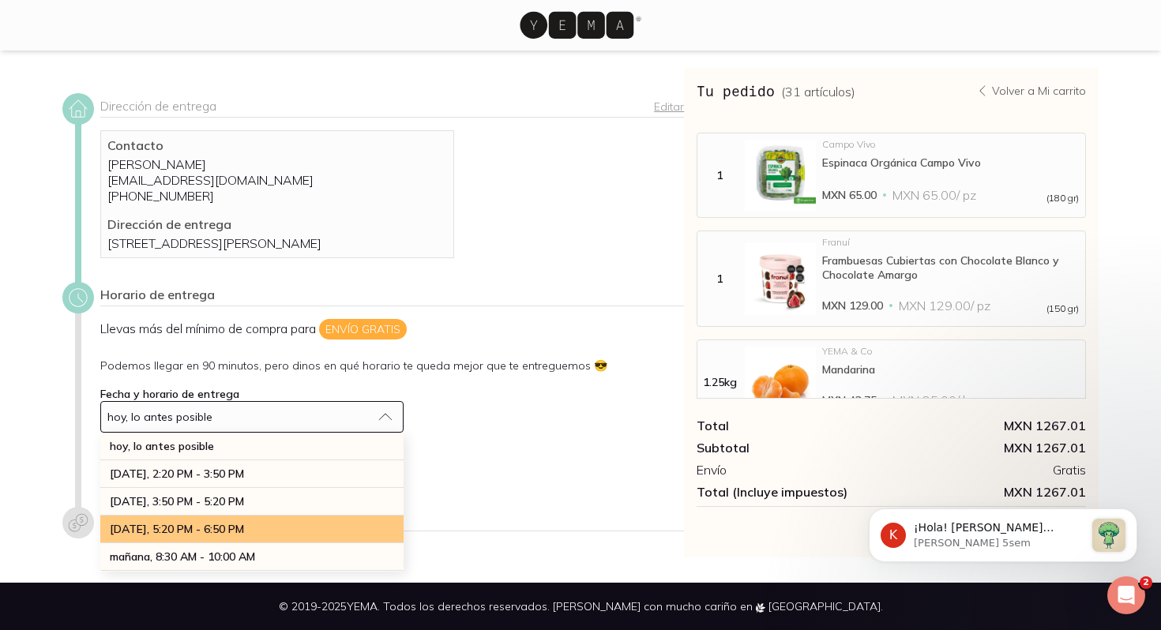
click at [239, 539] on div "[DATE], 5:20 PM - 6:50 PM" at bounding box center [251, 530] width 303 height 28
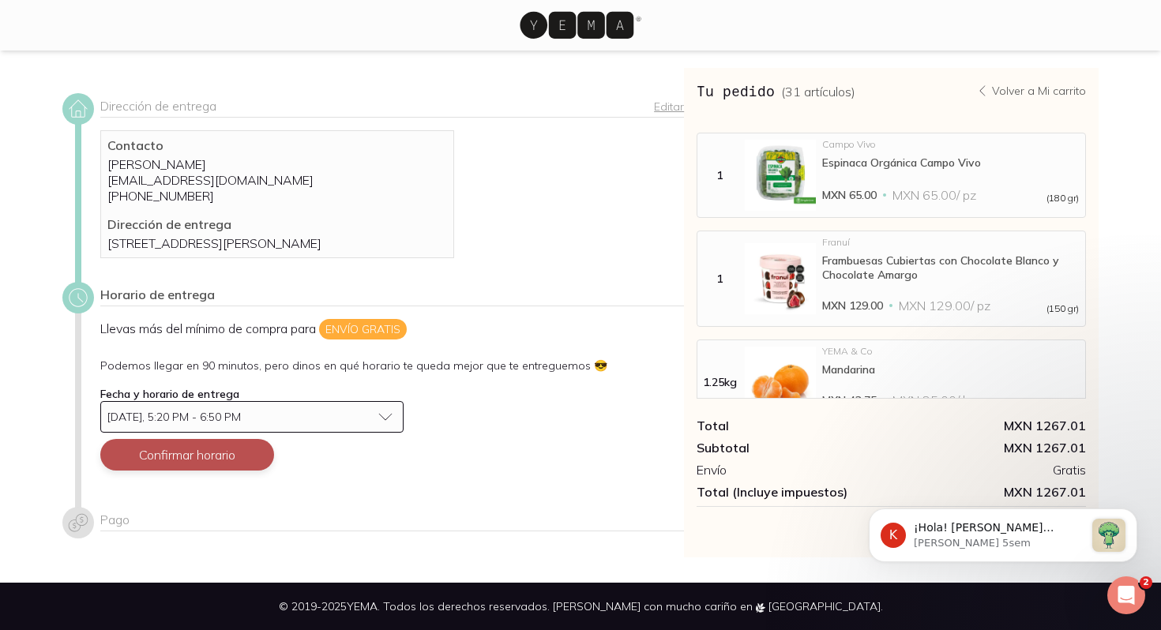
click at [225, 456] on button "Confirmar horario" at bounding box center [187, 455] width 174 height 32
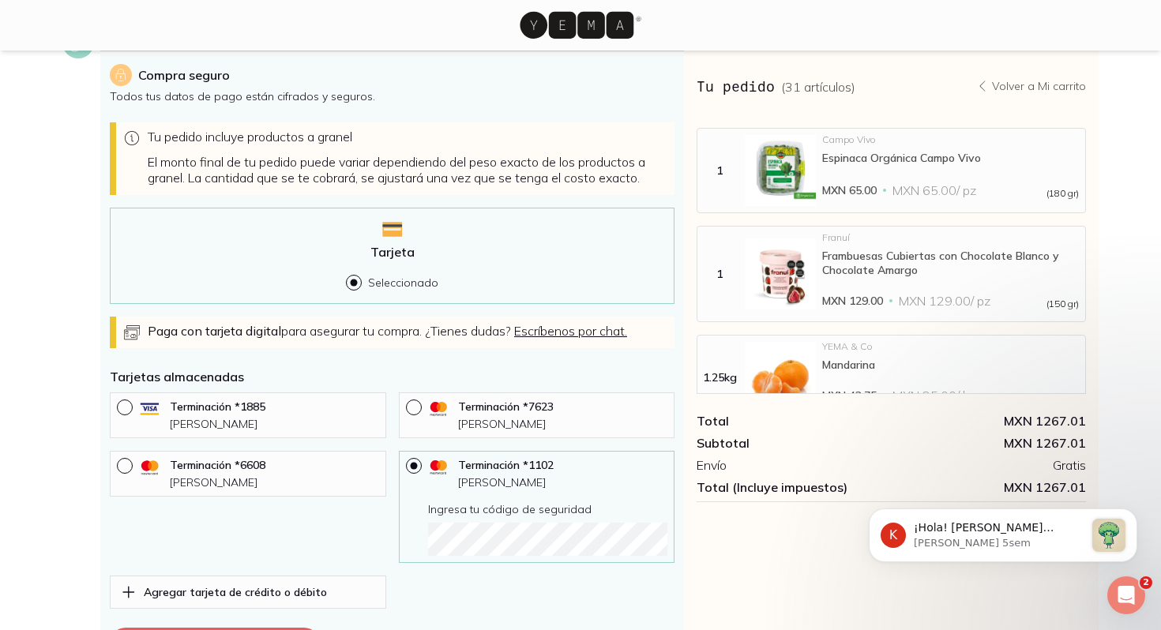
scroll to position [403, 0]
click at [211, 471] on p "Terminación * 6608" at bounding box center [274, 463] width 209 height 14
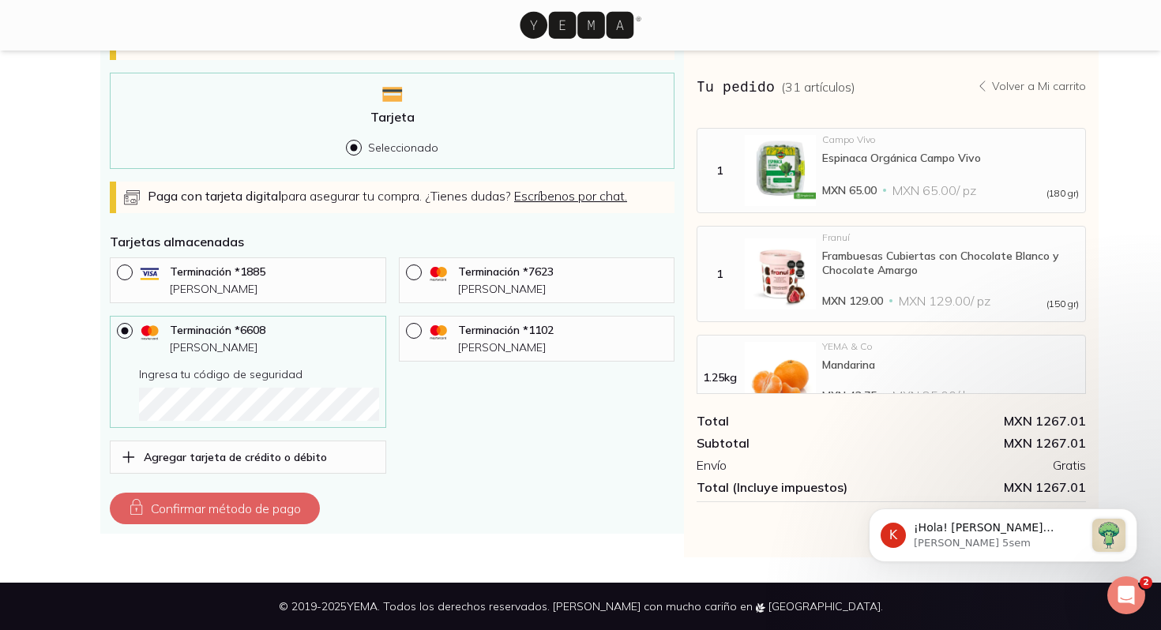
scroll to position [552, 0]
click at [223, 515] on button "Confirmar método de pago" at bounding box center [215, 509] width 210 height 32
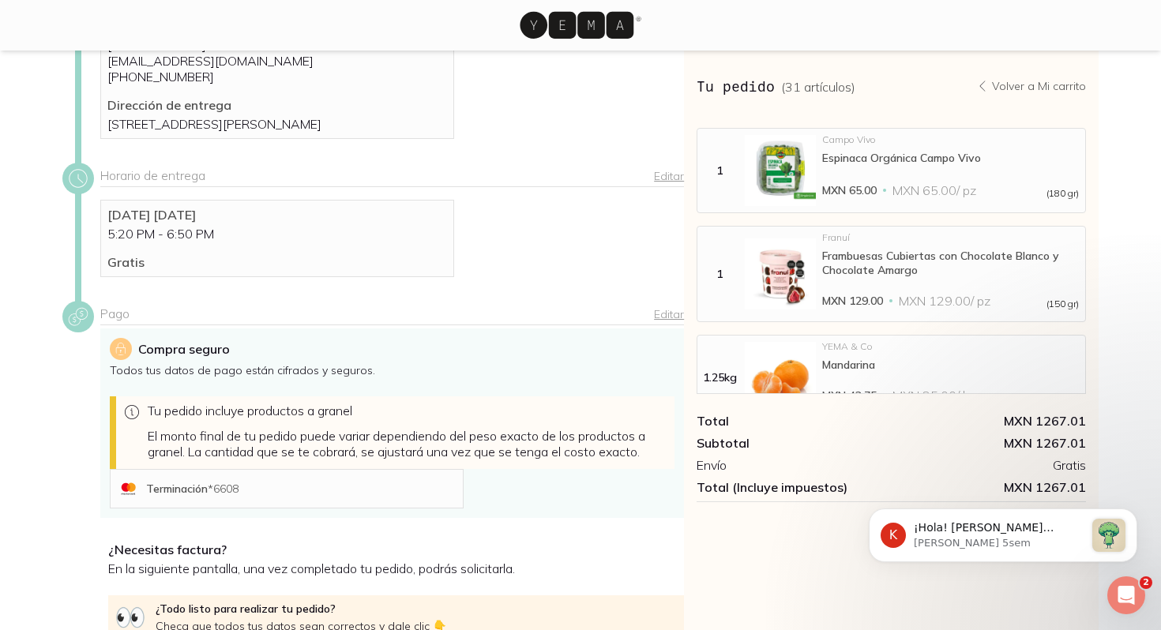
scroll to position [301, 0]
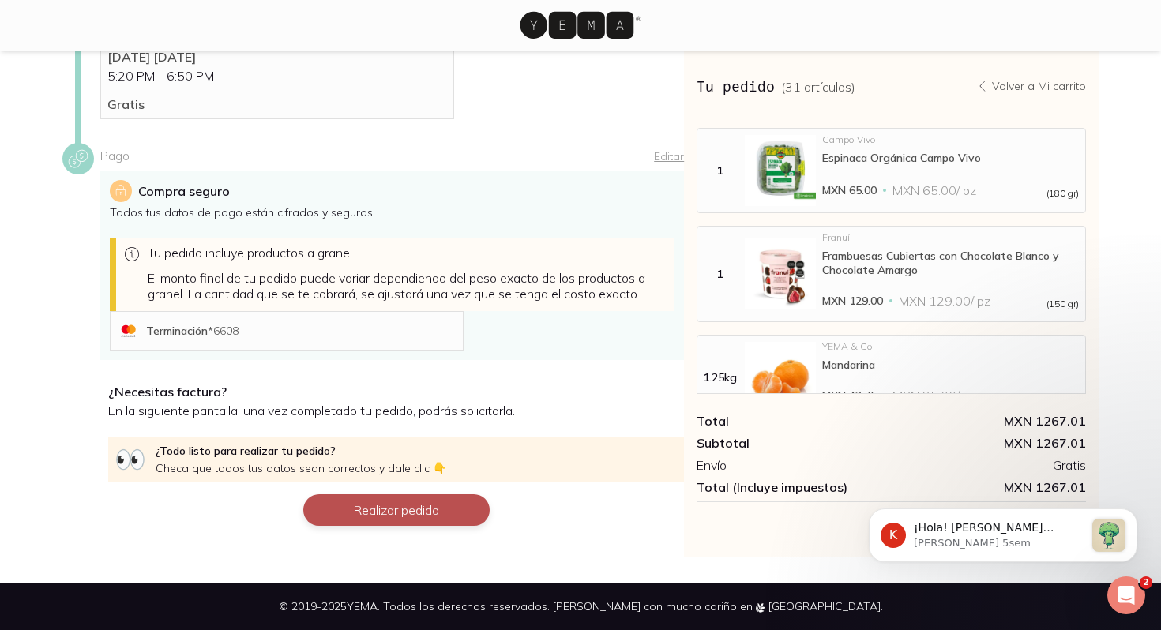
click at [392, 505] on button "Realizar pedido" at bounding box center [396, 510] width 186 height 32
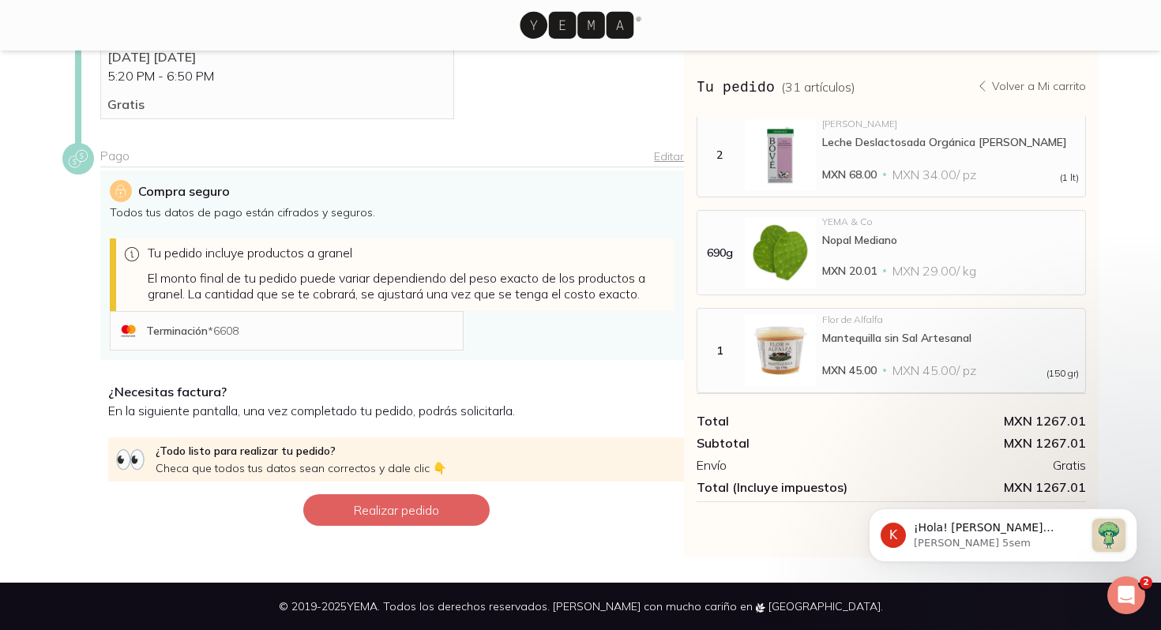
scroll to position [2281, 0]
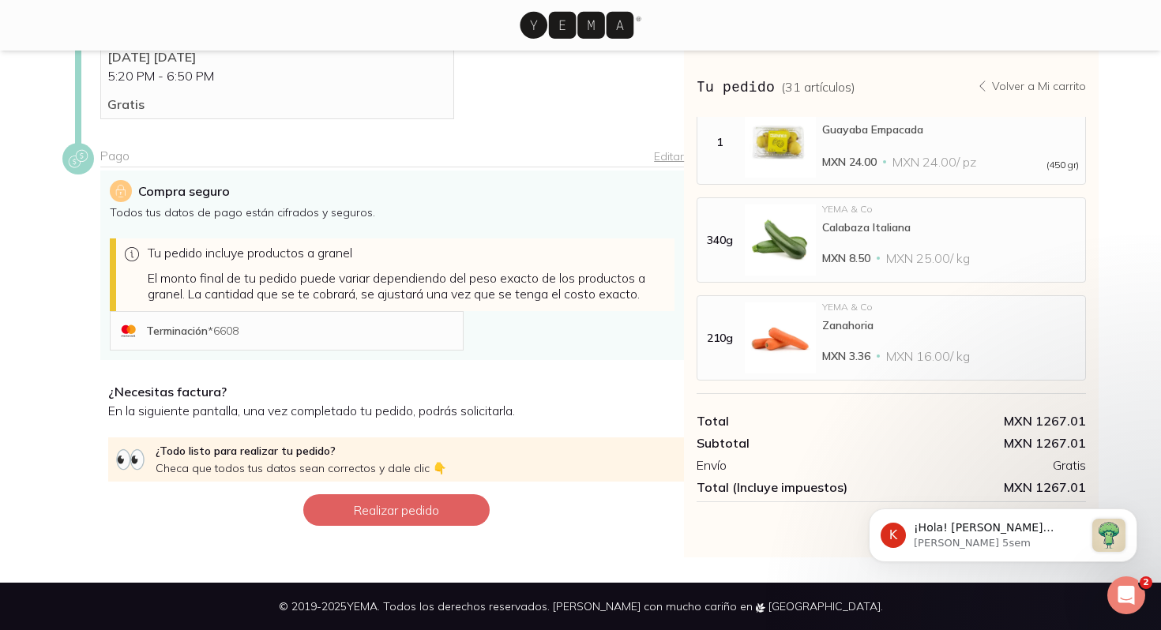
click at [1020, 82] on p "Volver a Mi carrito" at bounding box center [1039, 86] width 94 height 14
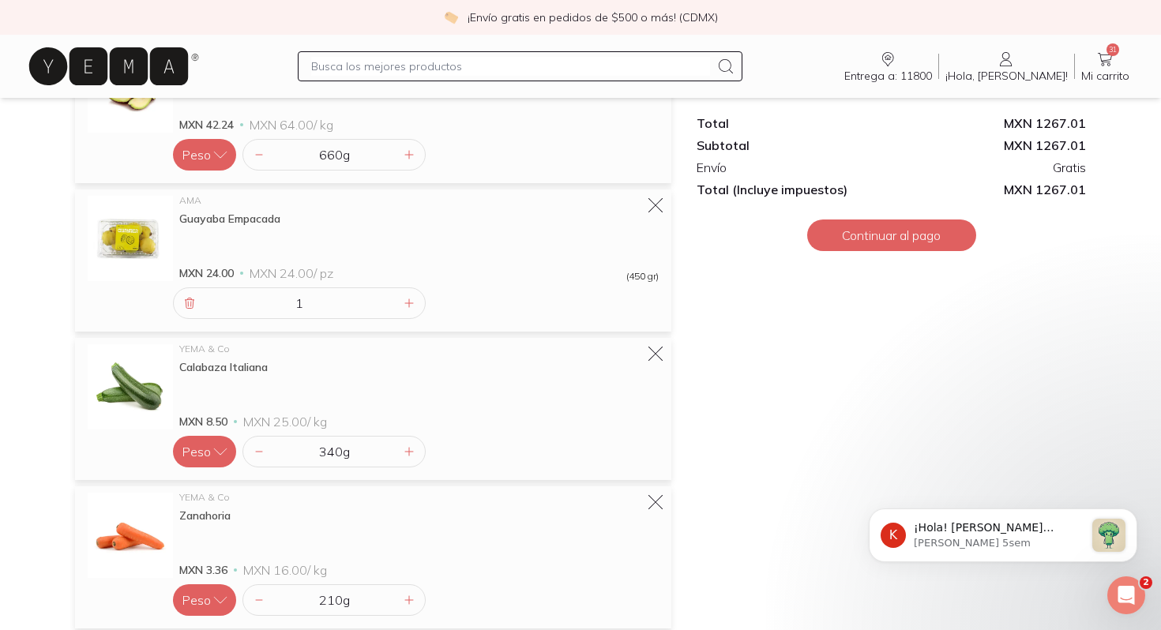
scroll to position [3611, 0]
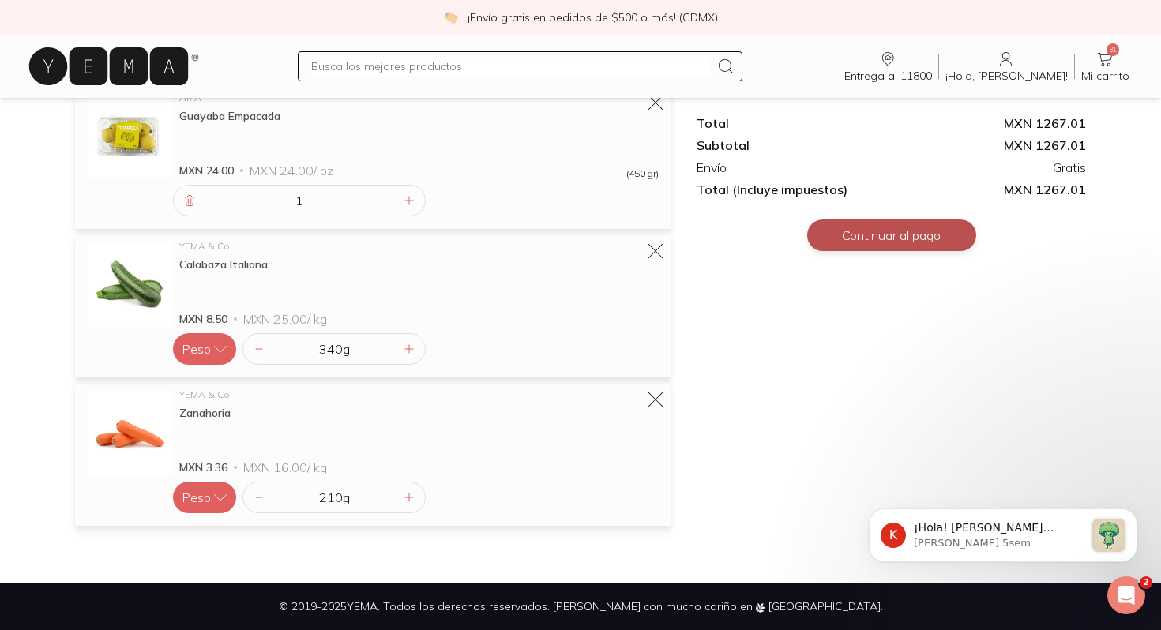
click at [879, 249] on button "Continuar al pago" at bounding box center [891, 236] width 169 height 32
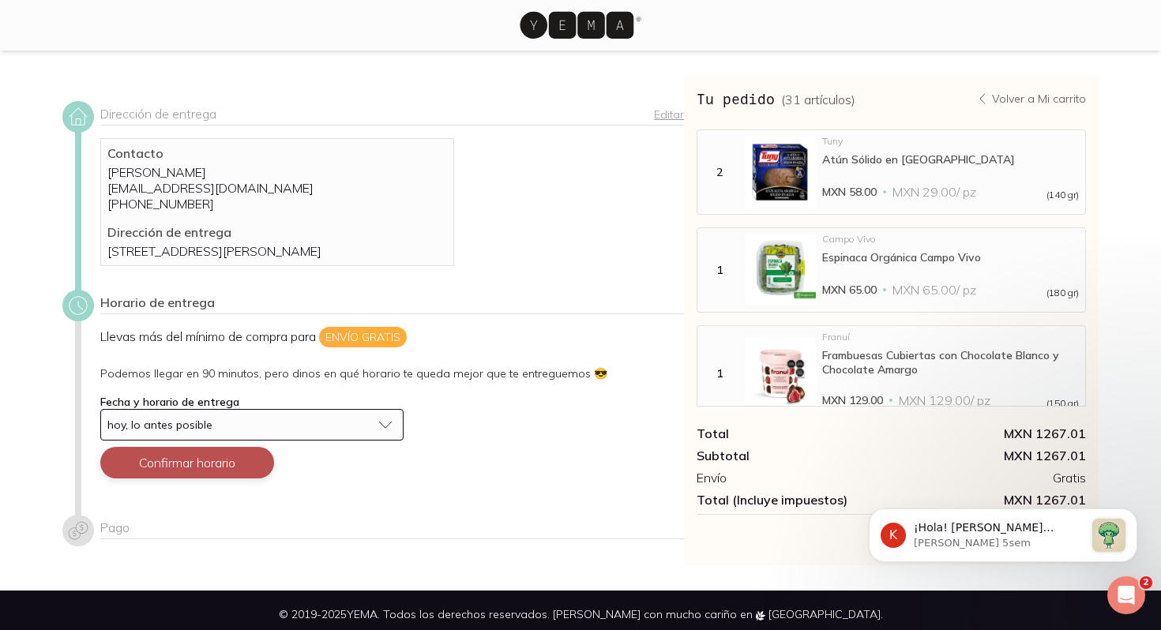
click at [195, 477] on button "Confirmar horario" at bounding box center [187, 463] width 174 height 32
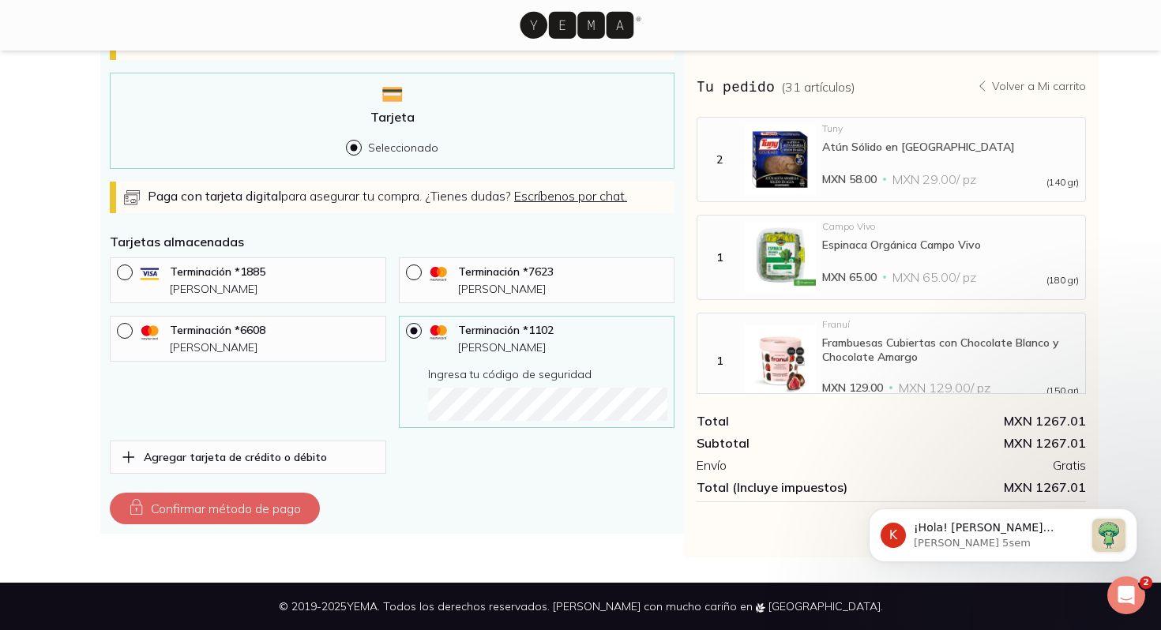
scroll to position [552, 0]
click at [240, 516] on button "Confirmar método de pago" at bounding box center [215, 509] width 210 height 32
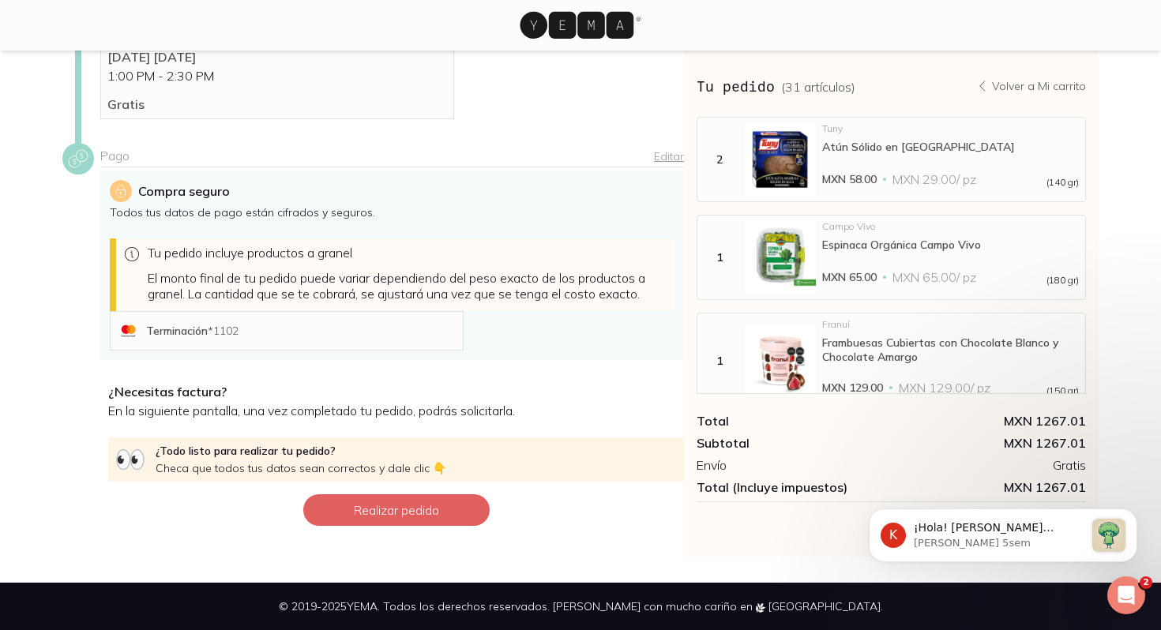
scroll to position [301, 0]
click at [381, 516] on button "Realizar pedido" at bounding box center [396, 510] width 186 height 32
click at [1024, 546] on p "[PERSON_NAME] 5sem" at bounding box center [999, 543] width 171 height 14
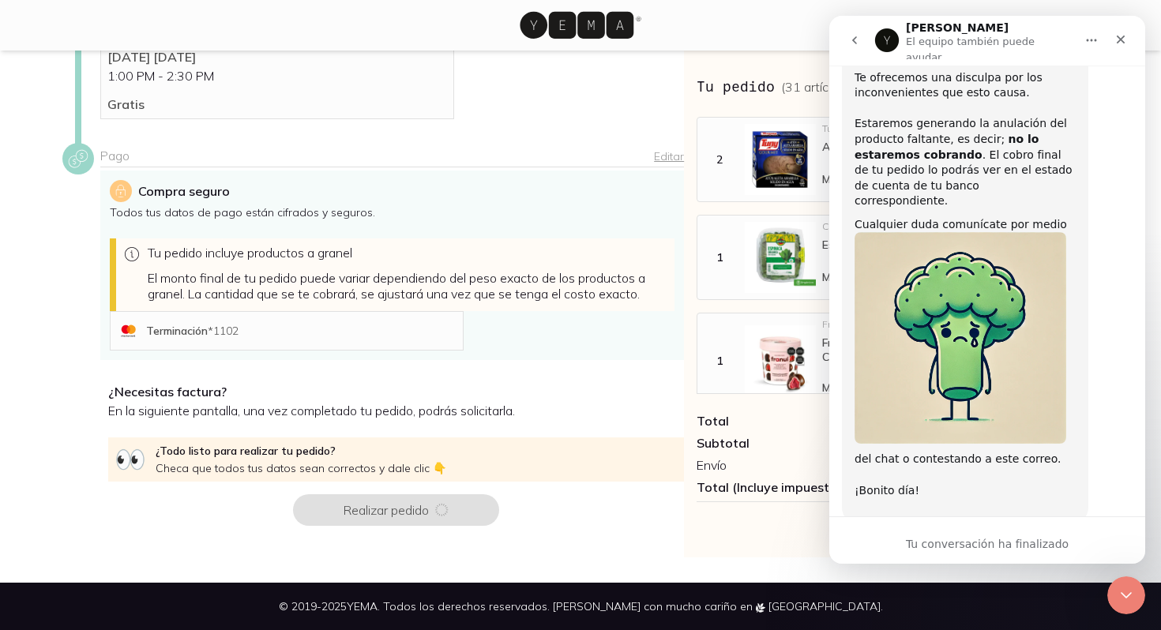
scroll to position [234, 0]
click at [943, 549] on div "Tu conversación ha finalizado" at bounding box center [987, 544] width 316 height 17
click at [1113, 595] on div "Cerrar Intercom Messenger" at bounding box center [1124, 593] width 38 height 38
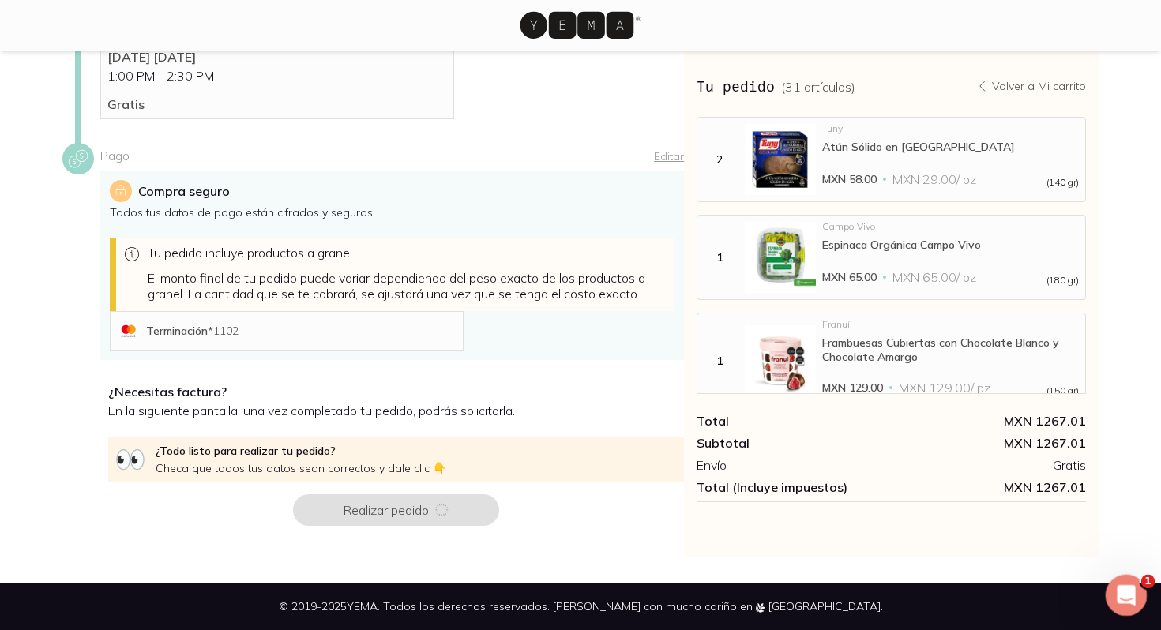
click at [1117, 593] on icon "Abrir Intercom Messenger" at bounding box center [1124, 593] width 26 height 26
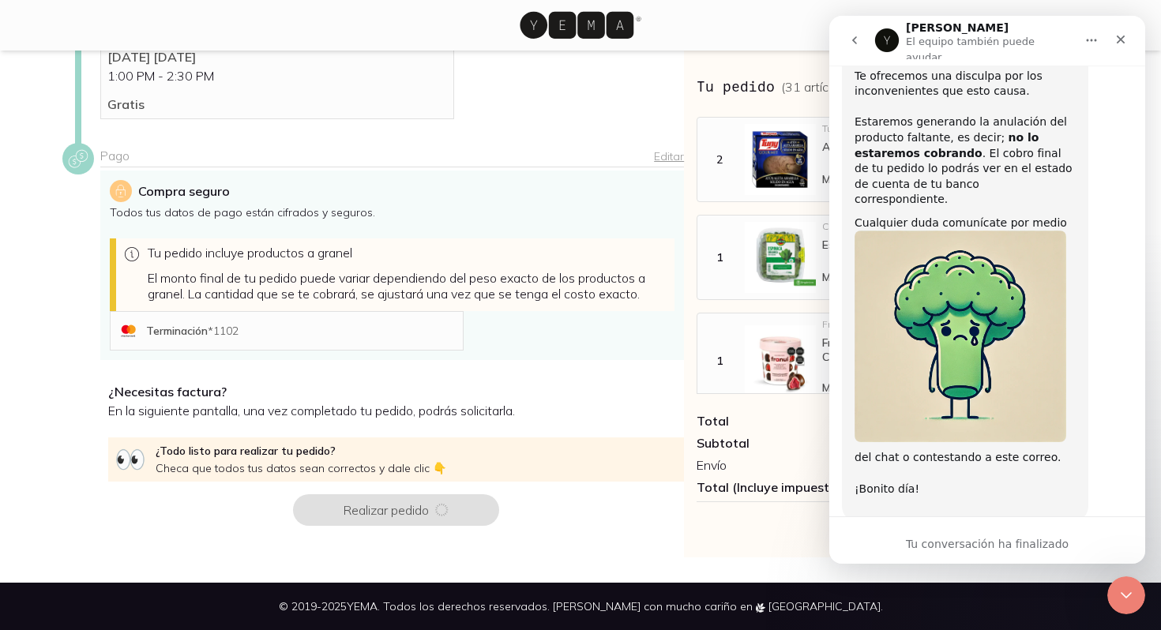
click at [858, 25] on button "go back" at bounding box center [854, 40] width 30 height 30
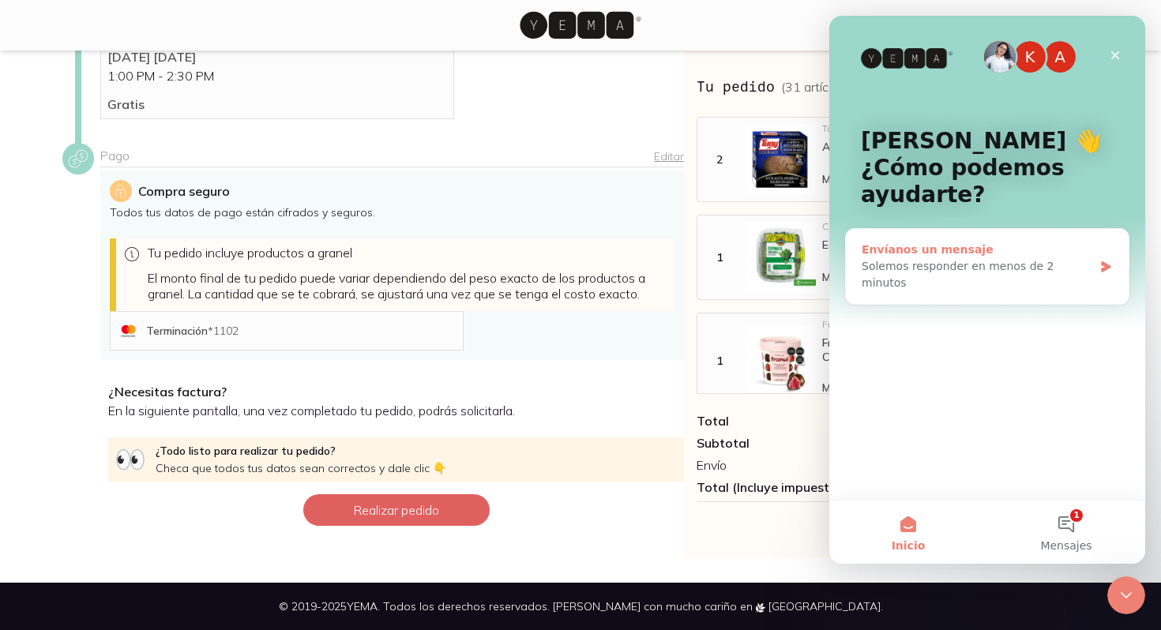
click at [1088, 257] on div "Envíanos un mensaje" at bounding box center [977, 250] width 231 height 17
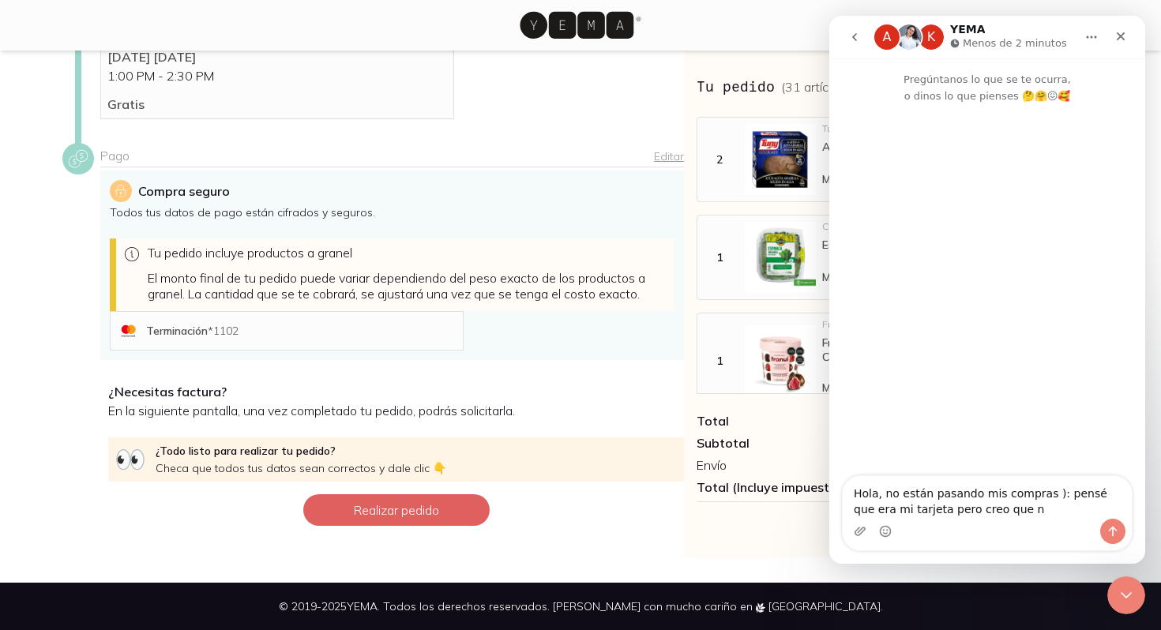
type textarea "Hola, no están pasando mis compras ): pensé que era mi tarjeta pero creo que no"
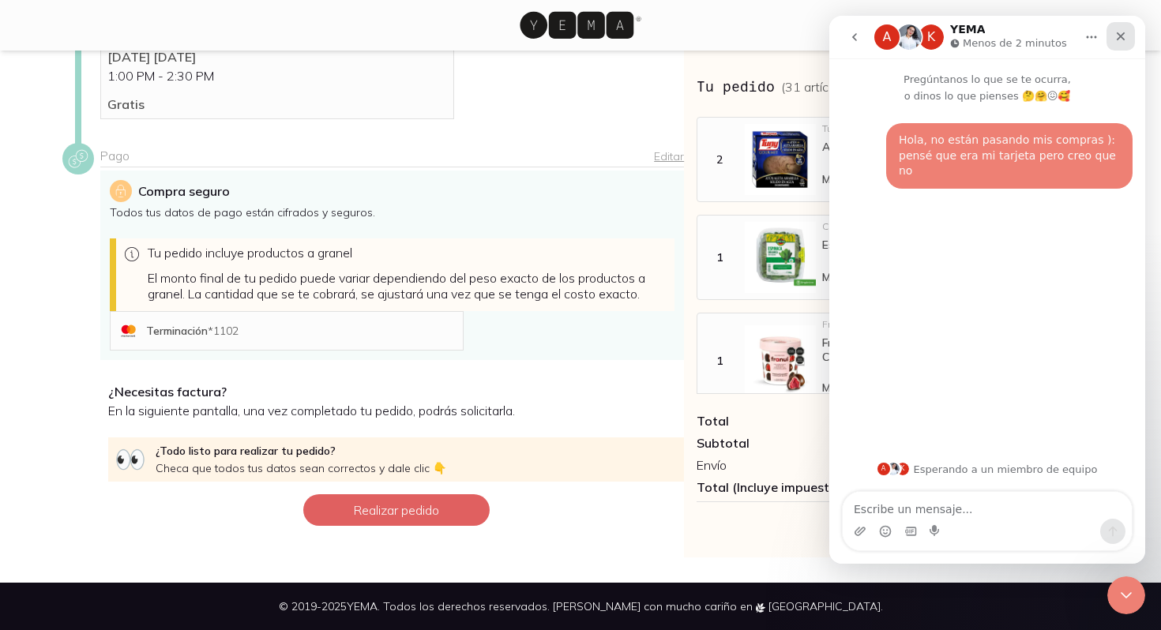
click at [1125, 34] on icon "Cerrar" at bounding box center [1120, 36] width 13 height 13
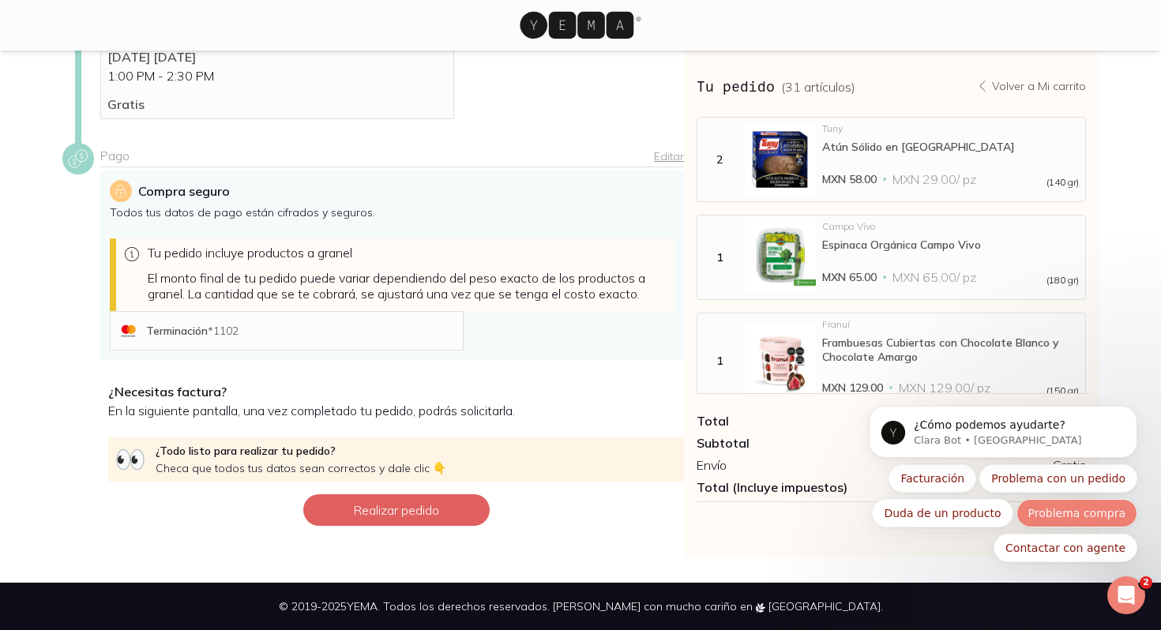
click at [1067, 514] on button "Problema compra" at bounding box center [1076, 513] width 121 height 28
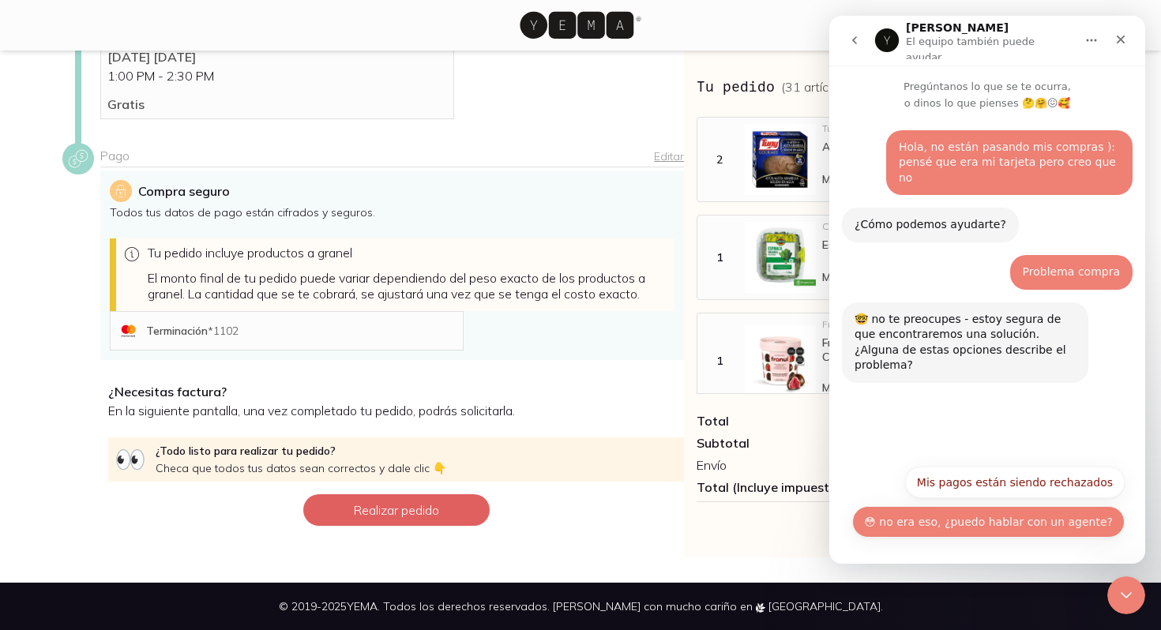
click at [1017, 525] on button "😳 no era eso, ¿puedo hablar con un agente?" at bounding box center [988, 522] width 272 height 32
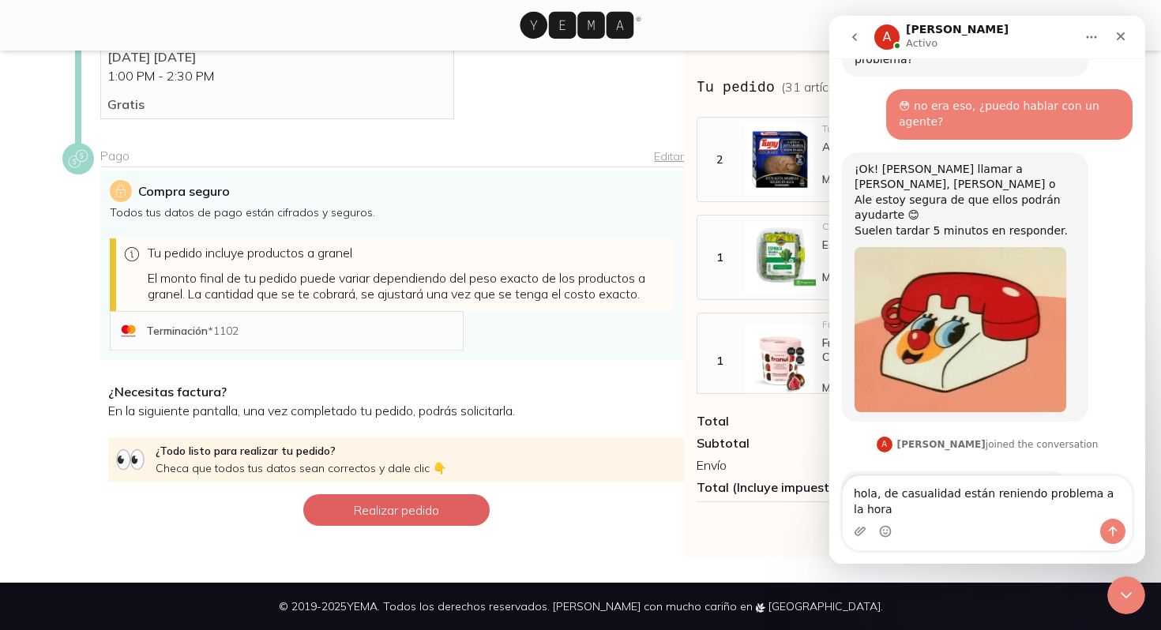
scroll to position [315, 0]
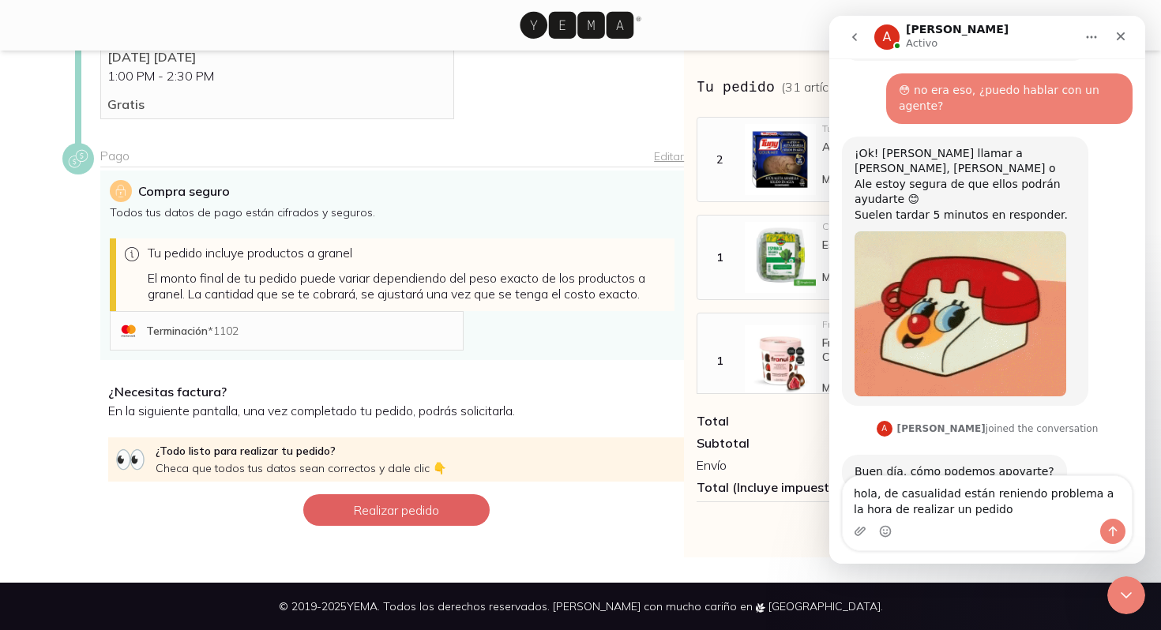
type textarea "hola, de casualidad están reniendo problema a la hora de realizar un pedido?"
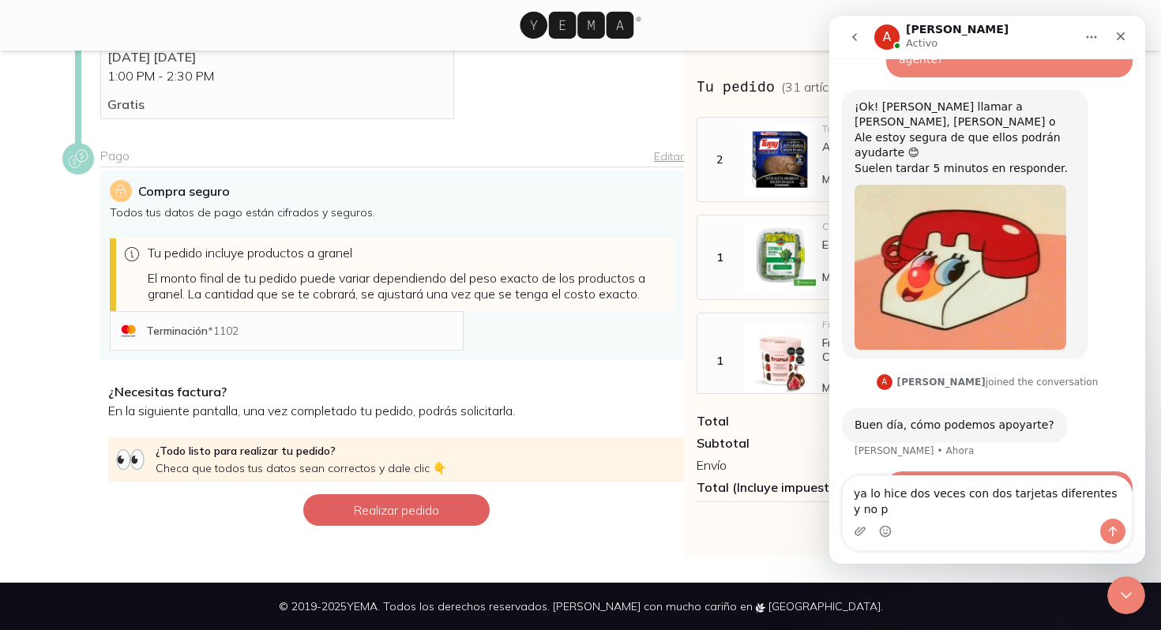
scroll to position [377, 0]
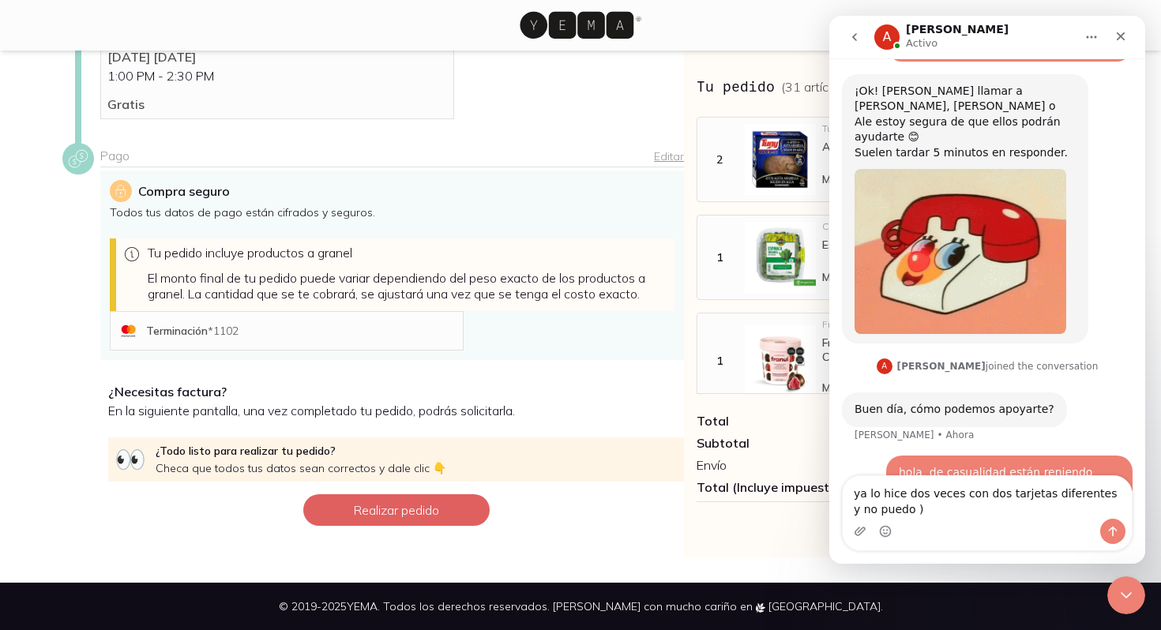
type textarea "ya lo hice dos veces con dos tarjetas diferentes y no puedo ):"
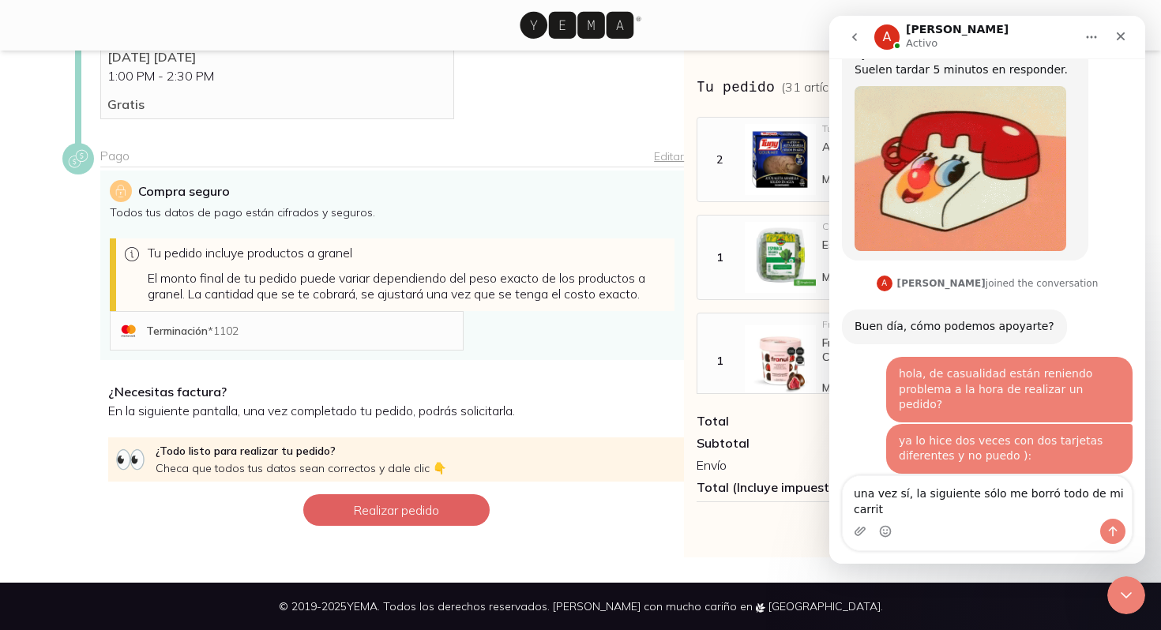
scroll to position [476, 0]
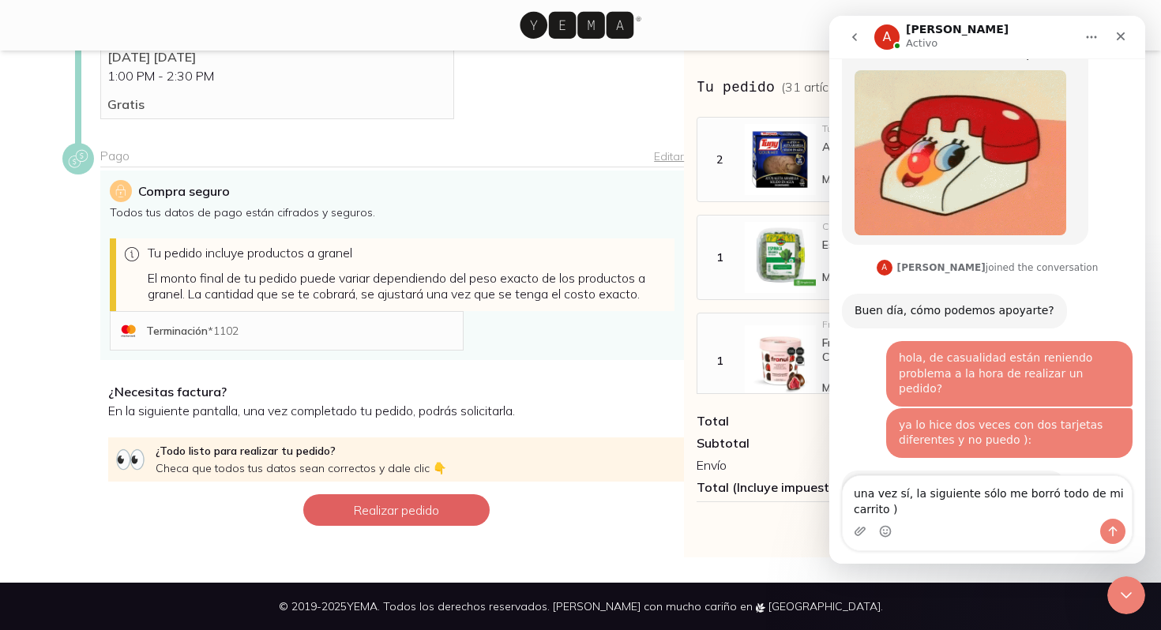
type textarea "una vez sí, la siguiente sólo me borró todo de mi carrito ):"
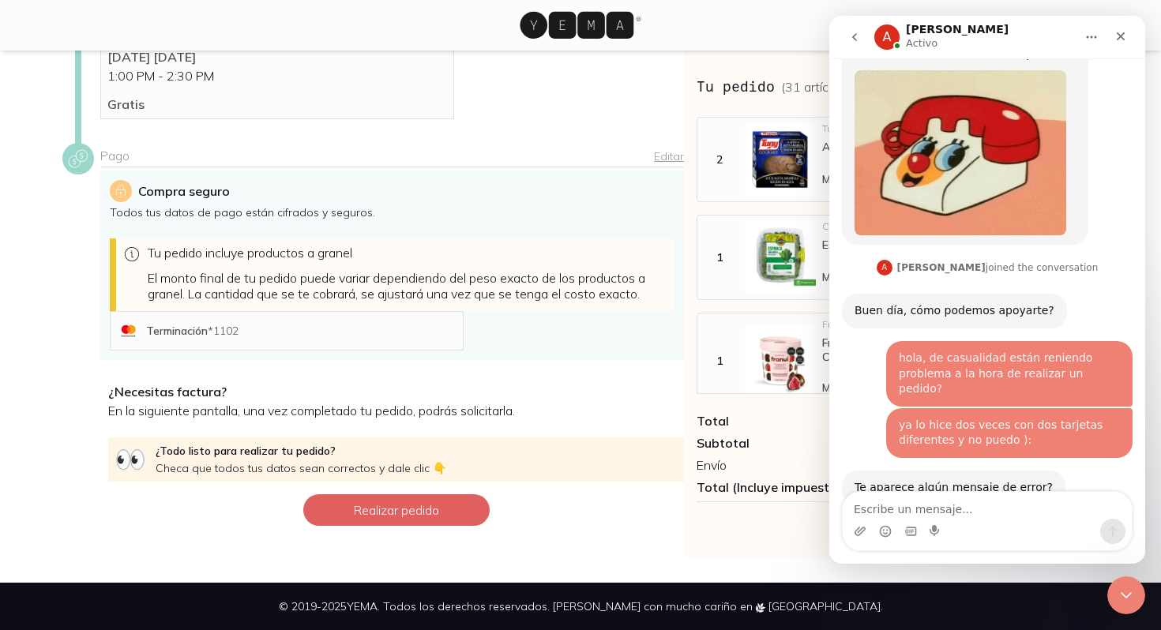
scroll to position [523, 0]
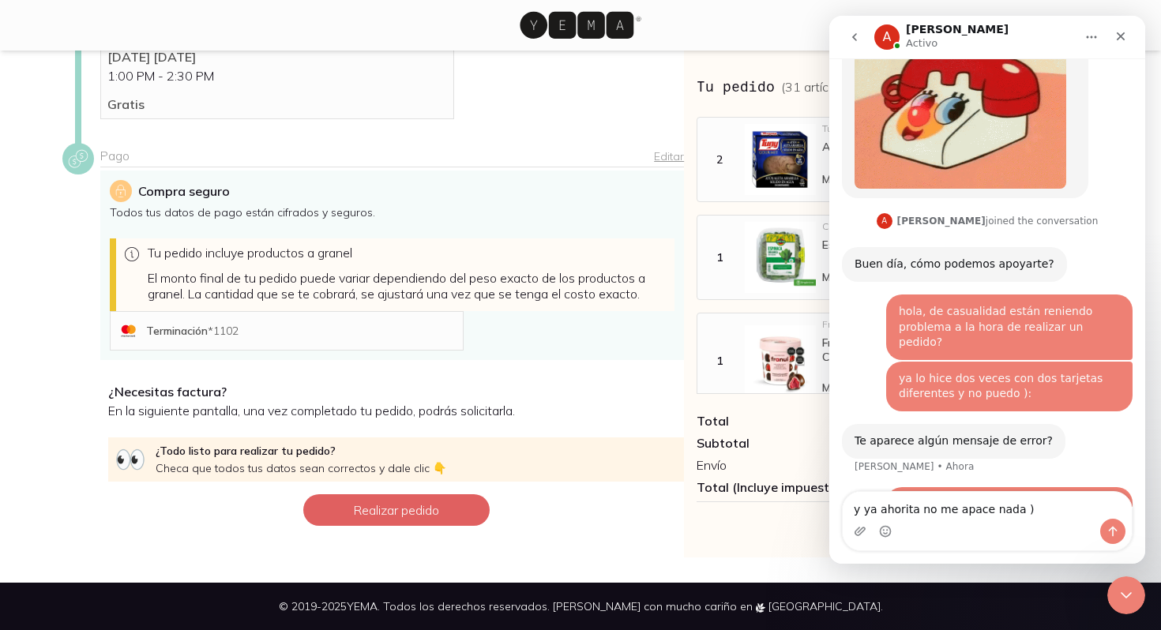
type textarea "y ya ahorita no me apace nada ):"
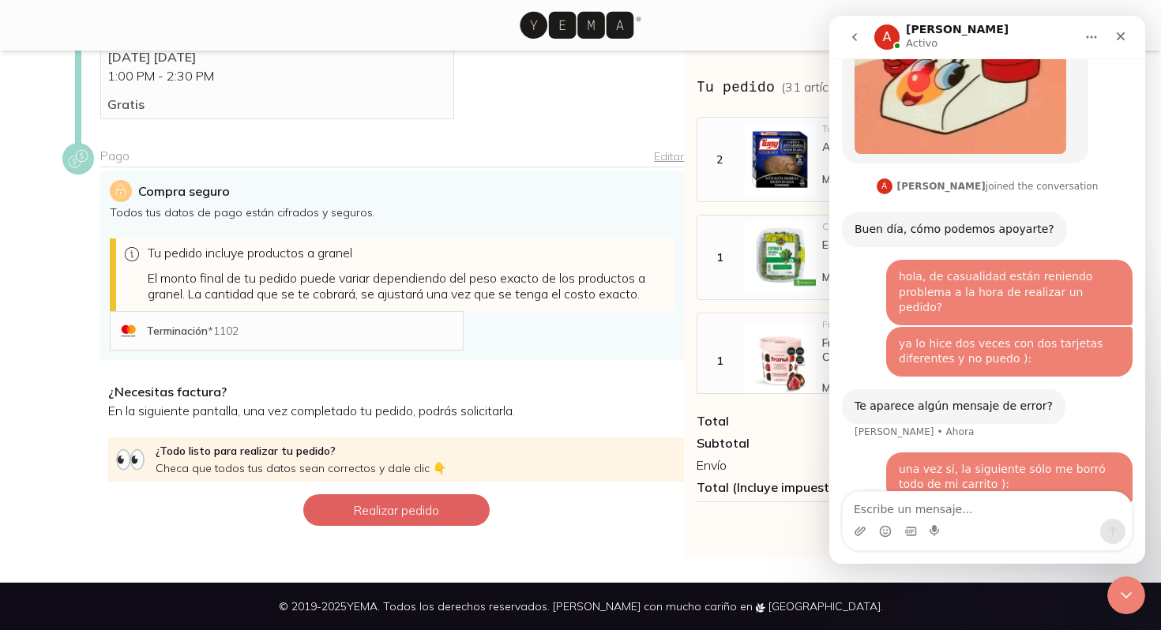
scroll to position [559, 0]
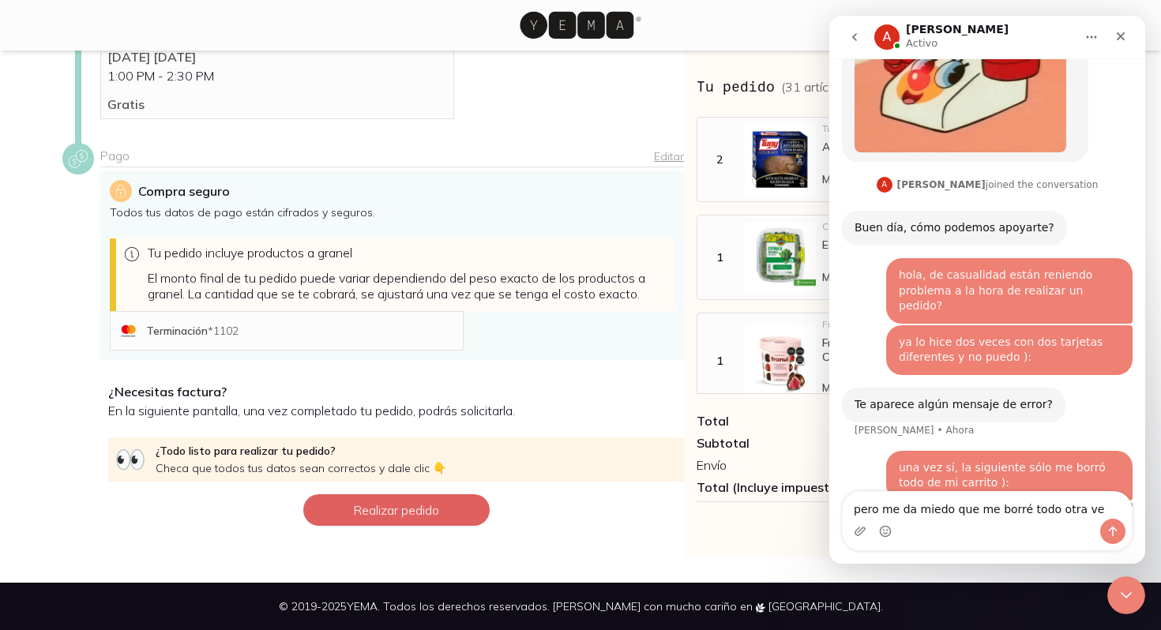
type textarea "pero me da miedo que me borré todo otra vez"
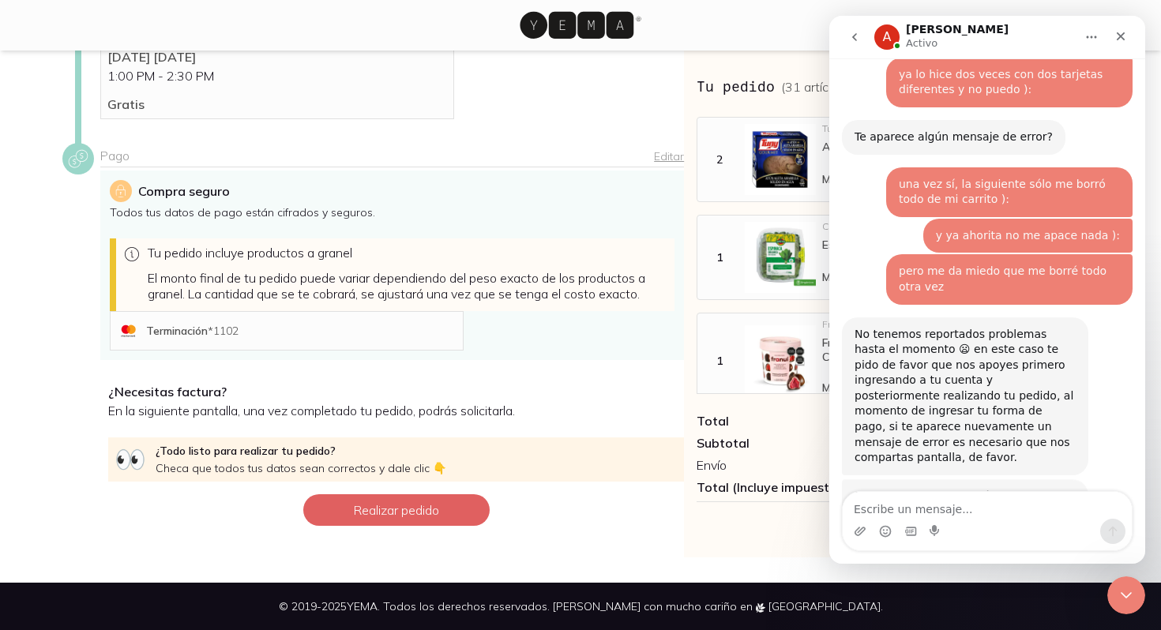
scroll to position [817, 0]
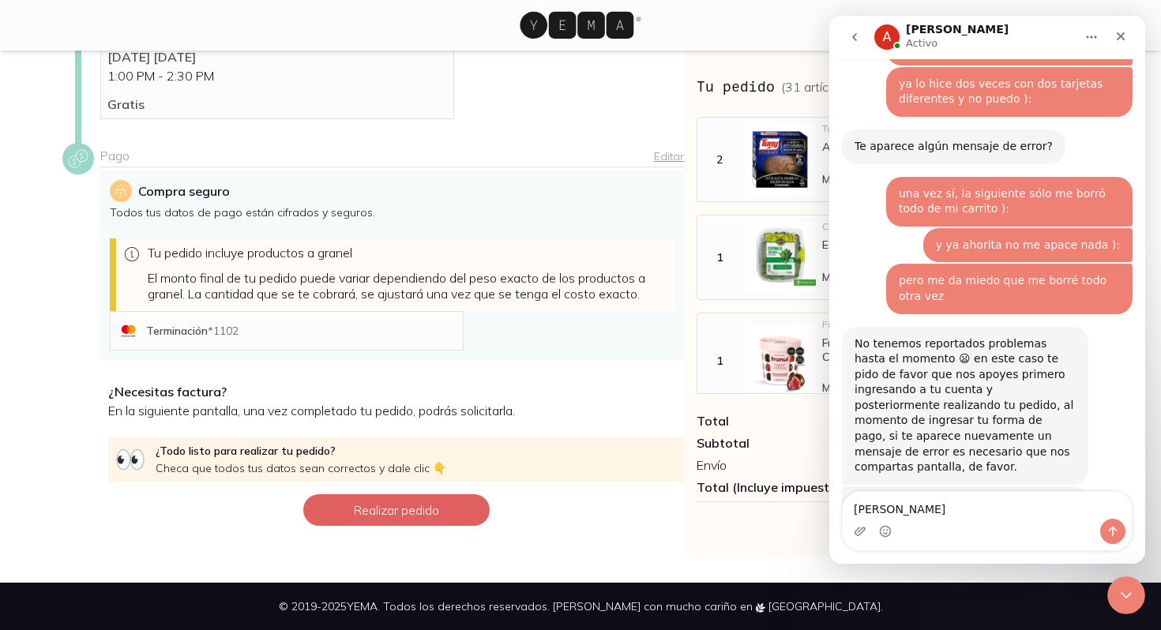
type textarea "[PERSON_NAME]"
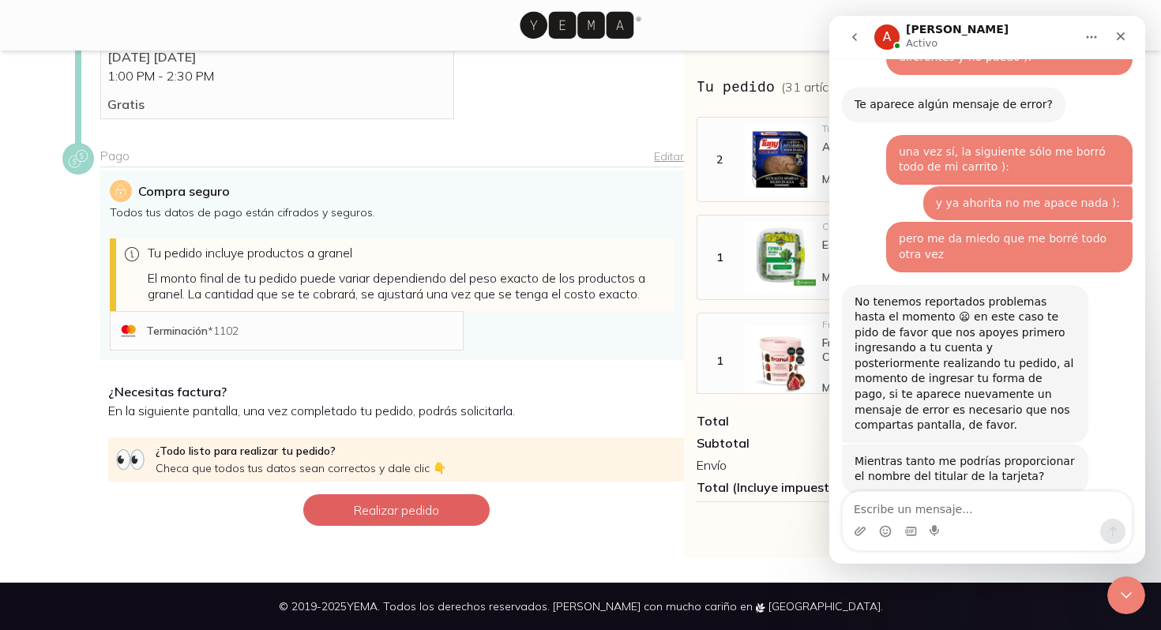
scroll to position [864, 0]
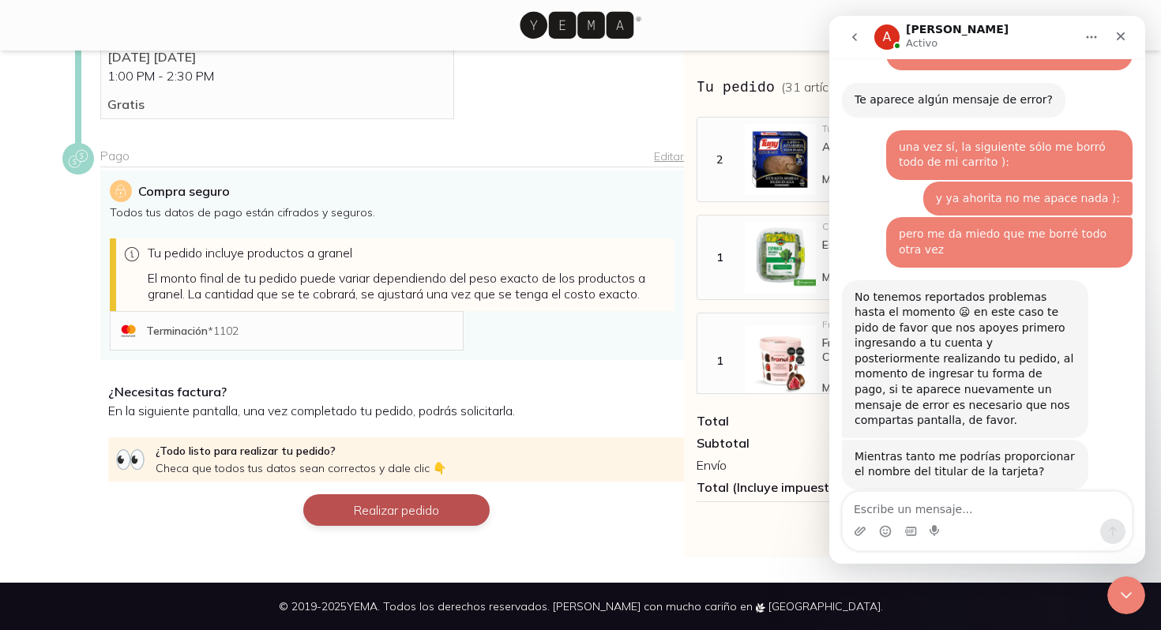
click at [396, 509] on button "Realizar pedido" at bounding box center [396, 510] width 186 height 32
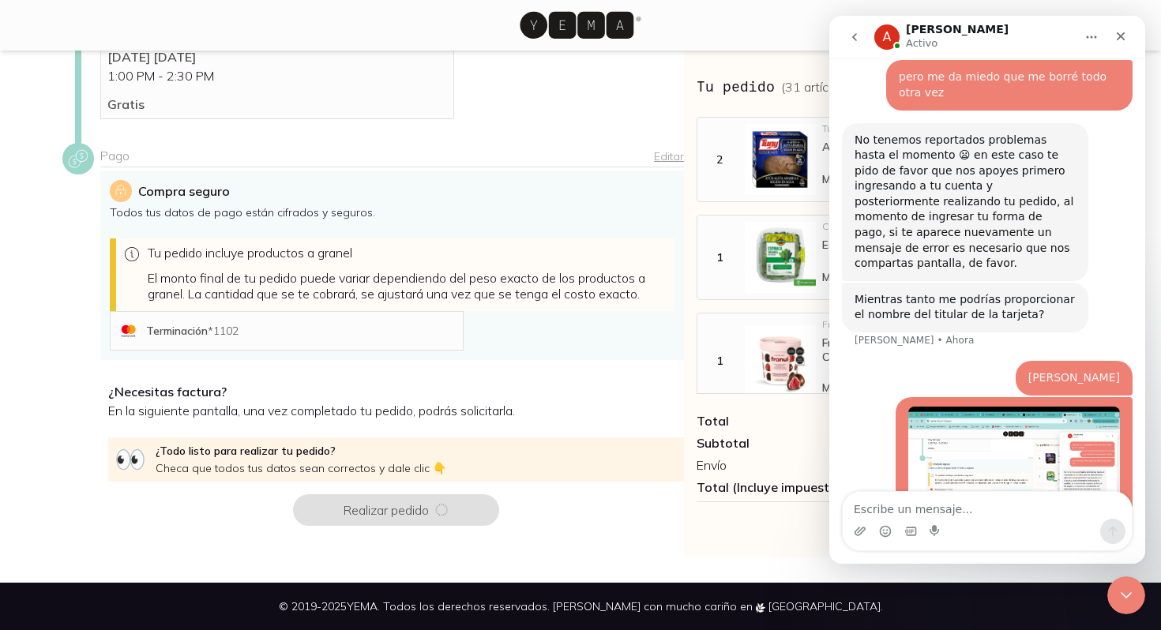
scroll to position [1023, 0]
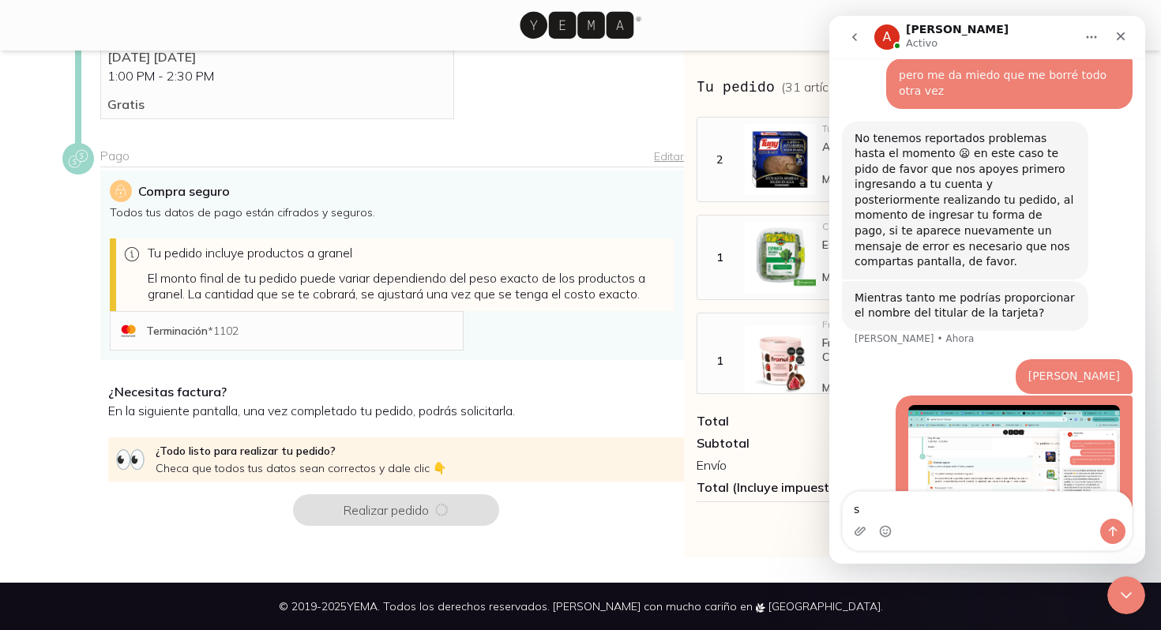
type textarea "s q"
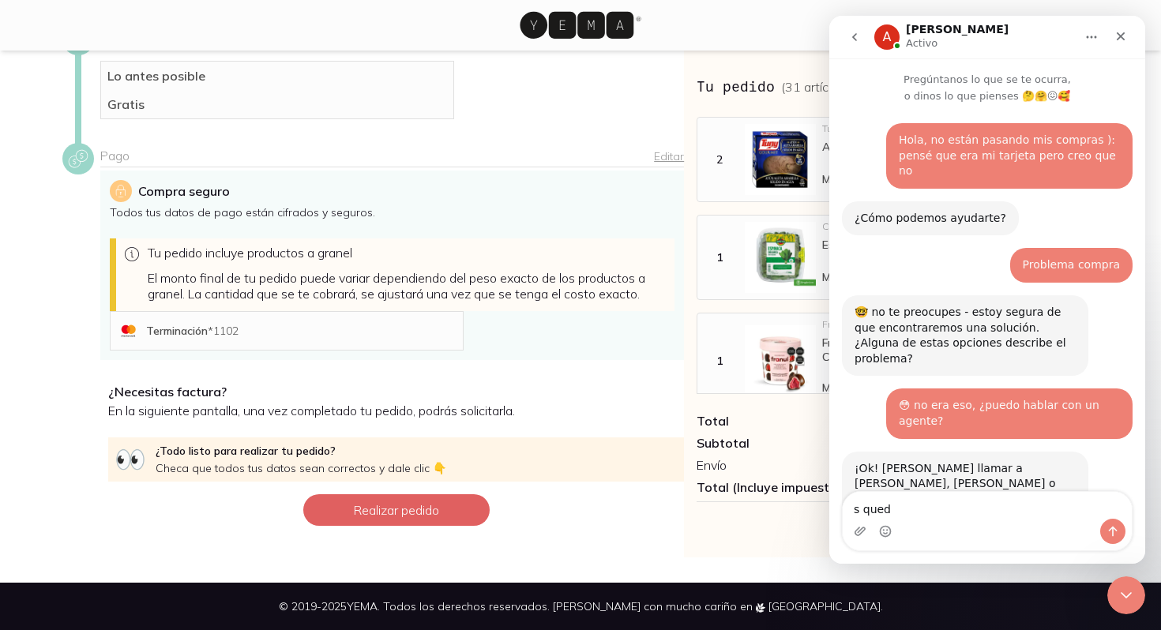
scroll to position [1023, 0]
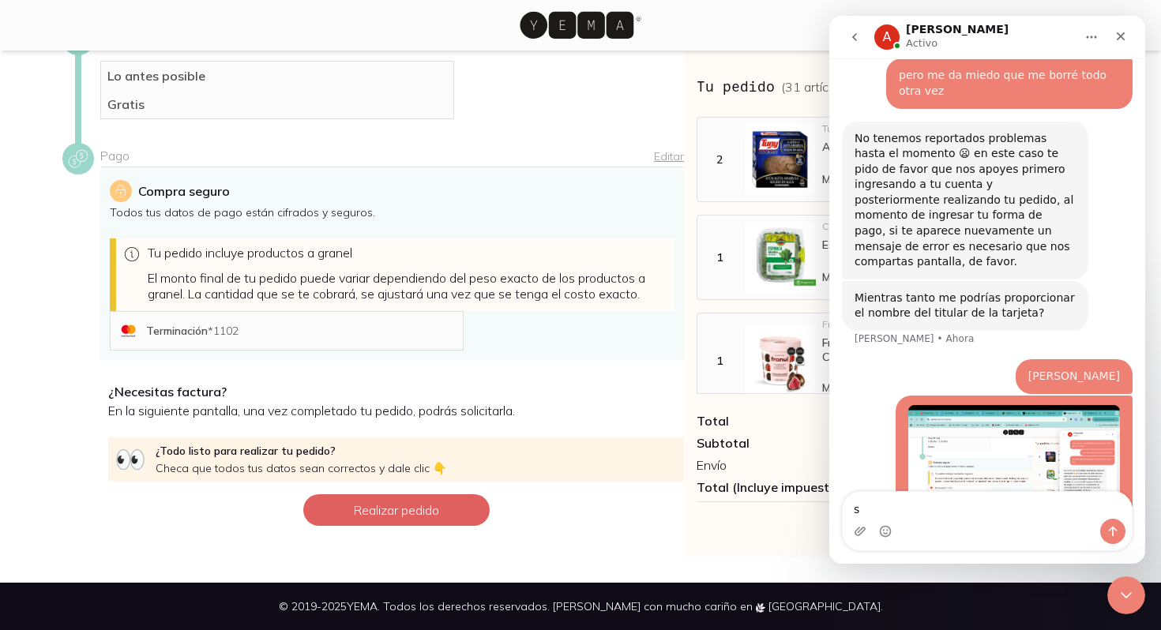
type textarea "s"
type textarea "se queda así un ratote"
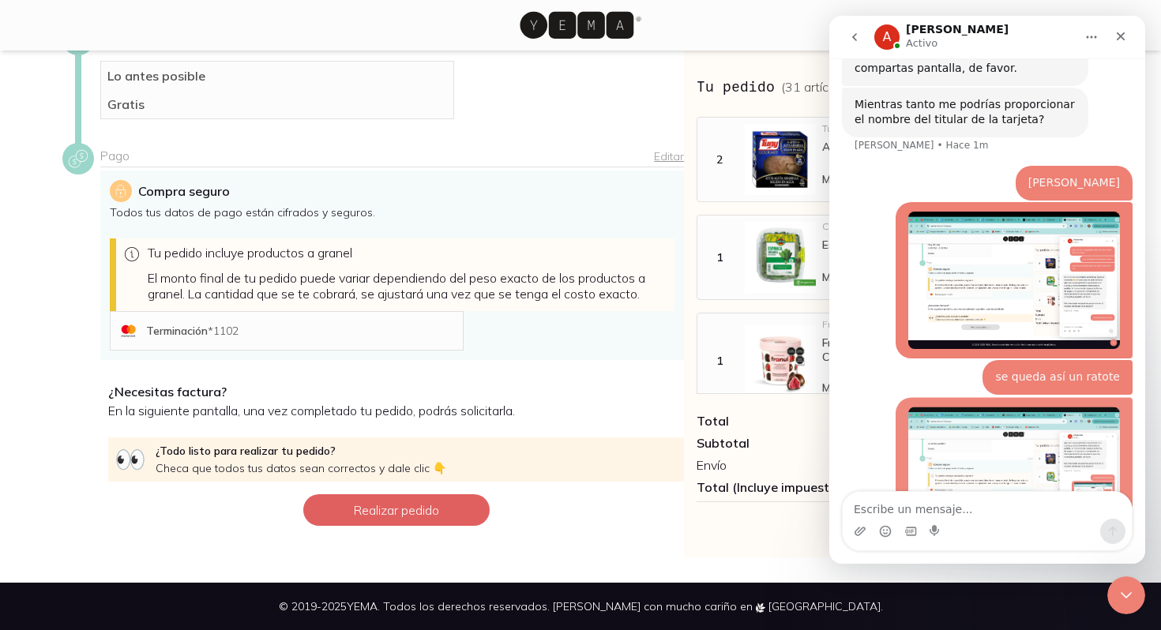
scroll to position [1217, 0]
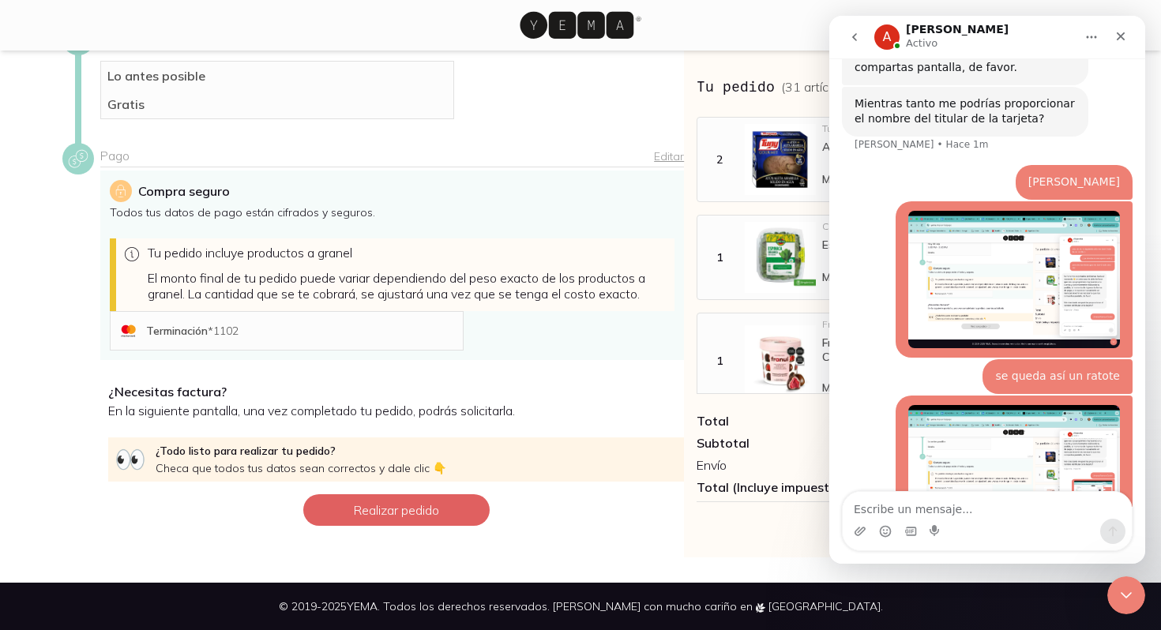
type textarea "u"
type textarea "y luego ya regresa a lo mismo"
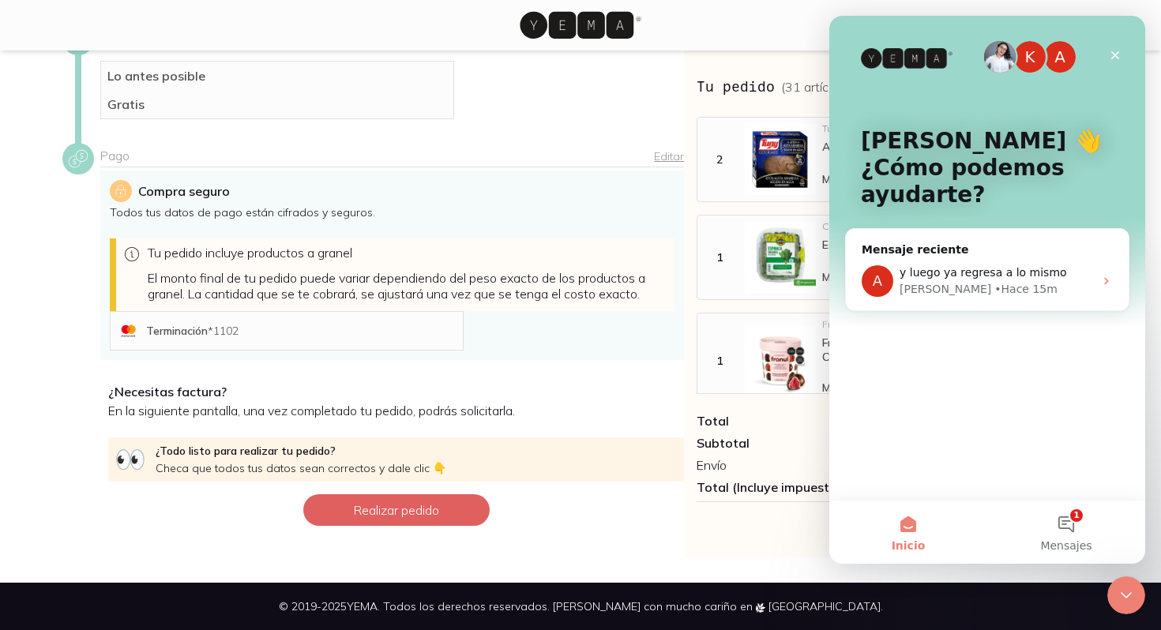
scroll to position [0, 0]
click at [552, 71] on div "Lo antes posible Gratis" at bounding box center [392, 90] width 584 height 58
drag, startPoint x: 1107, startPoint y: 53, endPoint x: 1936, endPoint y: 69, distance: 829.3
click at [1107, 53] on div "Cerrar" at bounding box center [1115, 55] width 28 height 28
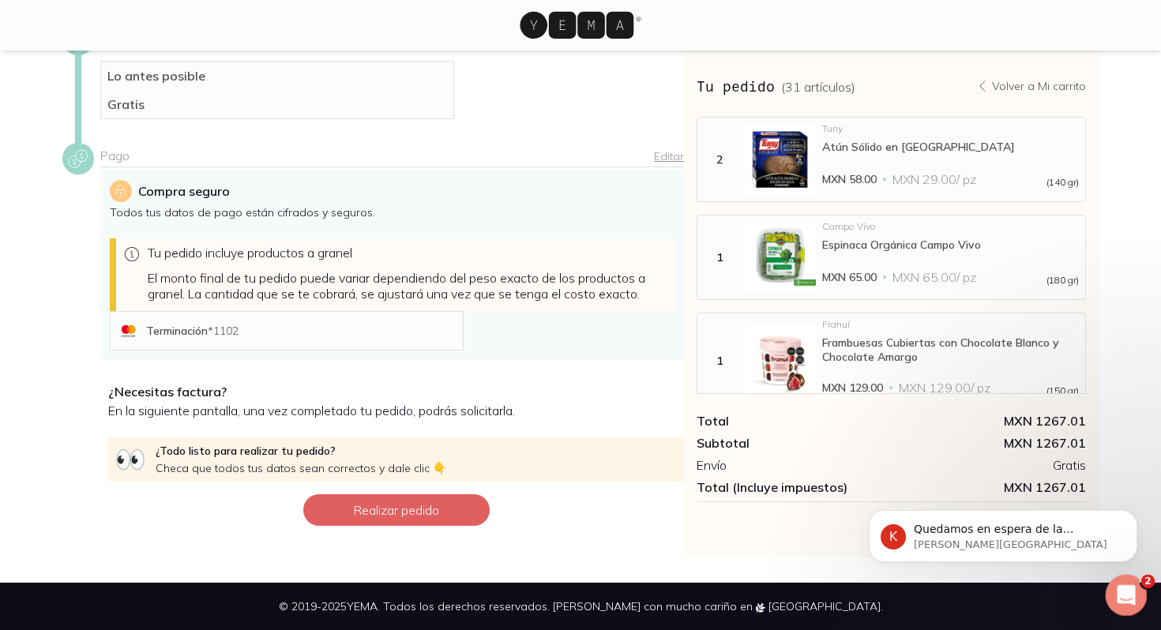
click at [1132, 582] on div "Abrir Intercom Messenger" at bounding box center [1124, 593] width 52 height 52
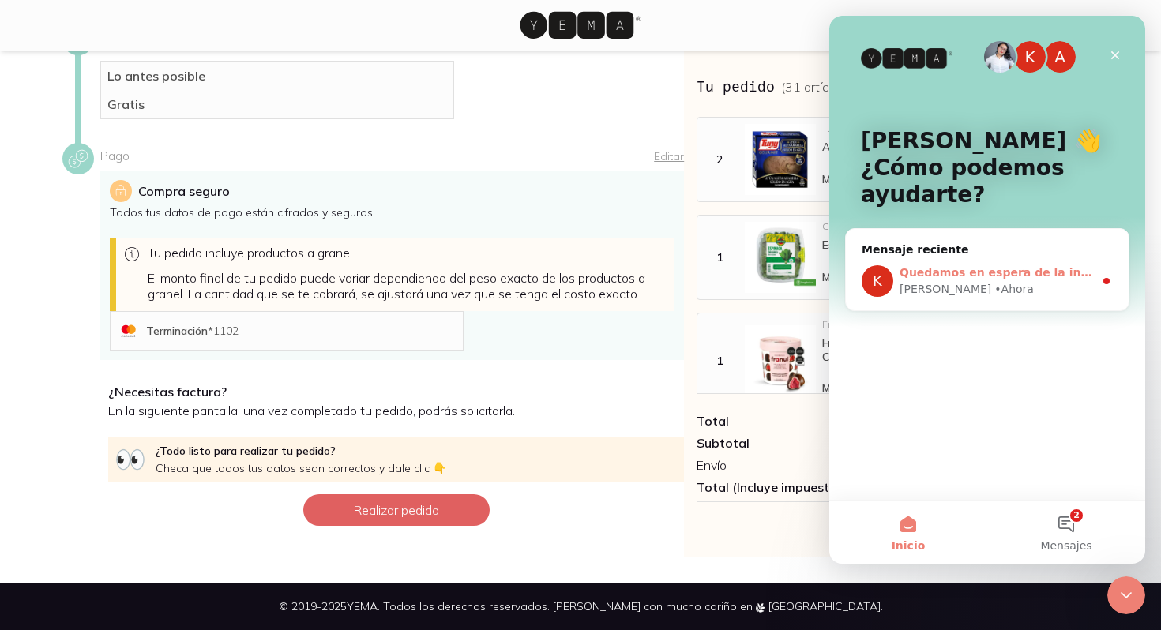
click at [1035, 291] on div "Karla • Ahora" at bounding box center [996, 289] width 194 height 17
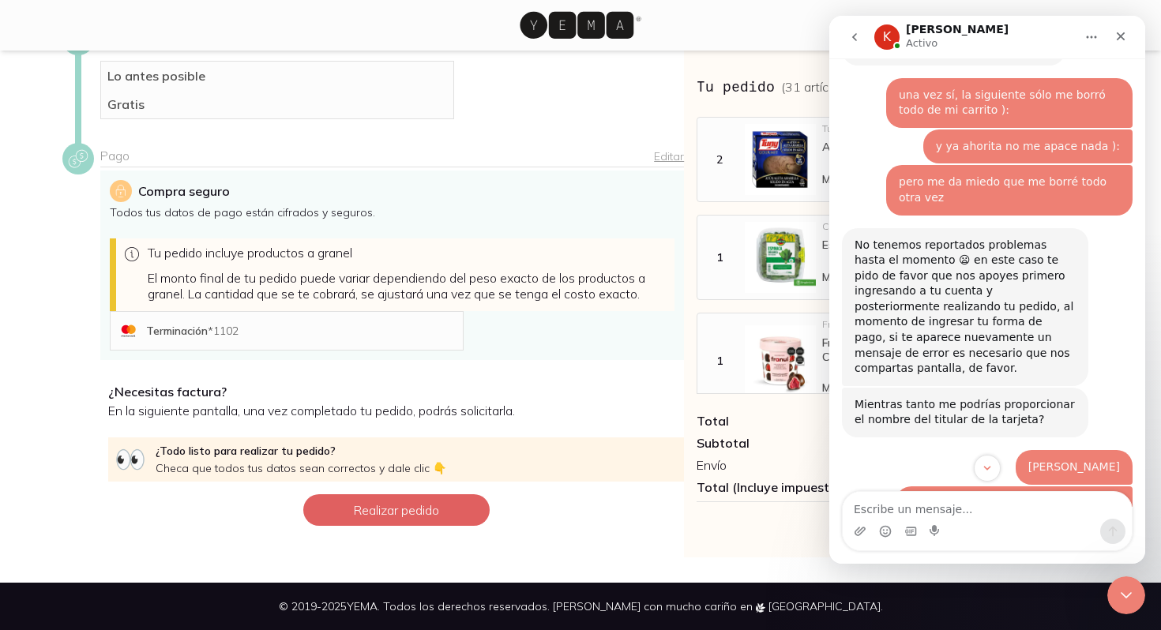
scroll to position [1414, 0]
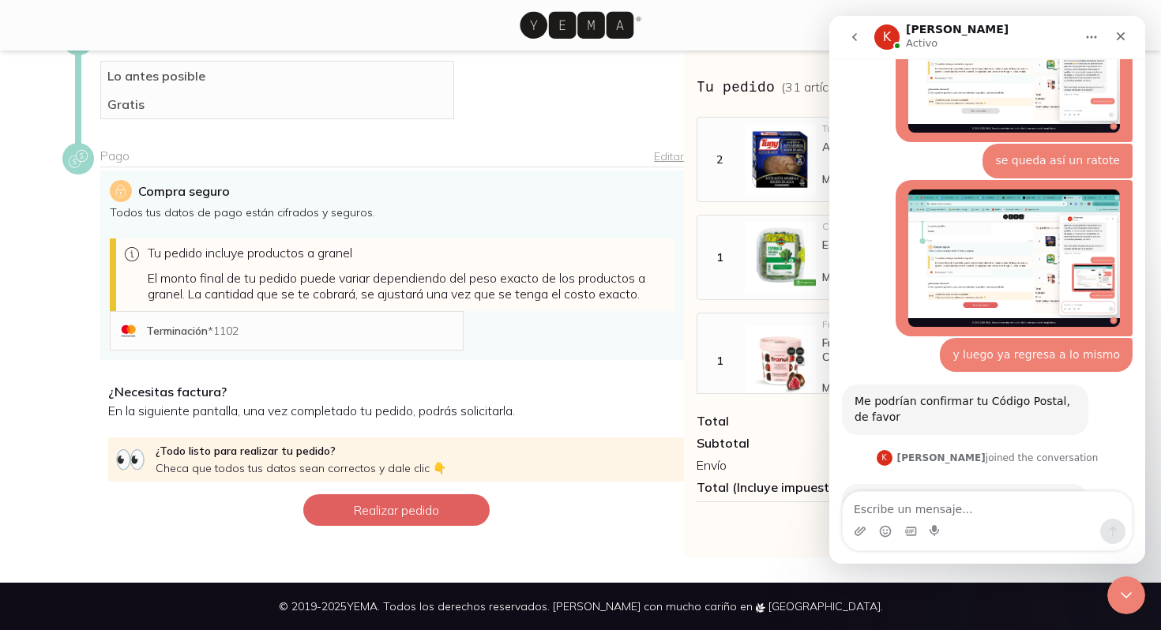
click at [893, 509] on textarea "Escribe un mensaje..." at bounding box center [987, 505] width 289 height 27
type textarea "11800"
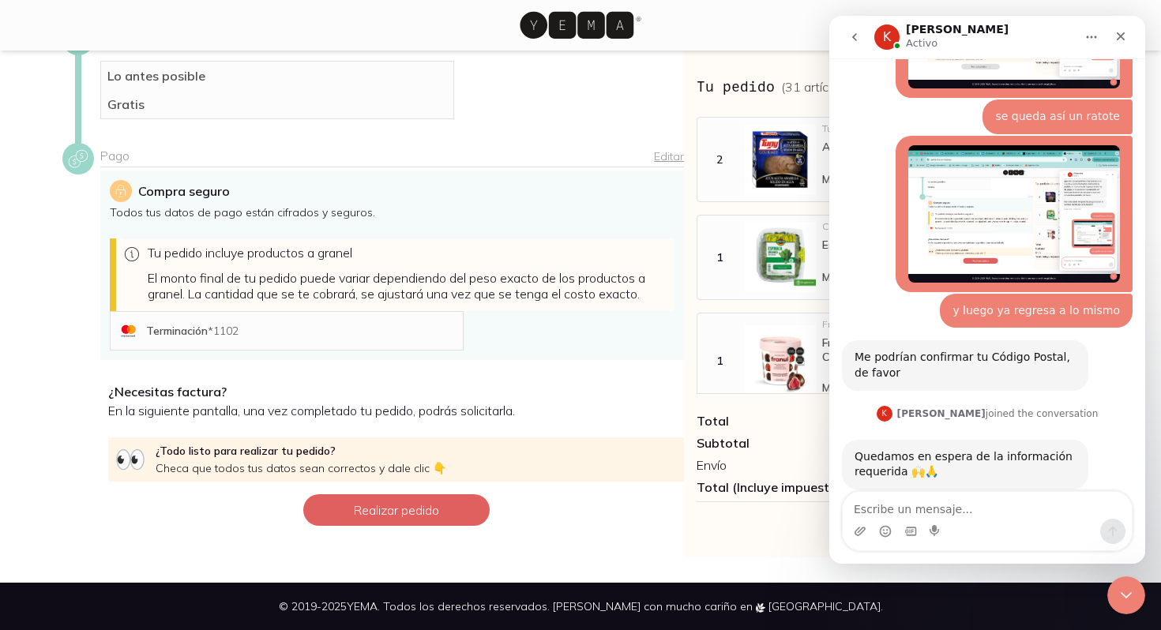
scroll to position [1461, 0]
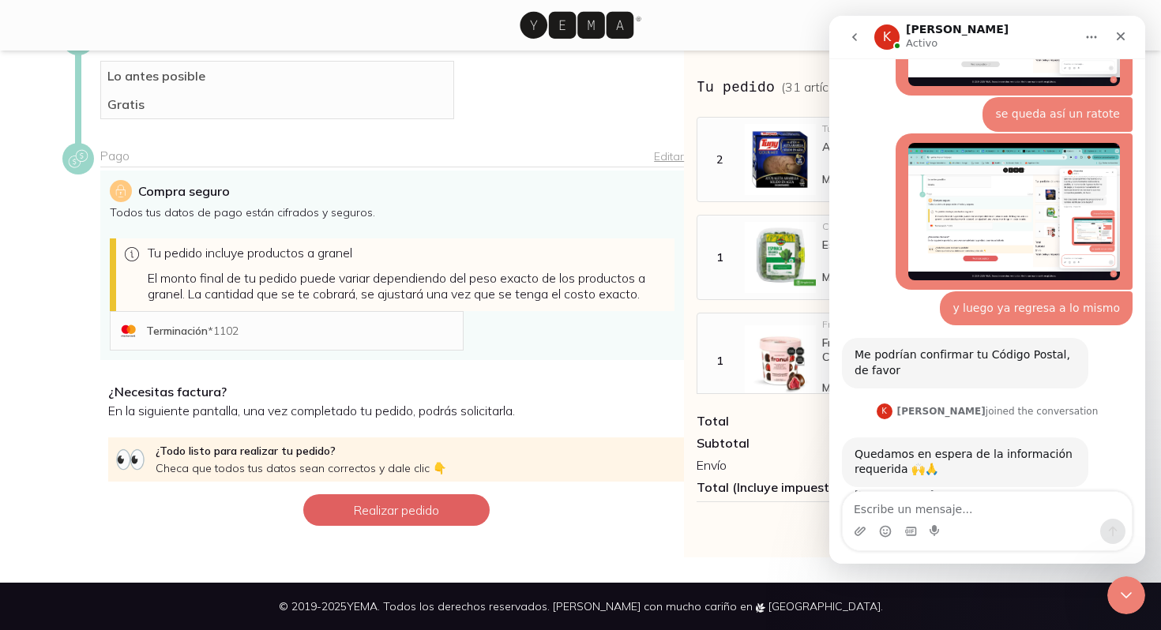
click at [591, 362] on div "Pago Editar Compra seguro Todos tus datos de pago están cifrados y seguros. Tu …" at bounding box center [392, 254] width 584 height 222
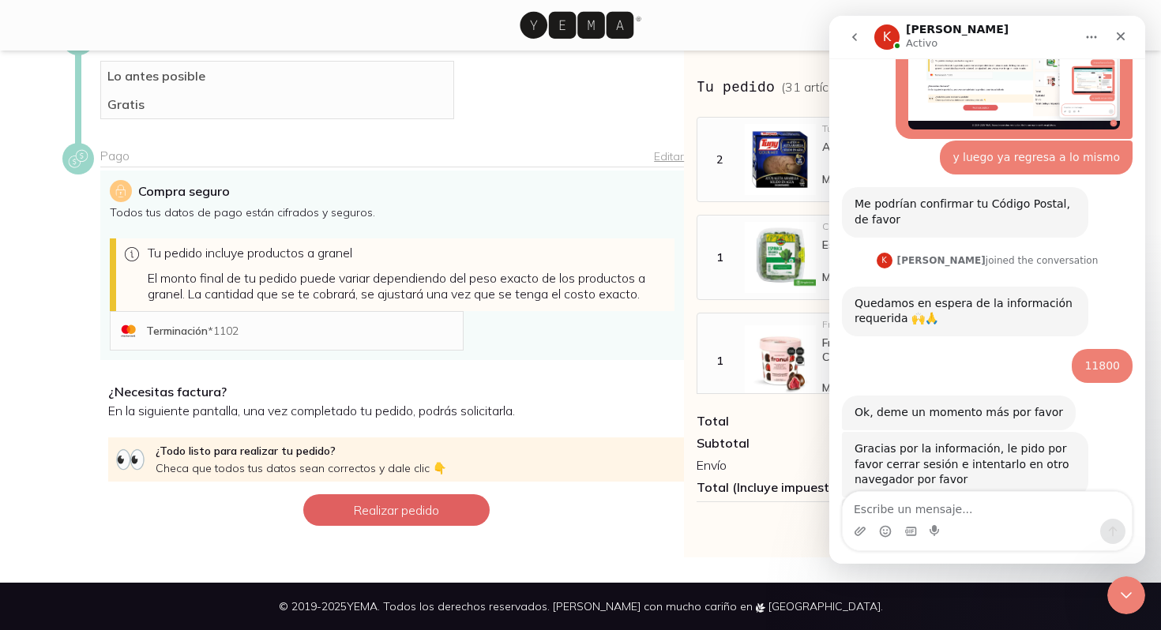
scroll to position [1642, 0]
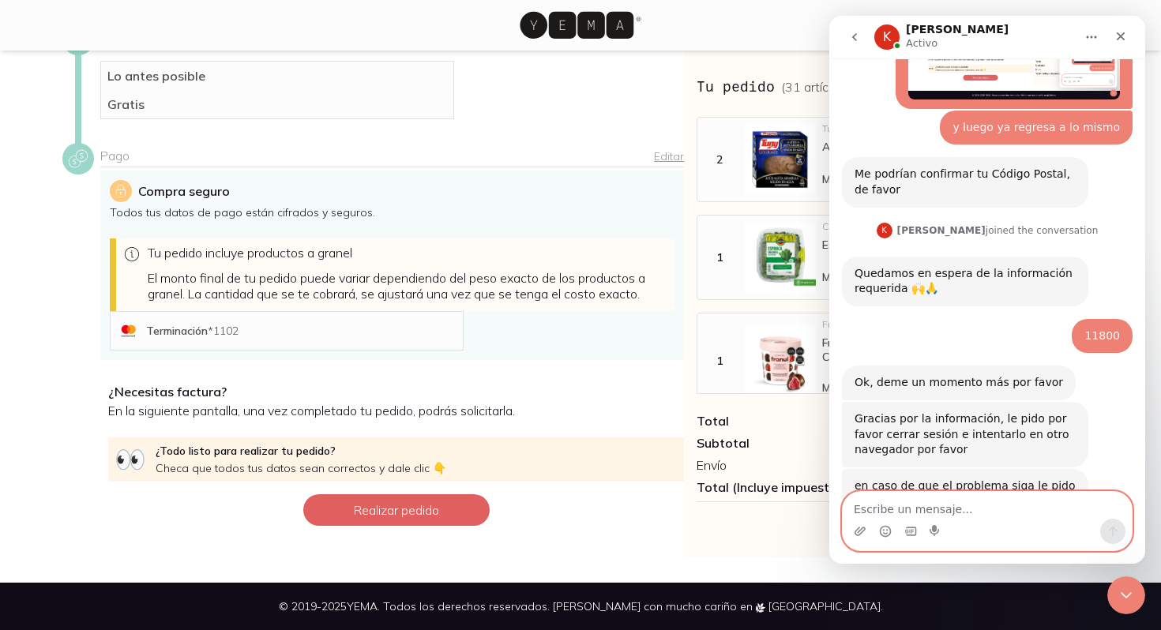
click at [953, 505] on textarea "Escribe un mensaje..." at bounding box center [987, 505] width 289 height 27
type textarea "de acuerdo gracias"
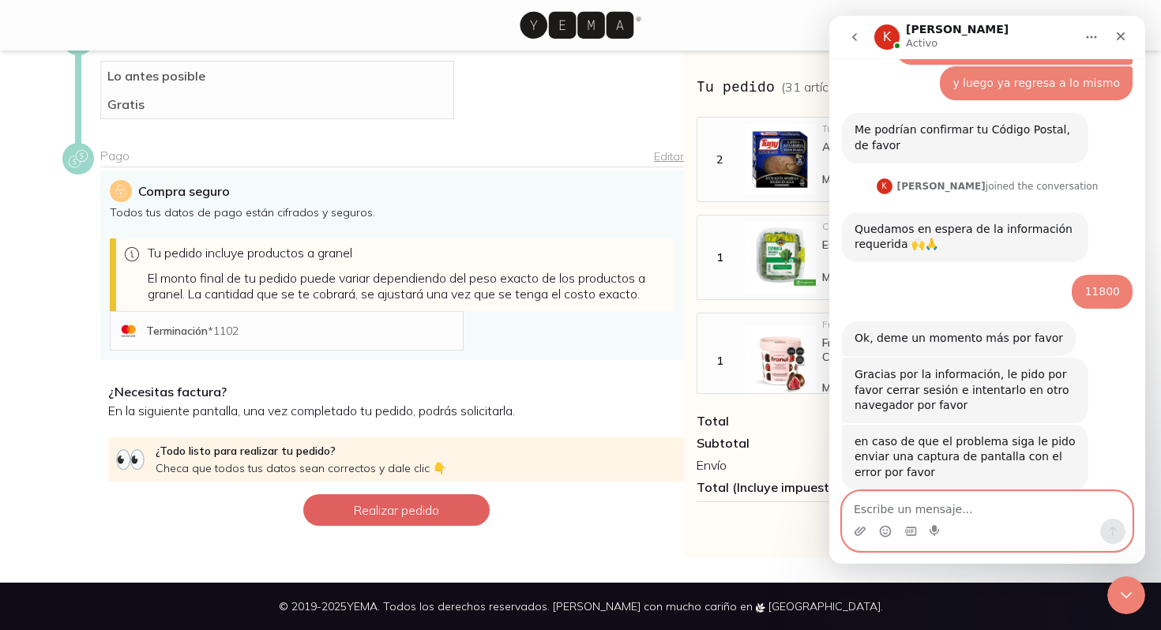
scroll to position [1689, 0]
